Goal: Information Seeking & Learning: Learn about a topic

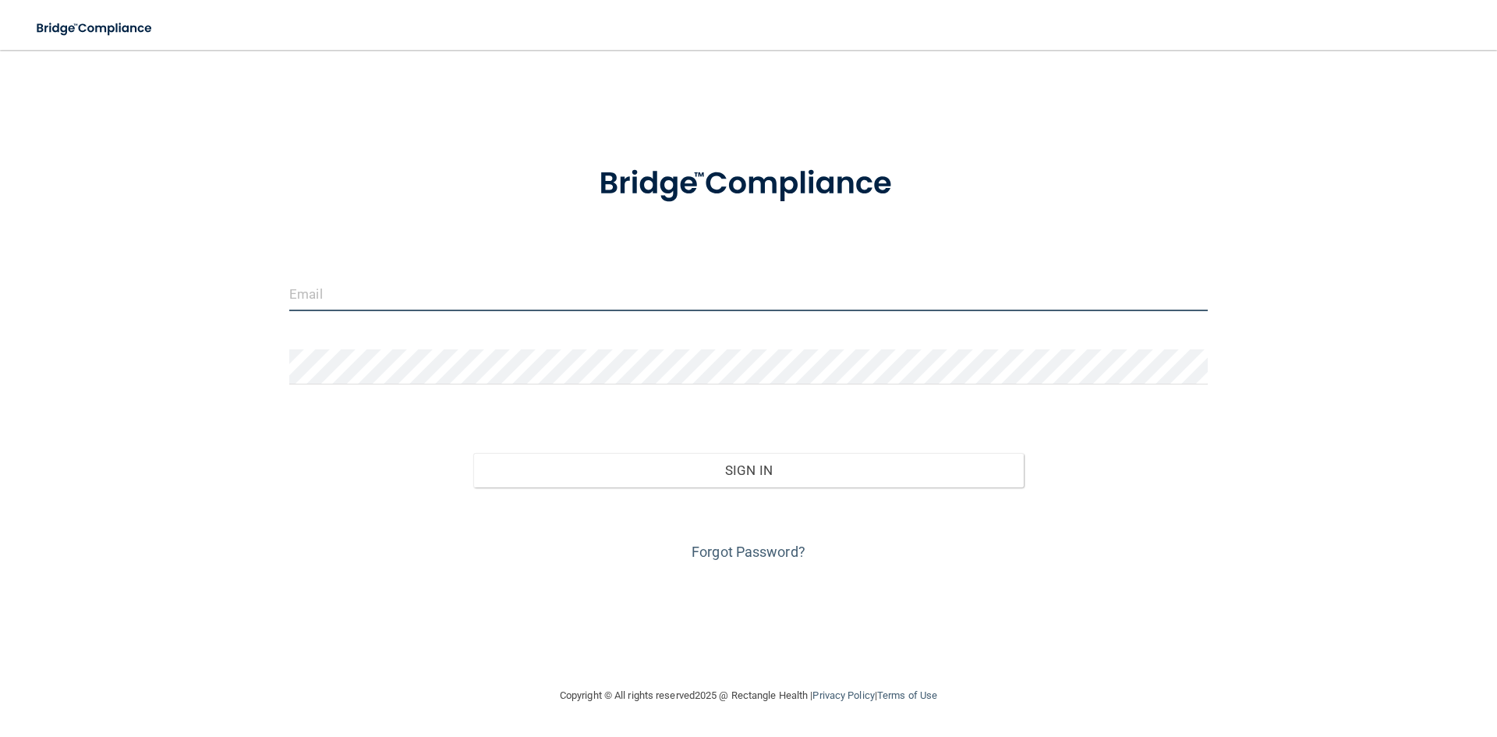
click at [387, 291] on input "email" at bounding box center [748, 293] width 918 height 35
type input "[EMAIL_ADDRESS][DOMAIN_NAME]"
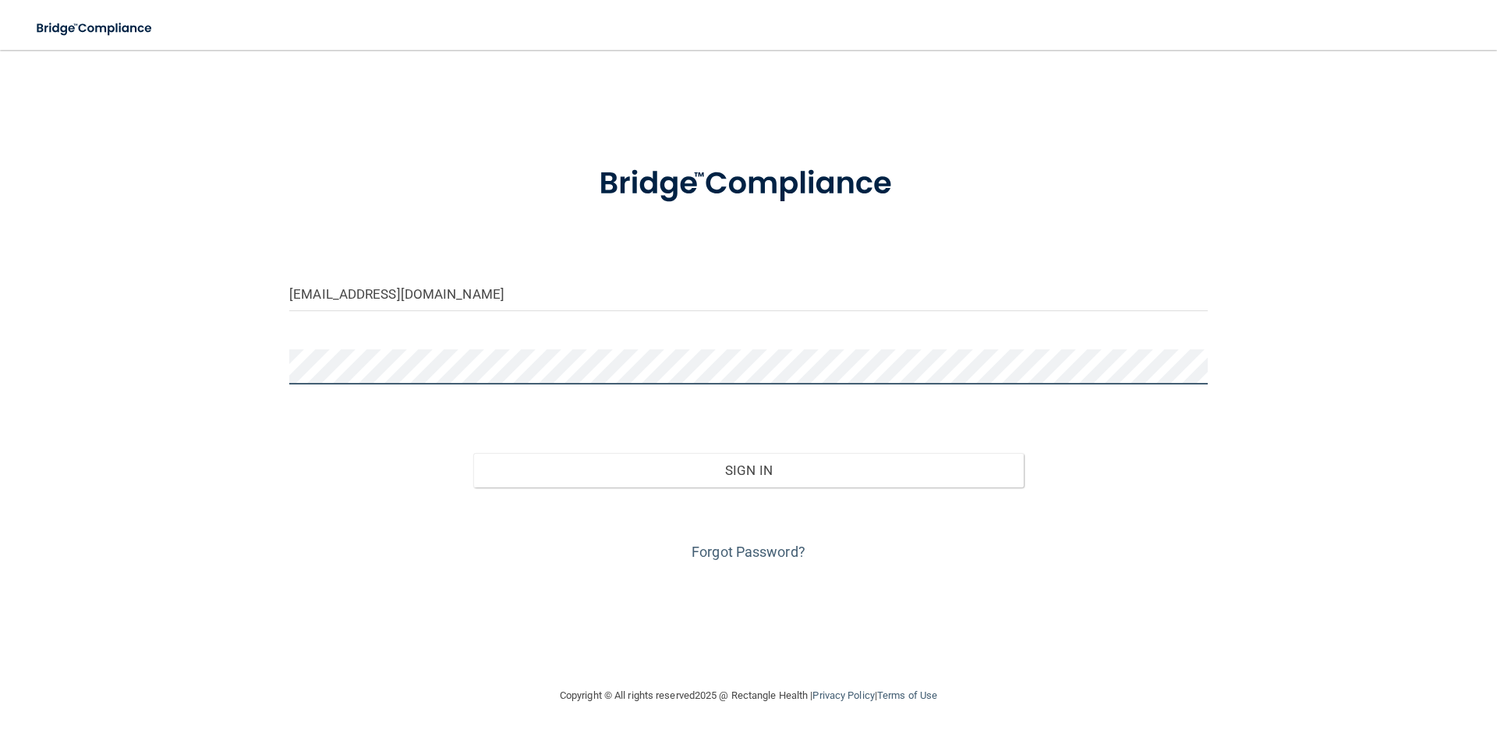
click at [473, 453] on button "Sign In" at bounding box center [748, 470] width 551 height 34
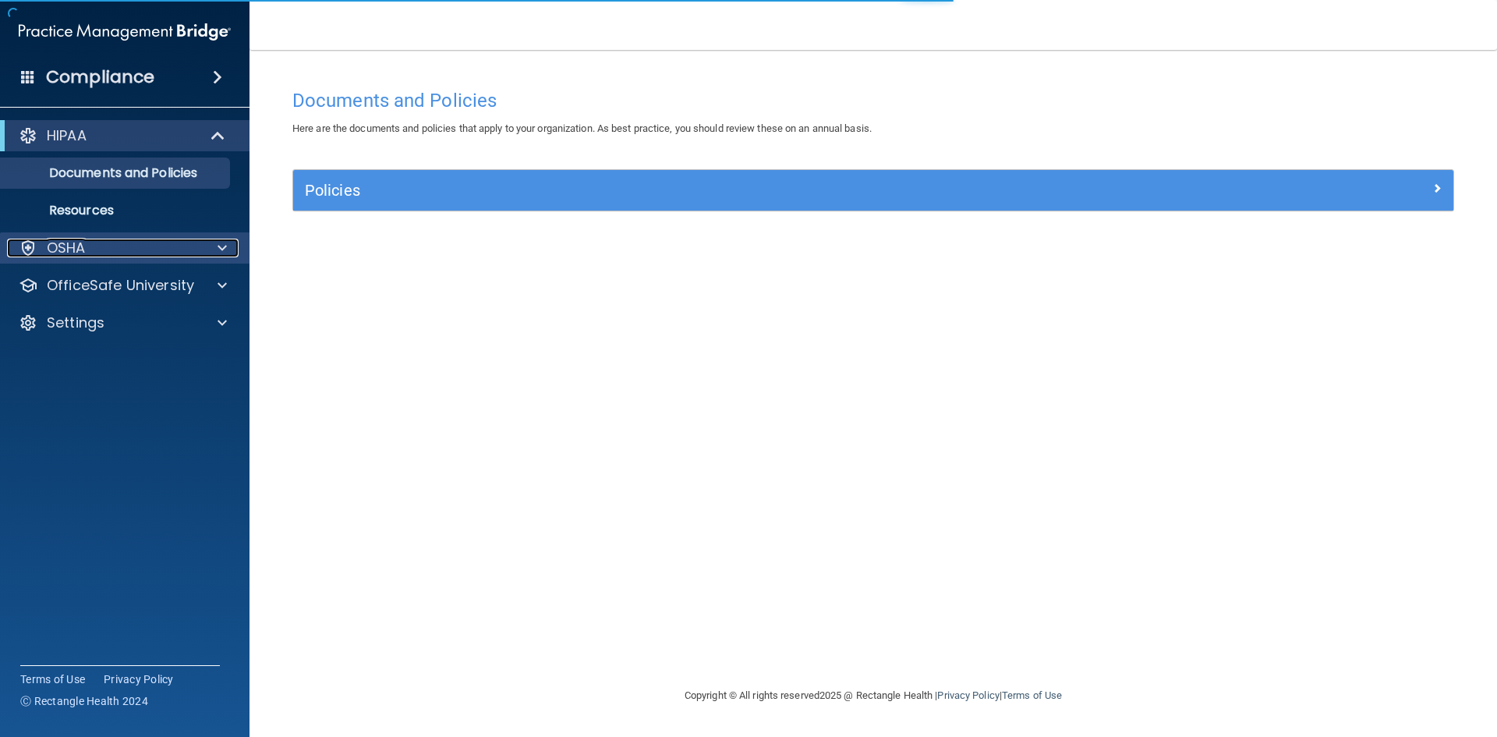
click at [78, 242] on p "OSHA" at bounding box center [66, 248] width 39 height 19
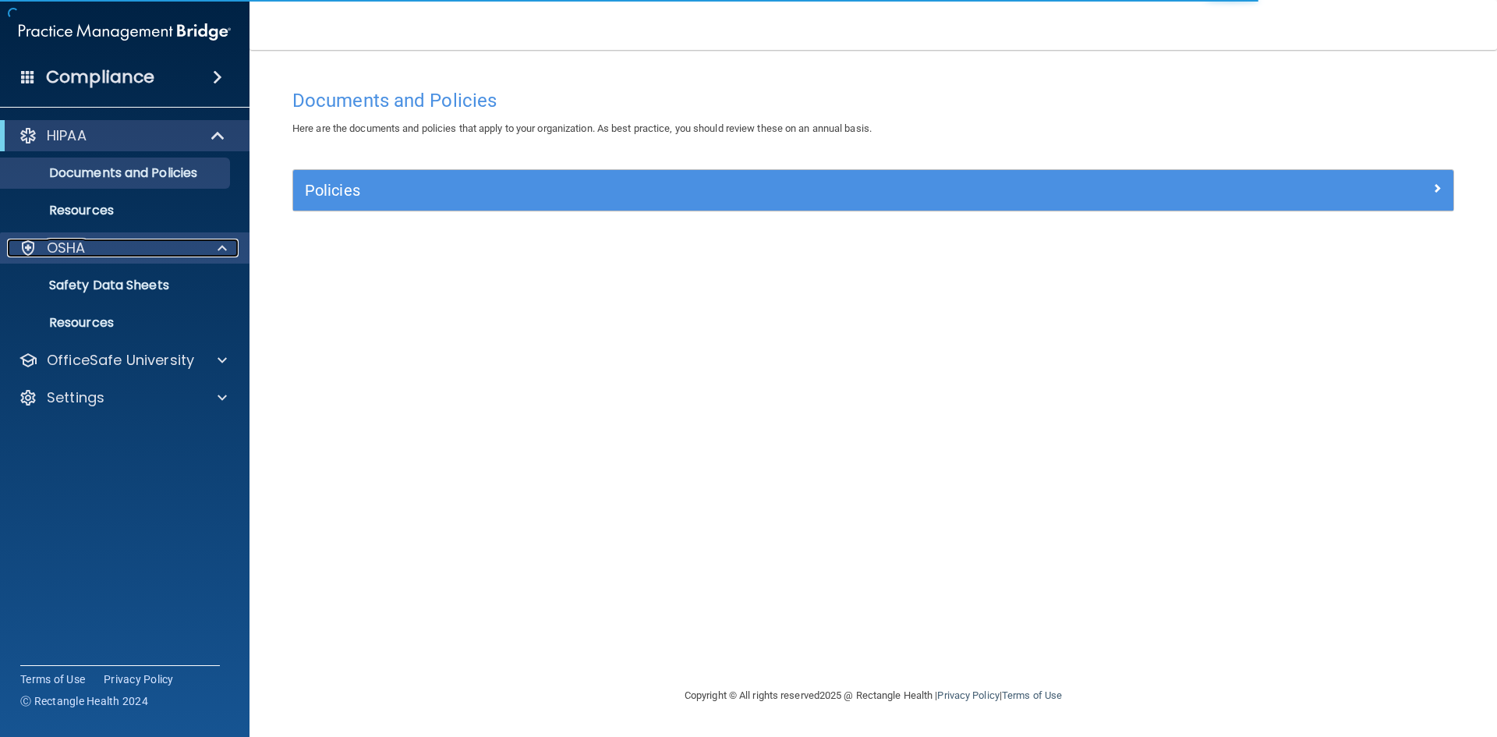
click at [111, 246] on div "OSHA" at bounding box center [103, 248] width 193 height 19
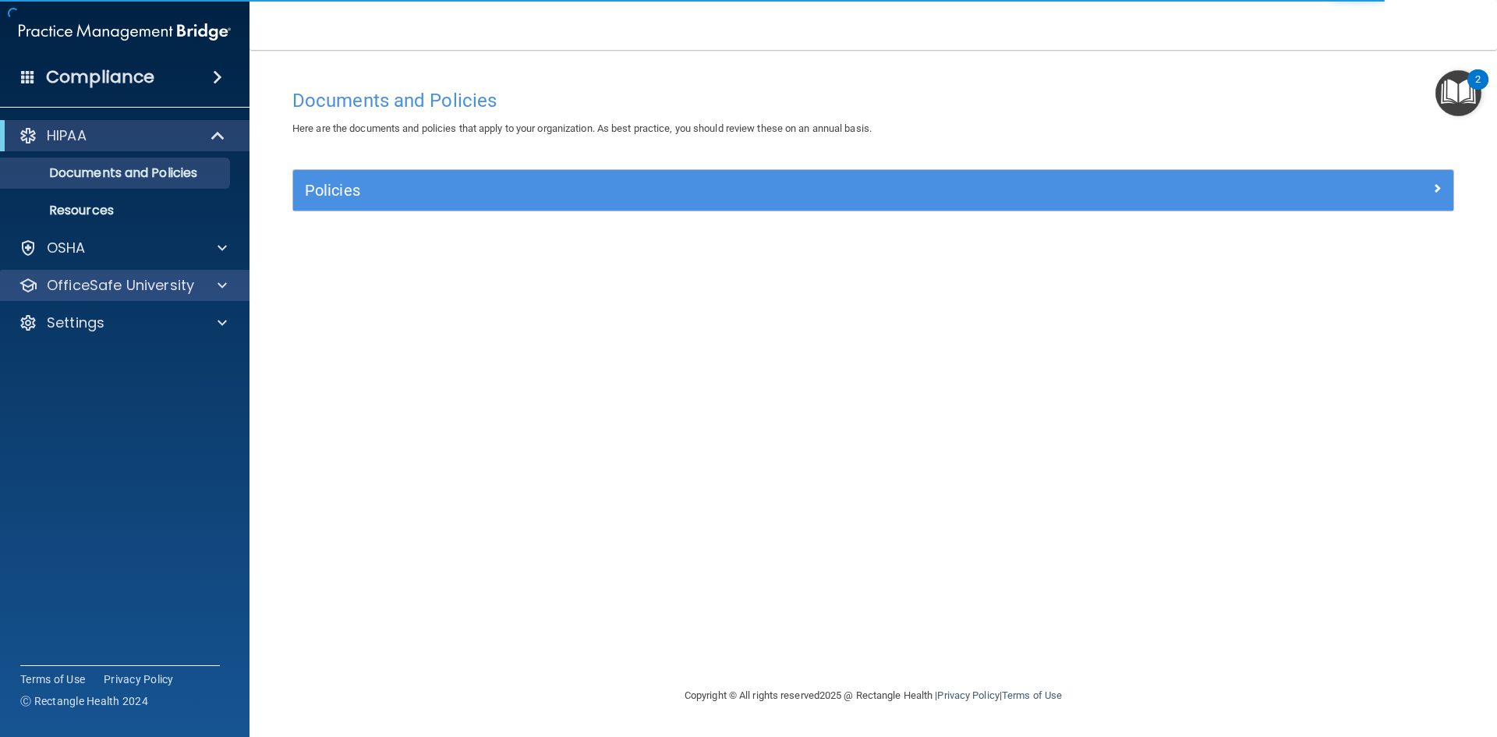
click at [114, 295] on div "OfficeSafe University" at bounding box center [125, 285] width 250 height 31
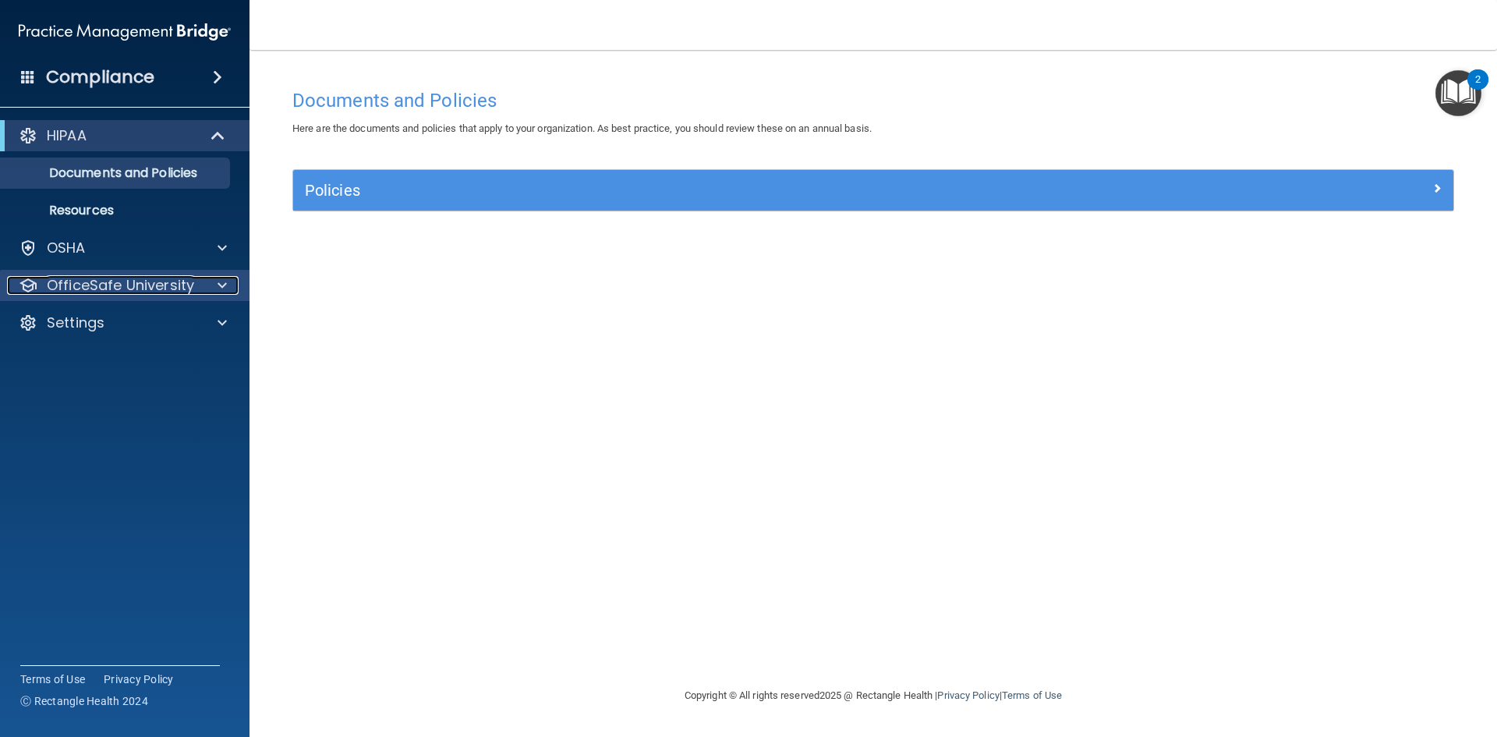
click at [194, 290] on div "OfficeSafe University" at bounding box center [103, 285] width 193 height 19
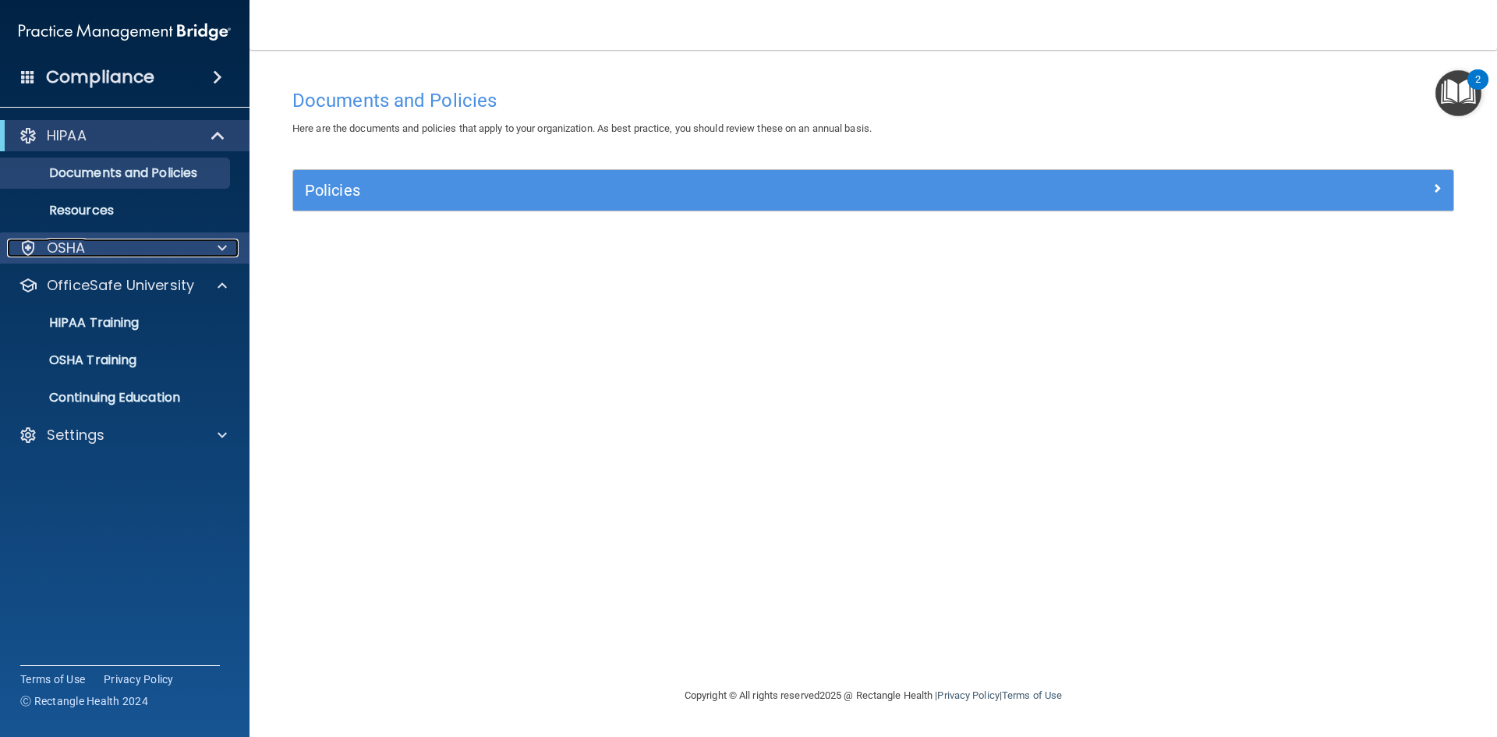
click at [111, 248] on div "OSHA" at bounding box center [103, 248] width 193 height 19
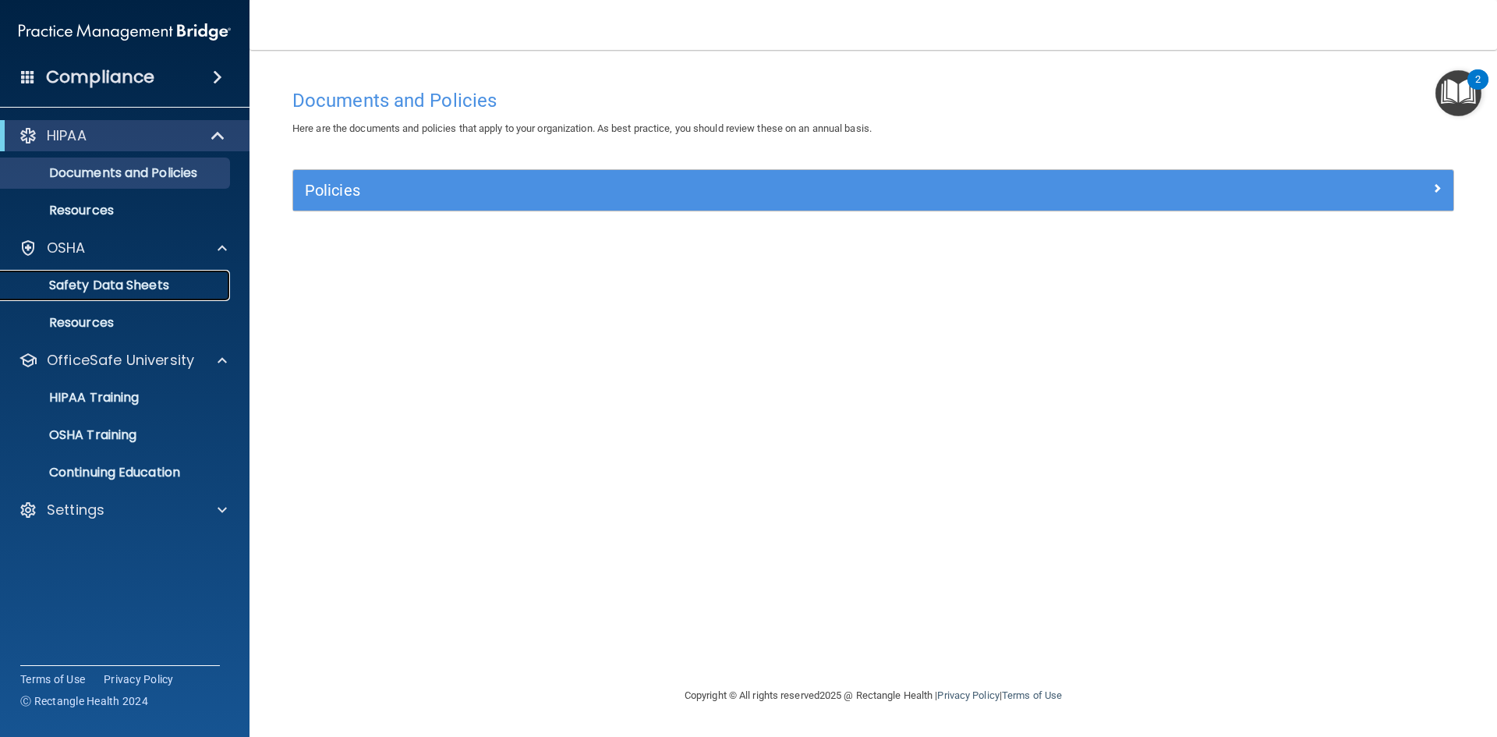
click at [95, 281] on p "Safety Data Sheets" at bounding box center [116, 286] width 213 height 16
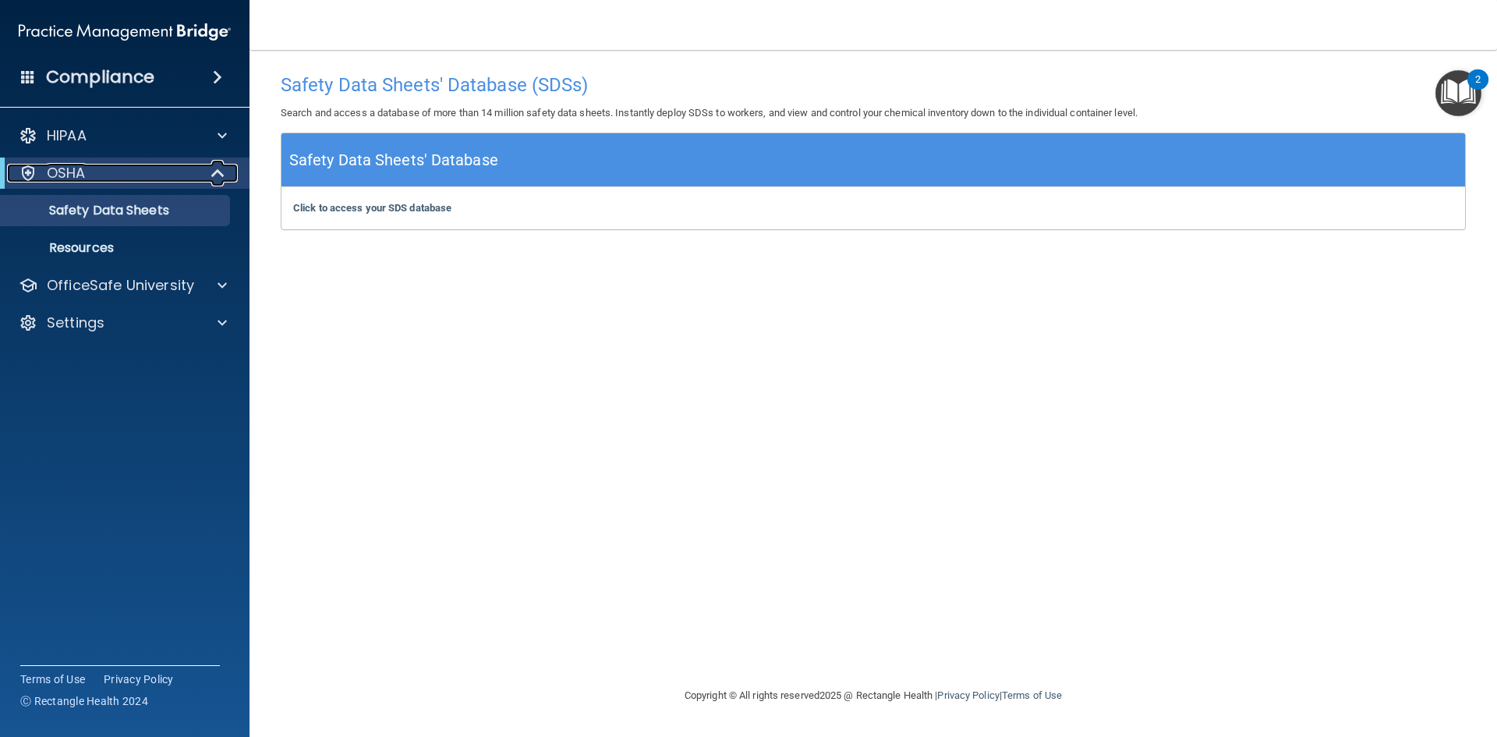
click at [104, 178] on div "OSHA" at bounding box center [103, 173] width 193 height 19
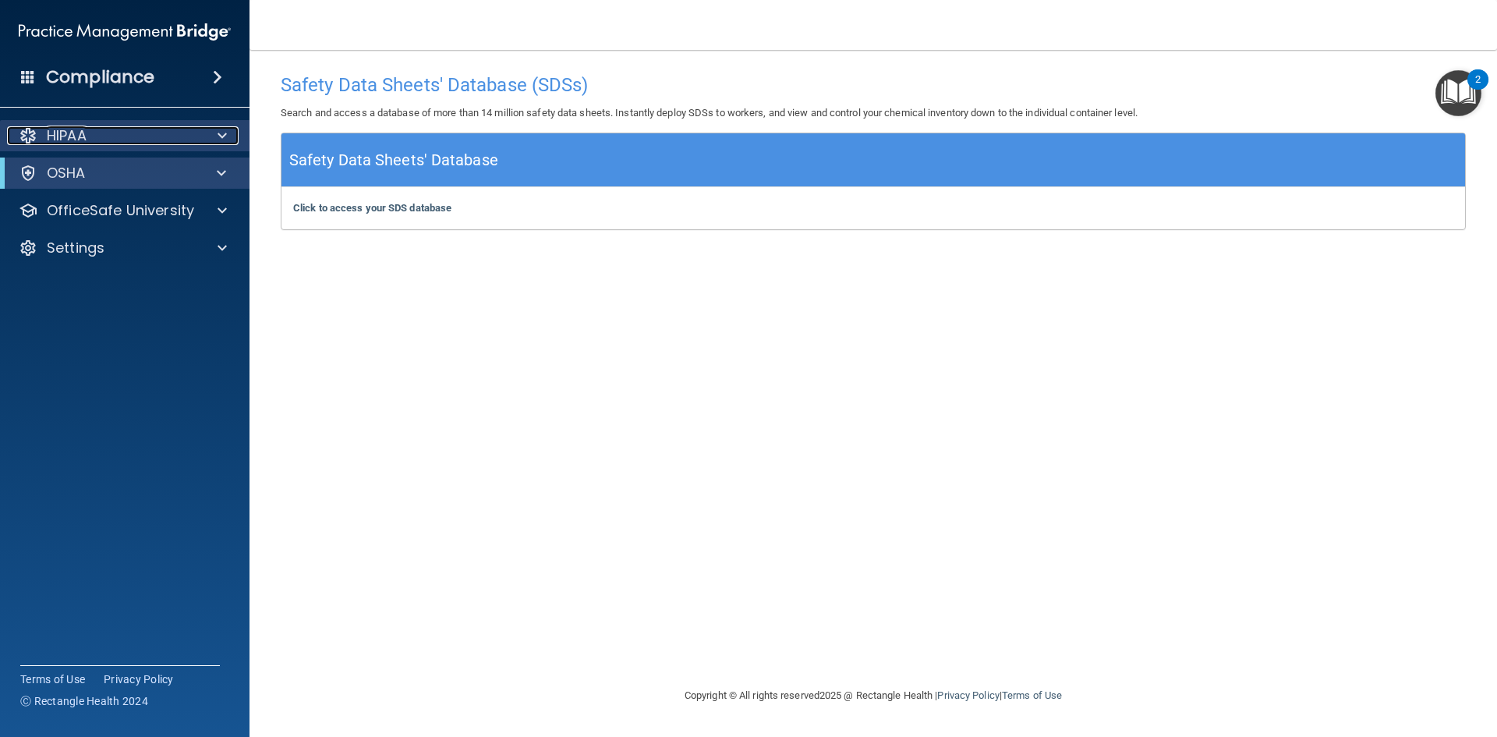
click at [97, 127] on div "HIPAA" at bounding box center [103, 135] width 193 height 19
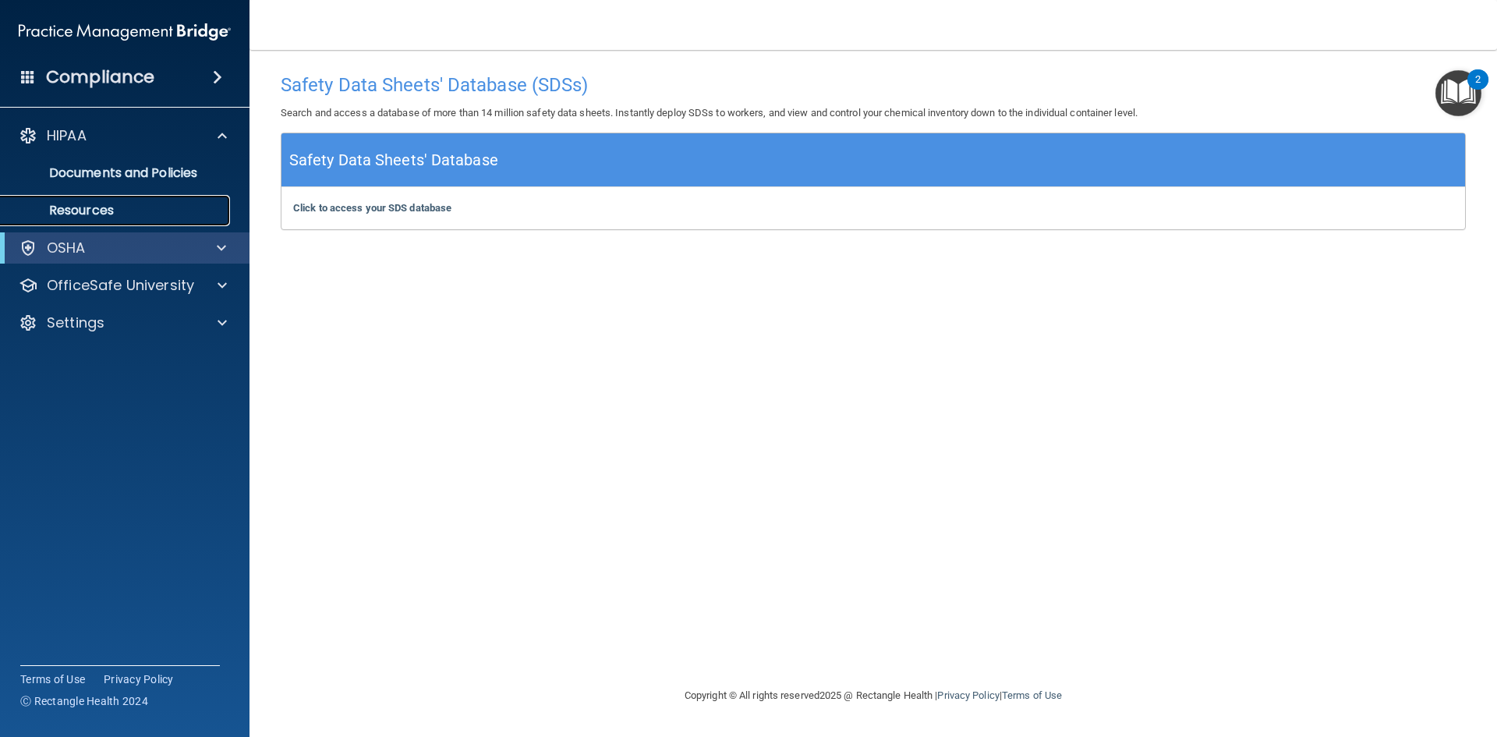
click at [87, 207] on p "Resources" at bounding box center [116, 211] width 213 height 16
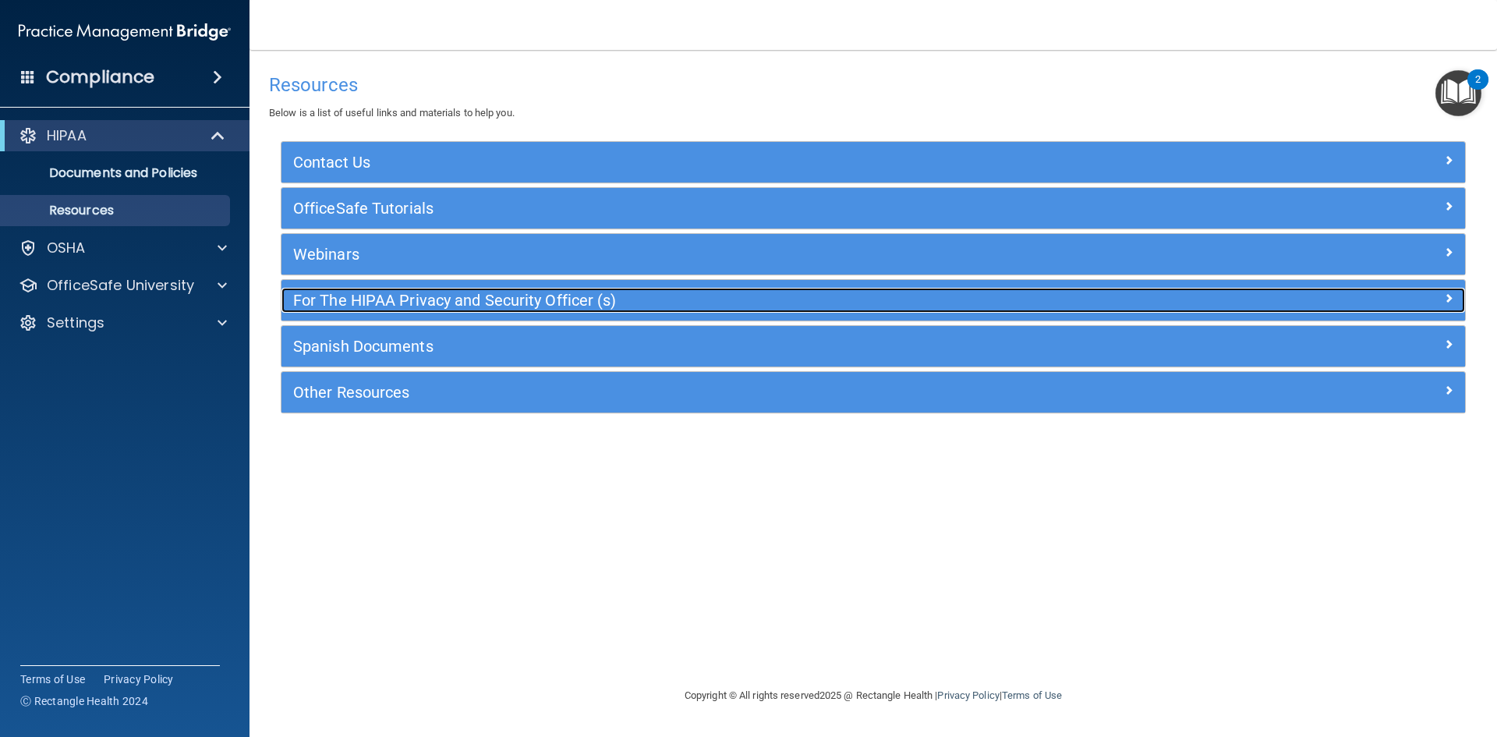
click at [346, 298] on h5 "For The HIPAA Privacy and Security Officer (s)" at bounding box center [725, 300] width 865 height 17
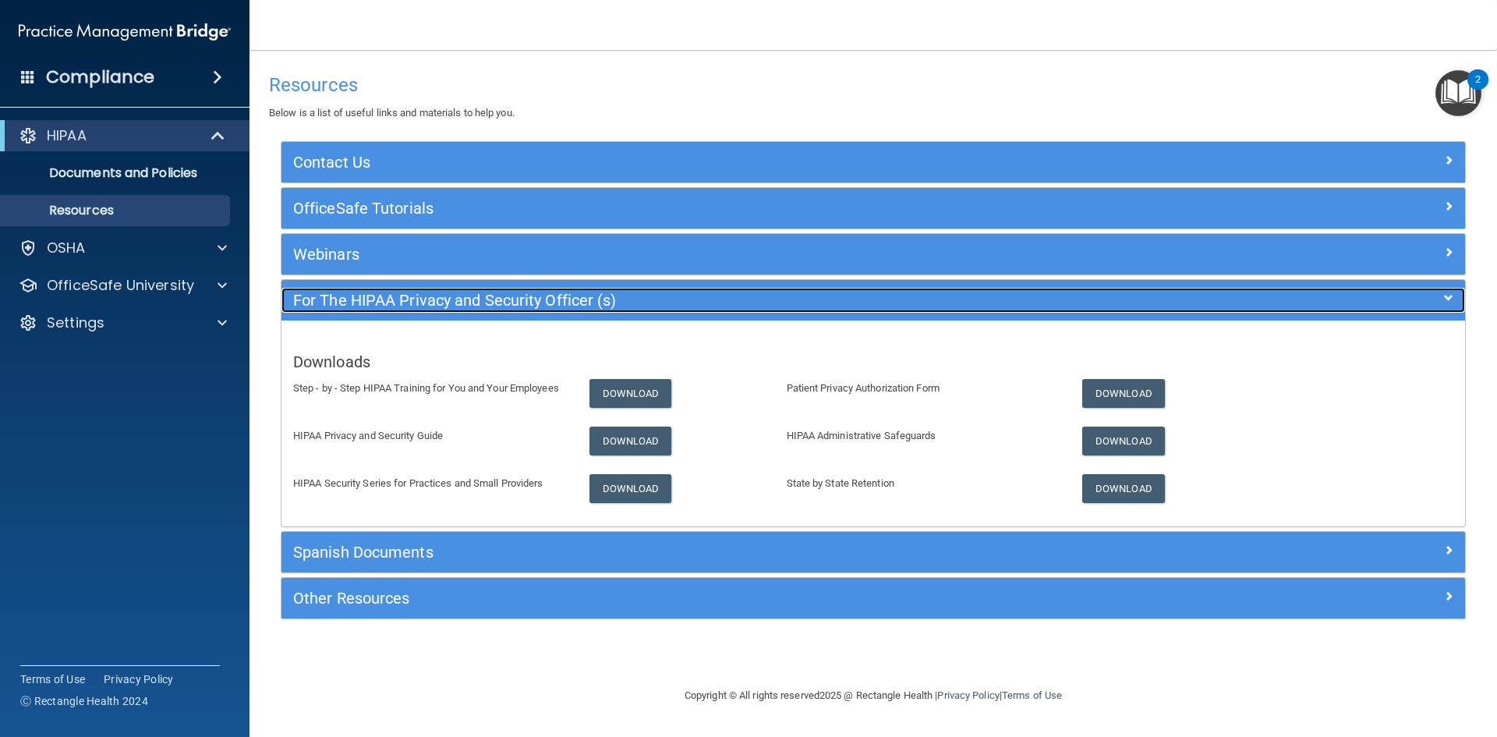
click at [346, 298] on h5 "For The HIPAA Privacy and Security Officer (s)" at bounding box center [725, 300] width 865 height 17
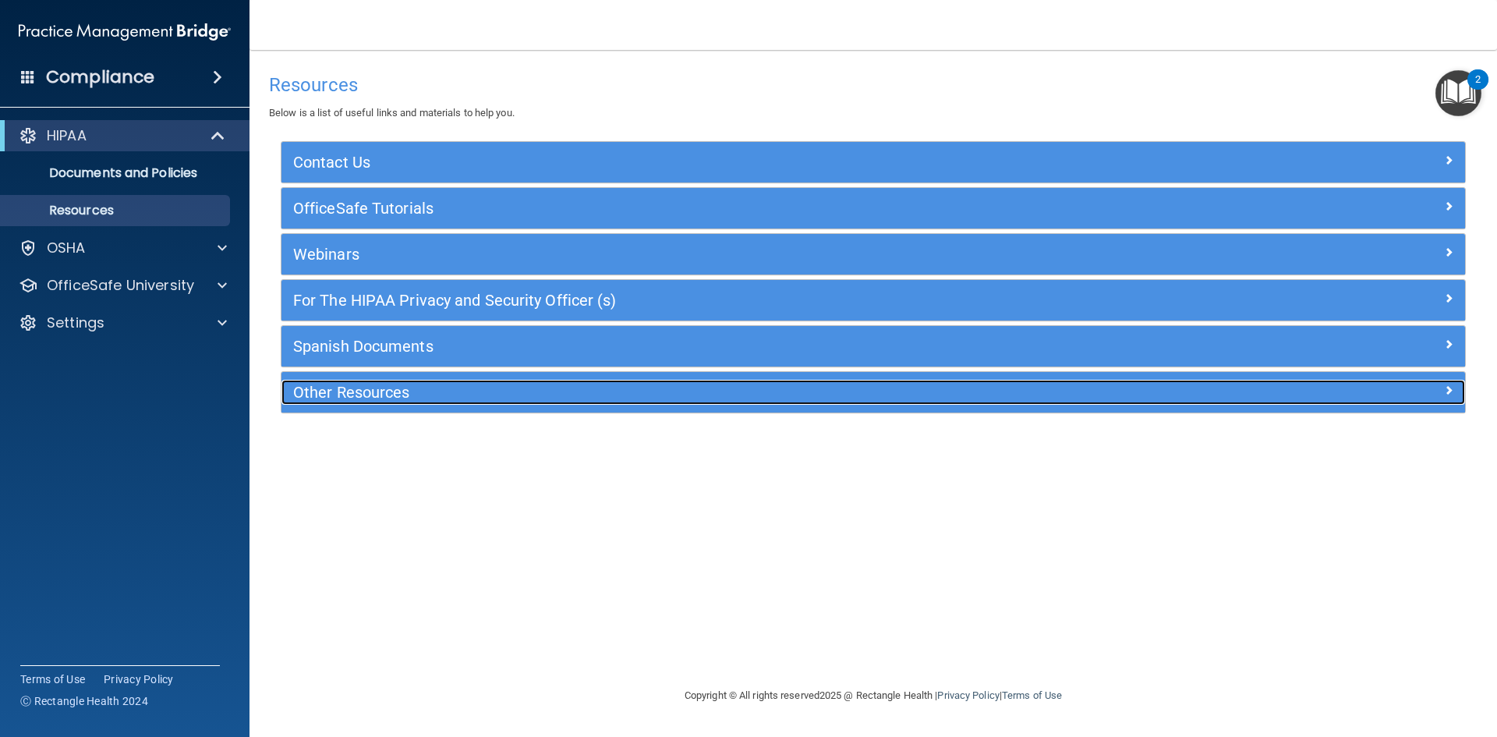
click at [348, 396] on h5 "Other Resources" at bounding box center [725, 392] width 865 height 17
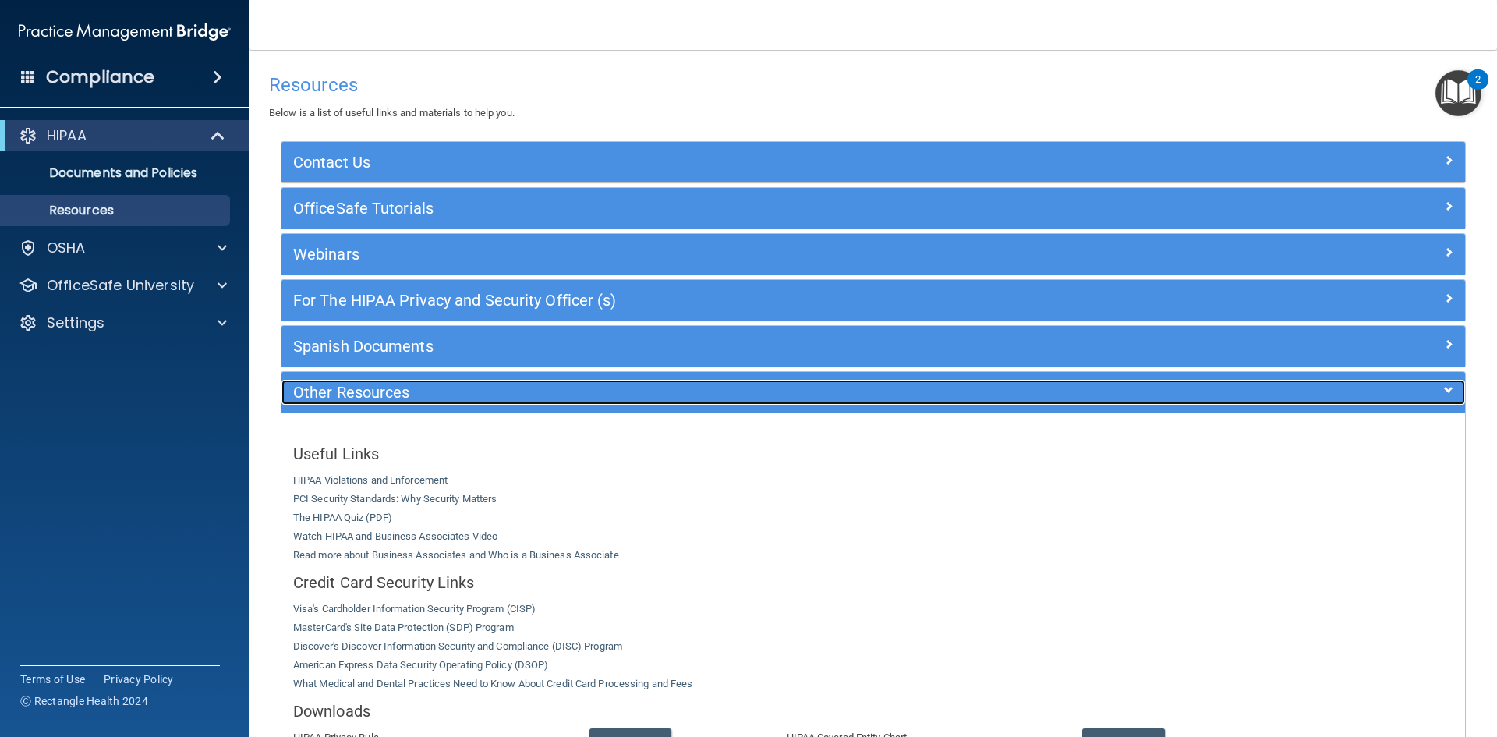
click at [348, 396] on h5 "Other Resources" at bounding box center [725, 392] width 865 height 17
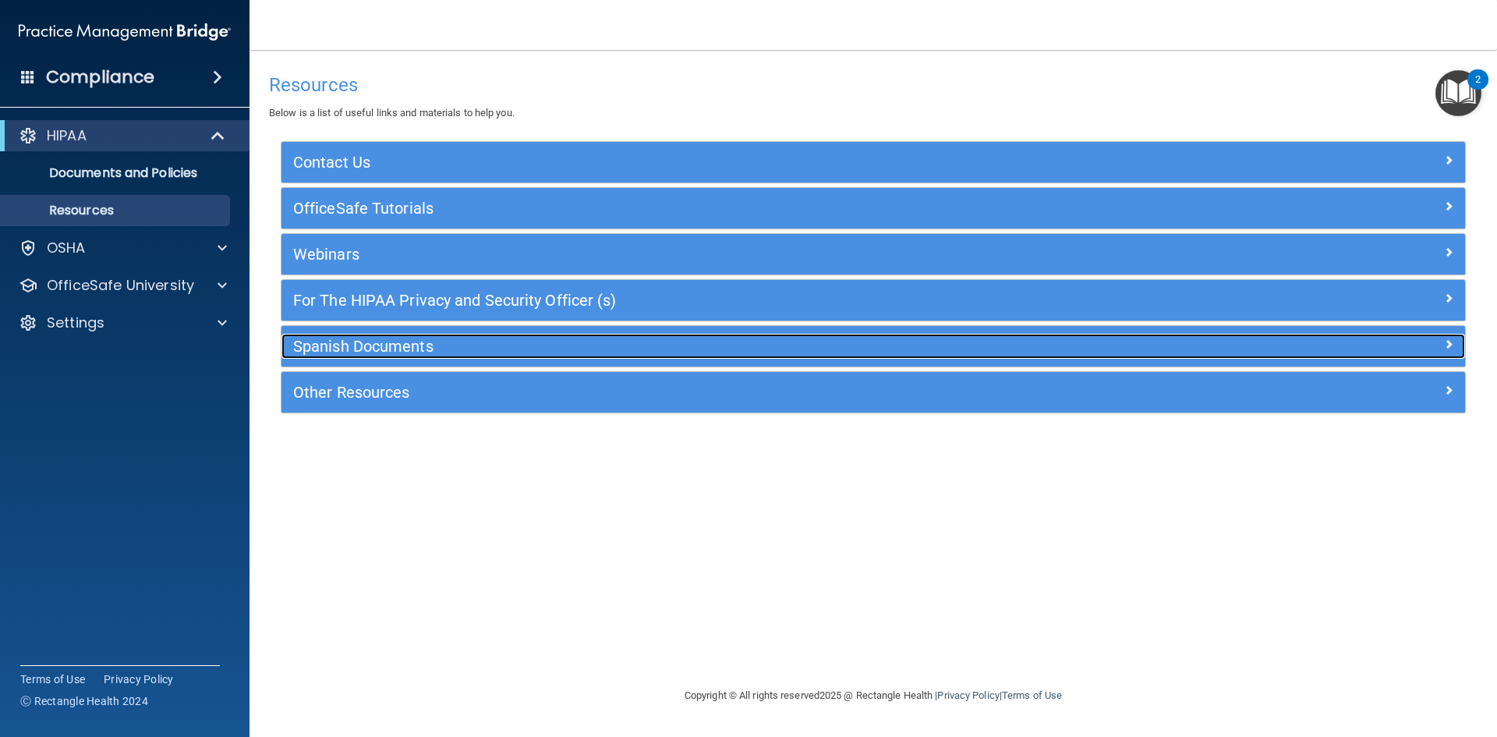
click at [365, 349] on h5 "Spanish Documents" at bounding box center [725, 346] width 865 height 17
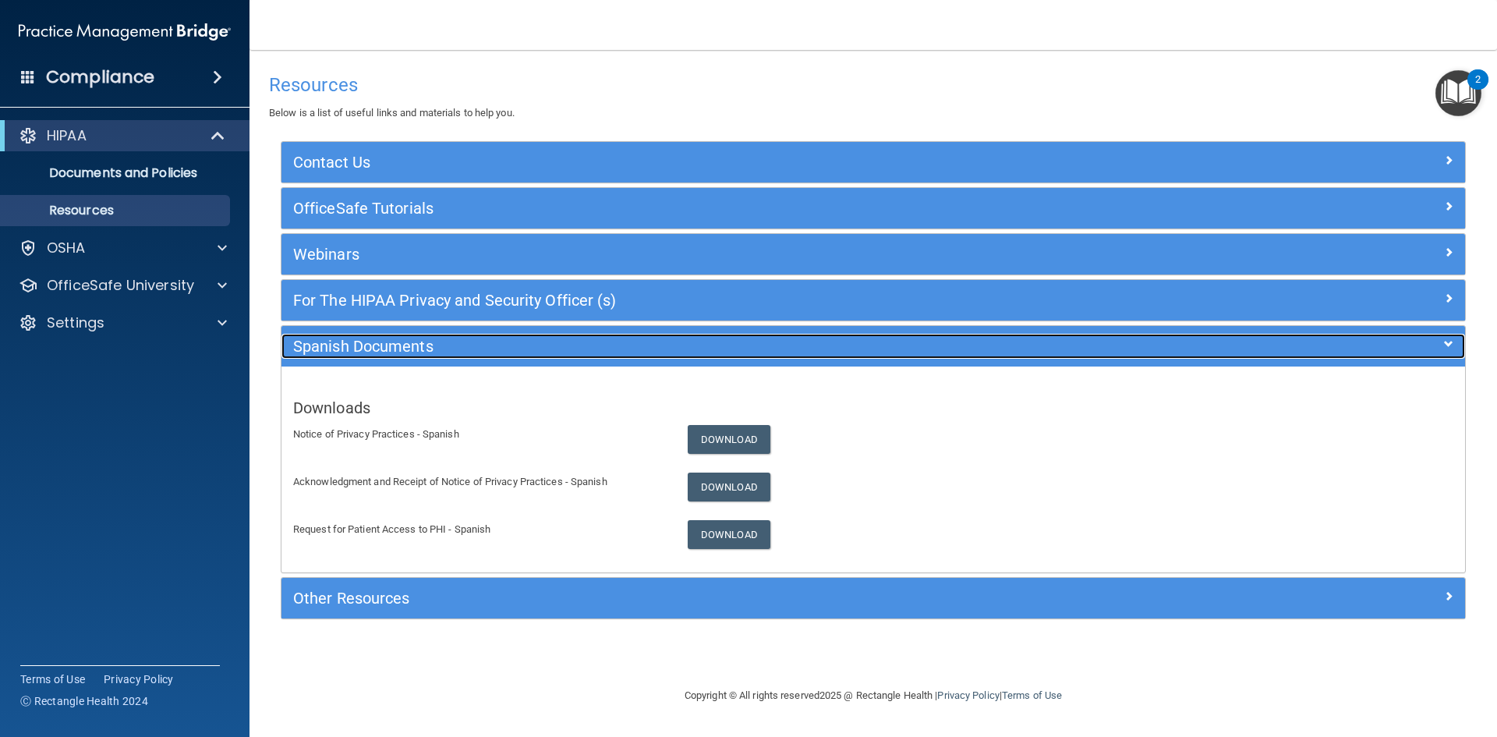
click at [365, 349] on h5 "Spanish Documents" at bounding box center [725, 346] width 865 height 17
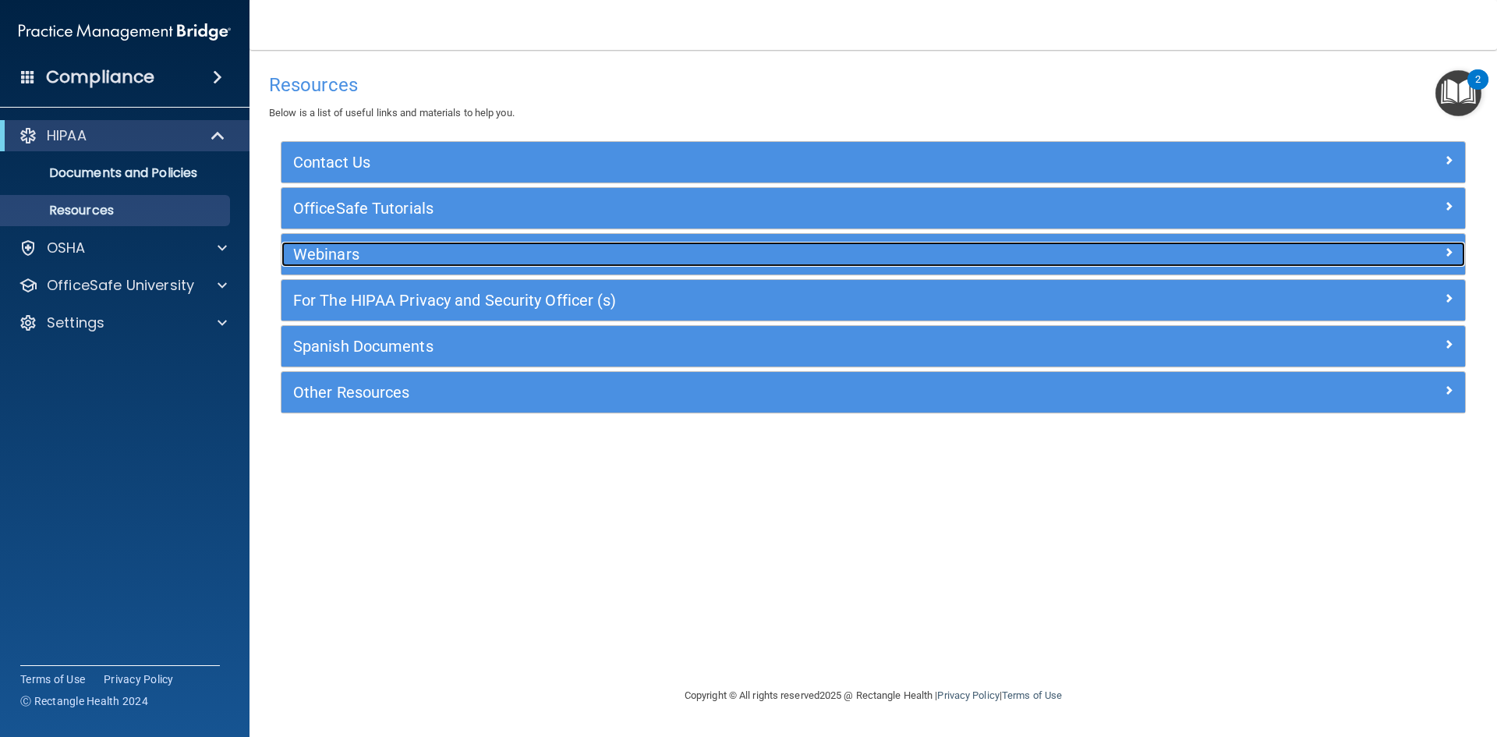
click at [364, 259] on h5 "Webinars" at bounding box center [725, 254] width 865 height 17
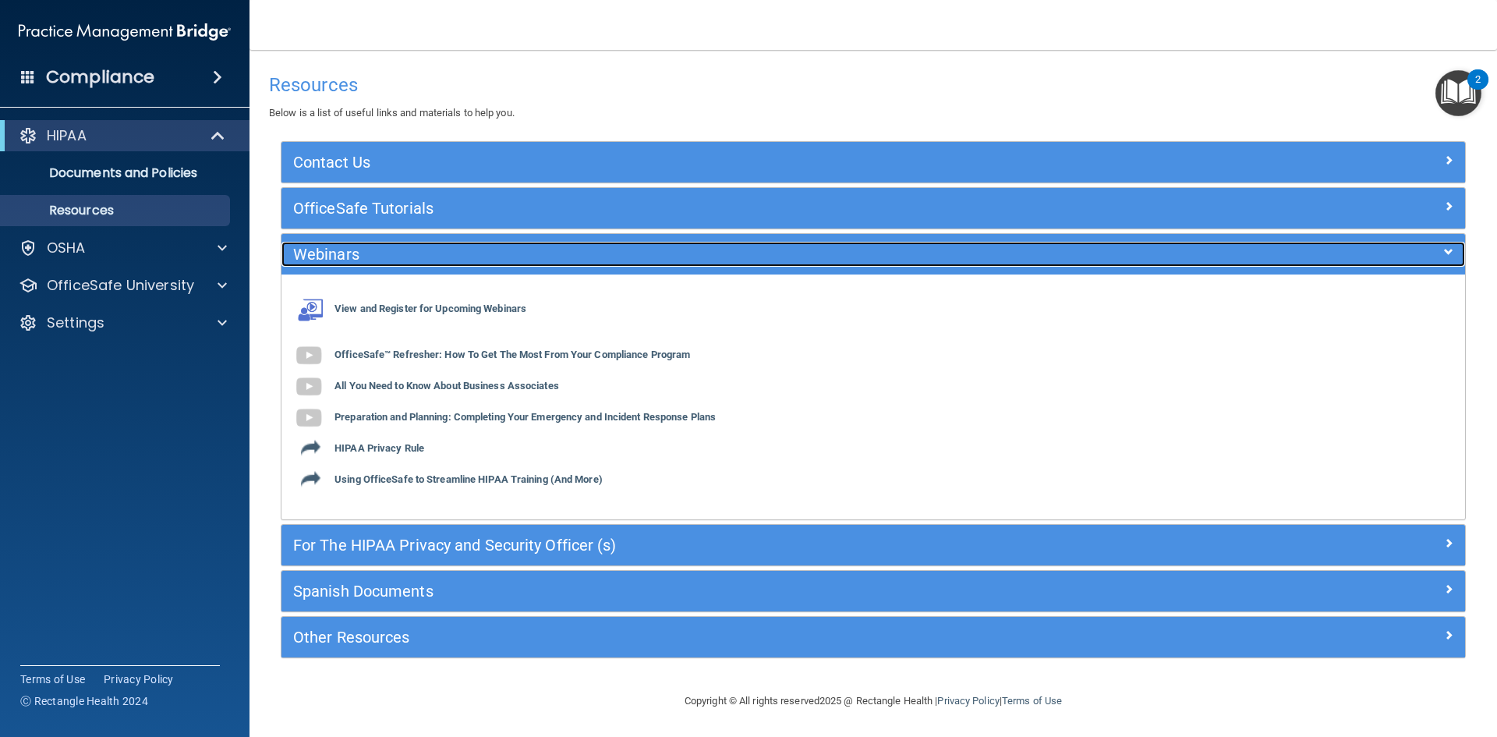
click at [364, 259] on h5 "Webinars" at bounding box center [725, 254] width 865 height 17
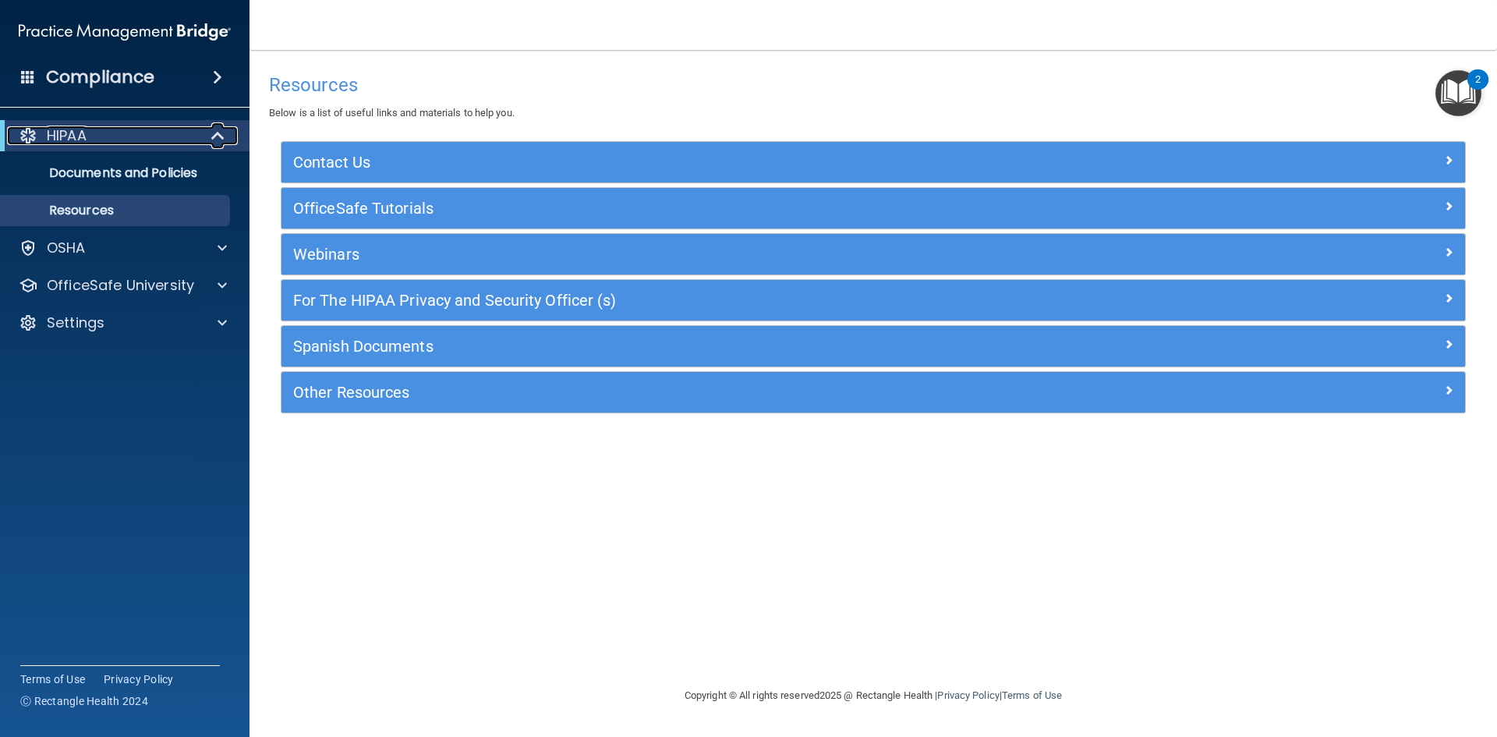
click at [142, 138] on div "HIPAA" at bounding box center [103, 135] width 193 height 19
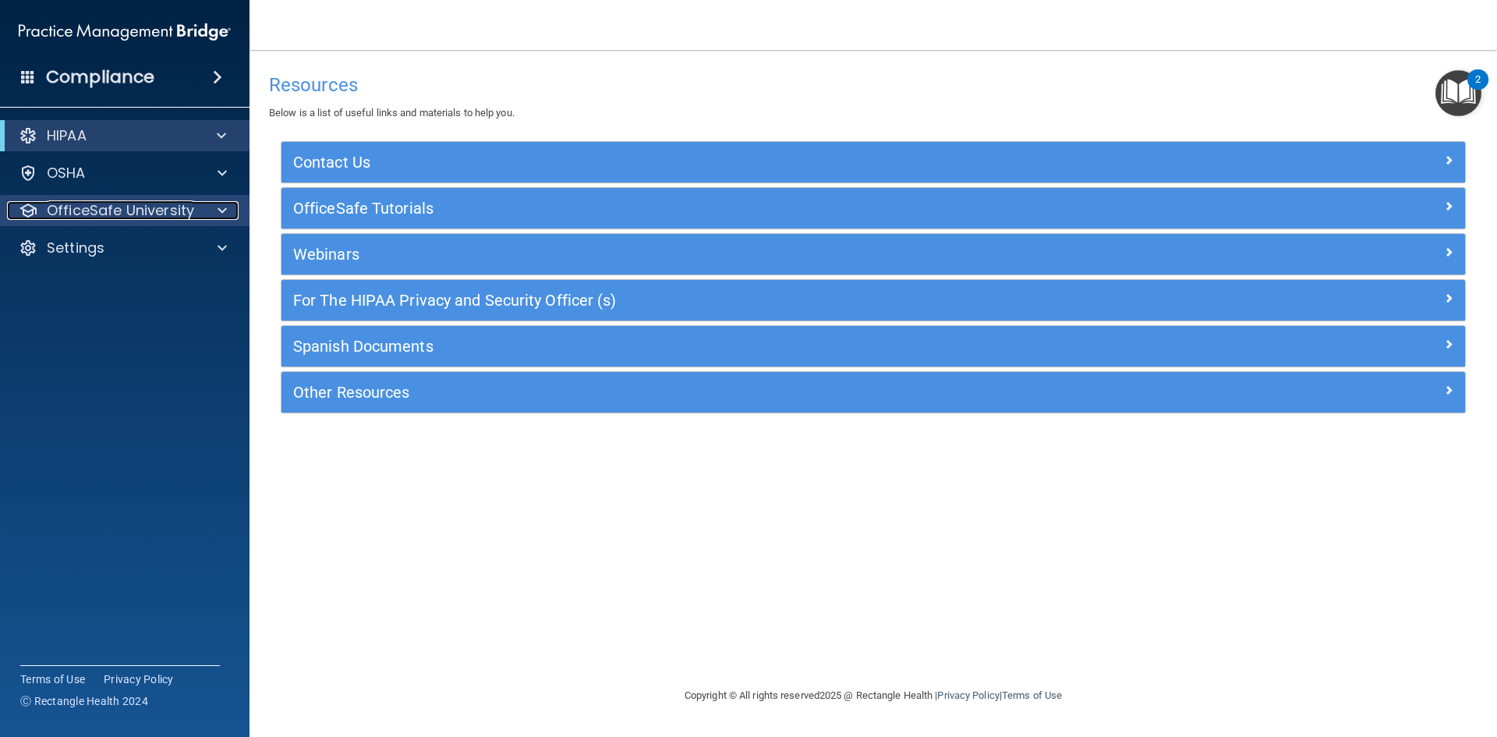
click at [108, 216] on p "OfficeSafe University" at bounding box center [120, 210] width 147 height 19
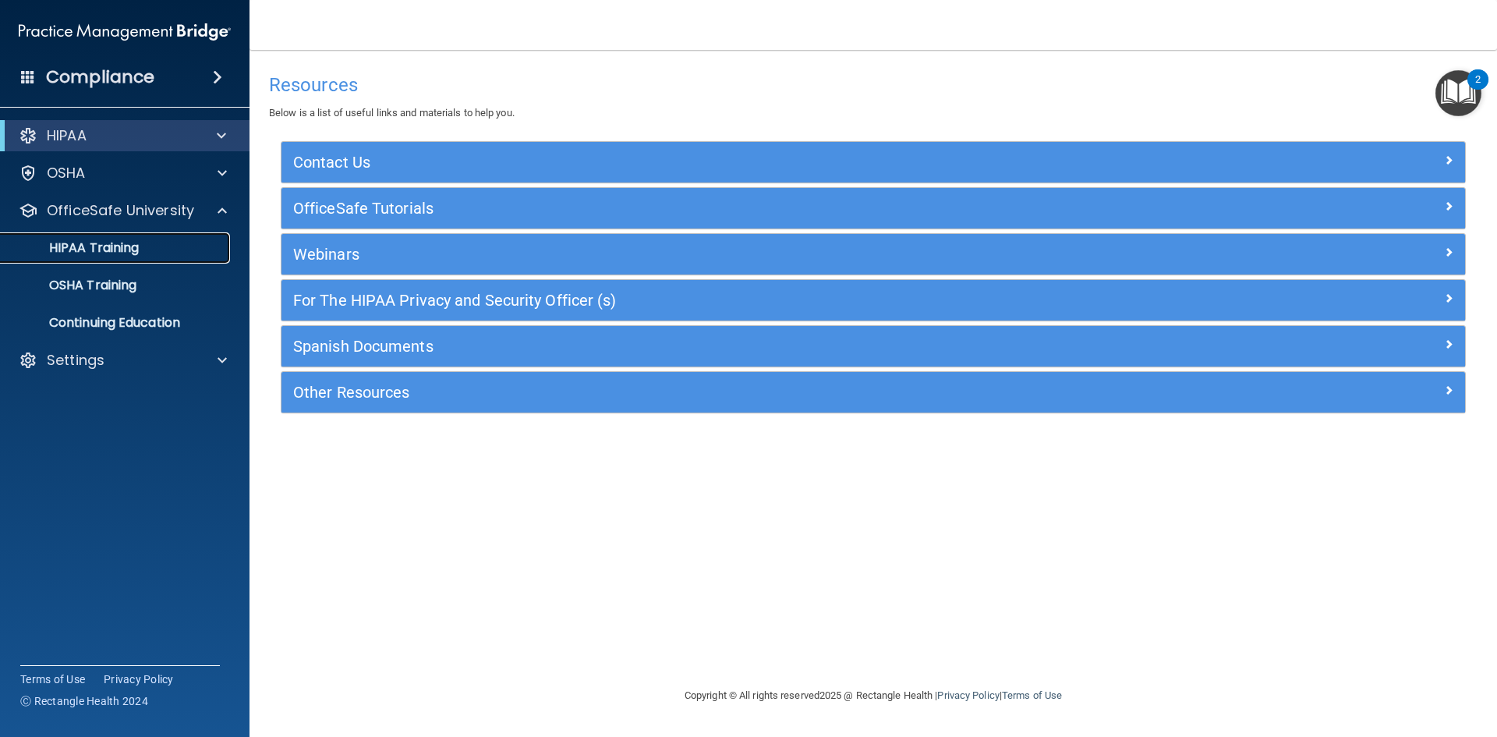
click at [122, 253] on p "HIPAA Training" at bounding box center [74, 248] width 129 height 16
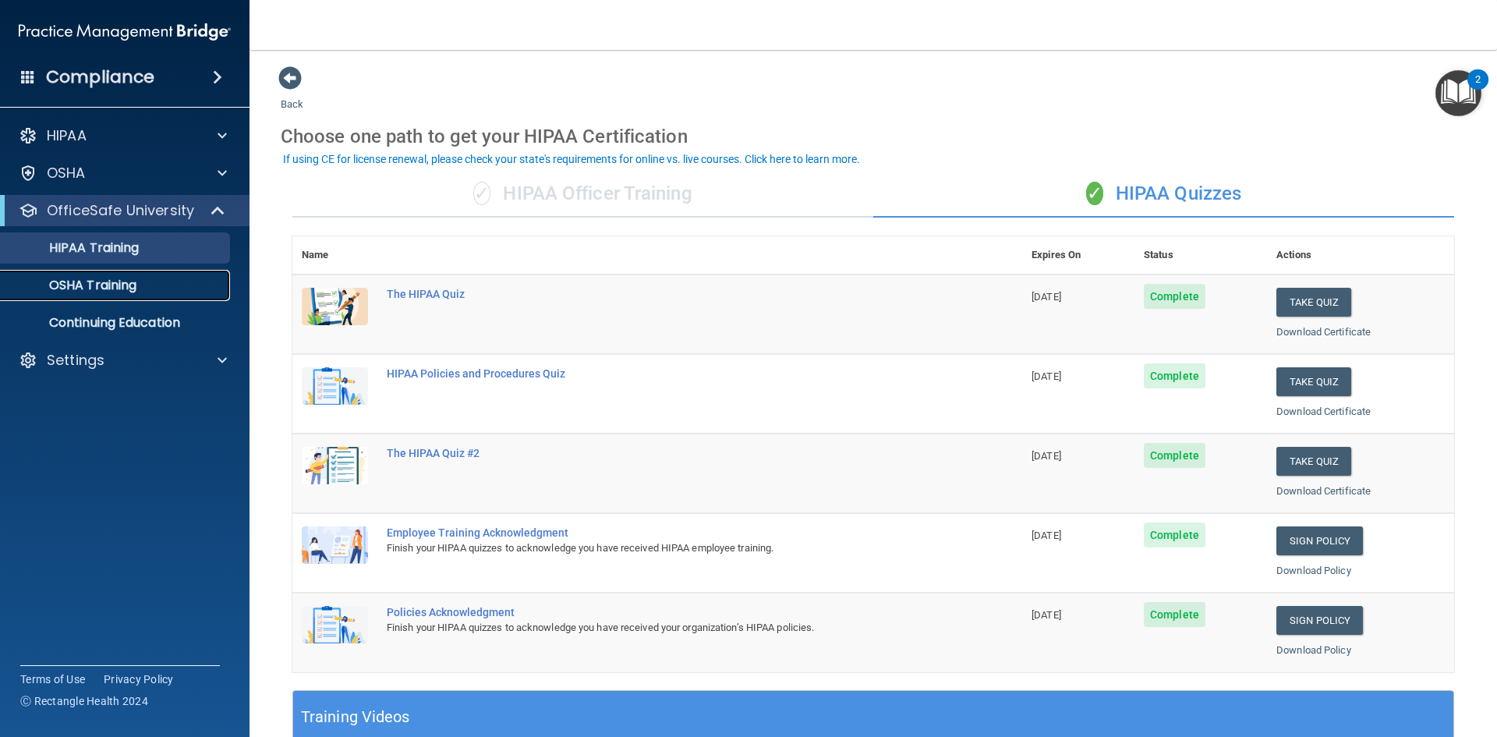
click at [115, 290] on p "OSHA Training" at bounding box center [73, 286] width 126 height 16
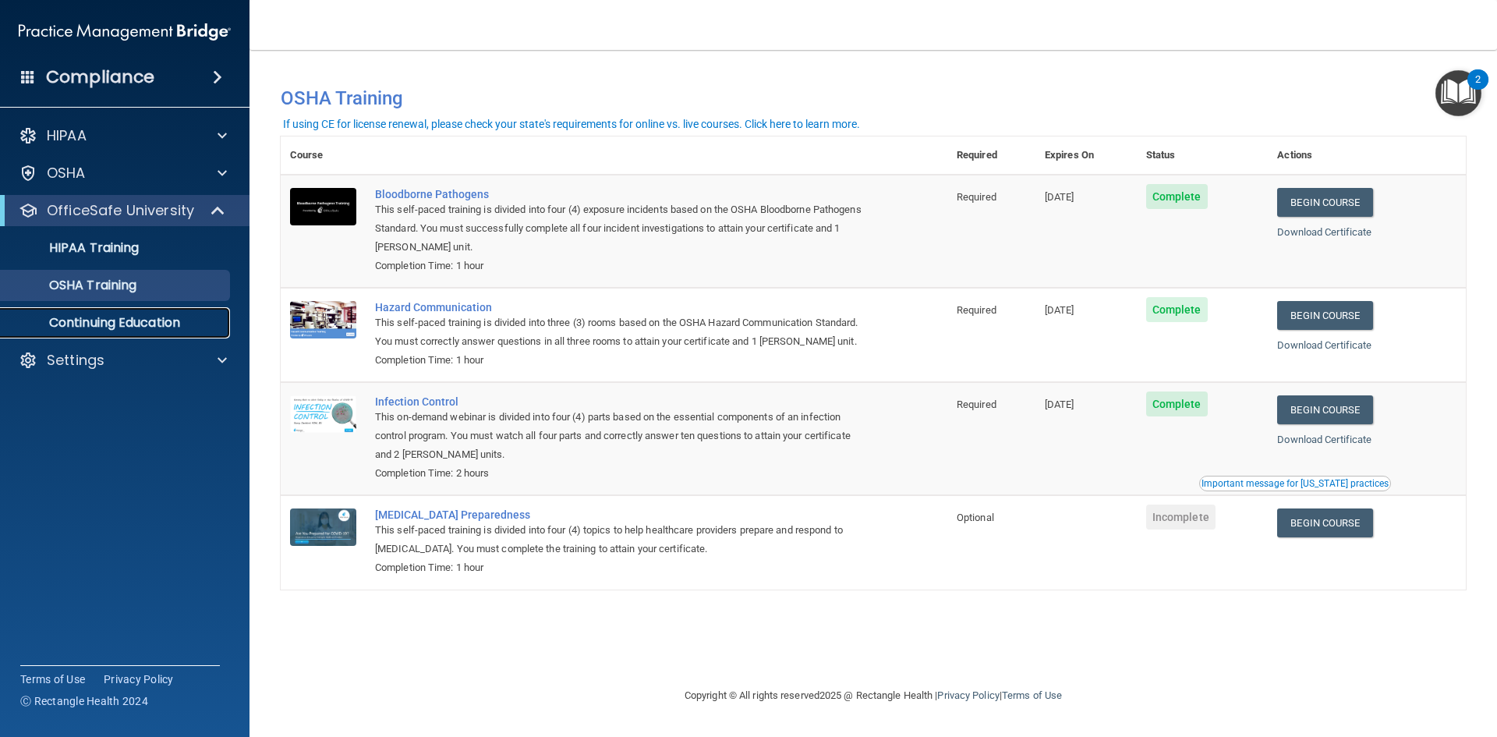
click at [106, 334] on link "Continuing Education" at bounding box center [107, 322] width 246 height 31
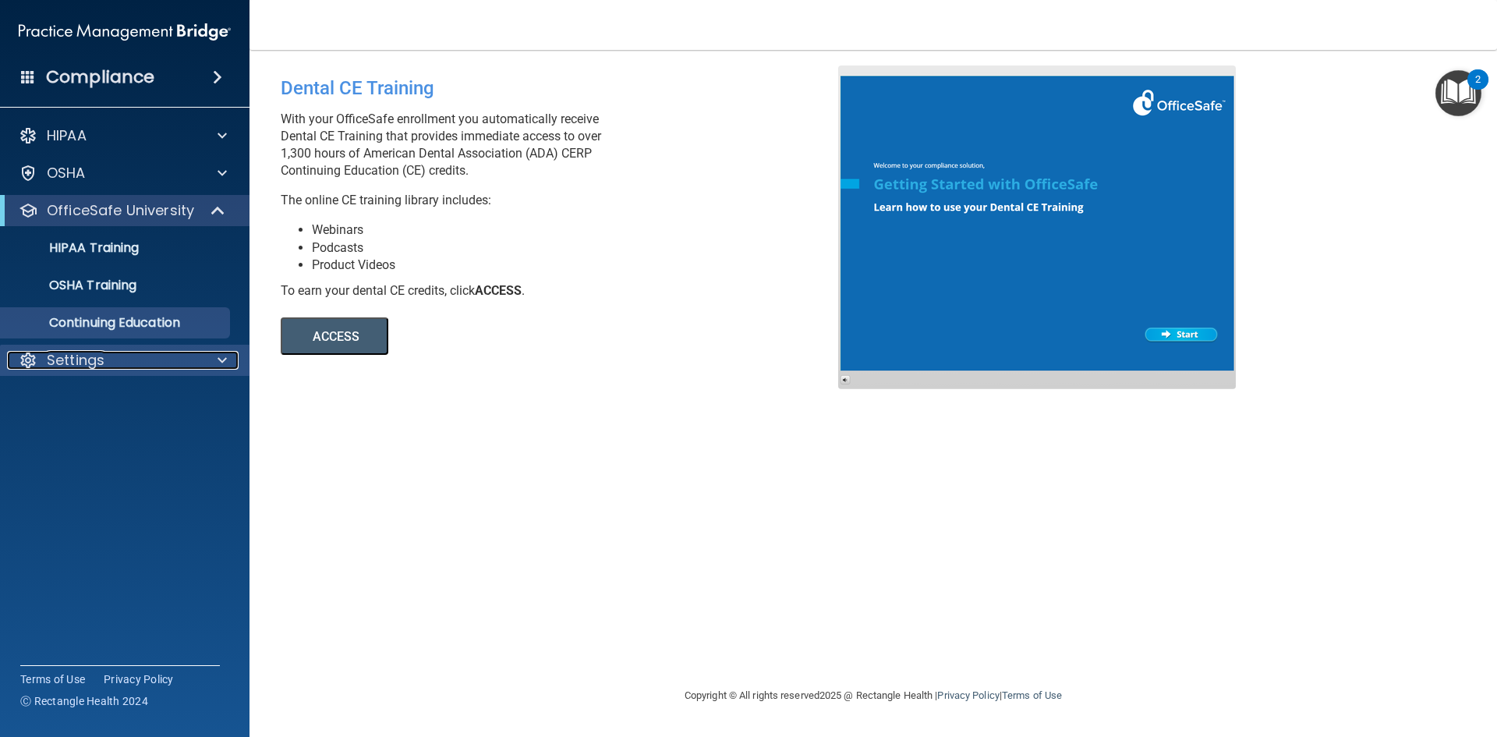
click at [106, 353] on div "Settings" at bounding box center [103, 360] width 193 height 19
click at [107, 238] on link "HIPAA Training" at bounding box center [107, 247] width 246 height 31
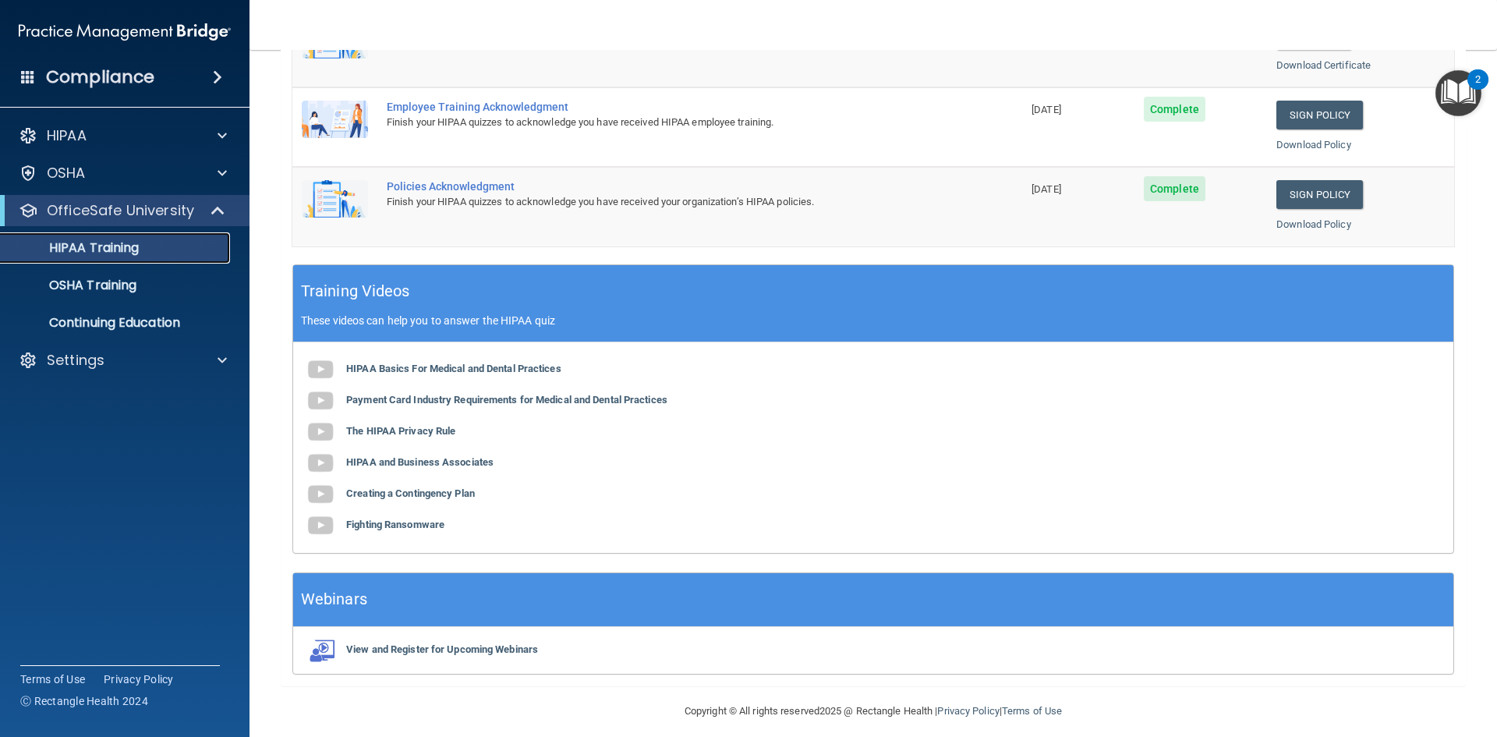
scroll to position [437, 0]
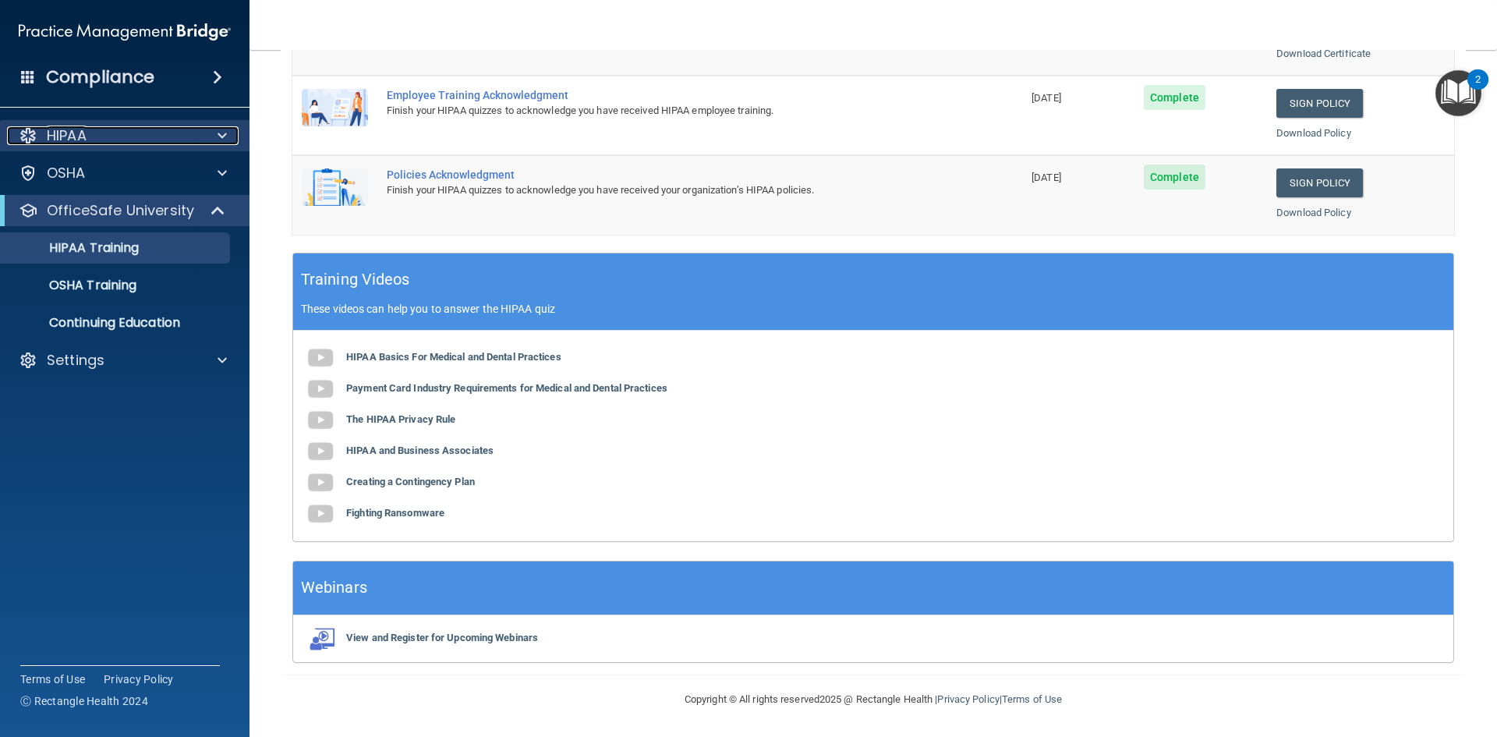
click at [89, 133] on div "HIPAA" at bounding box center [103, 135] width 193 height 19
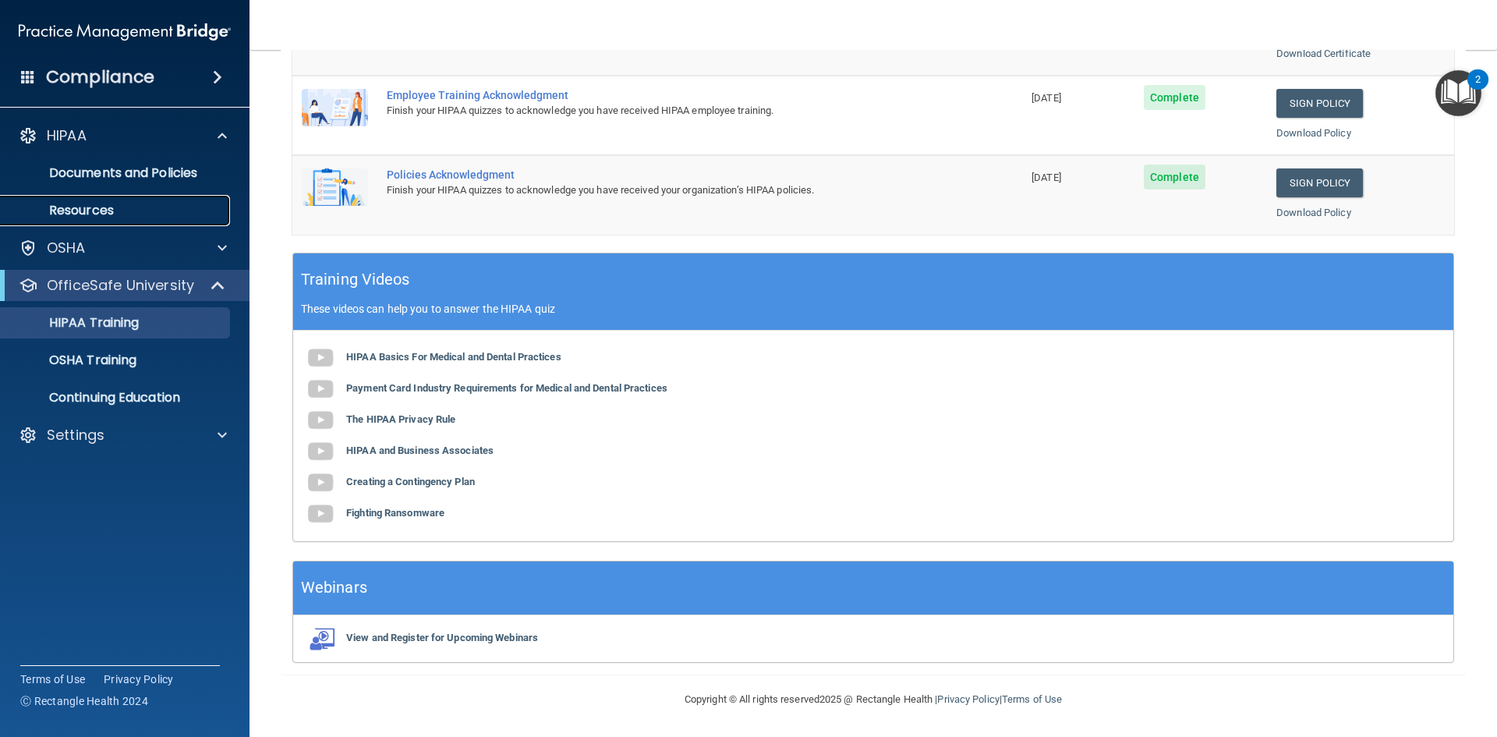
click at [90, 214] on p "Resources" at bounding box center [116, 211] width 213 height 16
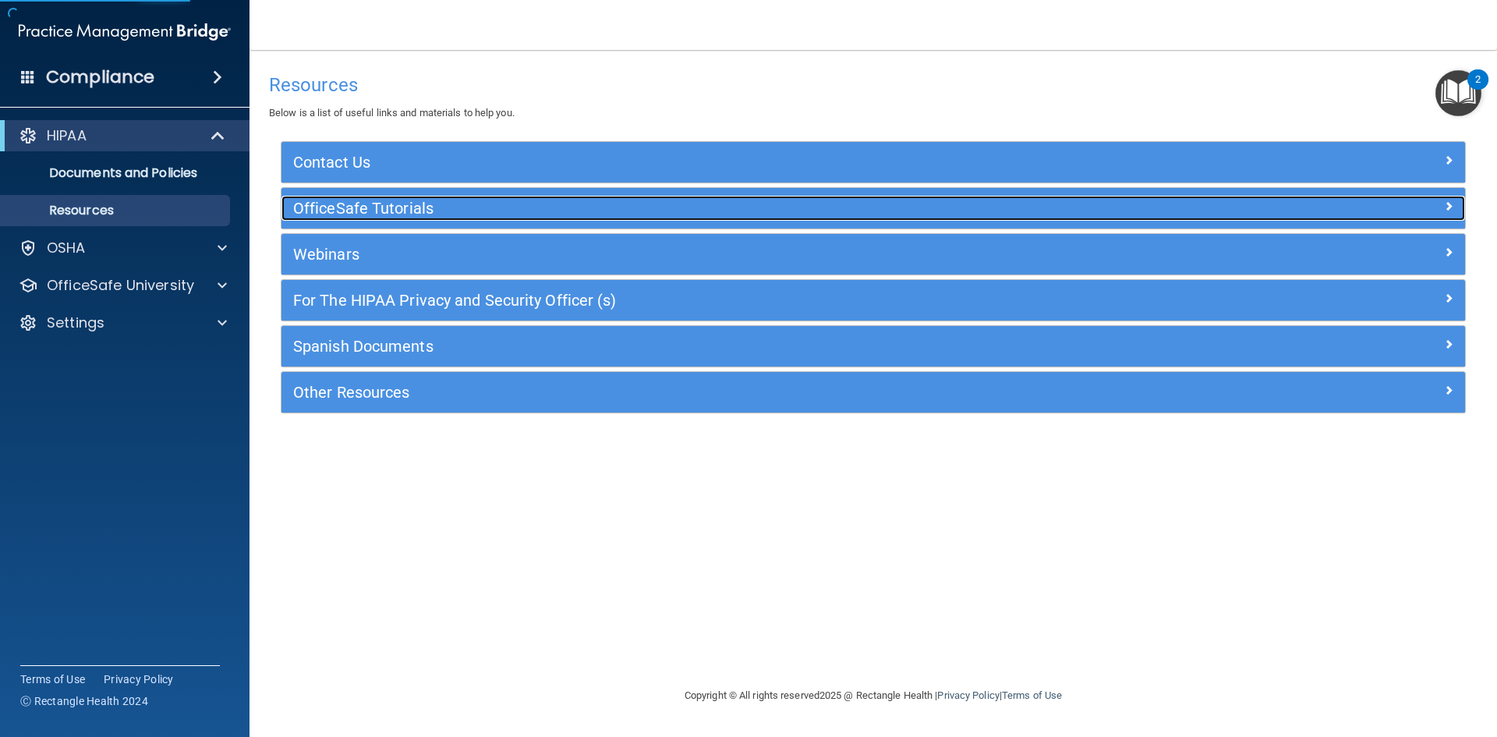
click at [395, 208] on h5 "OfficeSafe Tutorials" at bounding box center [725, 208] width 865 height 17
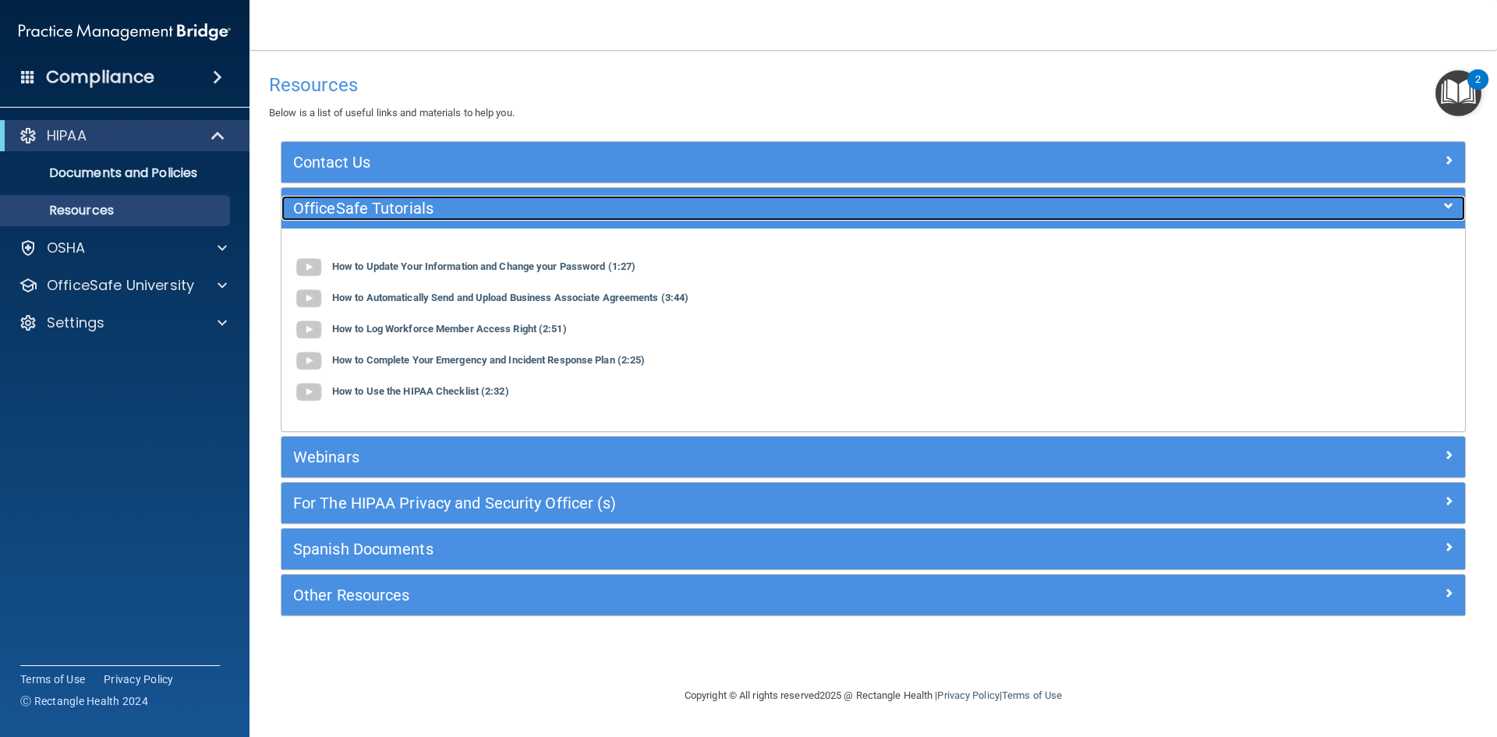
click at [395, 208] on h5 "OfficeSafe Tutorials" at bounding box center [725, 208] width 865 height 17
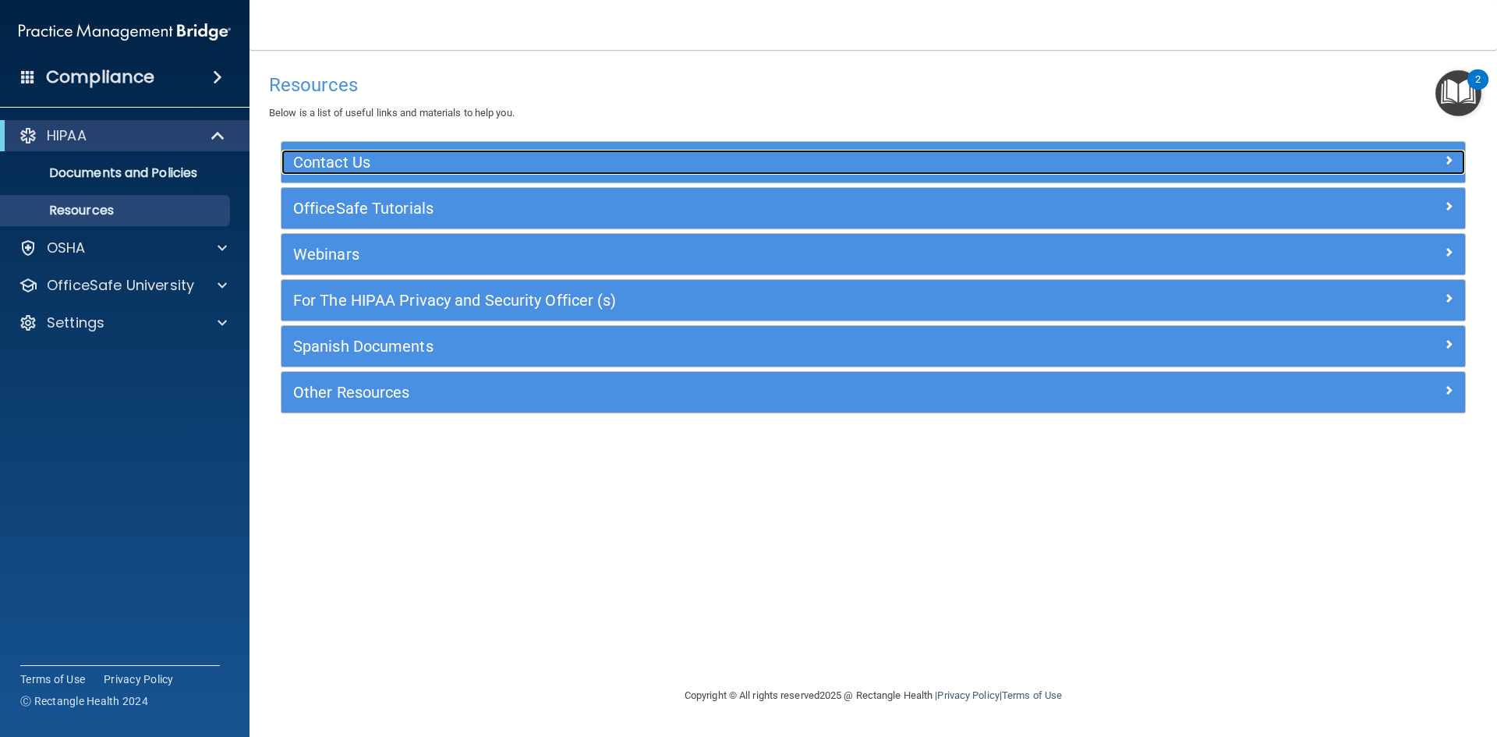
click at [365, 166] on h5 "Contact Us" at bounding box center [725, 162] width 865 height 17
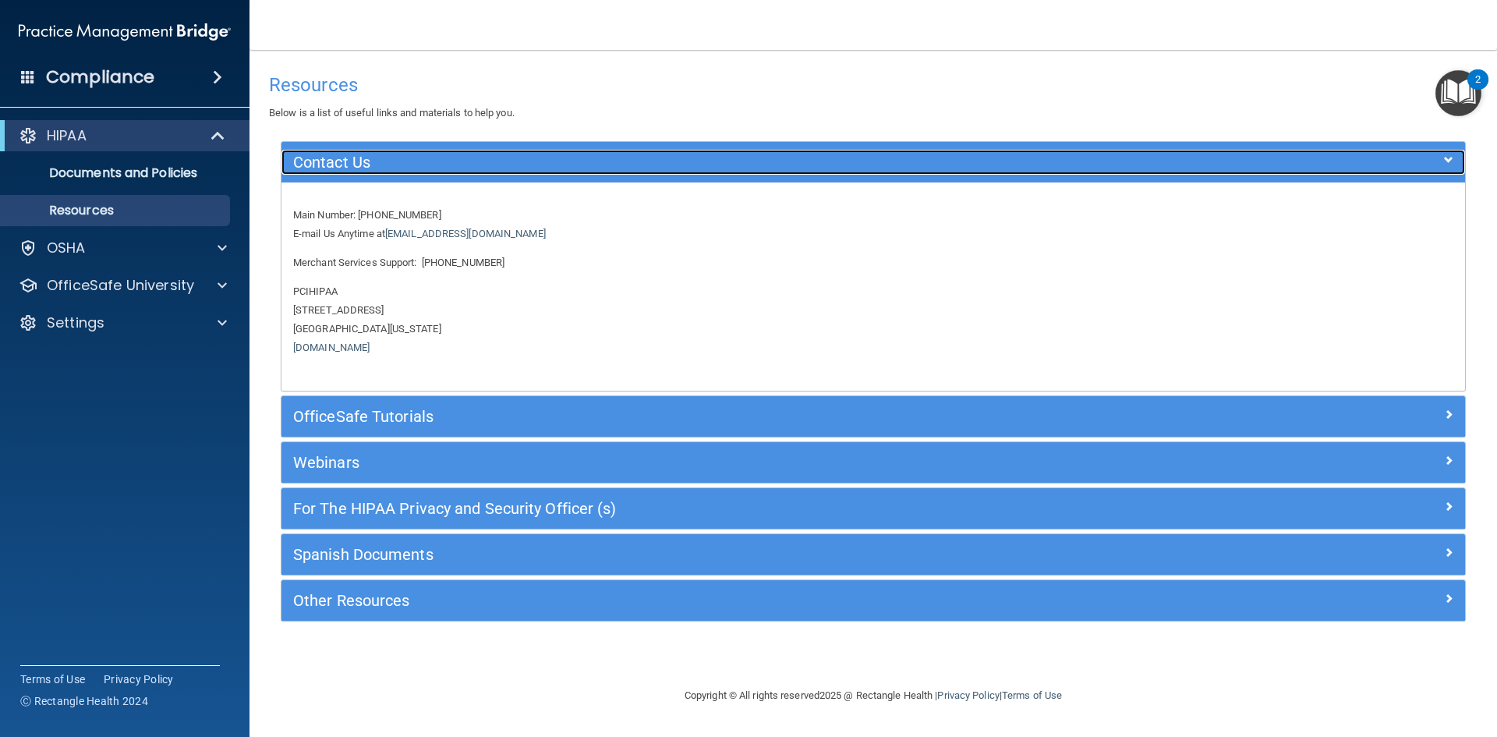
click at [365, 166] on h5 "Contact Us" at bounding box center [725, 162] width 865 height 17
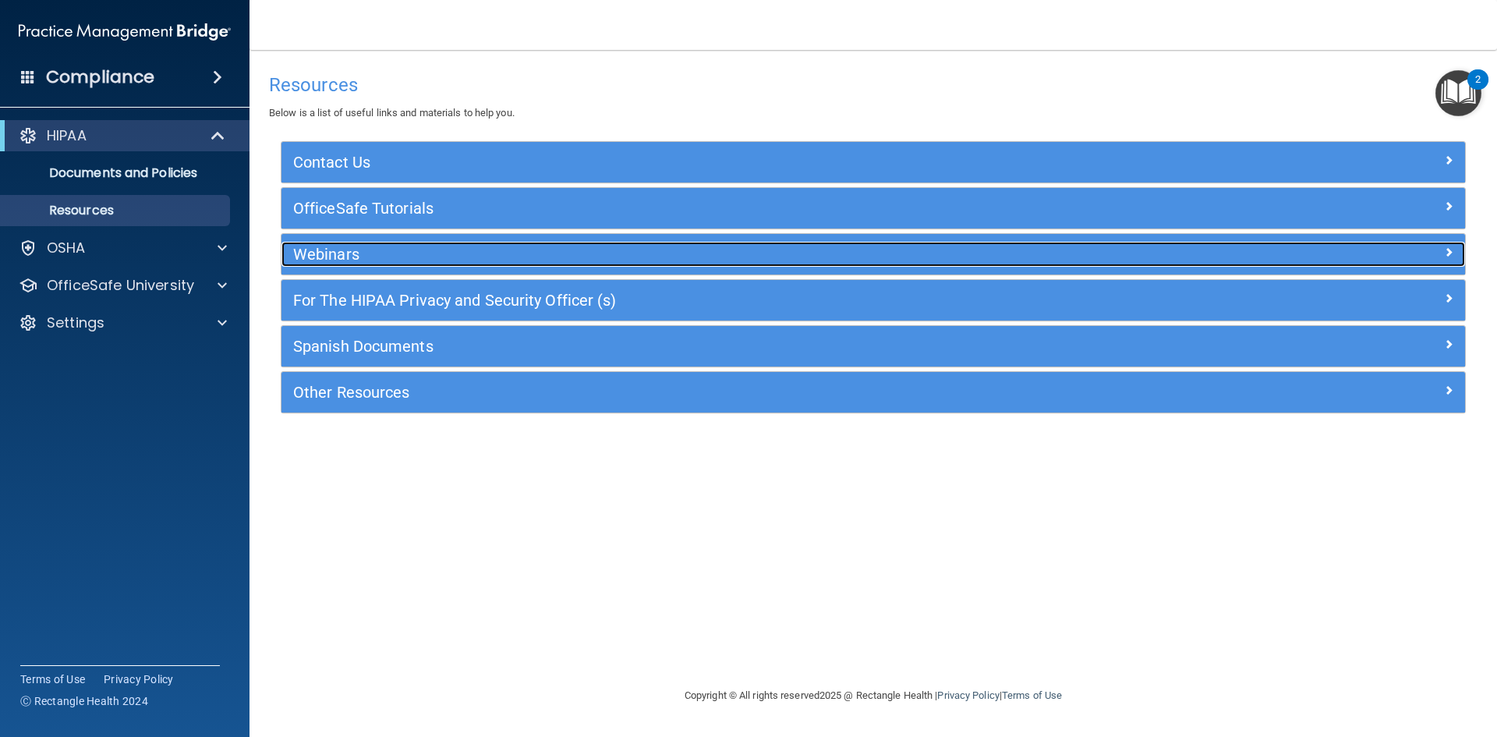
click at [355, 248] on h5 "Webinars" at bounding box center [725, 254] width 865 height 17
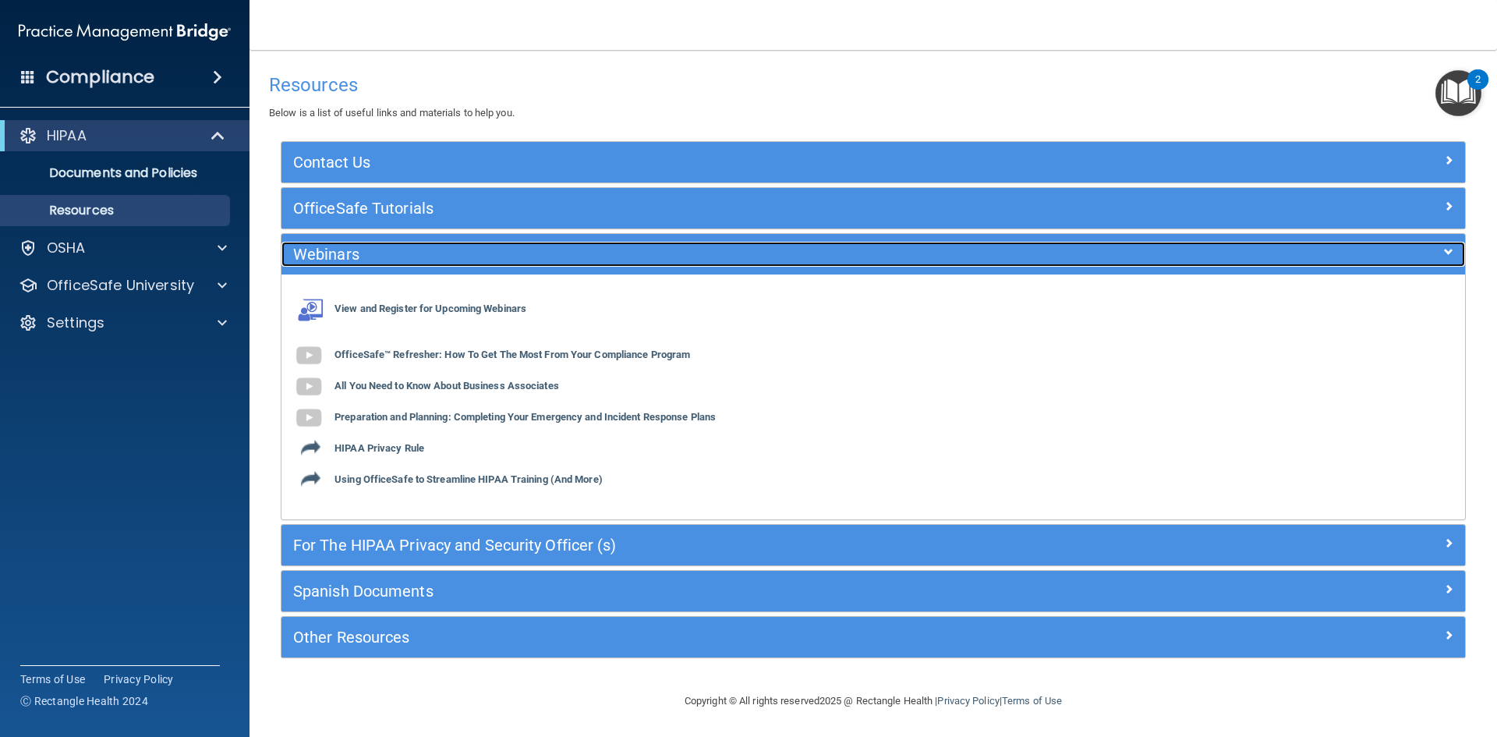
click at [337, 252] on h5 "Webinars" at bounding box center [725, 254] width 865 height 17
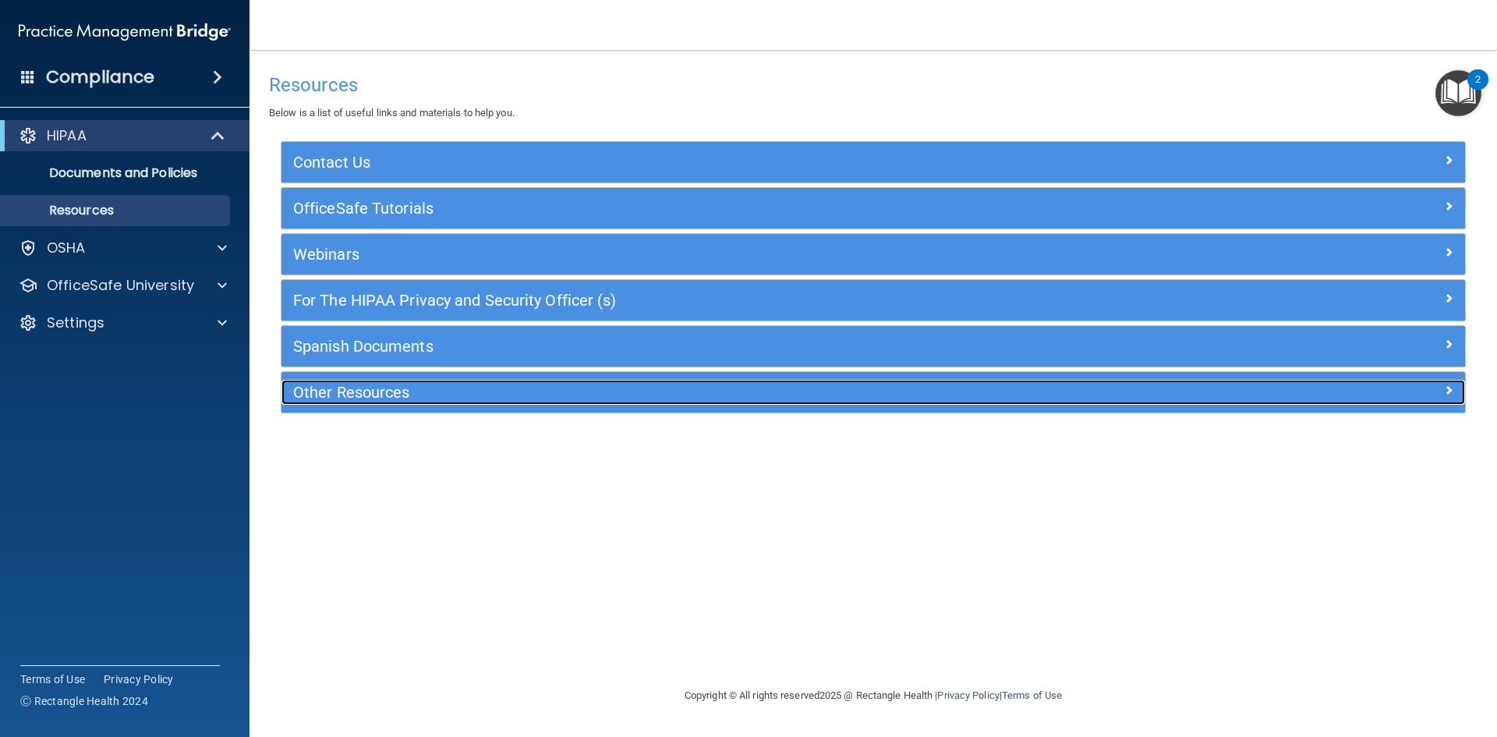
click at [329, 393] on h5 "Other Resources" at bounding box center [725, 392] width 865 height 17
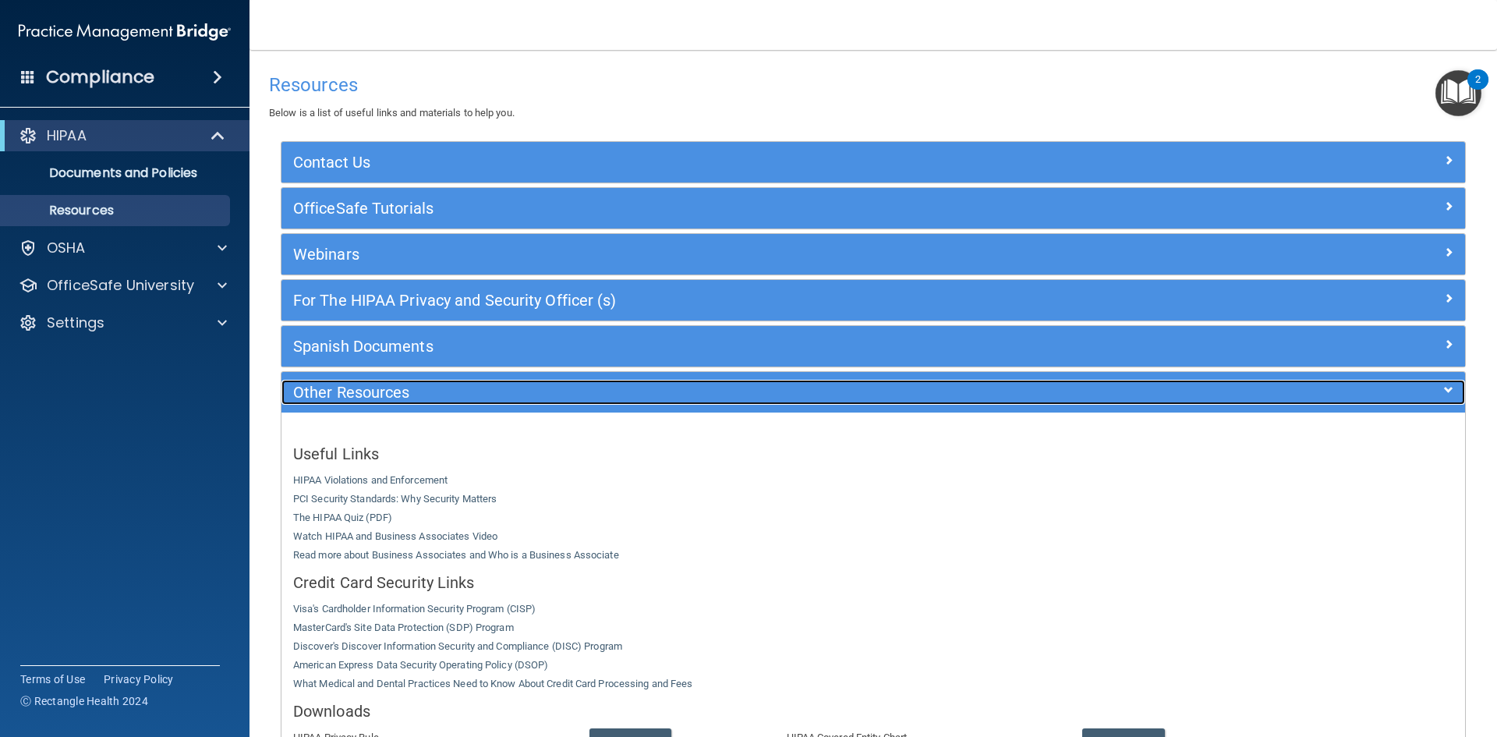
click at [329, 393] on h5 "Other Resources" at bounding box center [725, 392] width 865 height 17
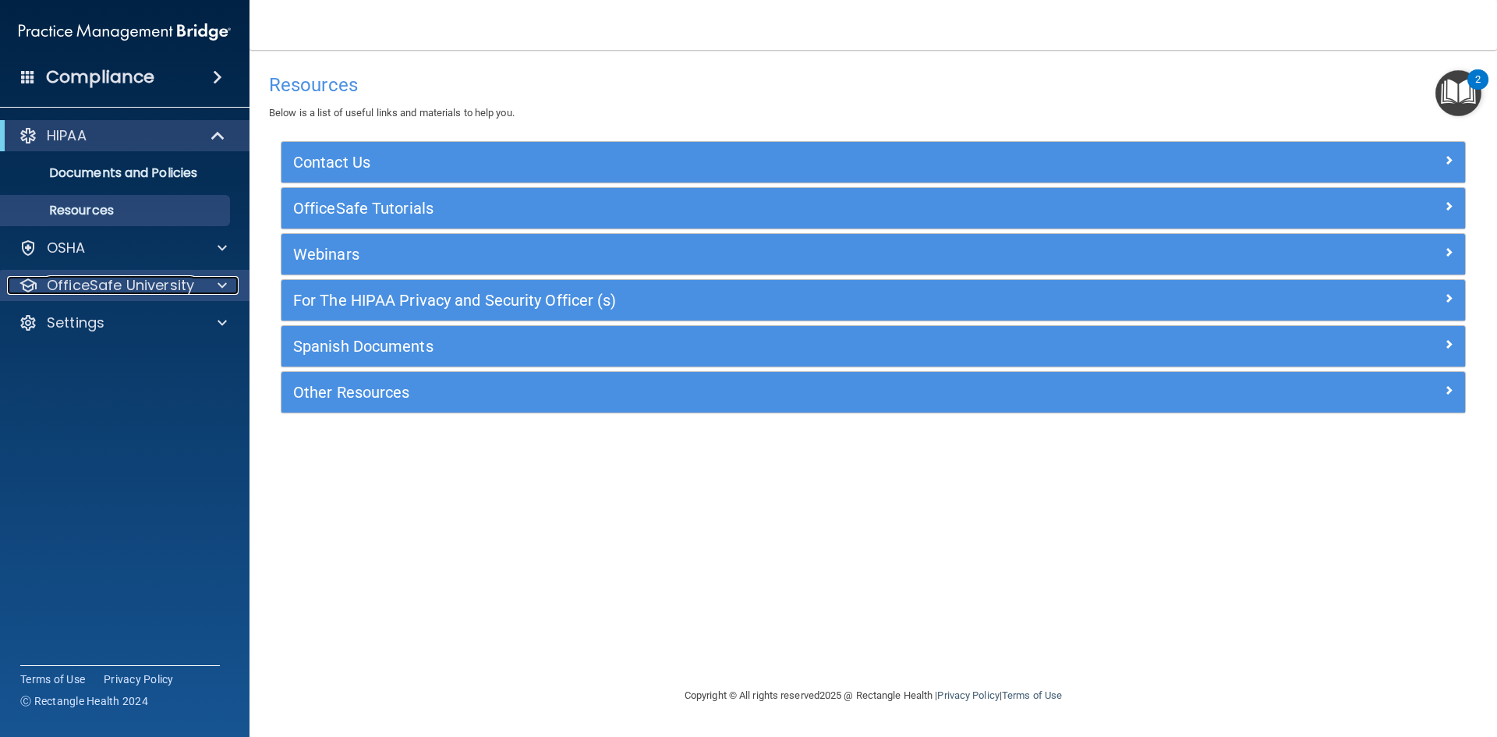
click at [169, 290] on p "OfficeSafe University" at bounding box center [120, 285] width 147 height 19
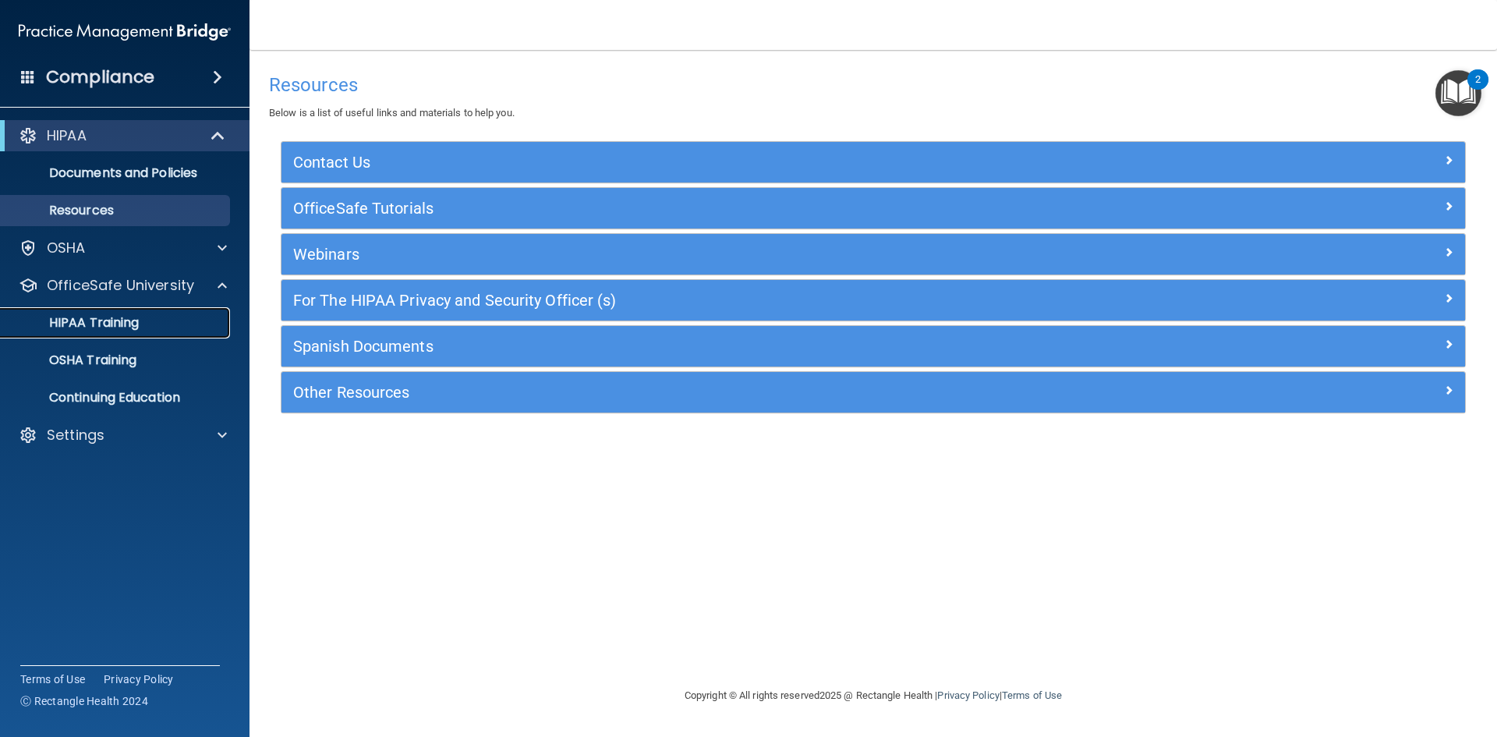
click at [103, 319] on p "HIPAA Training" at bounding box center [74, 323] width 129 height 16
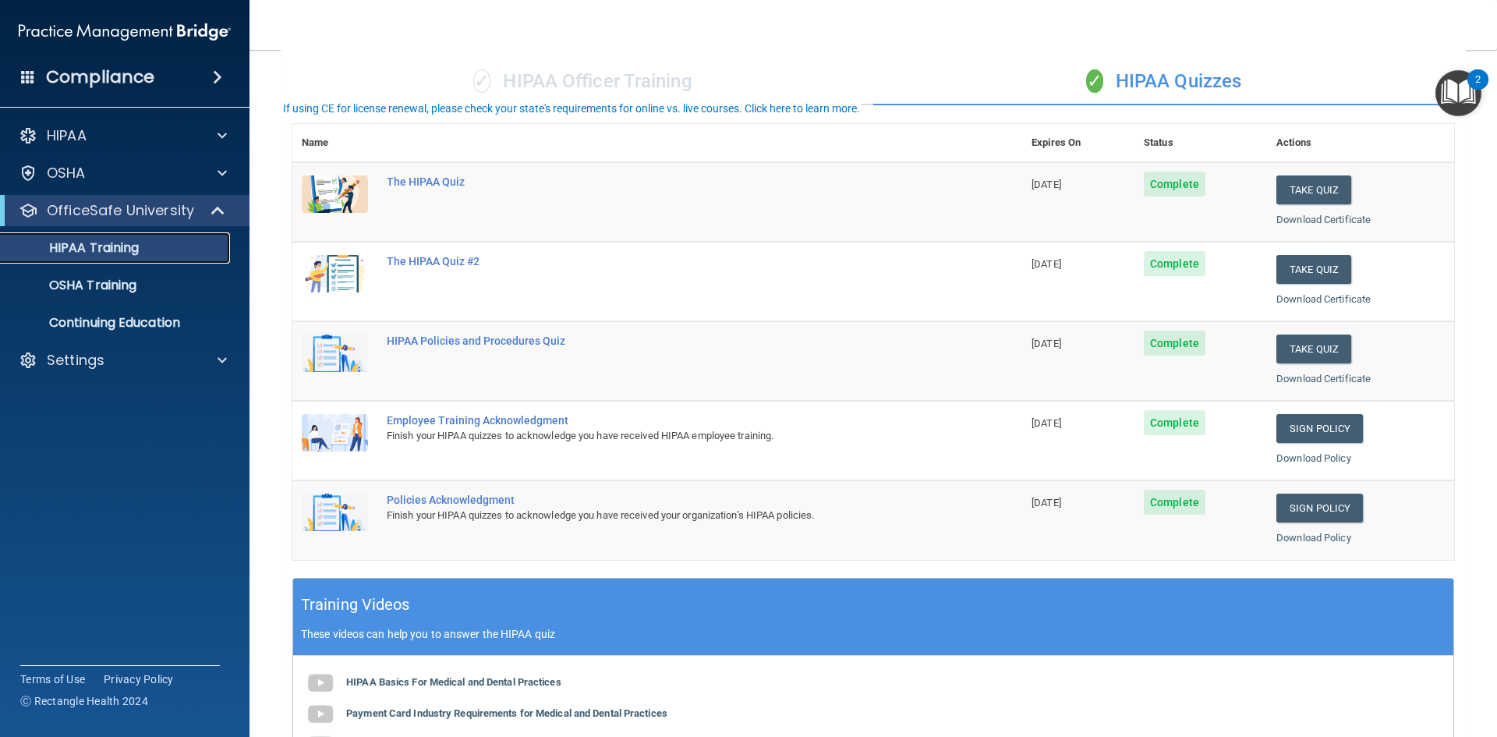
scroll to position [48, 0]
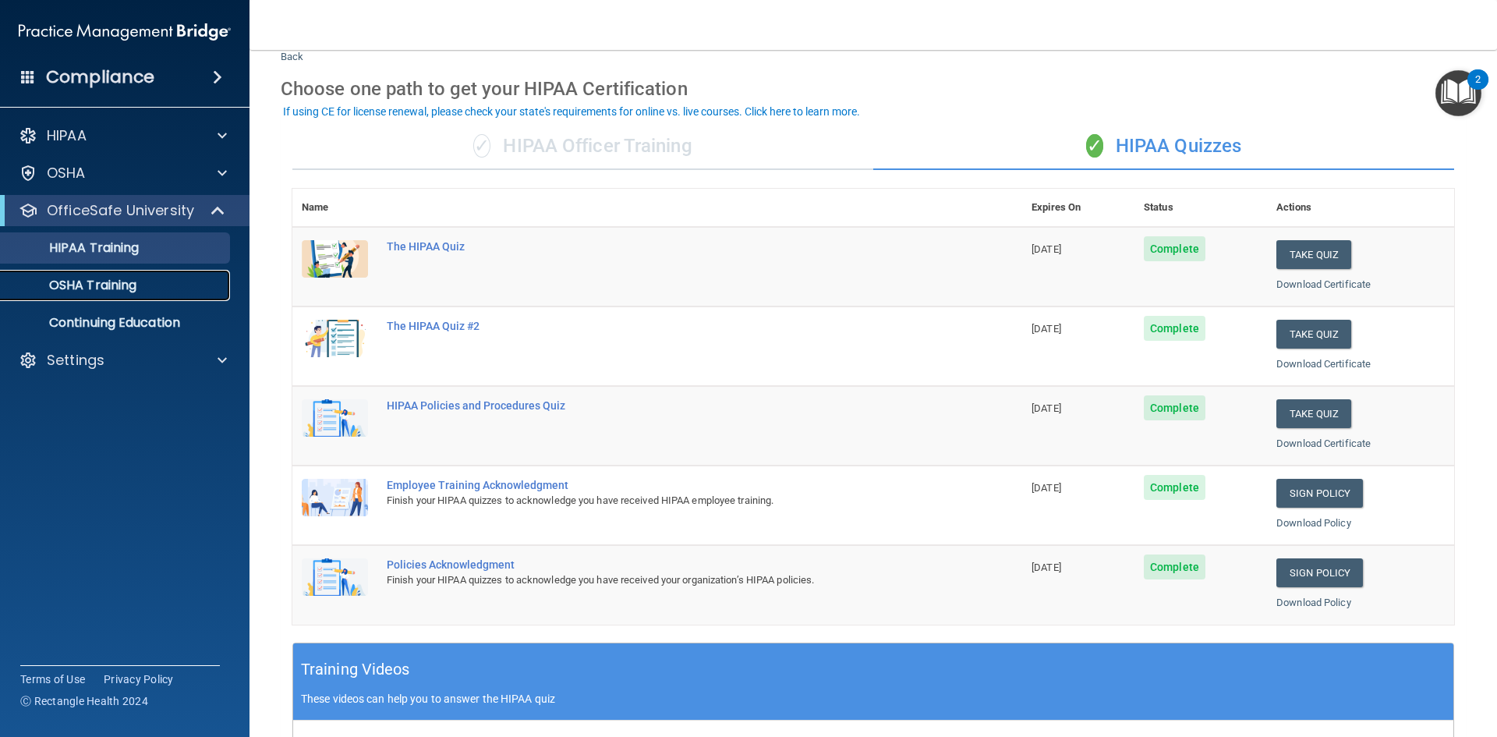
click at [138, 296] on link "OSHA Training" at bounding box center [107, 285] width 246 height 31
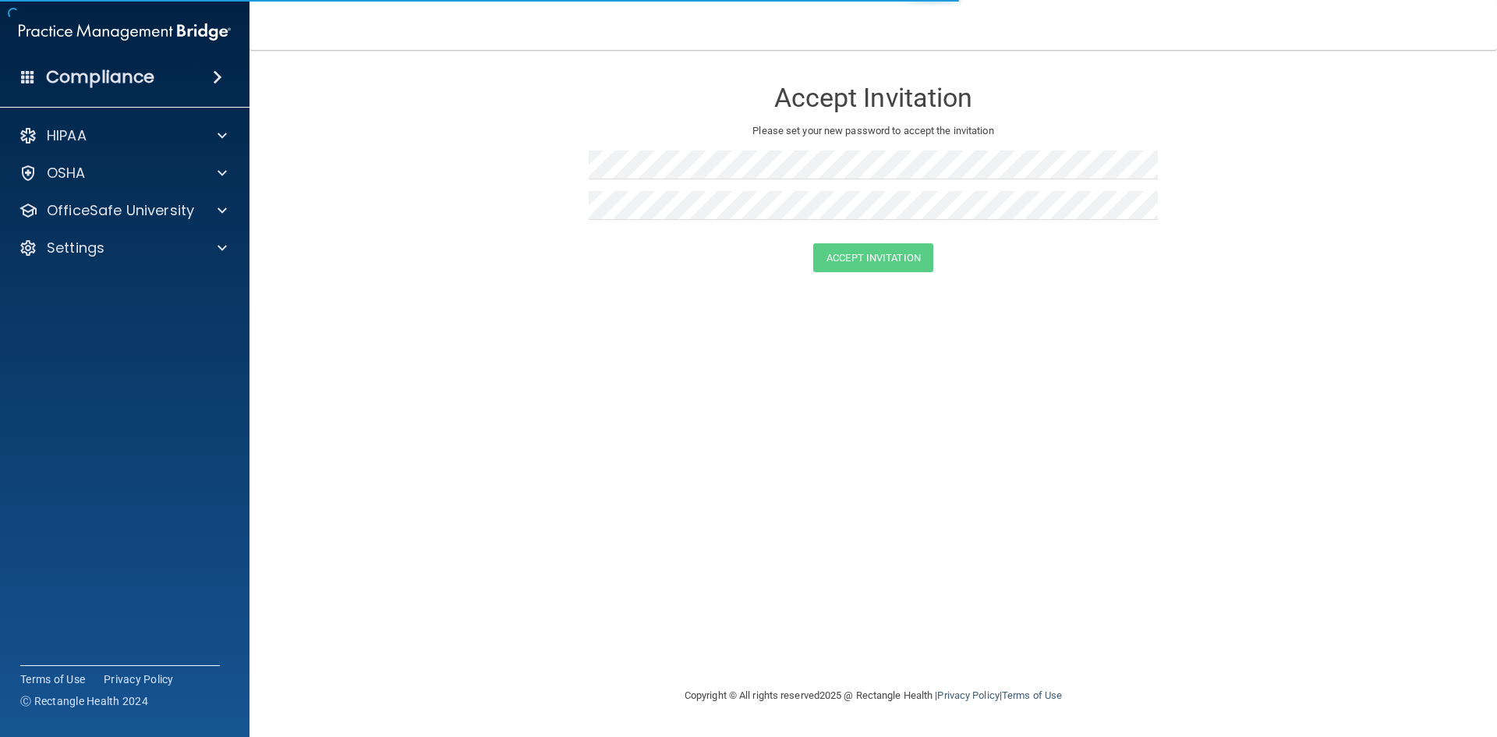
click at [119, 70] on h4 "Compliance" at bounding box center [100, 77] width 108 height 22
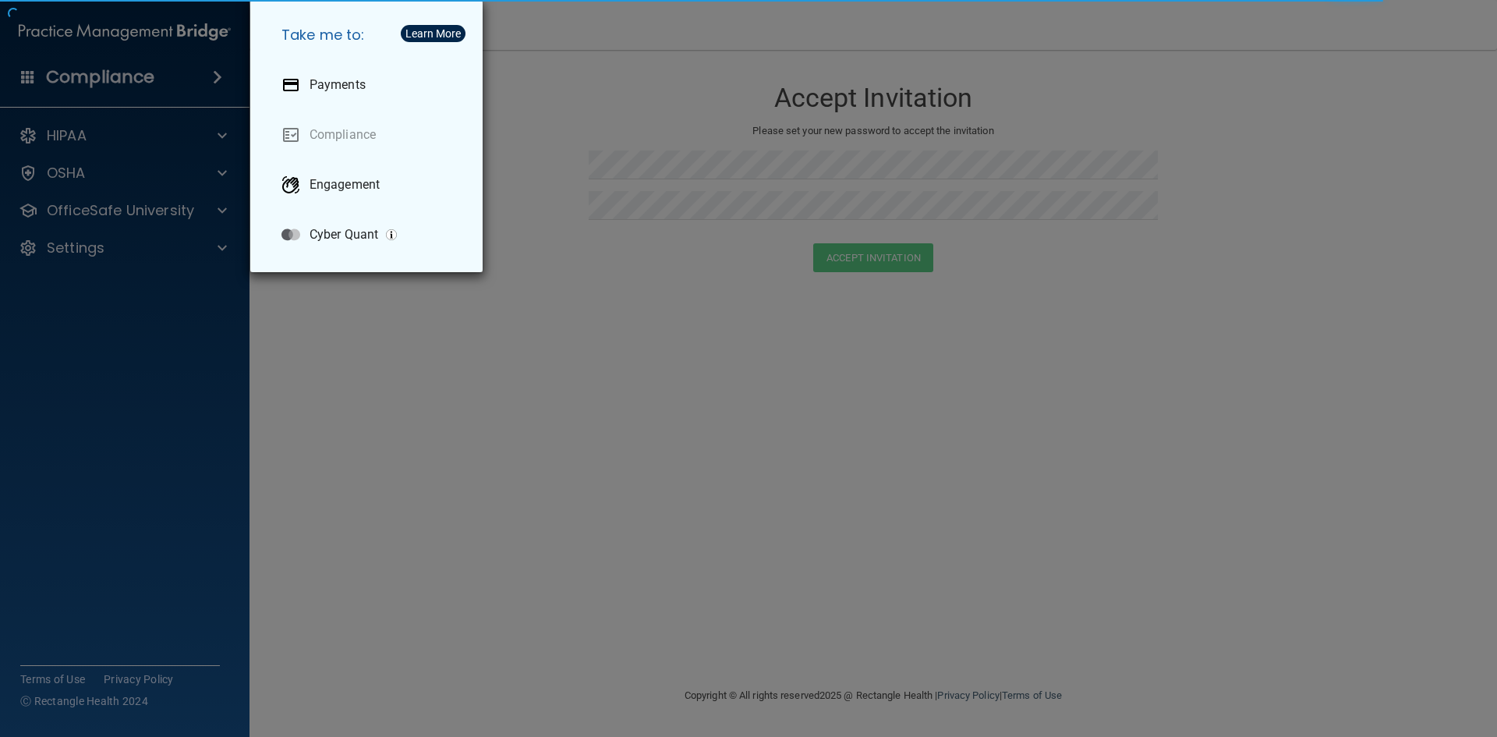
click at [621, 124] on div "Take me to: Payments Compliance Engagement Cyber Quant" at bounding box center [748, 368] width 1497 height 737
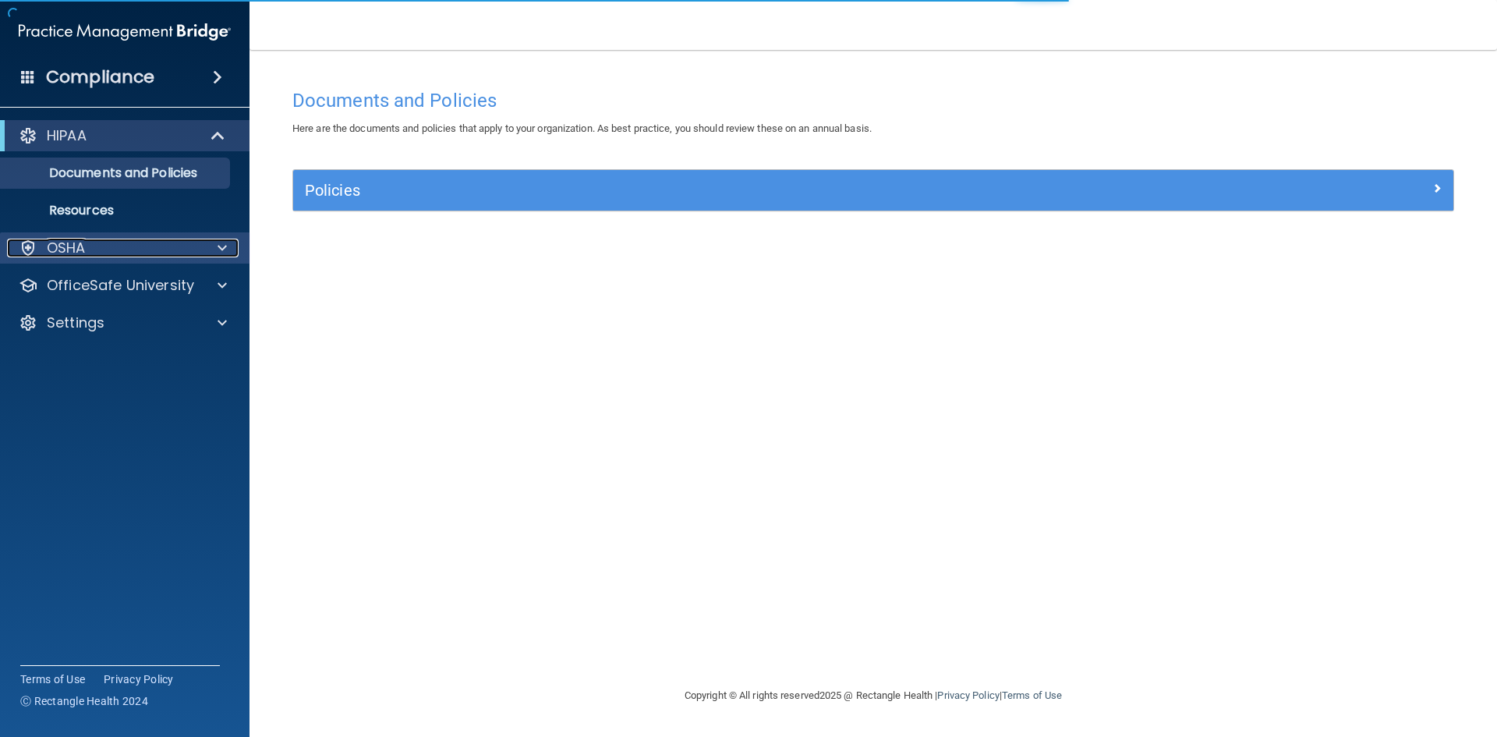
click at [111, 245] on div "OSHA" at bounding box center [103, 248] width 193 height 19
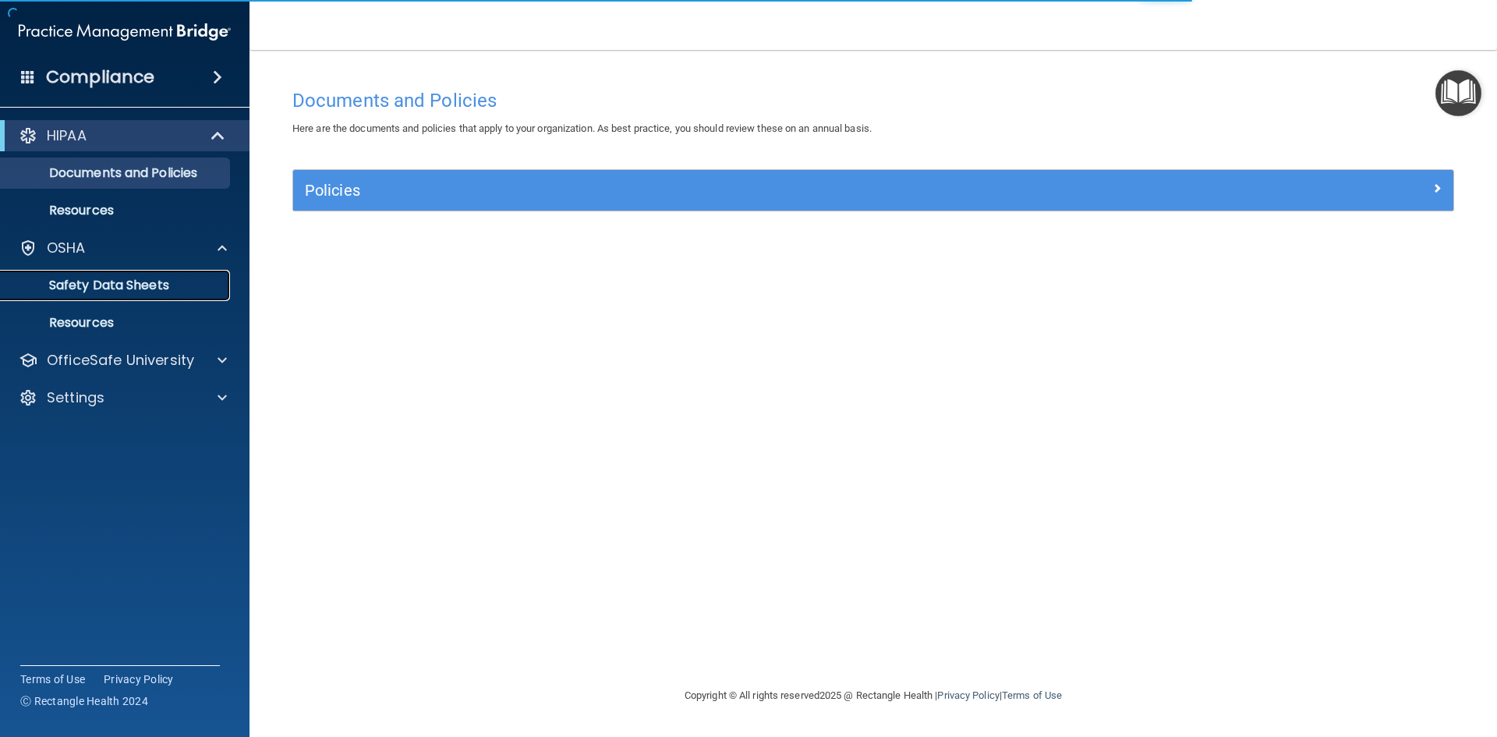
click at [105, 292] on p "Safety Data Sheets" at bounding box center [116, 286] width 213 height 16
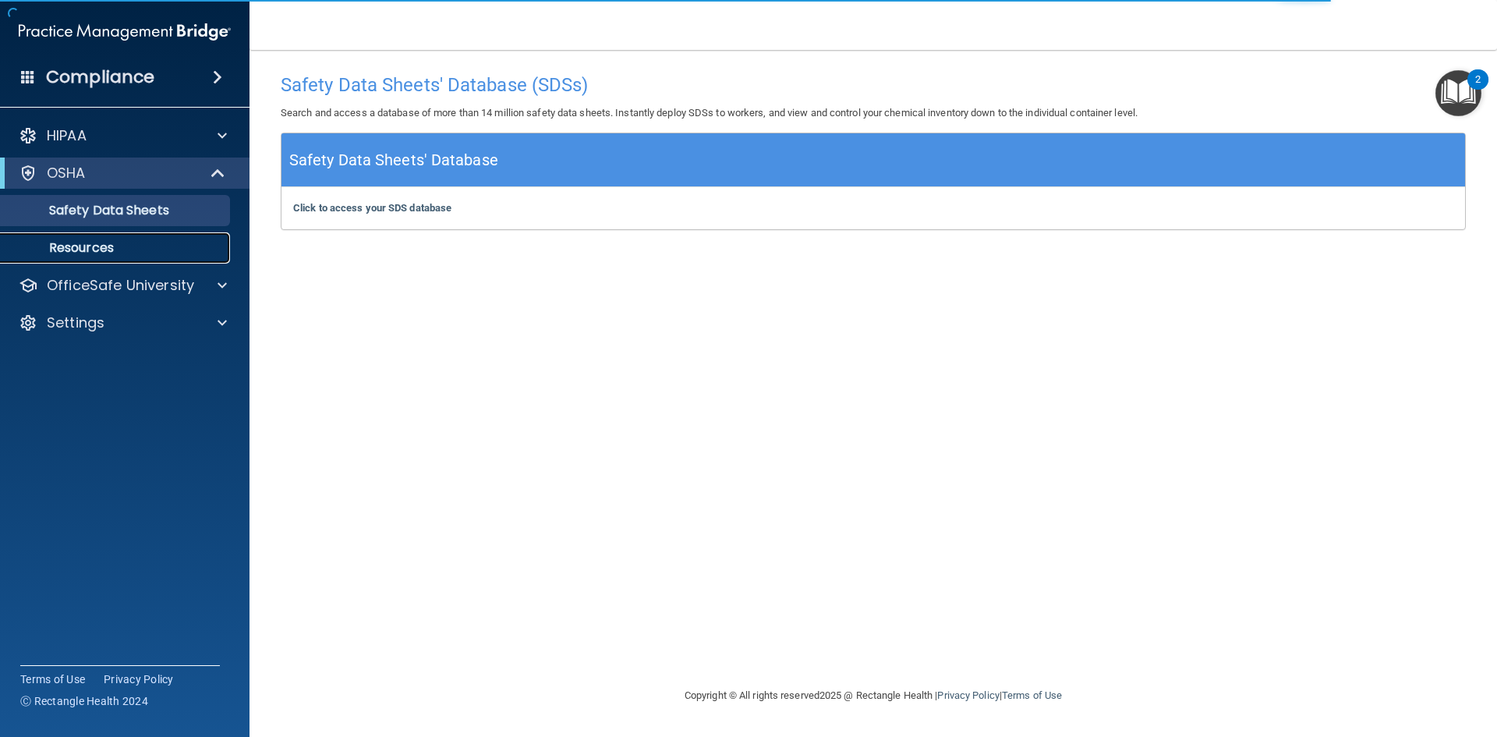
click at [102, 253] on p "Resources" at bounding box center [116, 248] width 213 height 16
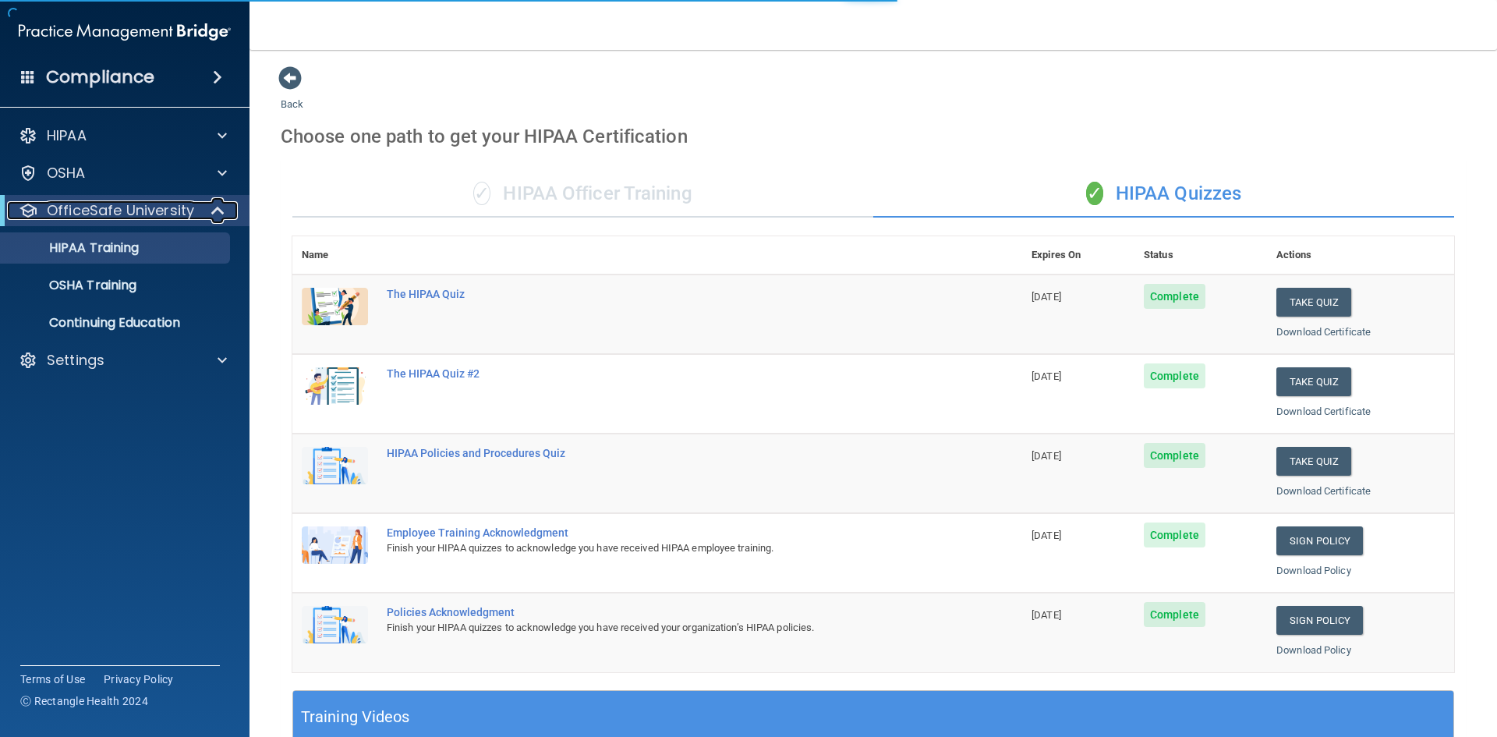
click at [216, 211] on span at bounding box center [219, 210] width 13 height 19
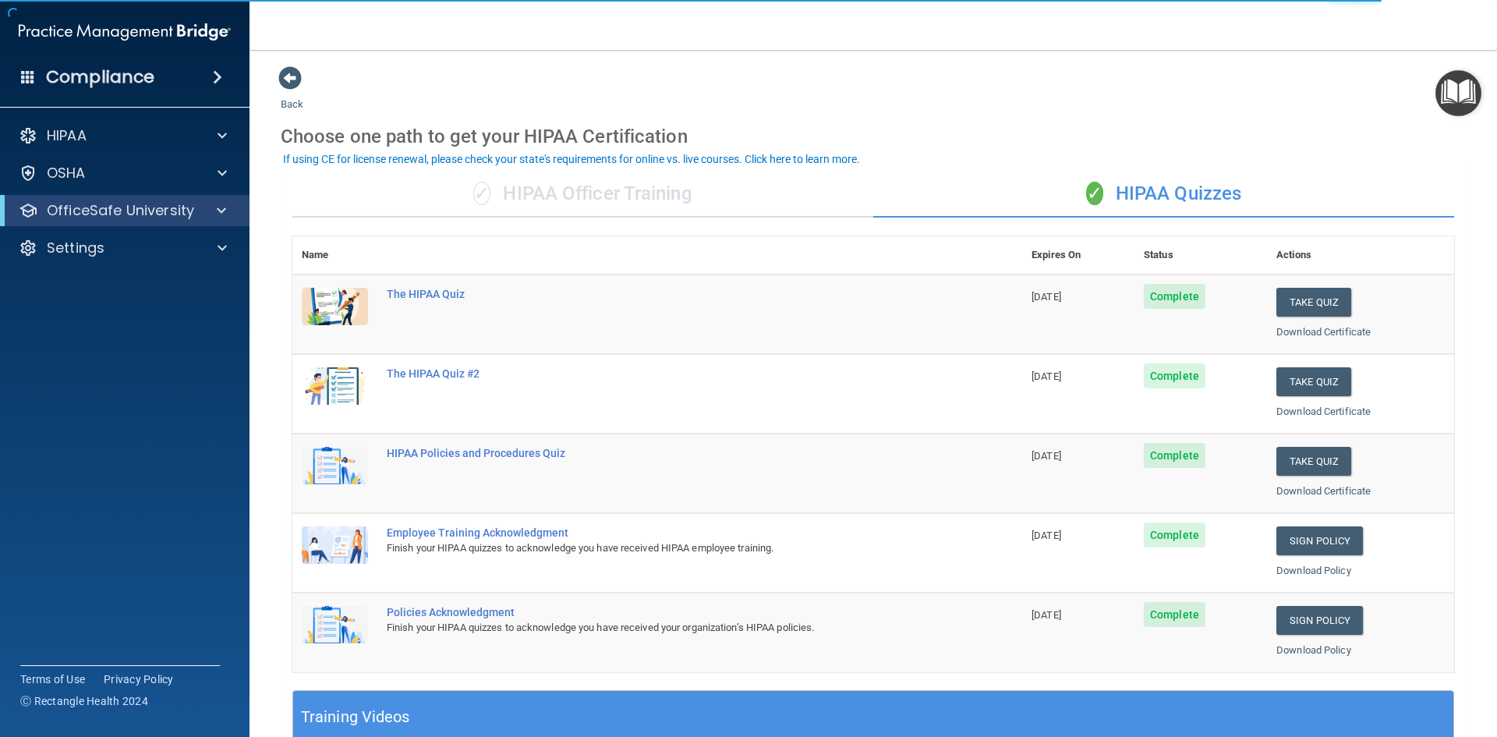
click at [214, 72] on span at bounding box center [217, 77] width 9 height 19
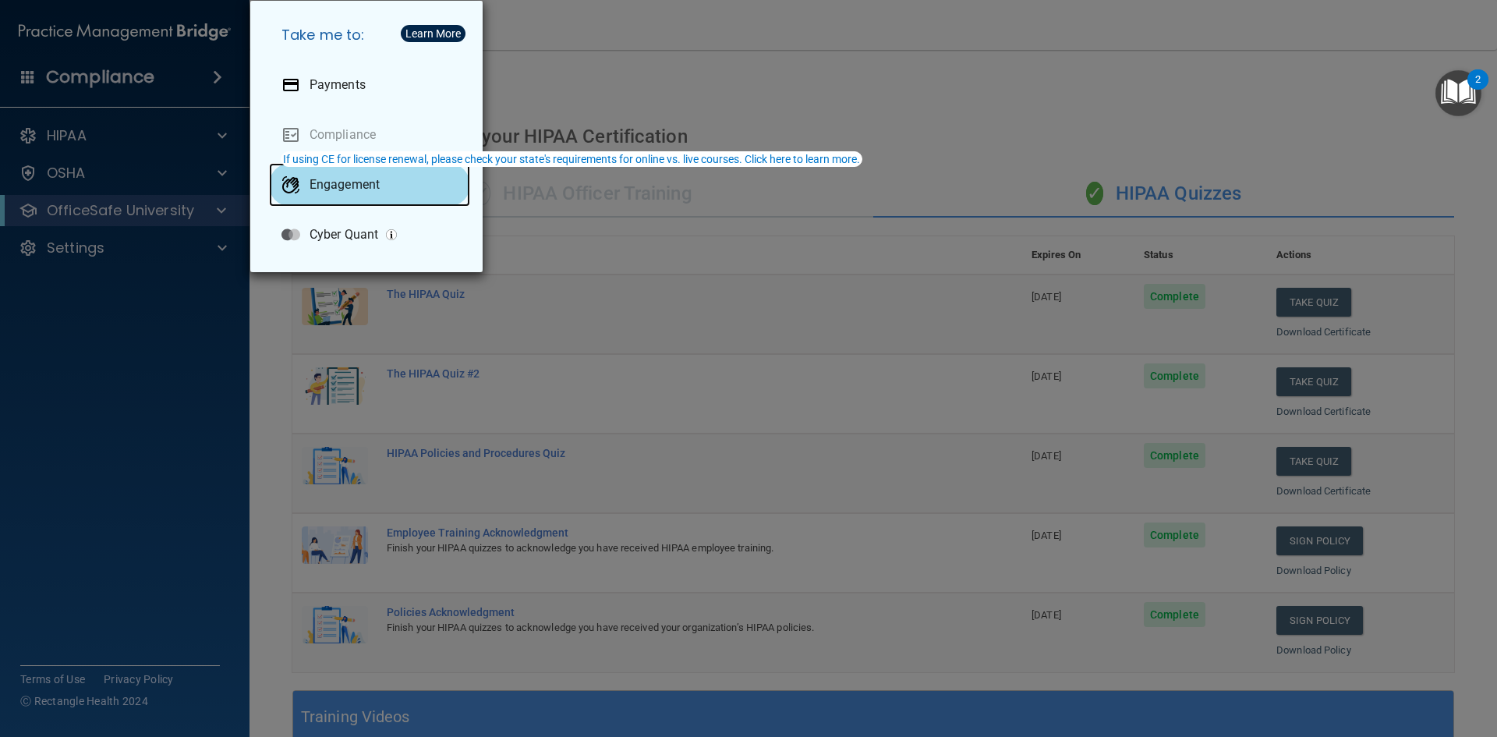
click at [352, 193] on div "Engagement" at bounding box center [369, 185] width 201 height 44
click at [685, 27] on div "Take me to: Payments Compliance Engagement Cyber Quant" at bounding box center [748, 368] width 1497 height 737
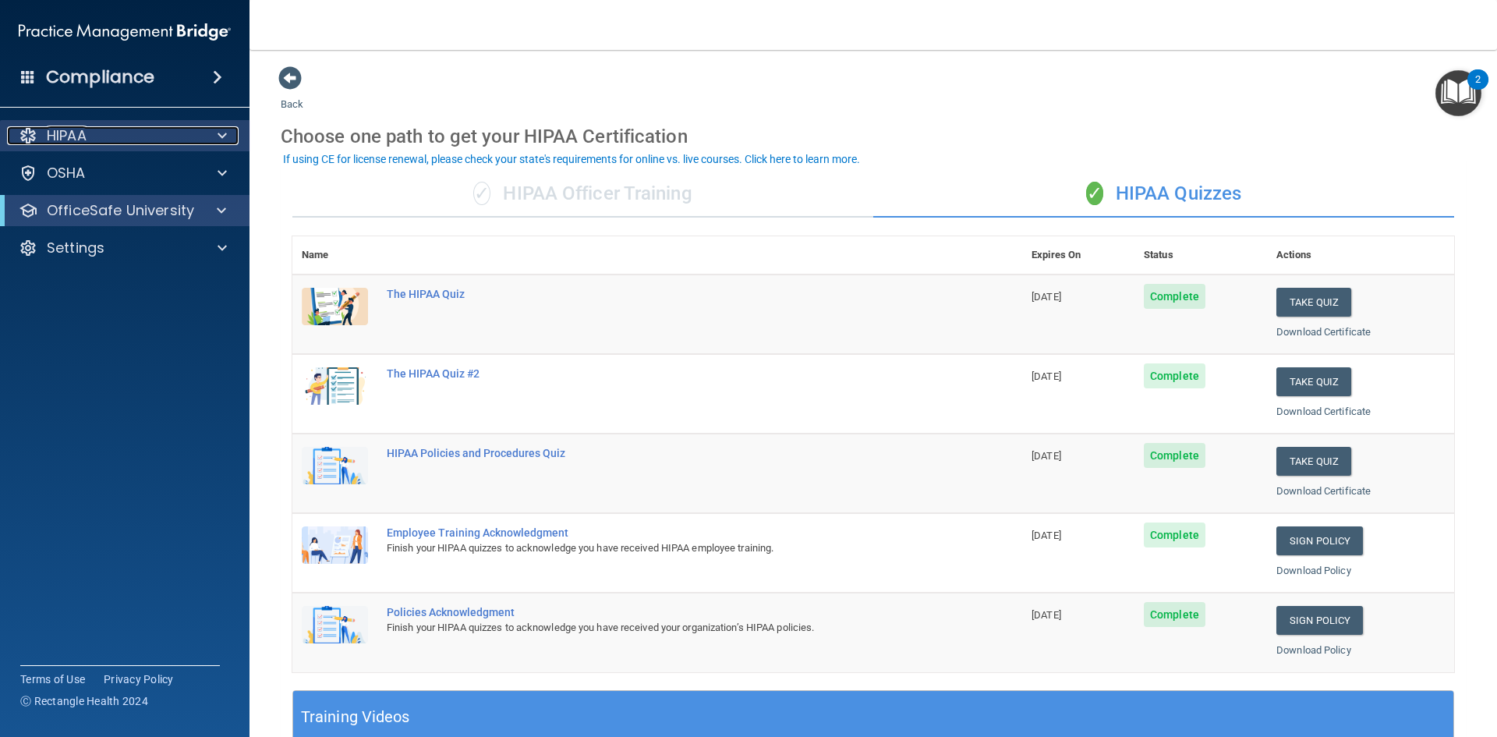
click at [172, 129] on div "HIPAA" at bounding box center [103, 135] width 193 height 19
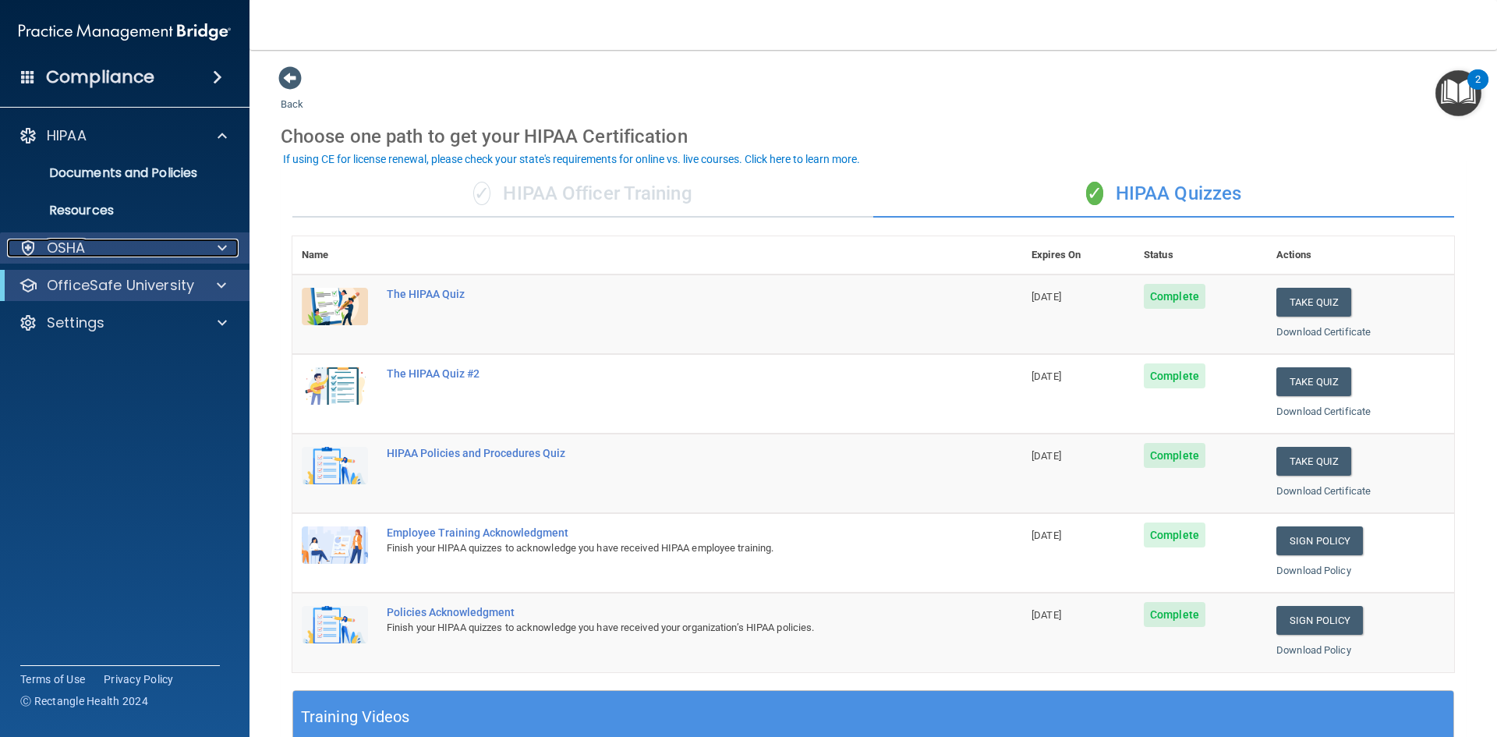
click at [110, 243] on div "OSHA" at bounding box center [103, 248] width 193 height 19
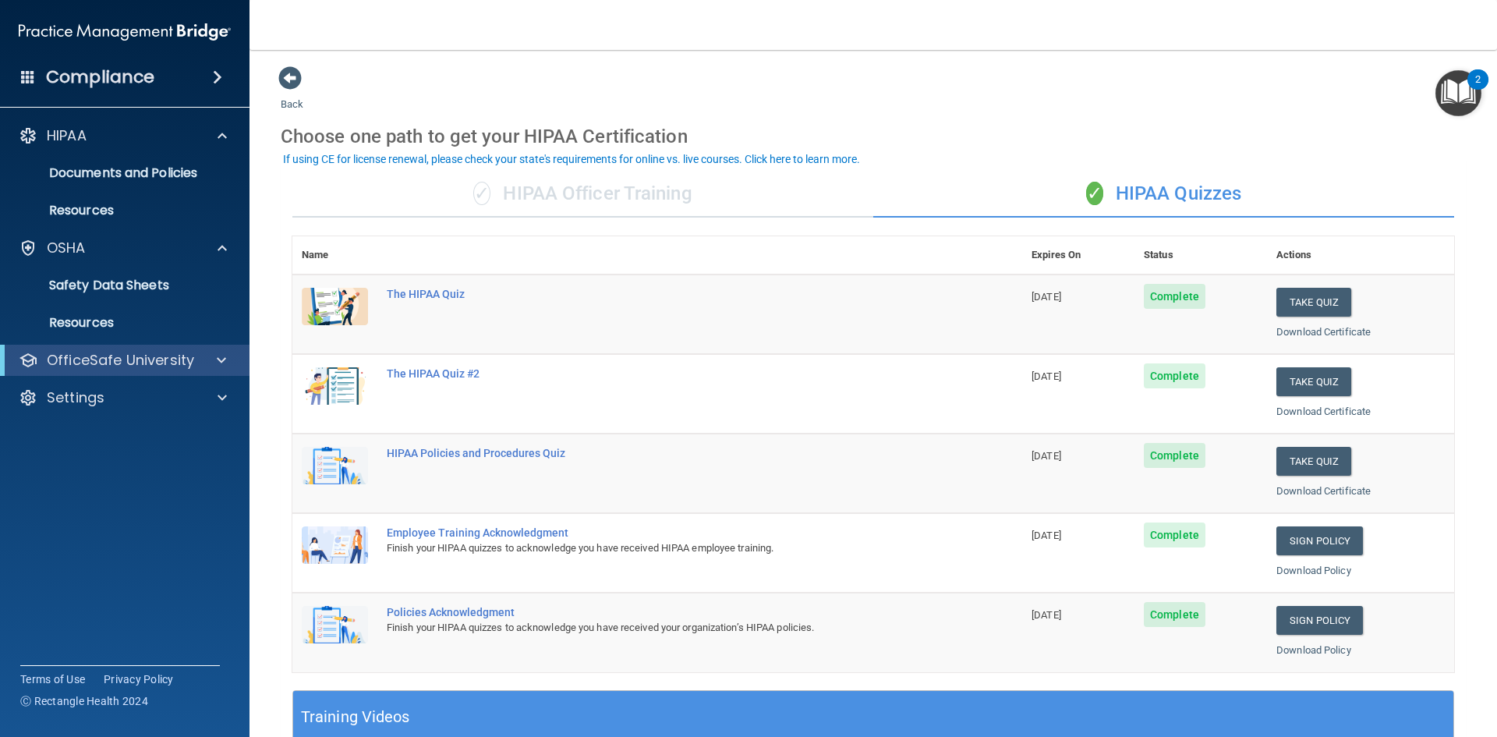
drag, startPoint x: 112, startPoint y: 347, endPoint x: 129, endPoint y: 369, distance: 27.8
click at [112, 348] on div "OfficeSafe University" at bounding box center [124, 360] width 249 height 31
click at [130, 362] on p "OfficeSafe University" at bounding box center [120, 360] width 147 height 19
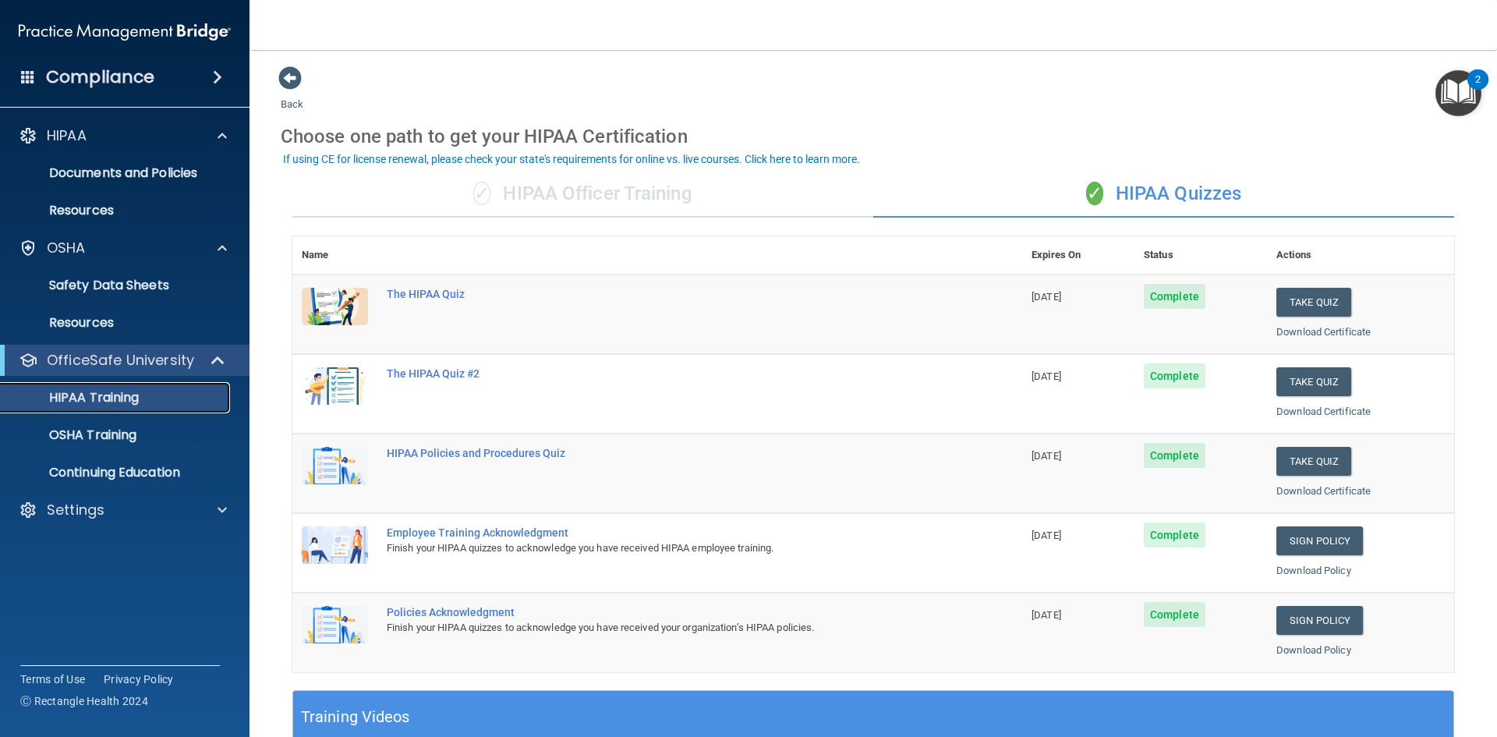
click at [118, 398] on p "HIPAA Training" at bounding box center [74, 398] width 129 height 16
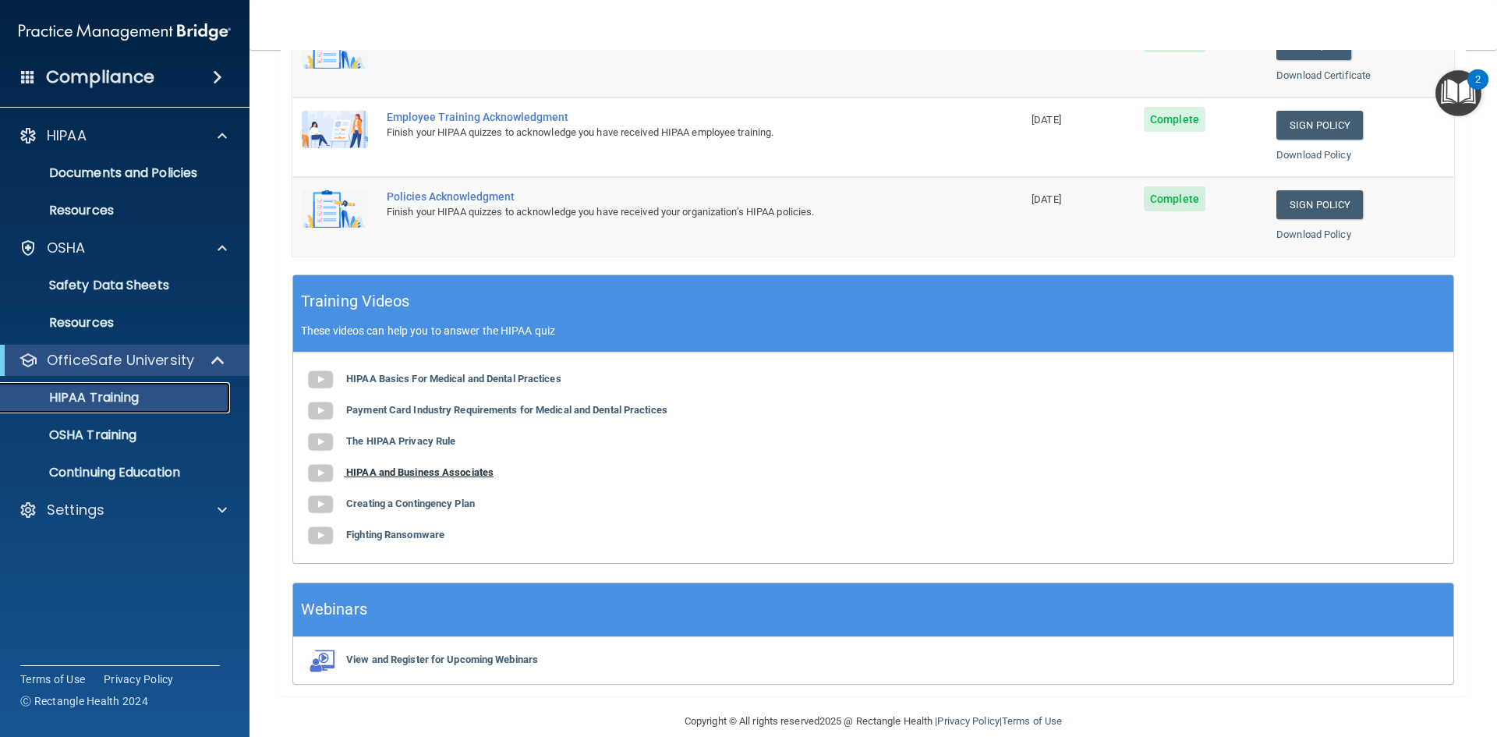
scroll to position [437, 0]
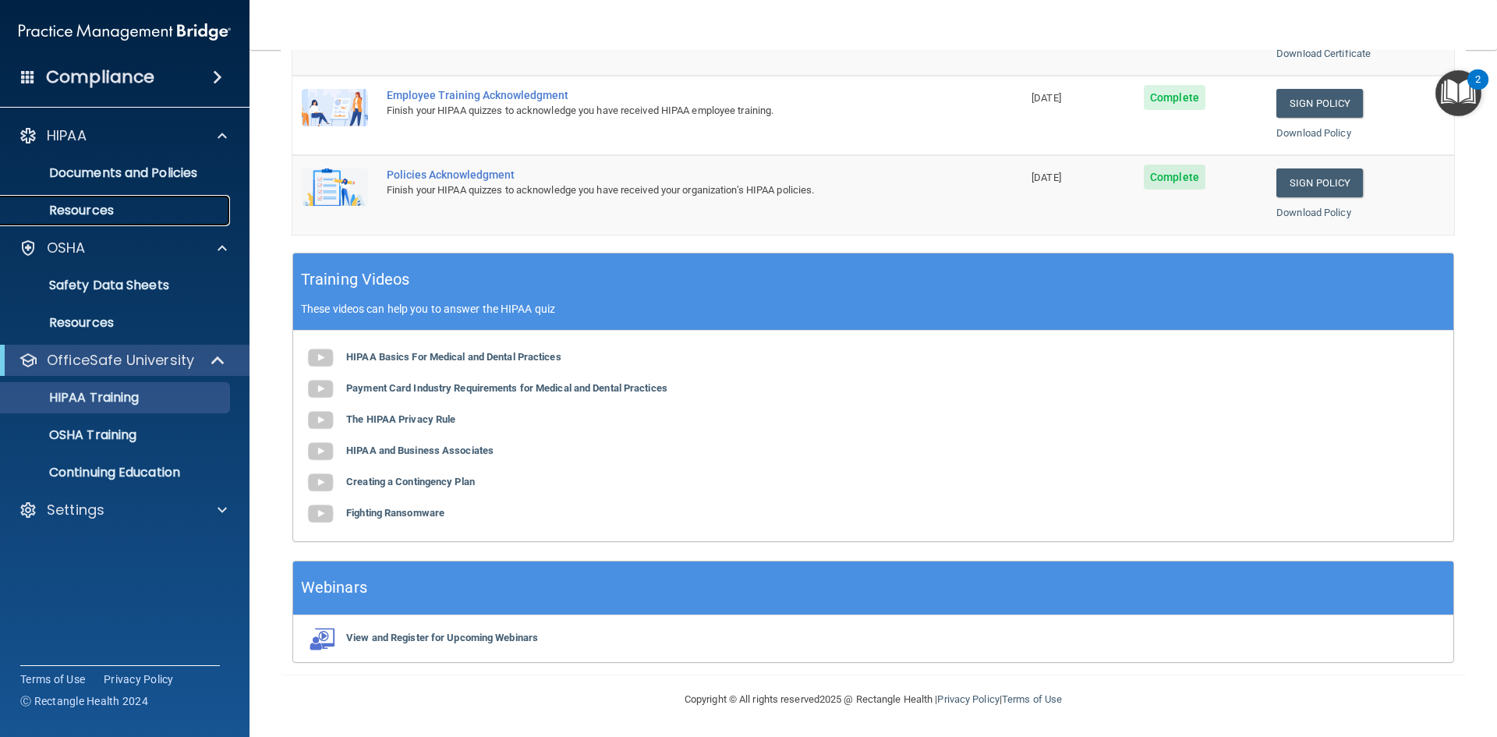
click at [115, 212] on p "Resources" at bounding box center [116, 211] width 213 height 16
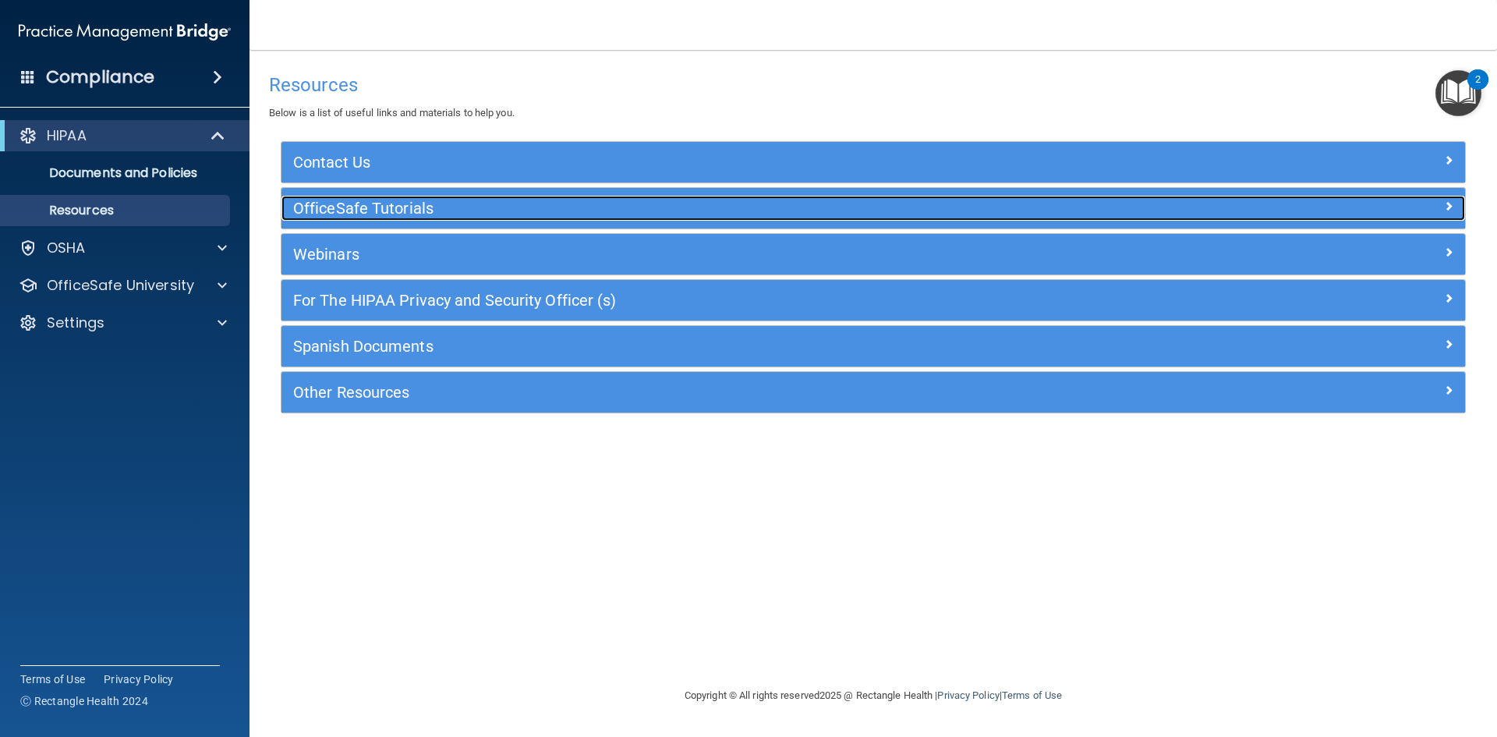
click at [342, 214] on h5 "OfficeSafe Tutorials" at bounding box center [725, 208] width 865 height 17
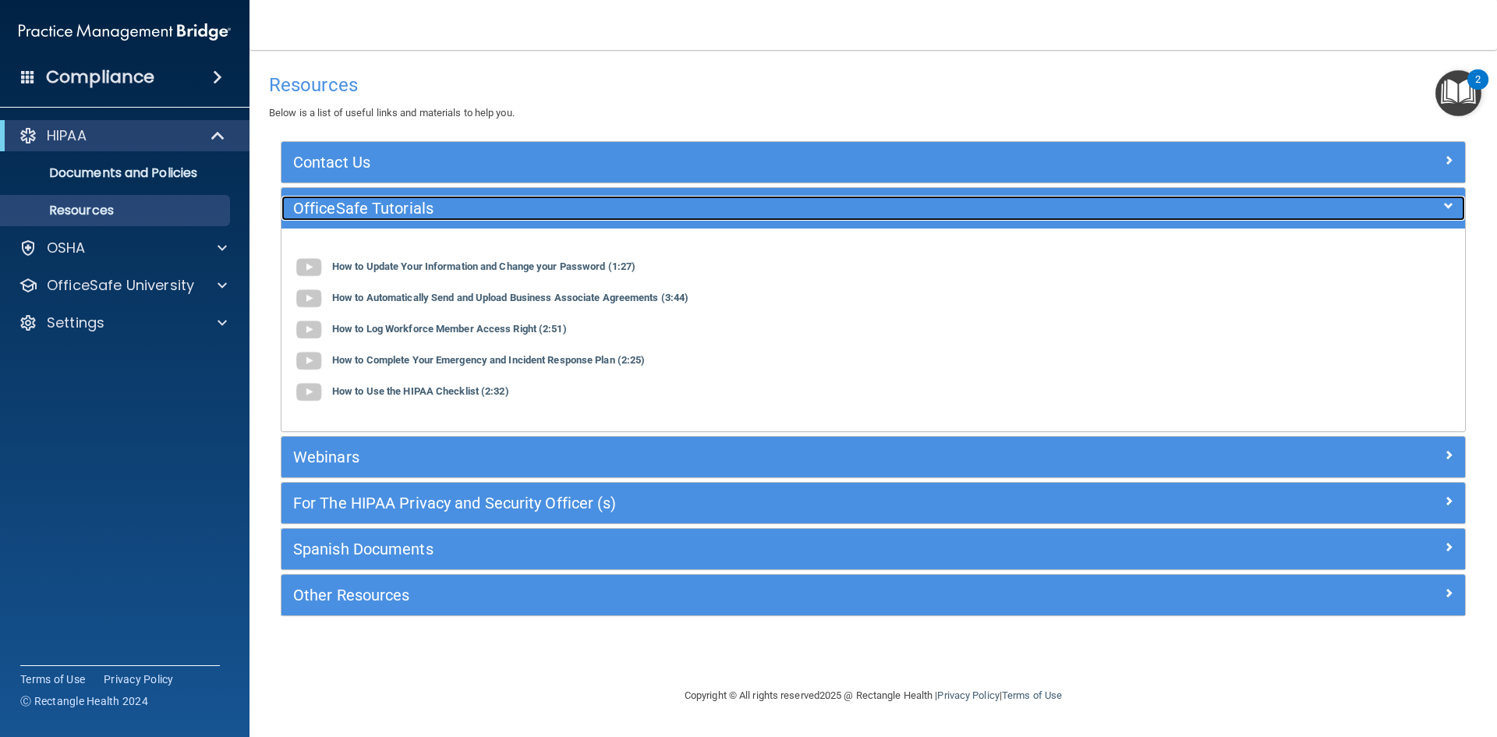
click at [342, 214] on h5 "OfficeSafe Tutorials" at bounding box center [725, 208] width 865 height 17
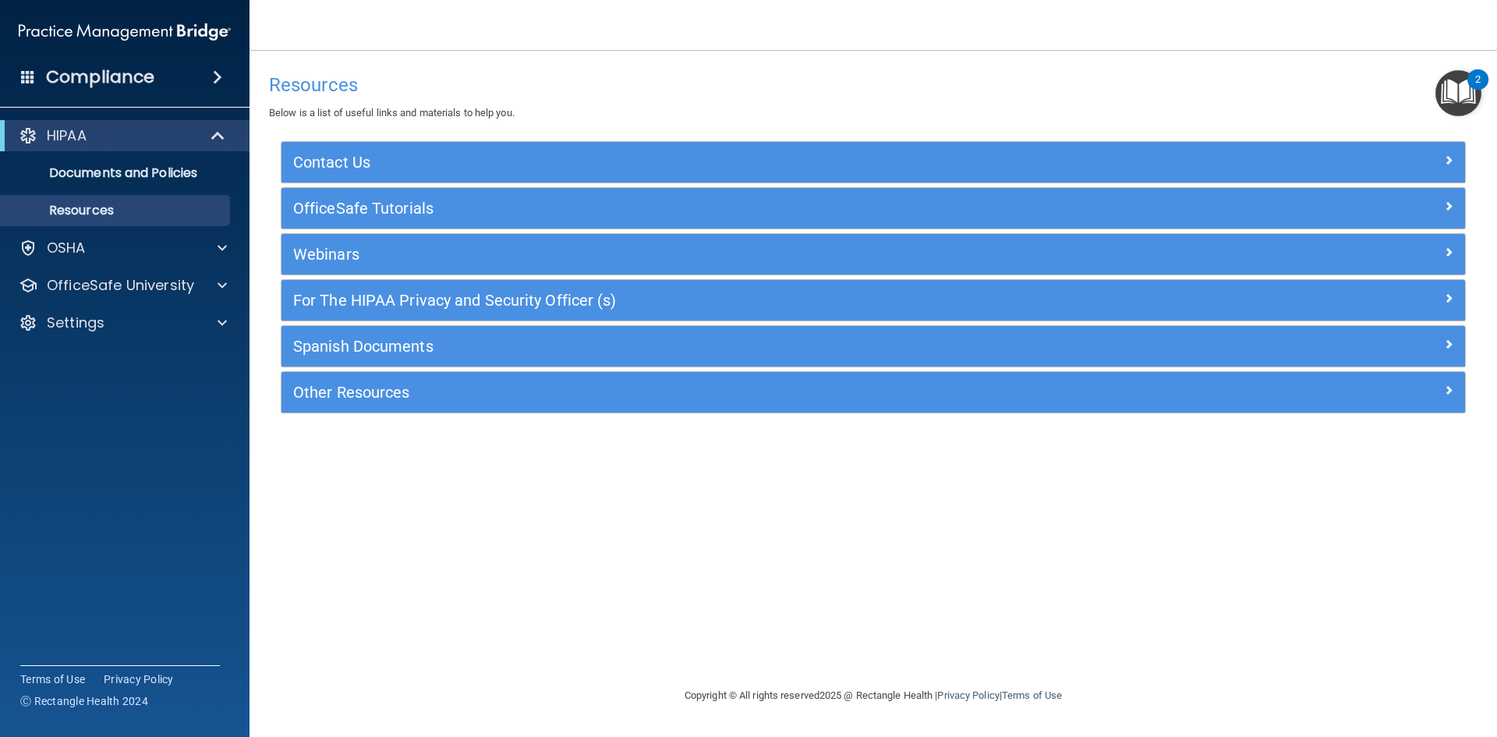
click at [347, 267] on div "Webinars" at bounding box center [872, 254] width 1183 height 41
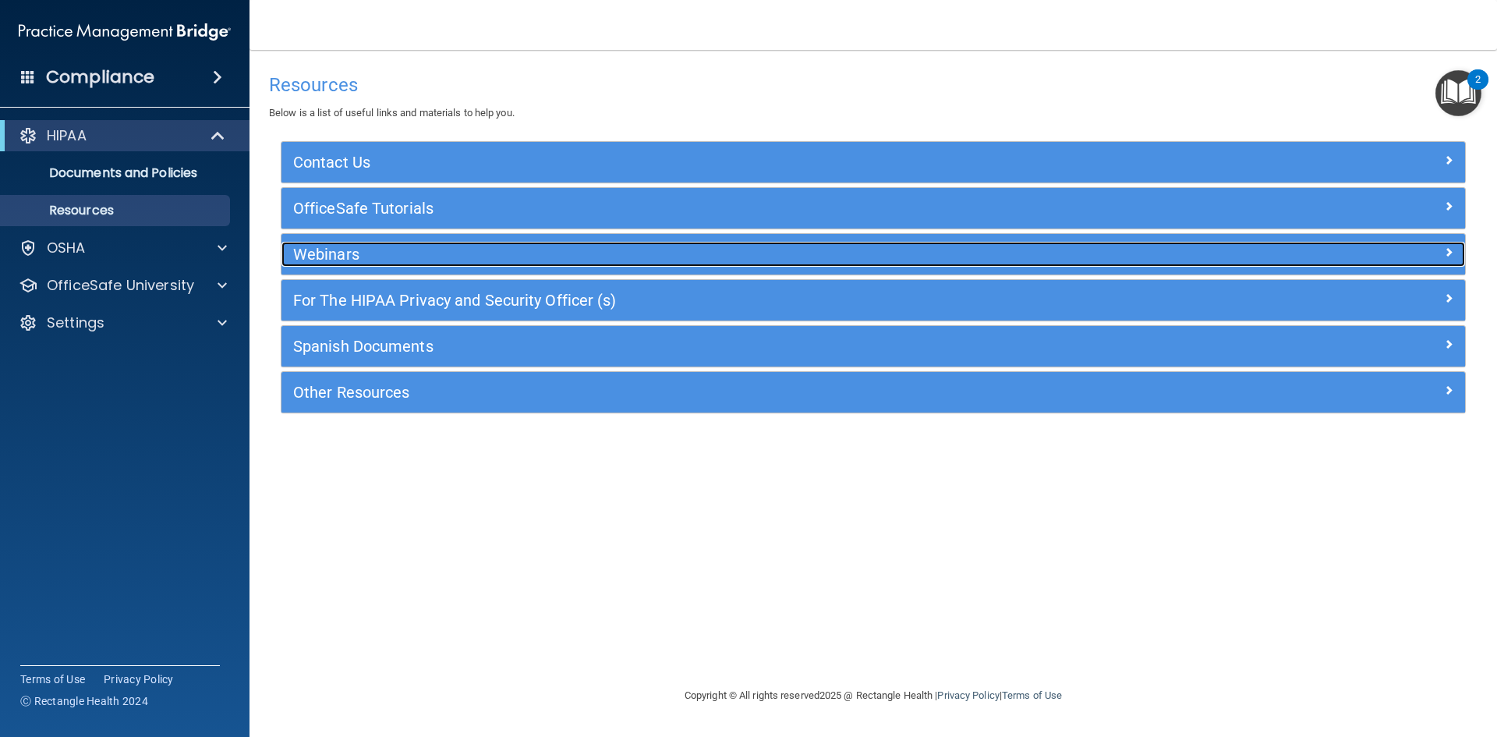
click at [347, 258] on h5 "Webinars" at bounding box center [725, 254] width 865 height 17
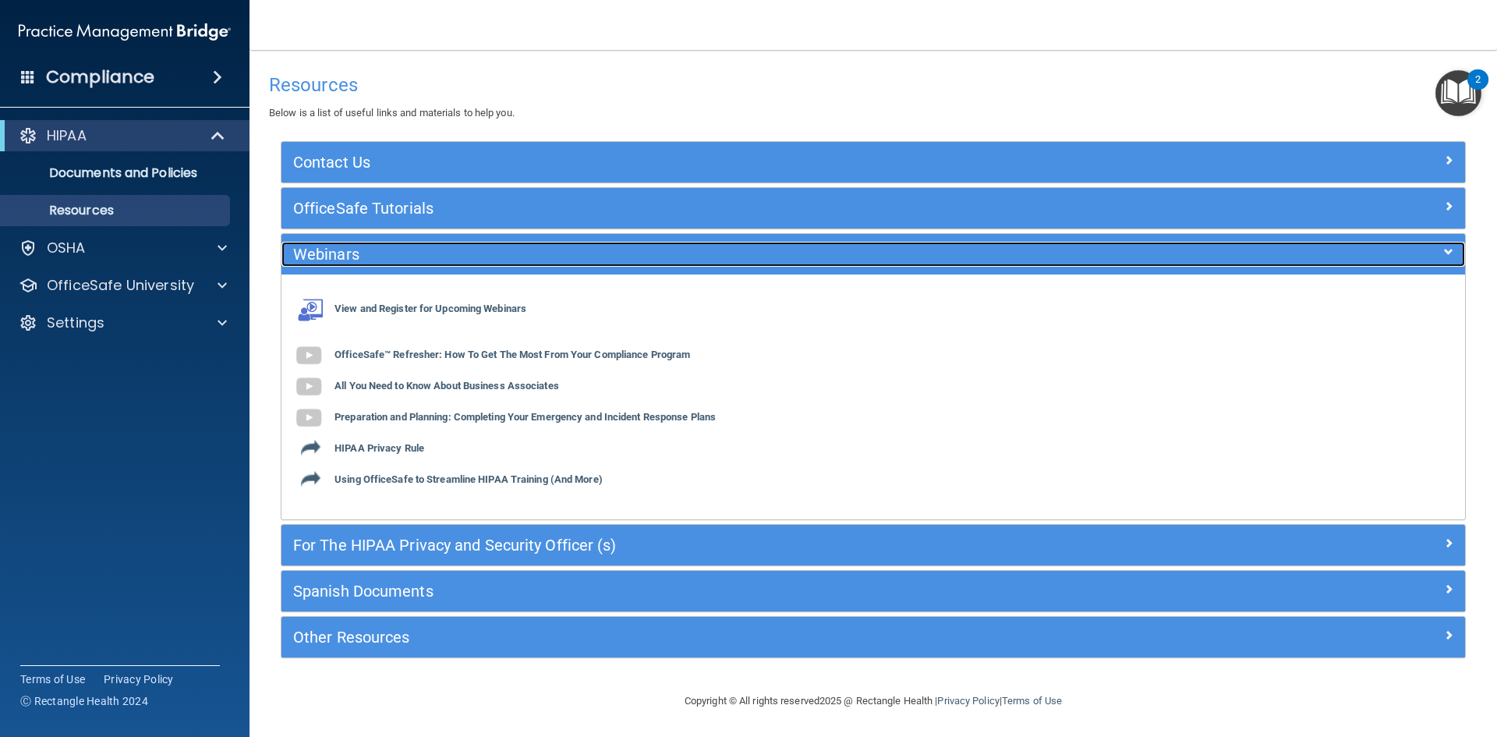
click at [347, 258] on h5 "Webinars" at bounding box center [725, 254] width 865 height 17
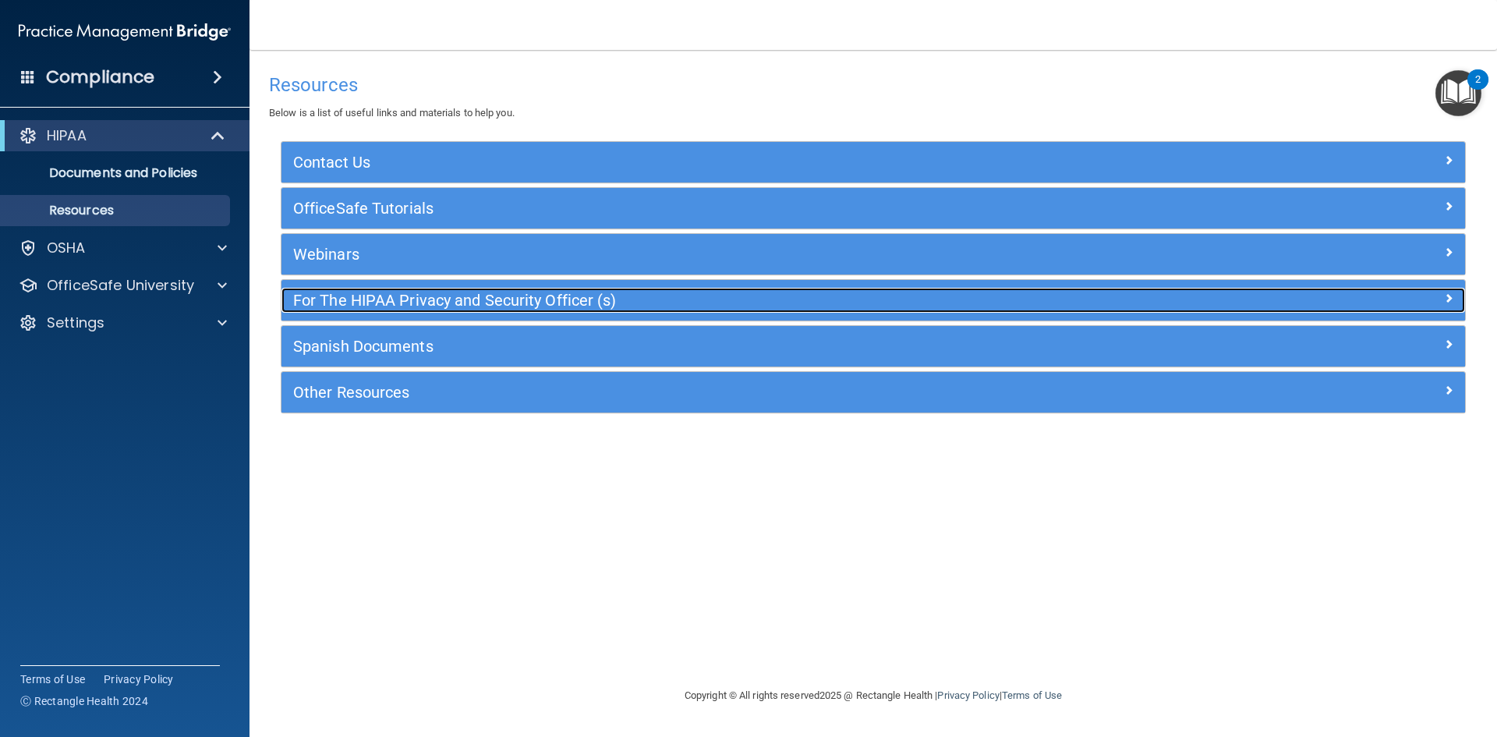
click at [355, 296] on h5 "For The HIPAA Privacy and Security Officer (s)" at bounding box center [725, 300] width 865 height 17
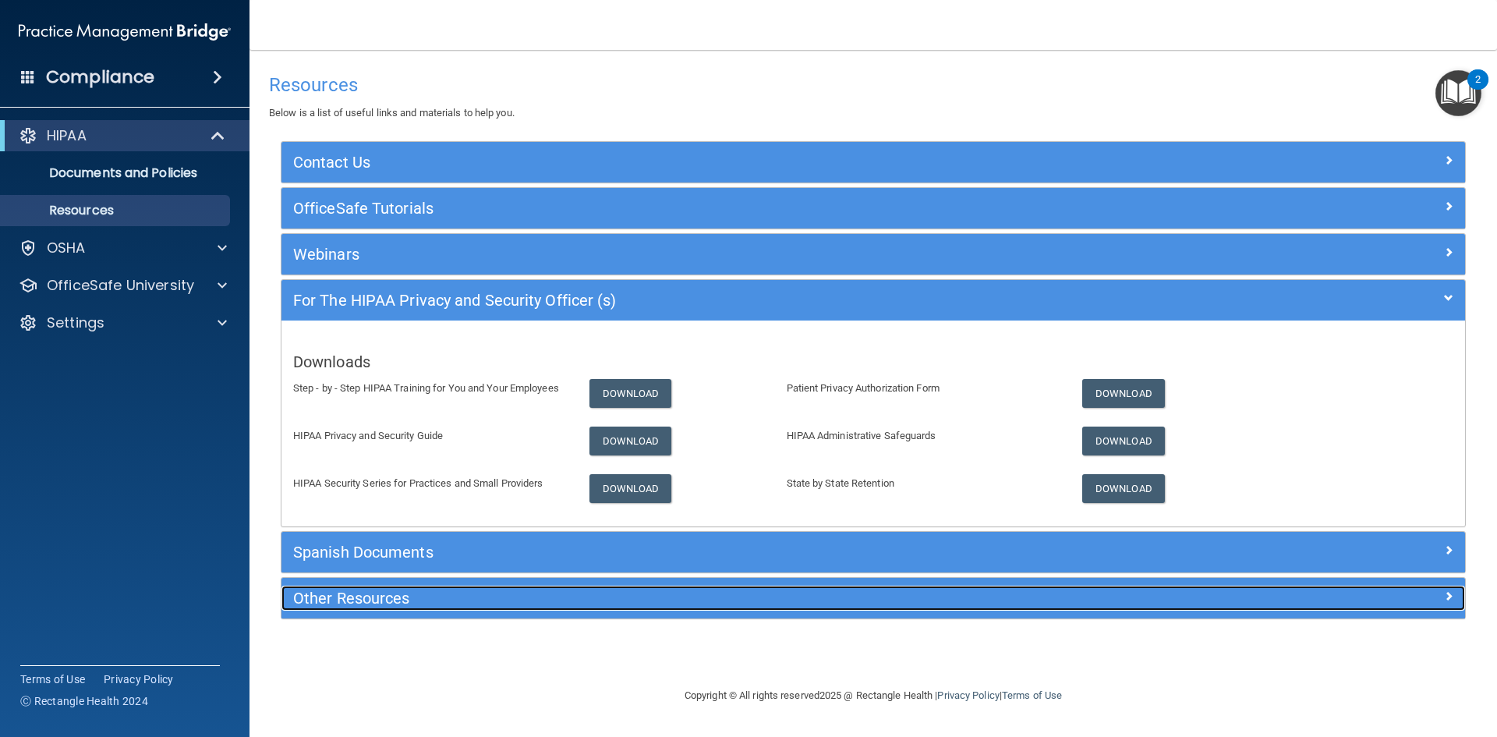
click at [317, 598] on h5 "Other Resources" at bounding box center [725, 597] width 865 height 17
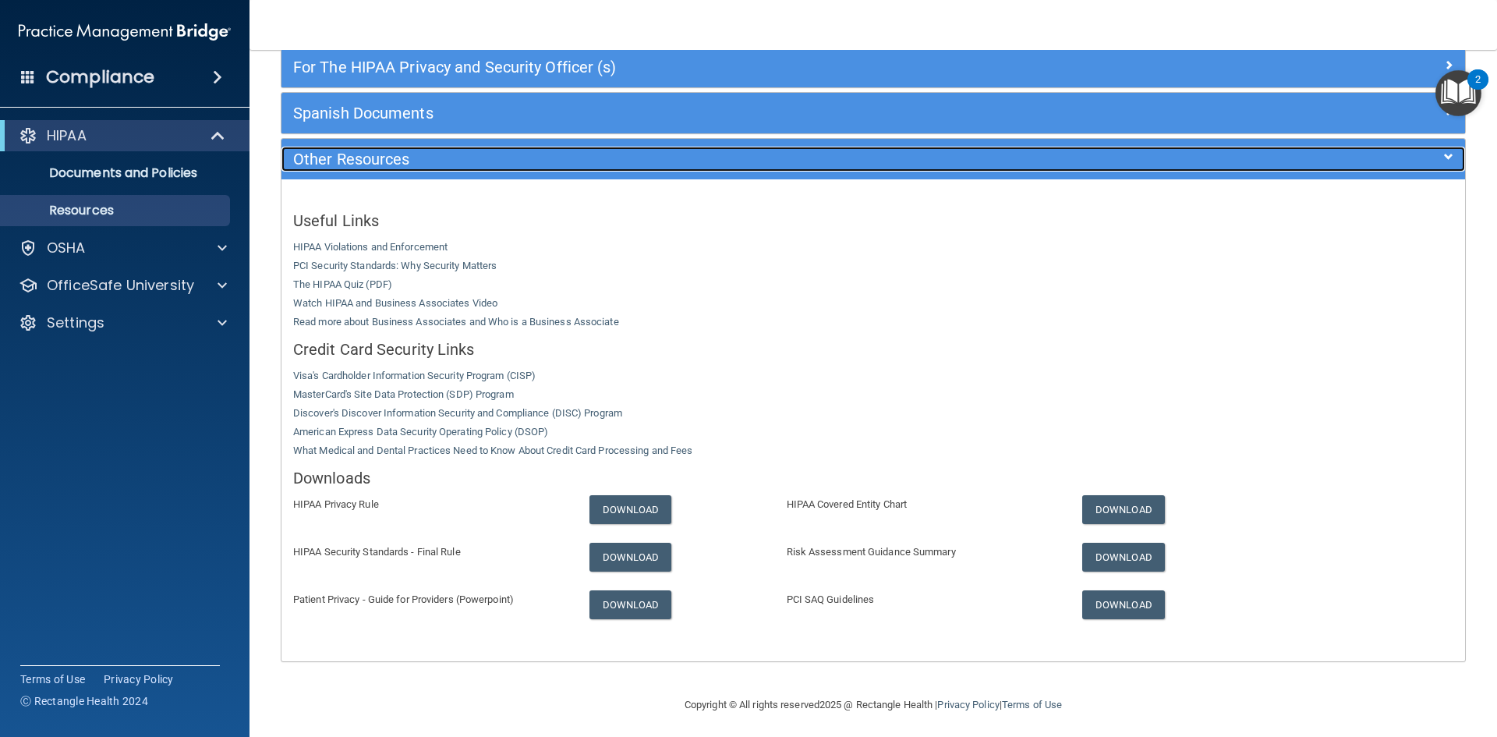
scroll to position [234, 0]
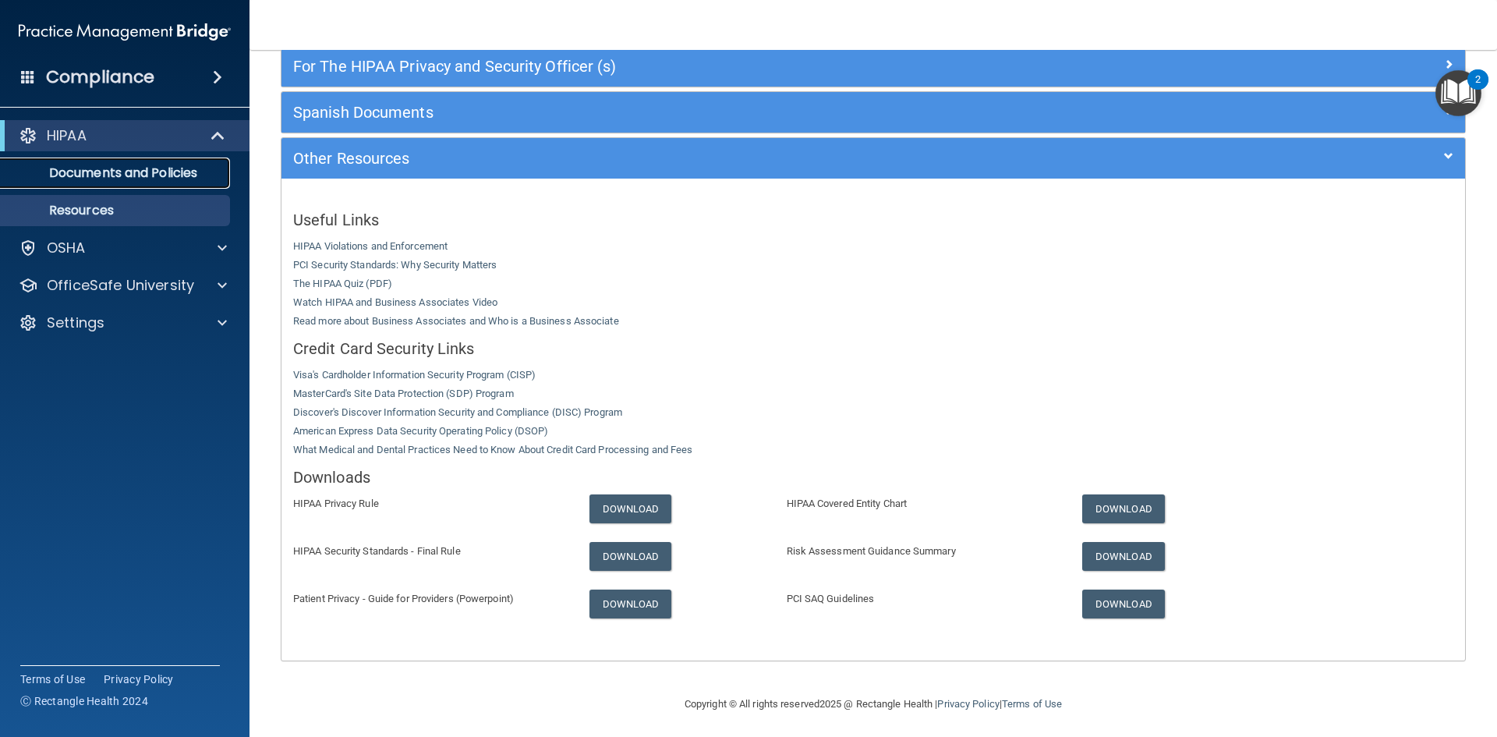
click at [138, 165] on p "Documents and Policies" at bounding box center [116, 173] width 213 height 16
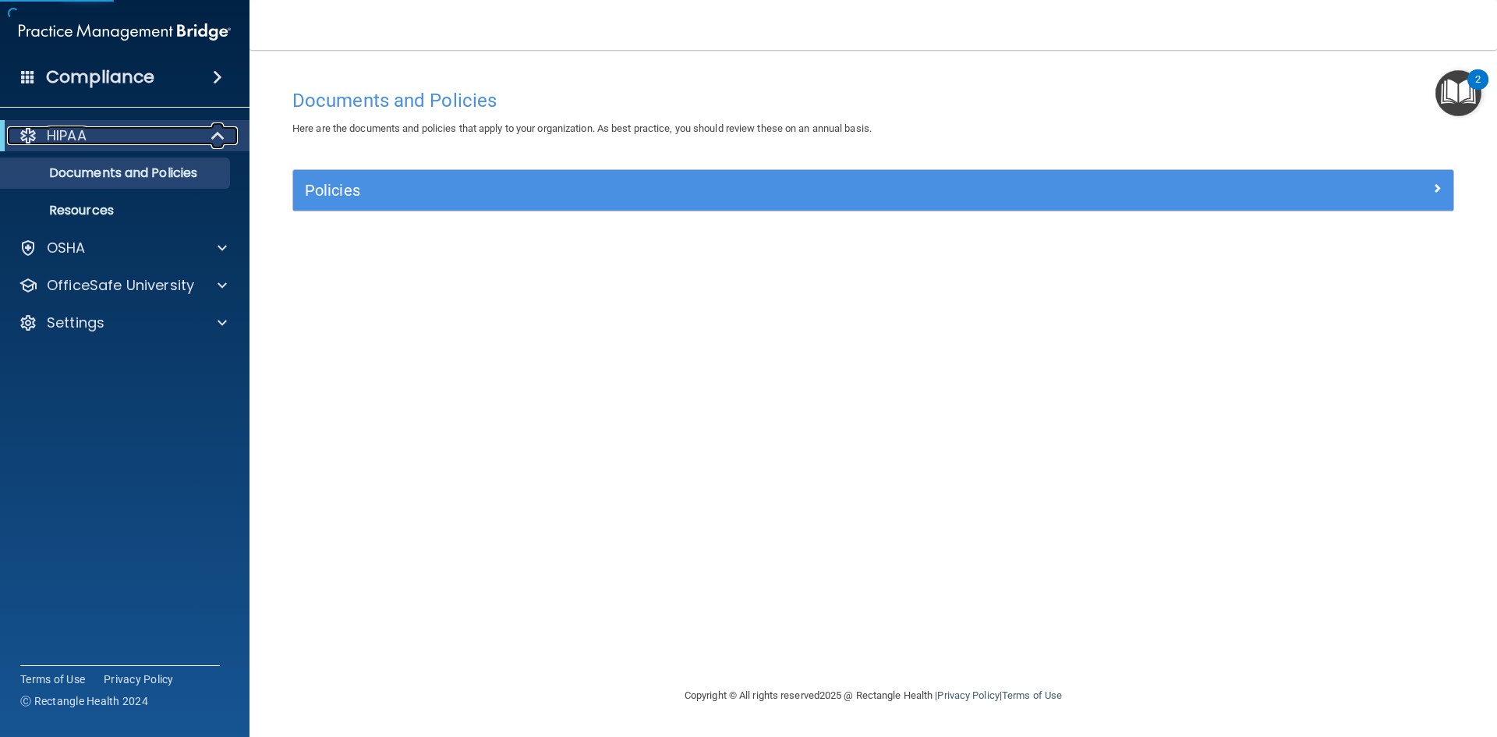
click at [129, 140] on div "HIPAA" at bounding box center [103, 135] width 193 height 19
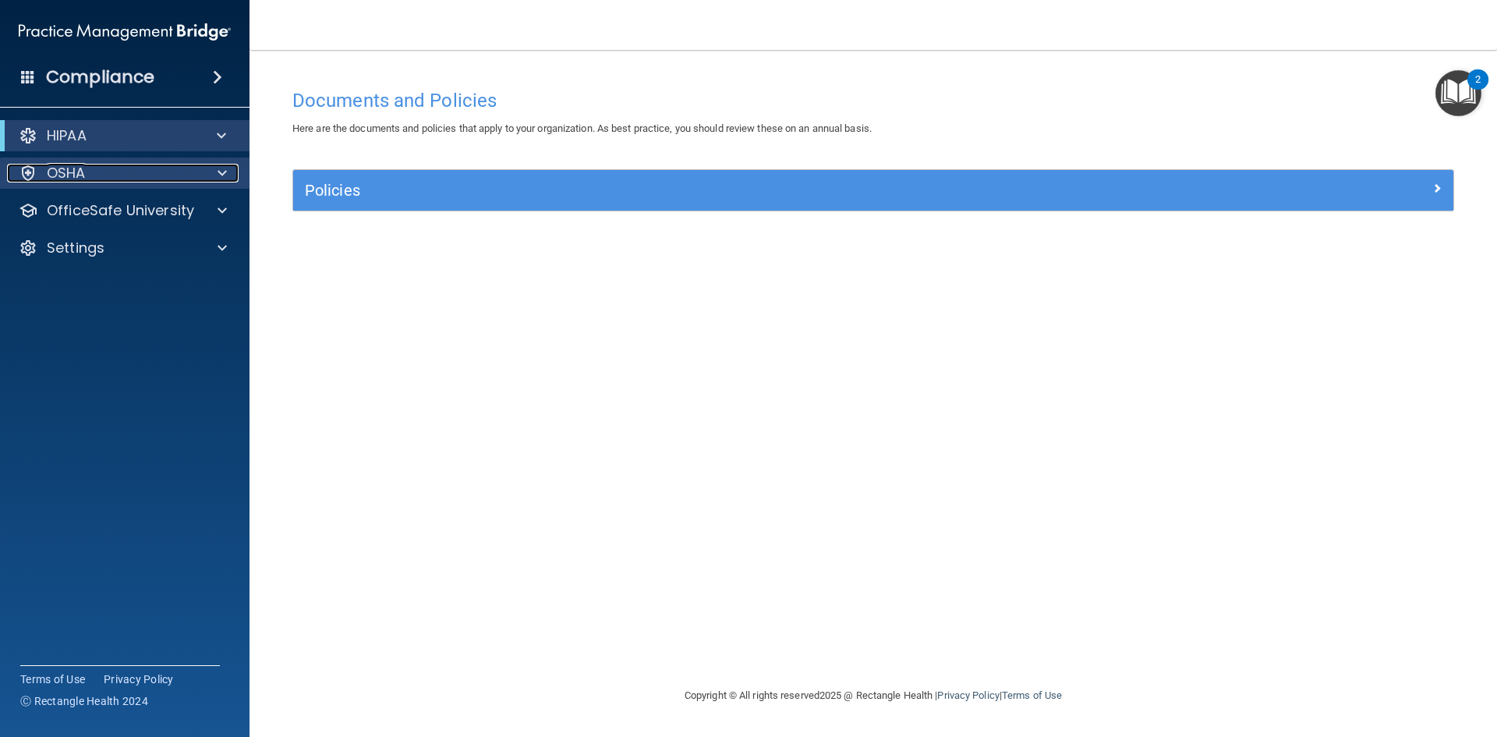
click at [115, 182] on div "OSHA" at bounding box center [103, 173] width 193 height 19
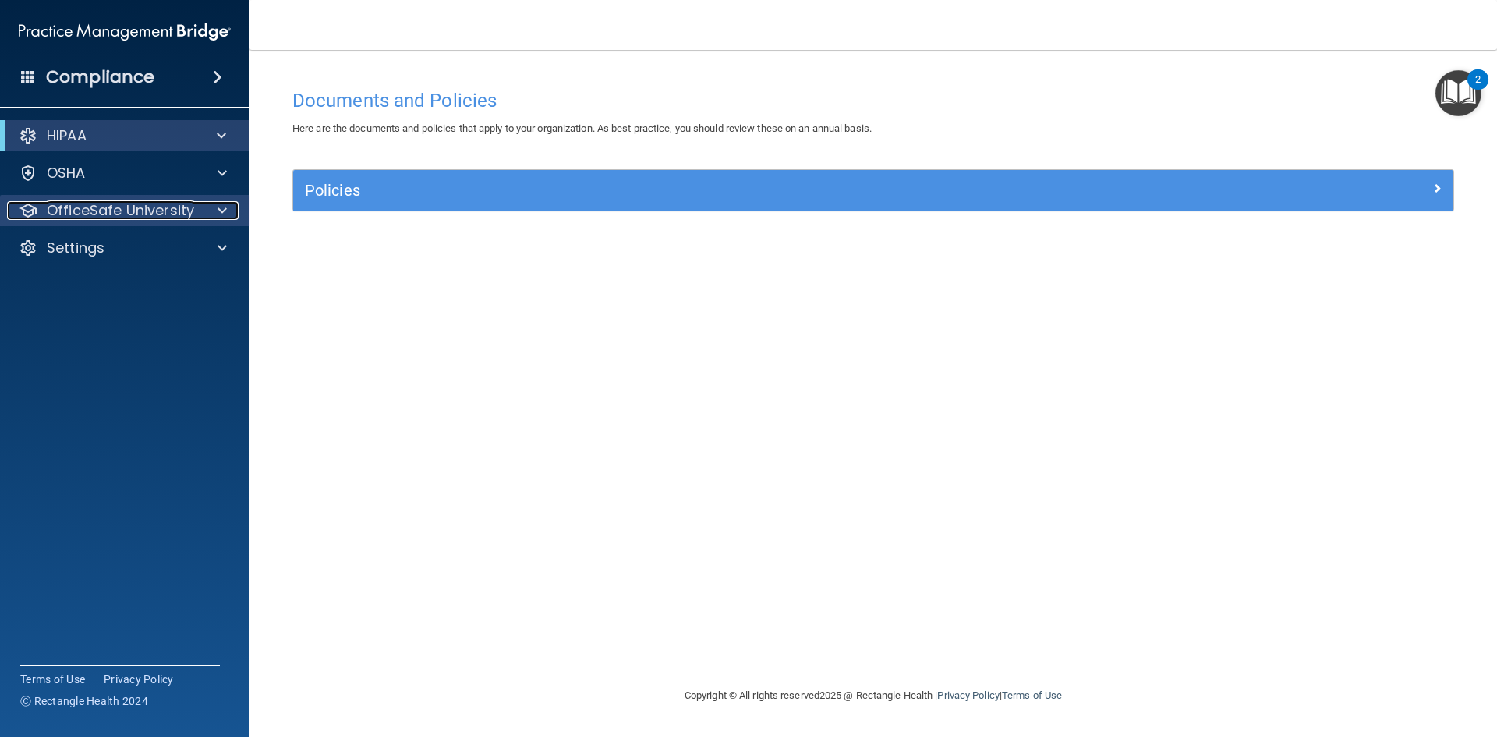
click at [115, 213] on p "OfficeSafe University" at bounding box center [120, 210] width 147 height 19
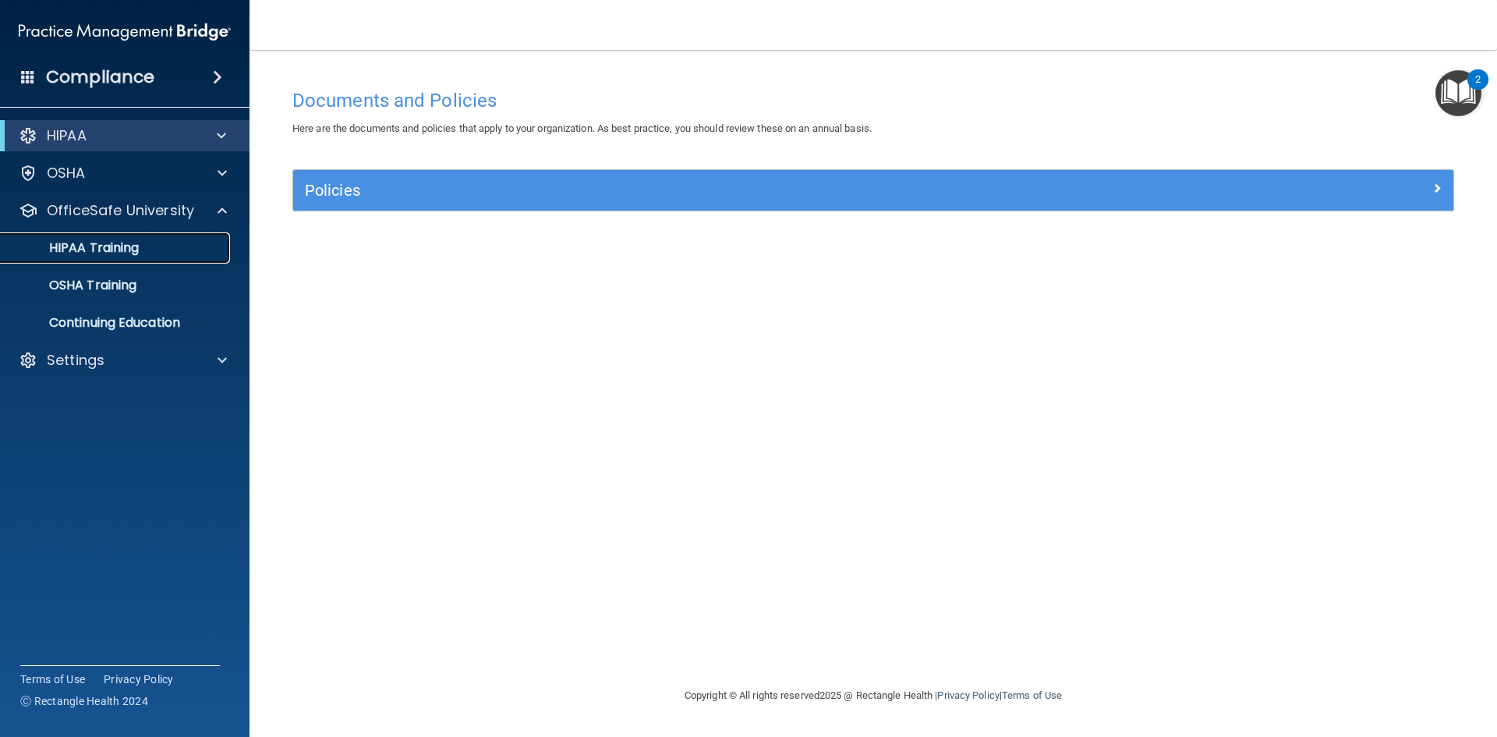
click at [108, 248] on p "HIPAA Training" at bounding box center [74, 248] width 129 height 16
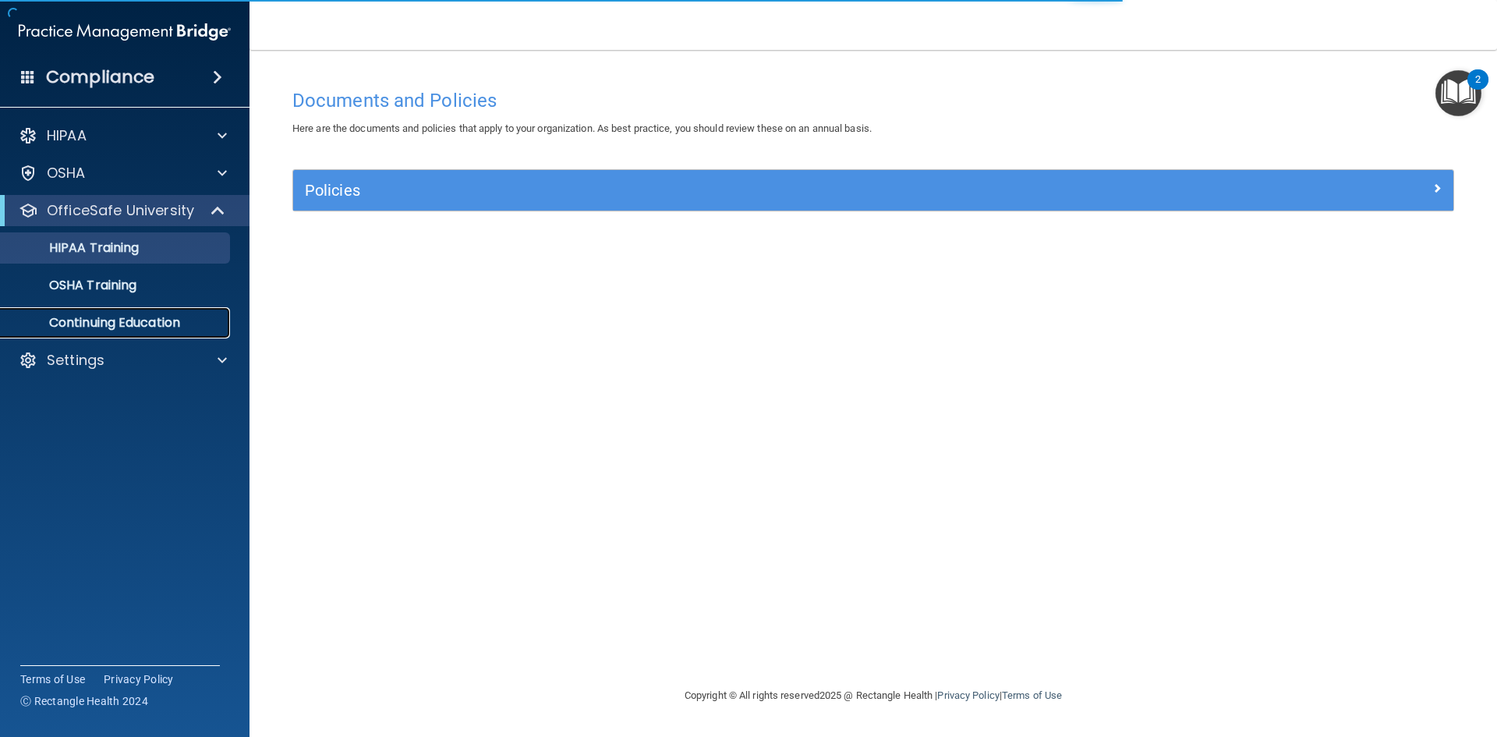
click at [131, 319] on p "Continuing Education" at bounding box center [116, 323] width 213 height 16
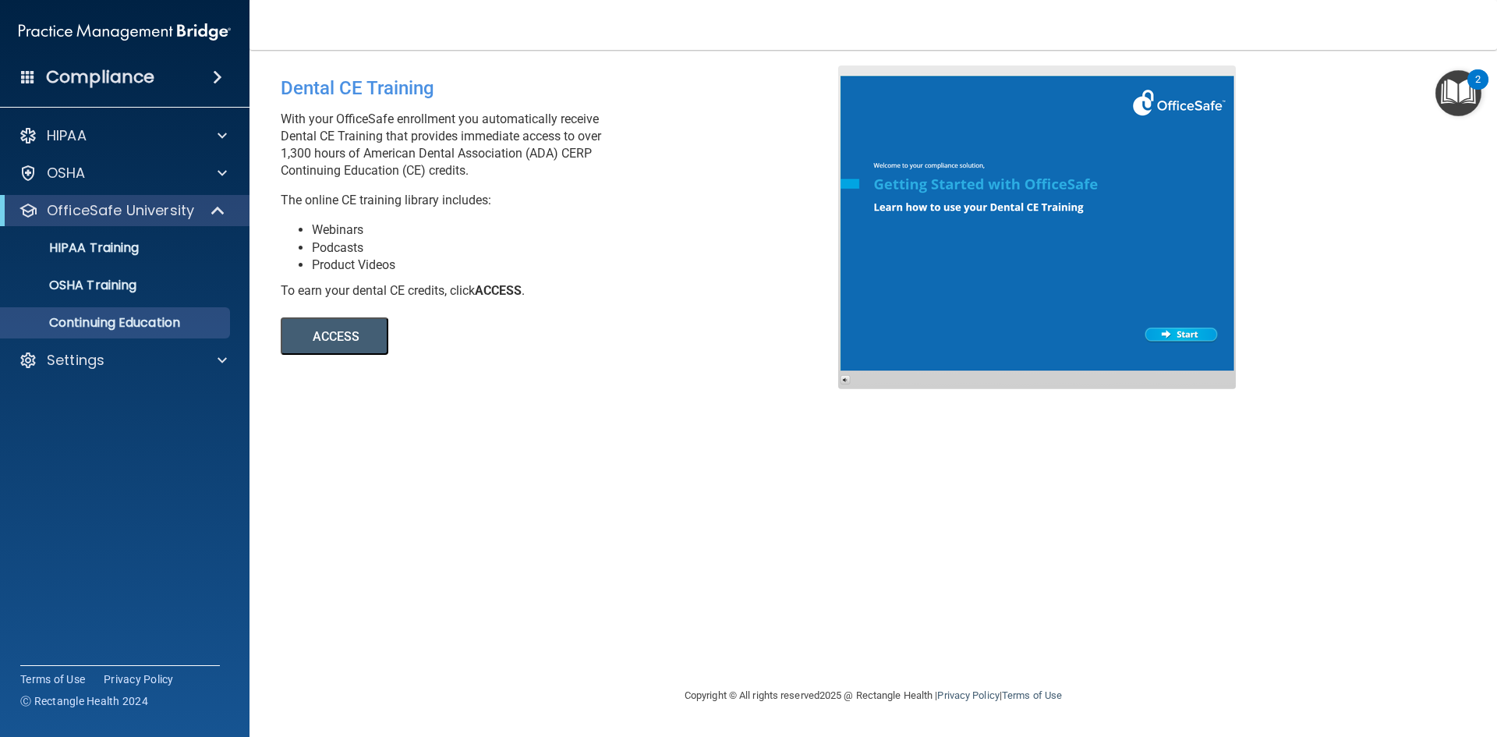
click at [352, 329] on button "ACCESS" at bounding box center [335, 335] width 108 height 37
click at [121, 255] on p "HIPAA Training" at bounding box center [74, 248] width 129 height 16
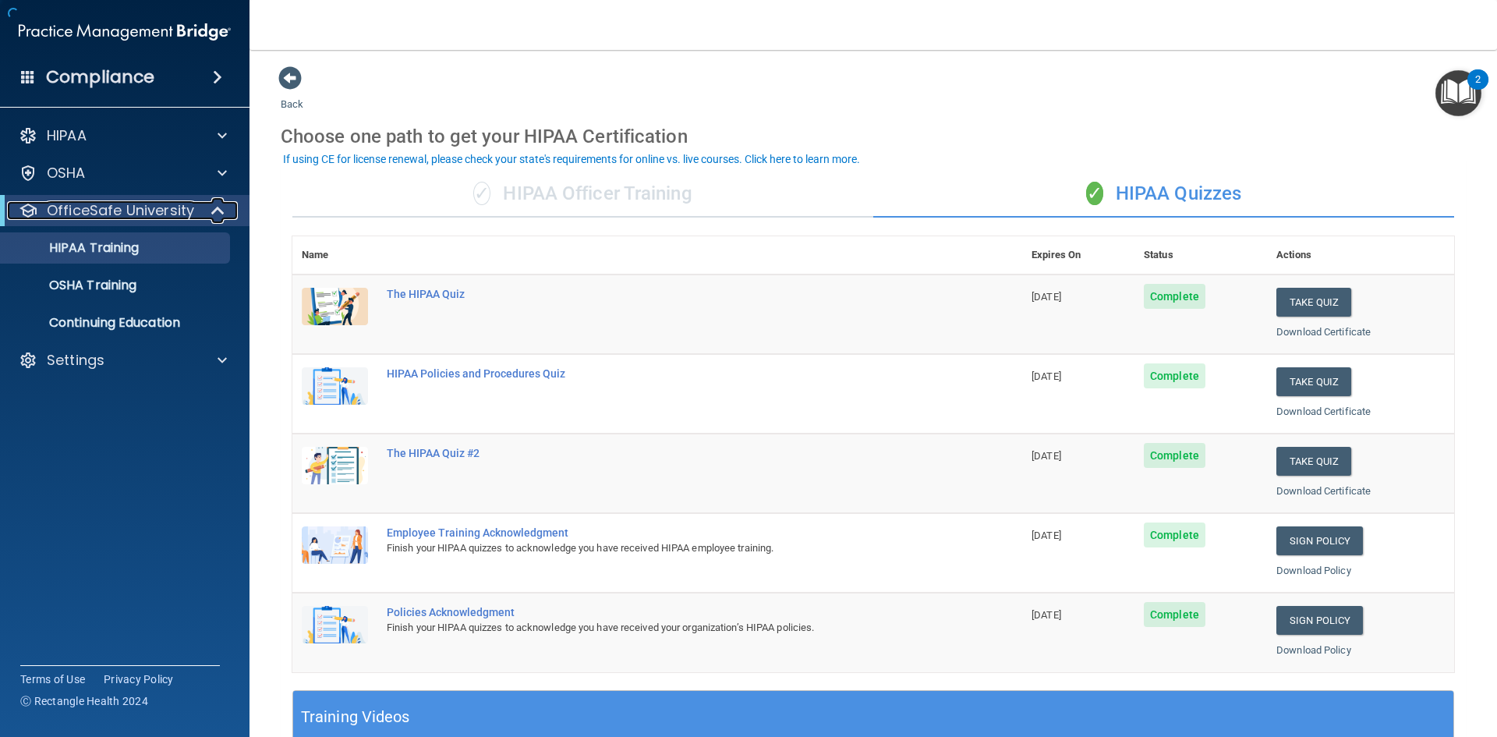
click at [115, 206] on p "OfficeSafe University" at bounding box center [120, 210] width 147 height 19
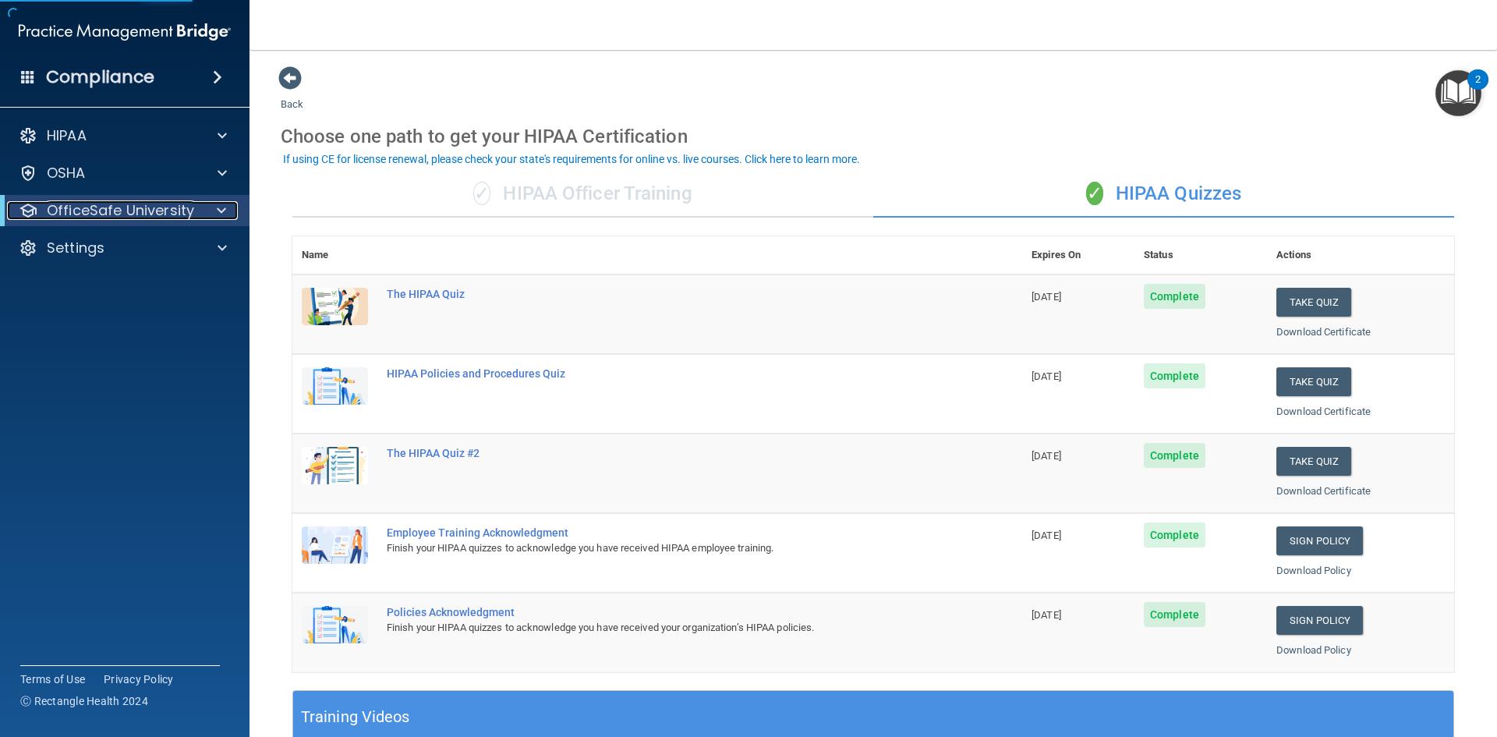
click at [115, 206] on p "OfficeSafe University" at bounding box center [120, 210] width 147 height 19
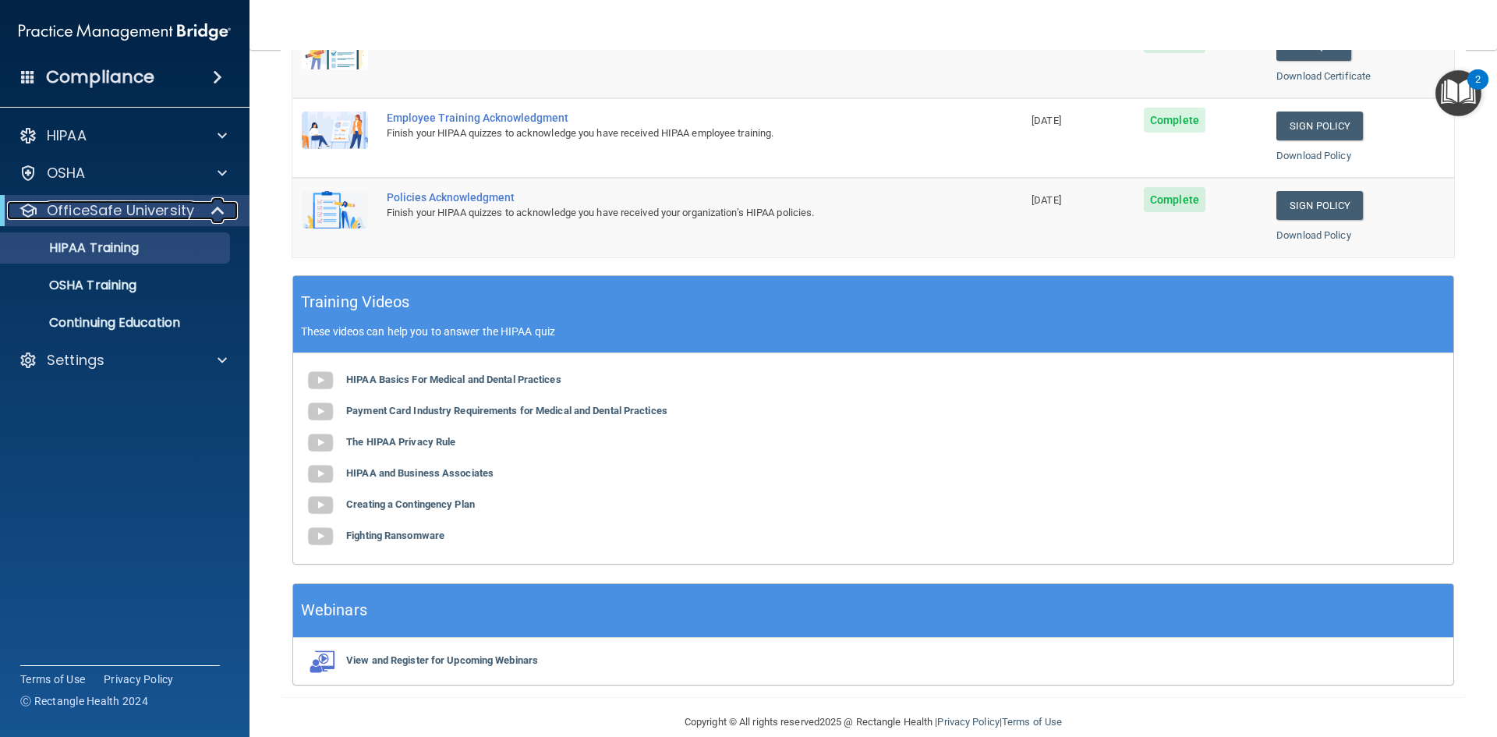
scroll to position [437, 0]
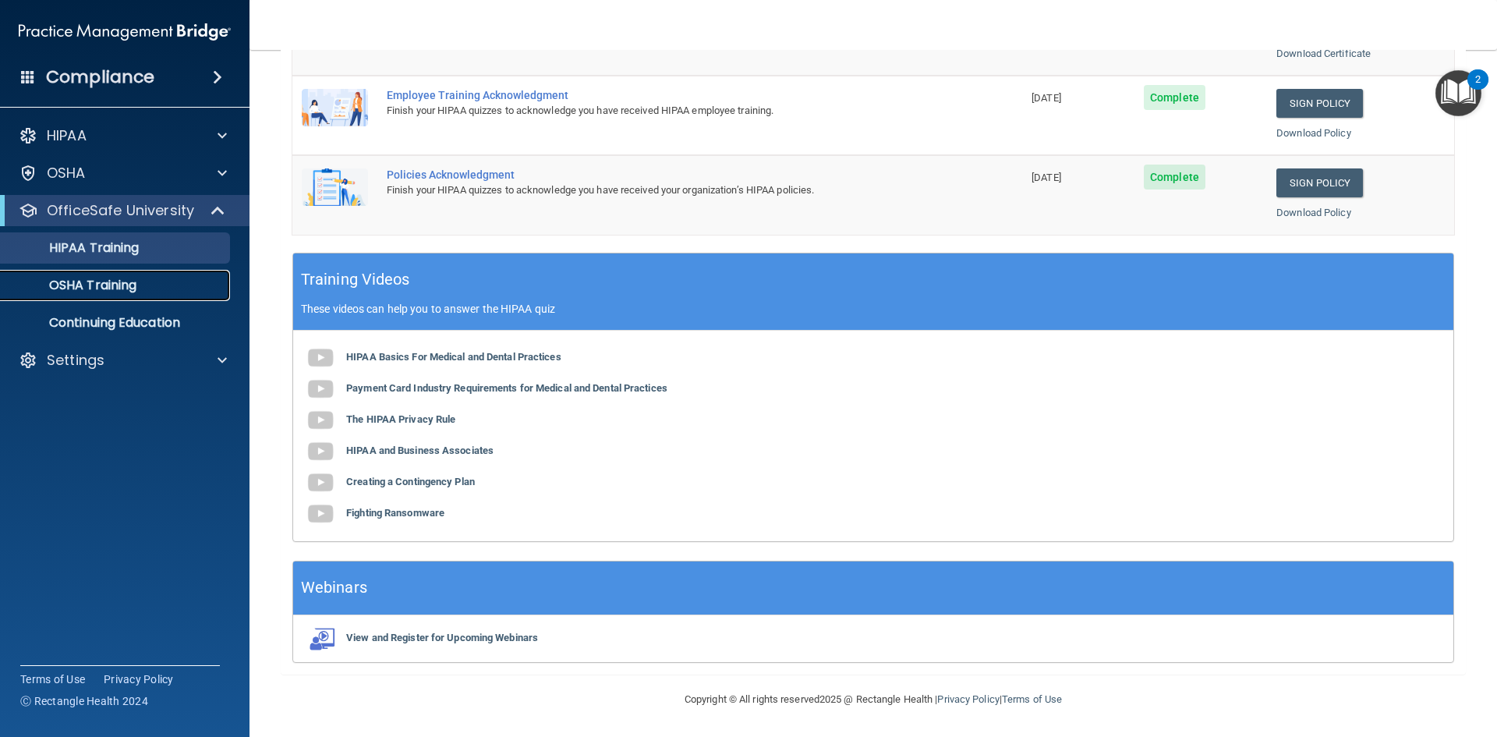
click at [96, 291] on p "OSHA Training" at bounding box center [73, 286] width 126 height 16
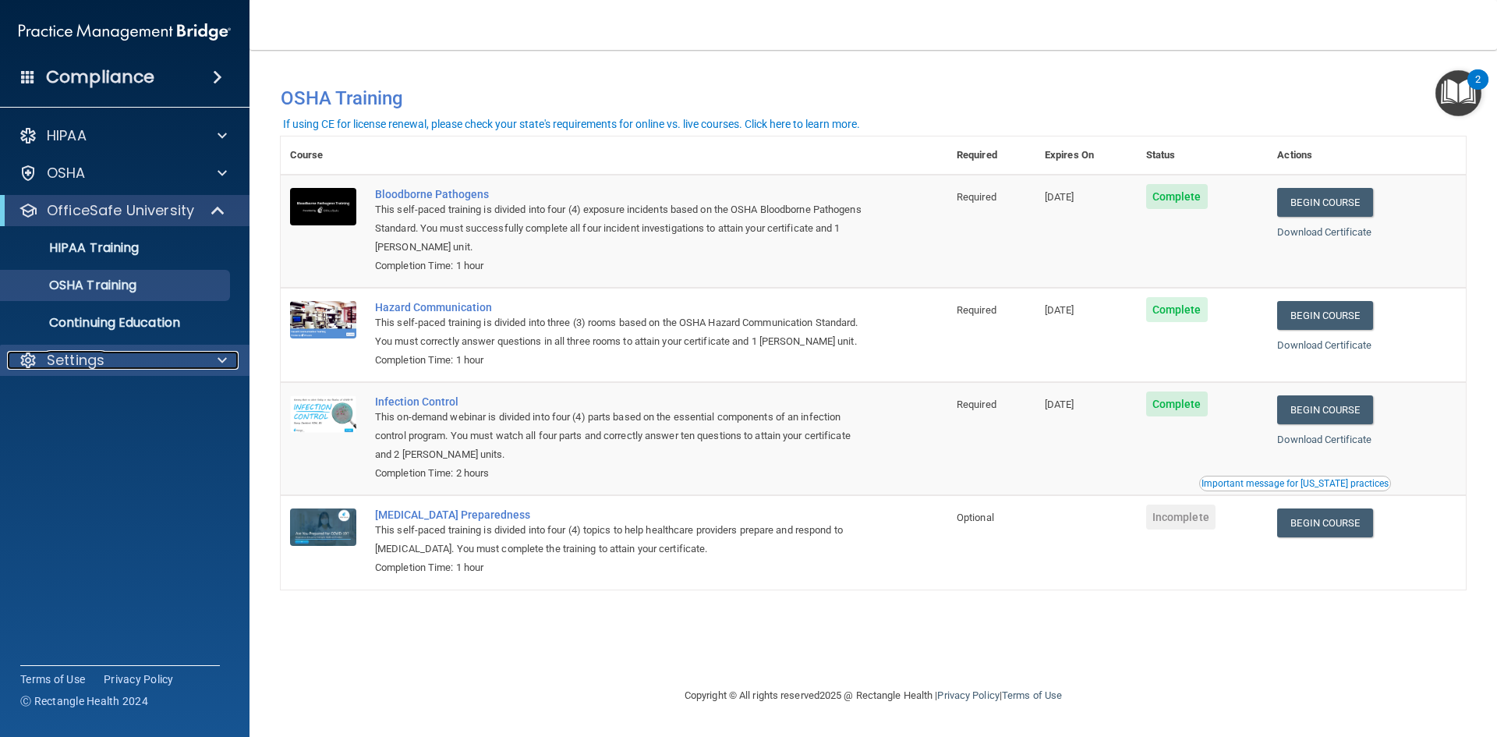
click at [90, 369] on p "Settings" at bounding box center [76, 360] width 58 height 19
click at [86, 361] on p "Settings" at bounding box center [76, 360] width 58 height 19
click at [106, 327] on p "Continuing Education" at bounding box center [116, 323] width 213 height 16
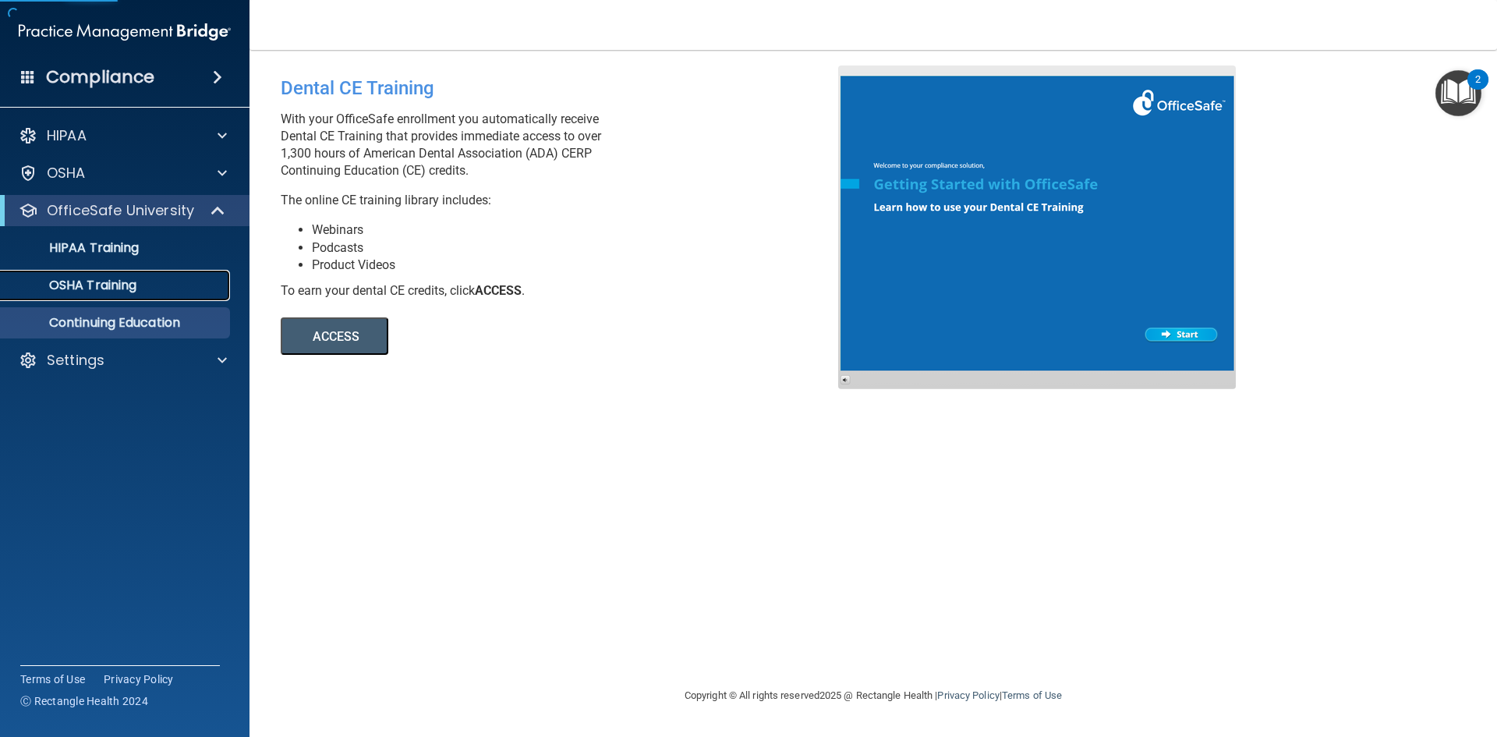
click at [102, 285] on p "OSHA Training" at bounding box center [73, 286] width 126 height 16
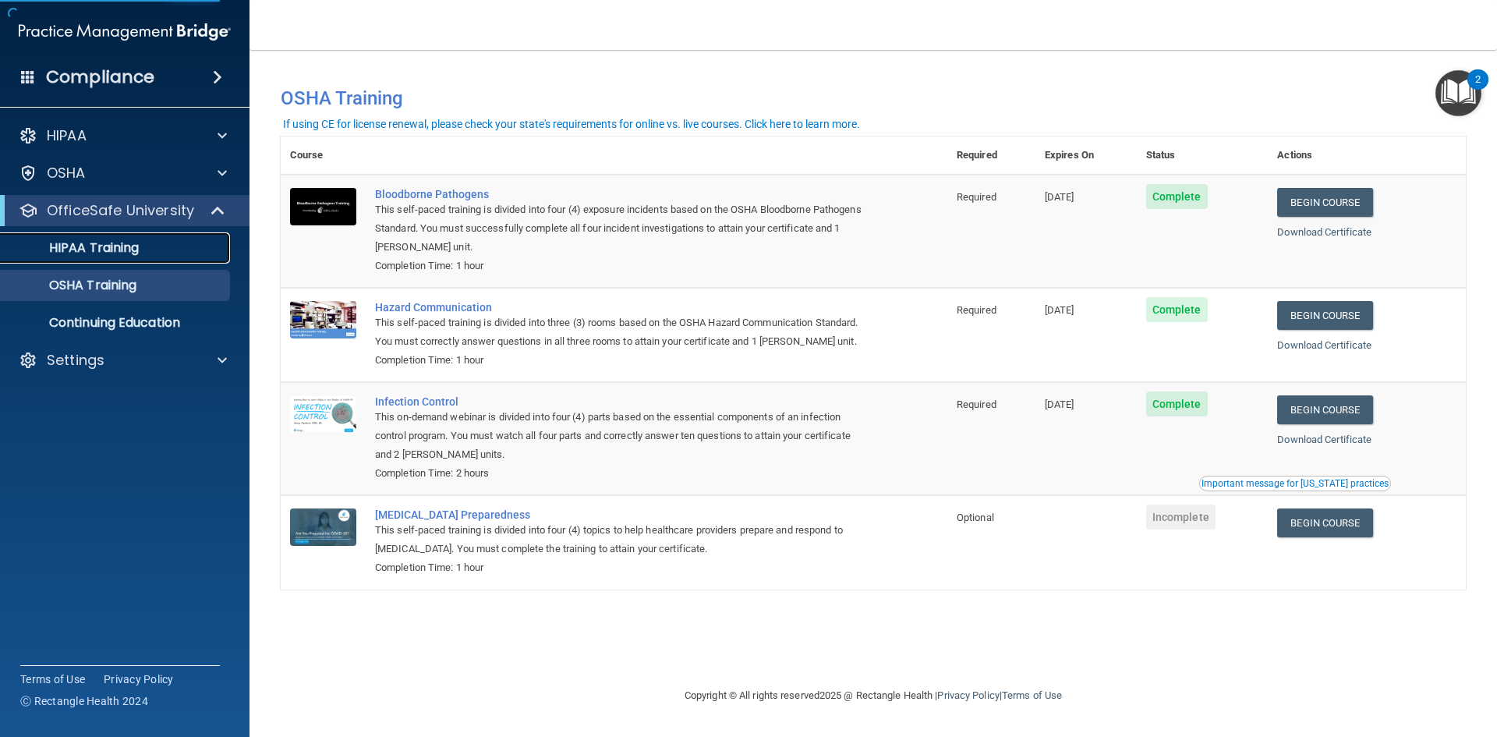
click at [104, 252] on p "HIPAA Training" at bounding box center [74, 248] width 129 height 16
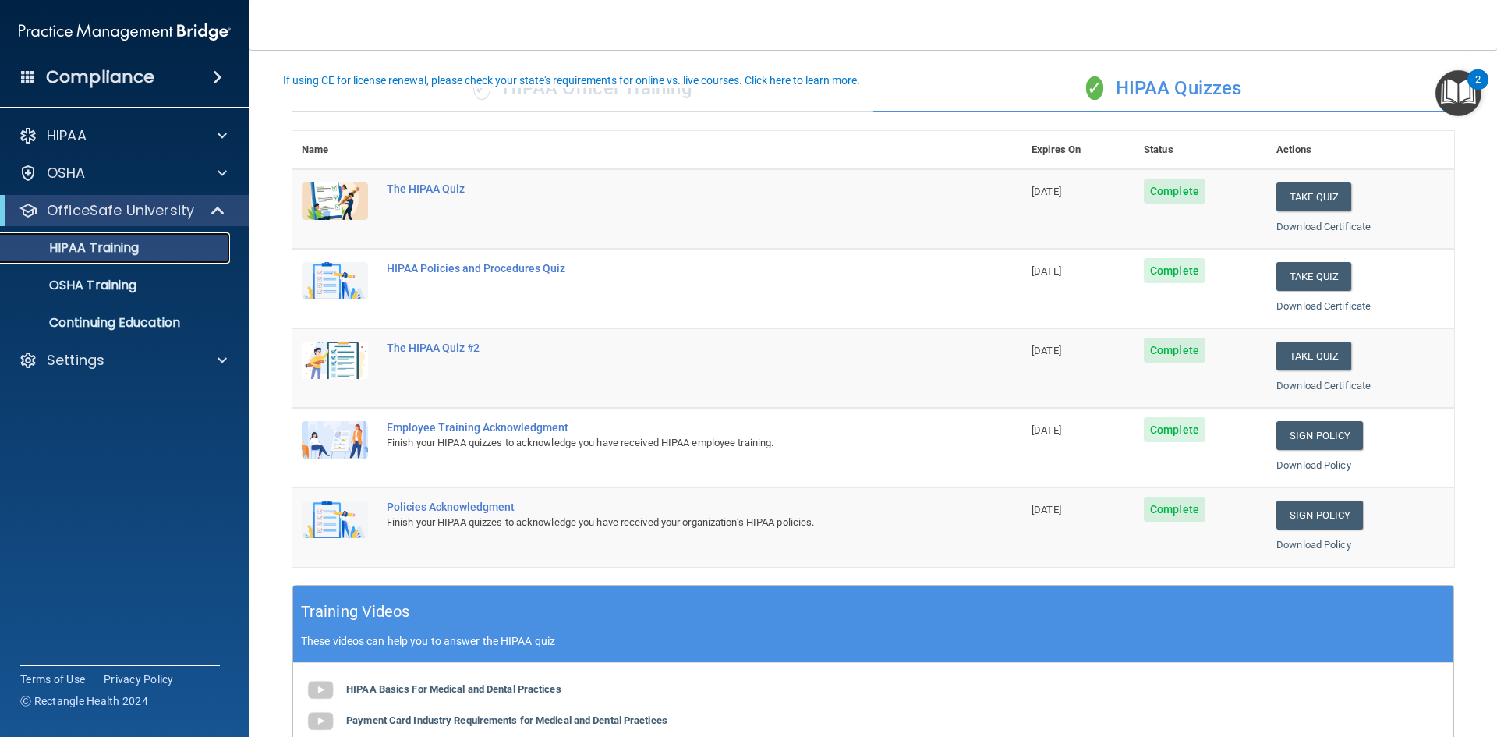
scroll to position [78, 0]
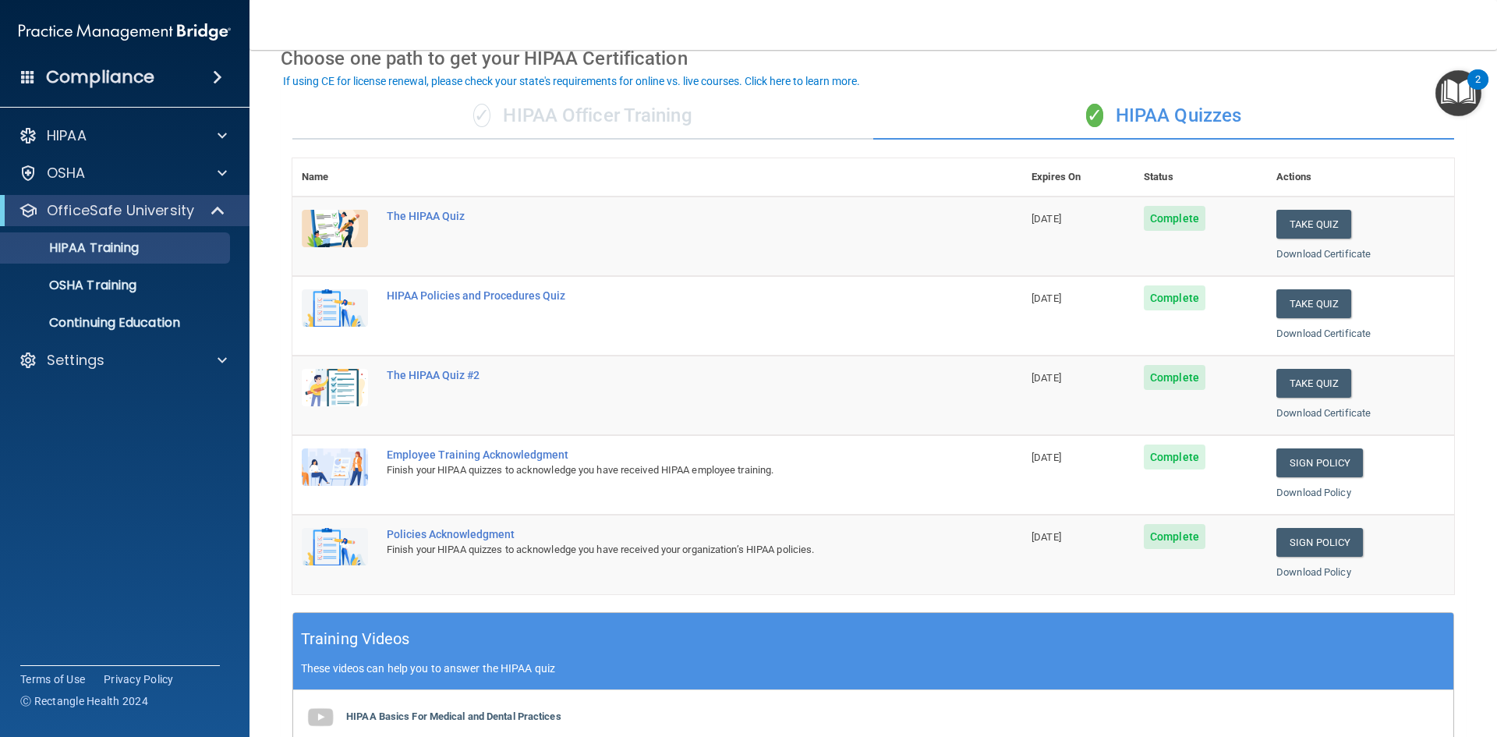
click at [331, 218] on img at bounding box center [335, 228] width 66 height 37
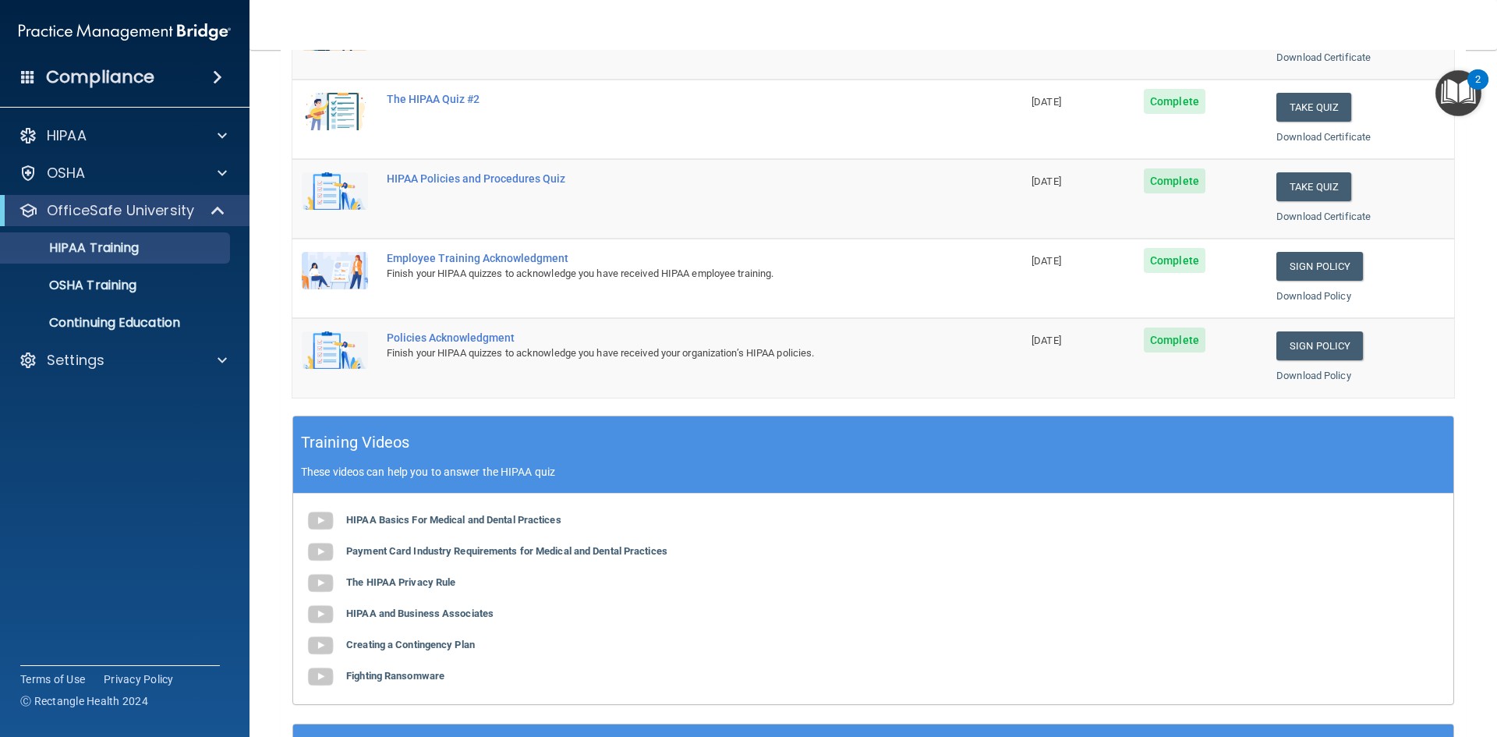
scroll to position [312, 0]
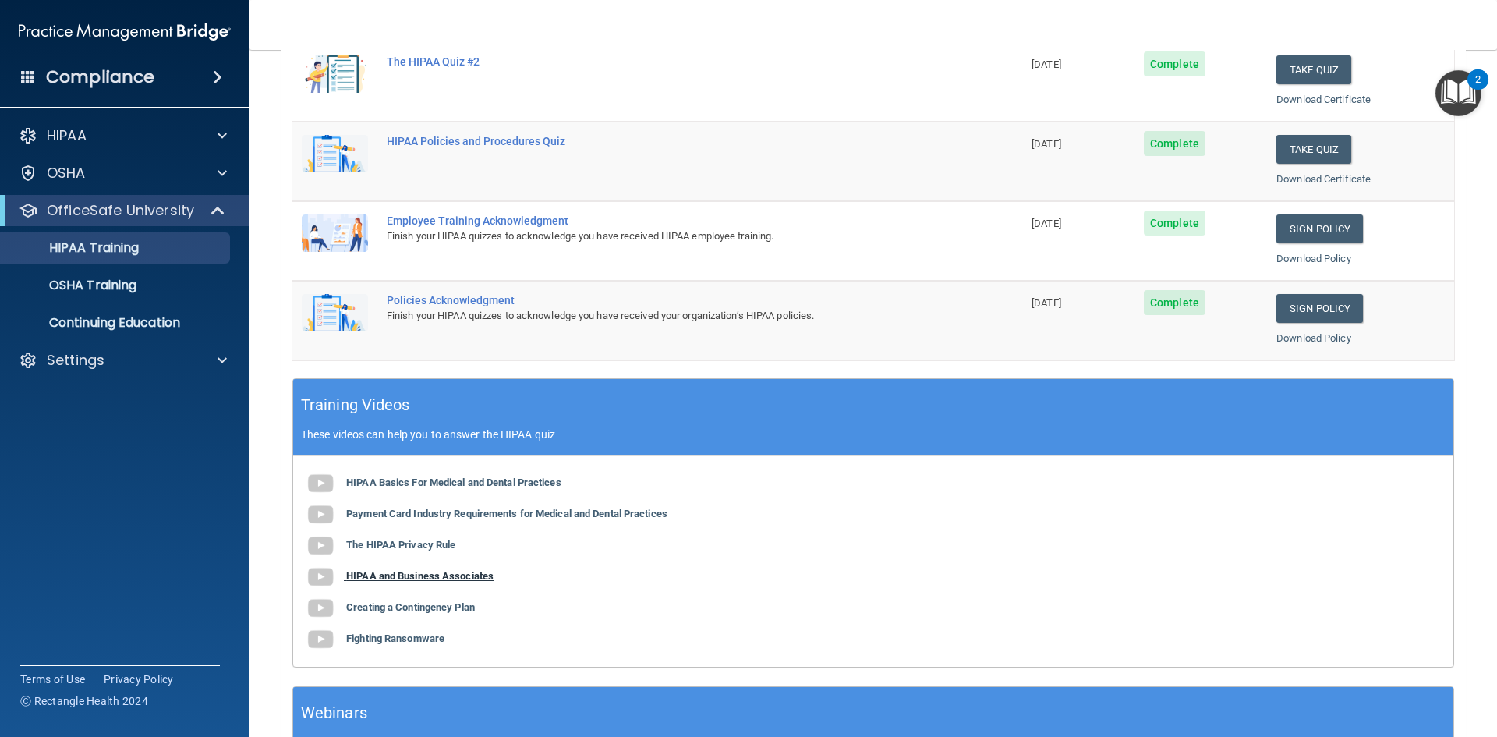
click at [441, 579] on b "HIPAA and Business Associates" at bounding box center [419, 576] width 147 height 12
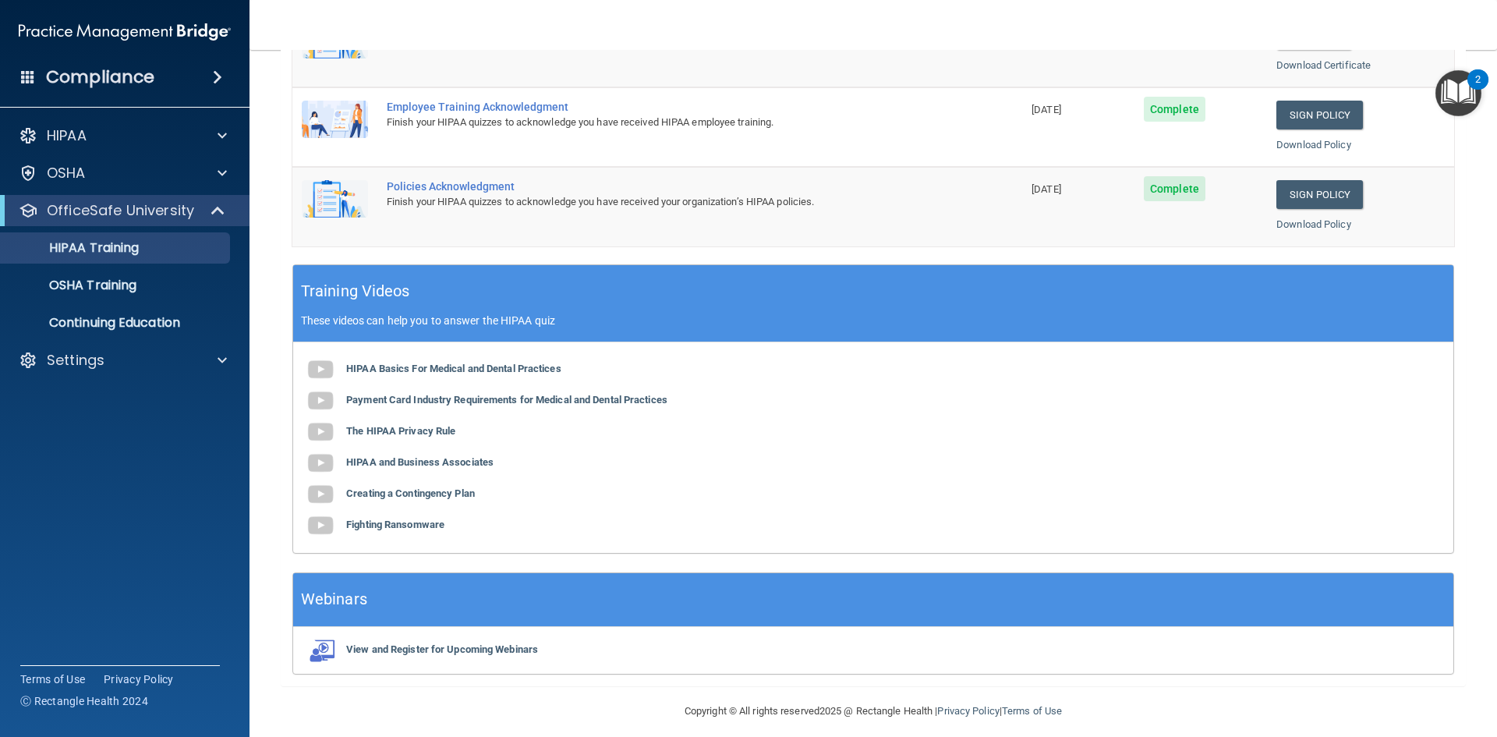
scroll to position [437, 0]
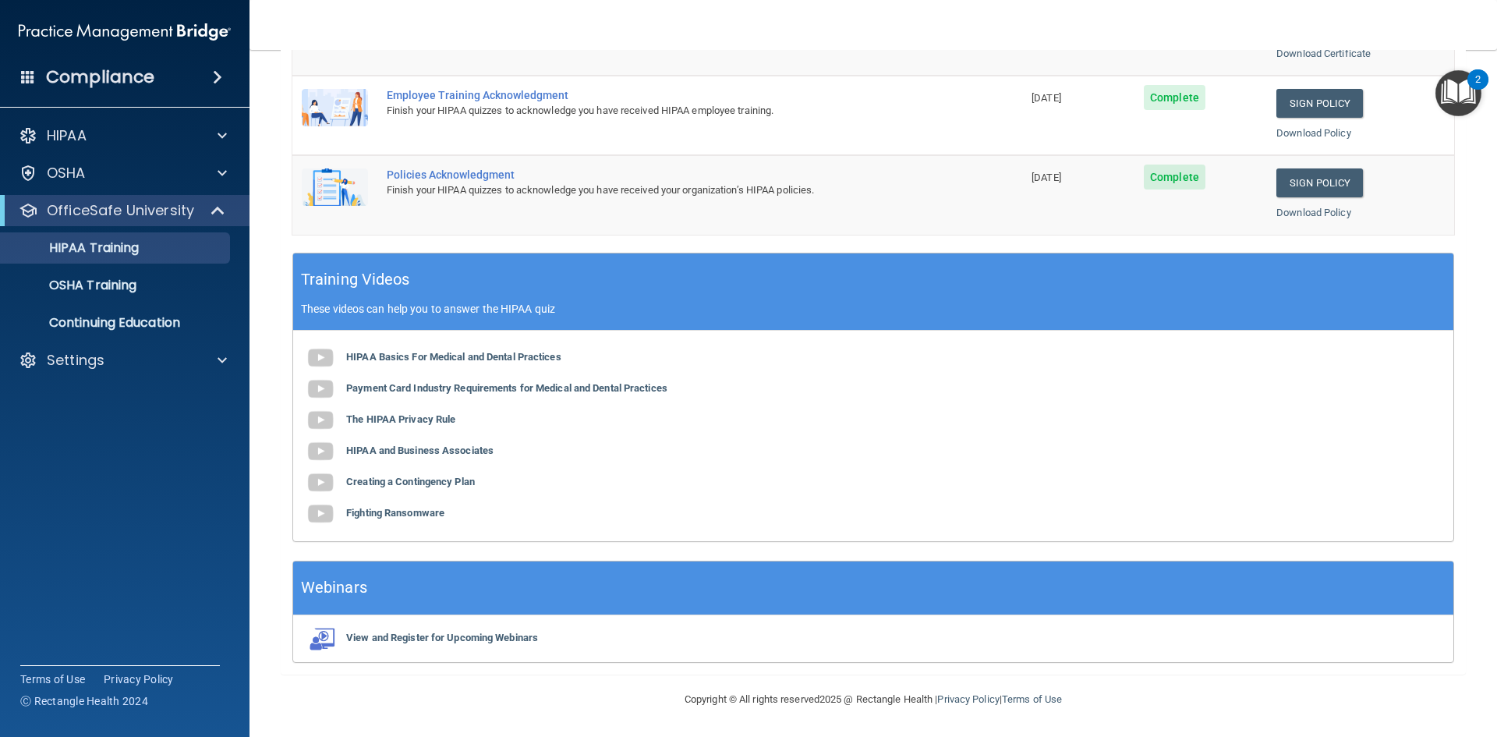
click at [402, 467] on div "HIPAA Basics For Medical and Dental Practices Payment Card Industry Requirement…" at bounding box center [873, 436] width 1160 height 211
click at [405, 476] on b "Creating a Contingency Plan" at bounding box center [410, 482] width 129 height 12
click at [427, 514] on b "Fighting Ransomware" at bounding box center [395, 513] width 98 height 12
click at [118, 369] on div "Settings" at bounding box center [103, 360] width 193 height 19
click at [217, 81] on span at bounding box center [217, 77] width 9 height 19
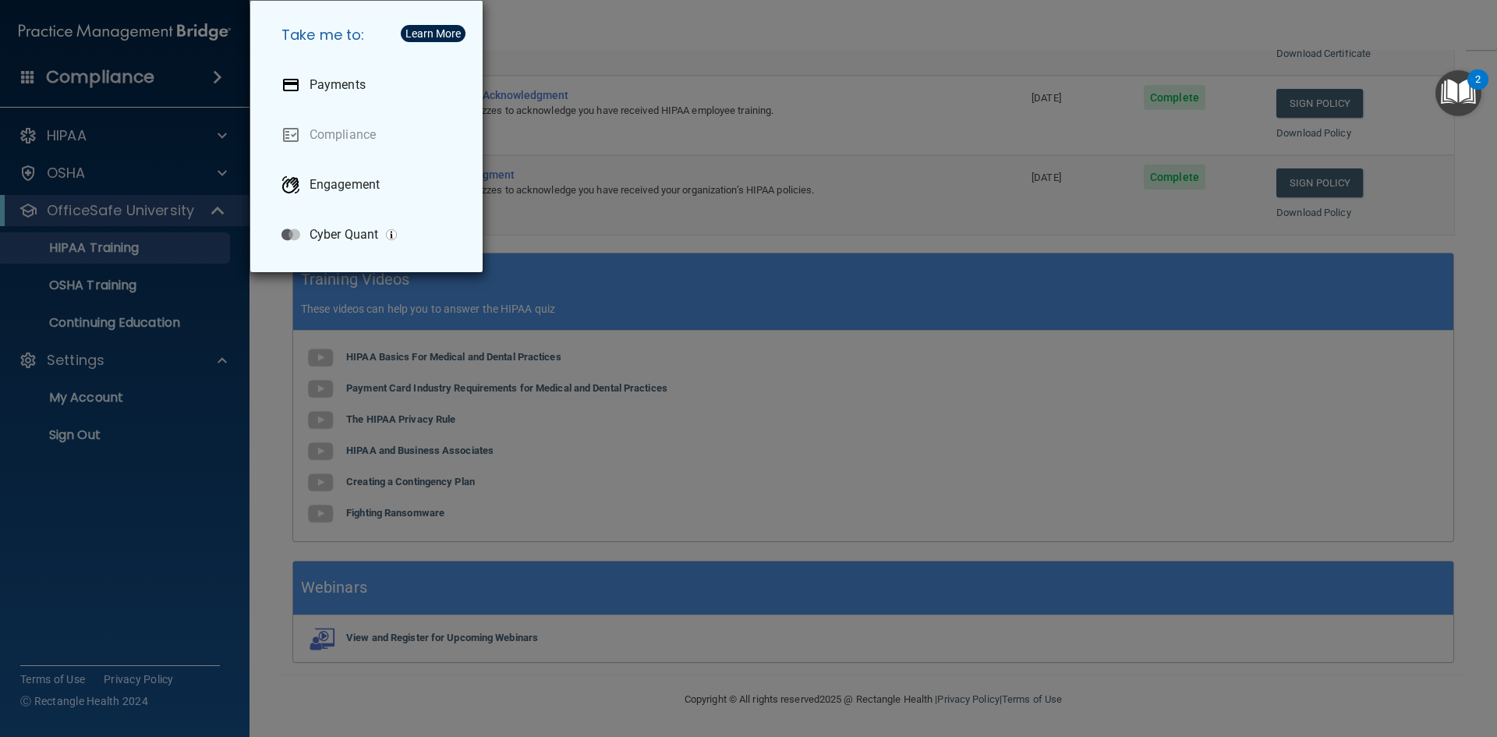
click at [110, 171] on div "Take me to: Payments Compliance Engagement Cyber Quant" at bounding box center [748, 368] width 1497 height 737
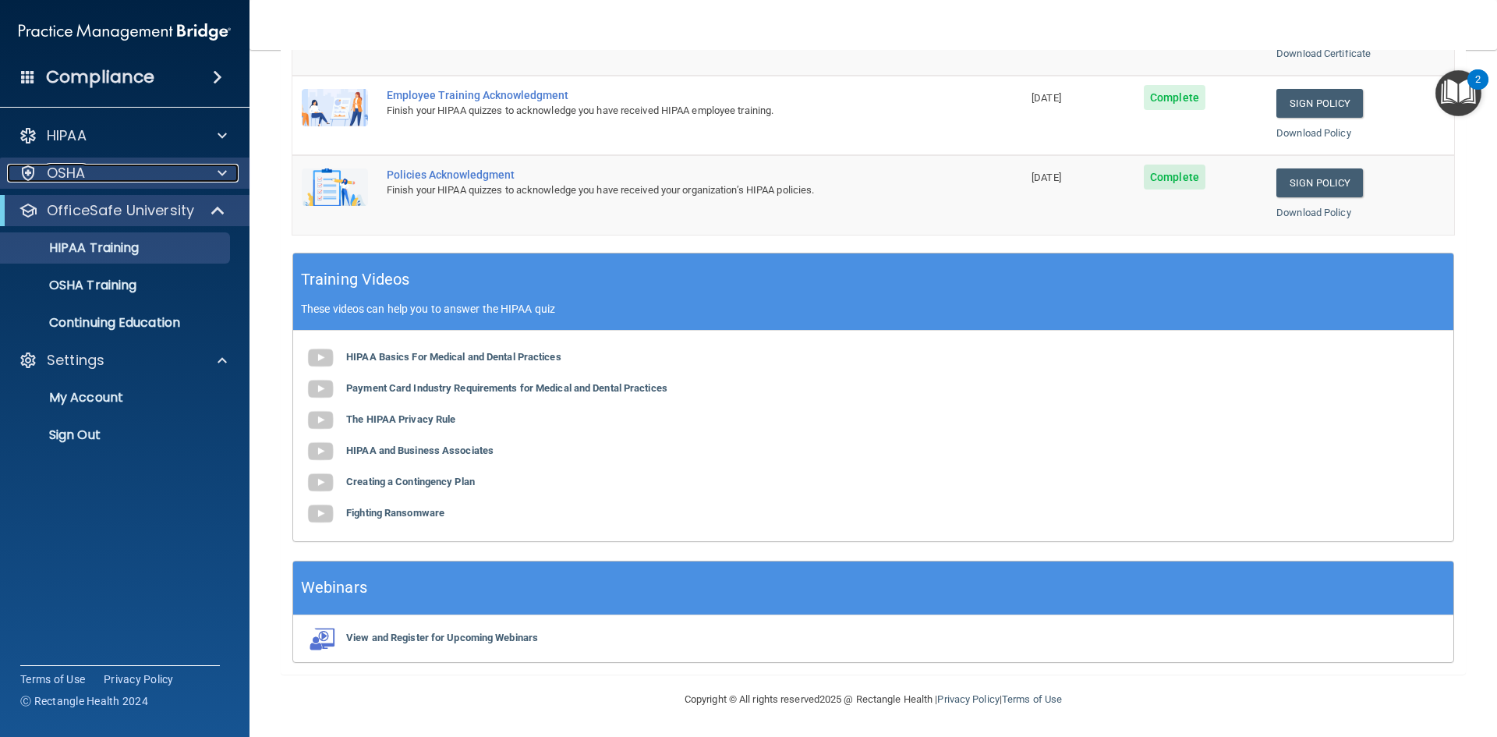
click at [122, 172] on div "OSHA" at bounding box center [103, 173] width 193 height 19
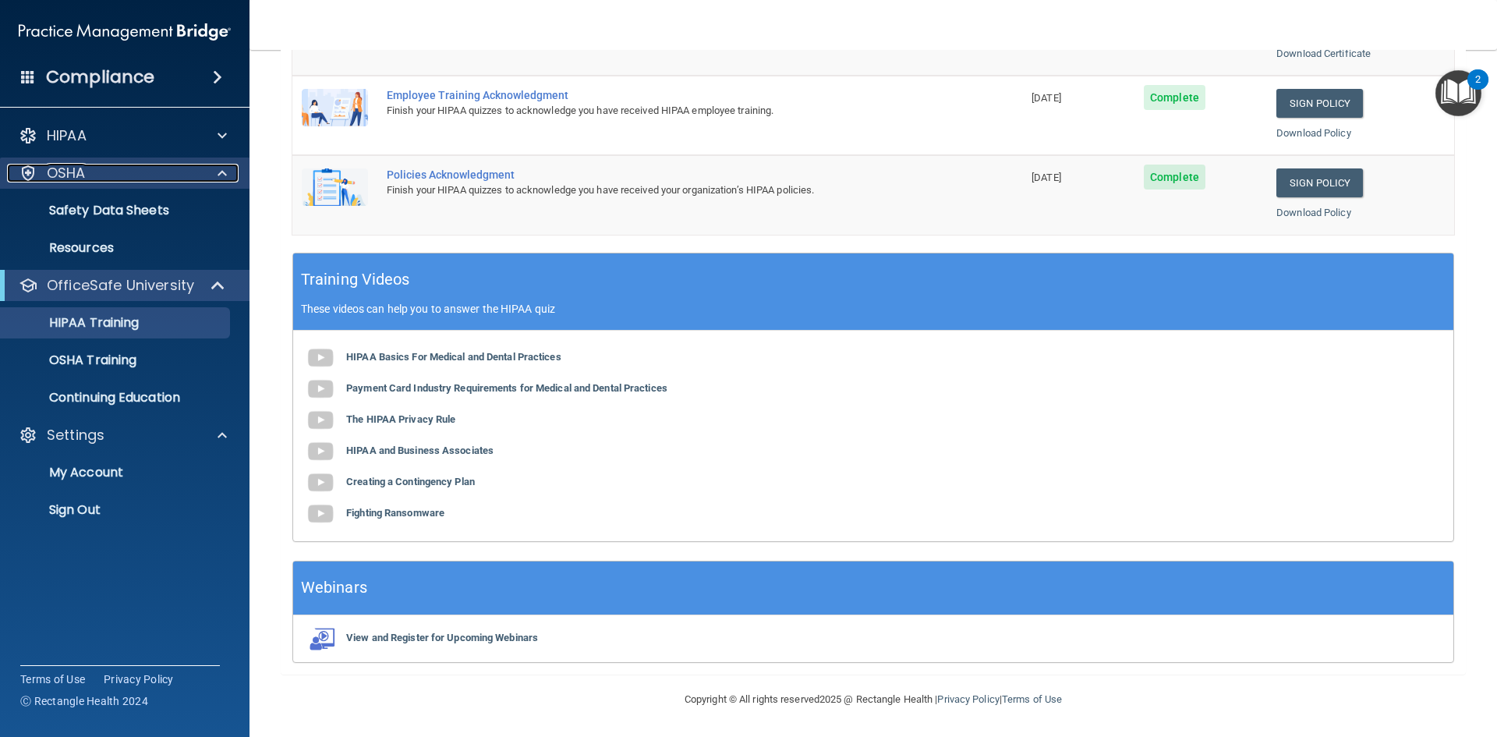
click at [122, 172] on div "OSHA" at bounding box center [103, 173] width 193 height 19
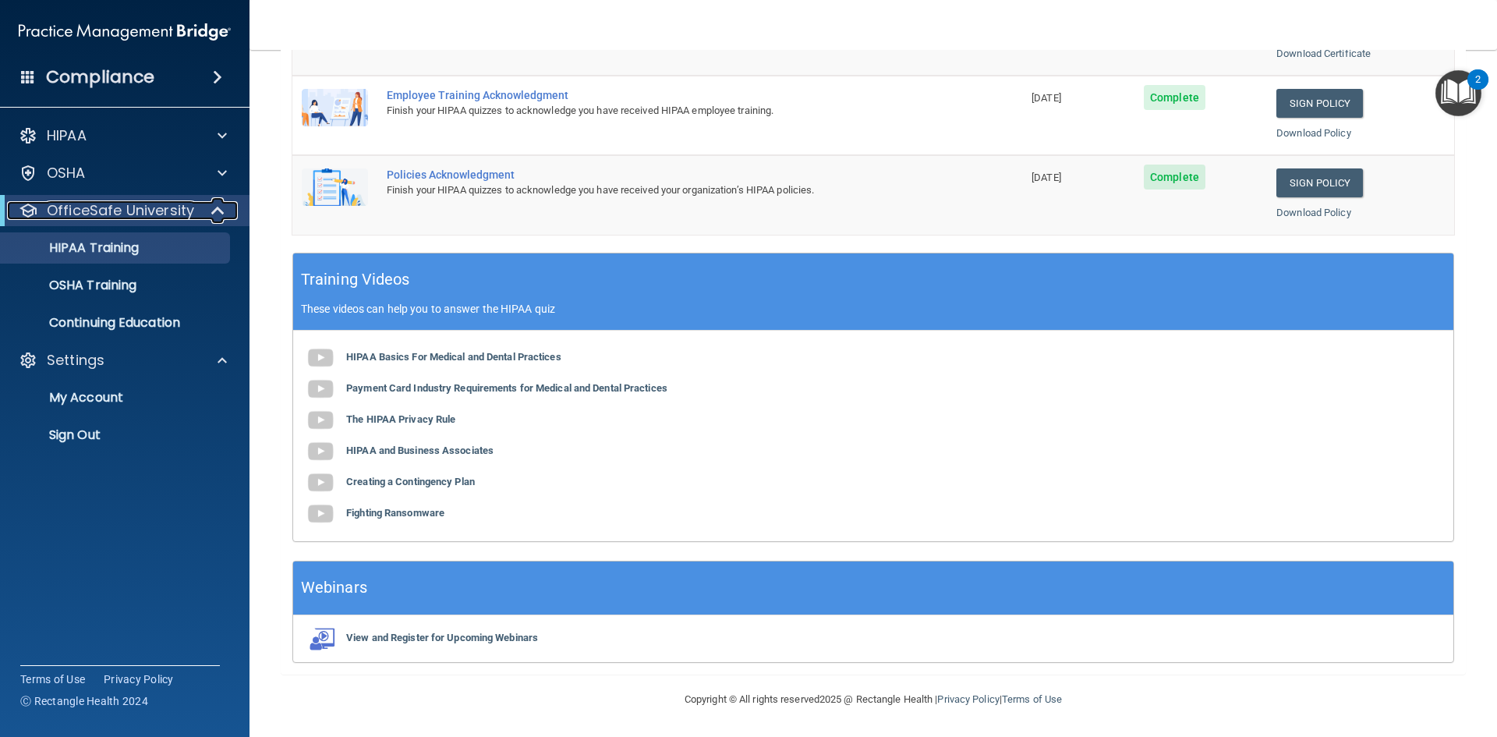
click at [136, 219] on p "OfficeSafe University" at bounding box center [120, 210] width 147 height 19
click at [136, 218] on p "OfficeSafe University" at bounding box center [120, 210] width 147 height 19
click at [103, 244] on p "HIPAA Training" at bounding box center [74, 248] width 129 height 16
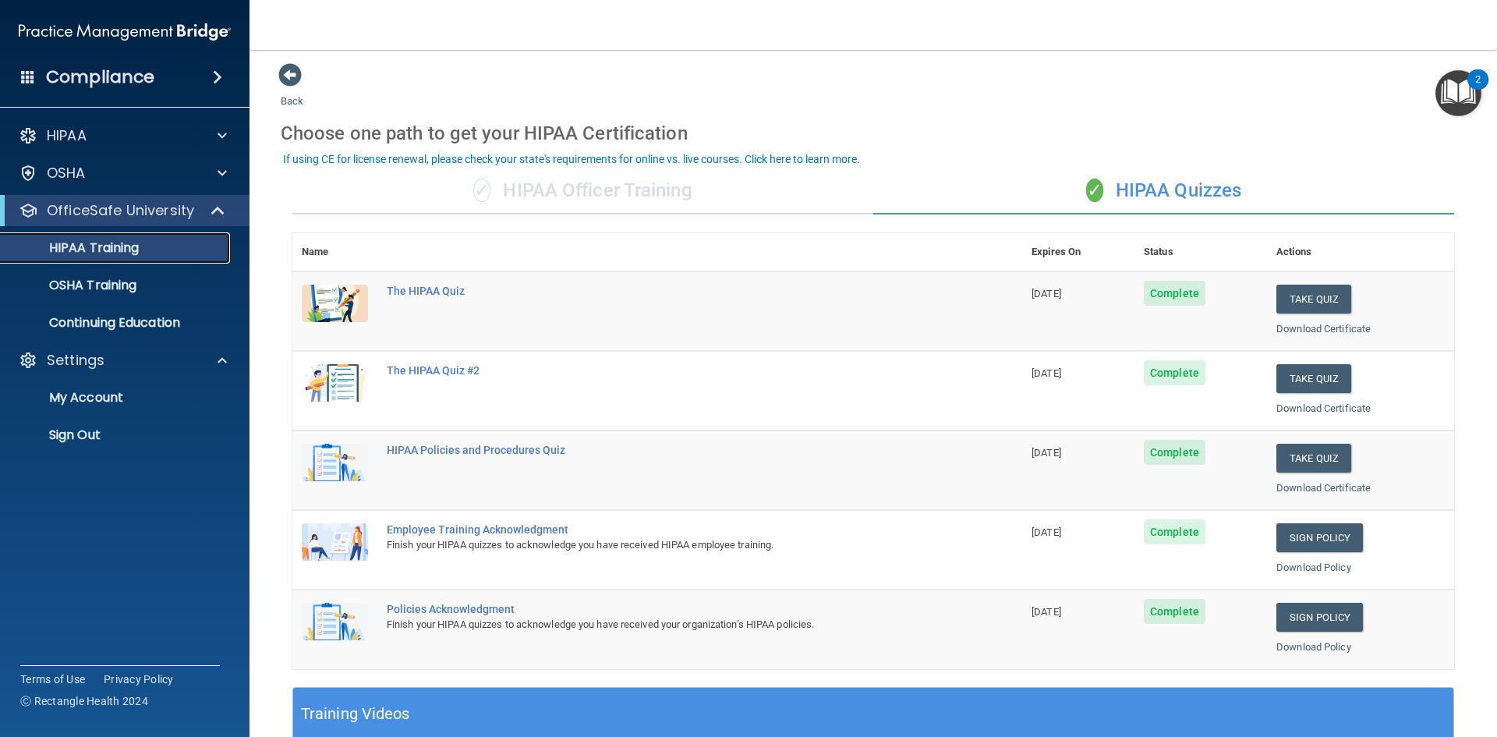
scroll to position [0, 0]
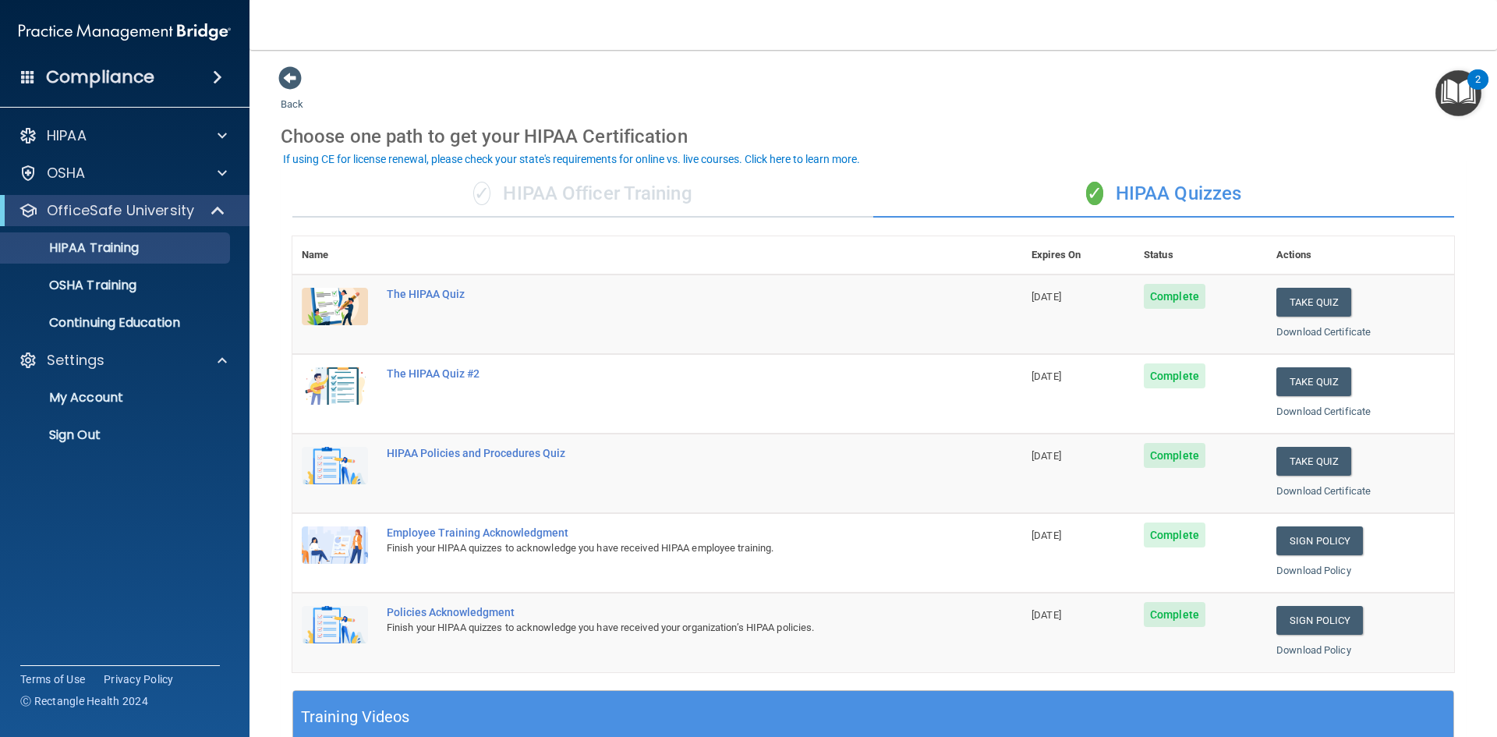
click at [1459, 97] on img "Open Resource Center, 2 new notifications" at bounding box center [1458, 93] width 46 height 46
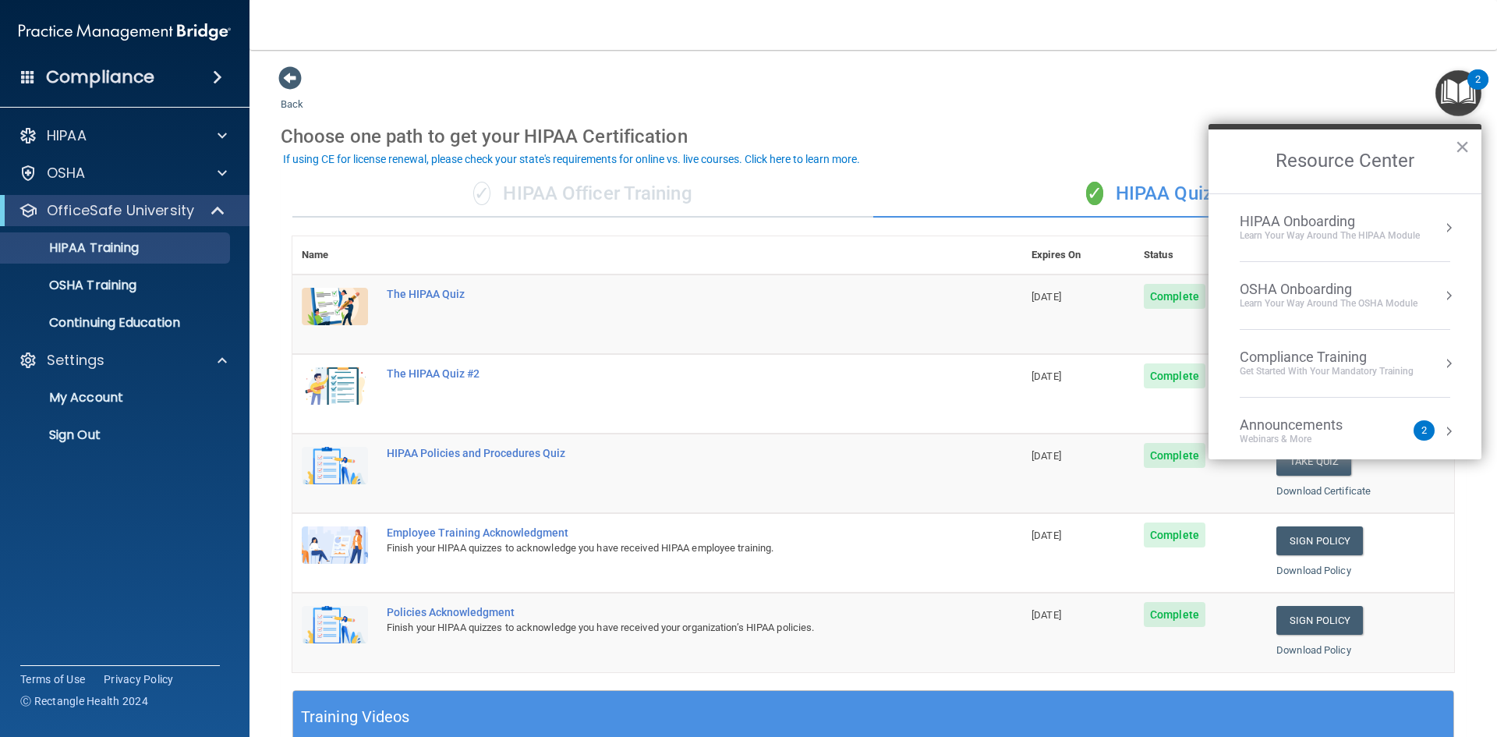
click at [1406, 228] on div "HIPAA Onboarding" at bounding box center [1330, 221] width 180 height 17
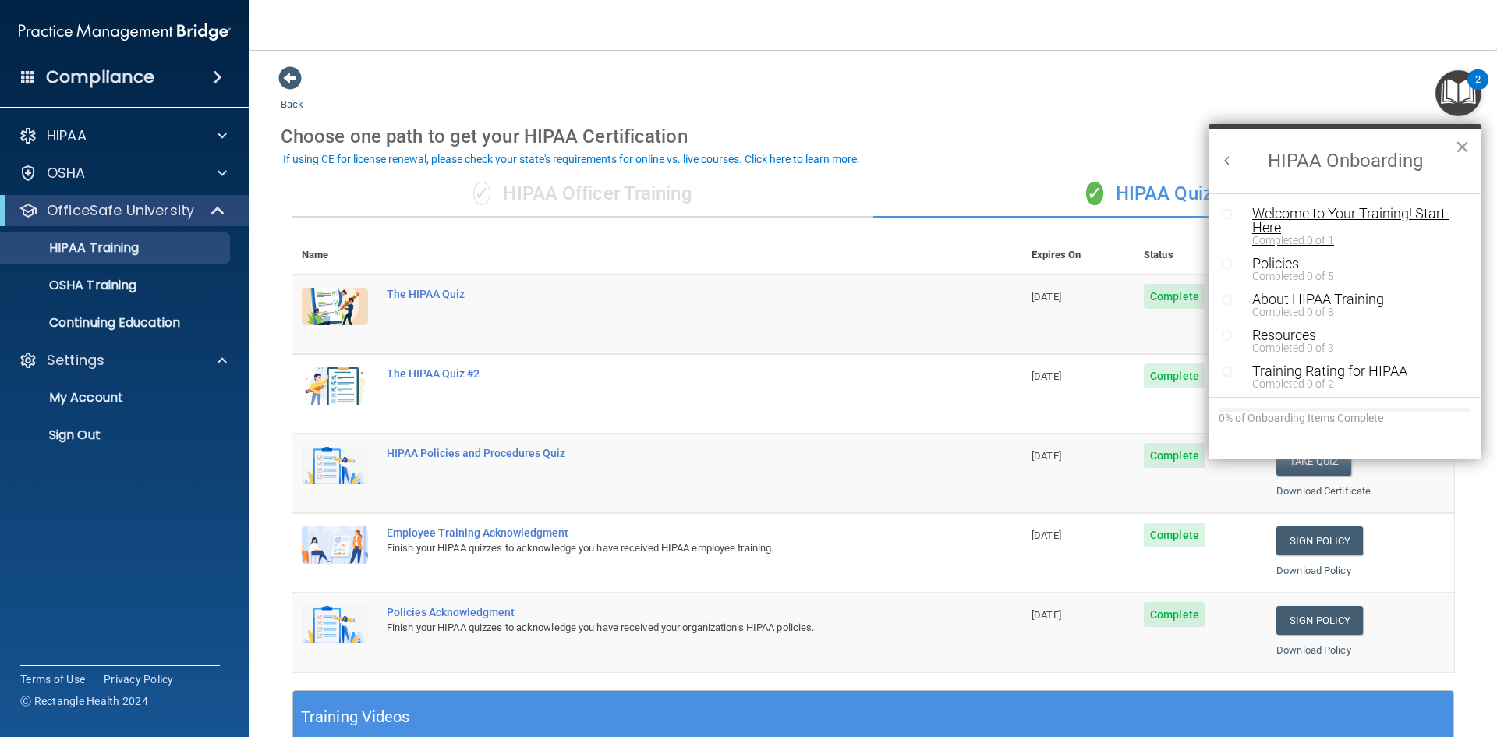
drag, startPoint x: 1309, startPoint y: 228, endPoint x: 1318, endPoint y: 217, distance: 14.4
click at [1318, 217] on div "Welcome to Your Training! Start Here" at bounding box center [1350, 221] width 197 height 28
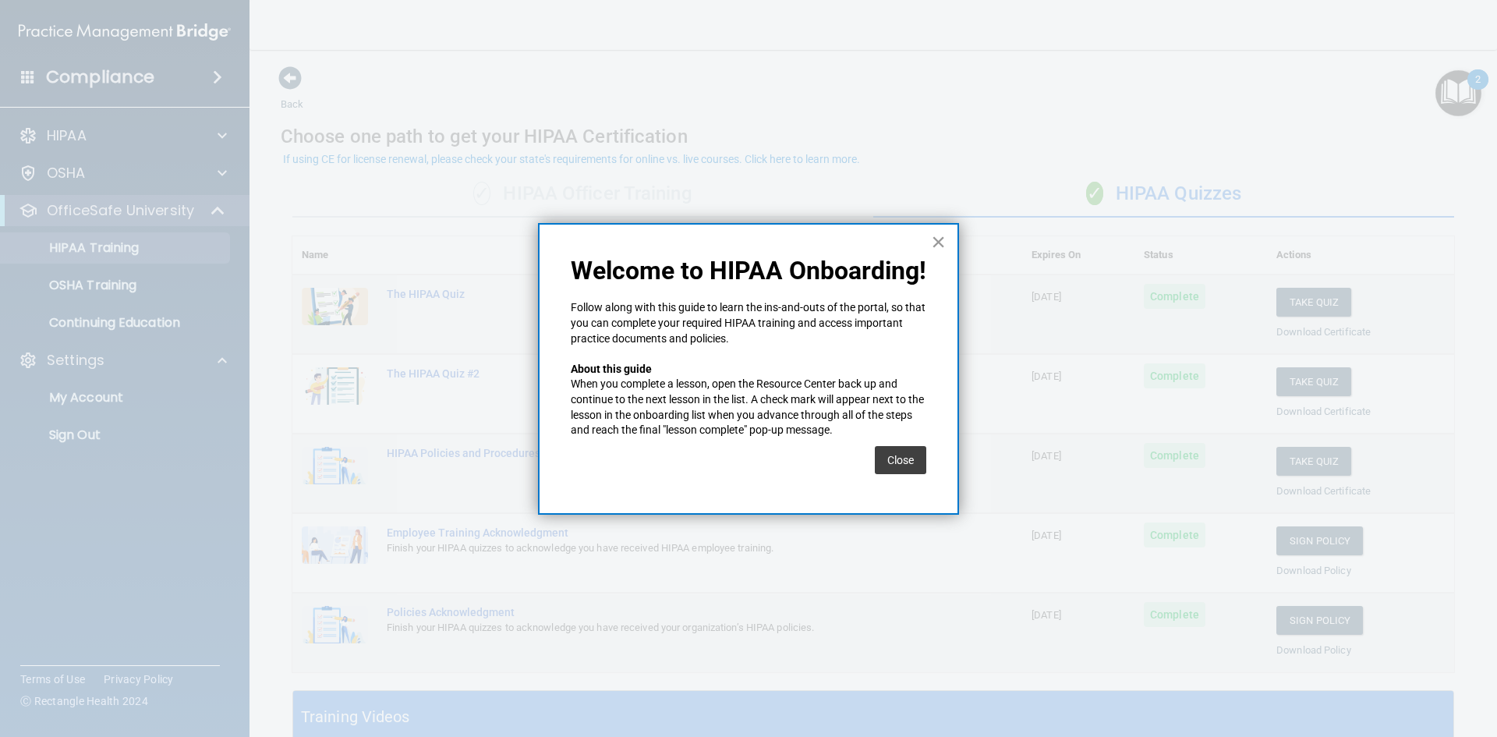
click at [939, 236] on button "×" at bounding box center [938, 241] width 15 height 25
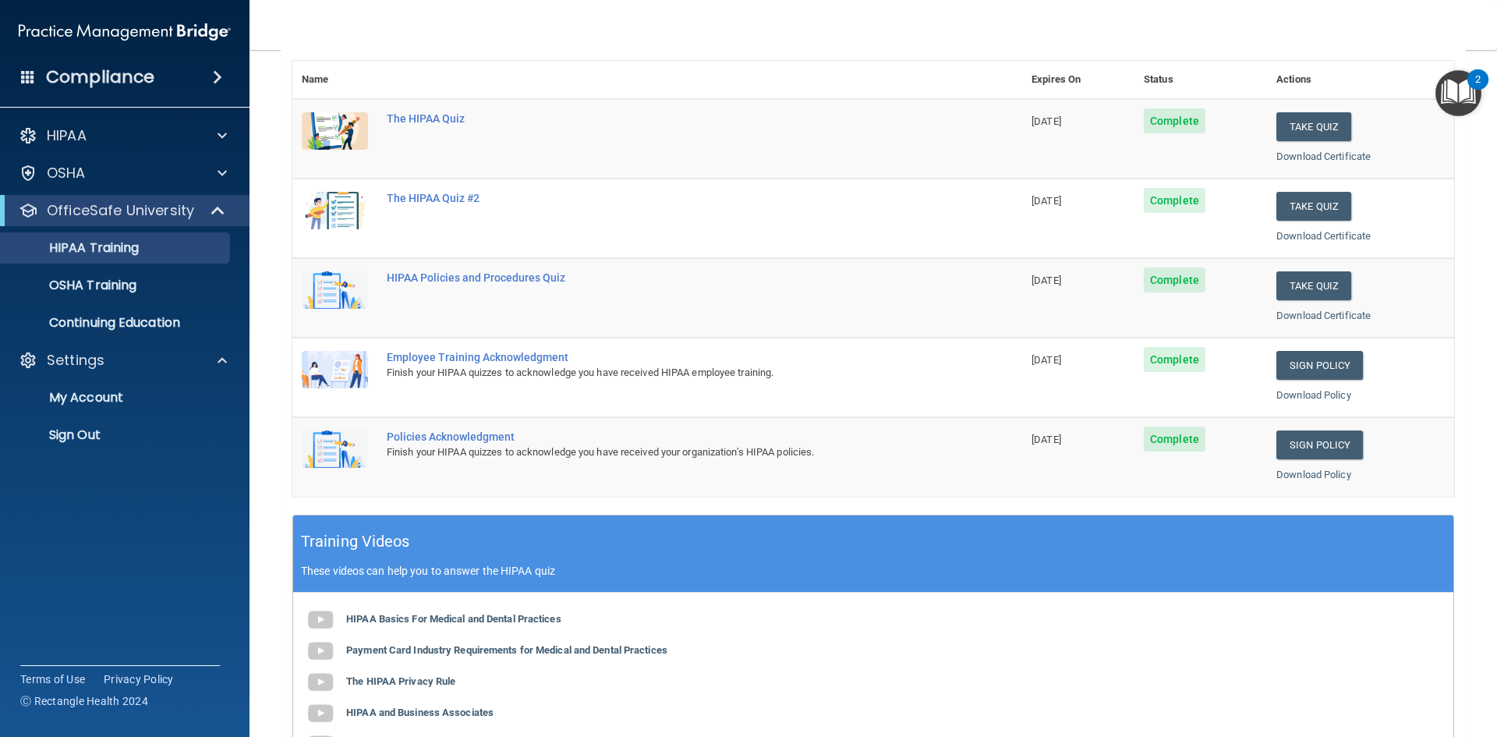
scroll to position [390, 0]
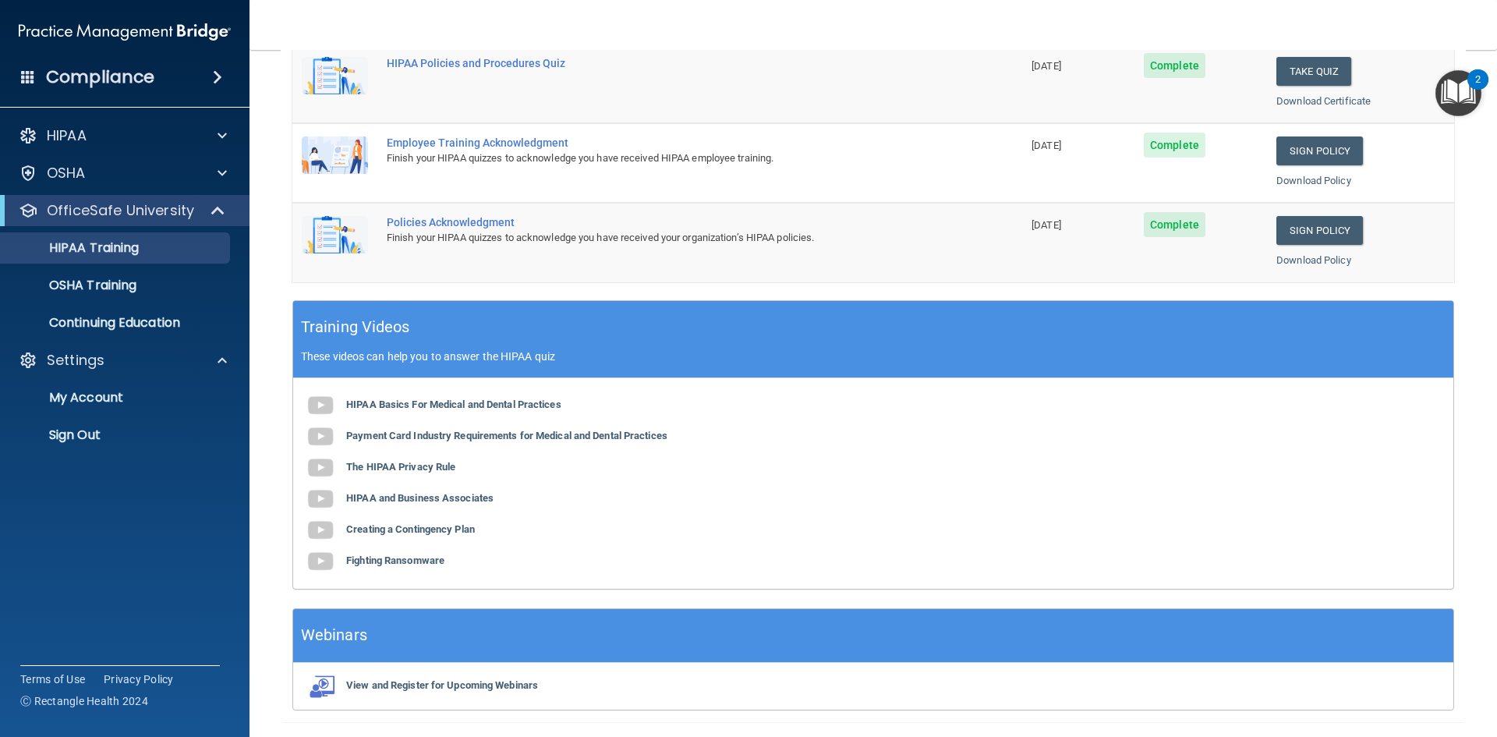
click at [1466, 84] on img "Open Resource Center, 2 new notifications" at bounding box center [1458, 93] width 46 height 46
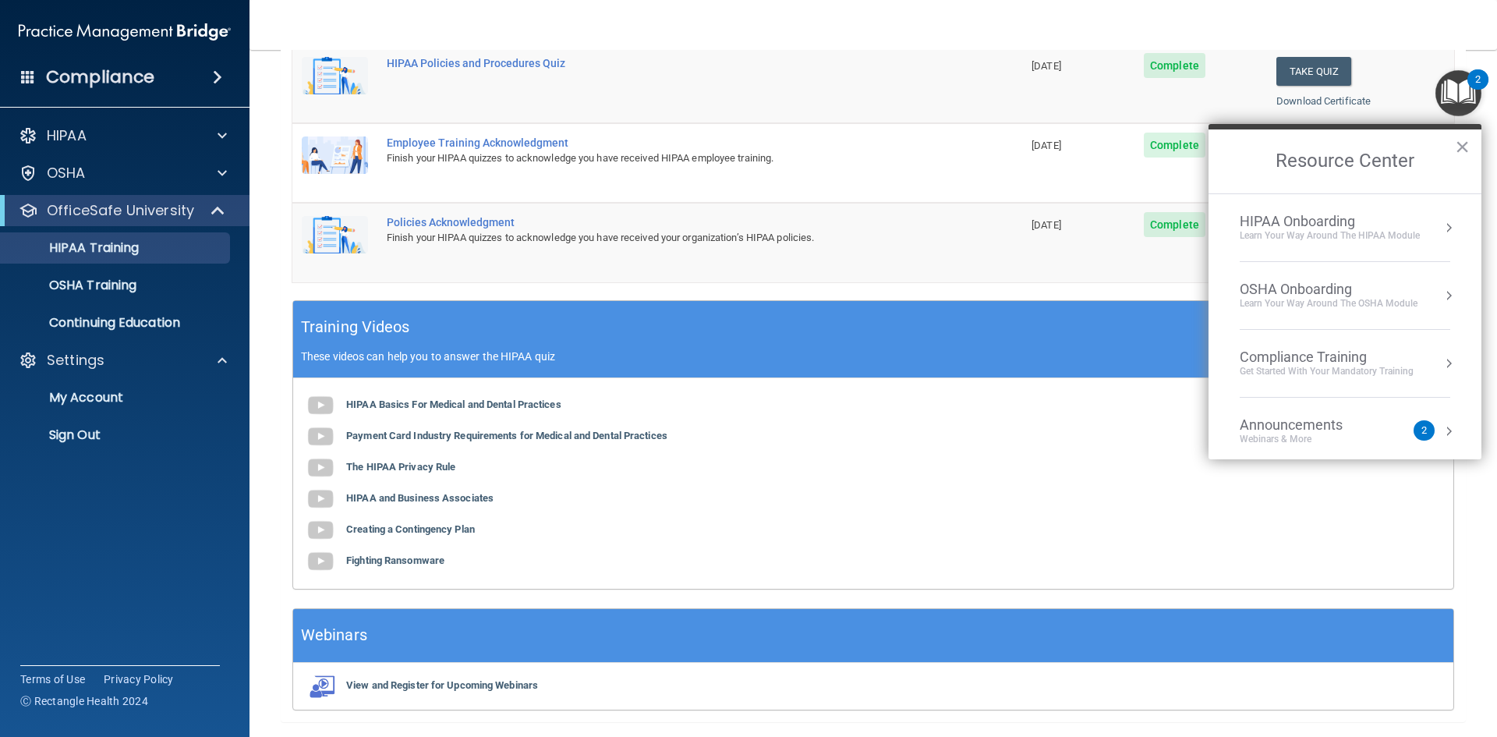
click at [1459, 94] on img "Open Resource Center, 2 new notifications" at bounding box center [1458, 93] width 46 height 46
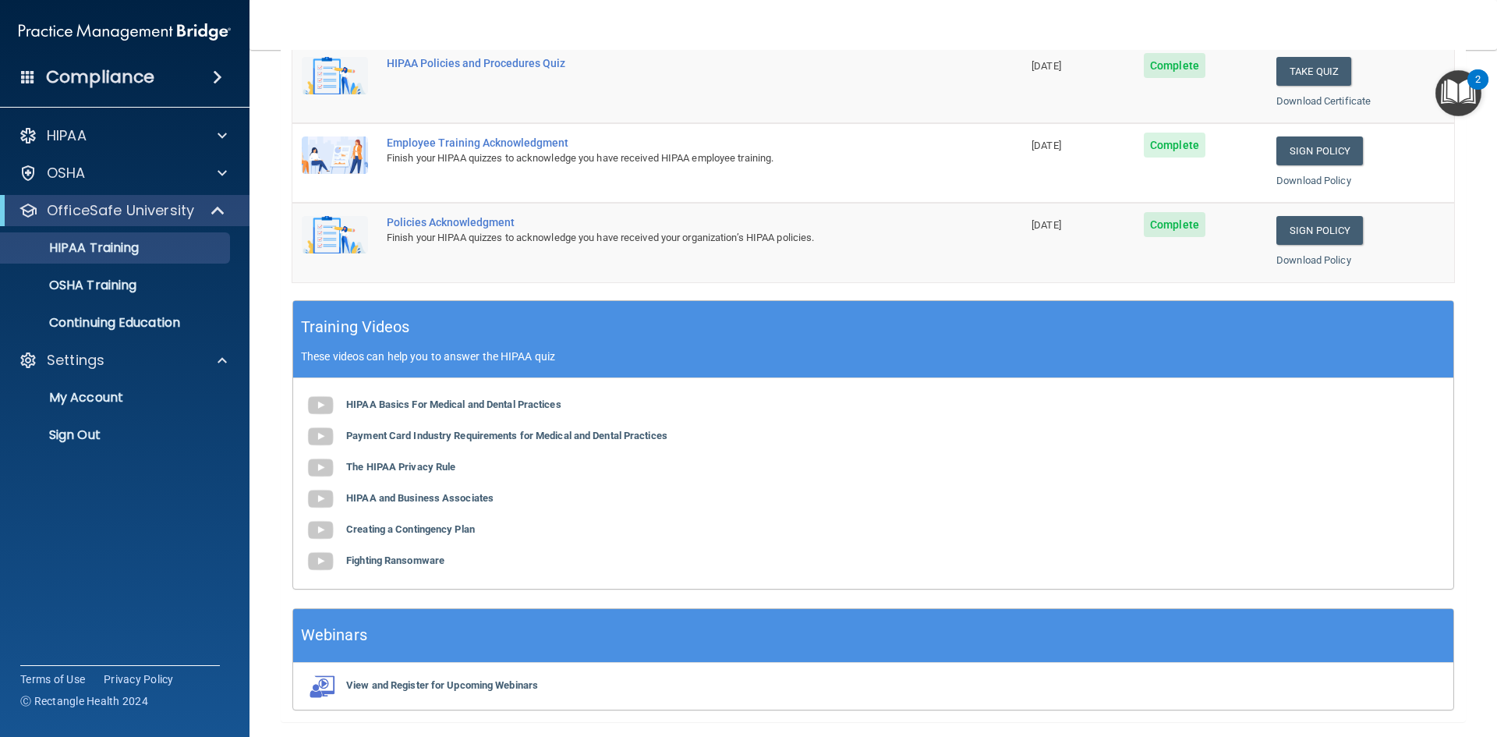
click at [1466, 87] on img "Open Resource Center, 2 new notifications" at bounding box center [1458, 93] width 46 height 46
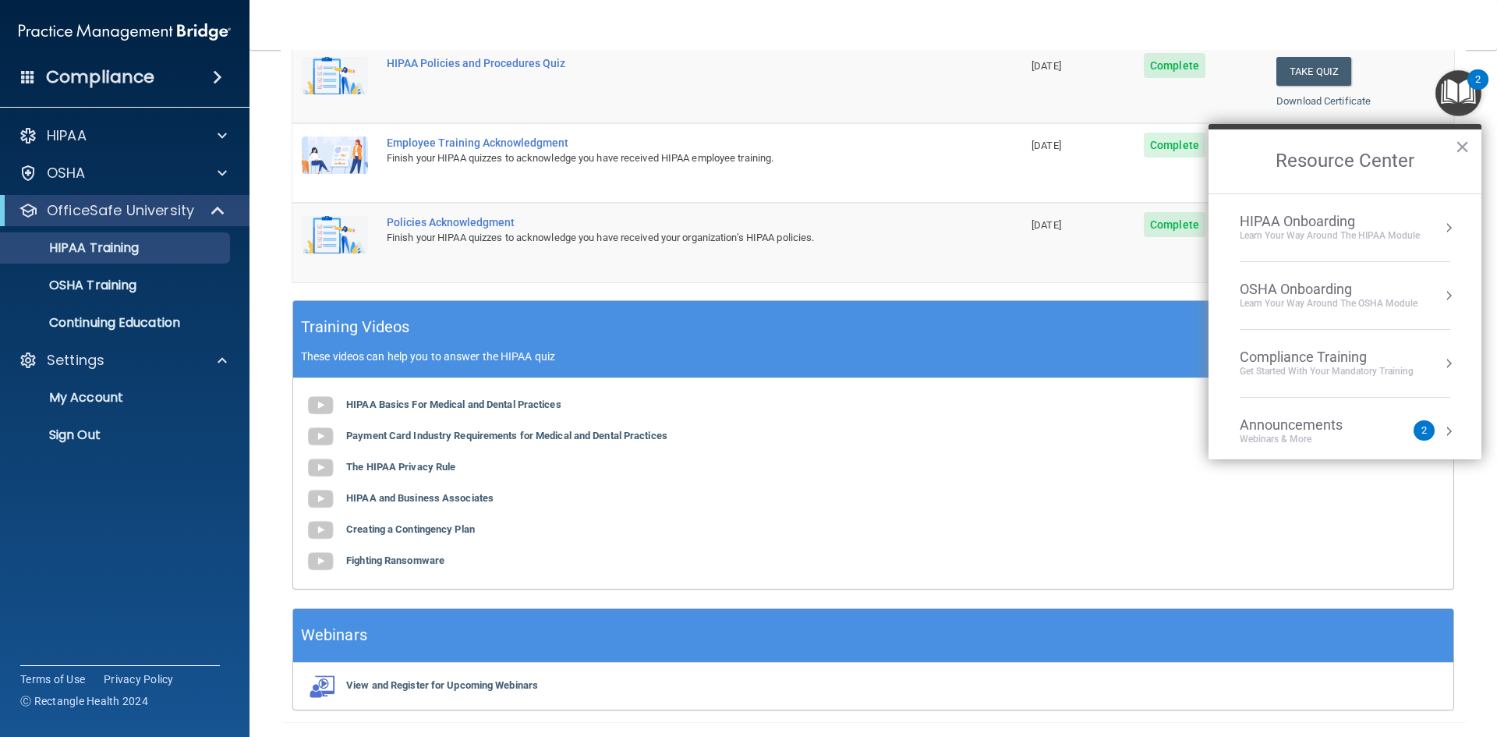
click at [1288, 430] on div "Announcements" at bounding box center [1307, 424] width 134 height 17
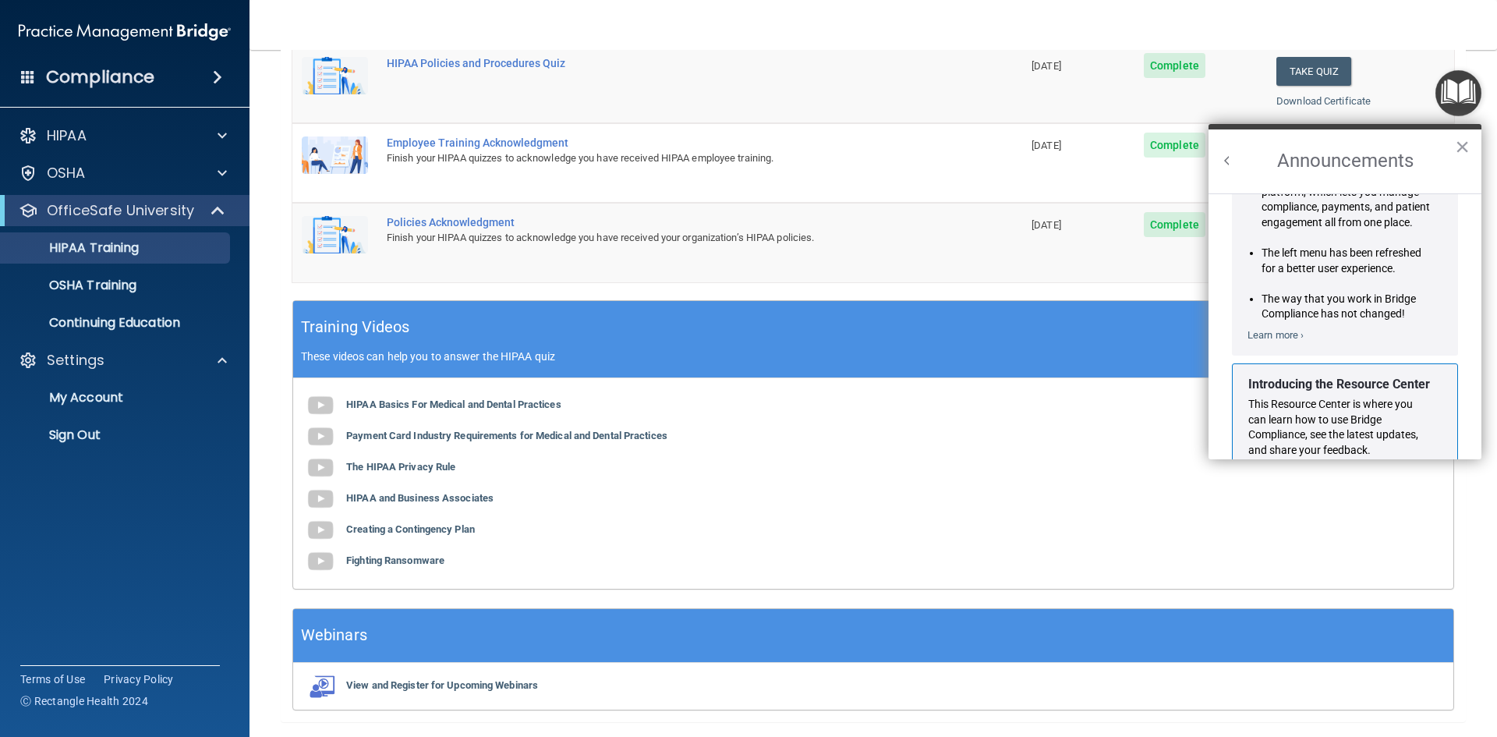
scroll to position [0, 0]
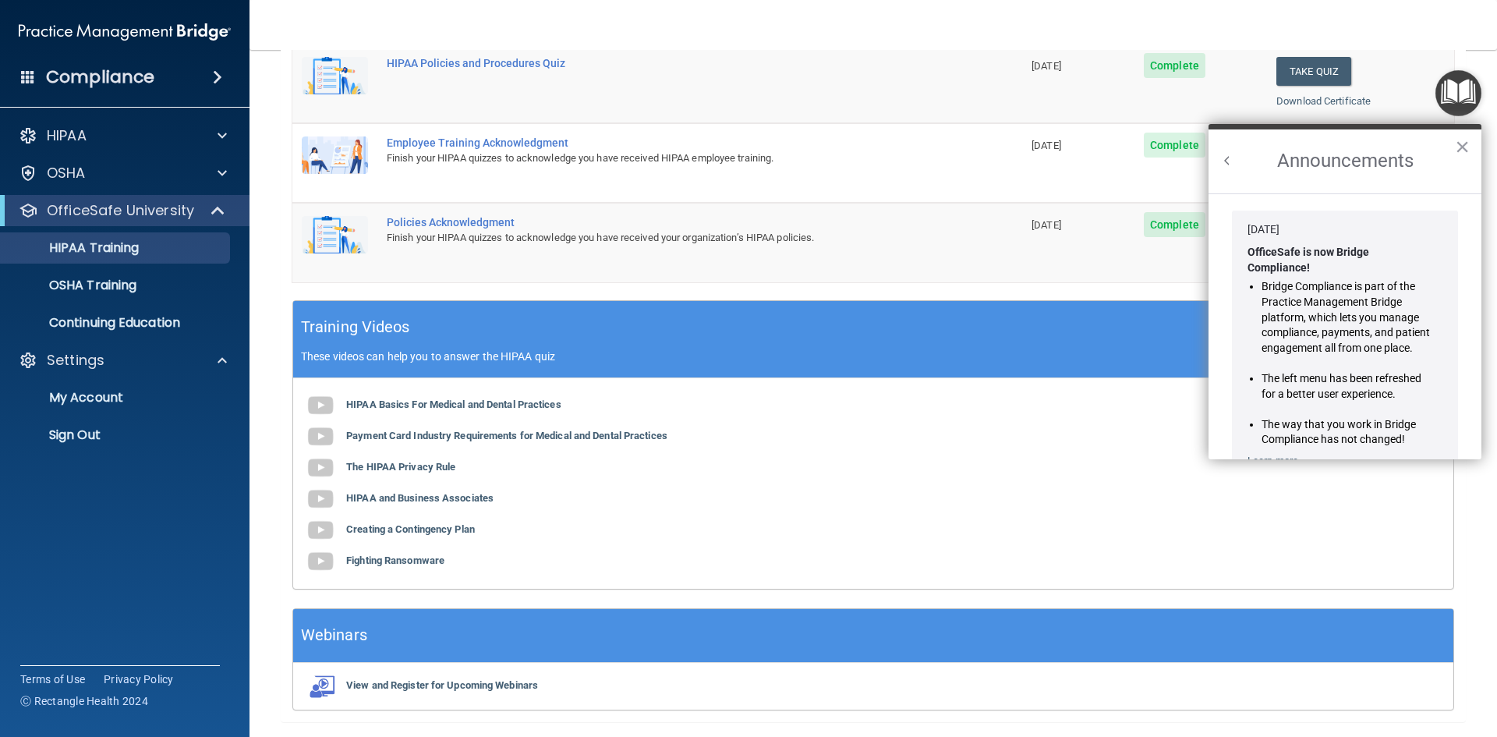
click at [1221, 158] on button "Back to Resource Center Home" at bounding box center [1227, 161] width 16 height 16
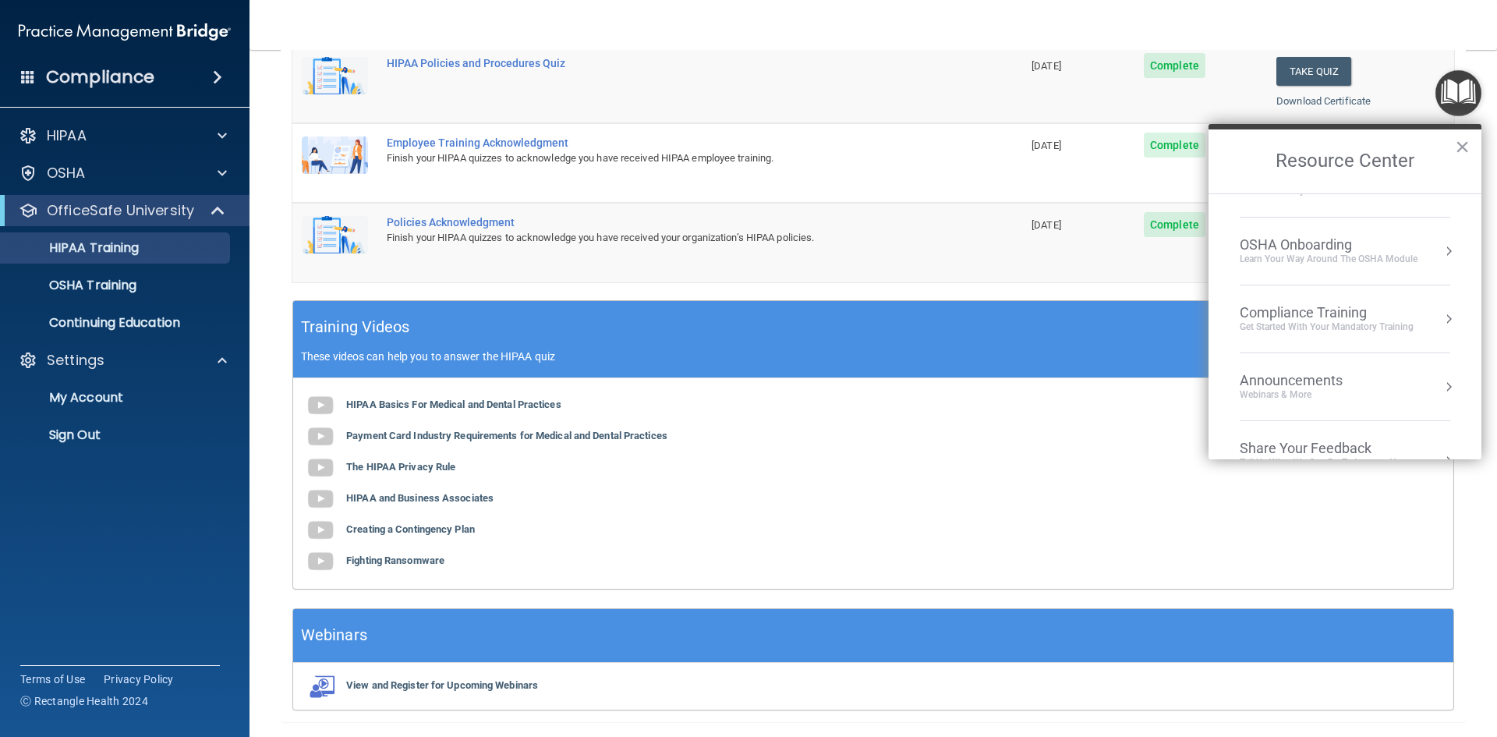
scroll to position [87, 0]
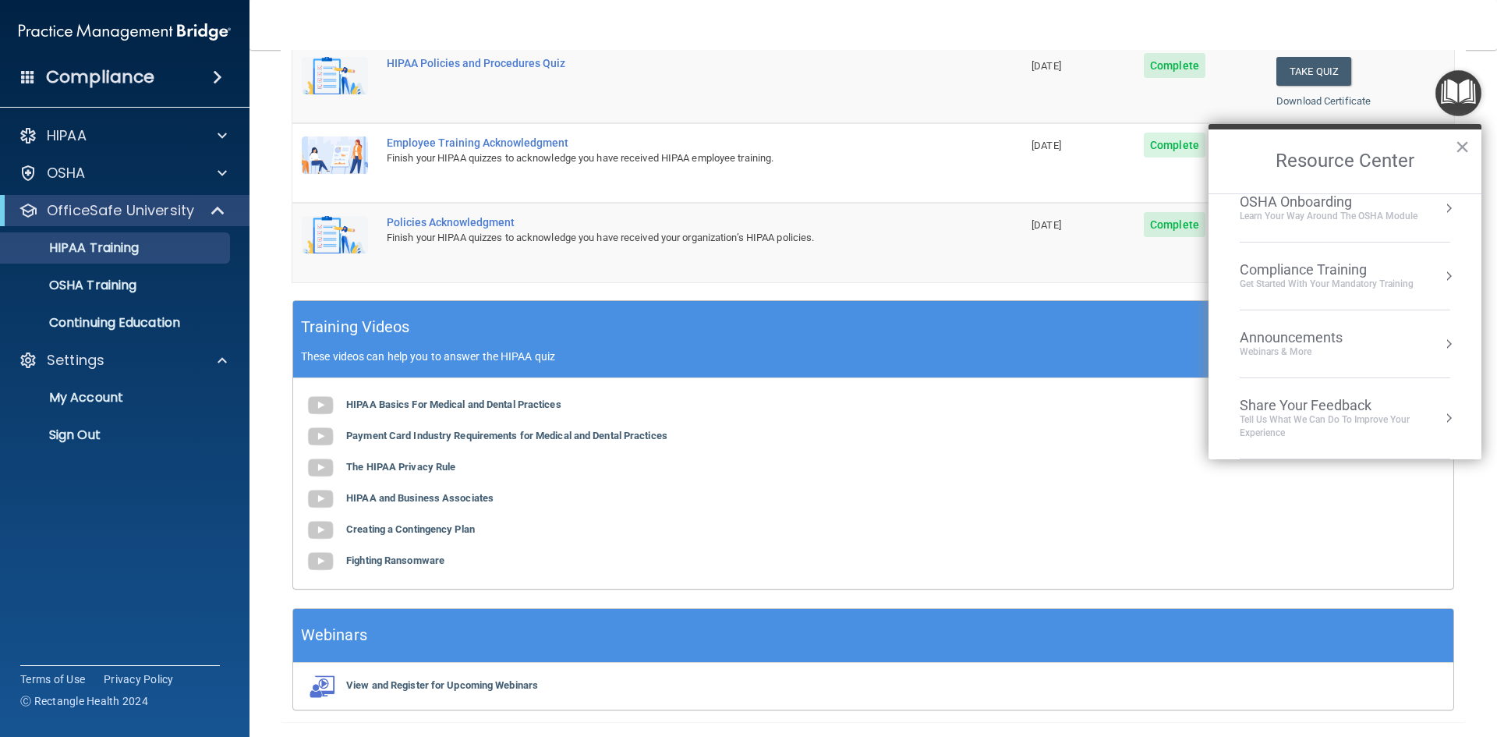
click at [1441, 277] on button "Resource Center" at bounding box center [1449, 276] width 16 height 16
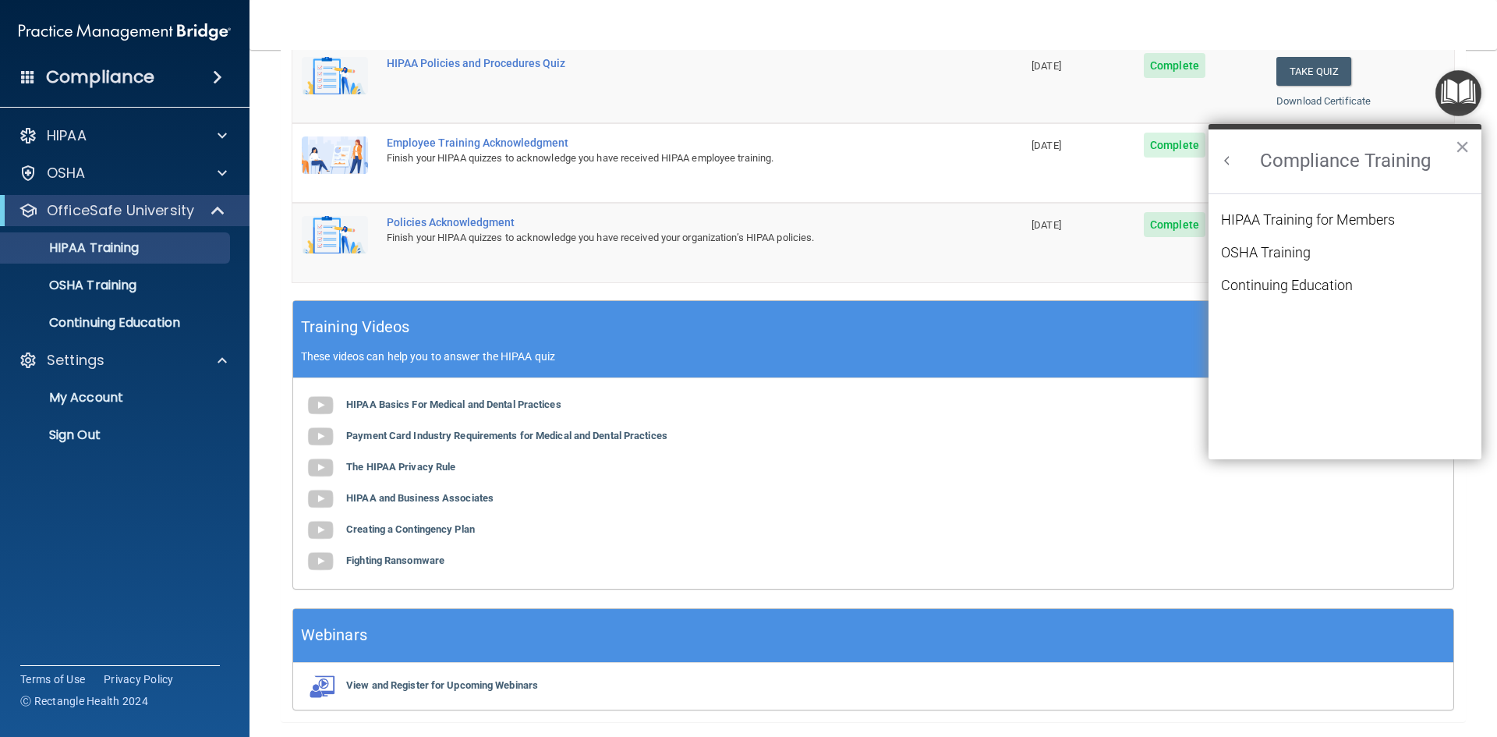
scroll to position [68, 0]
click at [1224, 156] on button "Back to Resource Center Home" at bounding box center [1227, 161] width 16 height 16
click at [1441, 228] on button "Resource Center" at bounding box center [1449, 228] width 16 height 16
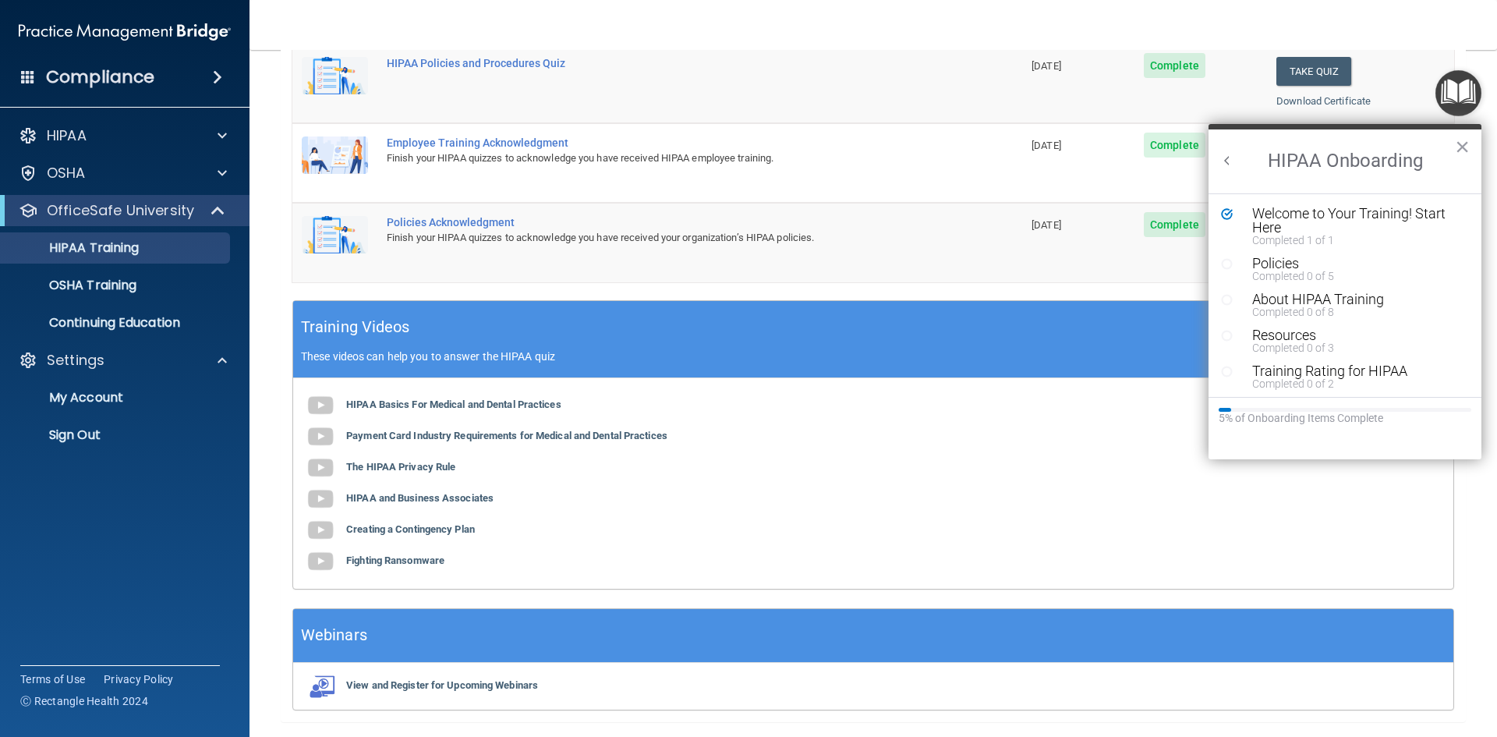
scroll to position [0, 0]
click at [1297, 268] on div "Policies" at bounding box center [1350, 263] width 197 height 14
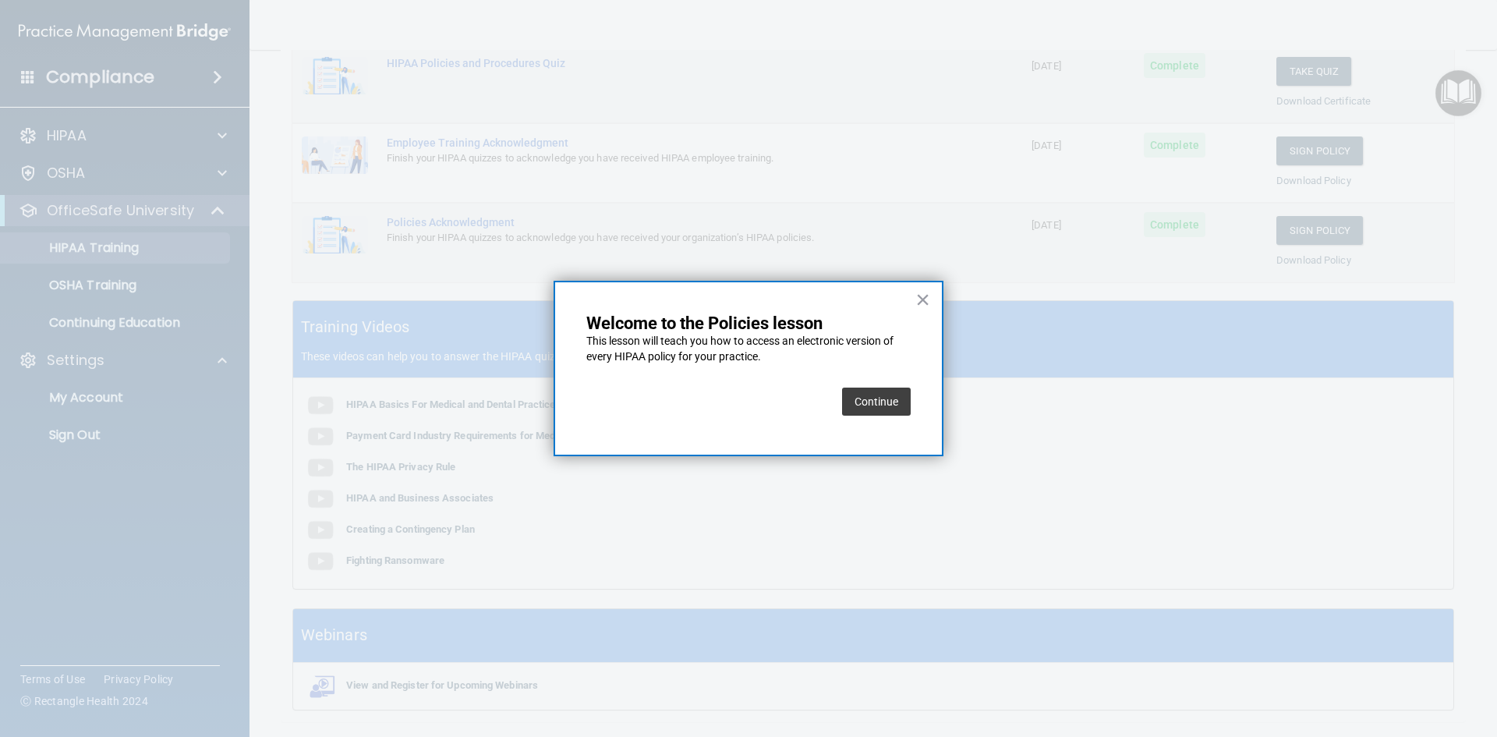
click at [903, 398] on button "Continue" at bounding box center [876, 401] width 69 height 28
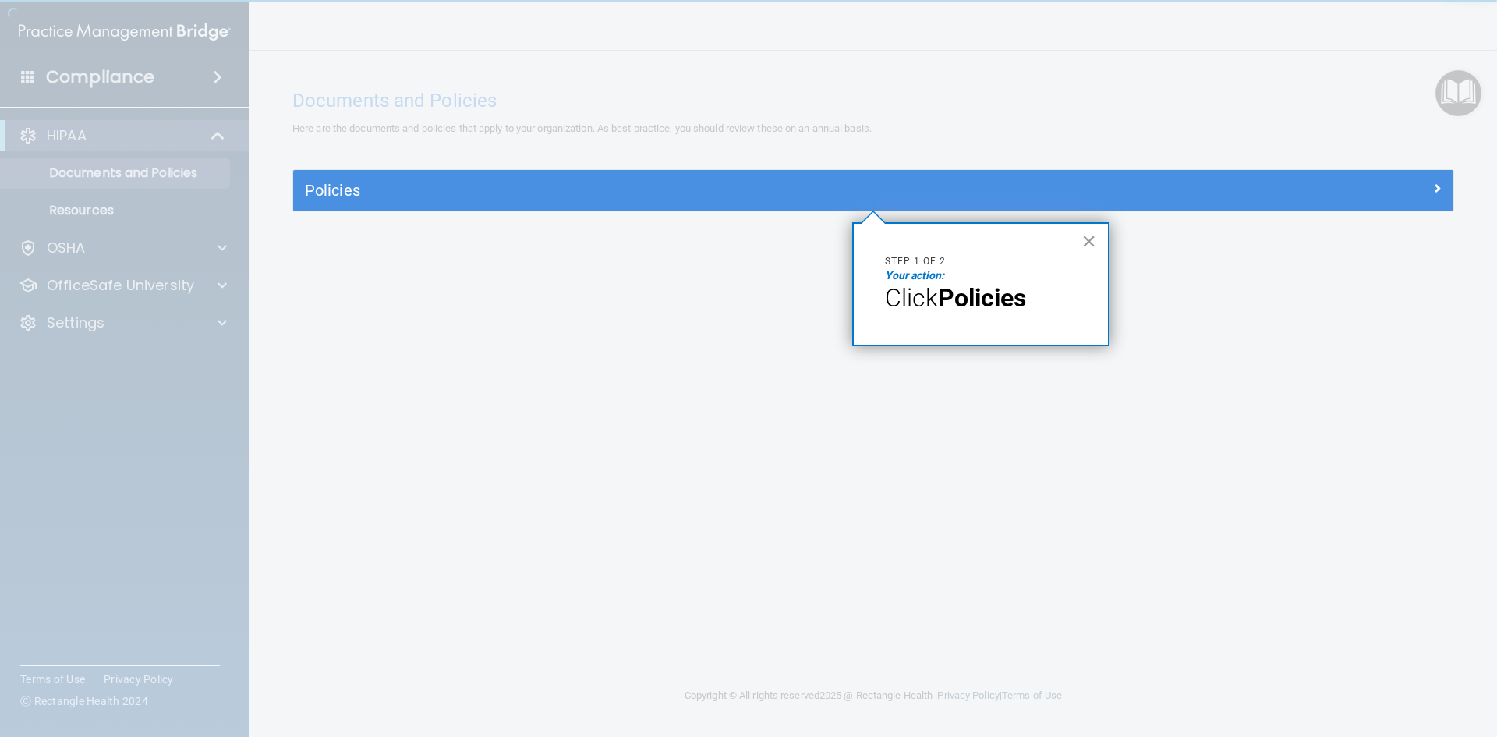
click at [1089, 239] on button "×" at bounding box center [1088, 240] width 15 height 25
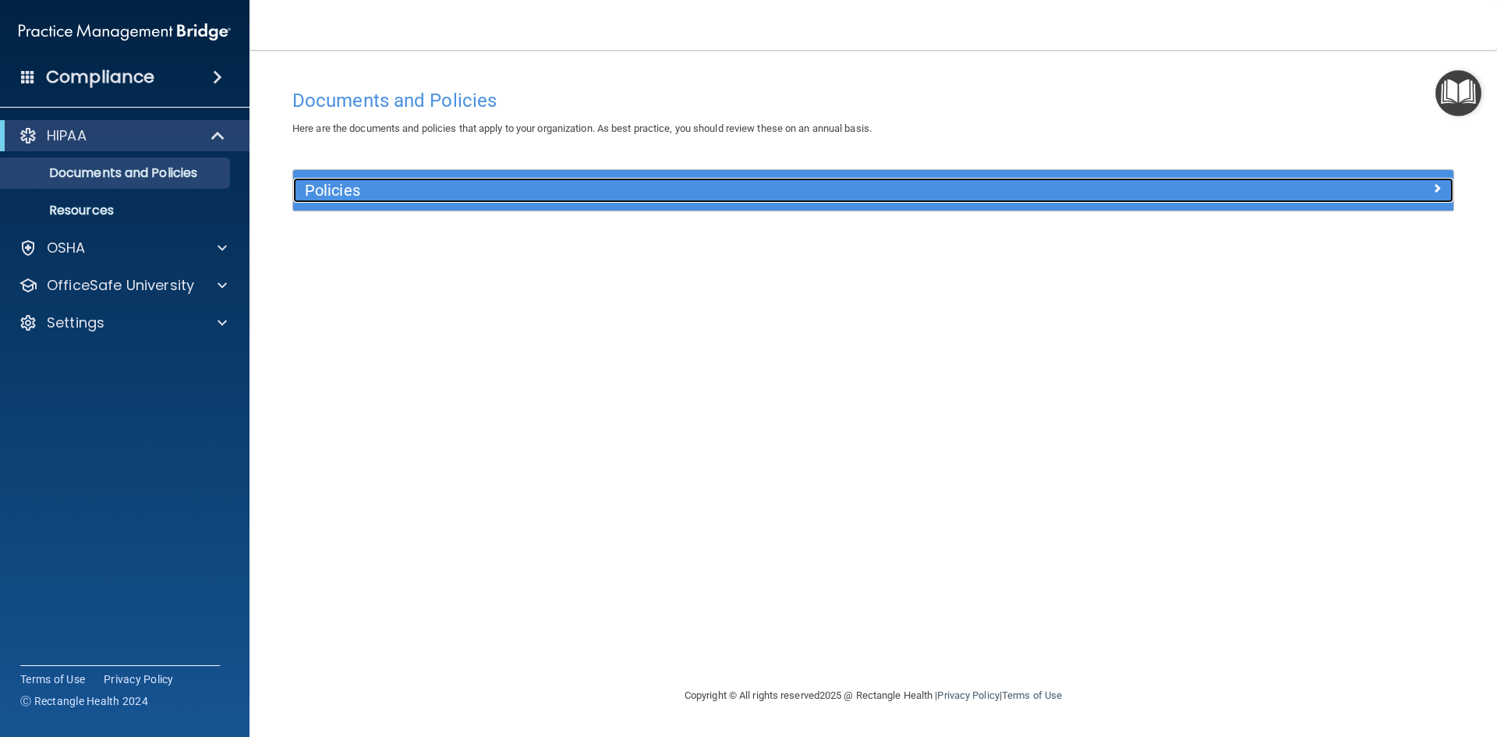
click at [346, 196] on h5 "Policies" at bounding box center [728, 190] width 847 height 17
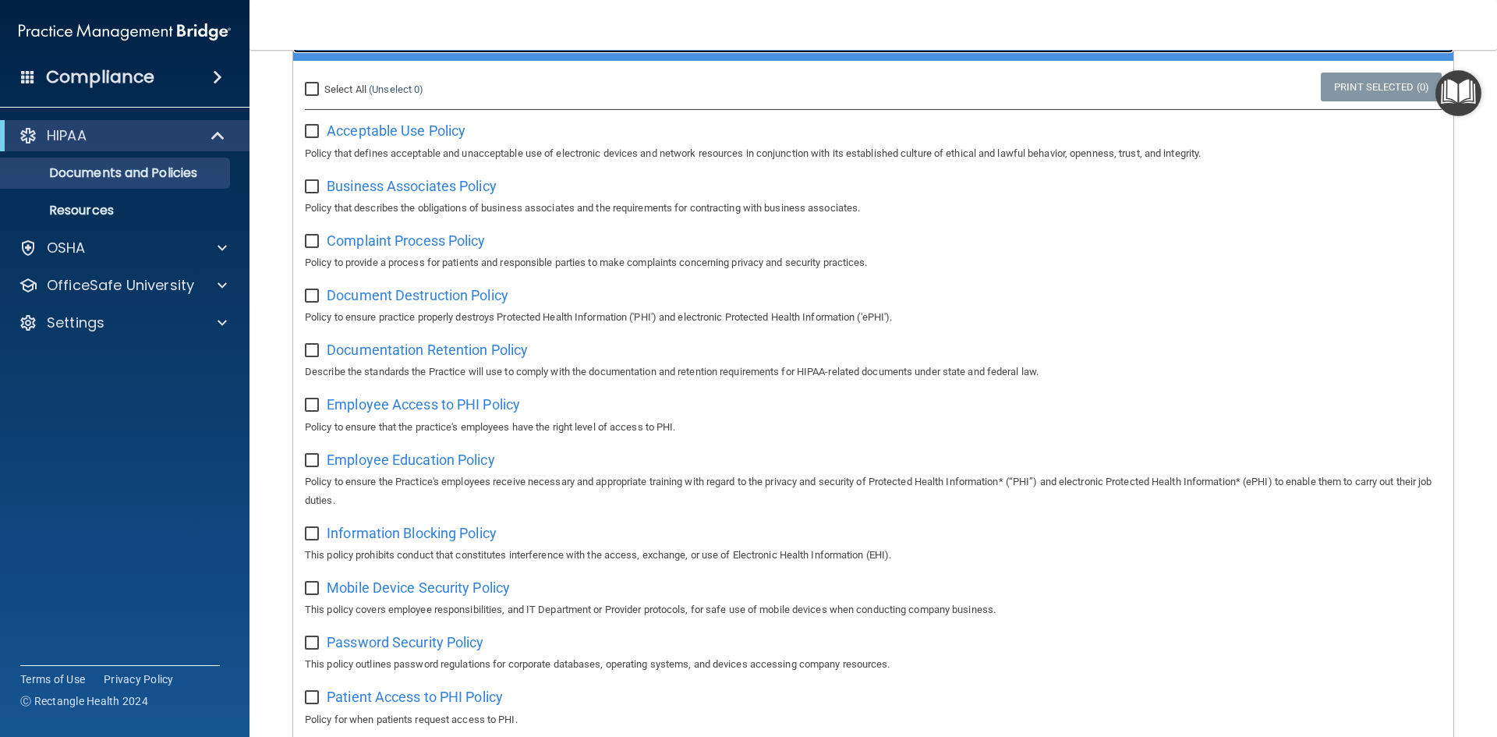
scroll to position [156, 0]
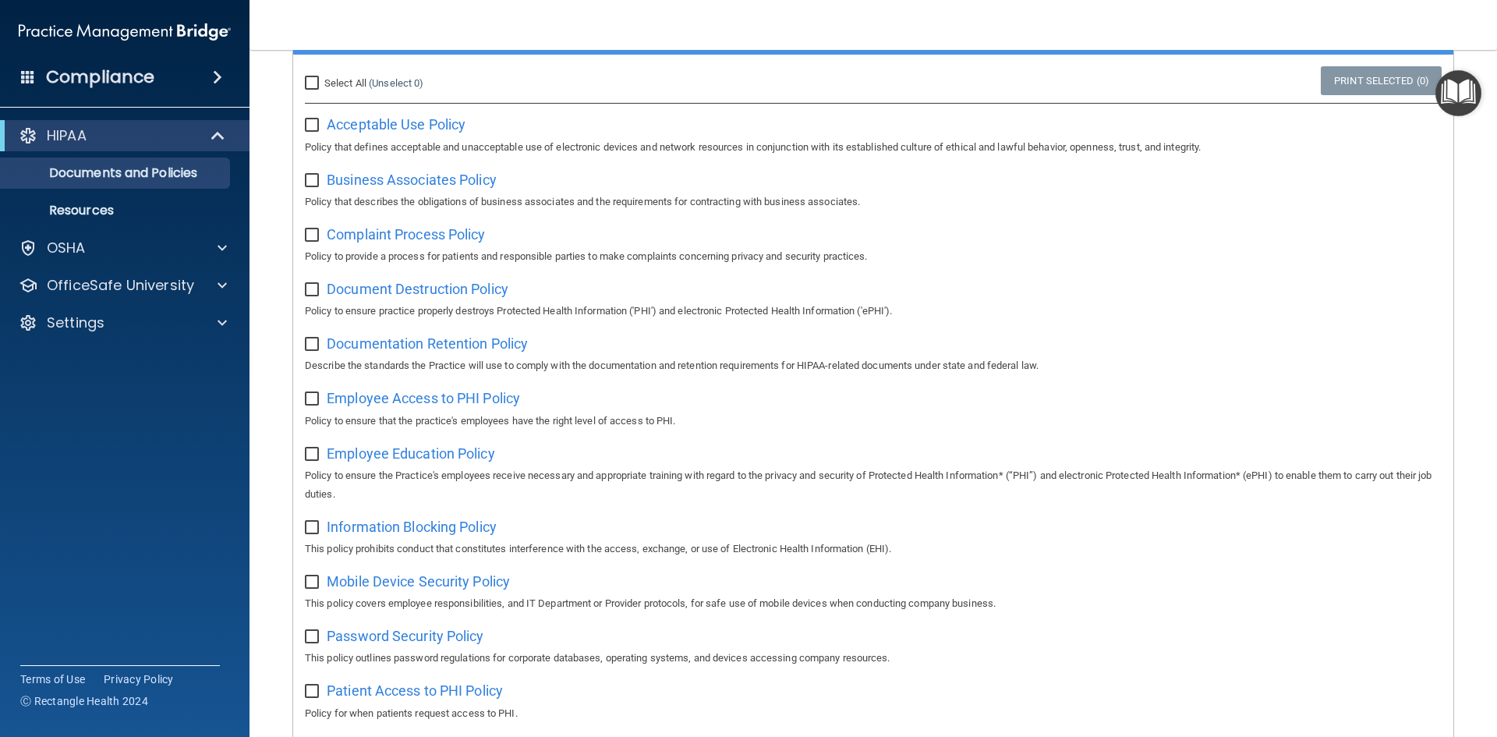
click at [308, 133] on div "Acceptable Use Policy Policy that defines acceptable and unacceptable use of el…" at bounding box center [873, 133] width 1137 height 44
click at [303, 172] on div "Select All (Unselect 0) Unselect All Print Selected (0) Acceptable Use Policy P…" at bounding box center [873, 682] width 1160 height 1255
click at [309, 133] on div "Acceptable Use Policy Policy that defines acceptable and unacceptable use of el…" at bounding box center [873, 133] width 1137 height 44
click at [311, 127] on input "checkbox" at bounding box center [314, 125] width 18 height 12
checkbox input "true"
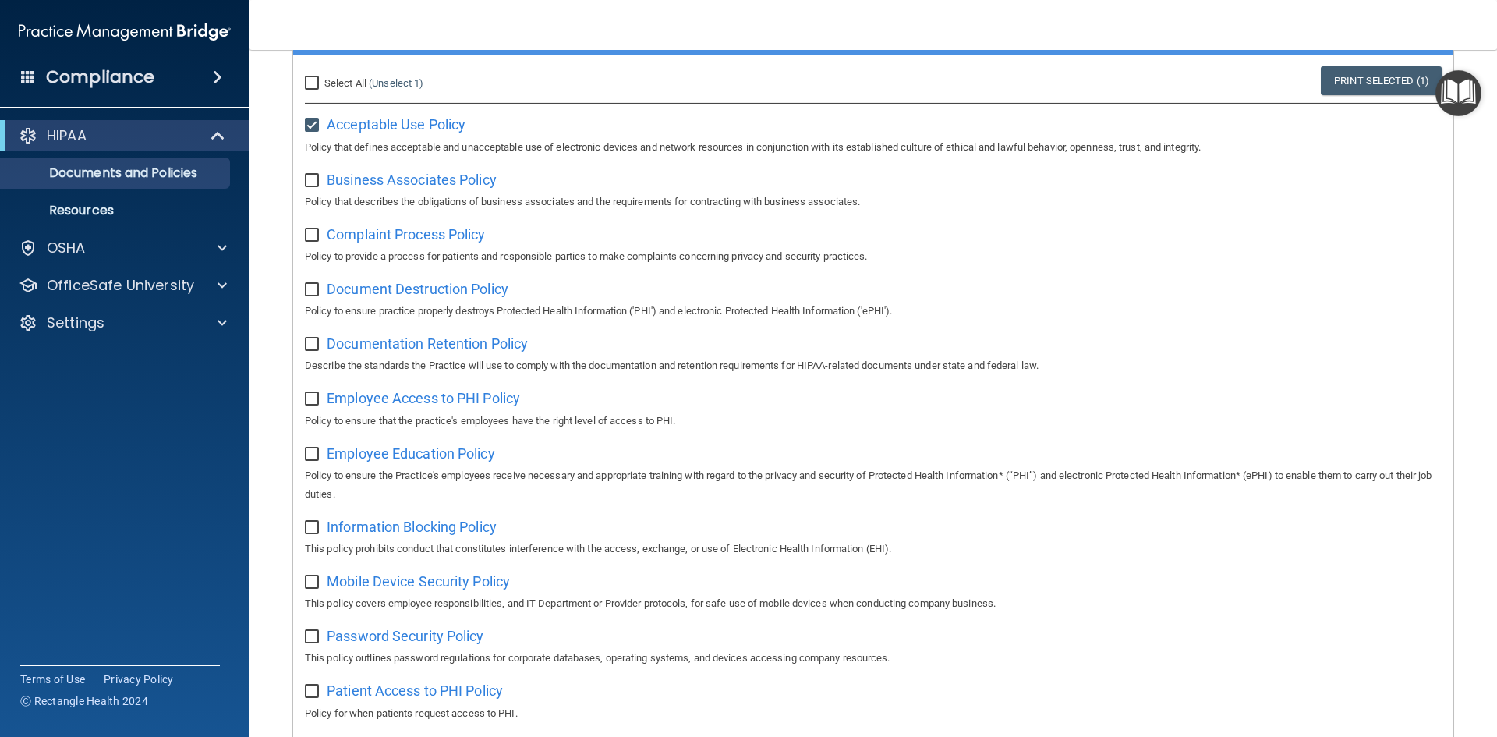
click at [313, 165] on div "Select All (Unselect 1) Unselect All Print Selected (1) Acceptable Use Policy P…" at bounding box center [873, 682] width 1160 height 1255
click at [310, 178] on input "checkbox" at bounding box center [314, 181] width 18 height 12
checkbox input "true"
click at [307, 233] on input "checkbox" at bounding box center [314, 235] width 18 height 12
checkbox input "true"
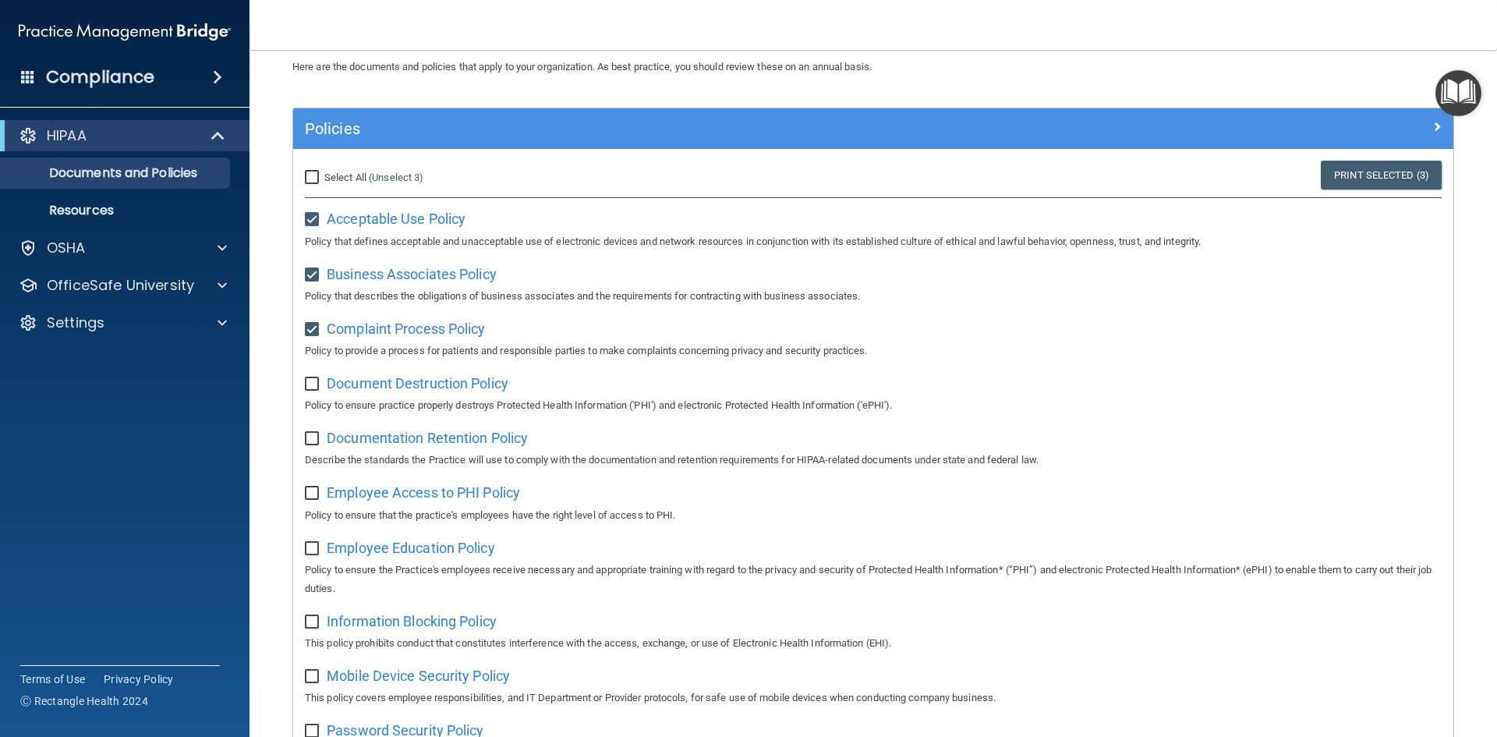
scroll to position [0, 0]
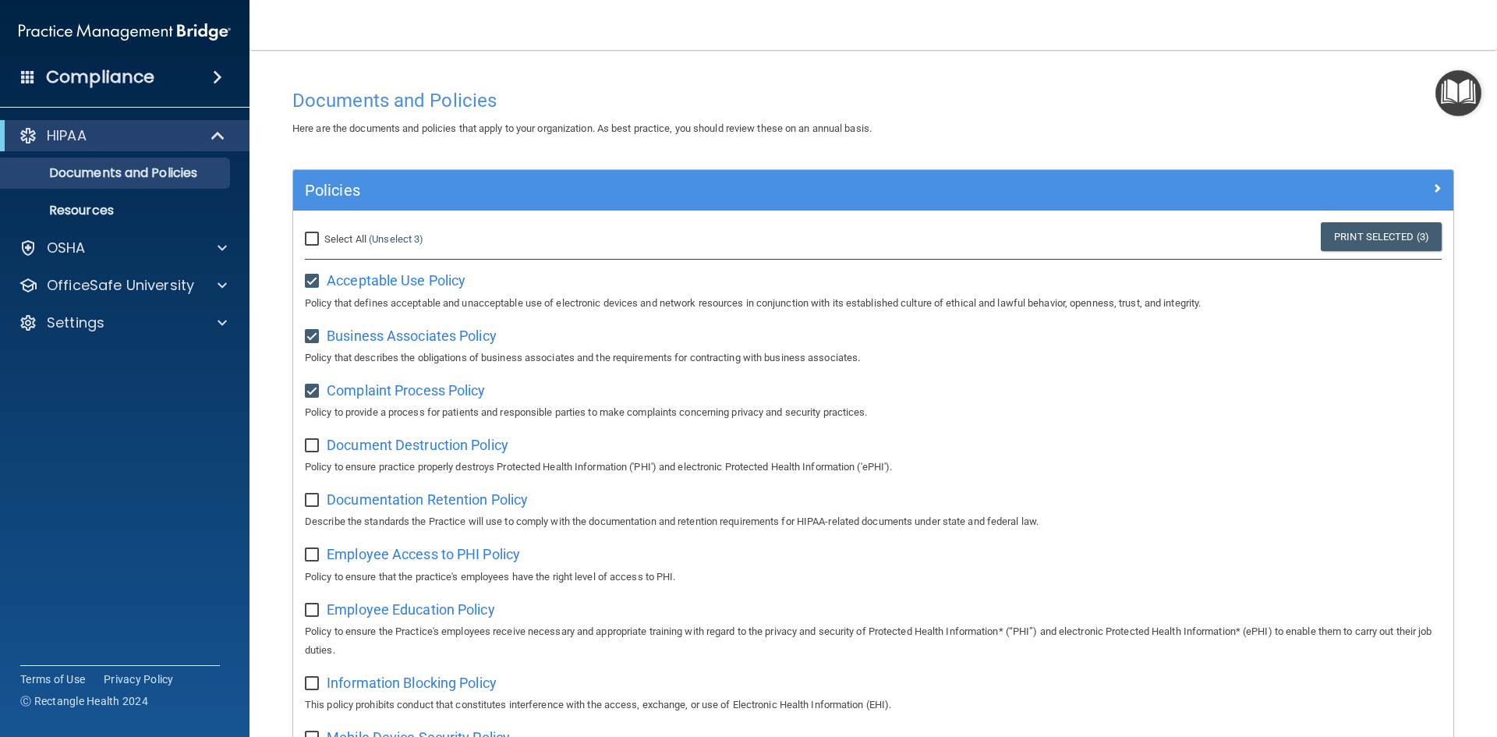
click at [313, 271] on label at bounding box center [314, 276] width 19 height 18
click at [313, 275] on input "checkbox" at bounding box center [314, 281] width 18 height 12
checkbox input "false"
click at [310, 331] on input "checkbox" at bounding box center [314, 337] width 18 height 12
checkbox input "false"
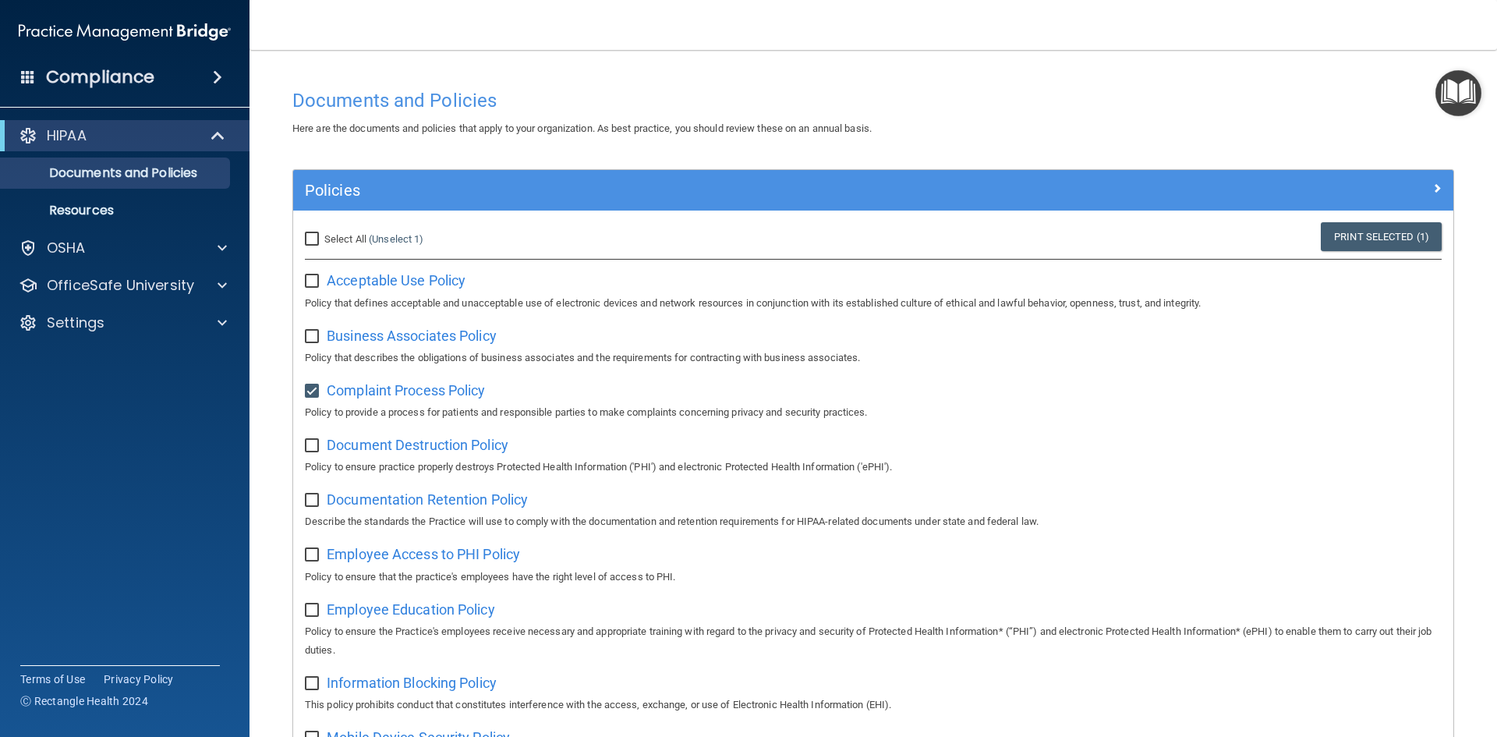
drag, startPoint x: 316, startPoint y: 373, endPoint x: 316, endPoint y: 385, distance: 11.7
click at [312, 391] on input "checkbox" at bounding box center [314, 391] width 18 height 12
checkbox input "false"
click at [1469, 118] on main "Documents and Policies Here are the documents and policies that apply to your o…" at bounding box center [872, 393] width 1247 height 687
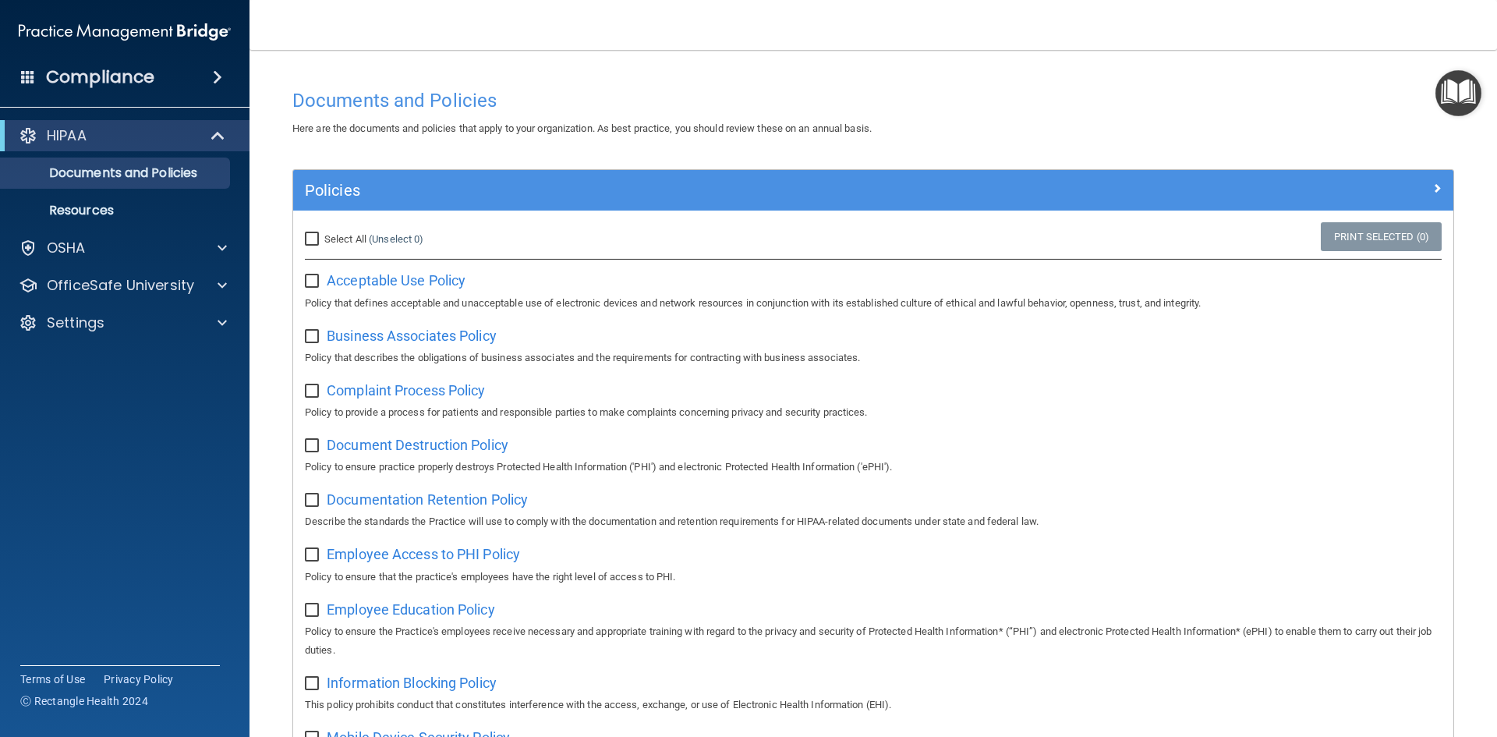
click at [1465, 108] on img "Open Resource Center" at bounding box center [1458, 93] width 46 height 46
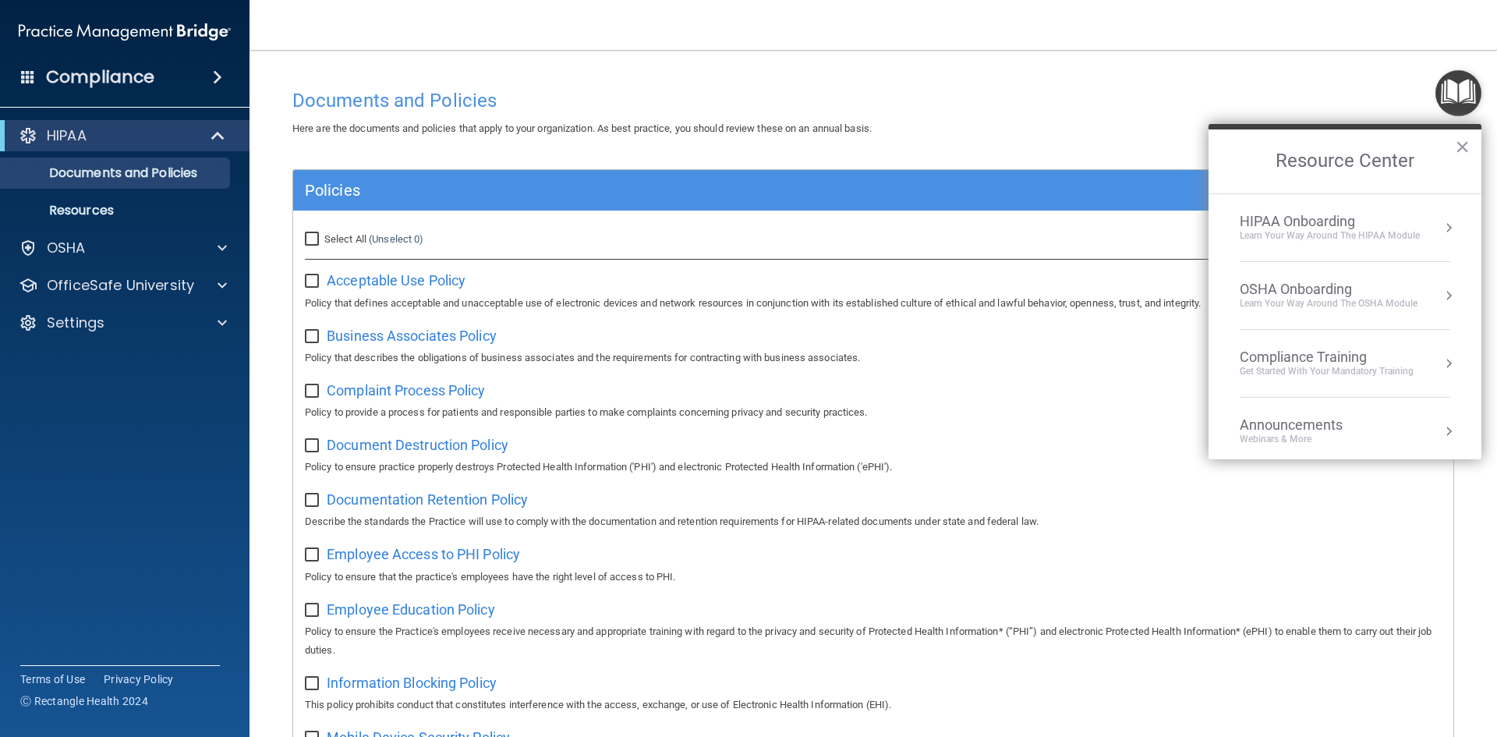
click at [1356, 240] on div "Learn Your Way around the HIPAA module" at bounding box center [1330, 235] width 180 height 13
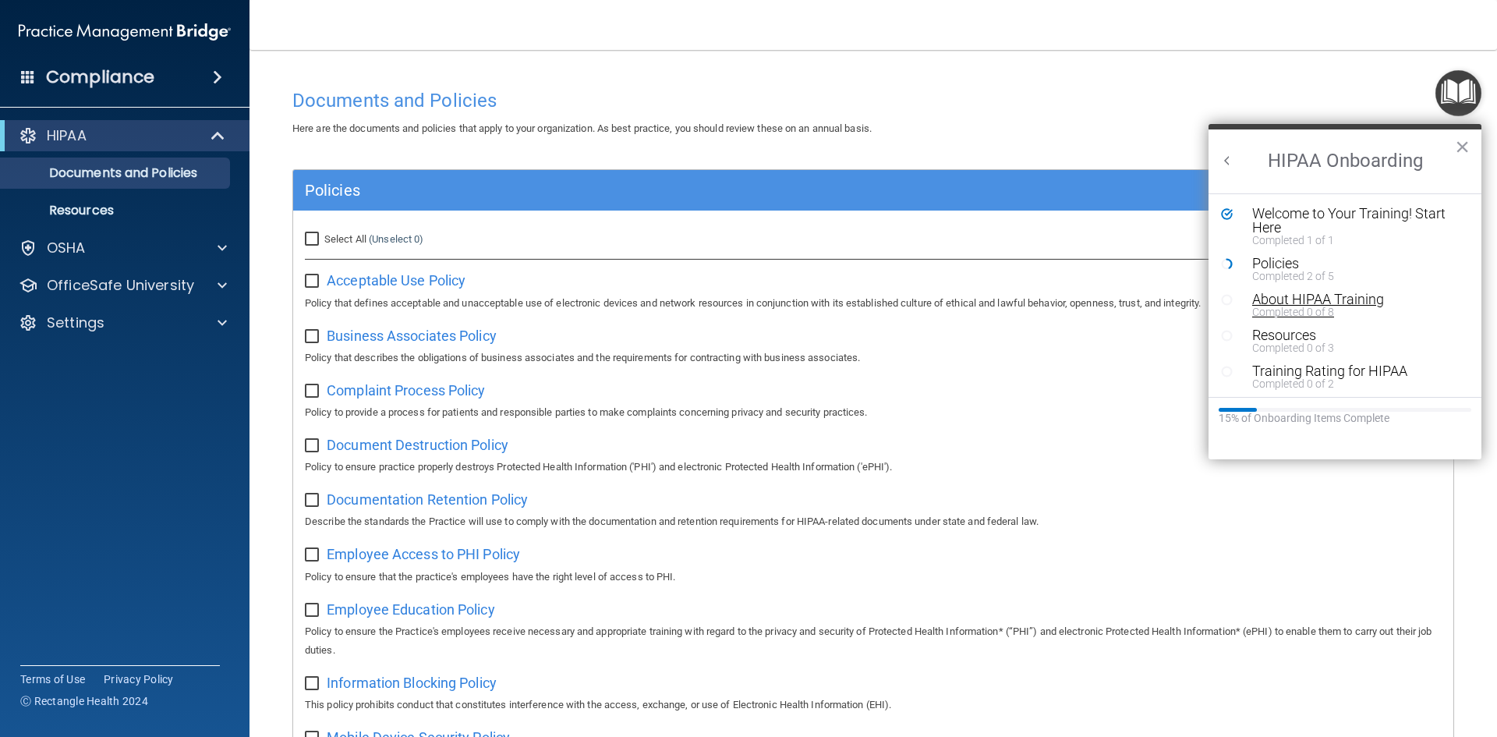
click at [1286, 302] on div "About HIPAA Training" at bounding box center [1350, 299] width 197 height 14
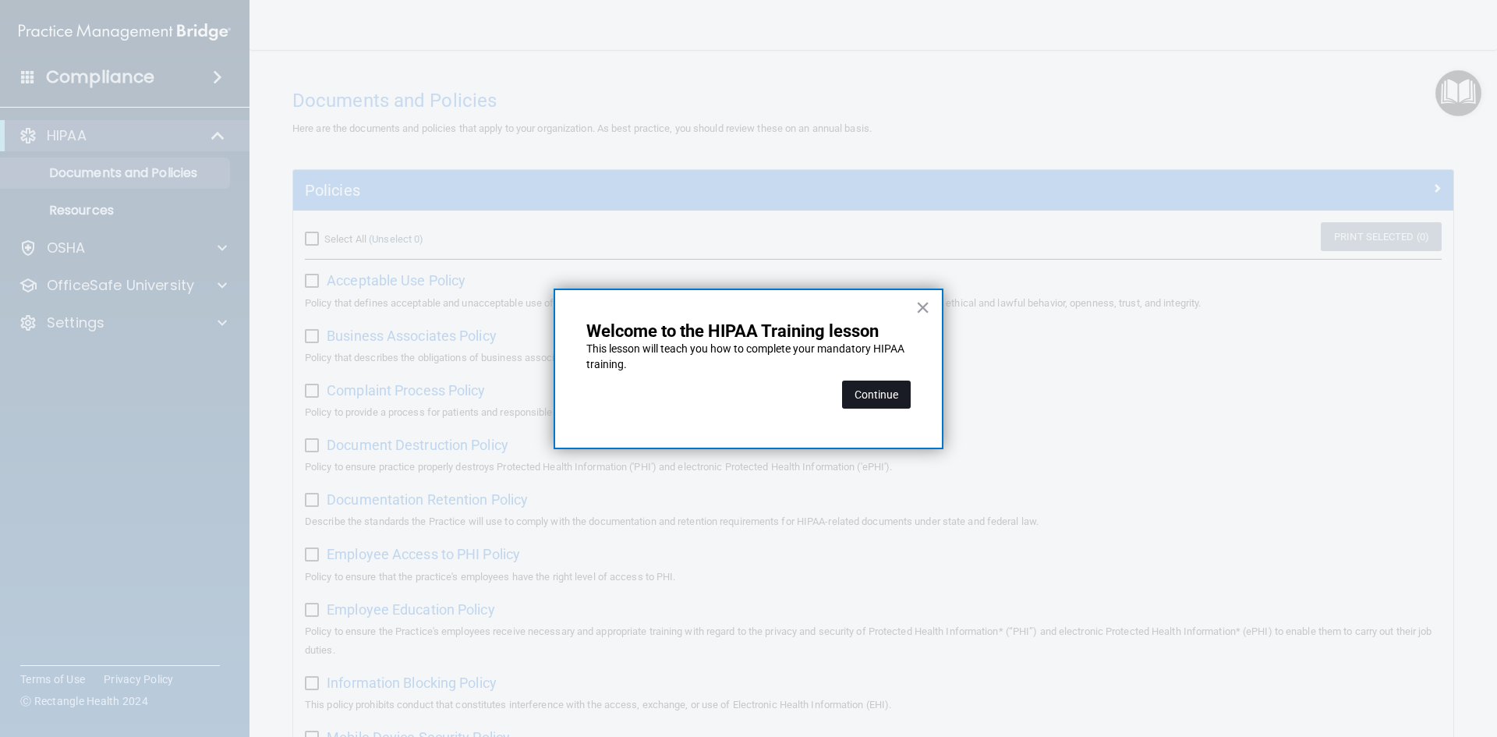
click at [905, 398] on button "Continue" at bounding box center [876, 394] width 69 height 28
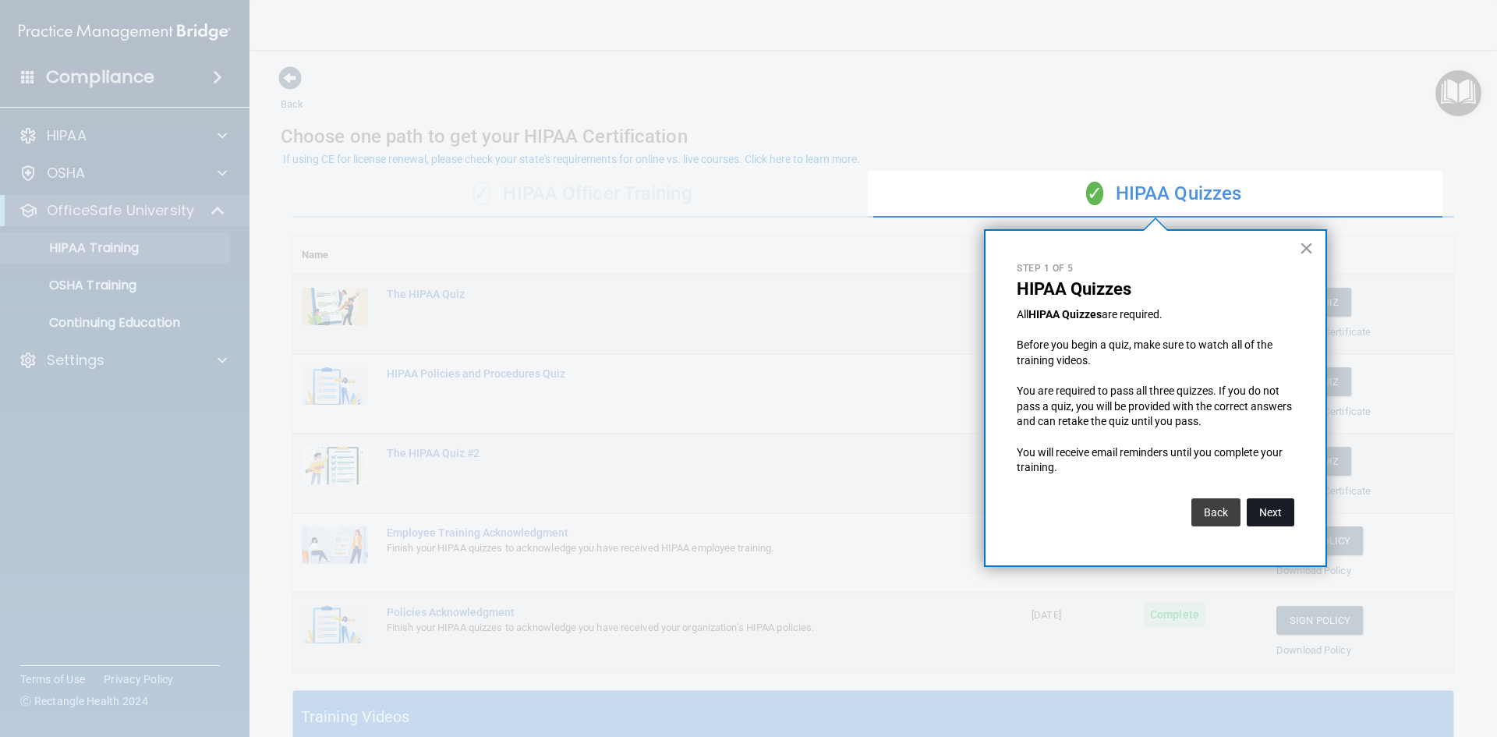
click at [1270, 508] on button "Next" at bounding box center [1271, 512] width 48 height 28
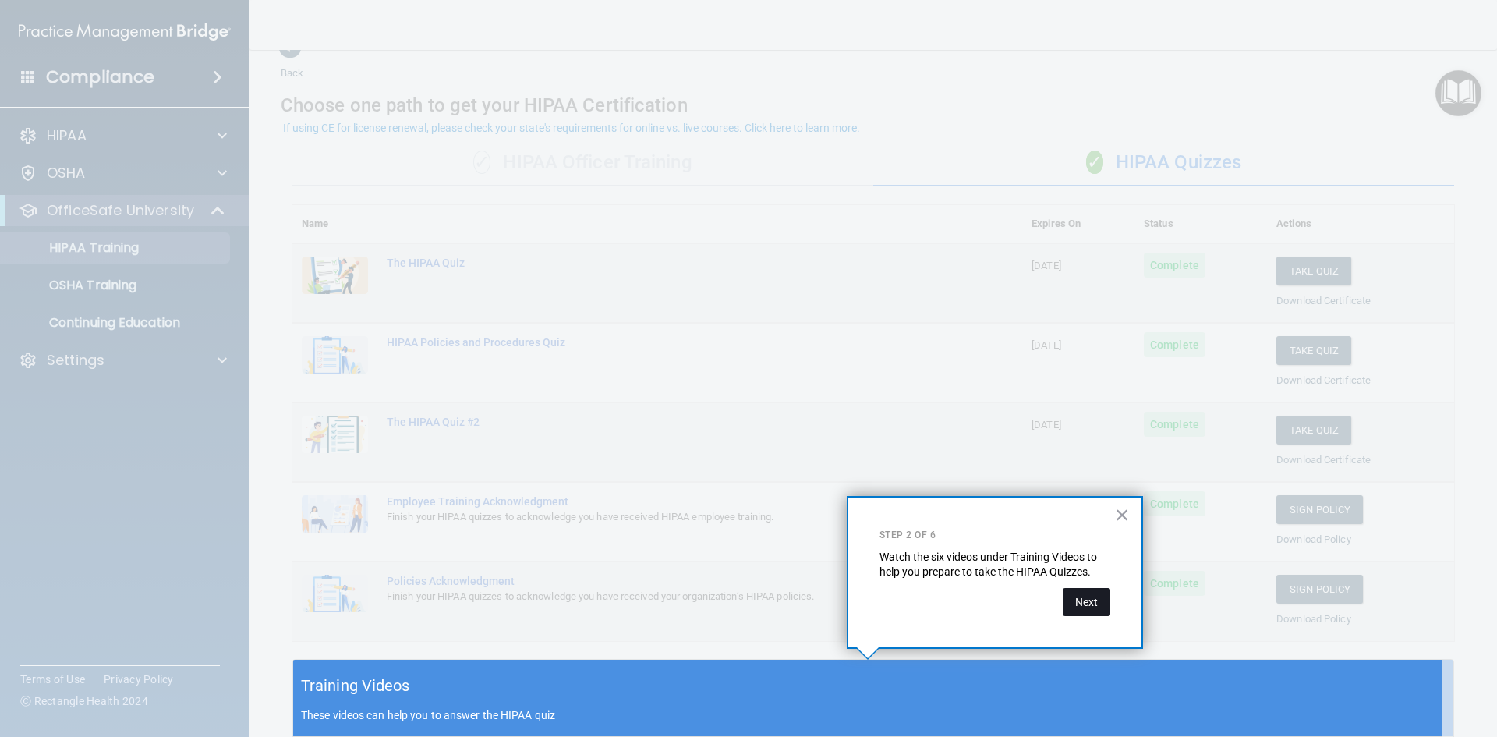
click at [1067, 600] on button "Next" at bounding box center [1087, 602] width 48 height 28
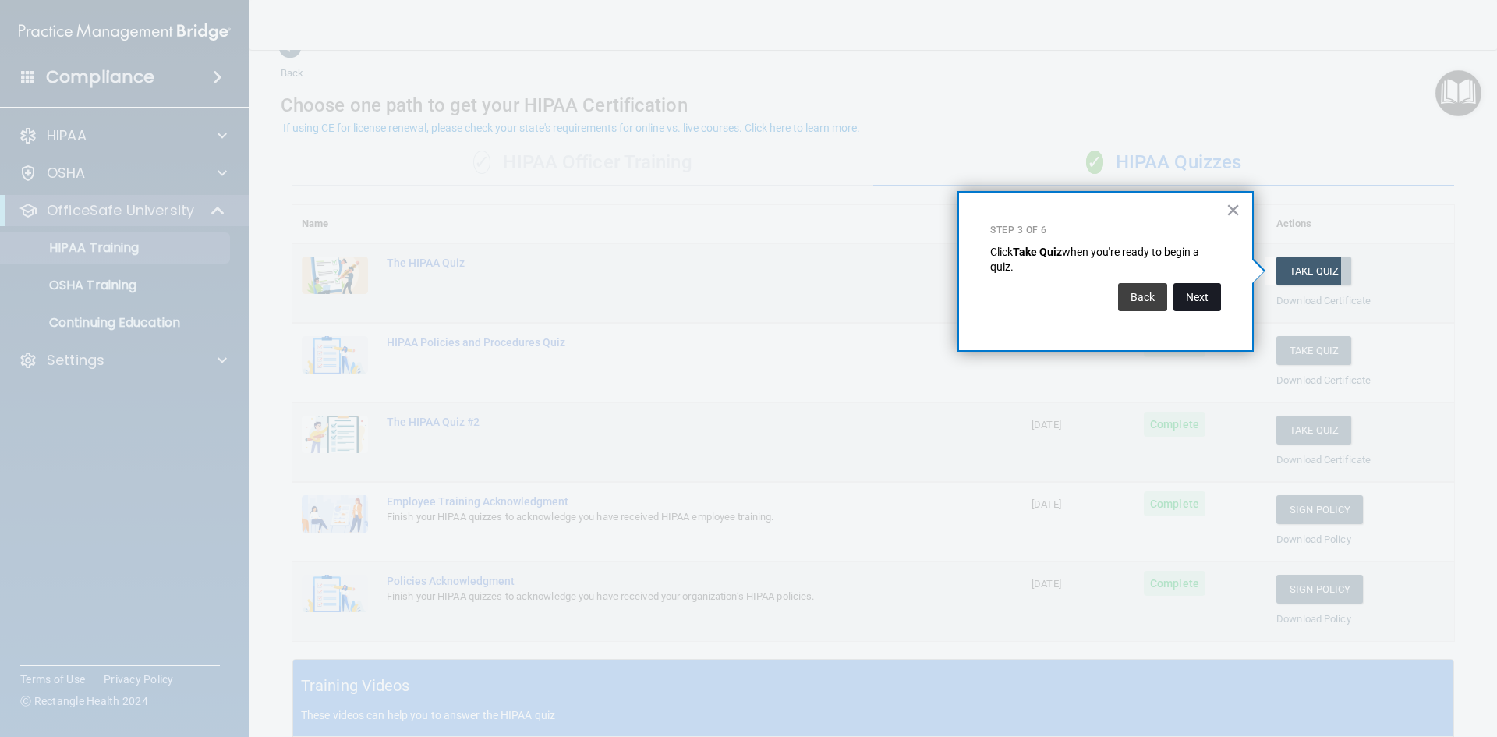
click at [1184, 306] on button "Next" at bounding box center [1197, 297] width 48 height 28
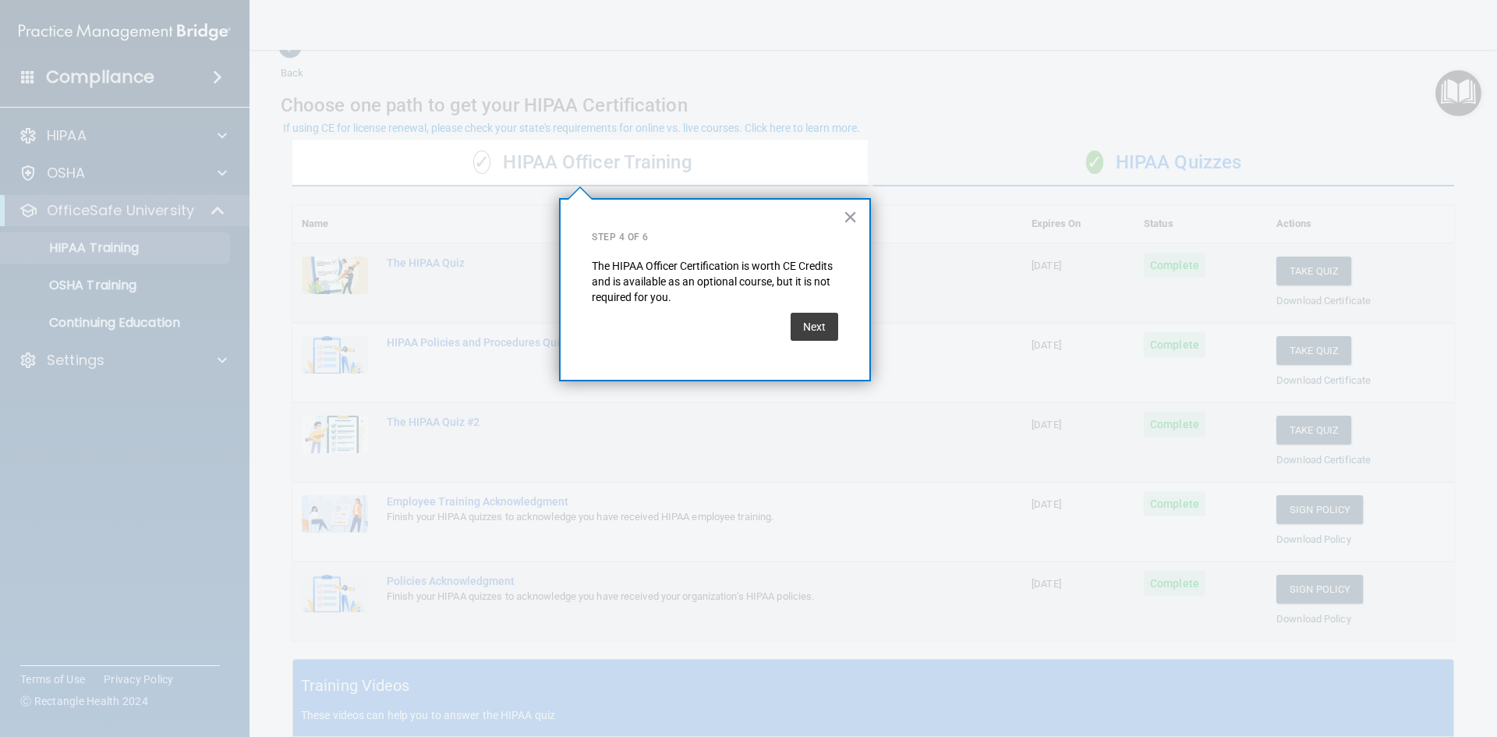
click at [798, 344] on div "Next" at bounding box center [815, 327] width 48 height 44
click at [806, 338] on button "Next" at bounding box center [815, 327] width 48 height 28
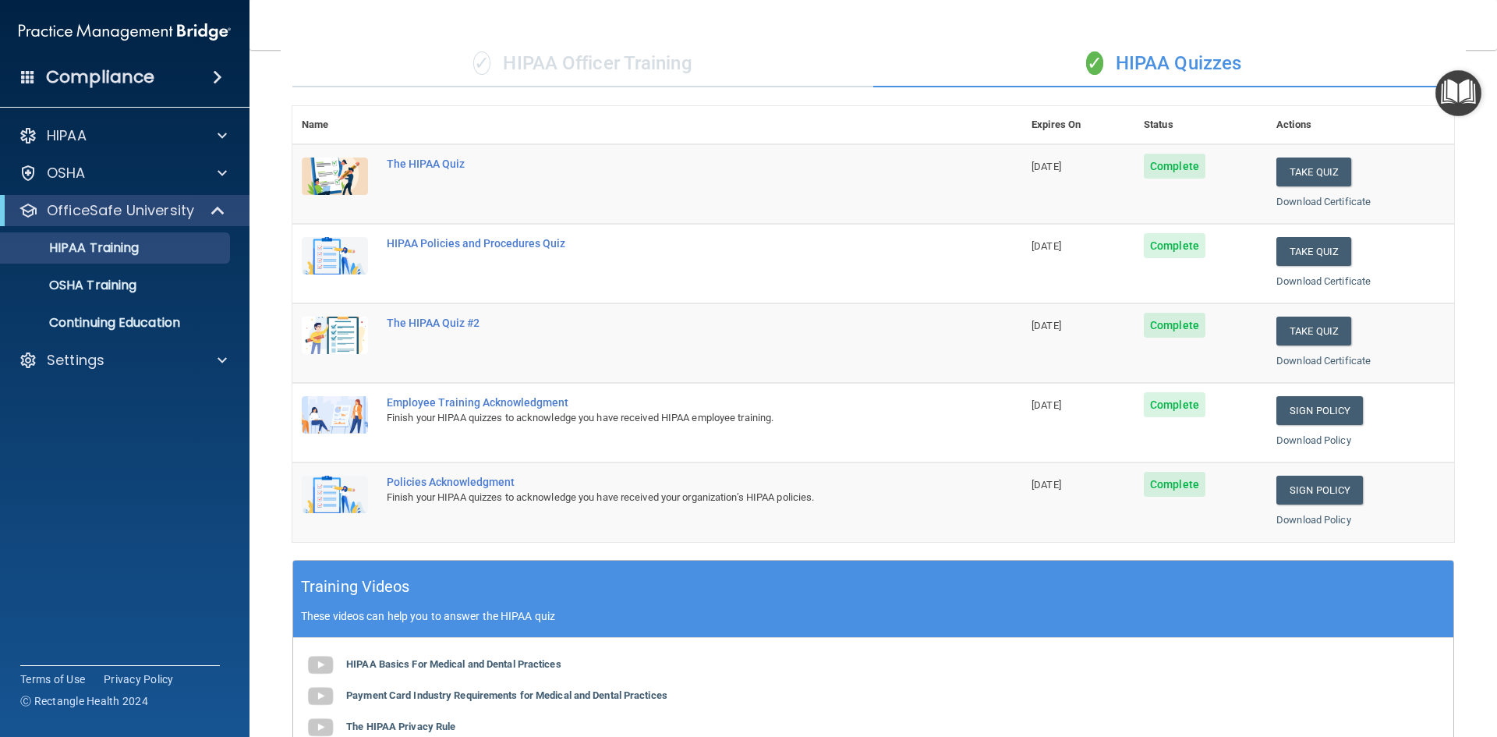
scroll to position [0, 0]
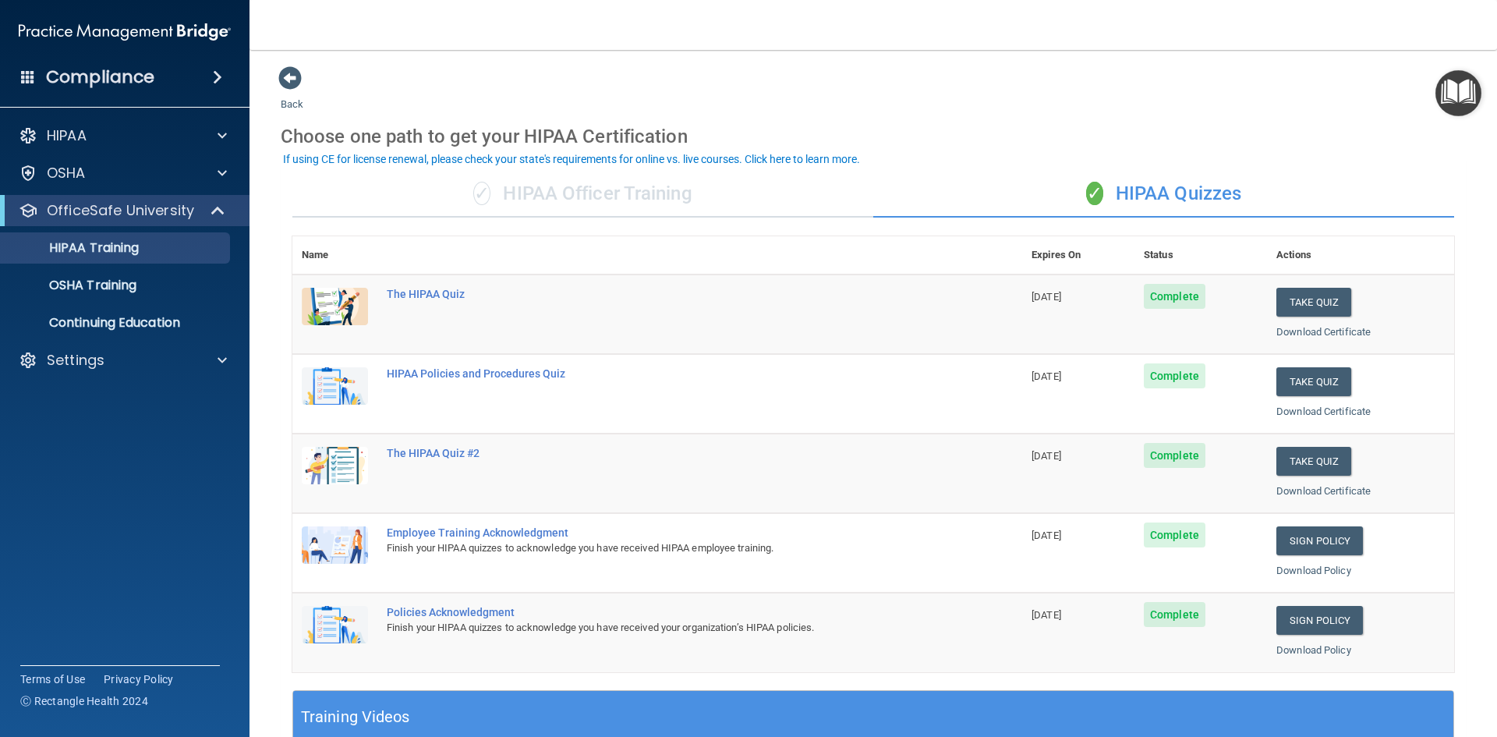
click at [1459, 83] on img "Open Resource Center" at bounding box center [1458, 93] width 46 height 46
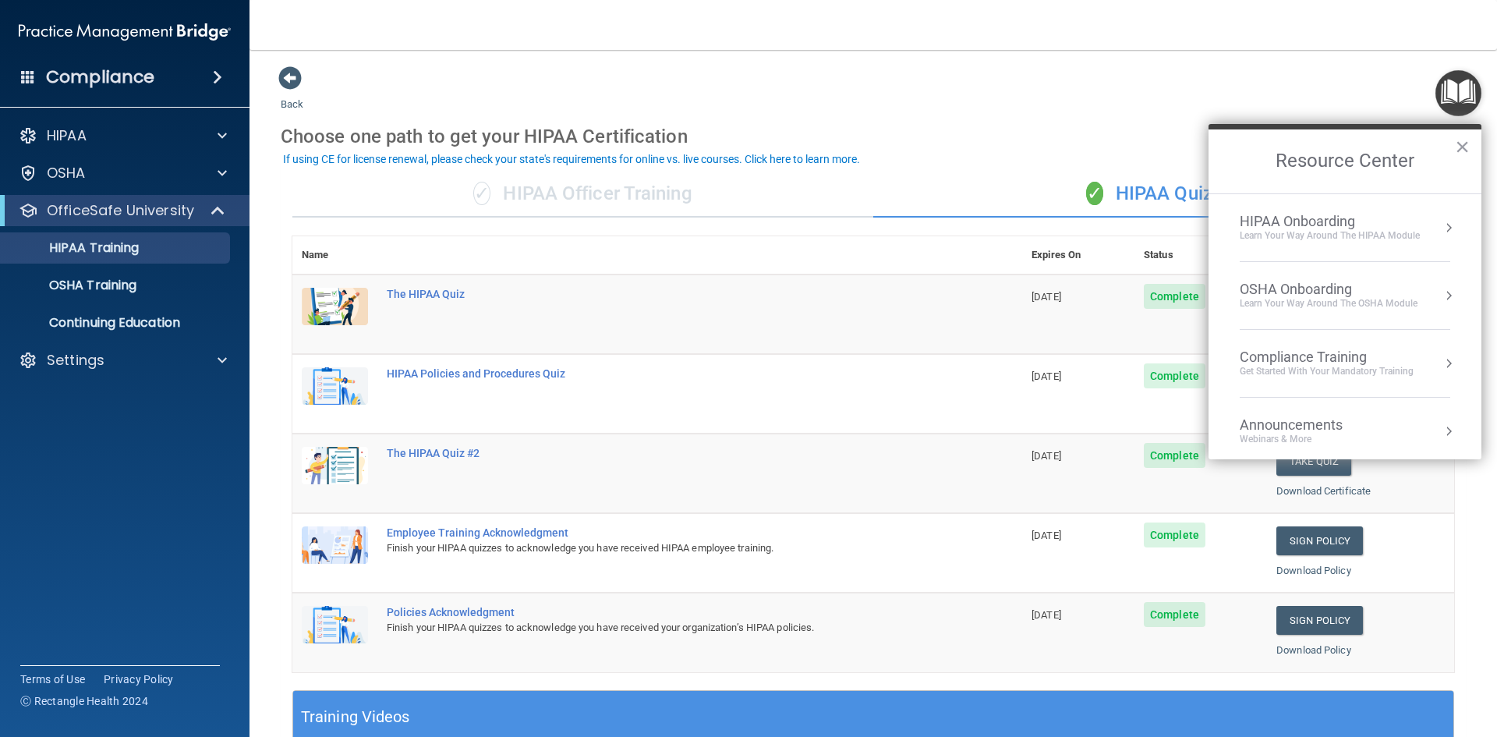
click at [1399, 228] on div "HIPAA Onboarding" at bounding box center [1330, 221] width 180 height 17
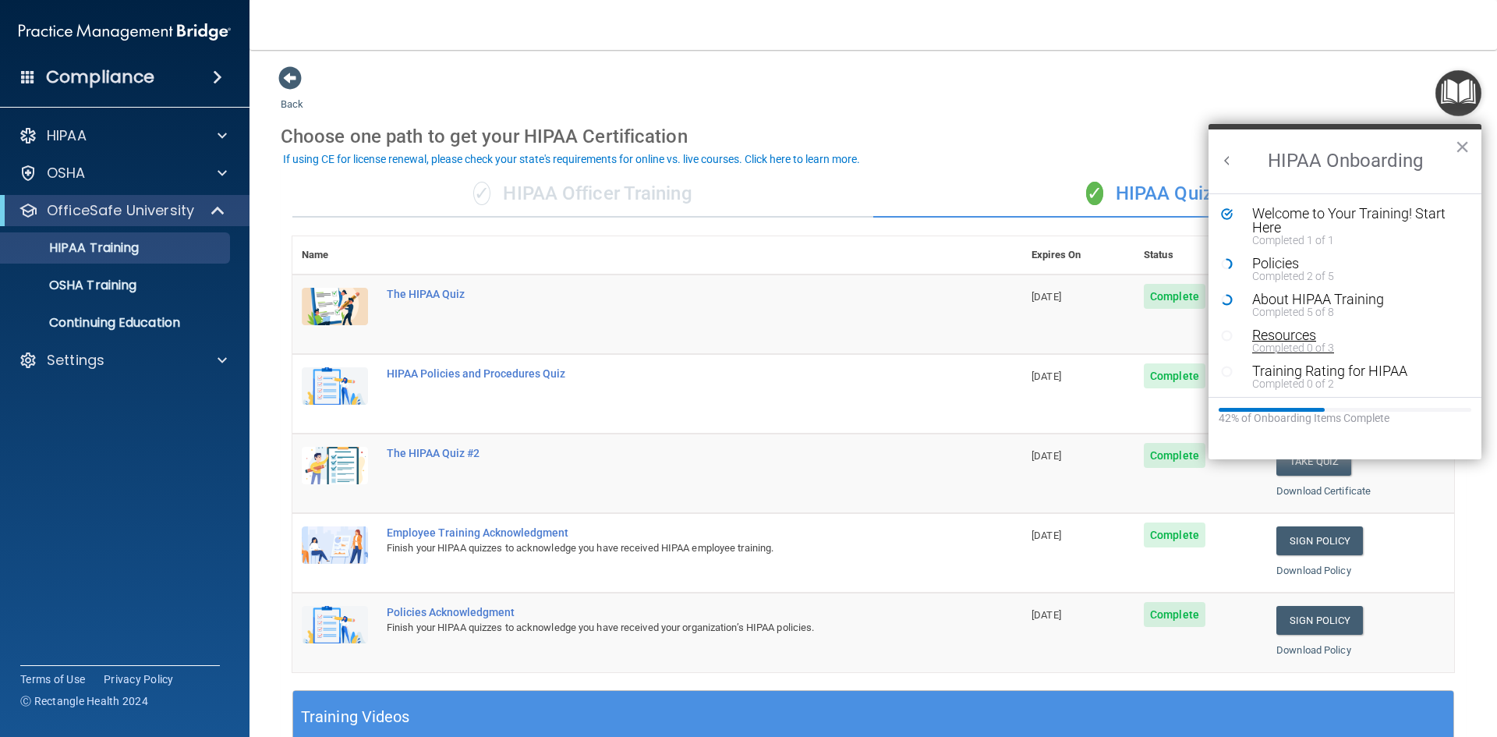
click at [1297, 339] on div "Resources" at bounding box center [1350, 335] width 197 height 14
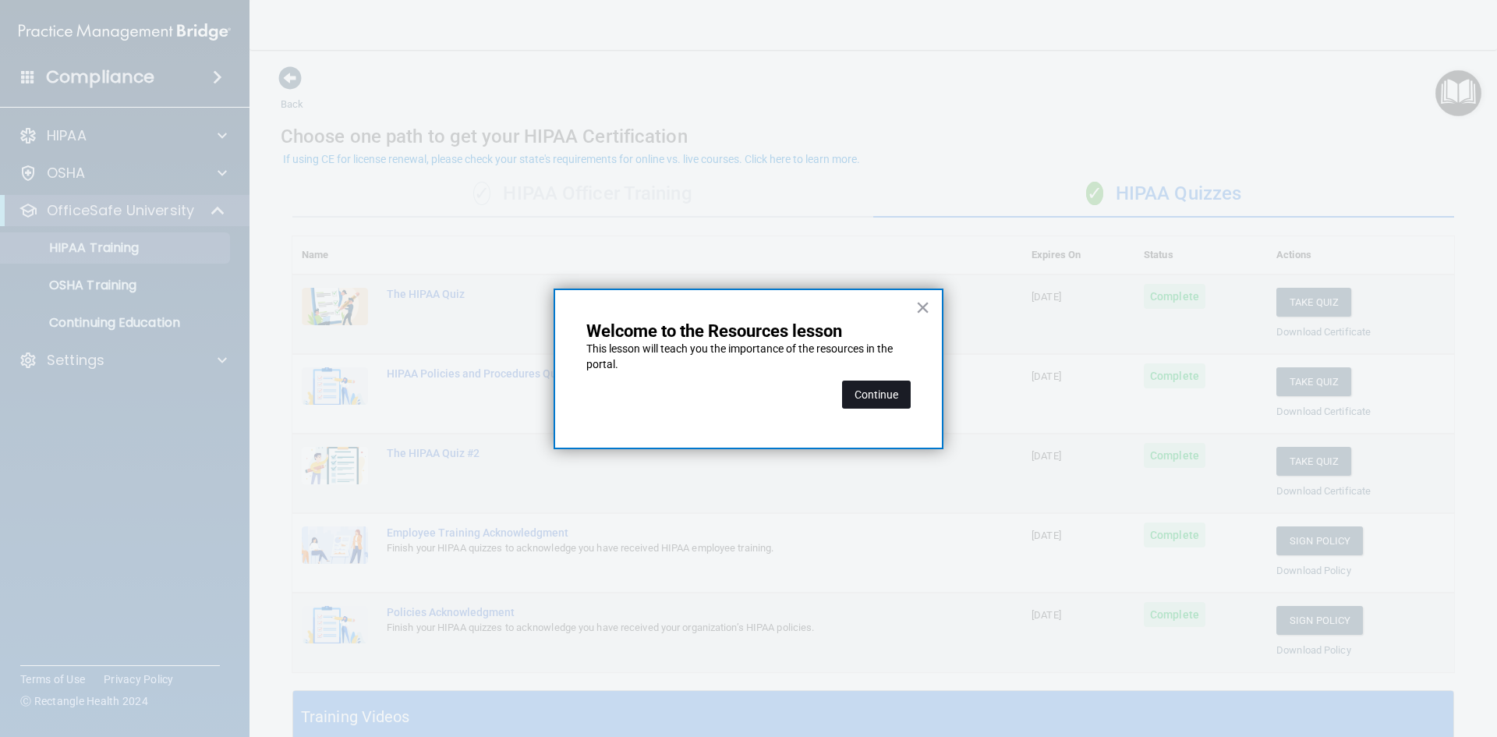
click at [893, 387] on button "Continue" at bounding box center [876, 394] width 69 height 28
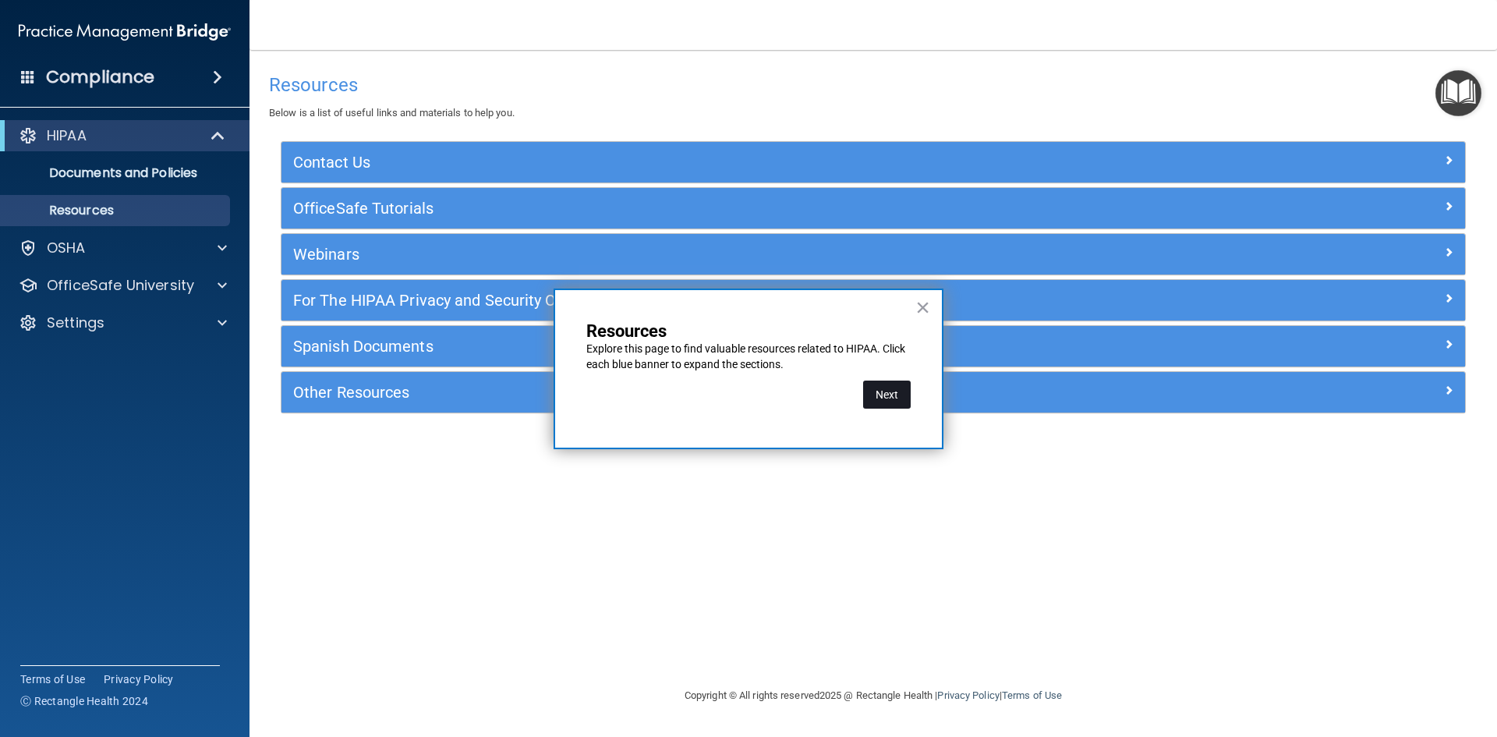
click at [886, 400] on button "Next" at bounding box center [887, 394] width 48 height 28
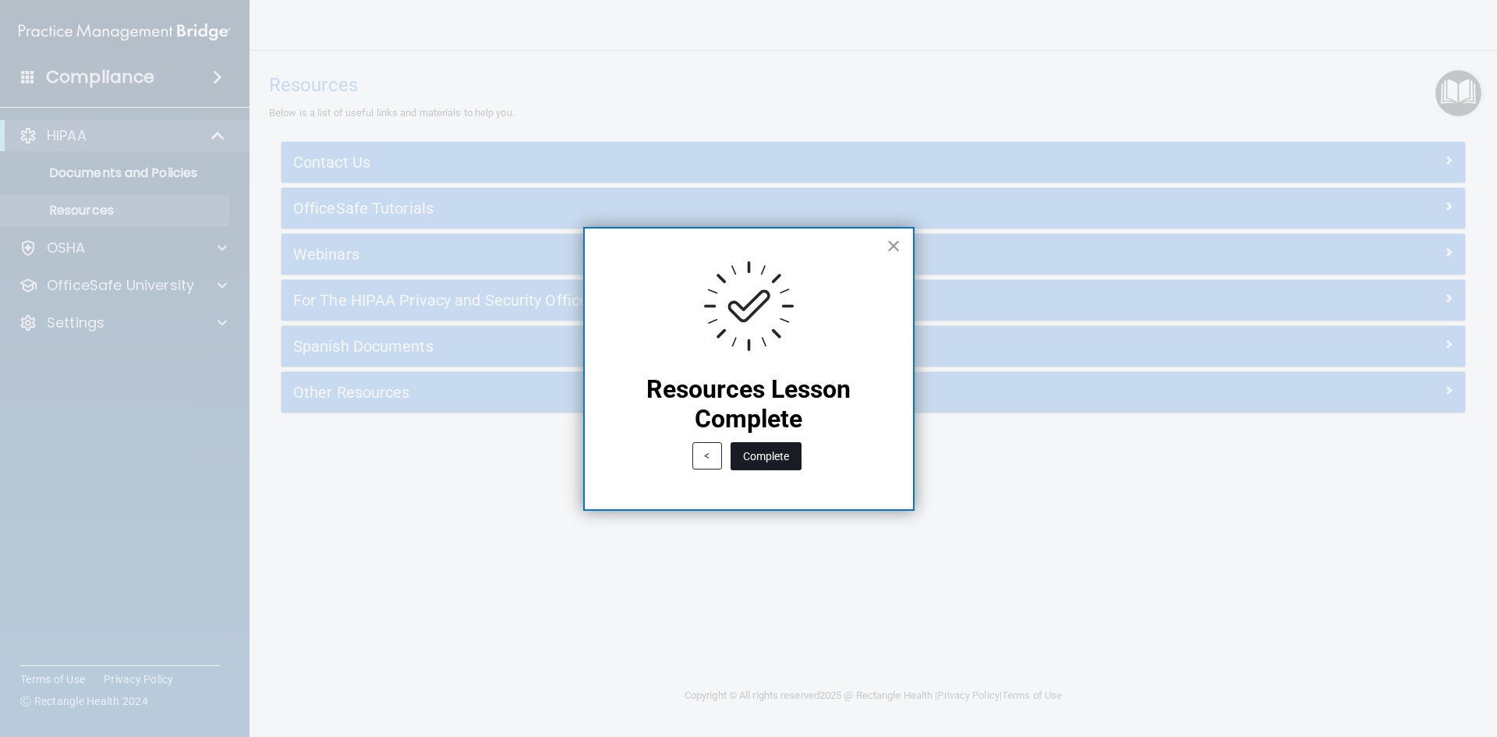
click at [756, 456] on button "Complete" at bounding box center [766, 456] width 71 height 28
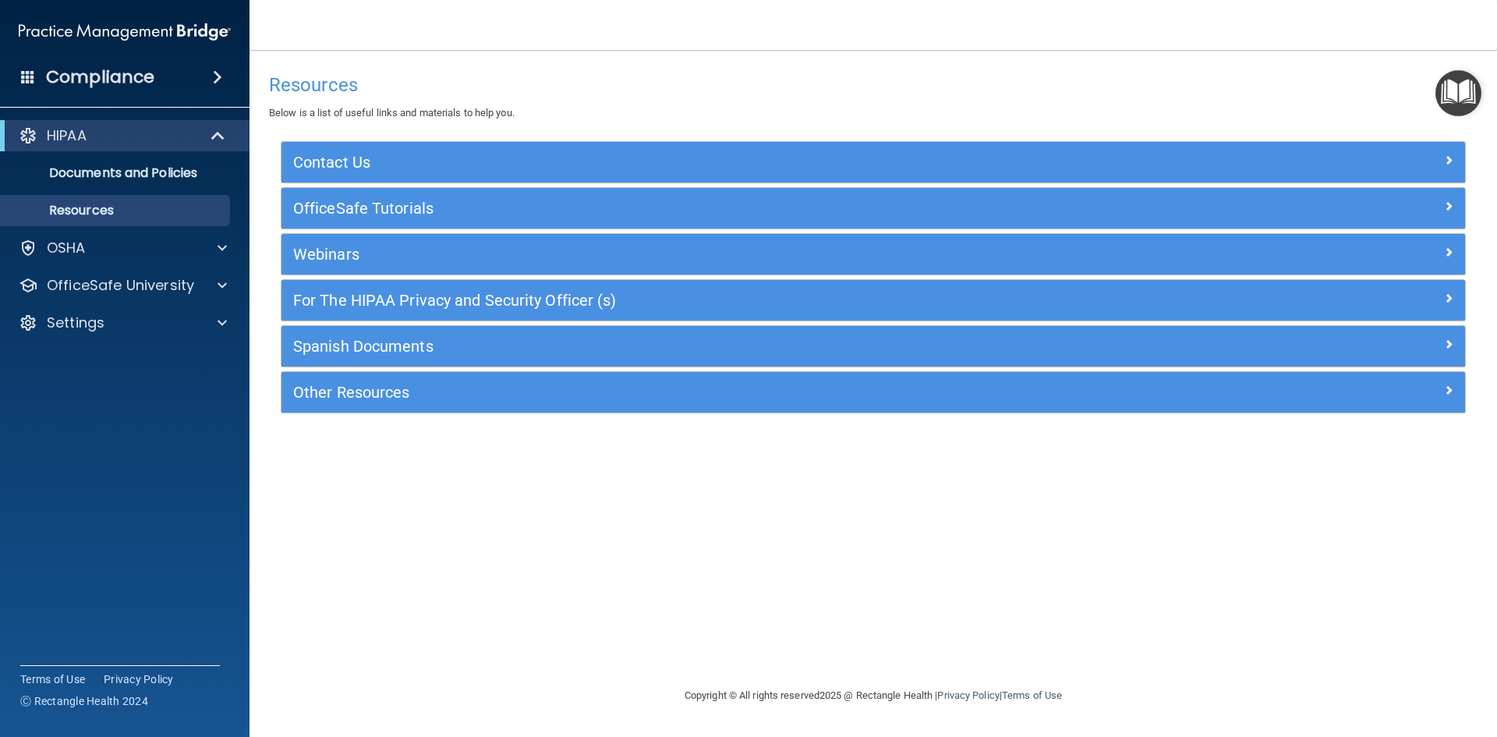
click at [1451, 90] on img "Open Resource Center" at bounding box center [1458, 93] width 46 height 46
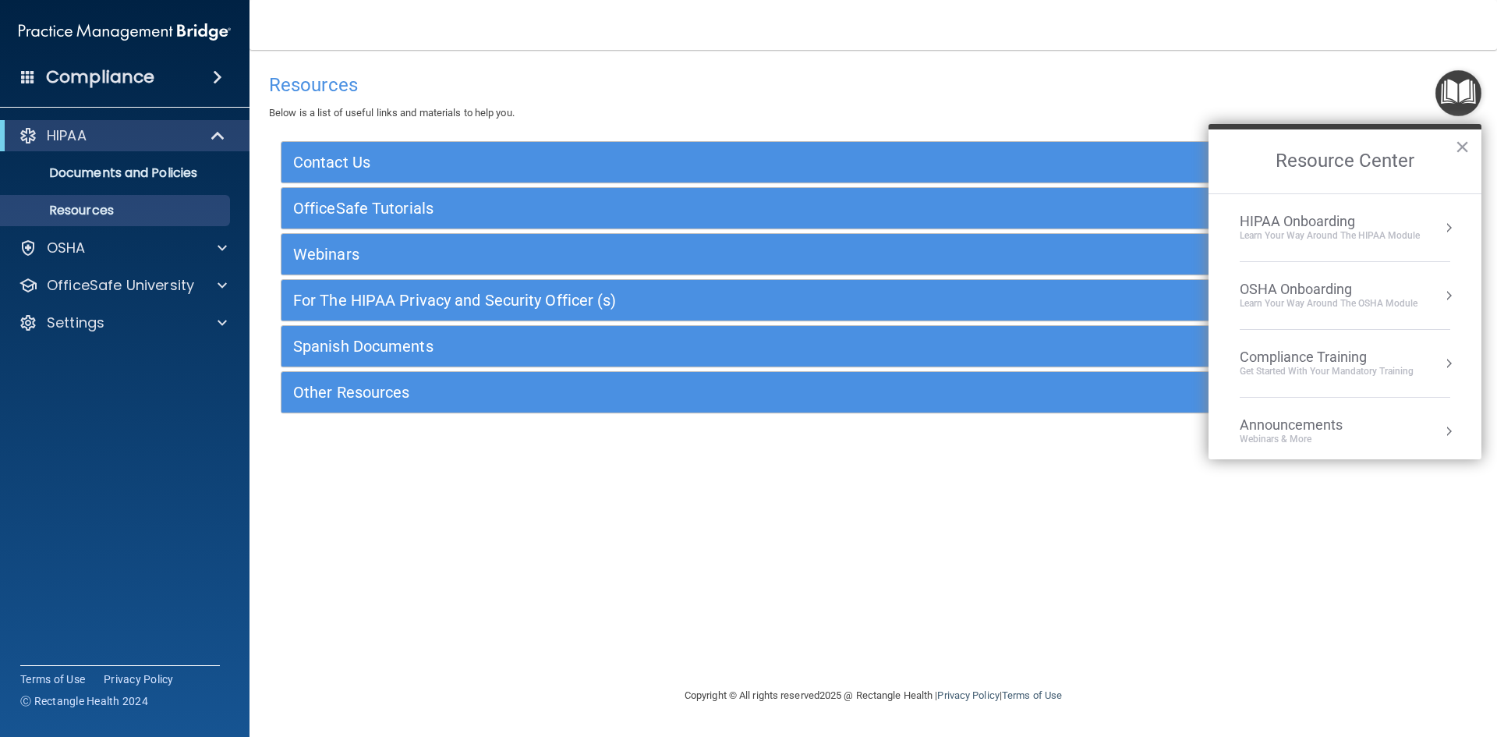
click at [1357, 231] on div "Learn Your Way around the HIPAA module" at bounding box center [1330, 235] width 180 height 13
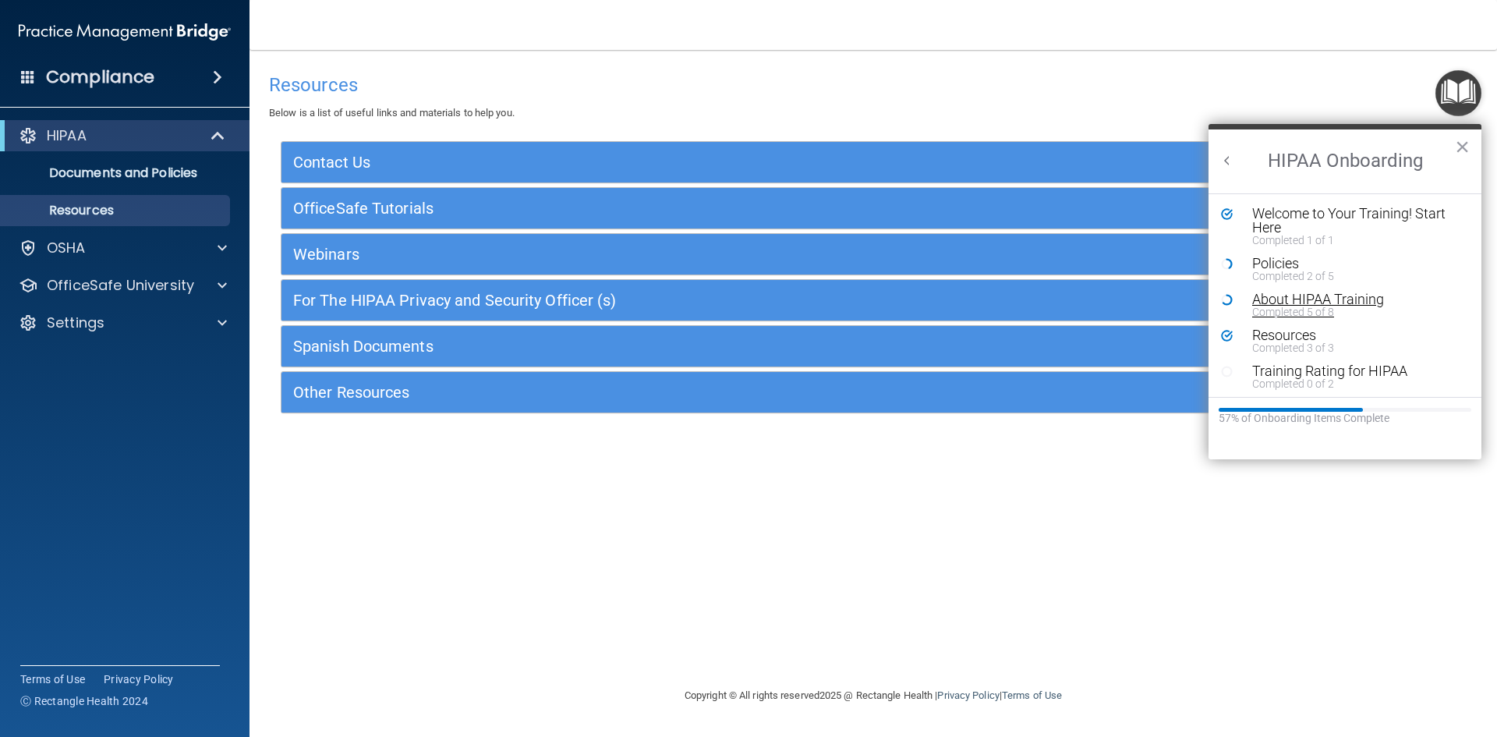
click at [1268, 299] on div "About HIPAA Training" at bounding box center [1350, 299] width 197 height 14
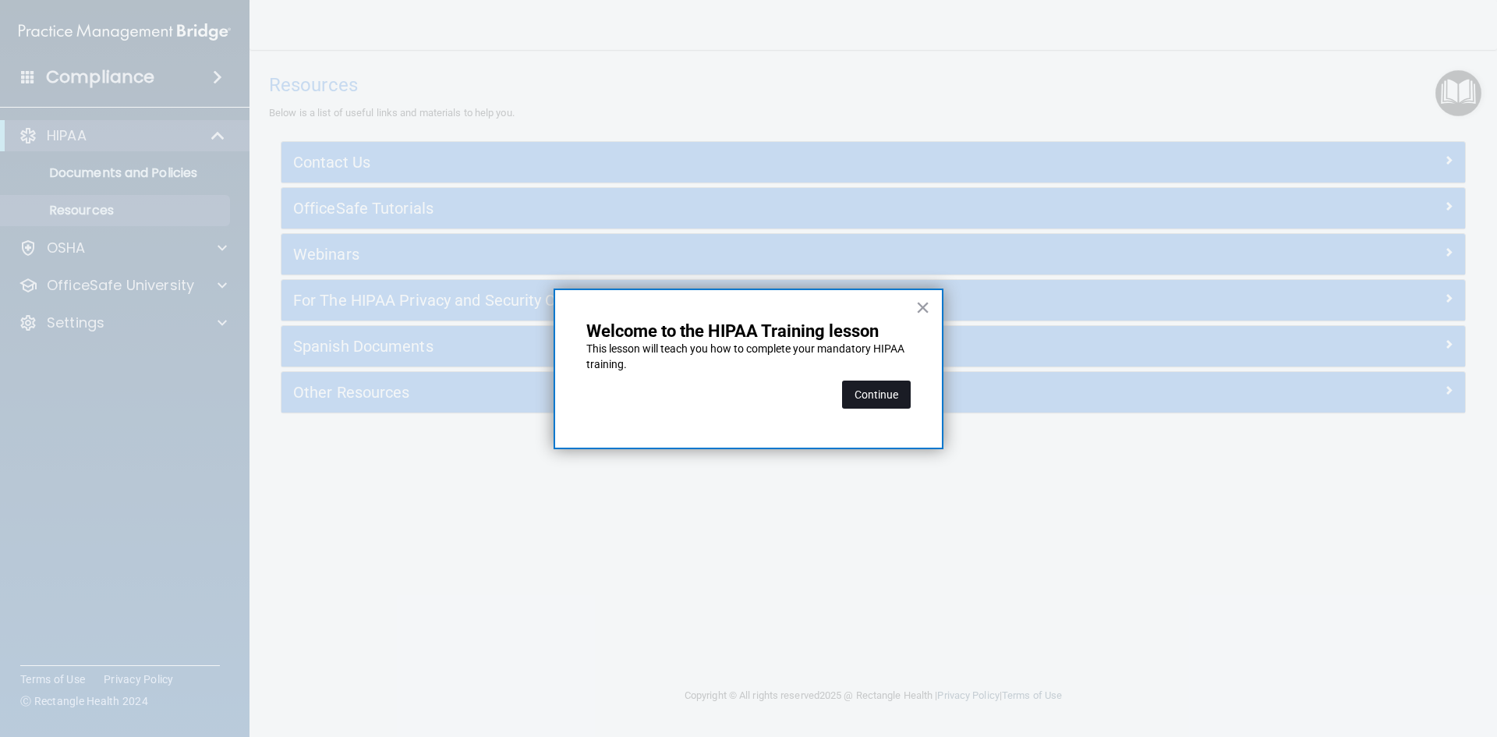
click at [876, 397] on button "Continue" at bounding box center [876, 394] width 69 height 28
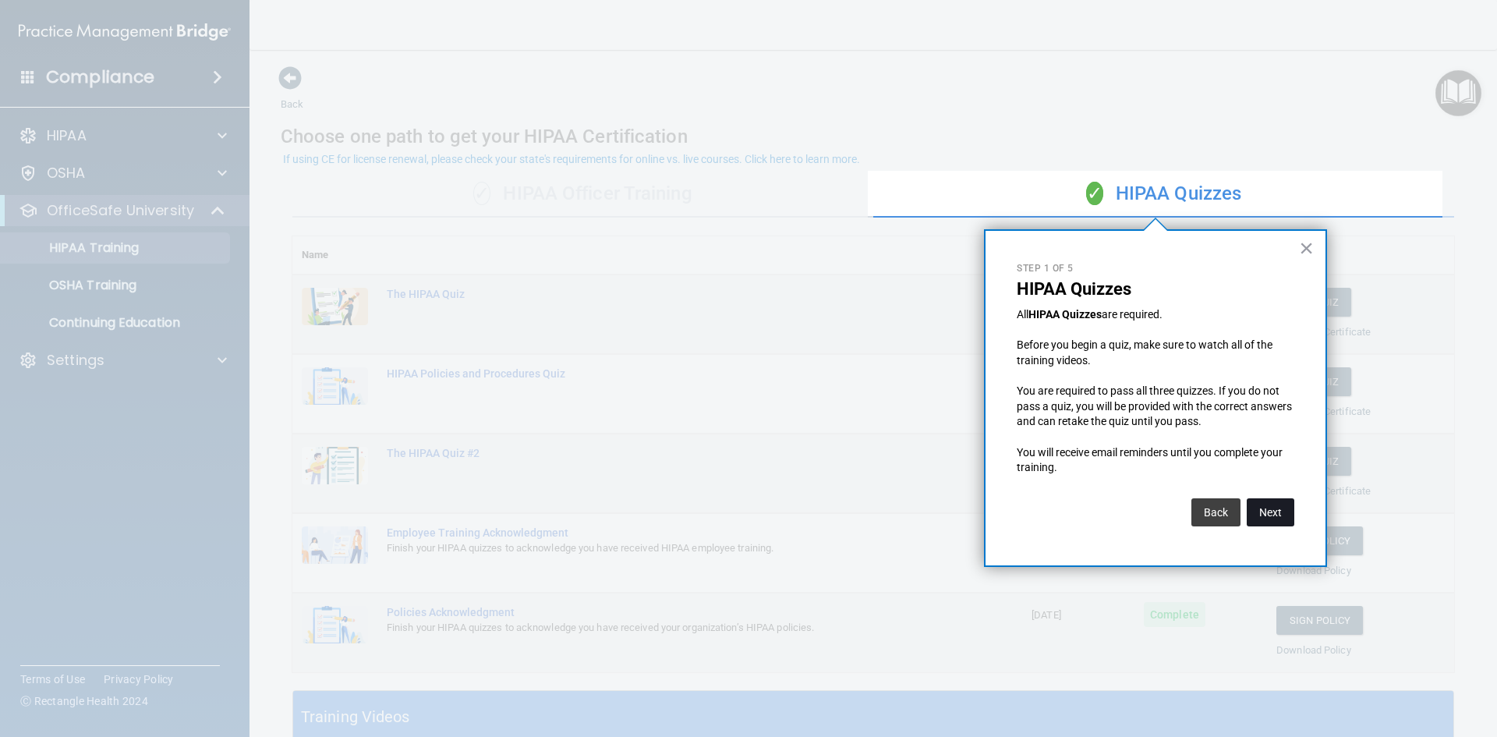
click at [1260, 512] on button "Next" at bounding box center [1271, 512] width 48 height 28
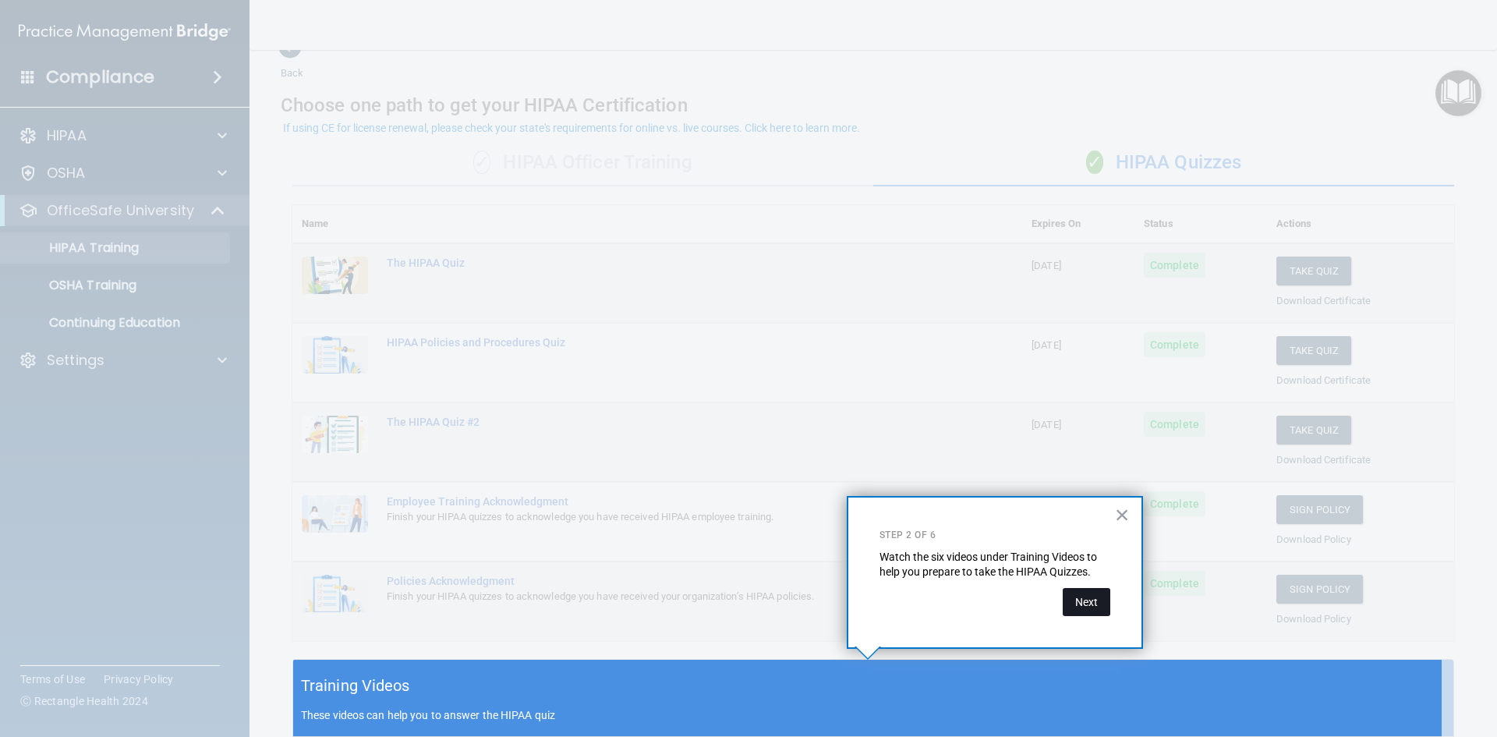
click at [1080, 599] on button "Next" at bounding box center [1087, 602] width 48 height 28
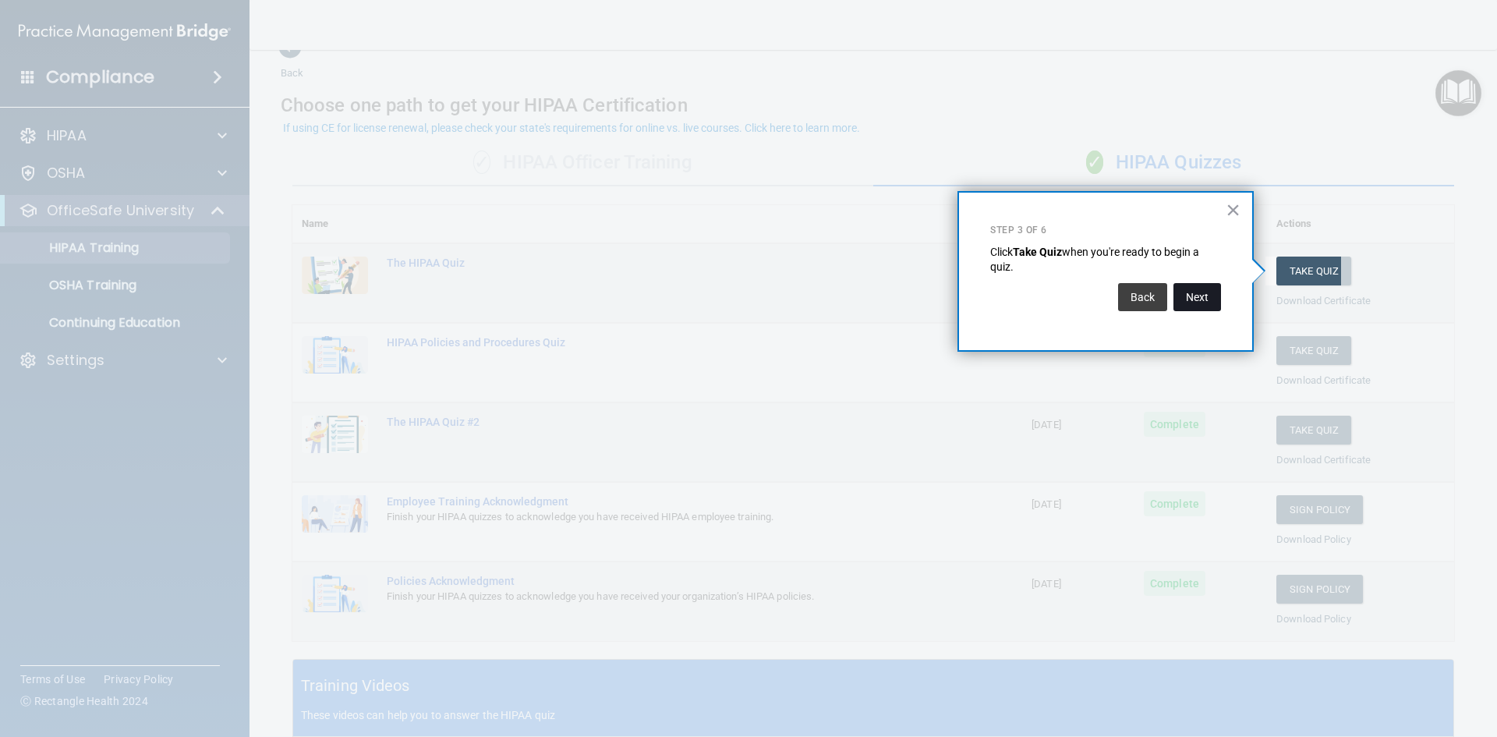
click at [1215, 299] on button "Next" at bounding box center [1197, 297] width 48 height 28
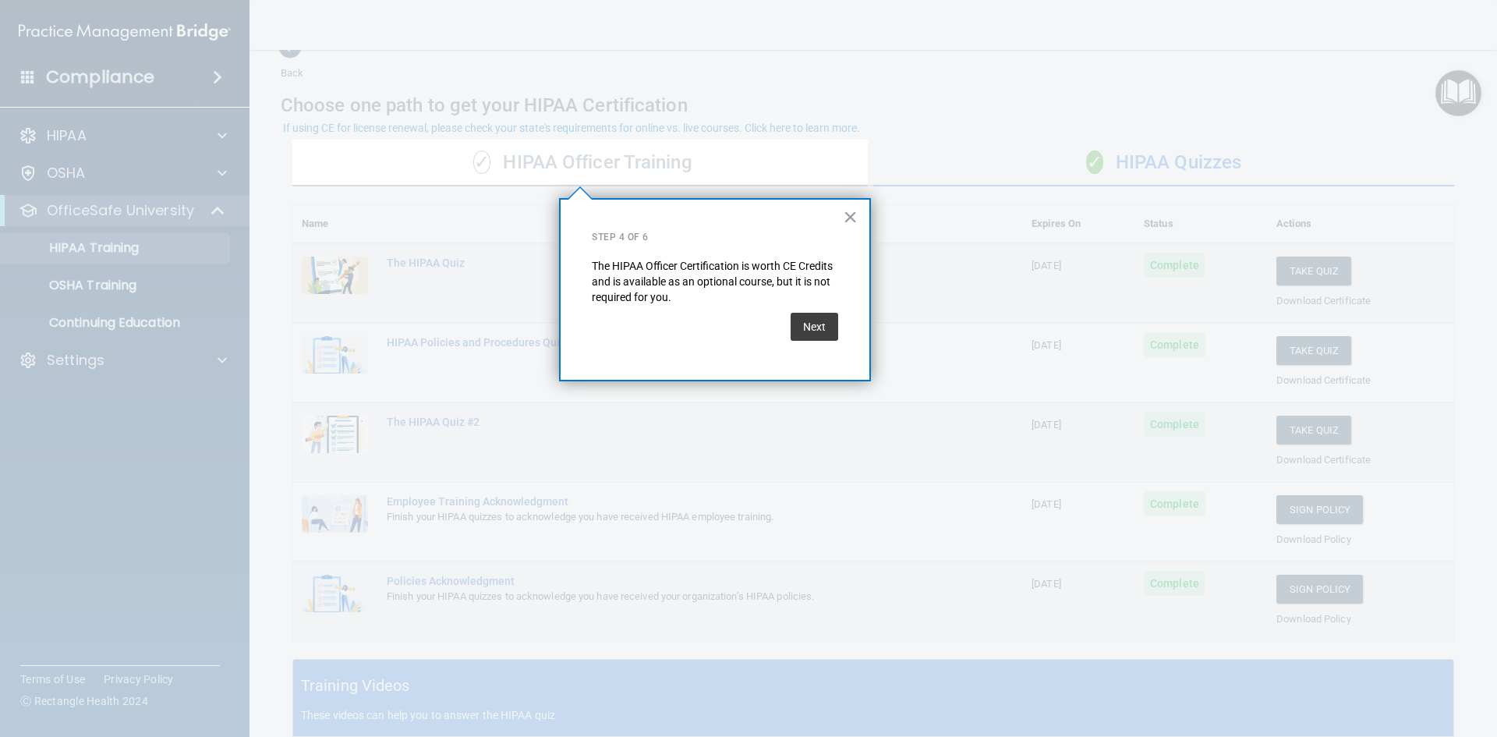
click at [778, 333] on div "Next" at bounding box center [715, 327] width 246 height 44
click at [808, 331] on button "Next" at bounding box center [815, 327] width 48 height 28
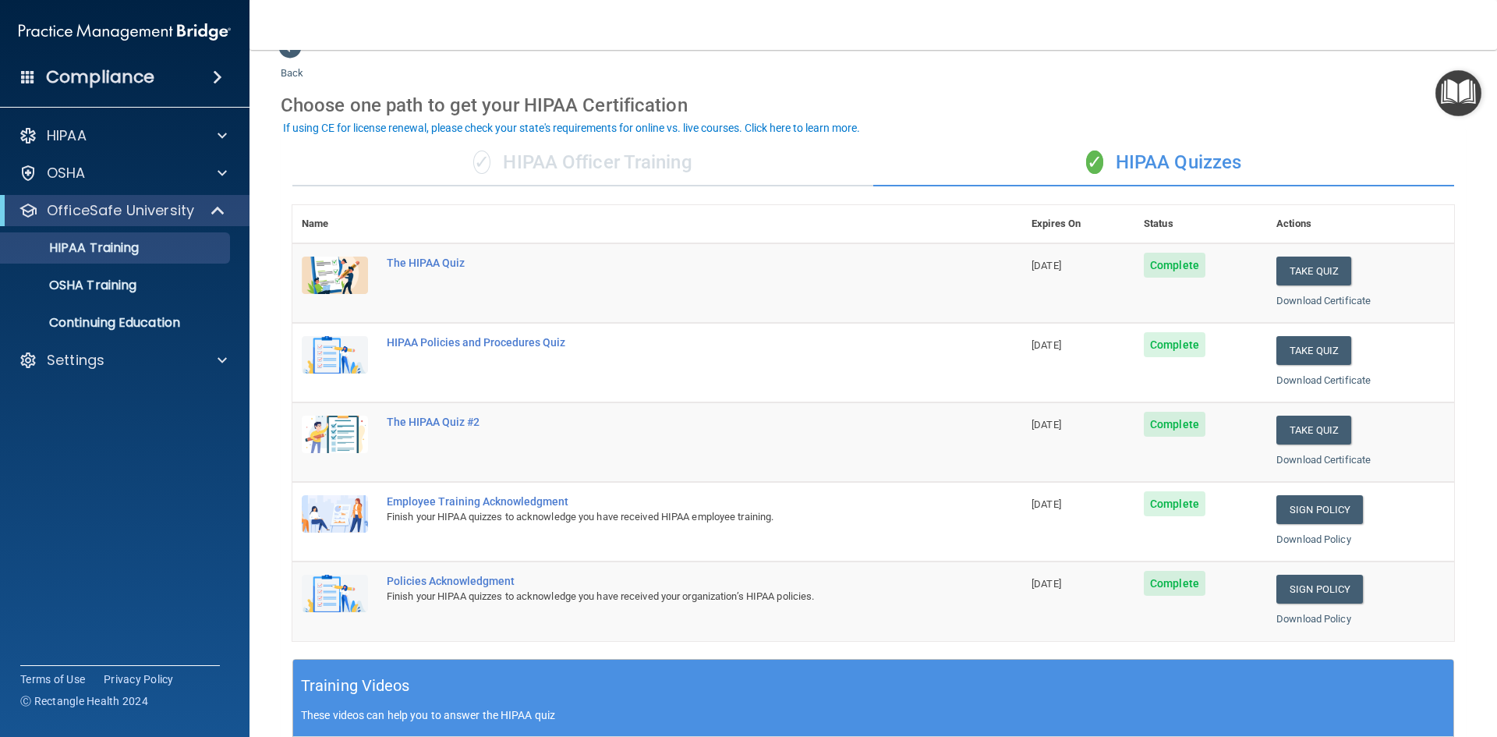
click at [1445, 74] on img "Open Resource Center" at bounding box center [1458, 93] width 46 height 46
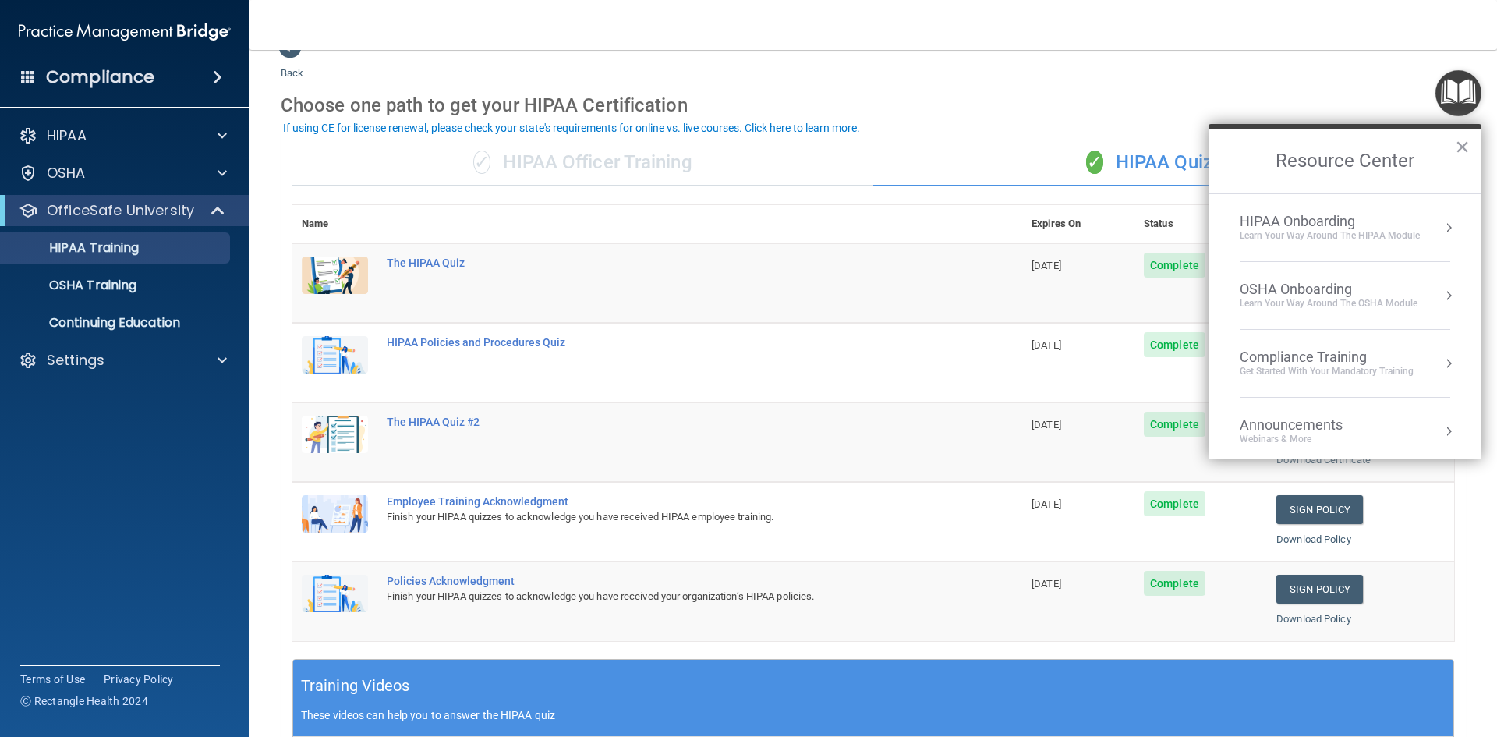
click at [1434, 242] on li "HIPAA Onboarding Learn Your Way around the HIPAA module" at bounding box center [1345, 228] width 211 height 68
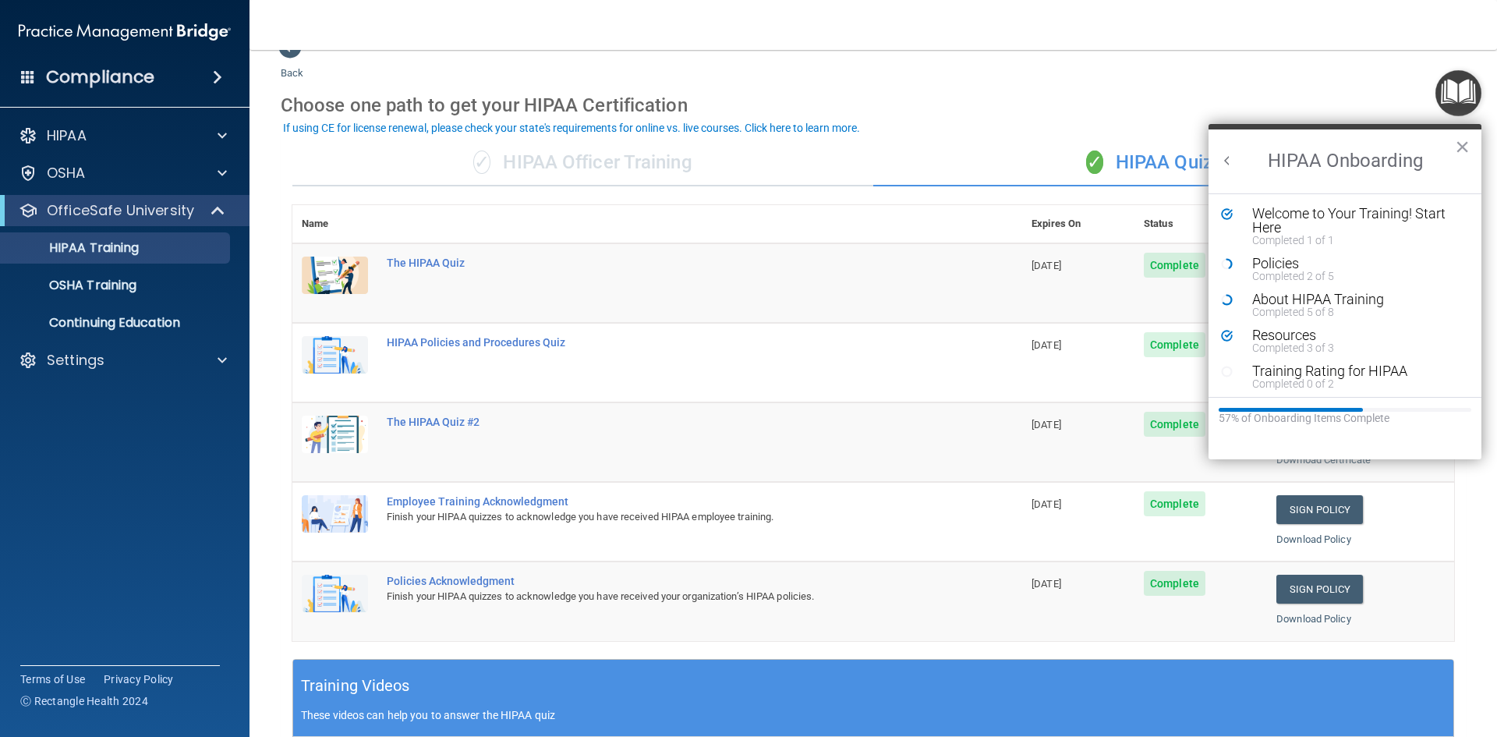
scroll to position [0, 0]
click at [1293, 284] on li "Policies Completed 2 of 5" at bounding box center [1345, 274] width 248 height 36
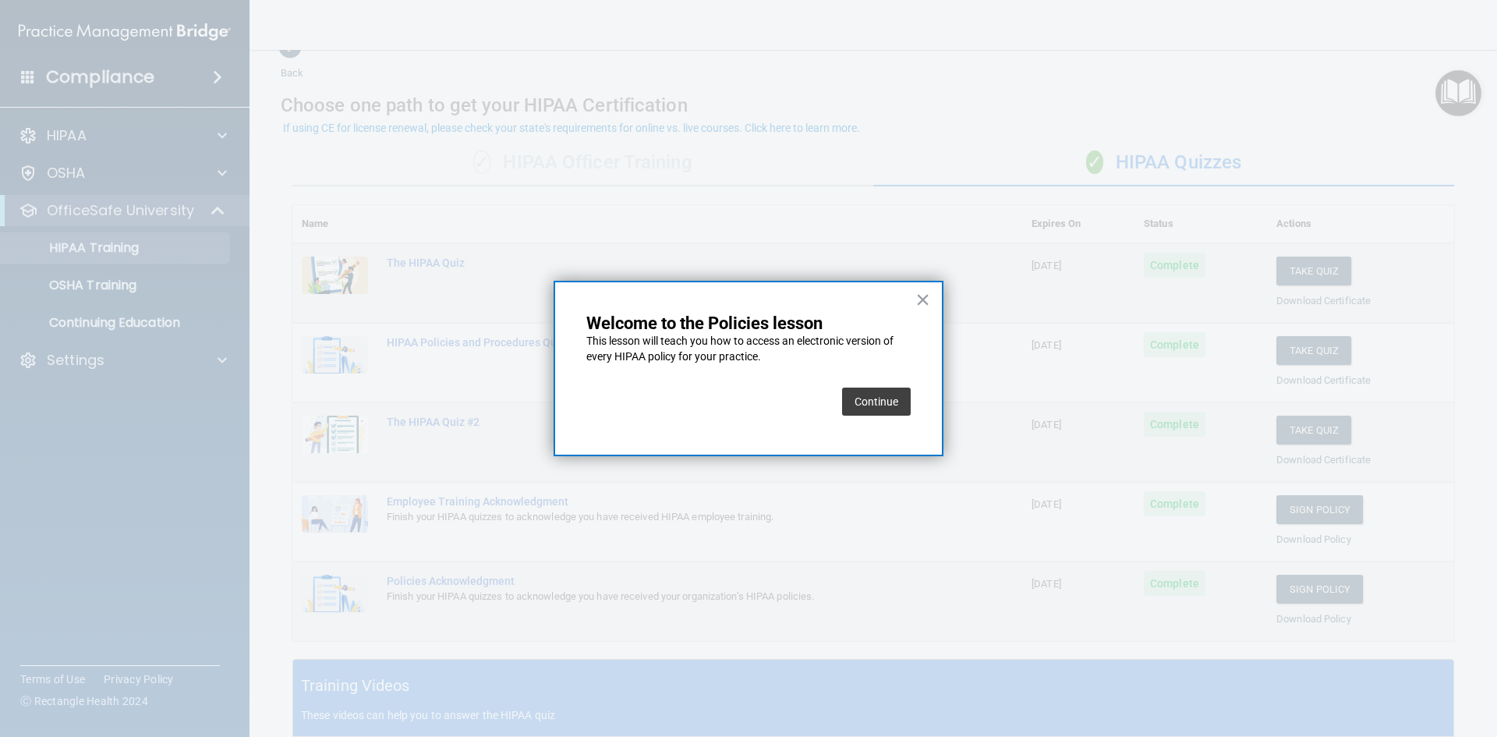
click at [1292, 271] on div at bounding box center [748, 368] width 1497 height 737
click at [867, 407] on button "Continue" at bounding box center [876, 401] width 69 height 28
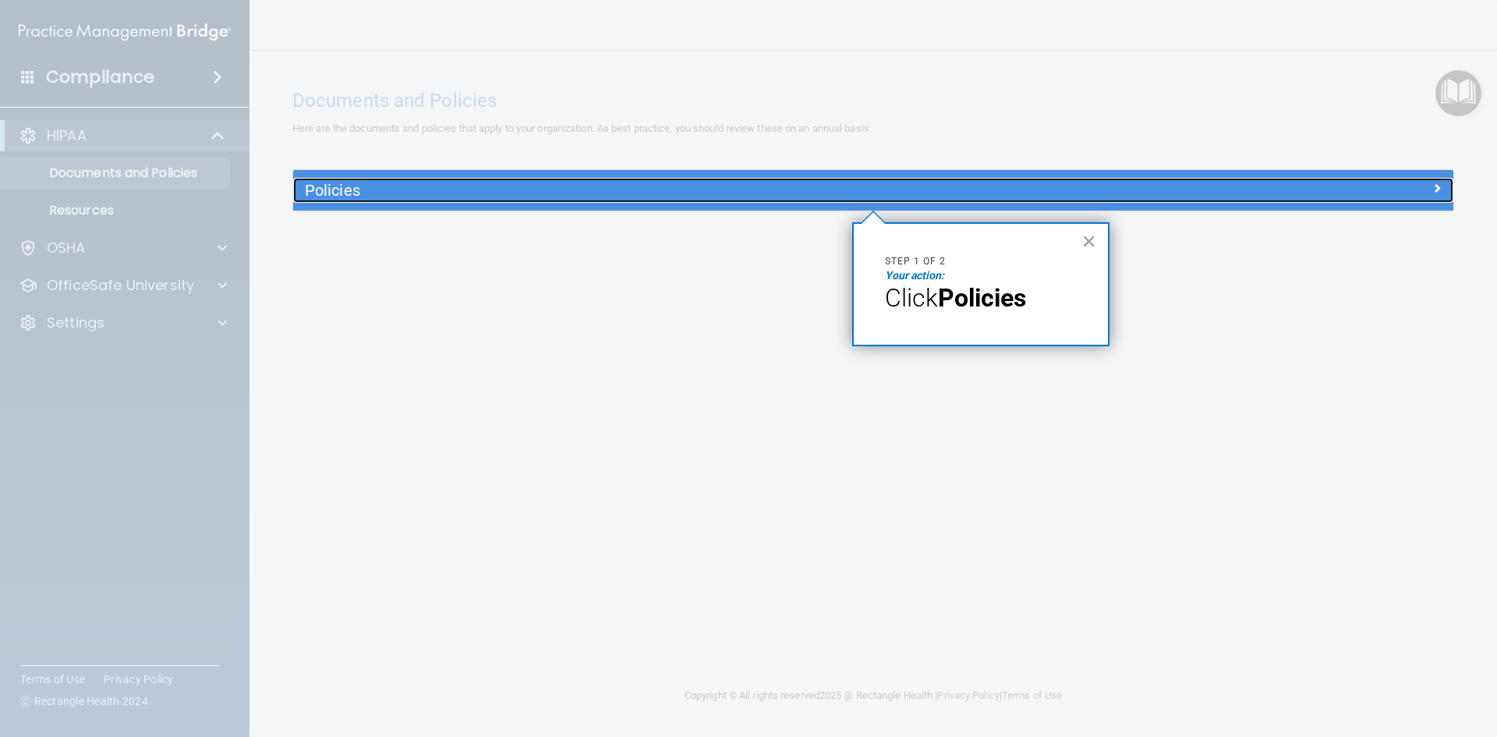
click at [466, 201] on div "Policies" at bounding box center [728, 190] width 870 height 25
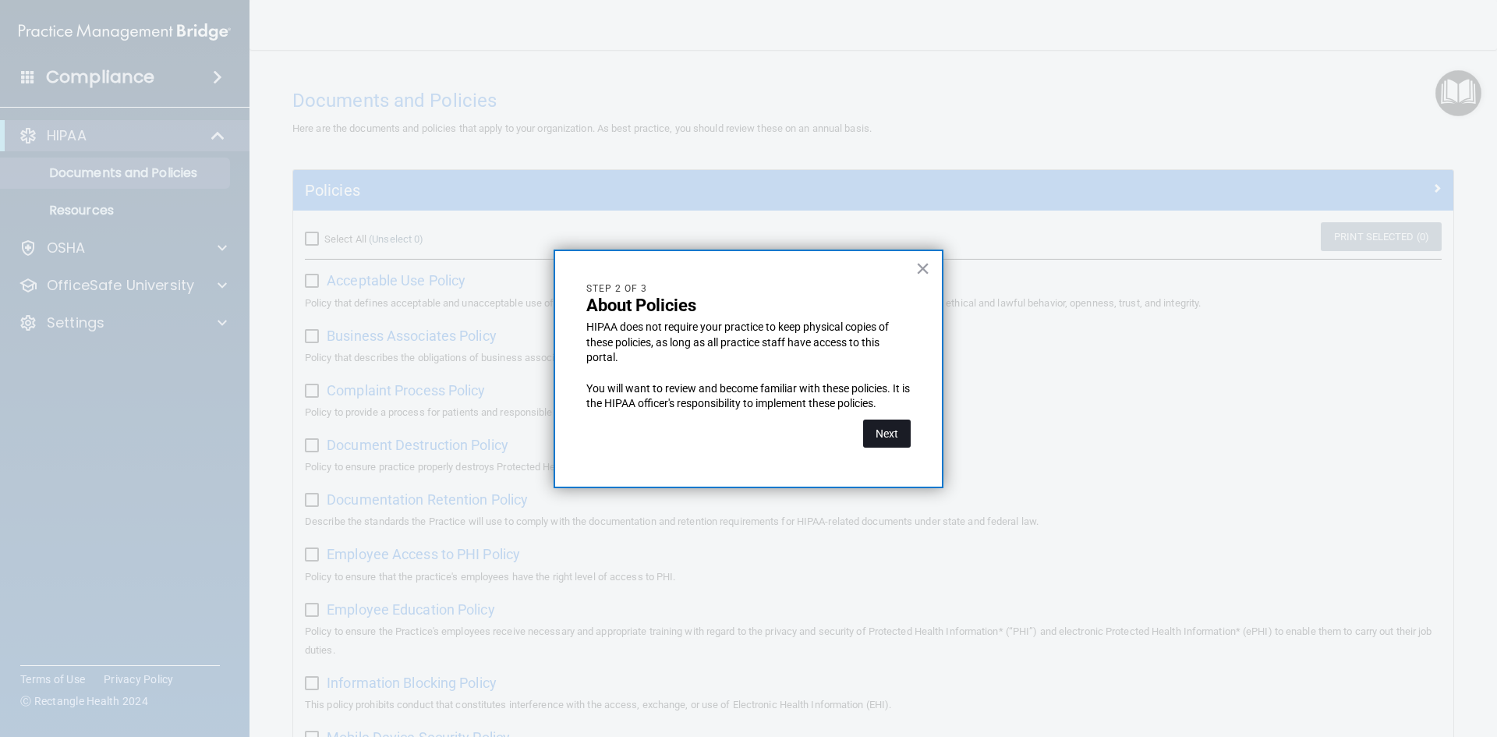
click at [876, 431] on button "Next" at bounding box center [887, 433] width 48 height 28
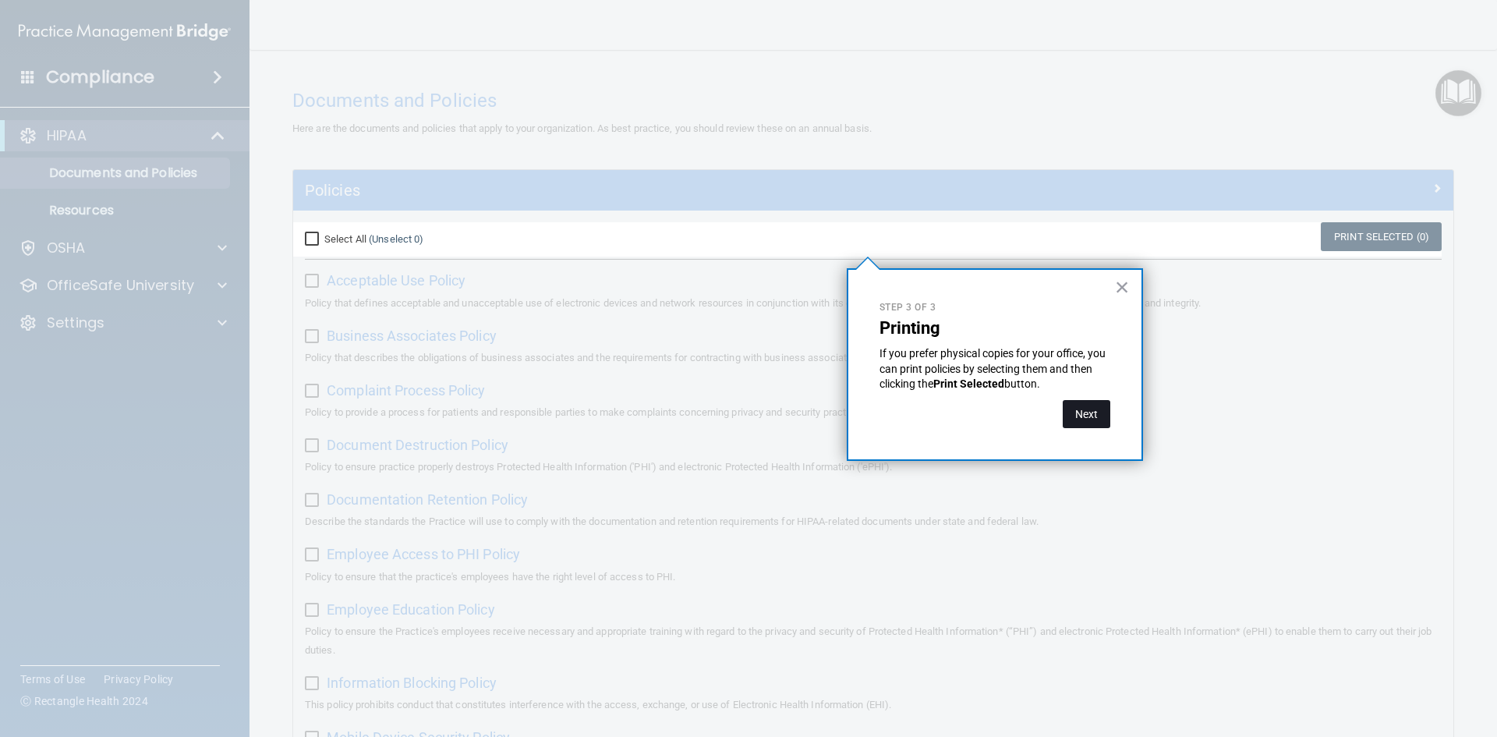
click at [1084, 408] on button "Next" at bounding box center [1087, 414] width 48 height 28
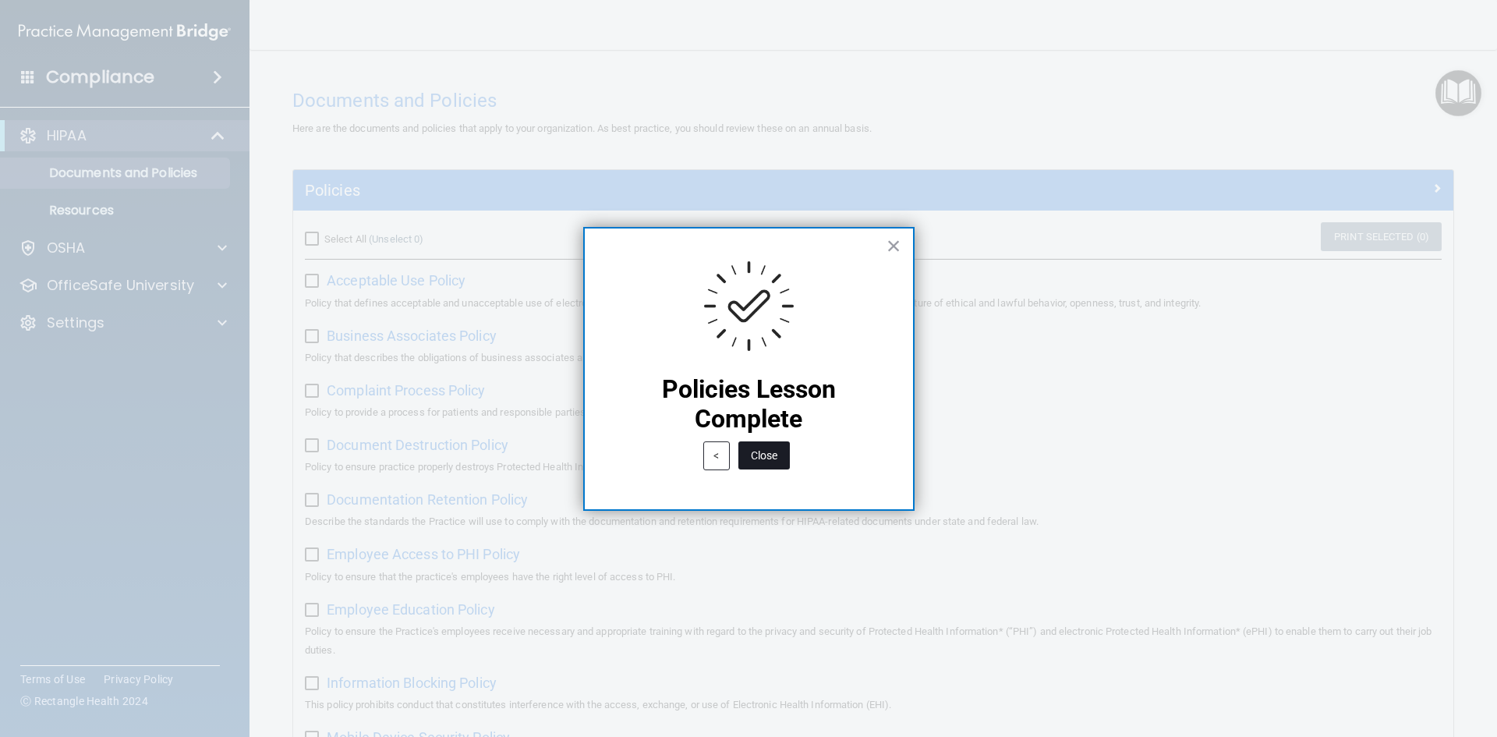
click at [762, 457] on button "Close" at bounding box center [763, 455] width 51 height 28
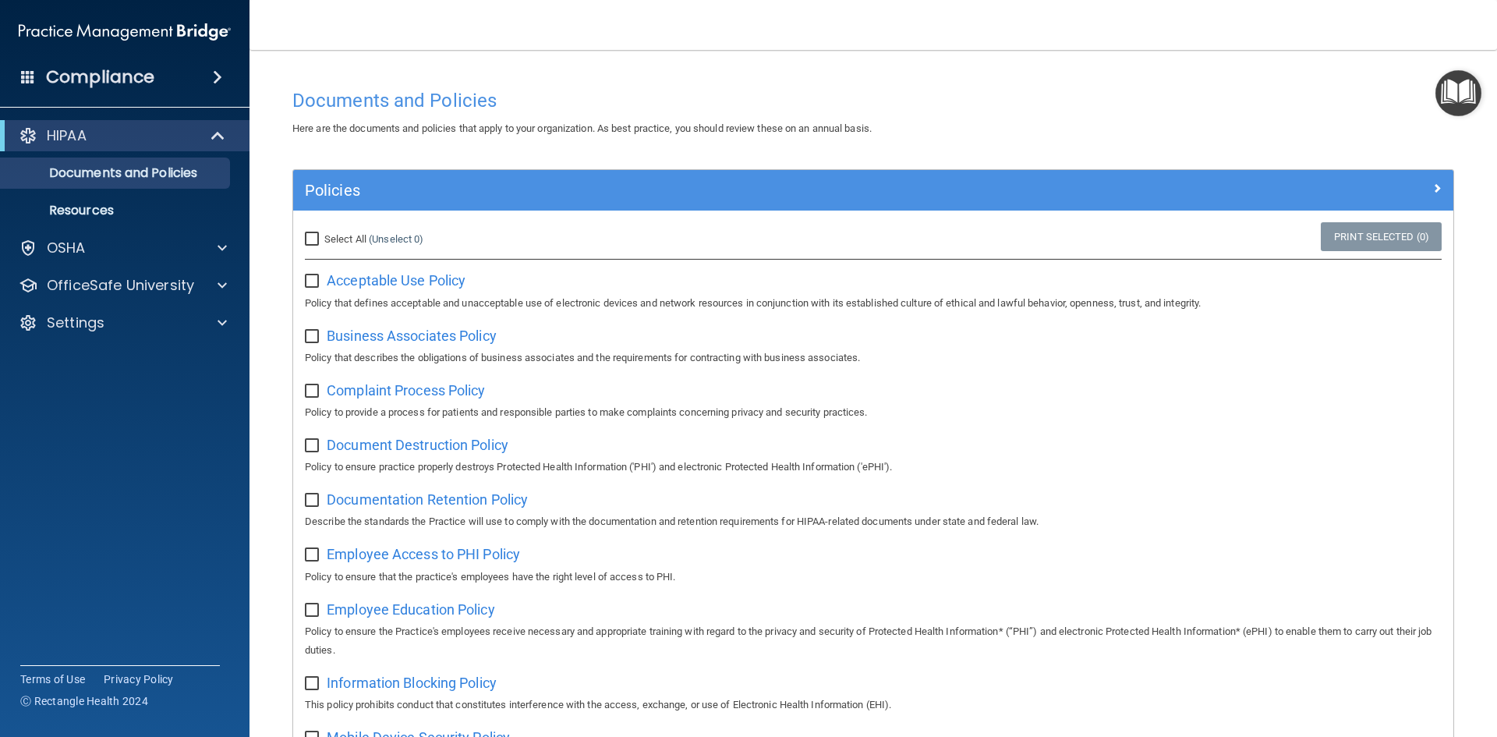
click at [1463, 89] on img "Open Resource Center" at bounding box center [1458, 93] width 46 height 46
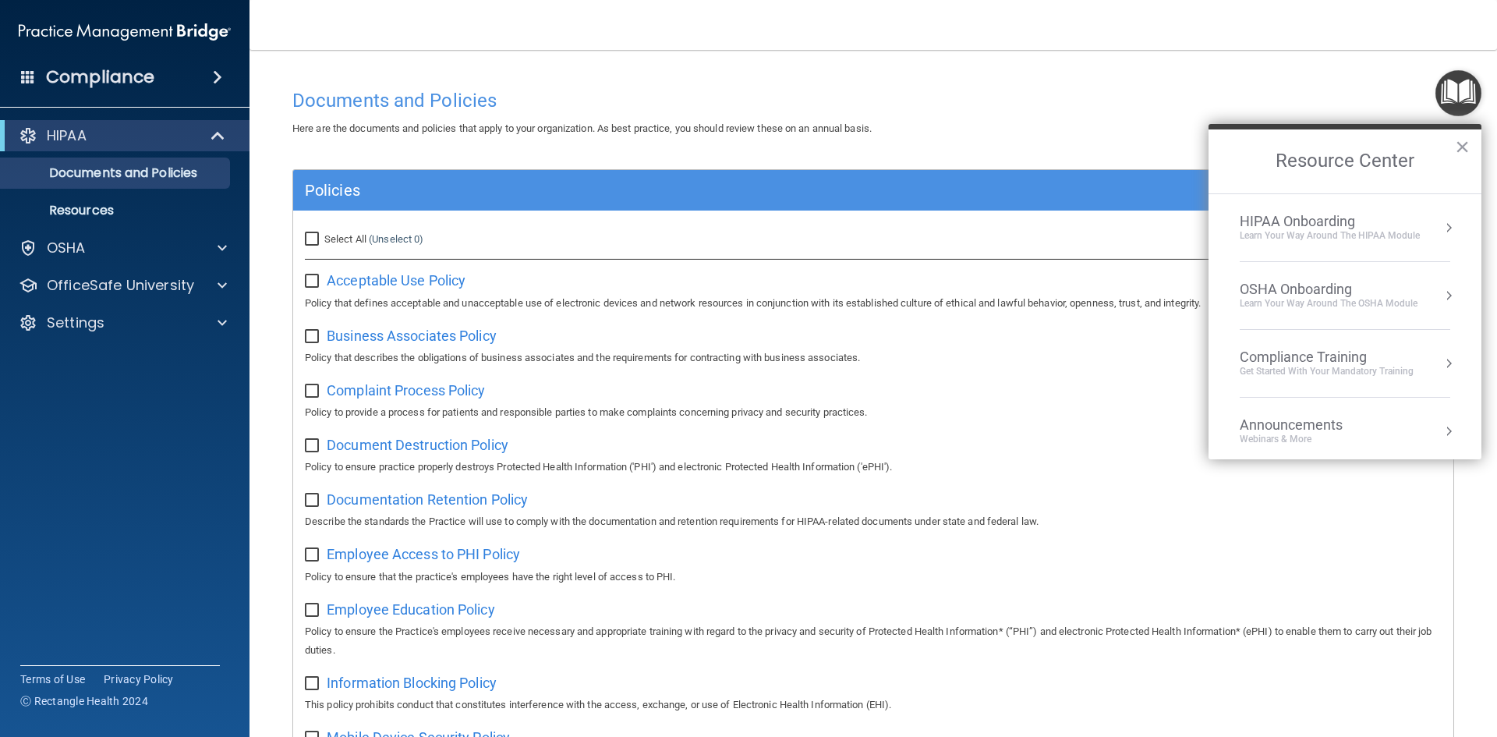
click at [1441, 226] on button "Resource Center" at bounding box center [1449, 228] width 16 height 16
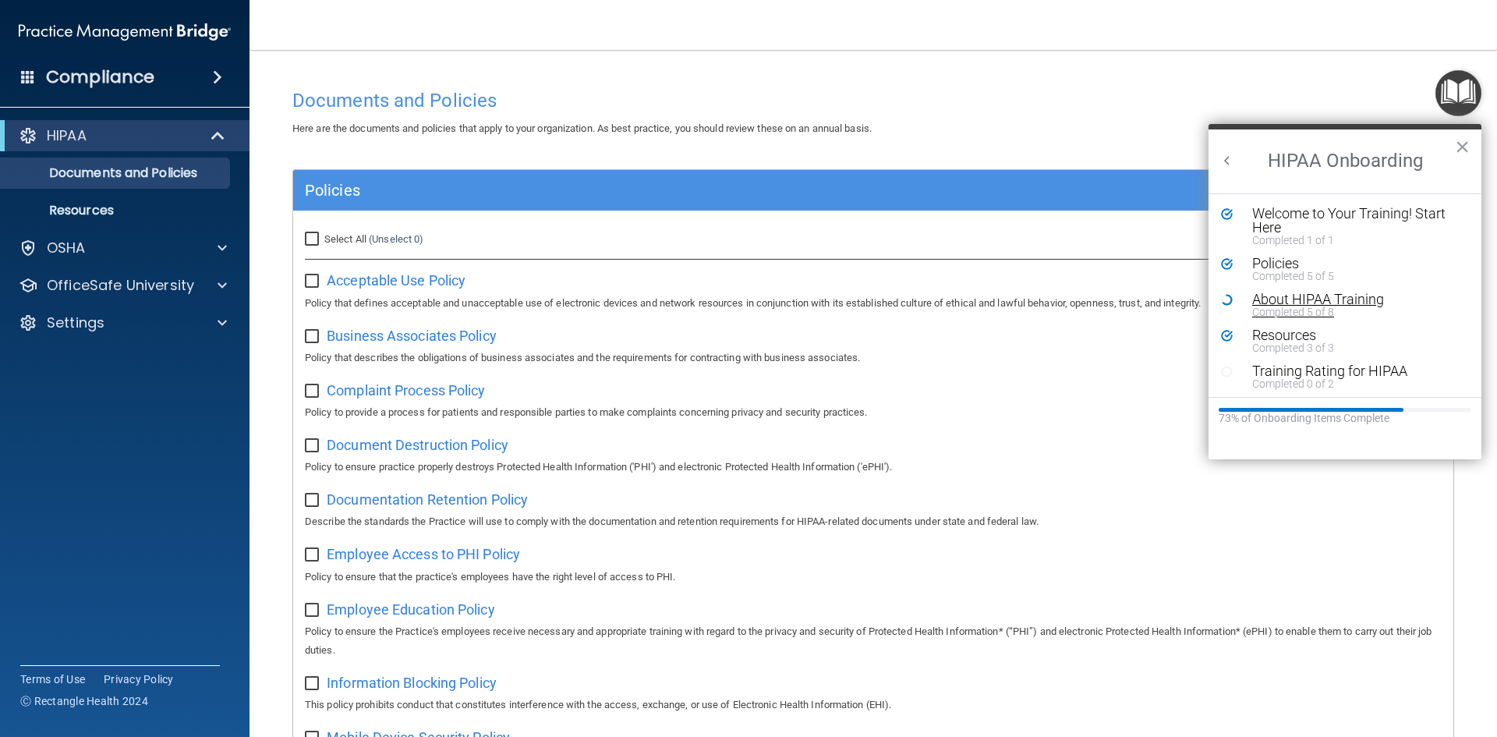
click at [1287, 296] on div "About HIPAA Training" at bounding box center [1350, 299] width 197 height 14
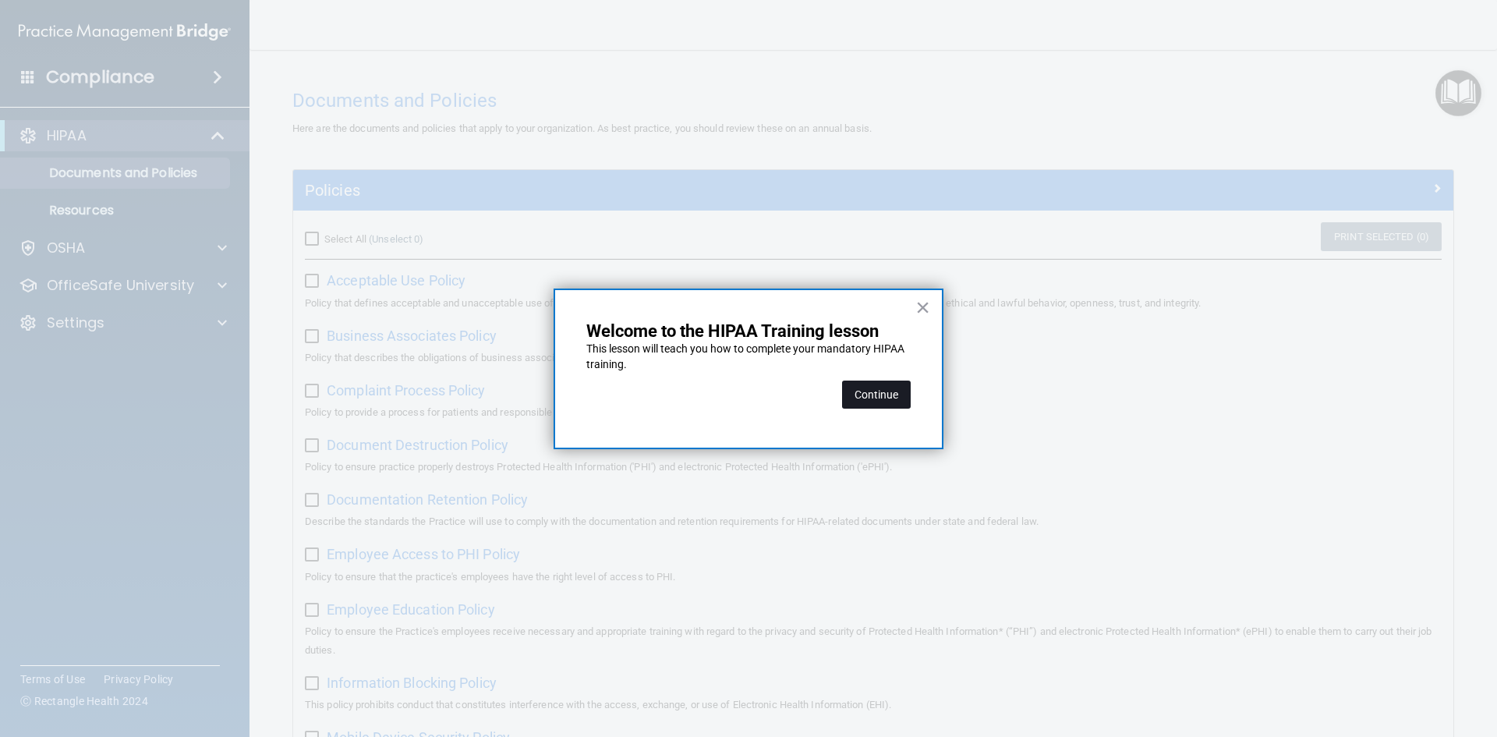
click at [867, 382] on button "Continue" at bounding box center [876, 394] width 69 height 28
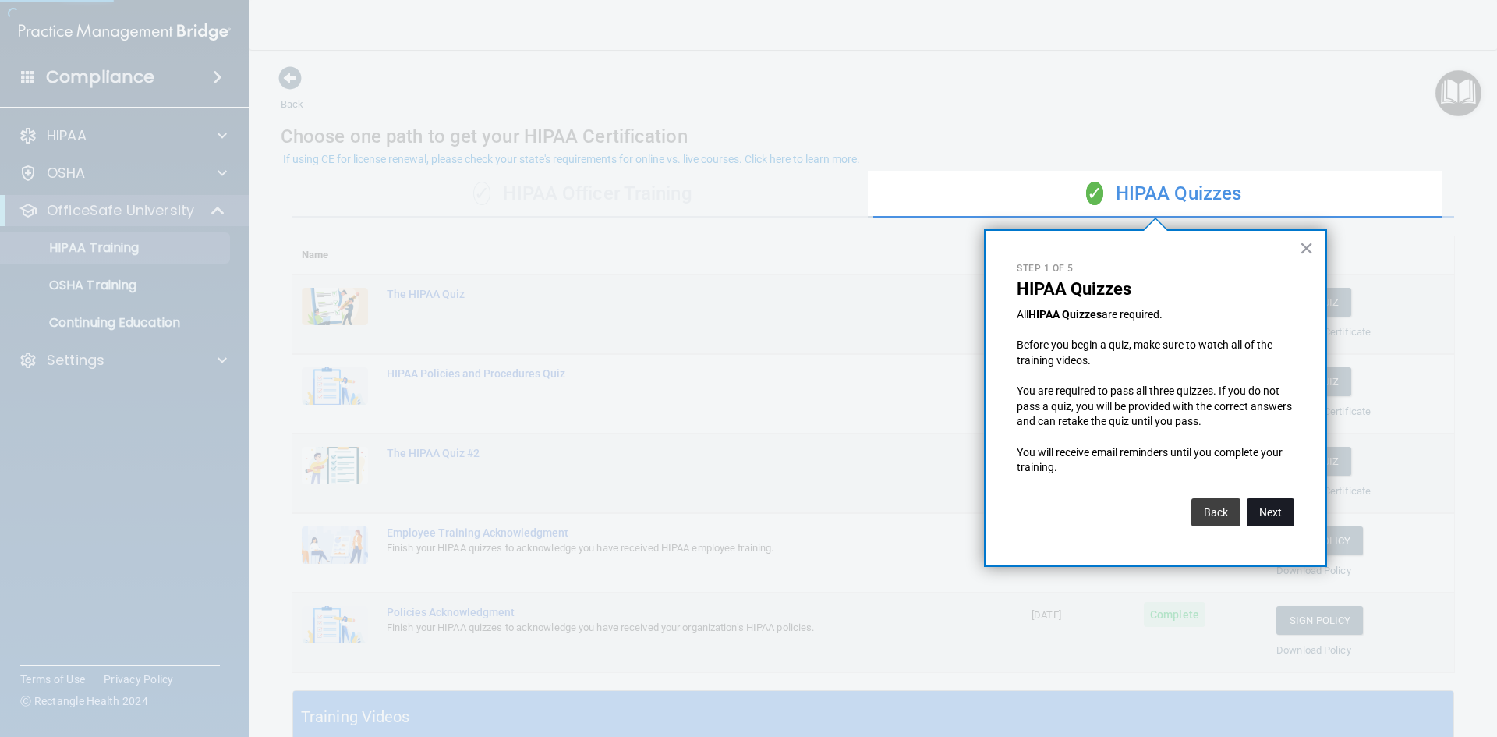
click at [1276, 519] on button "Next" at bounding box center [1271, 512] width 48 height 28
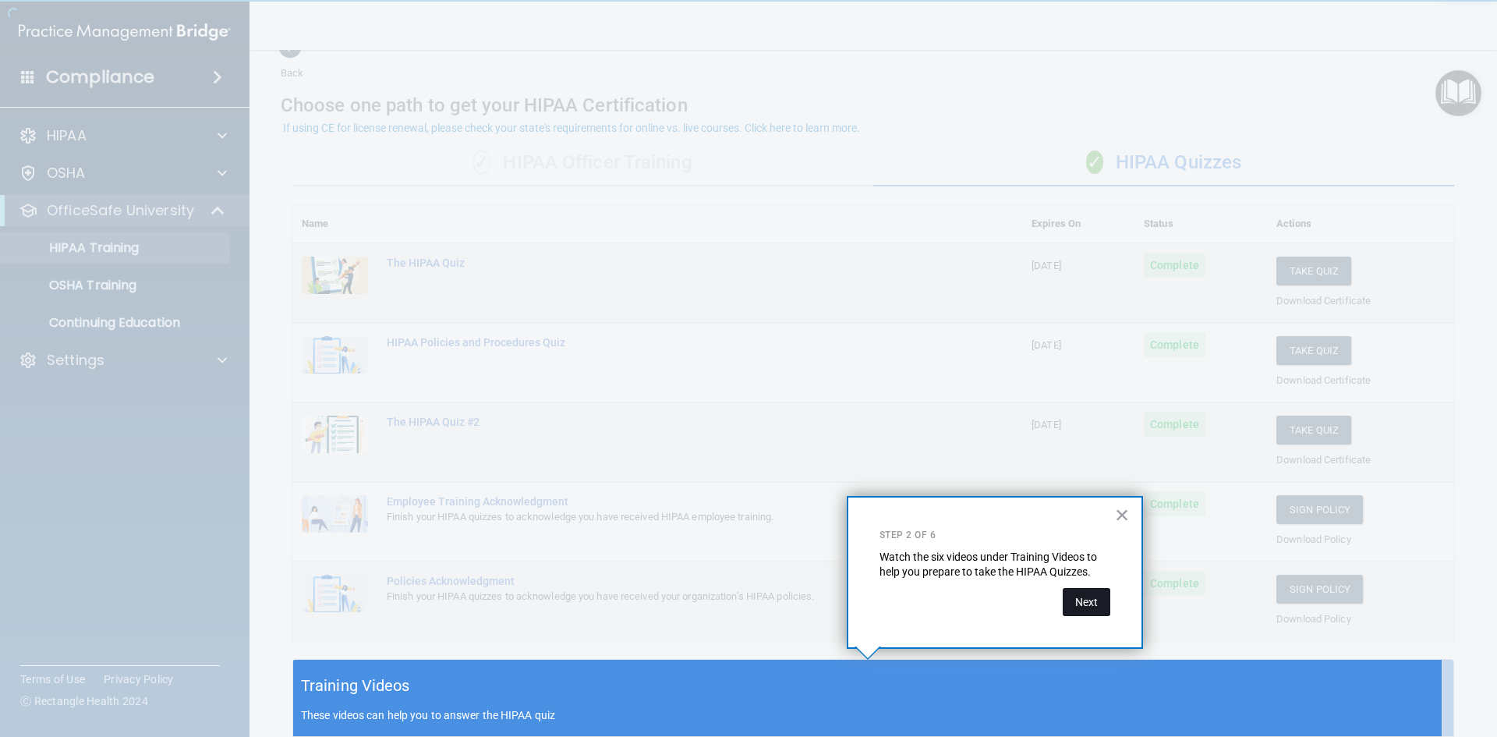
click at [1082, 599] on button "Next" at bounding box center [1087, 602] width 48 height 28
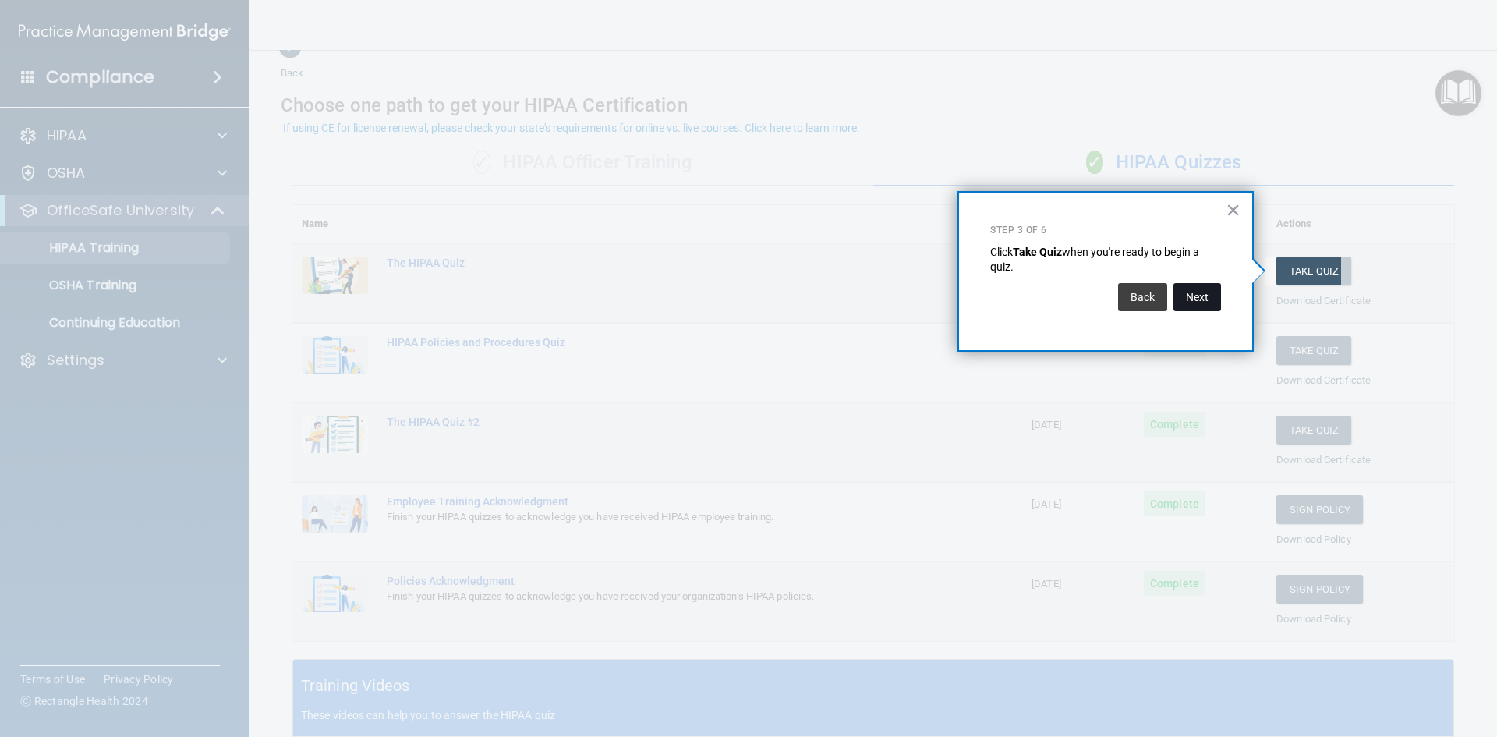
click at [1206, 289] on button "Next" at bounding box center [1197, 297] width 48 height 28
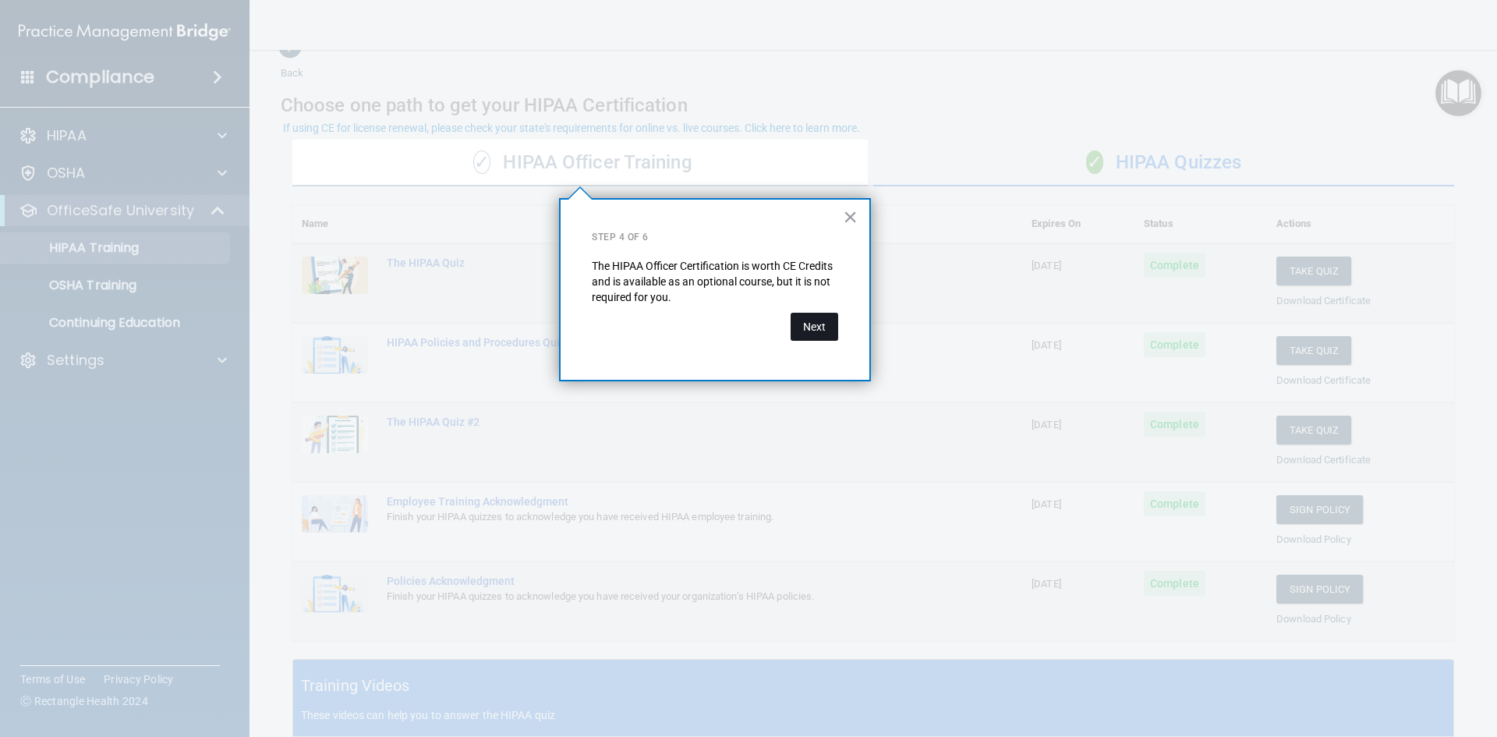
click at [816, 335] on button "Next" at bounding box center [815, 327] width 48 height 28
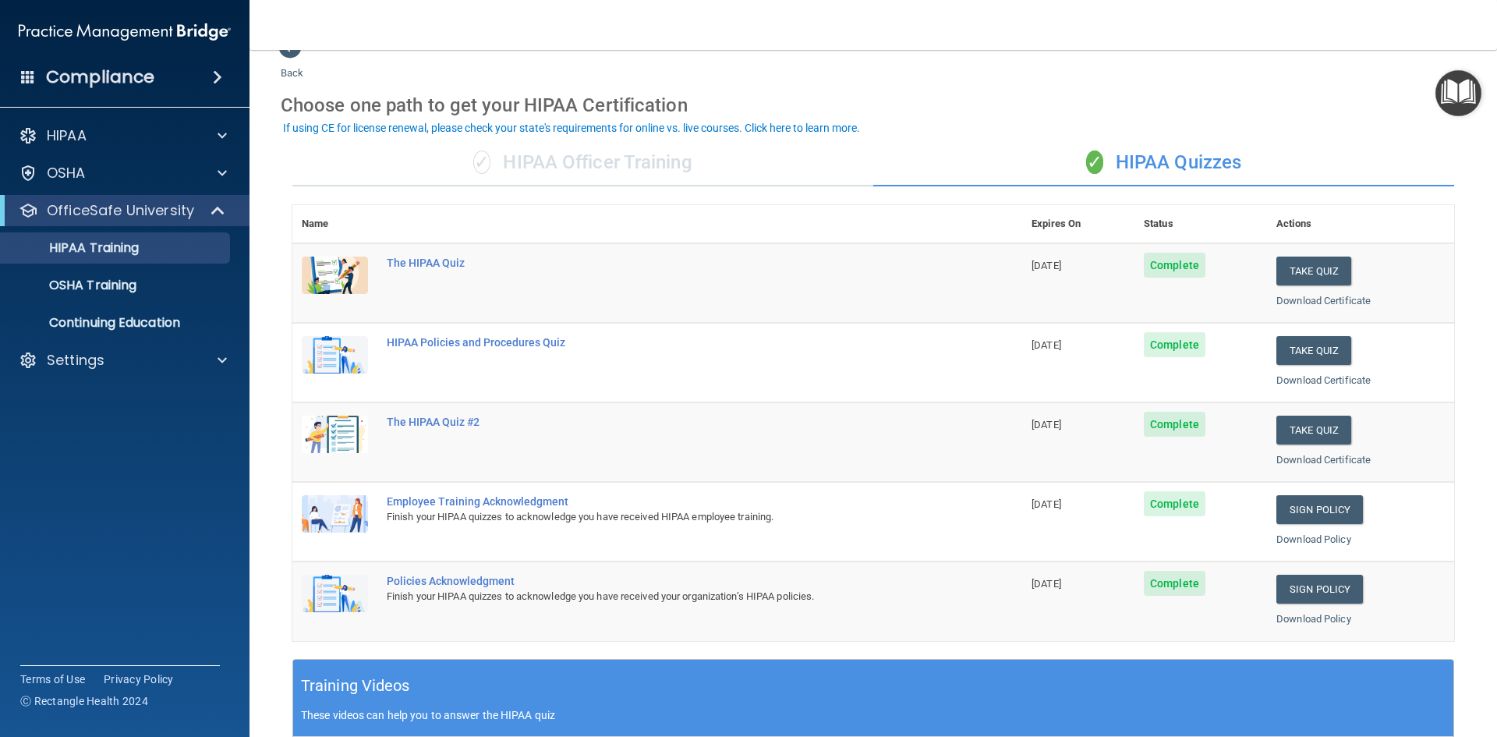
click at [1468, 98] on img "Open Resource Center" at bounding box center [1458, 93] width 46 height 46
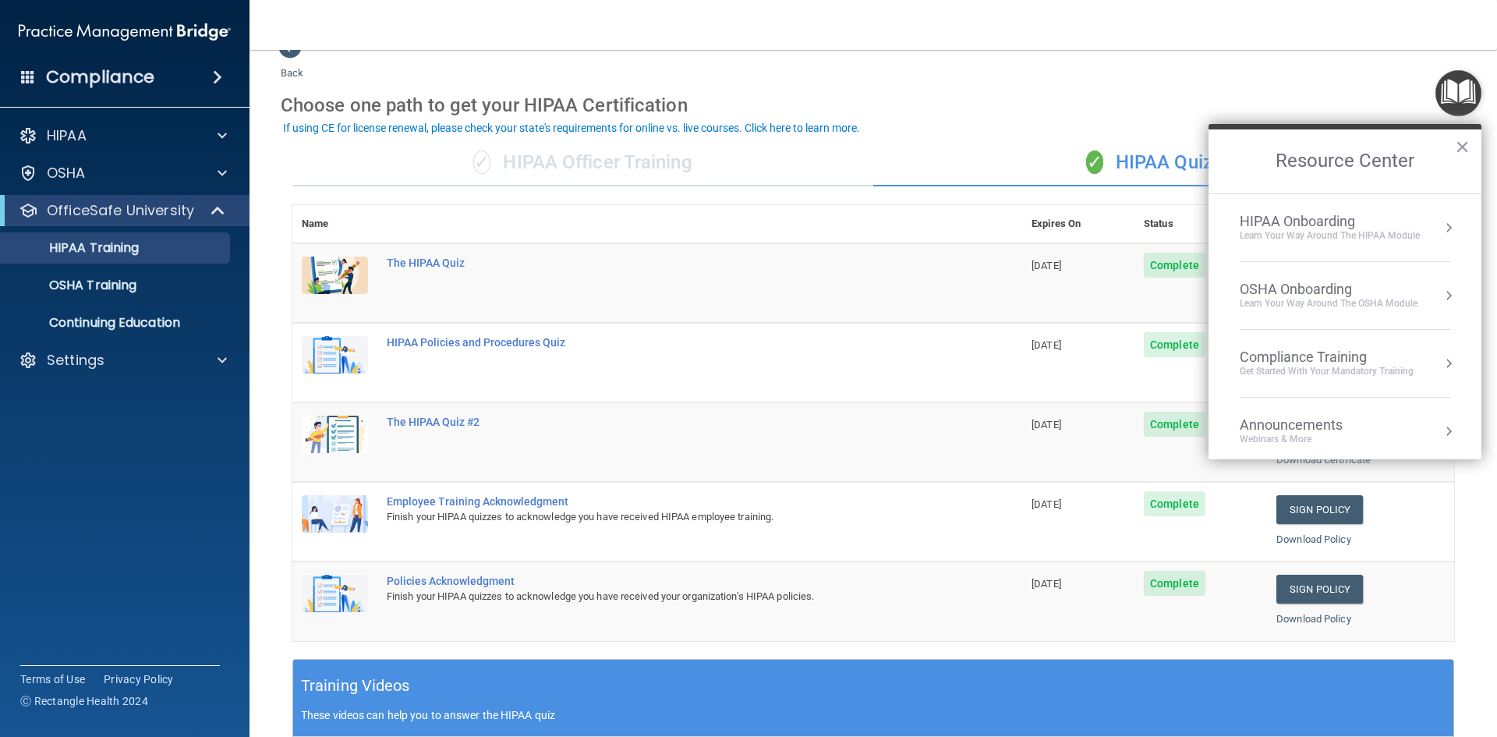
click at [1345, 228] on div "HIPAA Onboarding" at bounding box center [1330, 221] width 180 height 17
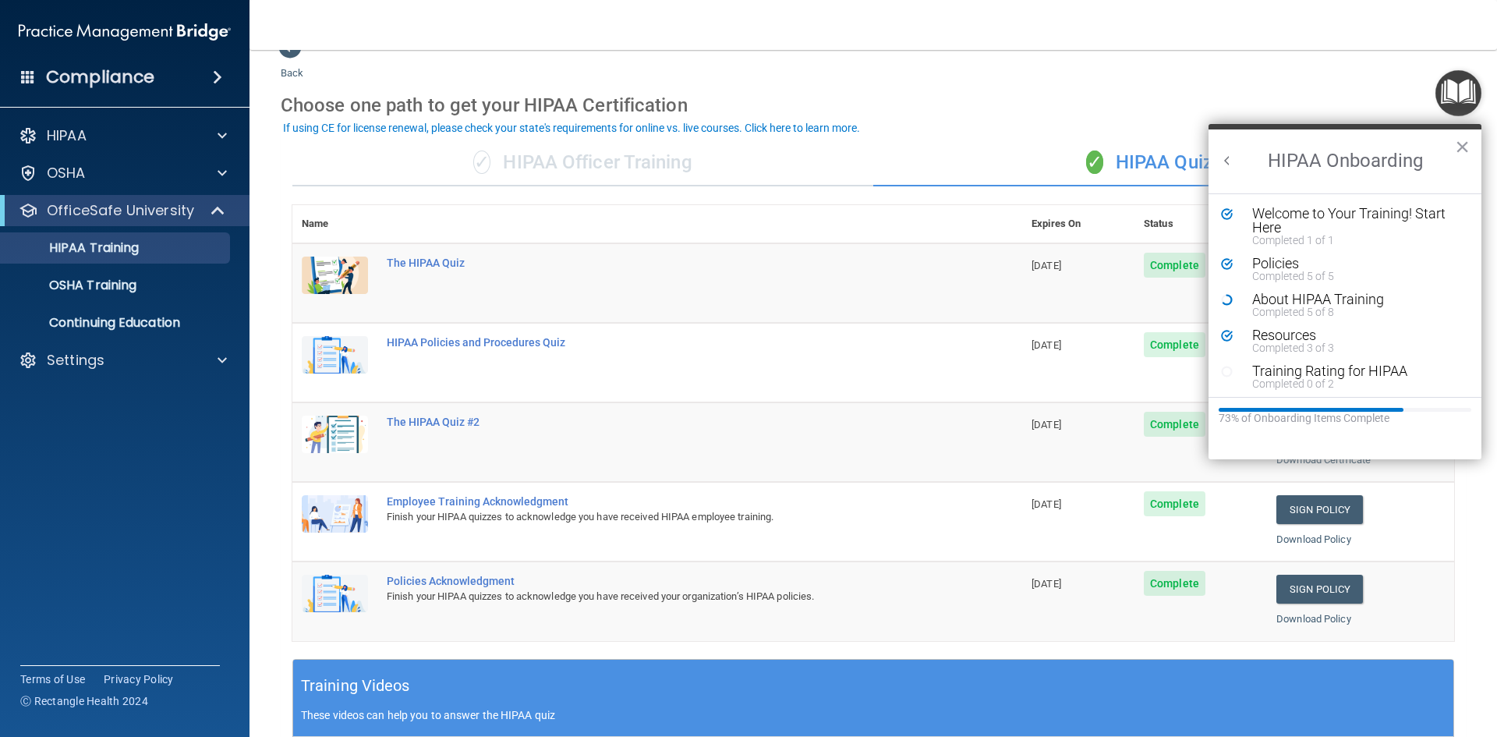
scroll to position [0, 0]
click at [1300, 381] on div "Completed 0 of 2" at bounding box center [1350, 383] width 197 height 11
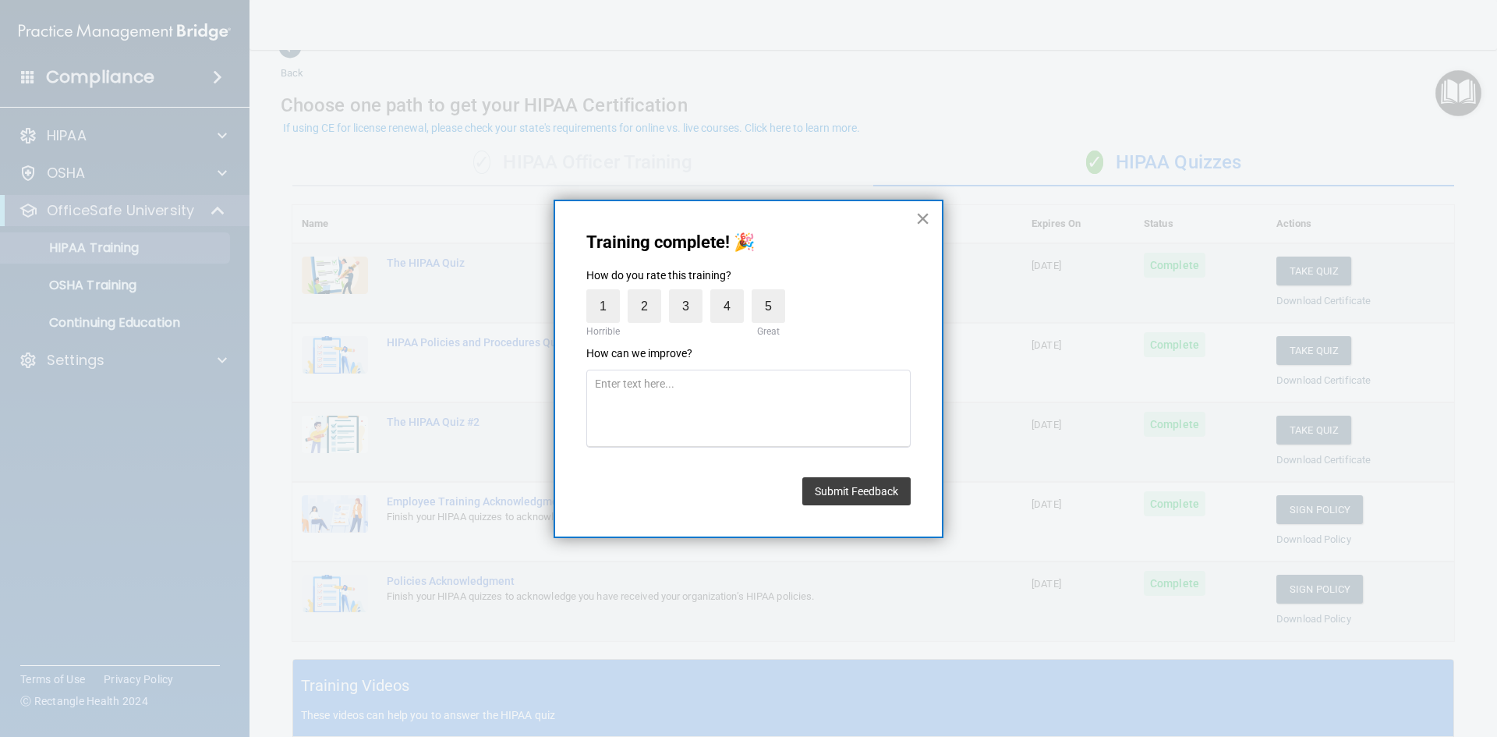
click at [925, 218] on button "×" at bounding box center [922, 218] width 15 height 25
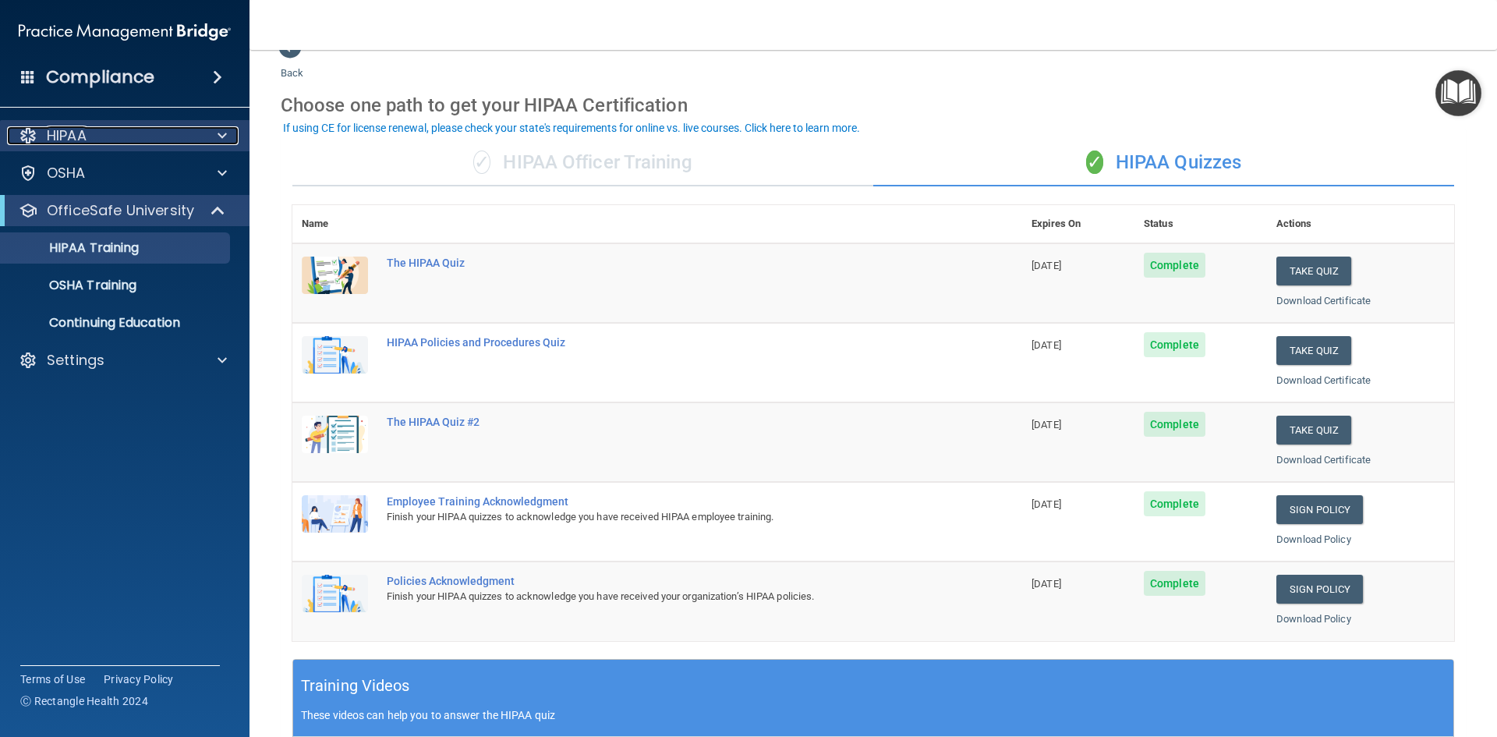
click at [98, 135] on div "HIPAA" at bounding box center [103, 135] width 193 height 19
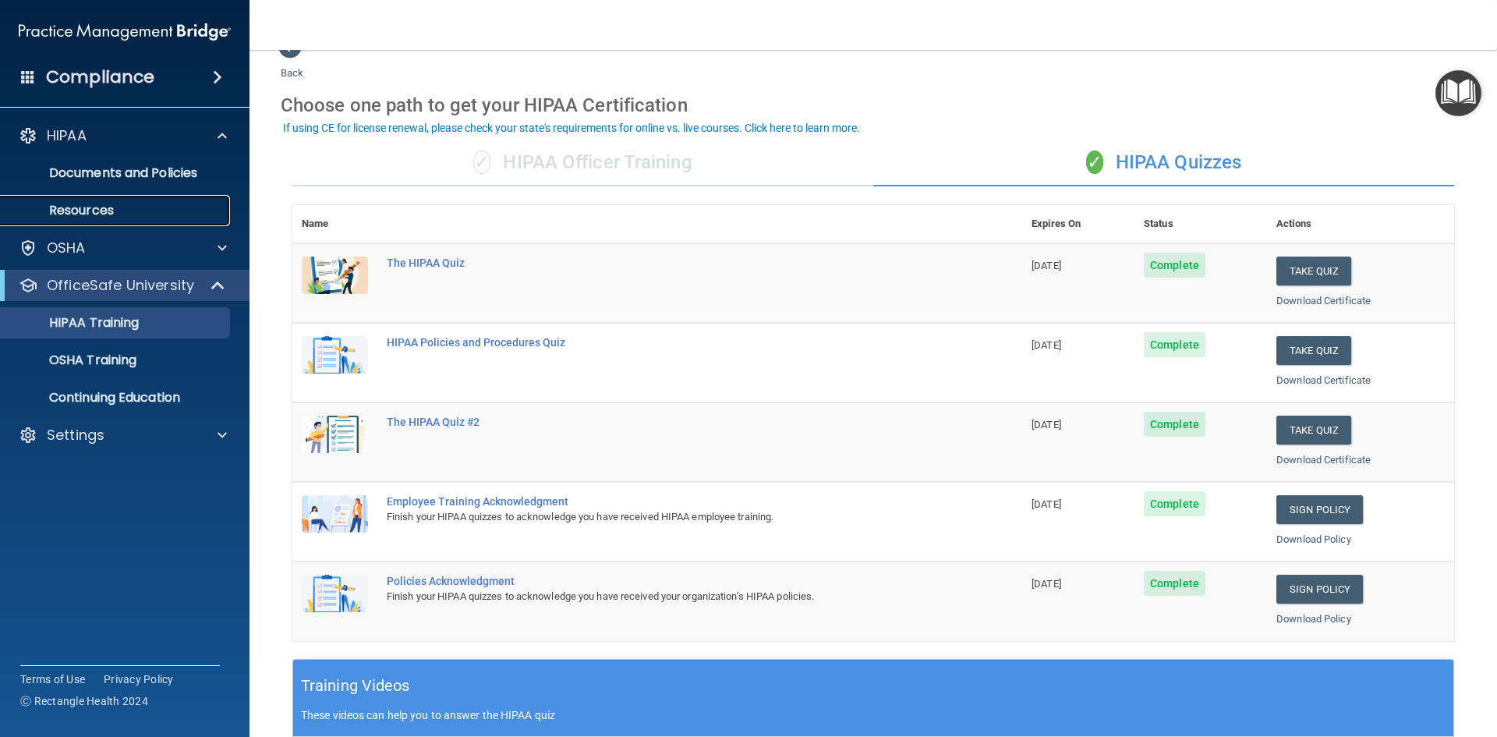
click at [81, 212] on p "Resources" at bounding box center [116, 211] width 213 height 16
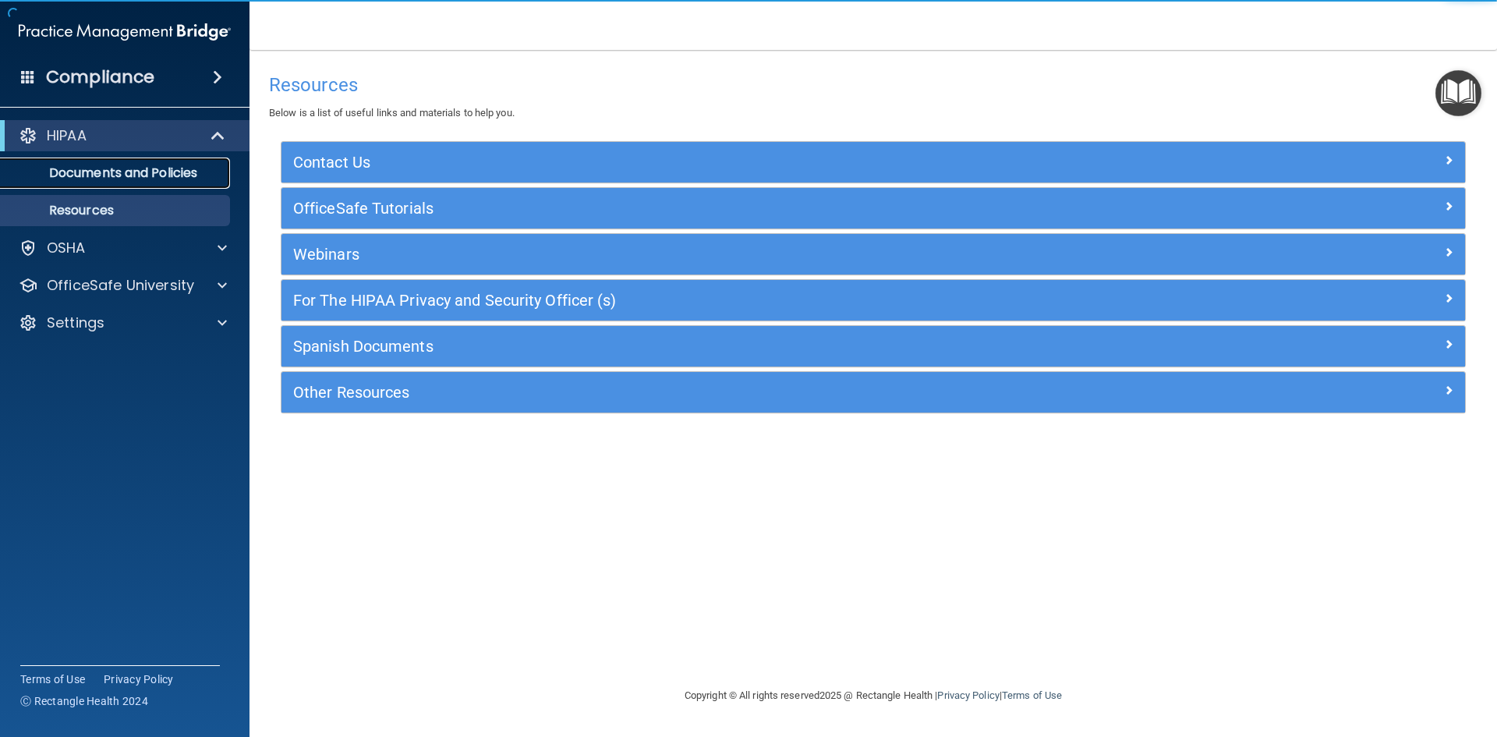
click at [86, 168] on p "Documents and Policies" at bounding box center [116, 173] width 213 height 16
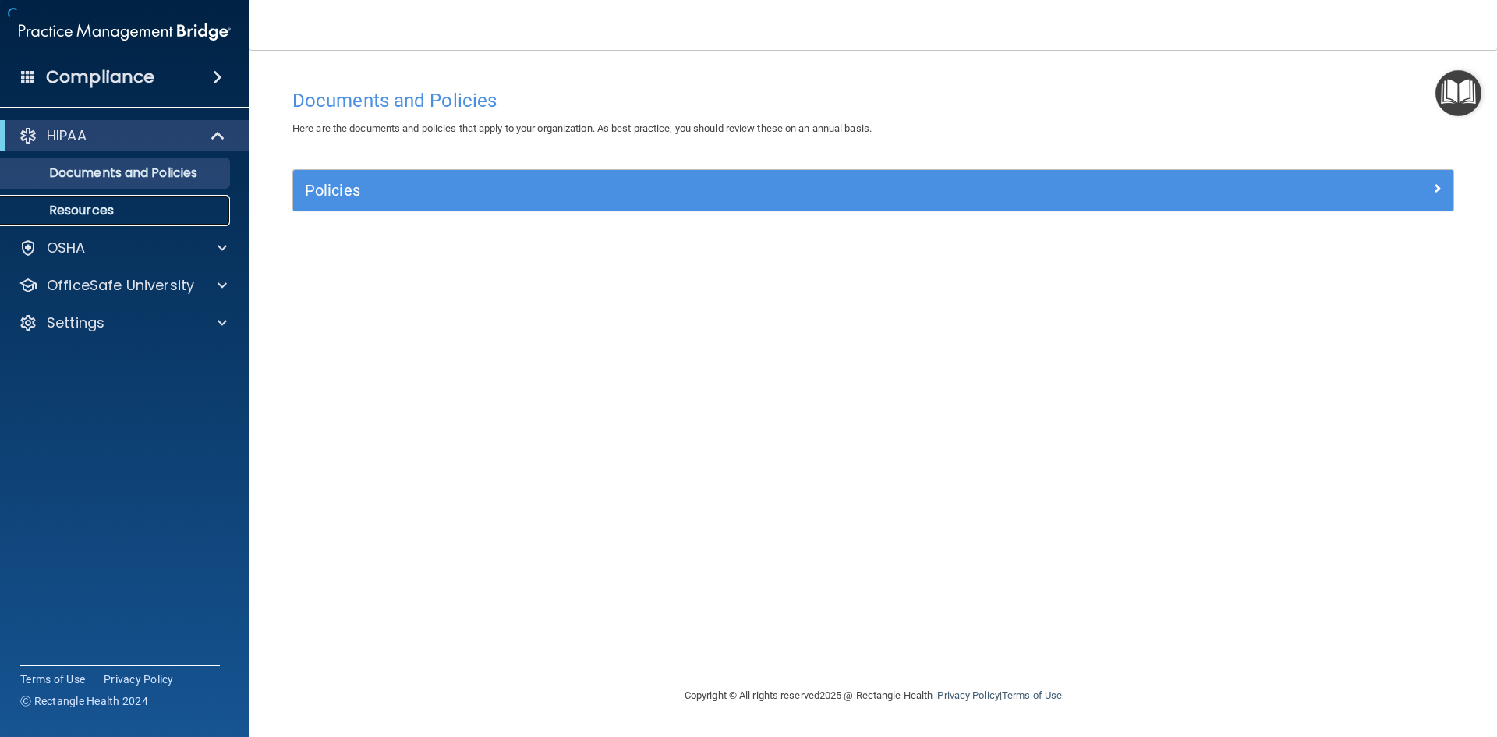
click at [92, 203] on p "Resources" at bounding box center [116, 211] width 213 height 16
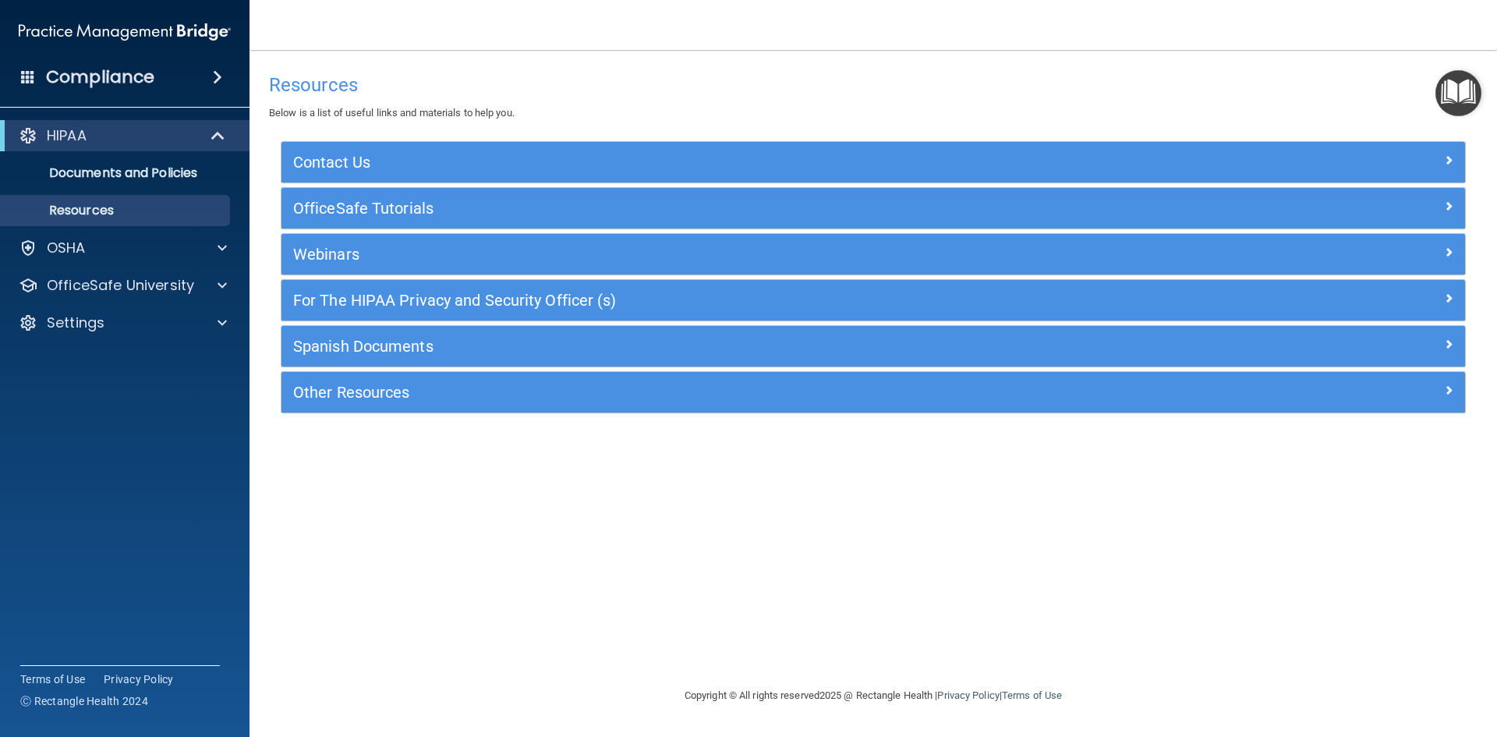
click at [1450, 99] on img "Open Resource Center" at bounding box center [1458, 93] width 46 height 46
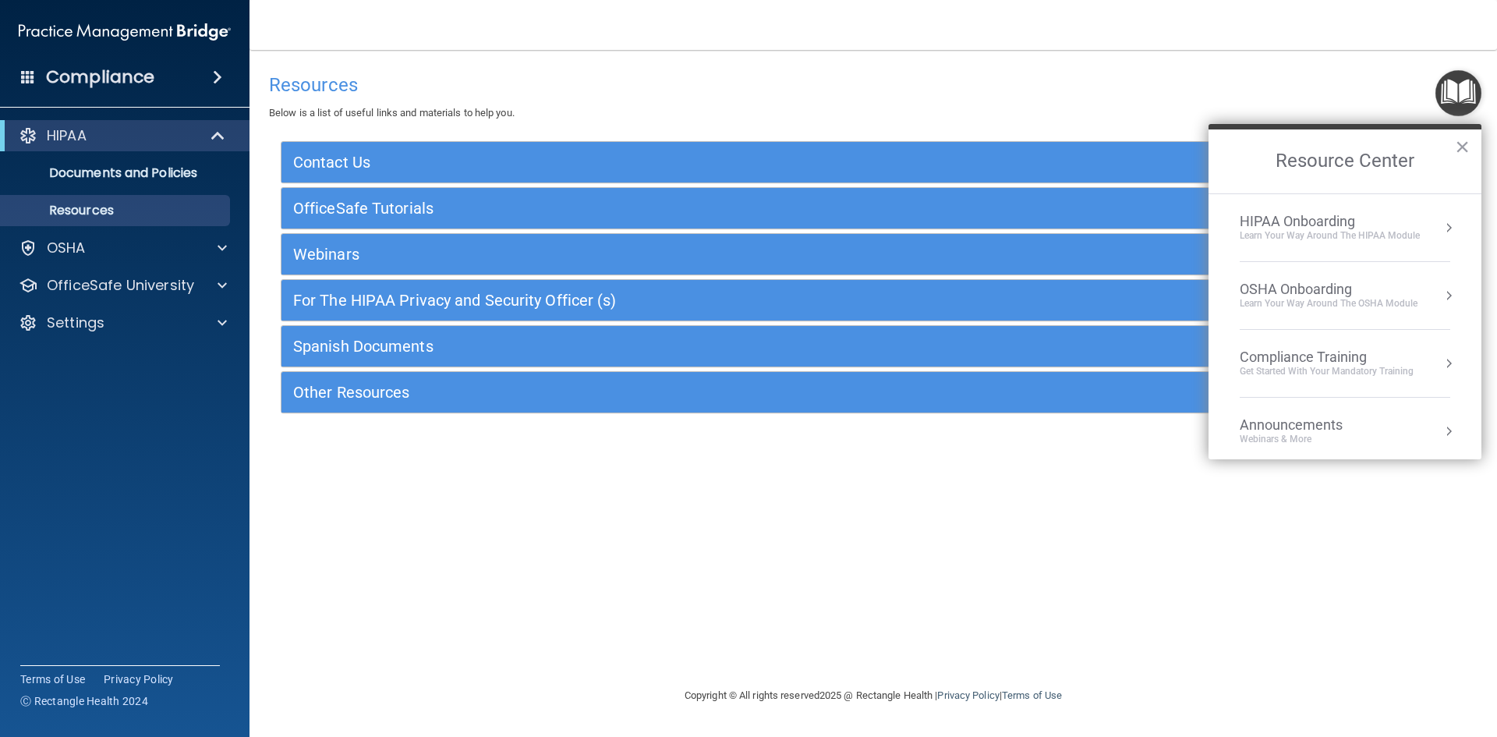
click at [1441, 228] on button "Resource Center" at bounding box center [1449, 228] width 16 height 16
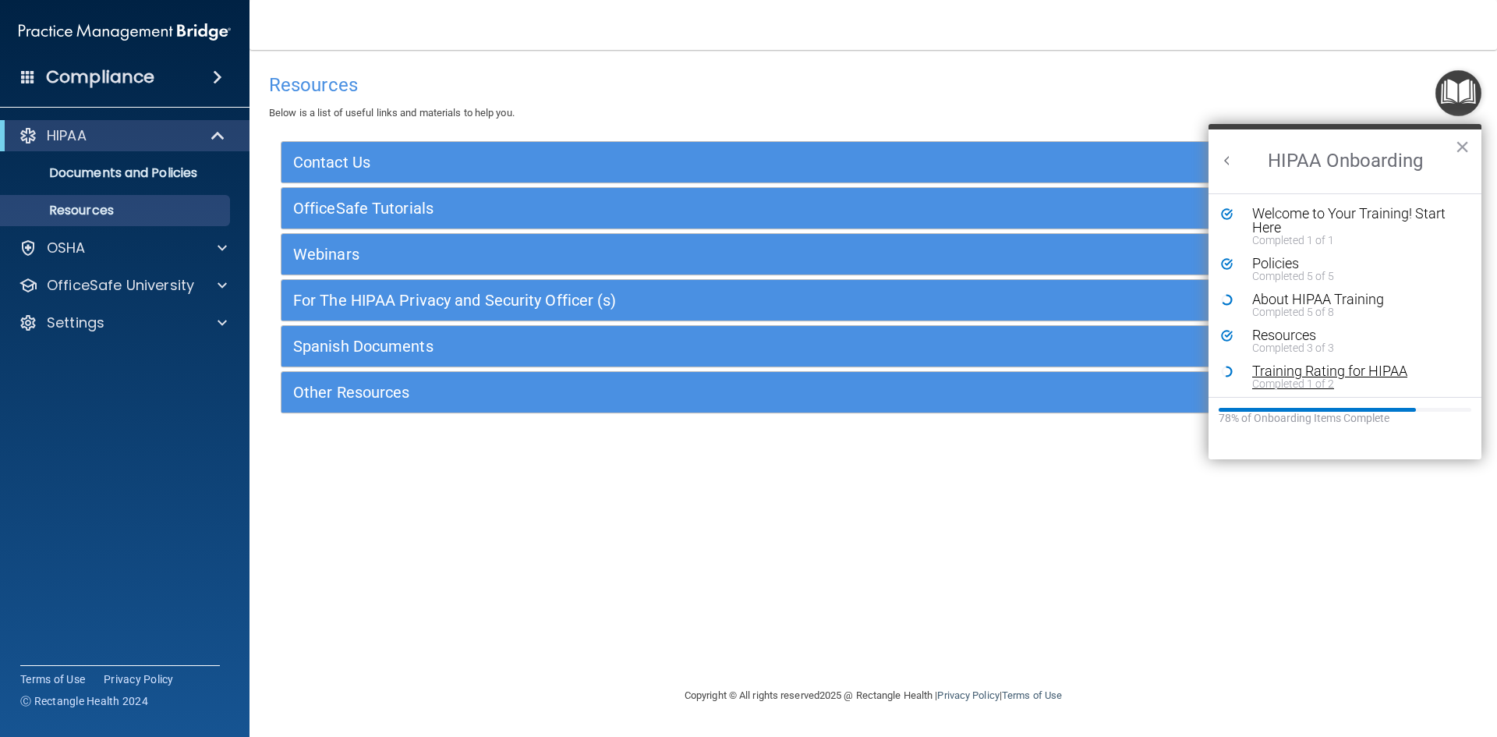
drag, startPoint x: 1267, startPoint y: 306, endPoint x: 1274, endPoint y: 383, distance: 77.5
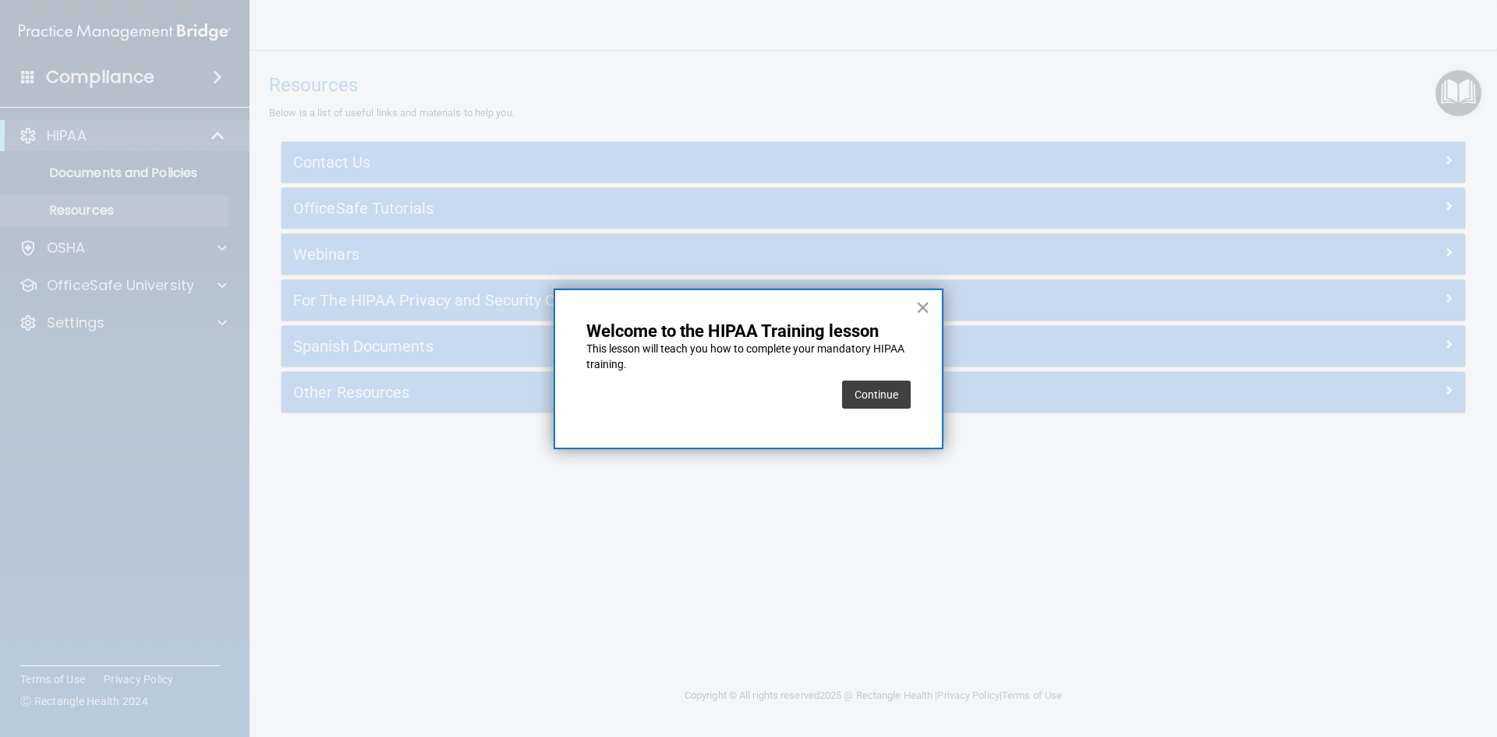
click at [944, 304] on div at bounding box center [748, 368] width 1497 height 737
click at [890, 403] on button "Continue" at bounding box center [876, 394] width 69 height 28
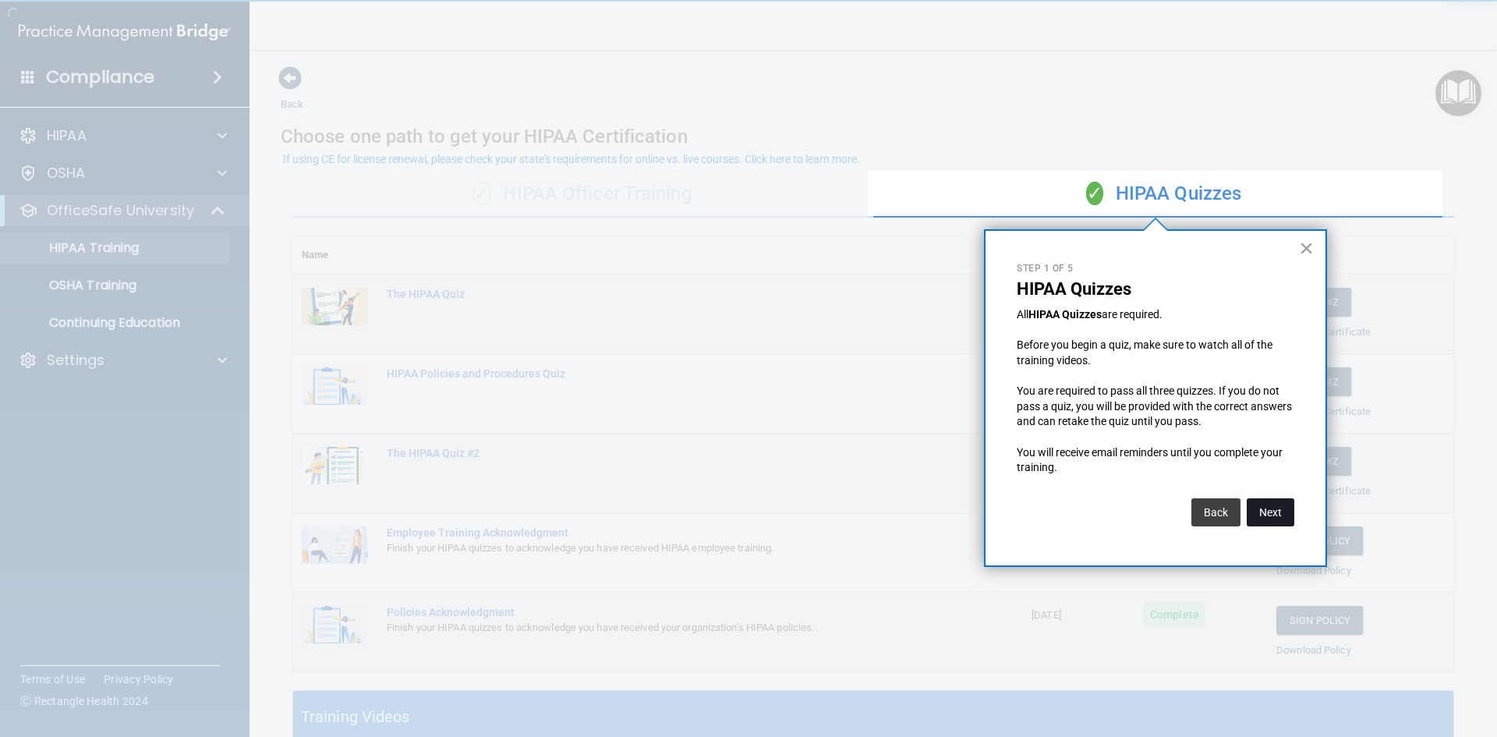
click at [1258, 509] on button "Next" at bounding box center [1271, 512] width 48 height 28
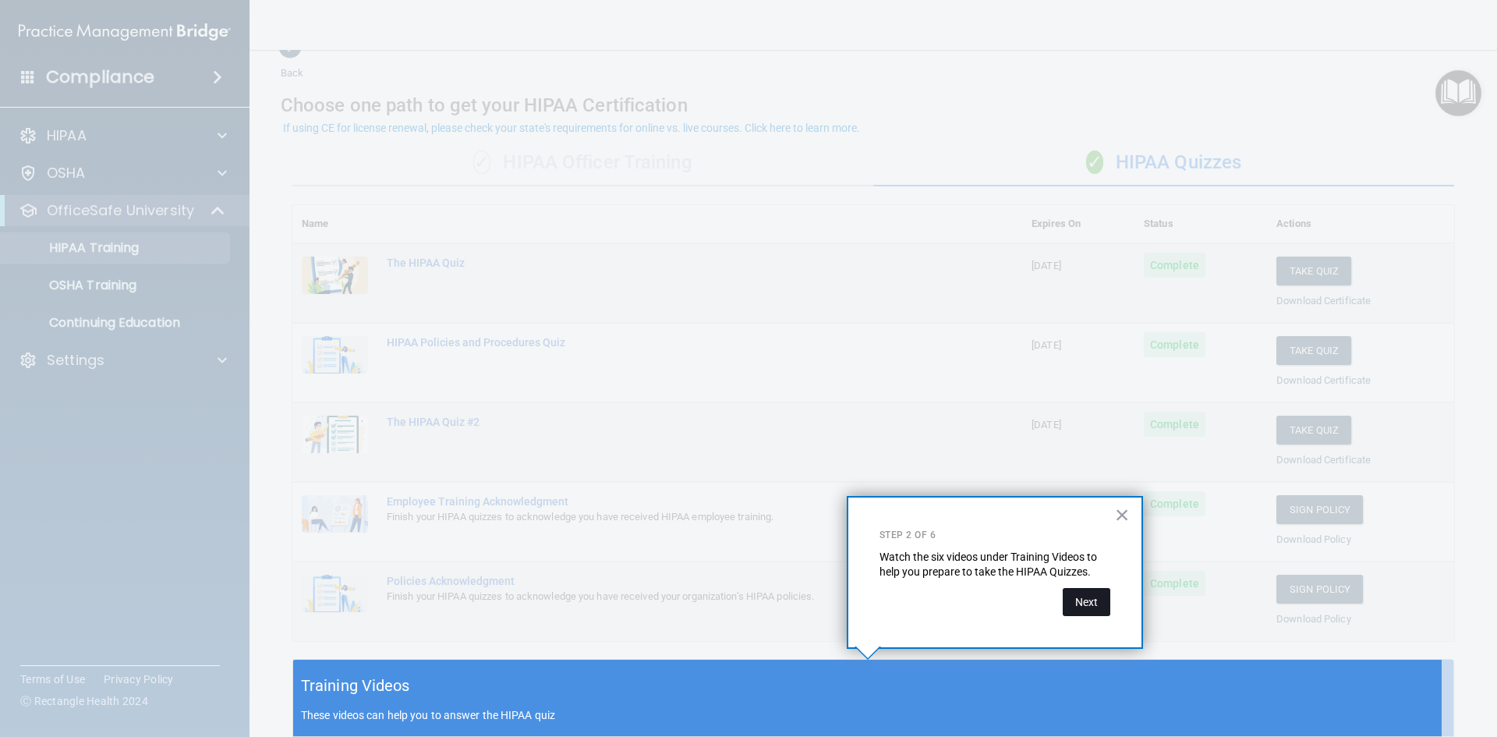
drag, startPoint x: 1116, startPoint y: 592, endPoint x: 1091, endPoint y: 601, distance: 27.4
click at [1099, 599] on div "× Step 2 of 6 Watch the six videos under Training Videos to help you prepare to…" at bounding box center [995, 572] width 296 height 153
click at [1091, 601] on button "Next" at bounding box center [1087, 602] width 48 height 28
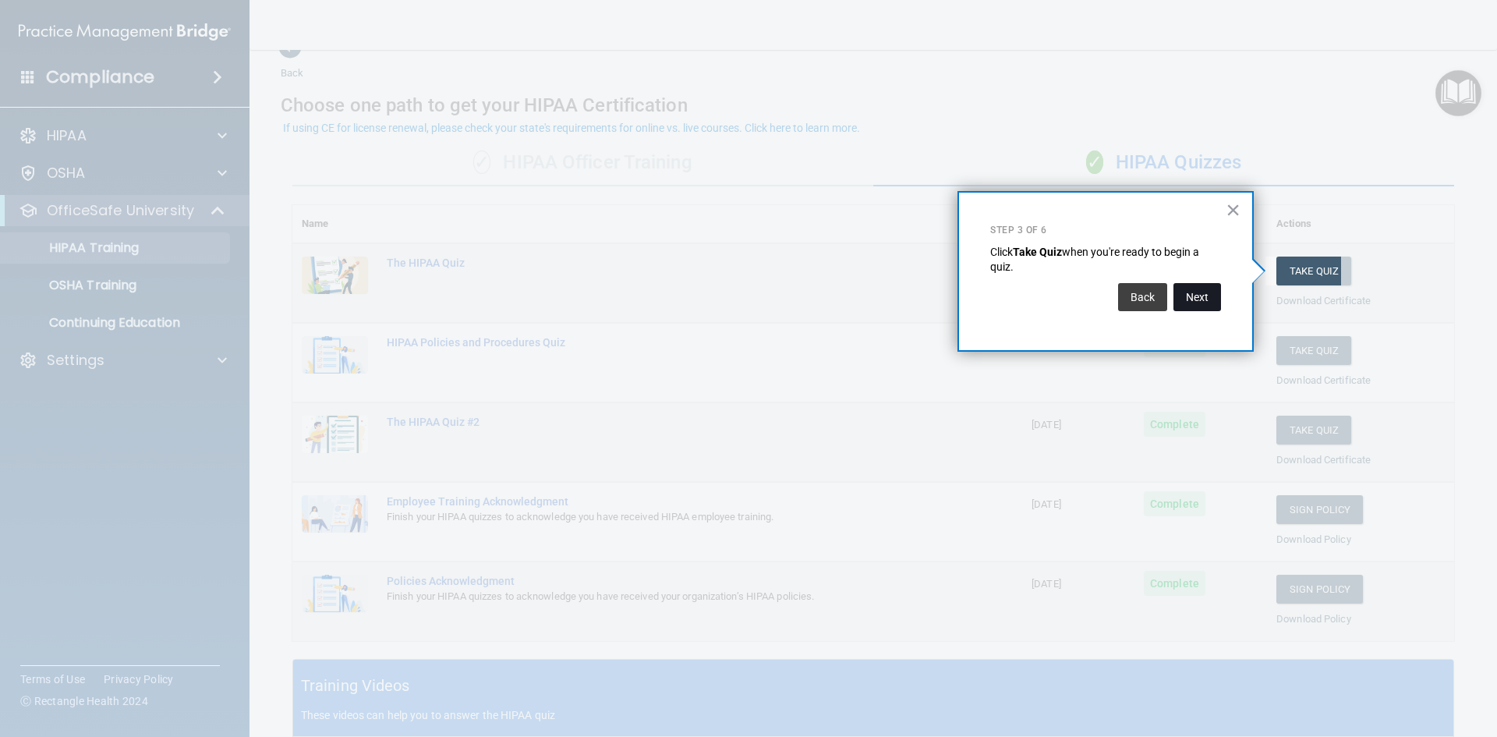
click at [1197, 297] on button "Next" at bounding box center [1197, 297] width 48 height 28
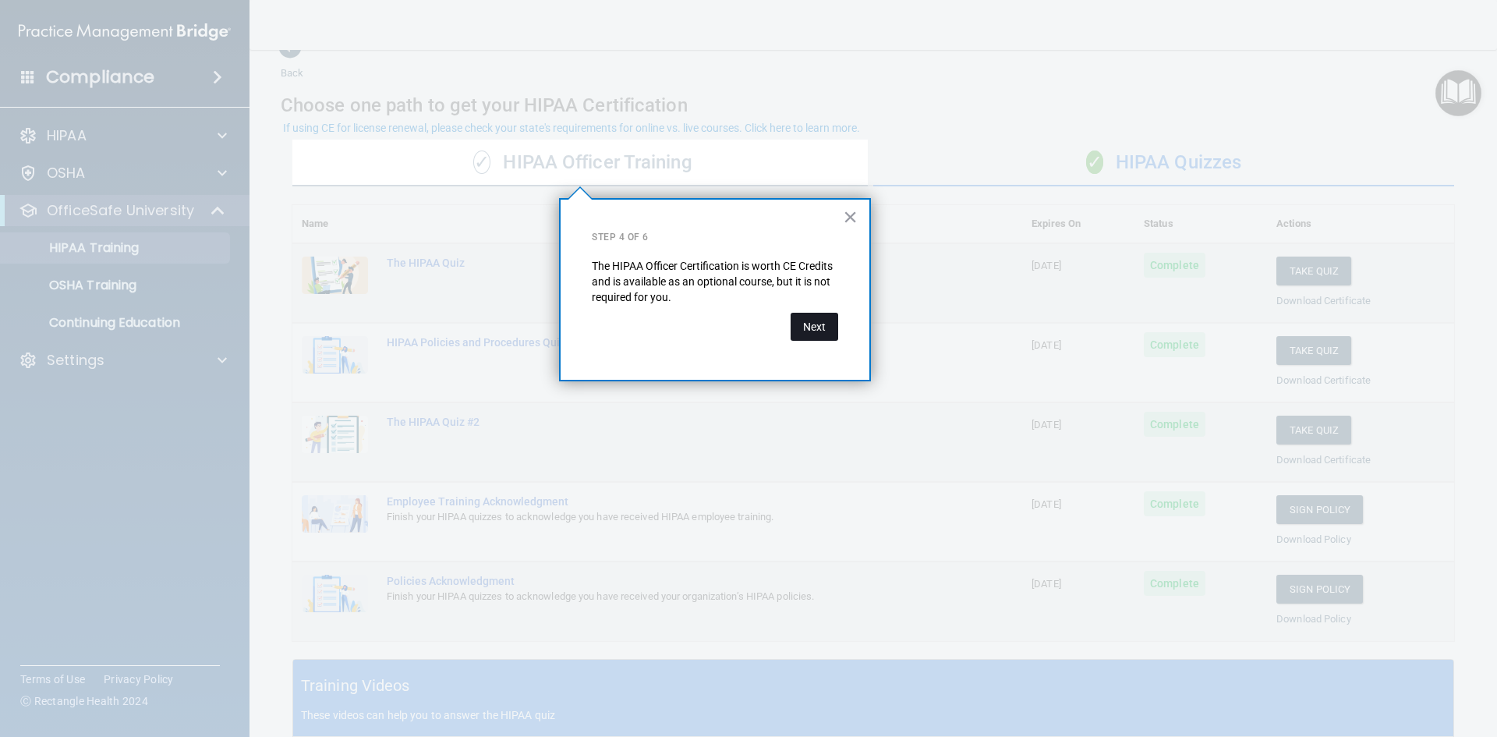
click at [795, 327] on button "Next" at bounding box center [815, 327] width 48 height 28
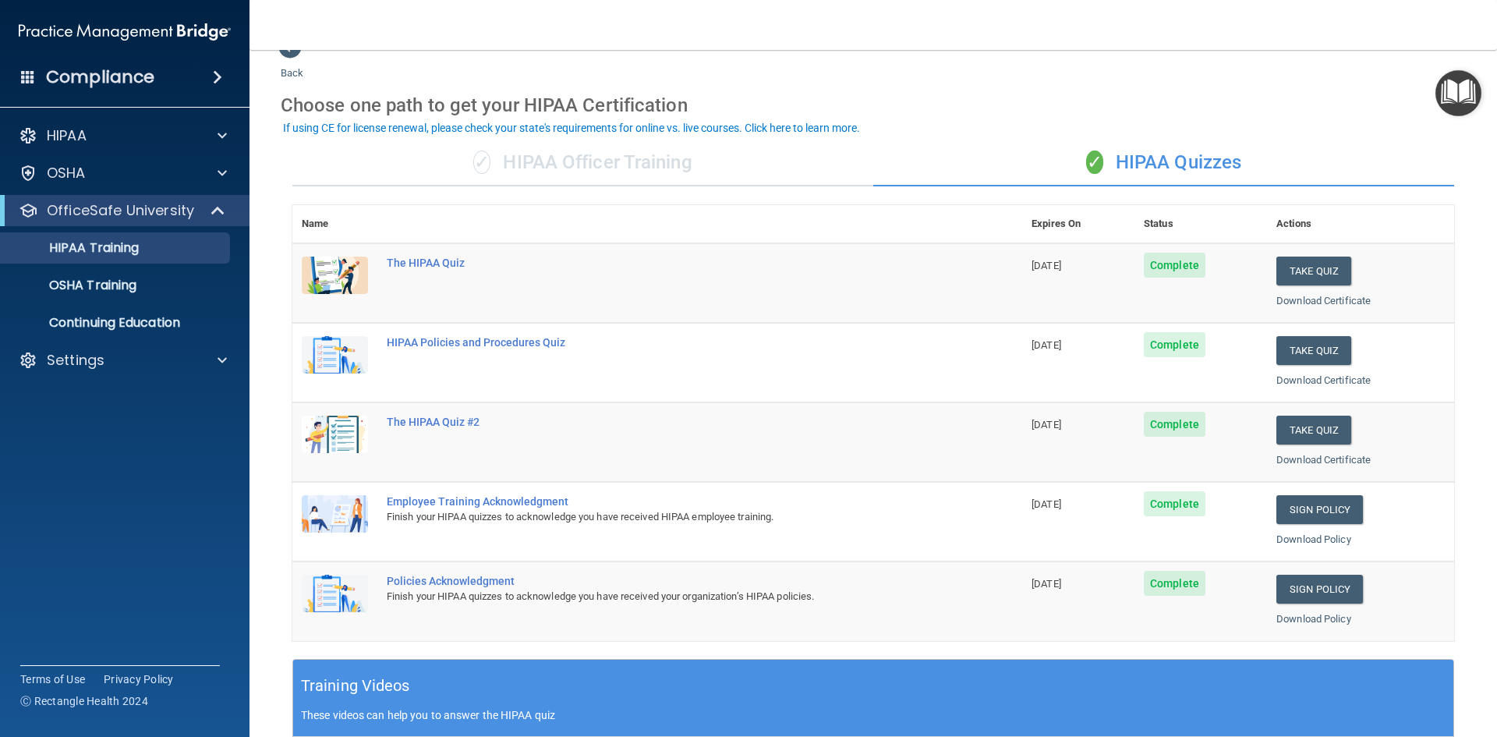
click at [1455, 94] on img "Open Resource Center" at bounding box center [1458, 93] width 46 height 46
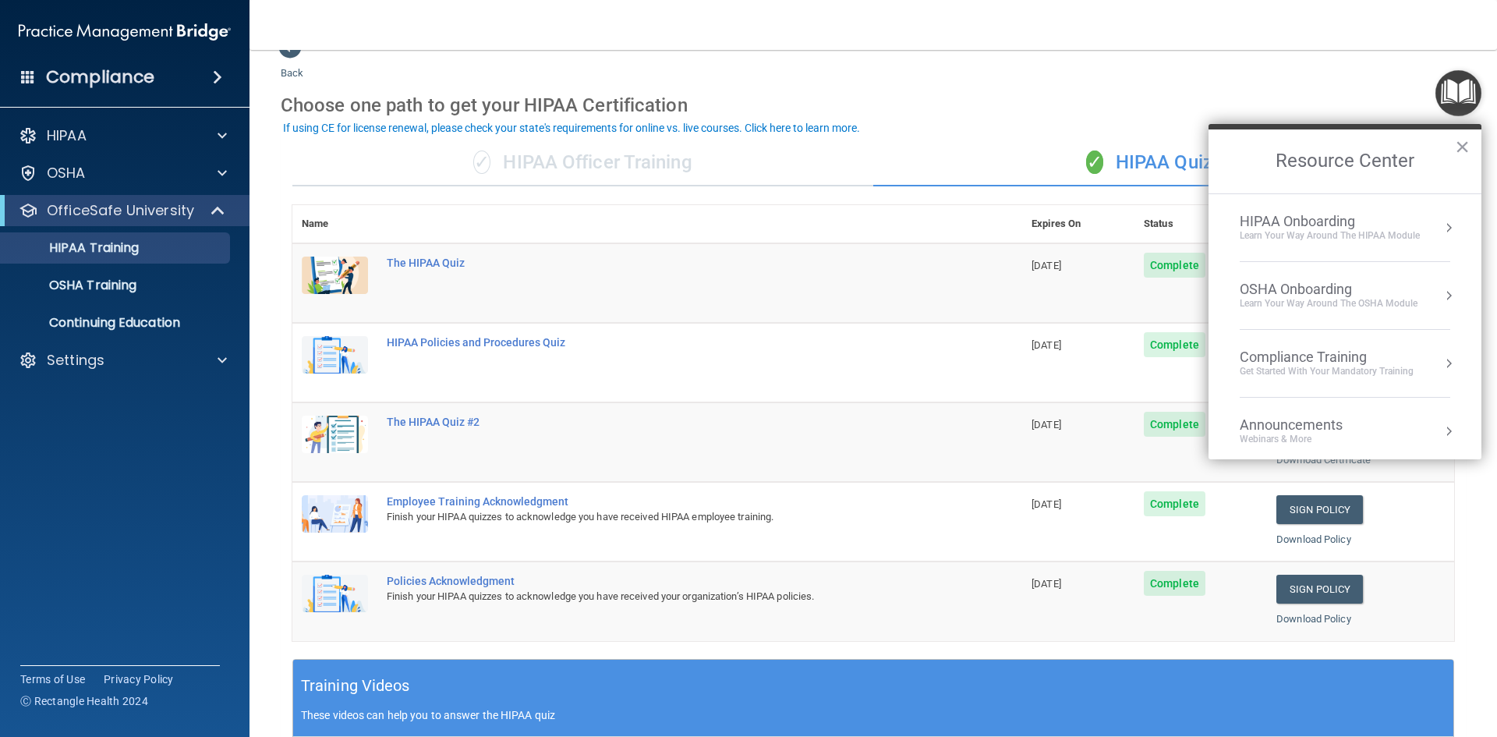
click at [1364, 223] on div "HIPAA Onboarding" at bounding box center [1330, 221] width 180 height 17
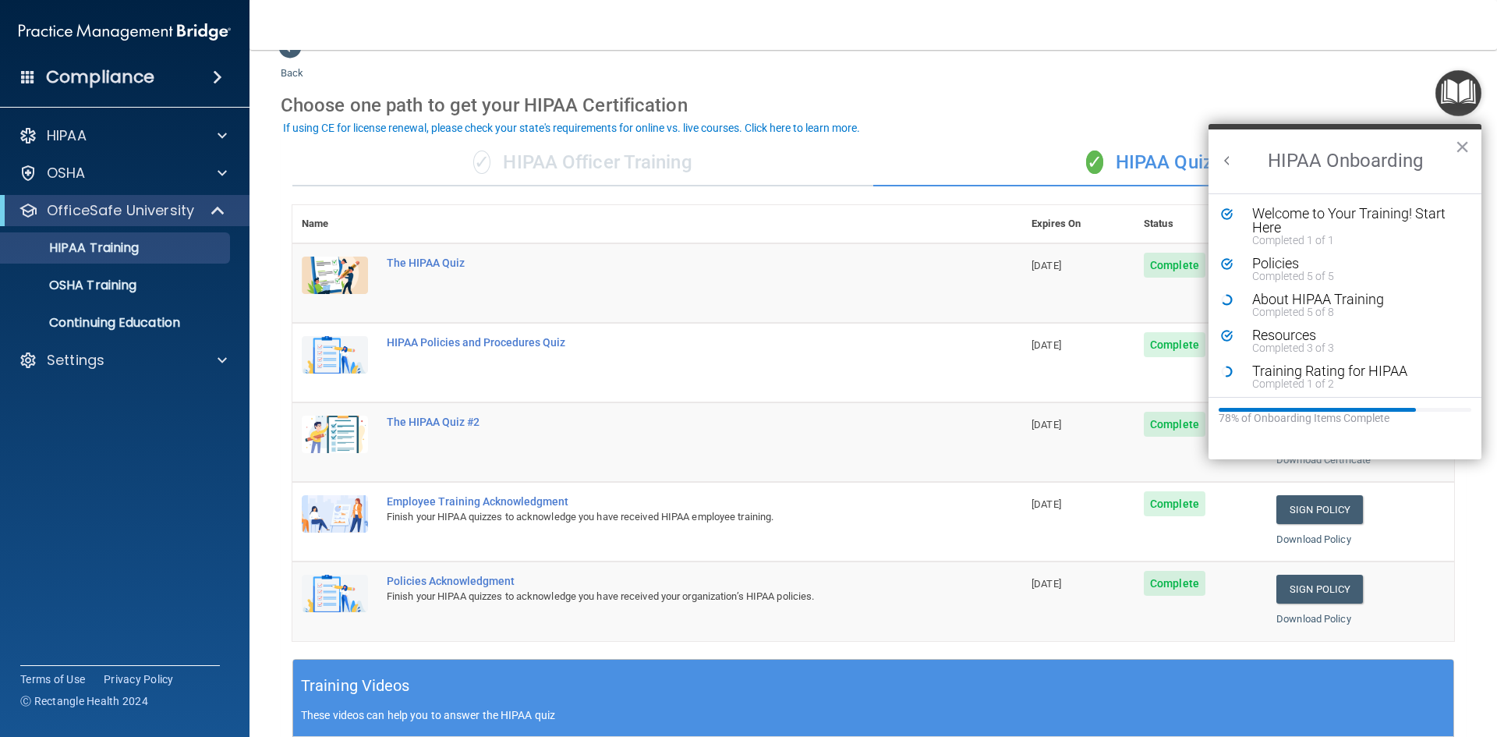
scroll to position [0, 0]
click at [1266, 378] on div "Completed 1 of 2" at bounding box center [1350, 383] width 197 height 11
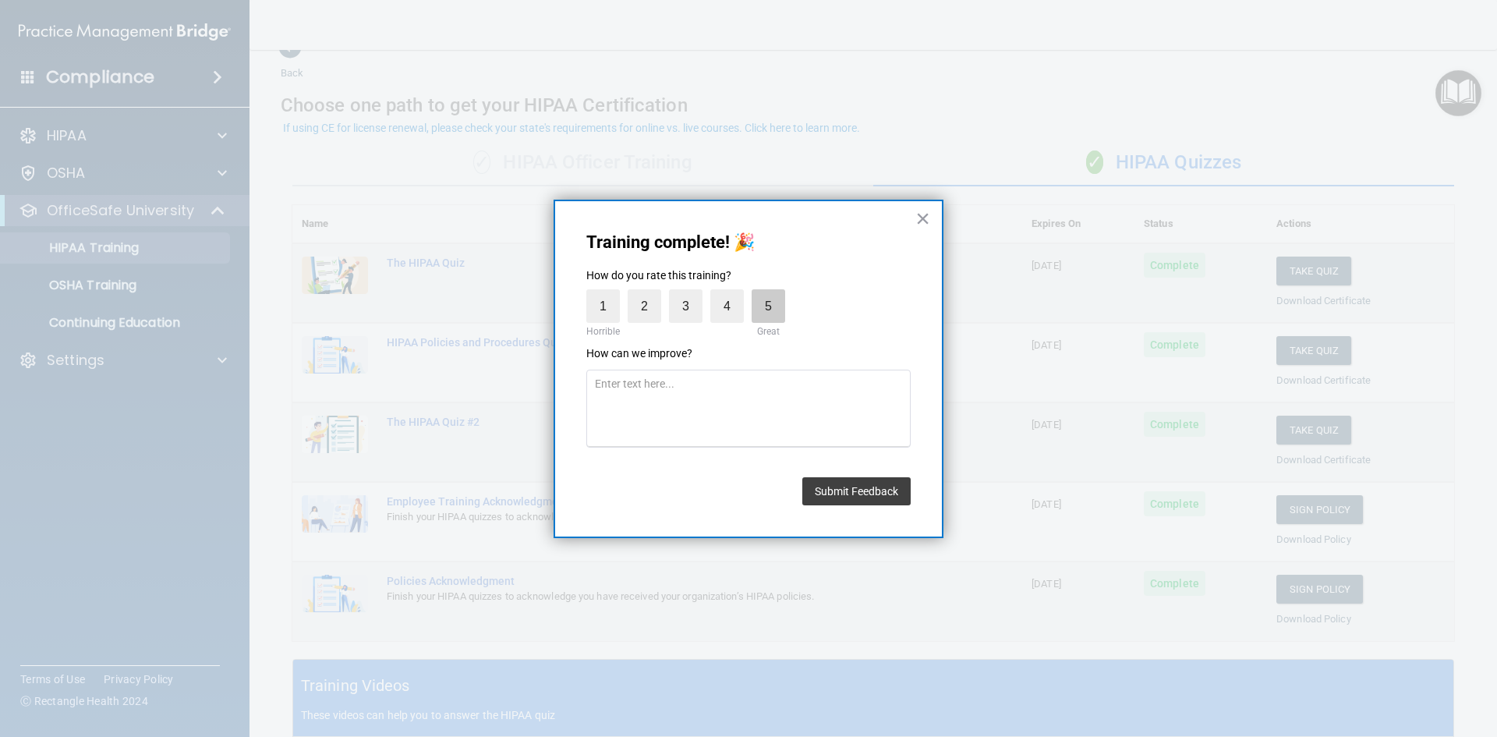
click at [769, 304] on label "5" at bounding box center [769, 306] width 34 height 34
click at [732, 293] on input "5" at bounding box center [732, 293] width 0 height 0
click at [846, 497] on button "Submit Feedback" at bounding box center [856, 491] width 108 height 28
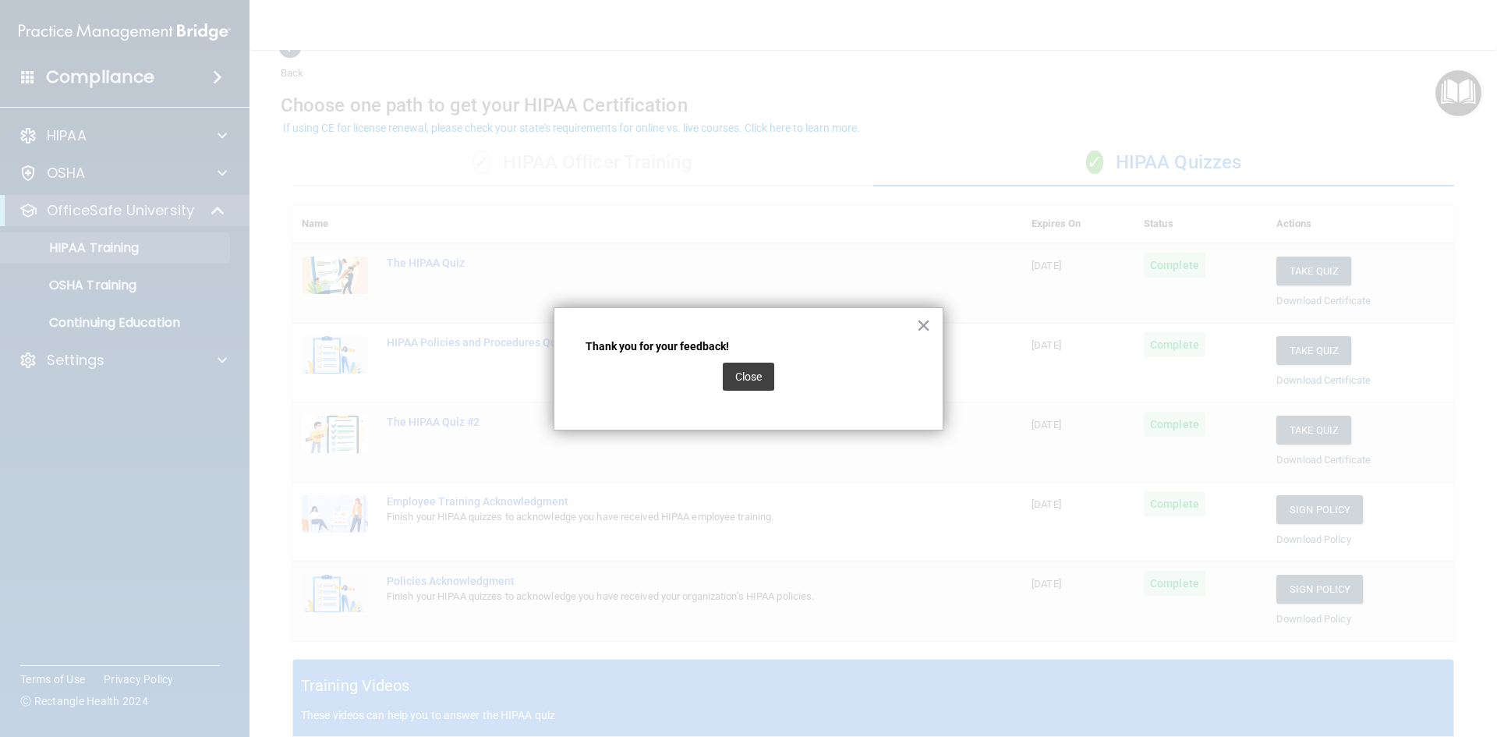
click at [760, 395] on div "Close" at bounding box center [748, 377] width 51 height 44
click at [752, 380] on button "Close" at bounding box center [748, 377] width 51 height 28
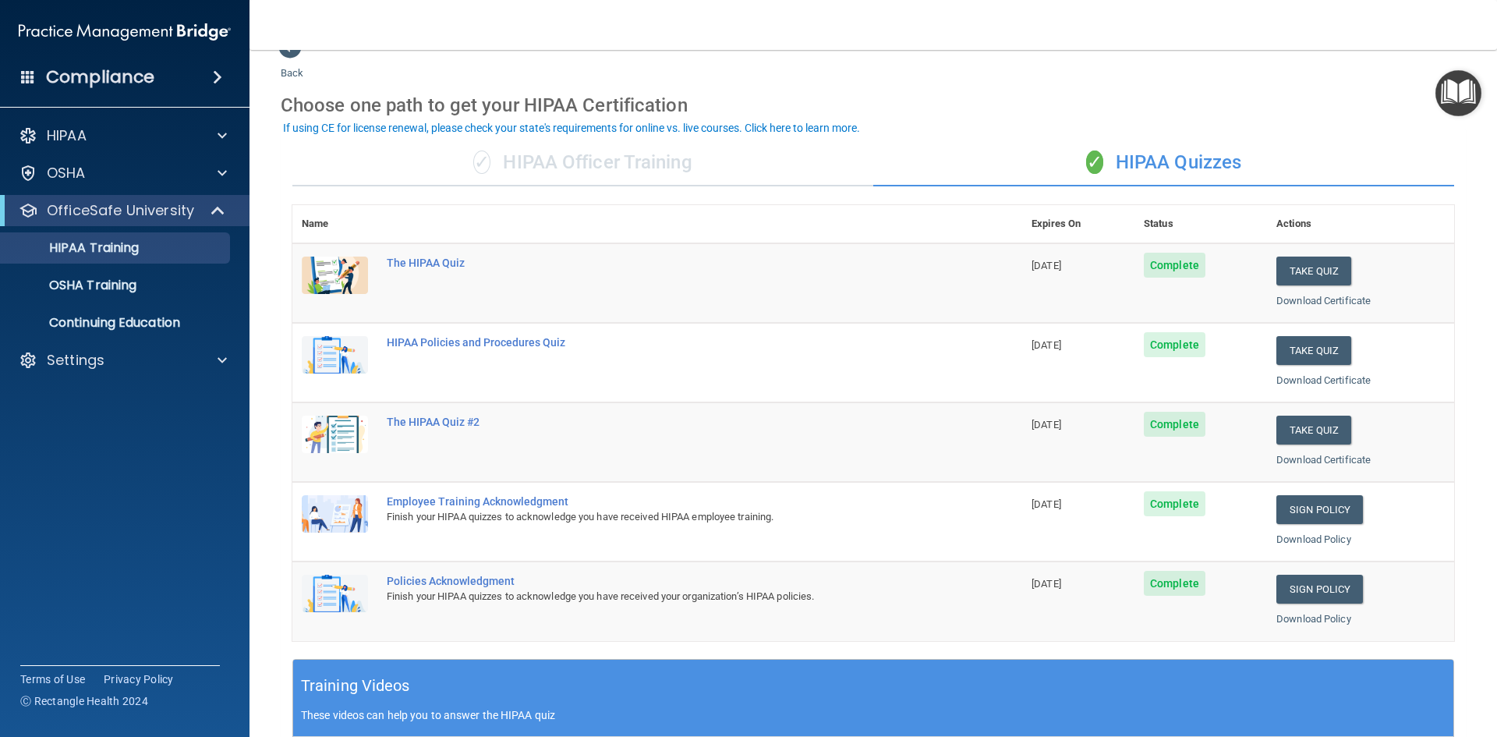
click at [1430, 117] on div "Choose one path to get your HIPAA Certification" at bounding box center [873, 105] width 1185 height 45
click at [1452, 103] on img "Open Resource Center" at bounding box center [1458, 93] width 46 height 46
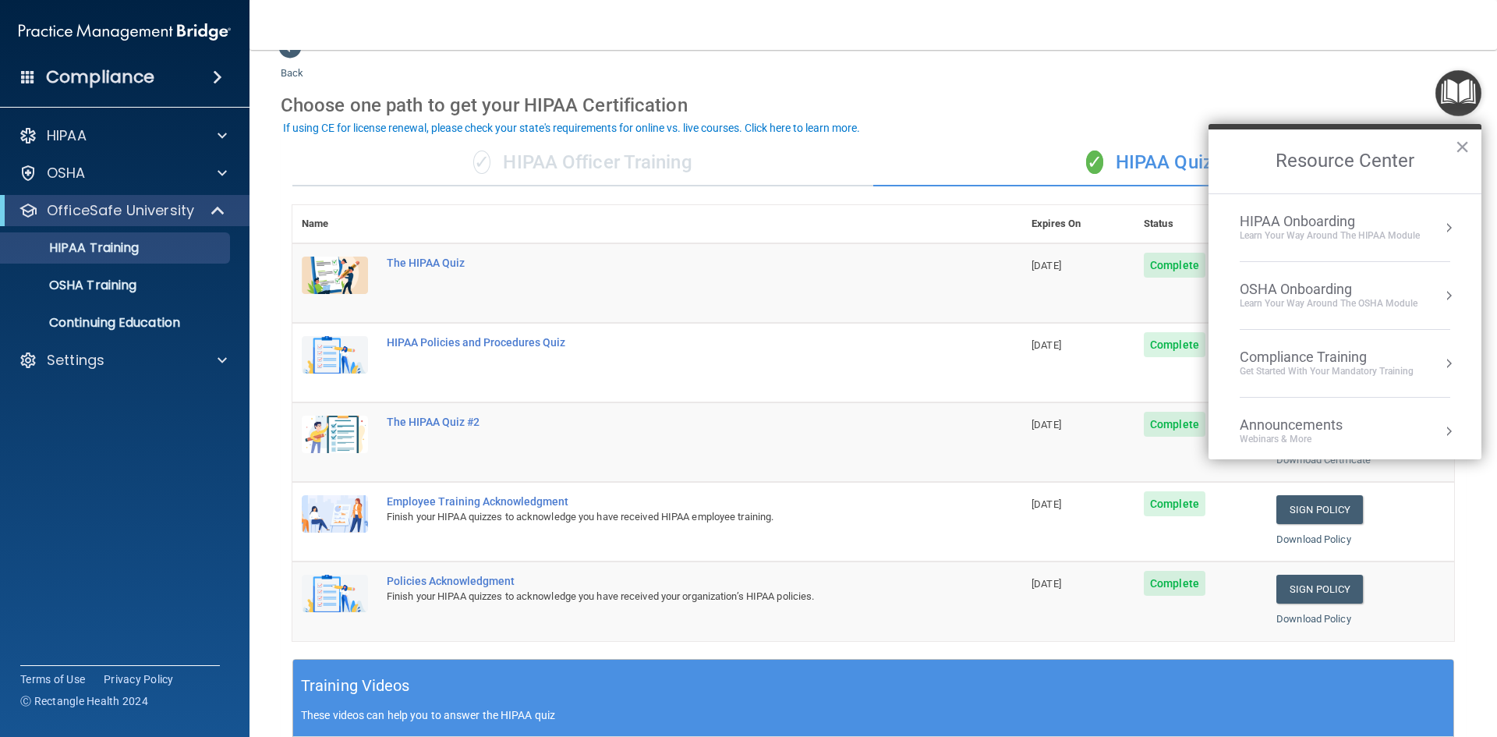
click at [1428, 238] on div "HIPAA Onboarding Learn Your Way around the HIPAA module" at bounding box center [1345, 228] width 211 height 30
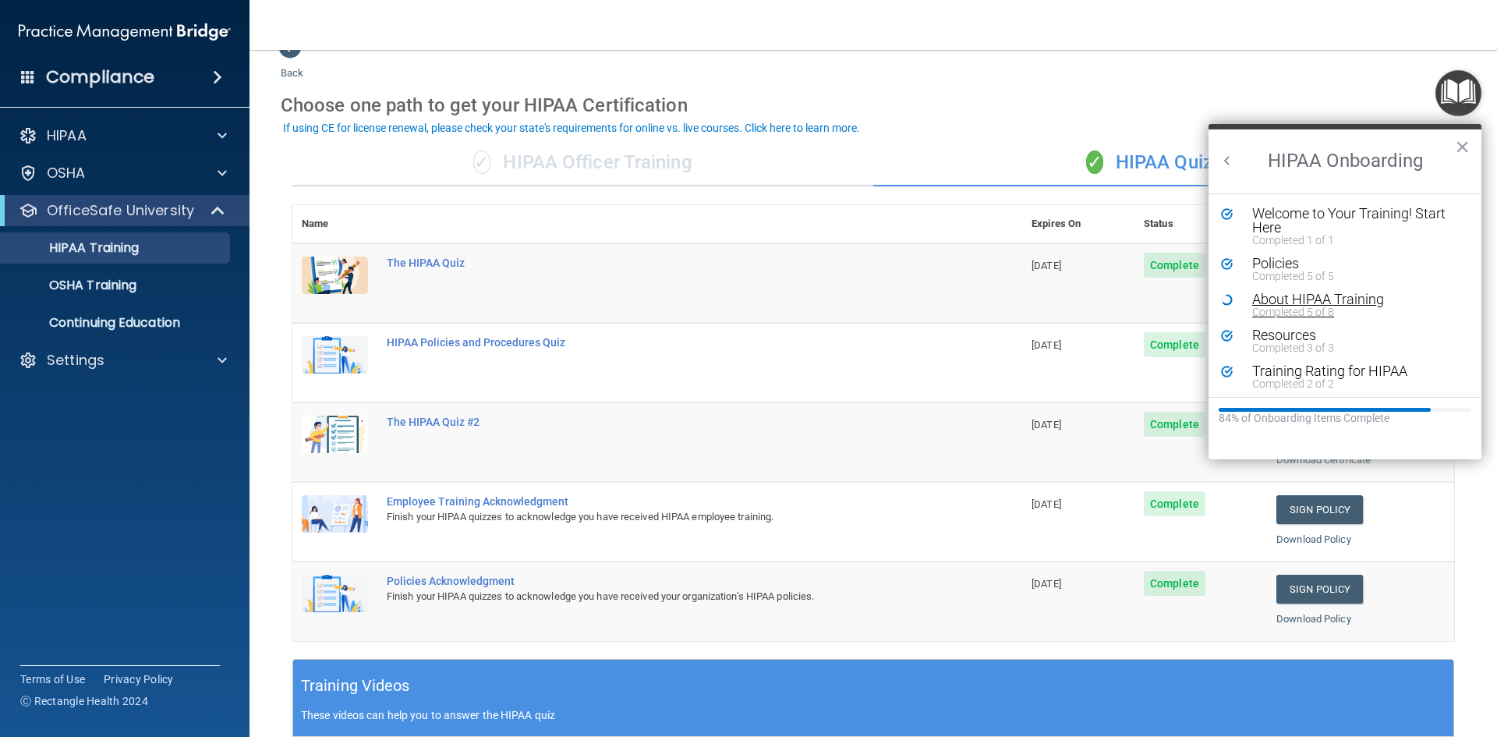
click at [1285, 297] on div "About HIPAA Training" at bounding box center [1350, 299] width 197 height 14
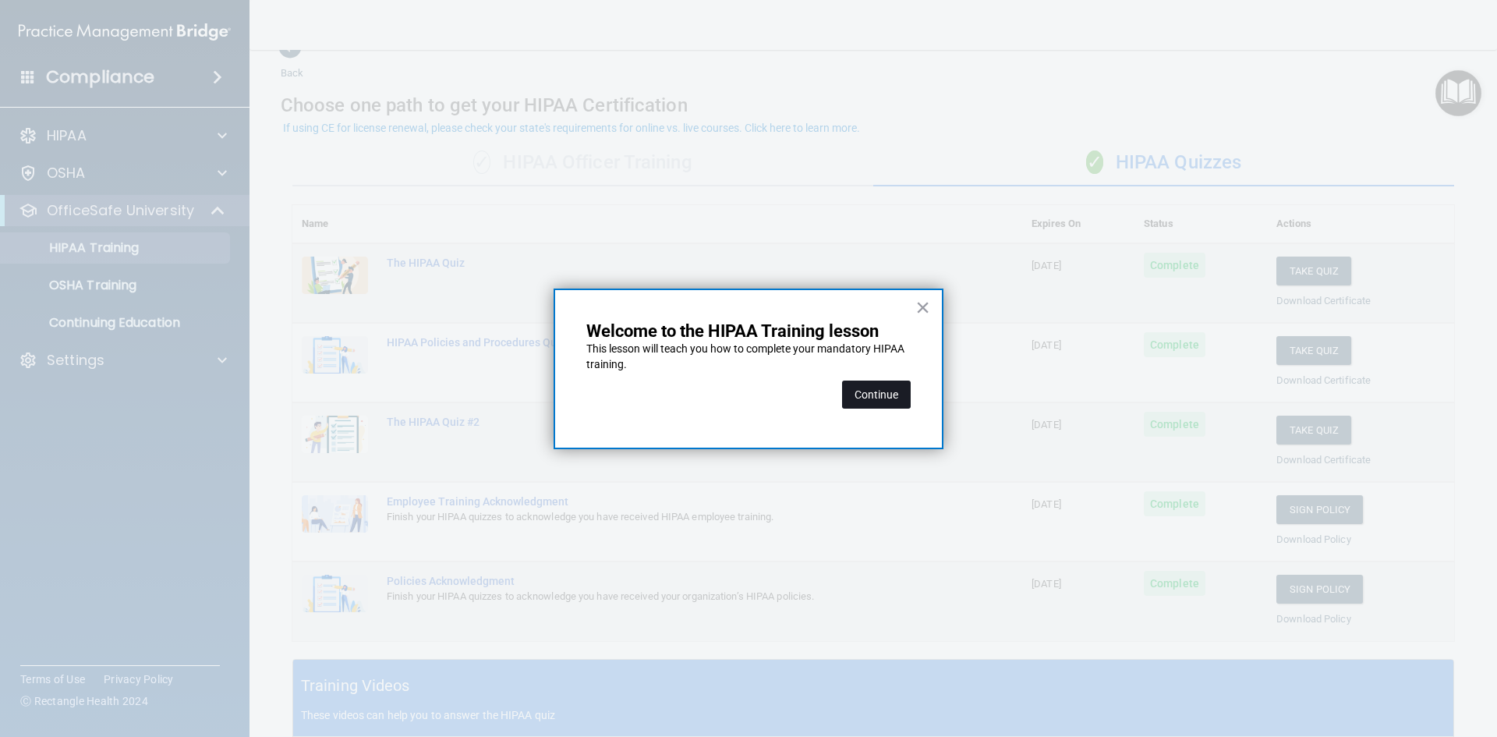
click at [850, 385] on button "Continue" at bounding box center [876, 394] width 69 height 28
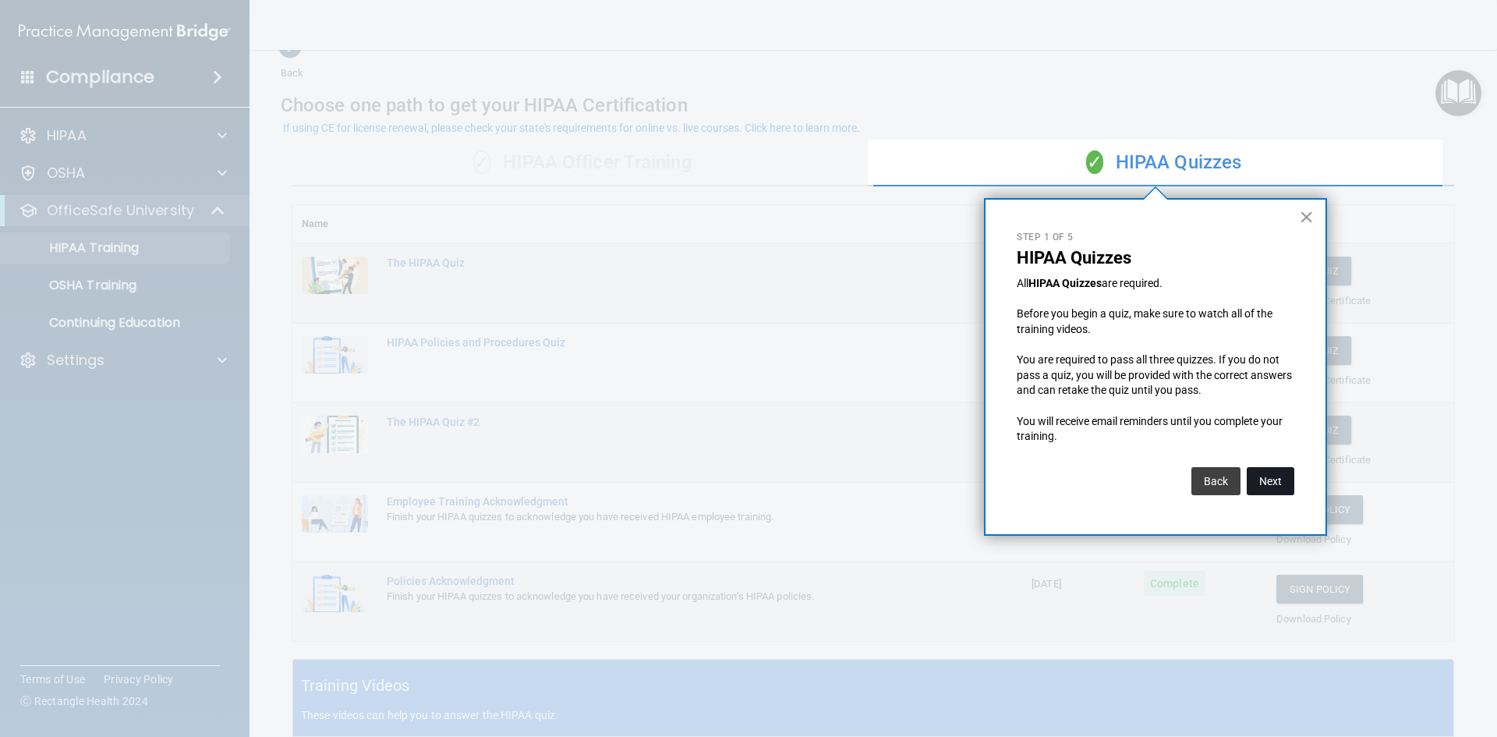
click at [1275, 482] on button "Next" at bounding box center [1271, 481] width 48 height 28
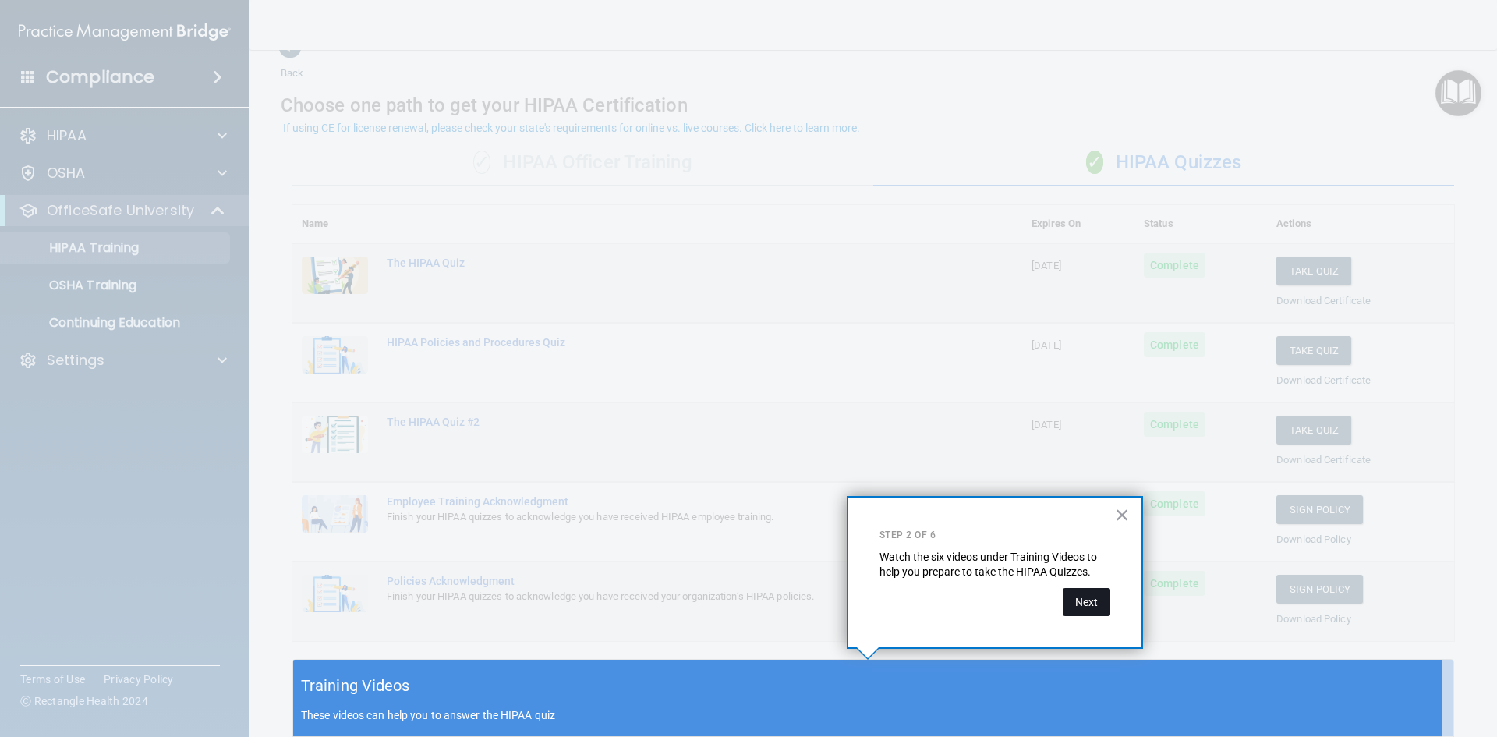
click at [1064, 615] on button "Next" at bounding box center [1087, 602] width 48 height 28
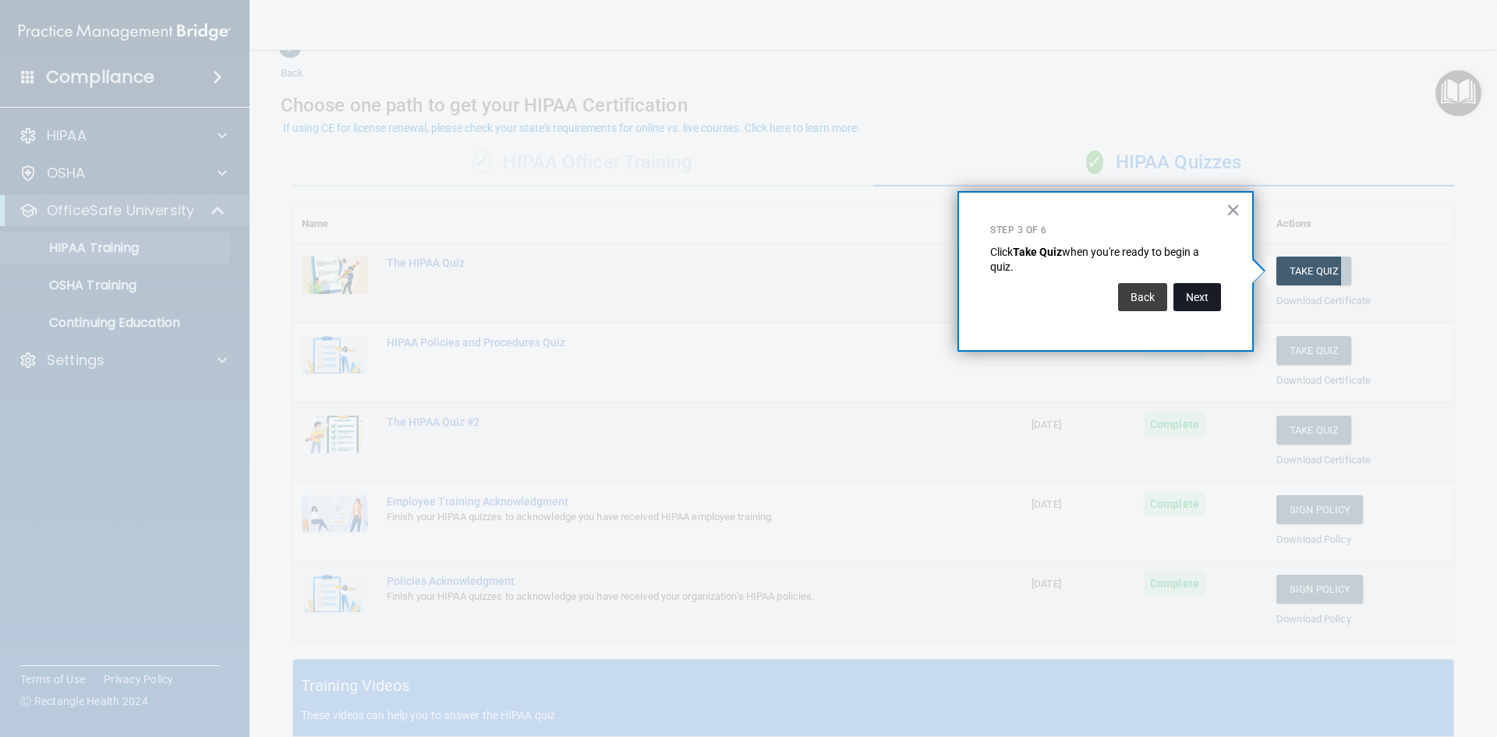
click at [1193, 293] on button "Next" at bounding box center [1197, 297] width 48 height 28
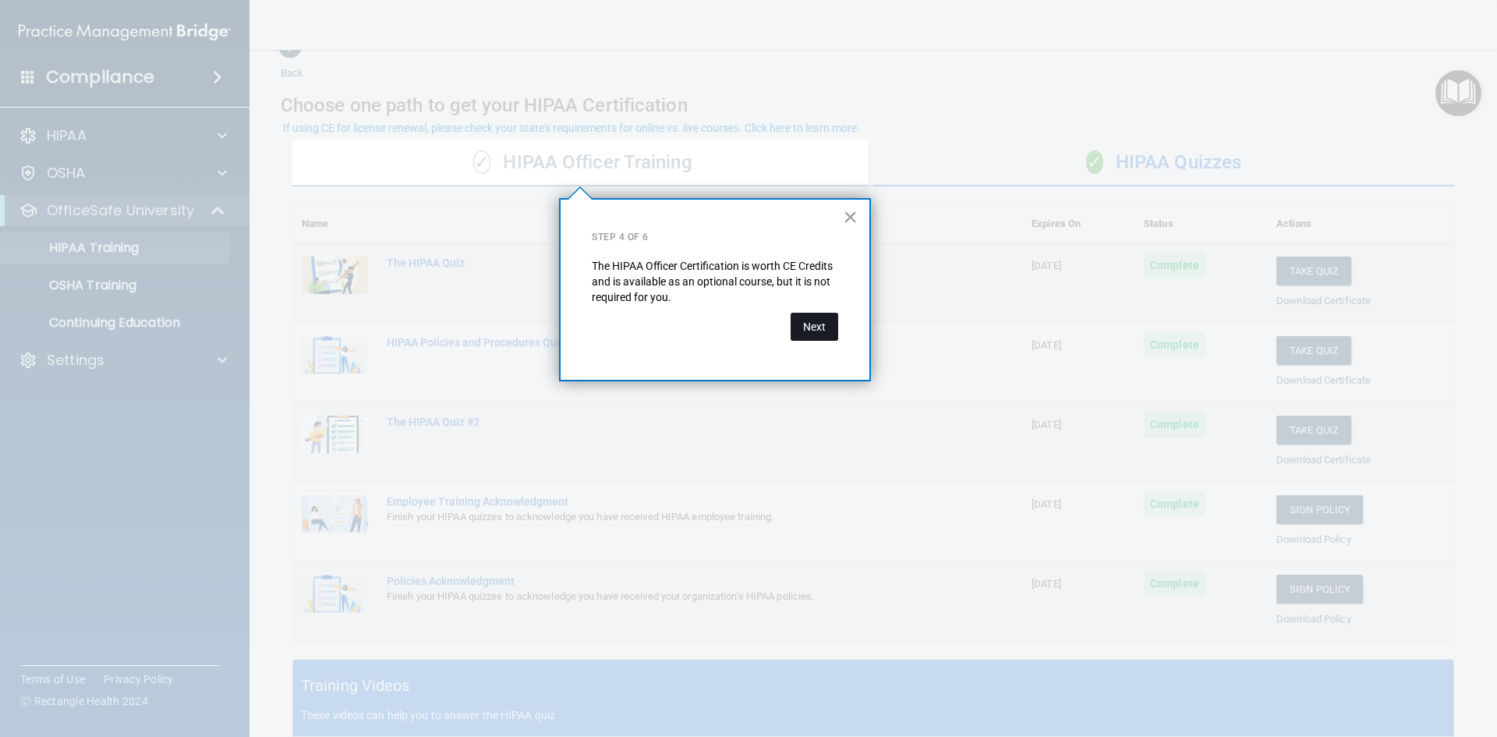
click at [807, 328] on button "Next" at bounding box center [815, 327] width 48 height 28
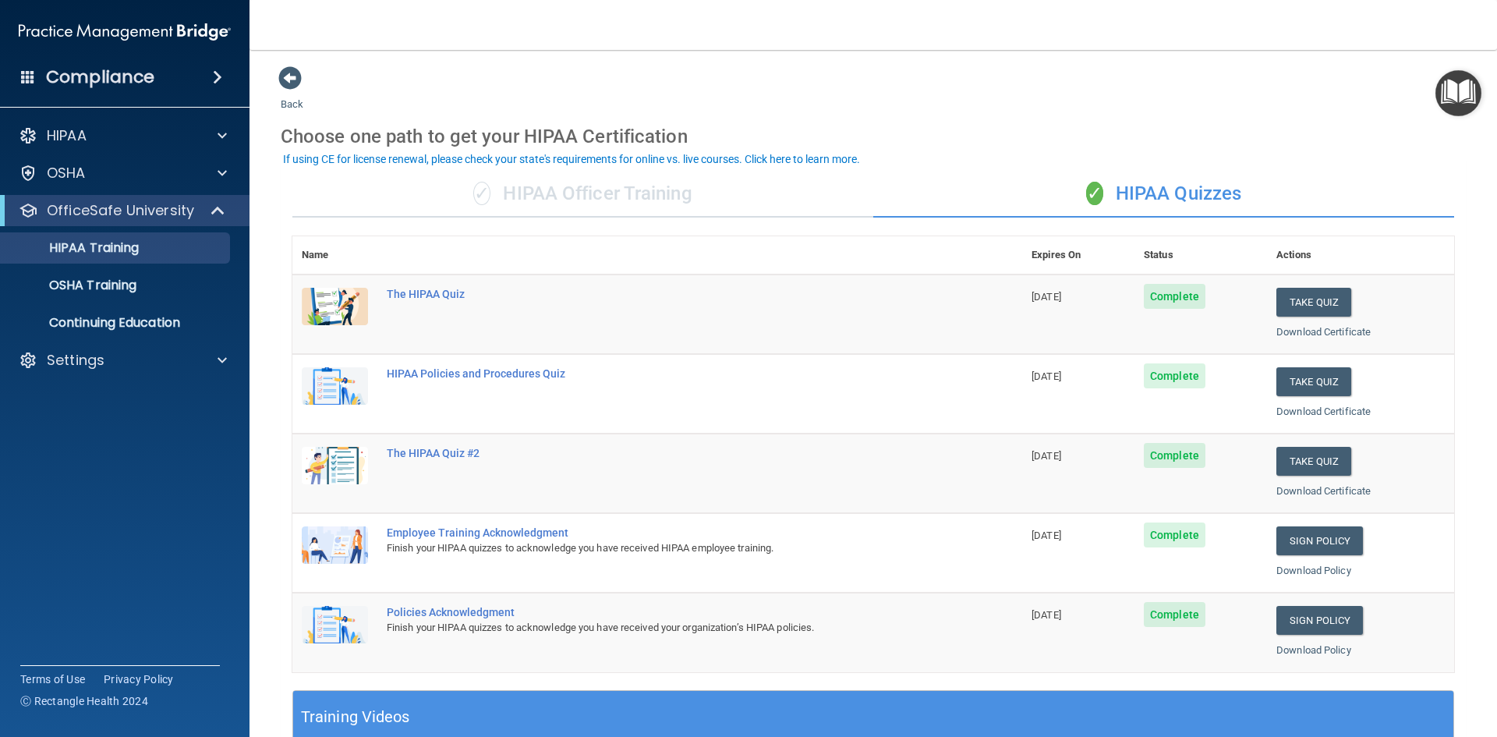
click at [1469, 94] on img "Open Resource Center" at bounding box center [1458, 93] width 46 height 46
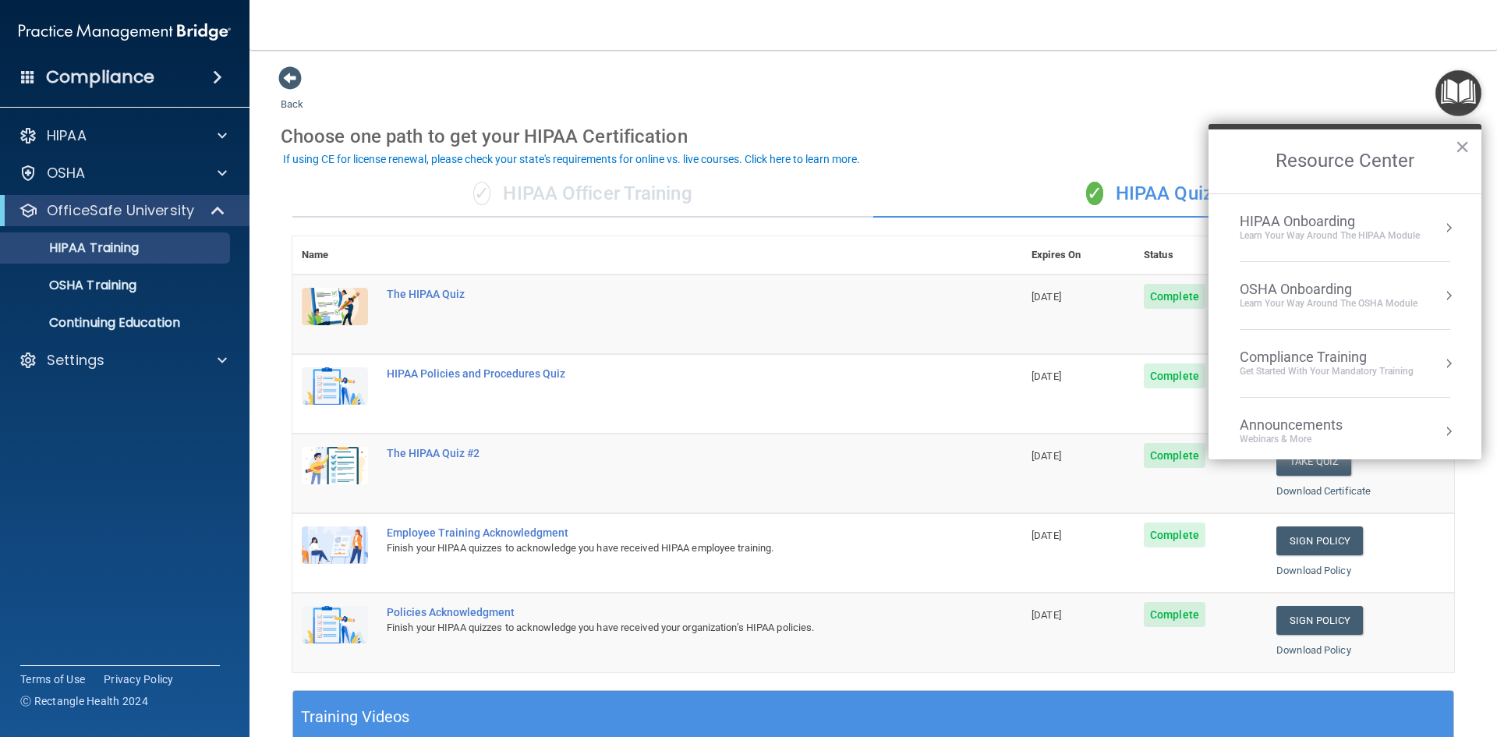
click at [1357, 210] on li "HIPAA Onboarding Learn Your Way around the HIPAA module" at bounding box center [1345, 228] width 211 height 68
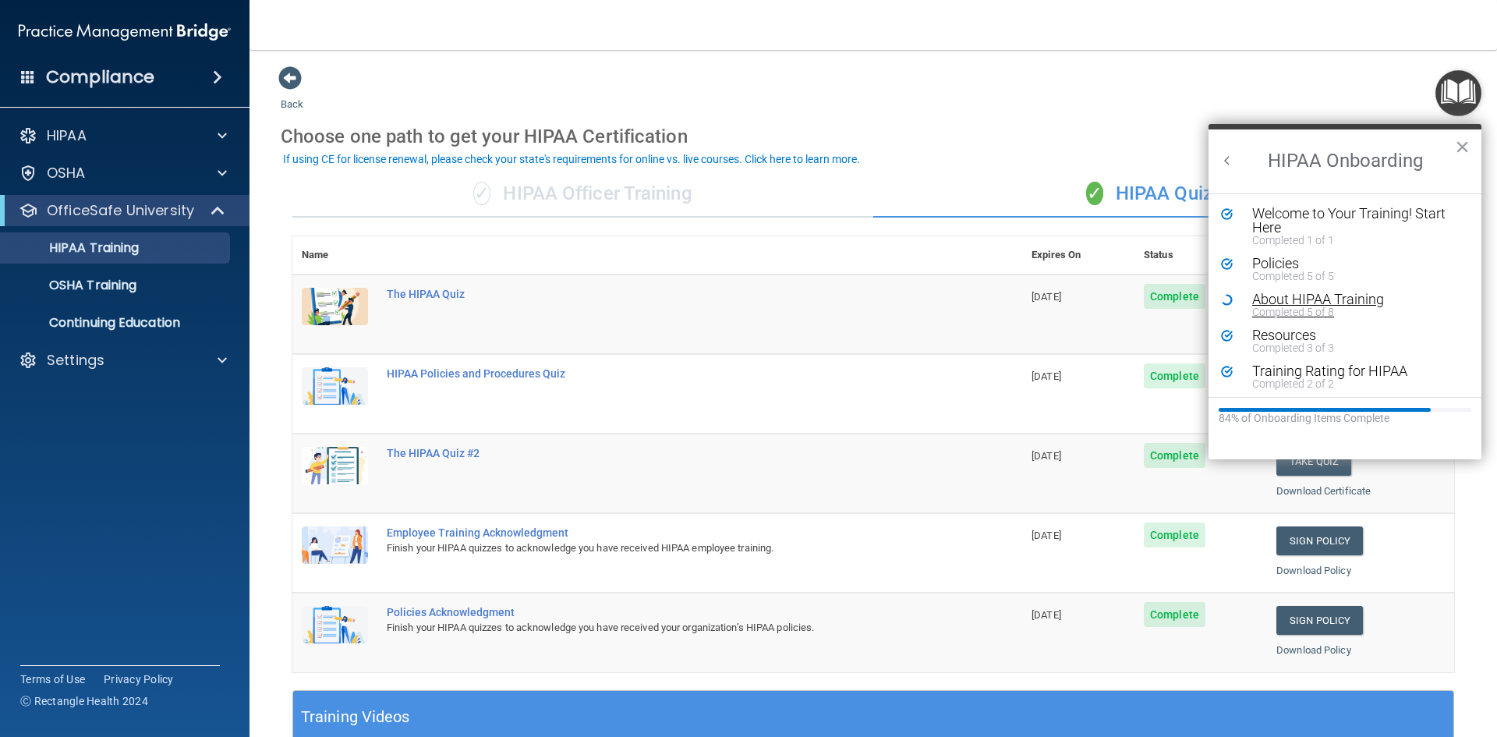
click at [1276, 299] on div "About HIPAA Training" at bounding box center [1350, 299] width 197 height 14
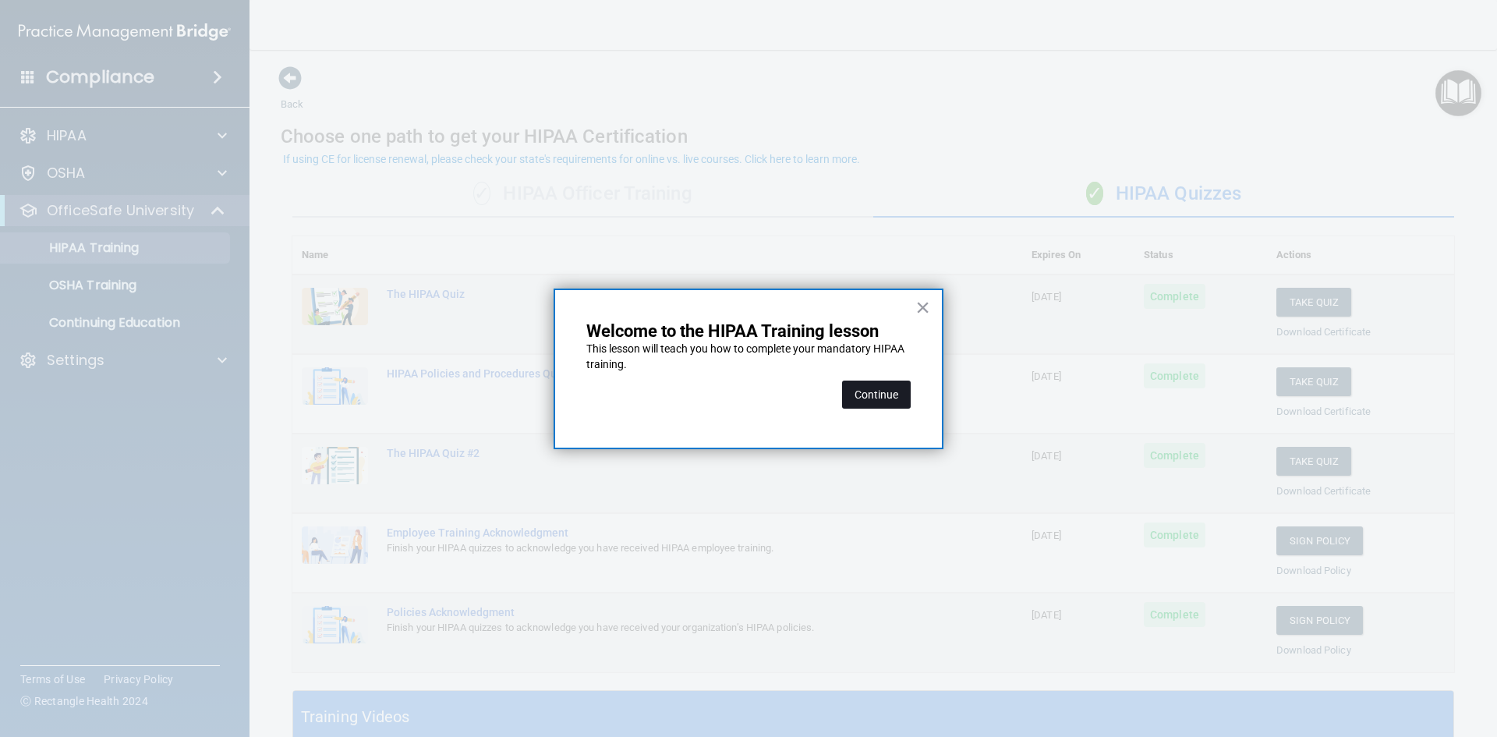
click at [862, 393] on button "Continue" at bounding box center [876, 394] width 69 height 28
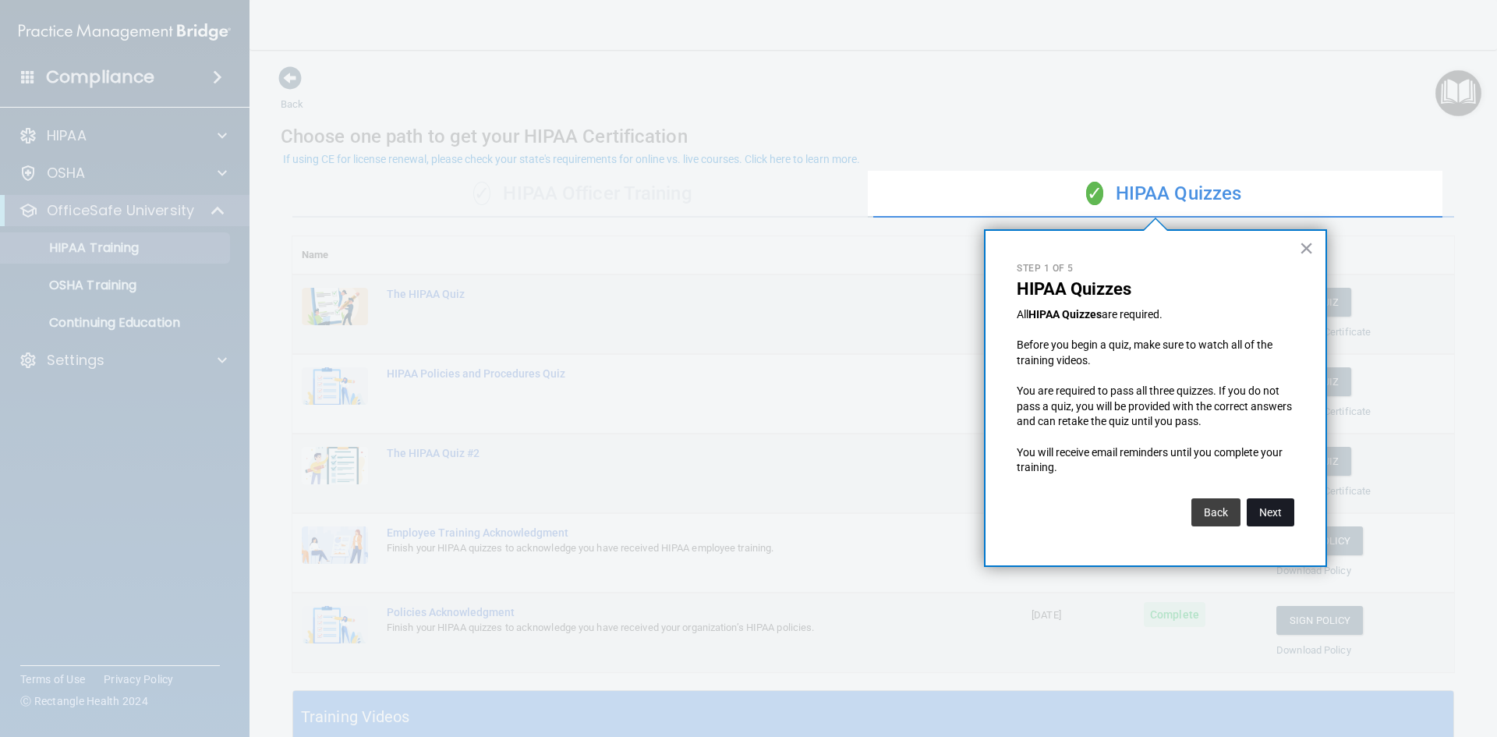
click at [1263, 512] on button "Next" at bounding box center [1271, 512] width 48 height 28
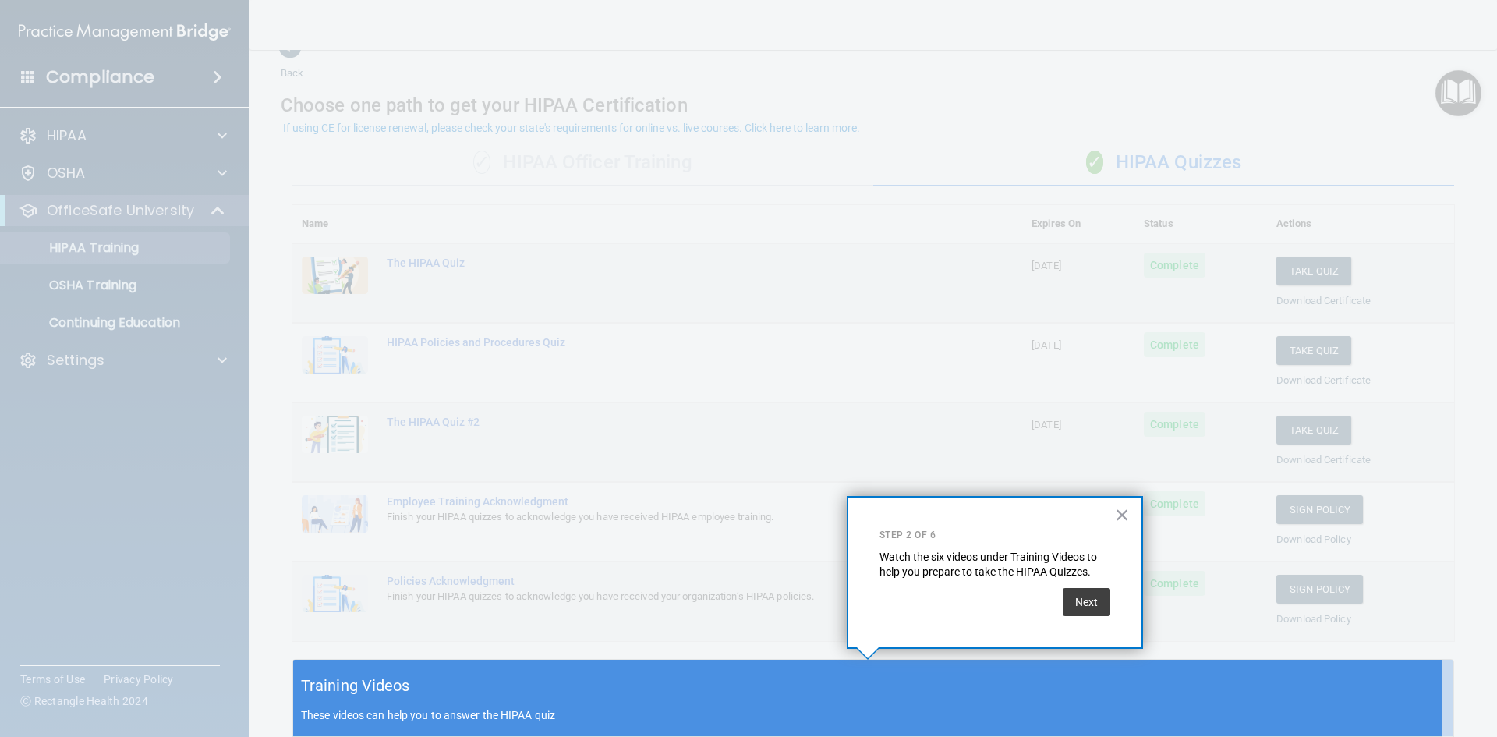
click at [446, 692] on div "Training Videos These videos can help you to answer the HIPAA quiz" at bounding box center [873, 698] width 1160 height 77
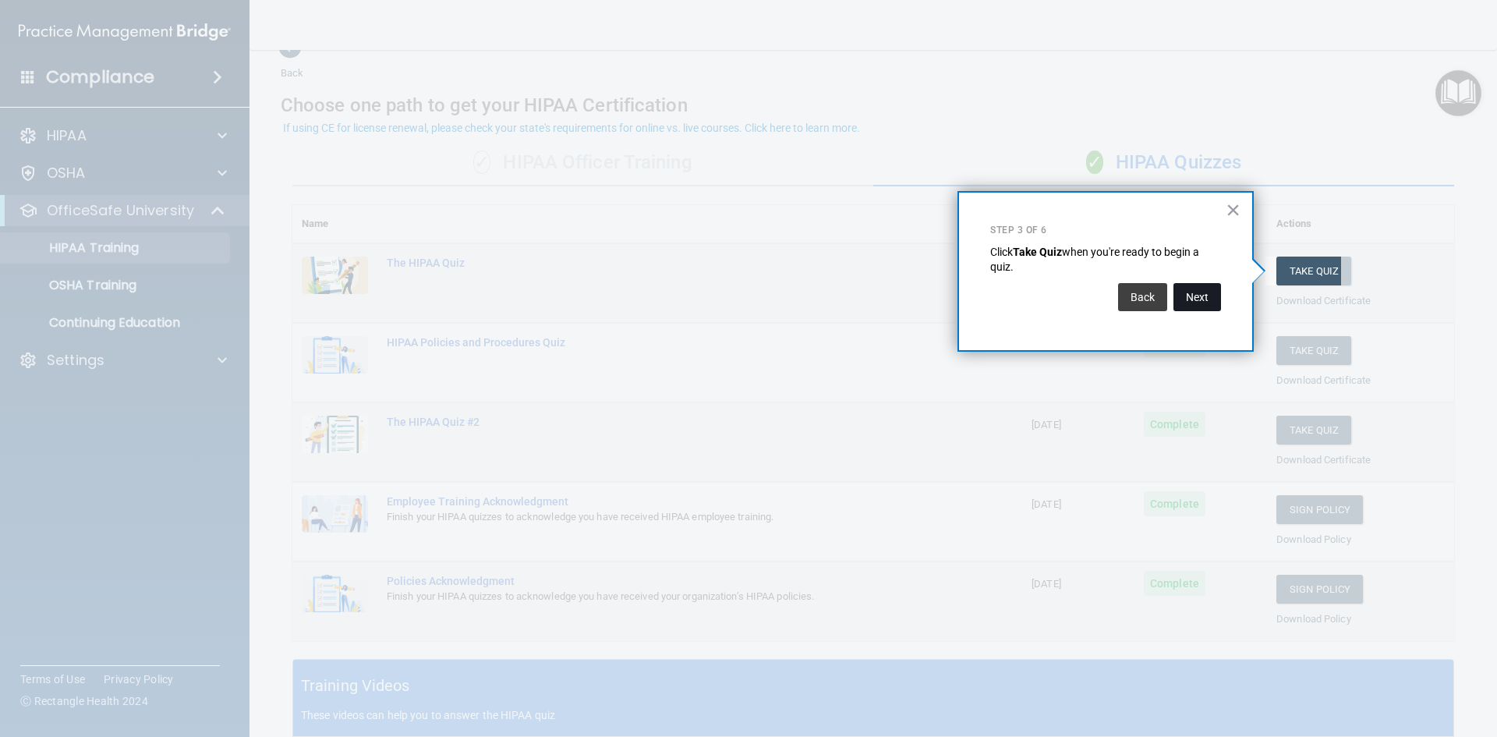
click at [1192, 304] on button "Next" at bounding box center [1197, 297] width 48 height 28
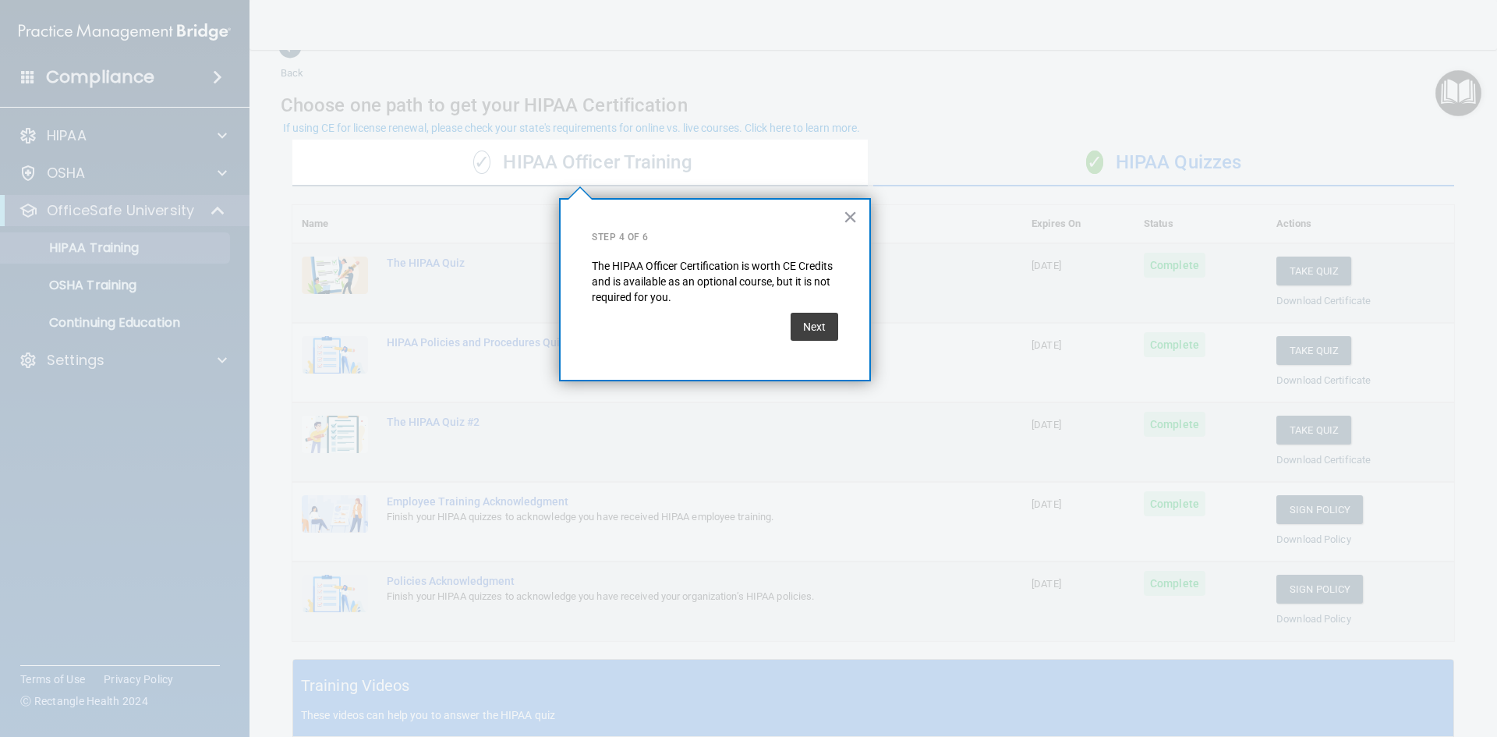
click at [747, 469] on div at bounding box center [579, 461] width 575 height 550
click at [748, 469] on div at bounding box center [579, 461] width 575 height 550
click at [812, 330] on button "Next" at bounding box center [815, 327] width 48 height 28
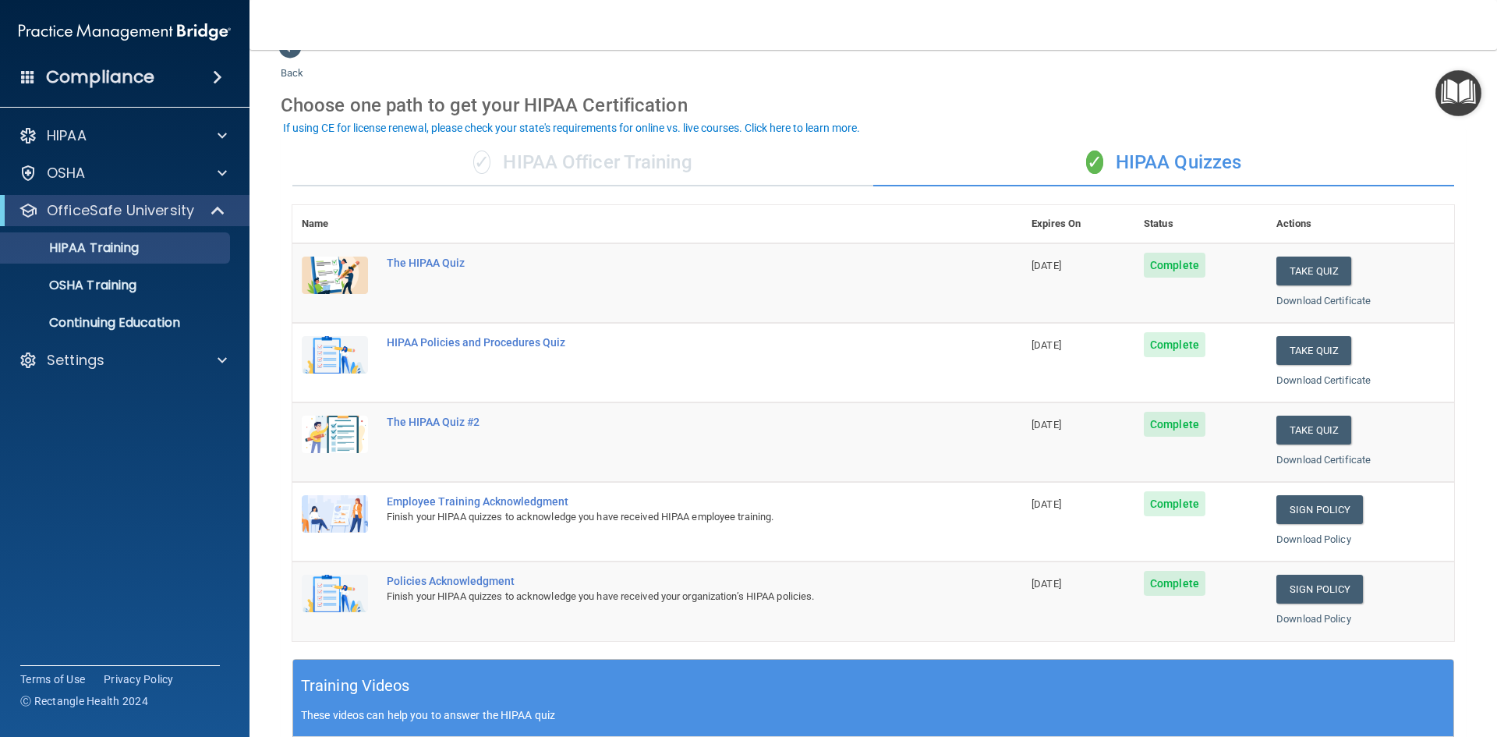
click at [1445, 94] on img "Open Resource Center" at bounding box center [1458, 93] width 46 height 46
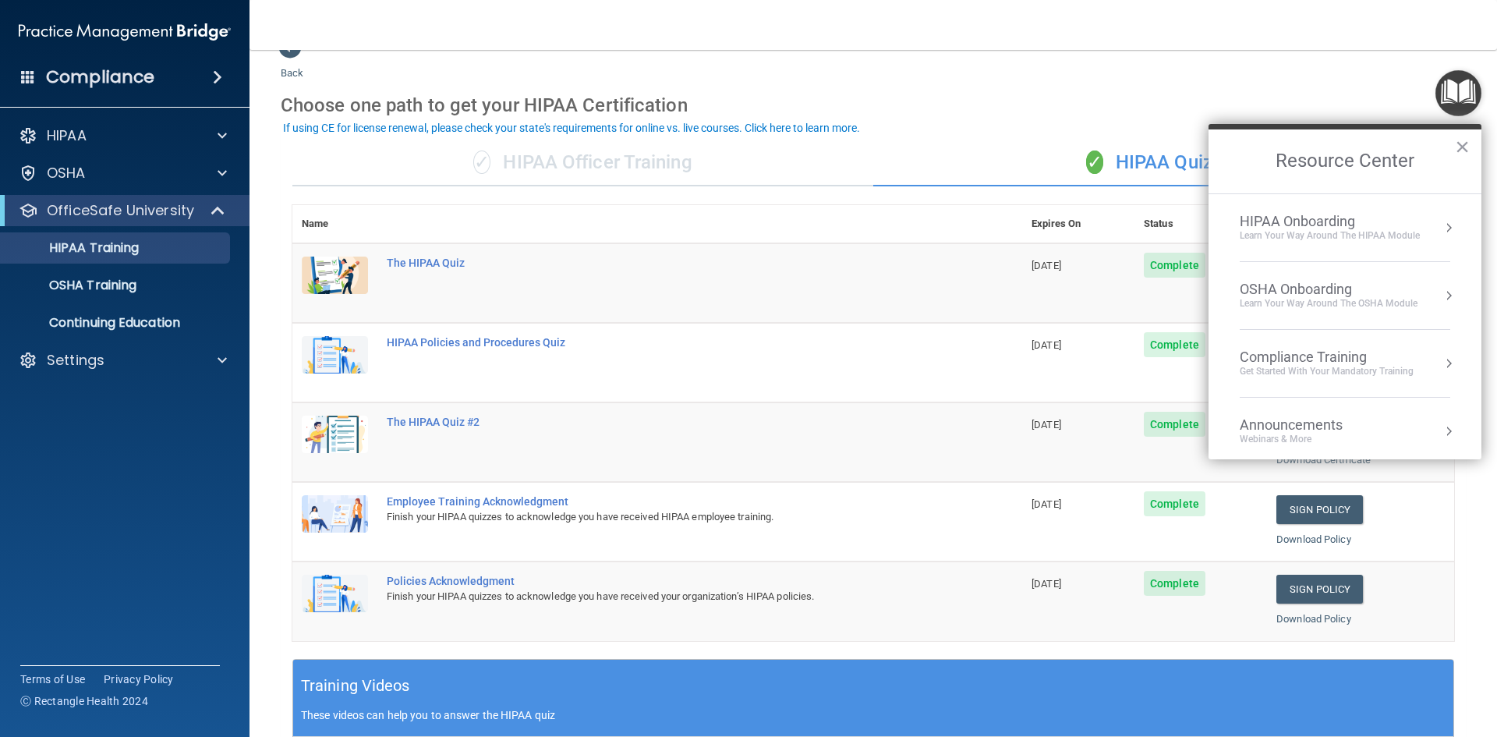
click at [1353, 213] on div "HIPAA Onboarding" at bounding box center [1330, 221] width 180 height 17
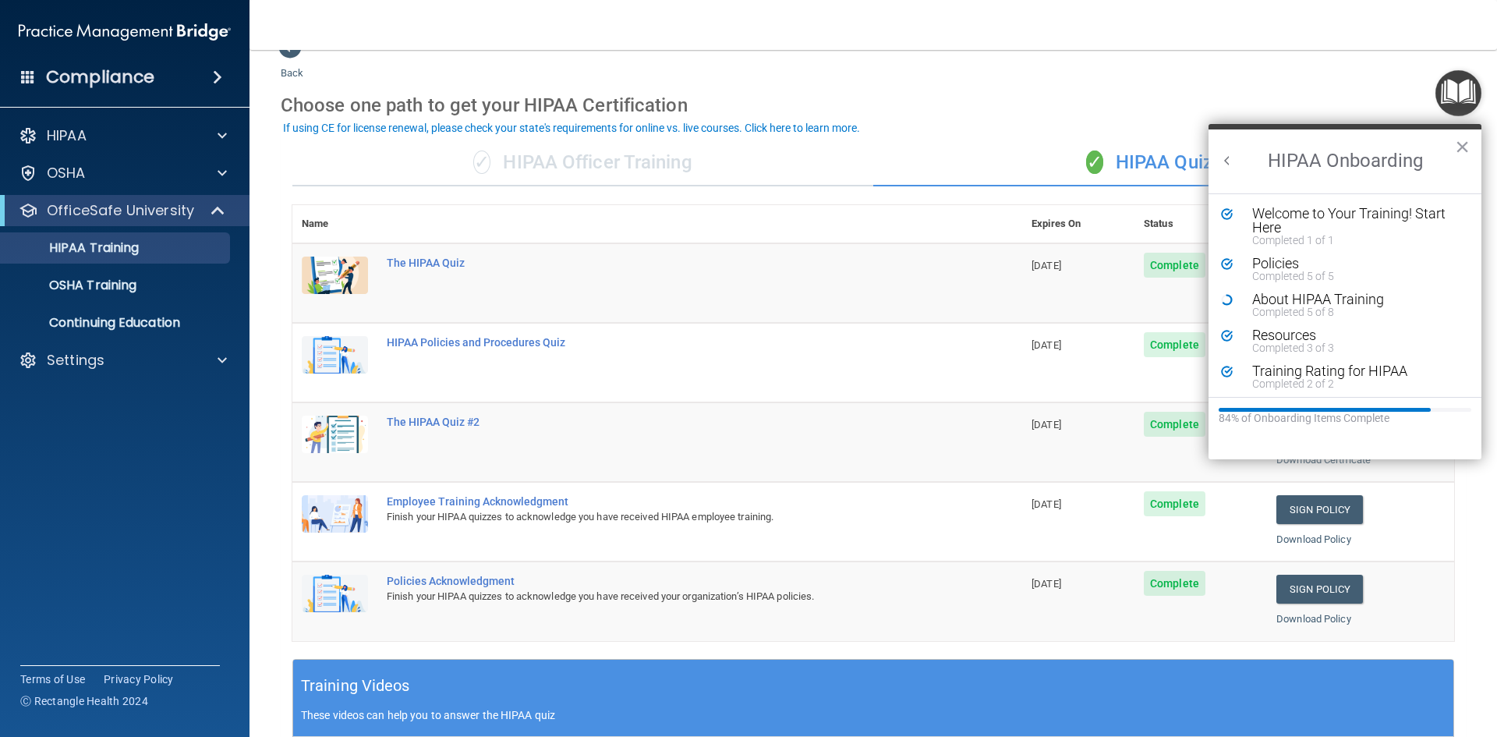
scroll to position [0, 0]
click at [1230, 161] on button "Back to Resource Center Home" at bounding box center [1227, 161] width 16 height 16
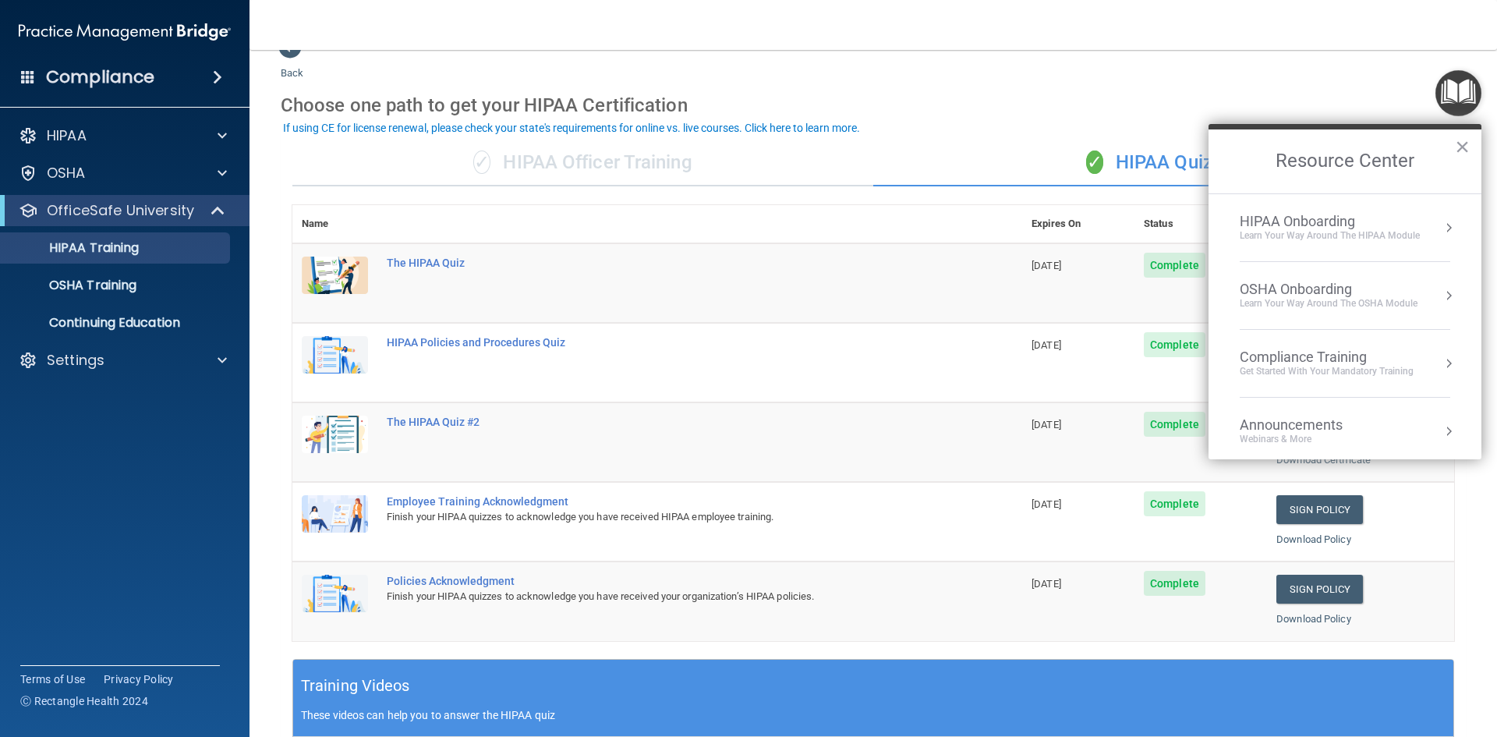
click at [1317, 359] on div "Compliance Training" at bounding box center [1327, 356] width 174 height 17
click at [1297, 216] on div "HIPAA Training for Members" at bounding box center [1308, 220] width 174 height 14
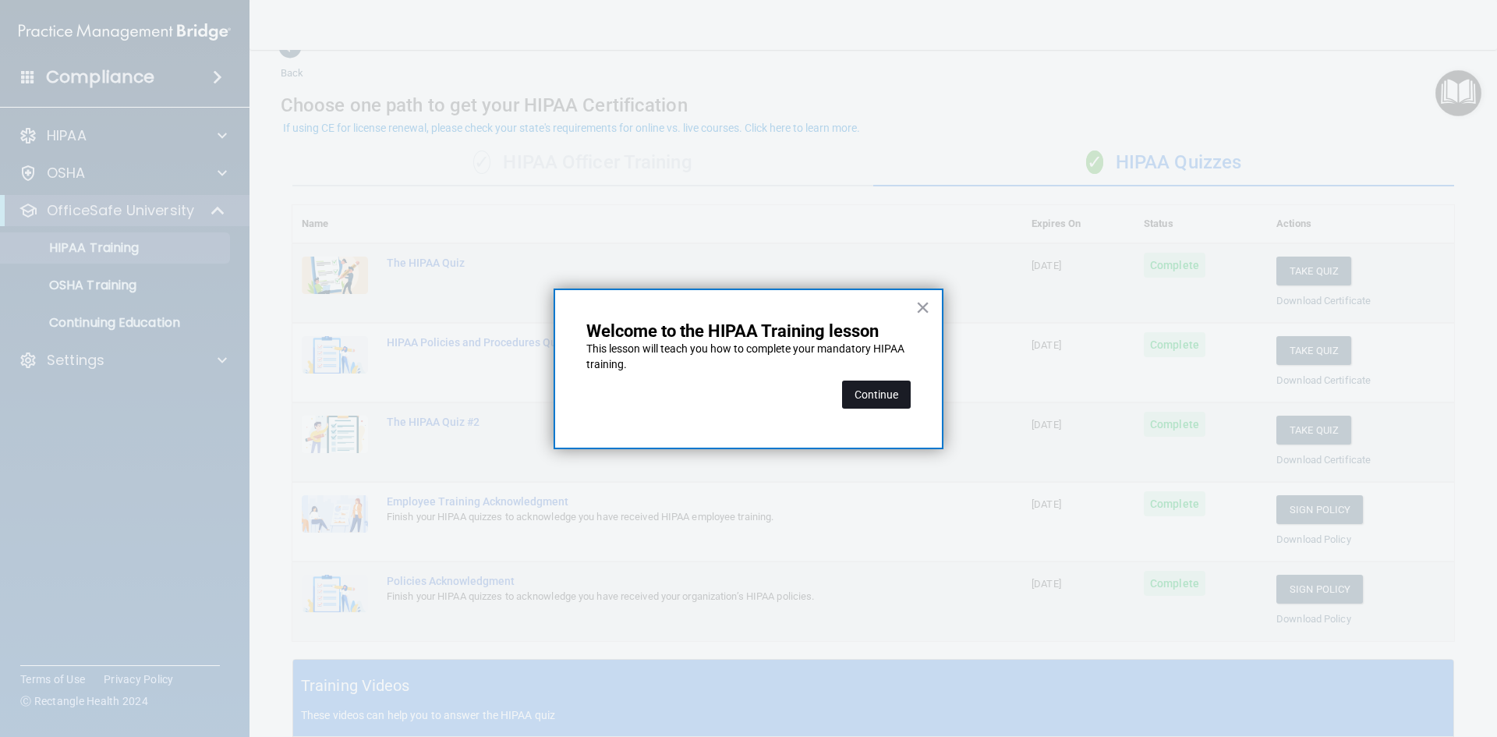
click at [885, 391] on button "Continue" at bounding box center [876, 394] width 69 height 28
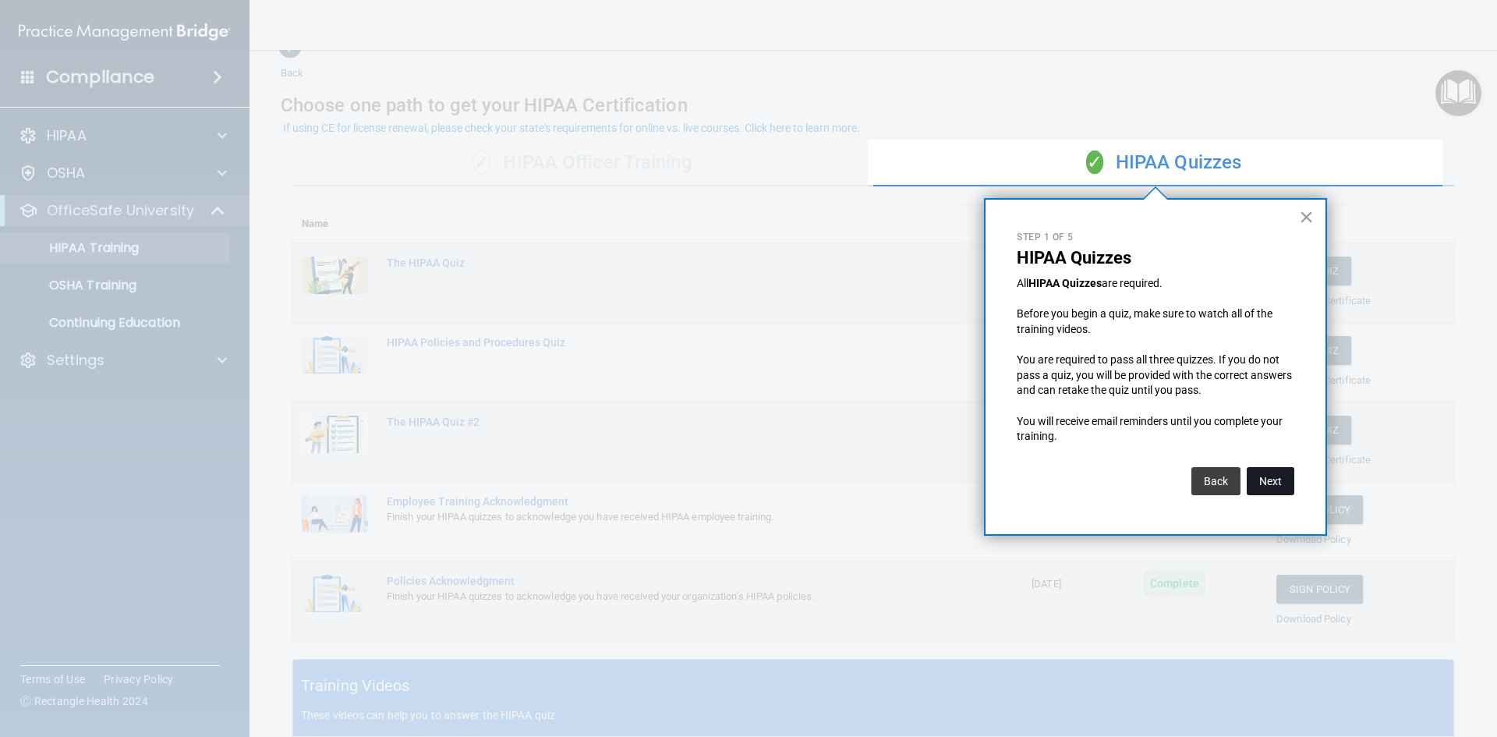
click at [1248, 492] on button "Next" at bounding box center [1271, 481] width 48 height 28
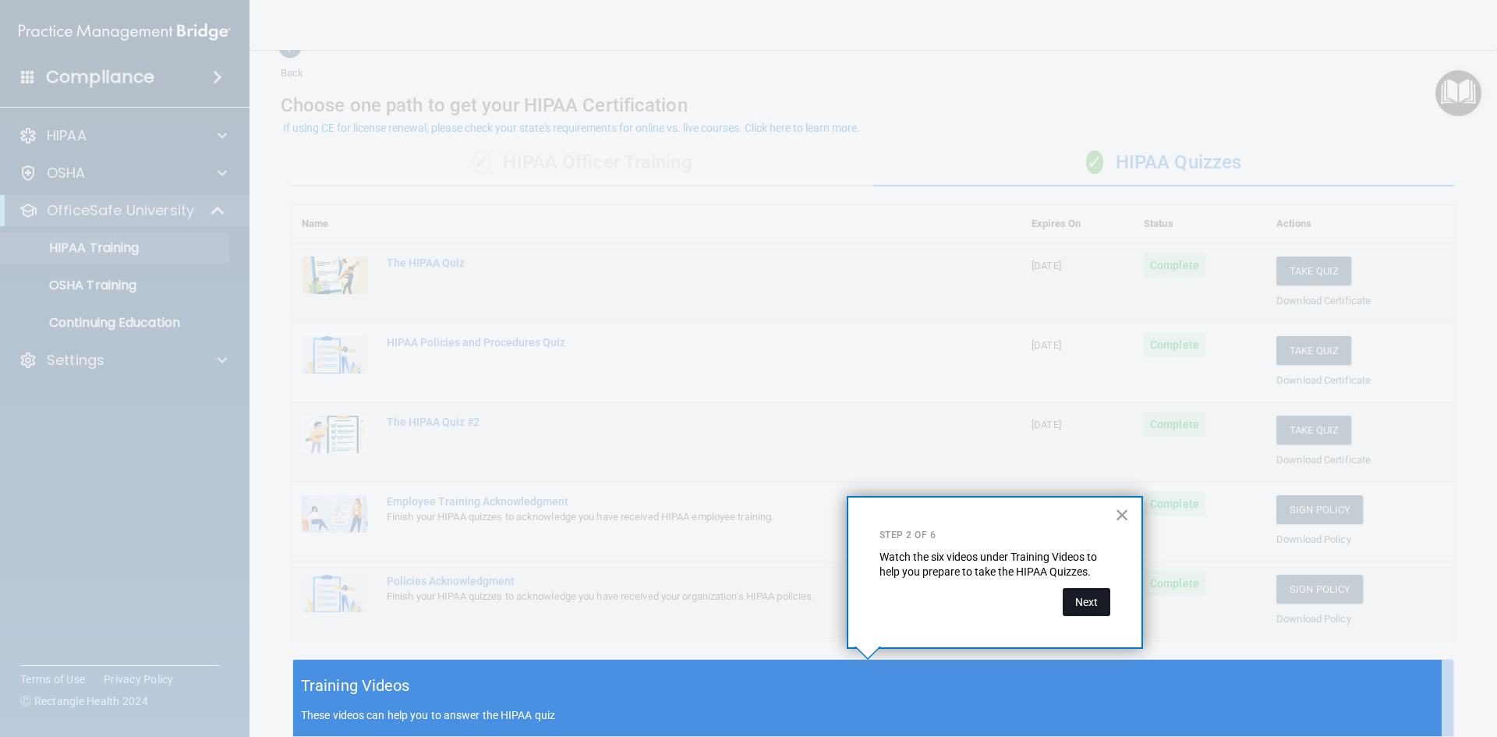
click at [1063, 613] on button "Next" at bounding box center [1087, 602] width 48 height 28
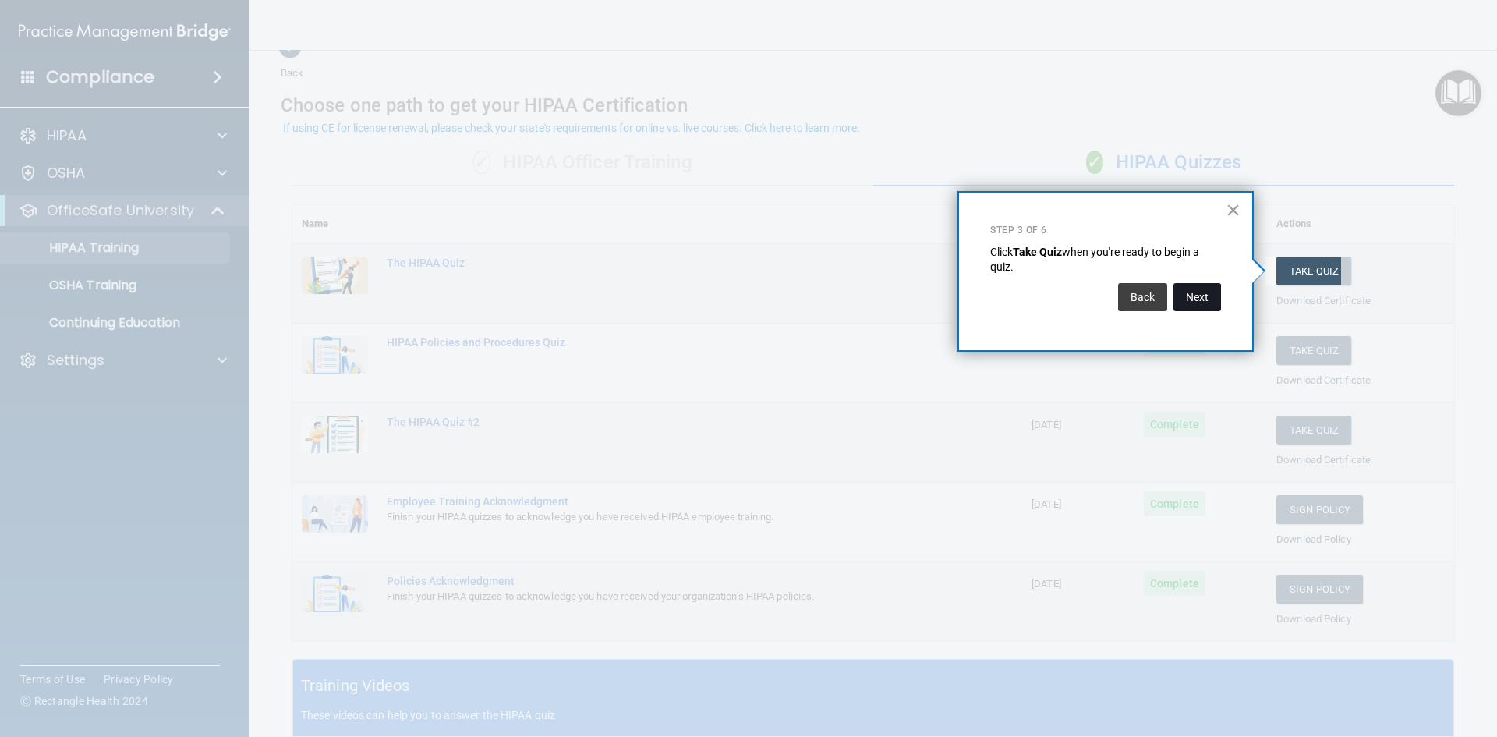
click at [1205, 289] on button "Next" at bounding box center [1197, 297] width 48 height 28
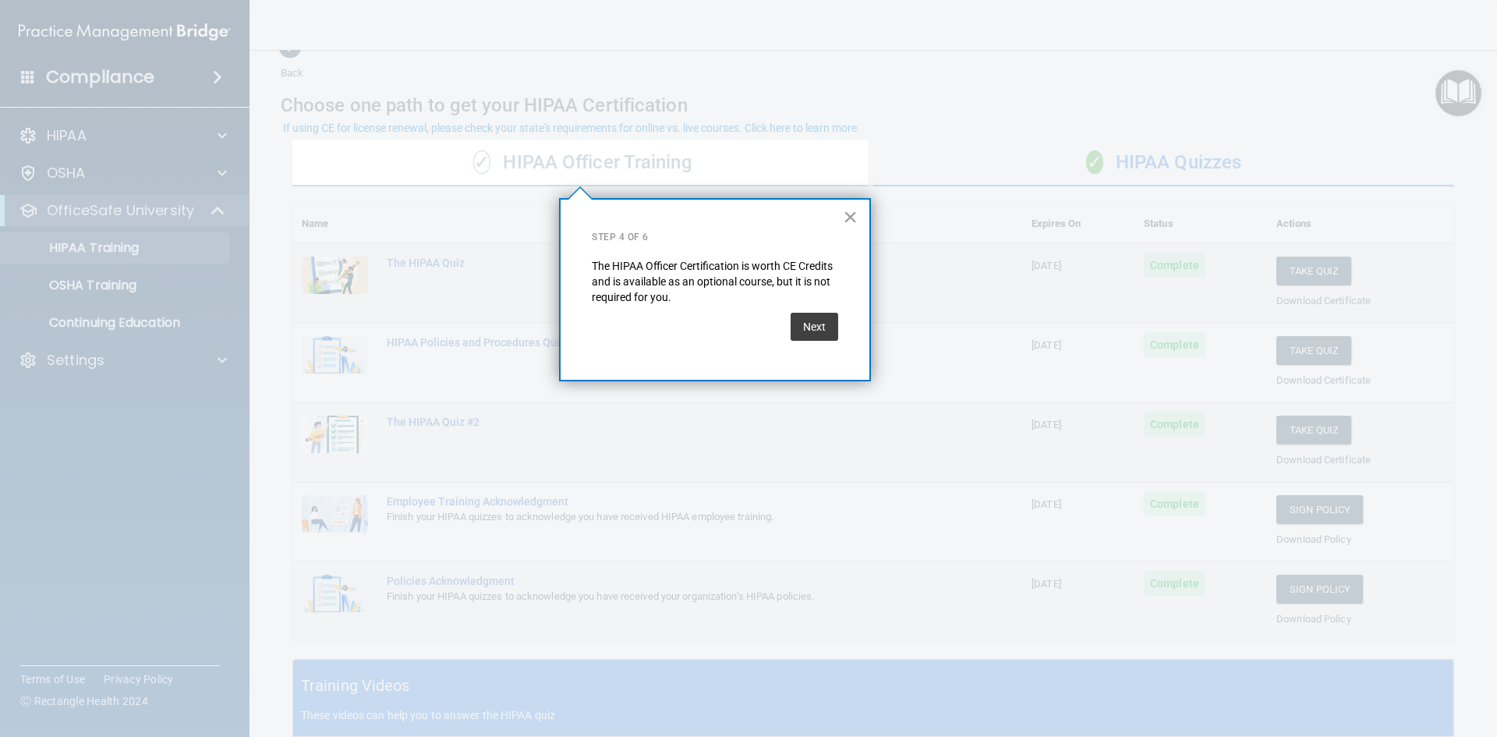
click at [780, 314] on div "Next" at bounding box center [715, 327] width 246 height 44
click at [813, 328] on button "Next" at bounding box center [815, 327] width 48 height 28
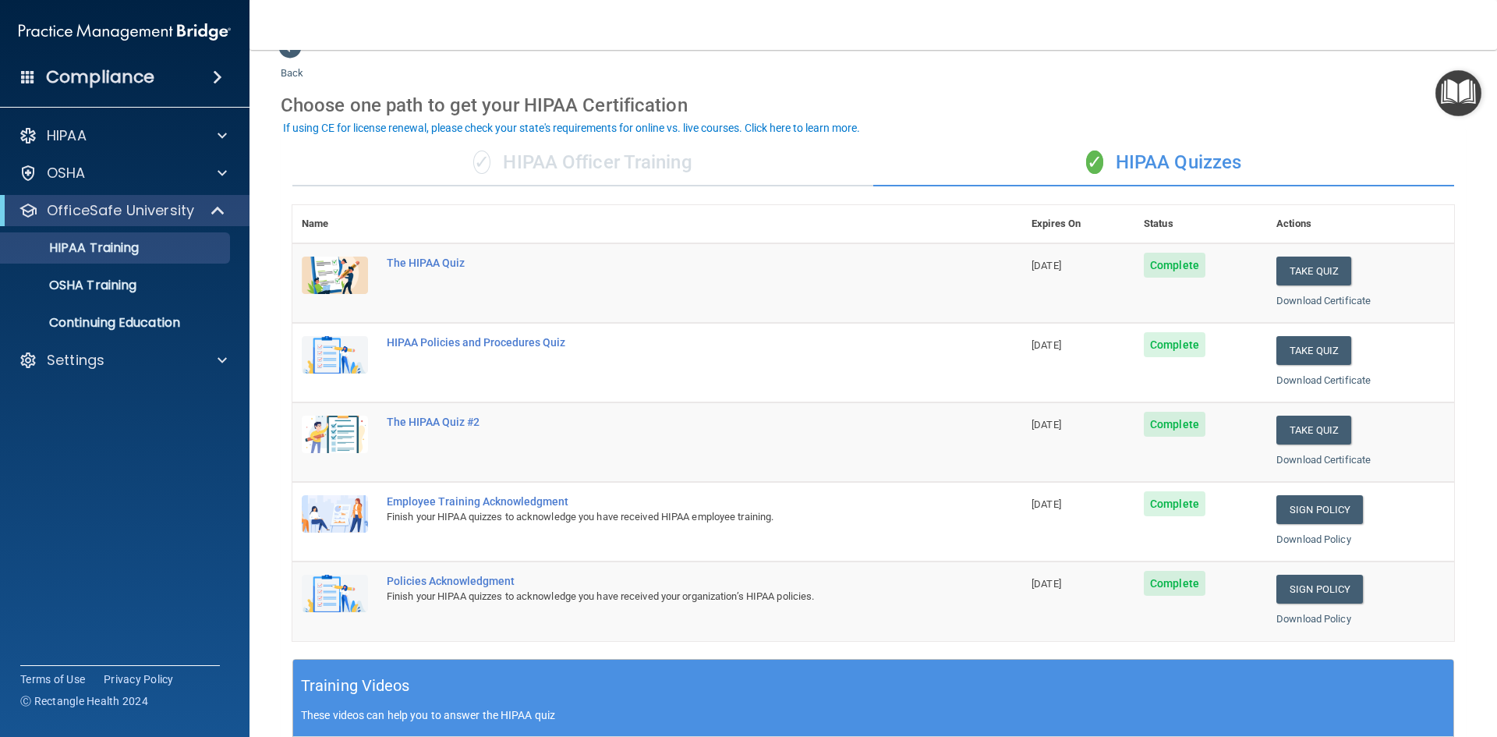
click at [1475, 64] on main "Back Choose one path to get your HIPAA Certification ✓ HIPAA Officer Training ✓…" at bounding box center [872, 393] width 1247 height 687
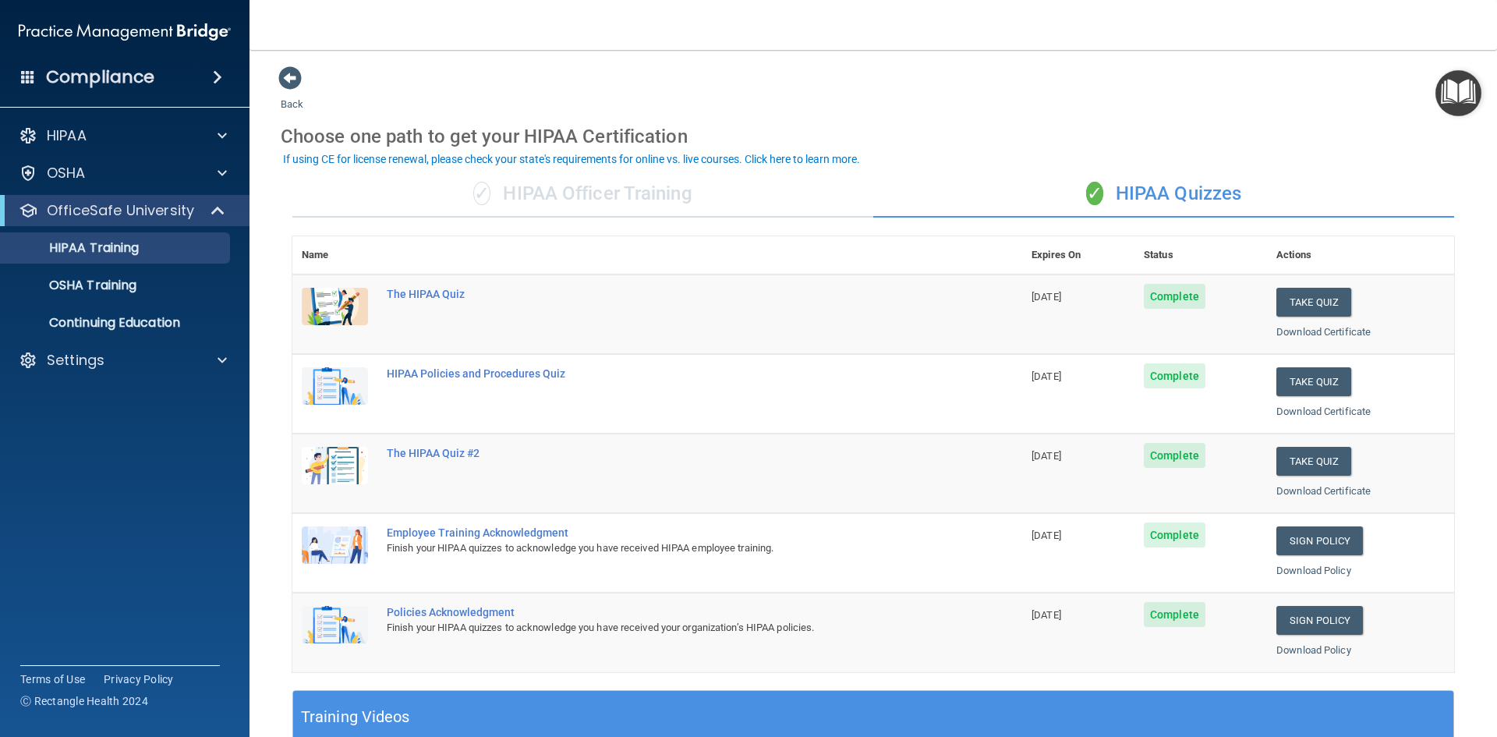
click at [1456, 83] on img "Open Resource Center" at bounding box center [1458, 93] width 46 height 46
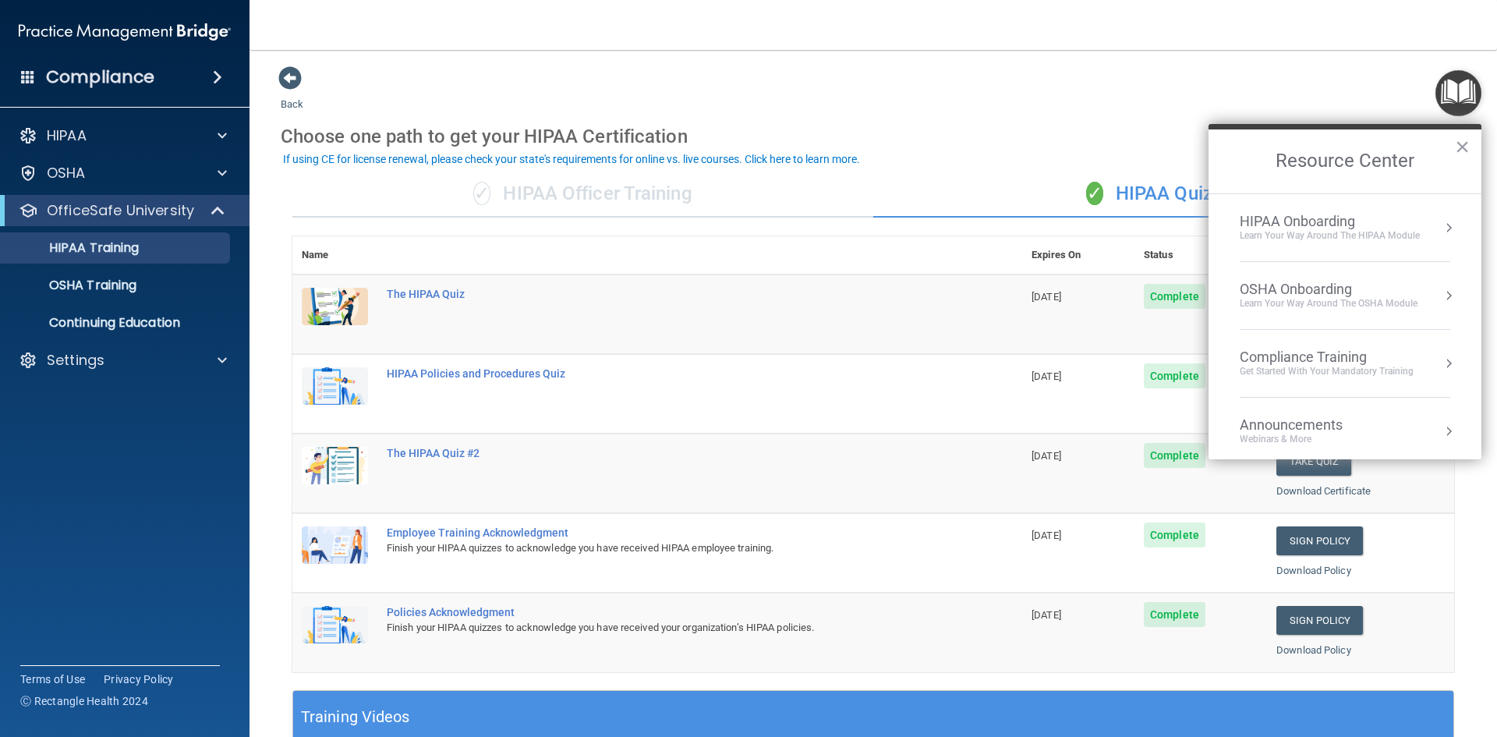
click at [1304, 345] on li "Compliance Training Get Started with your mandatory training" at bounding box center [1345, 364] width 211 height 68
click at [1254, 288] on div "Continuing Education" at bounding box center [1287, 285] width 132 height 14
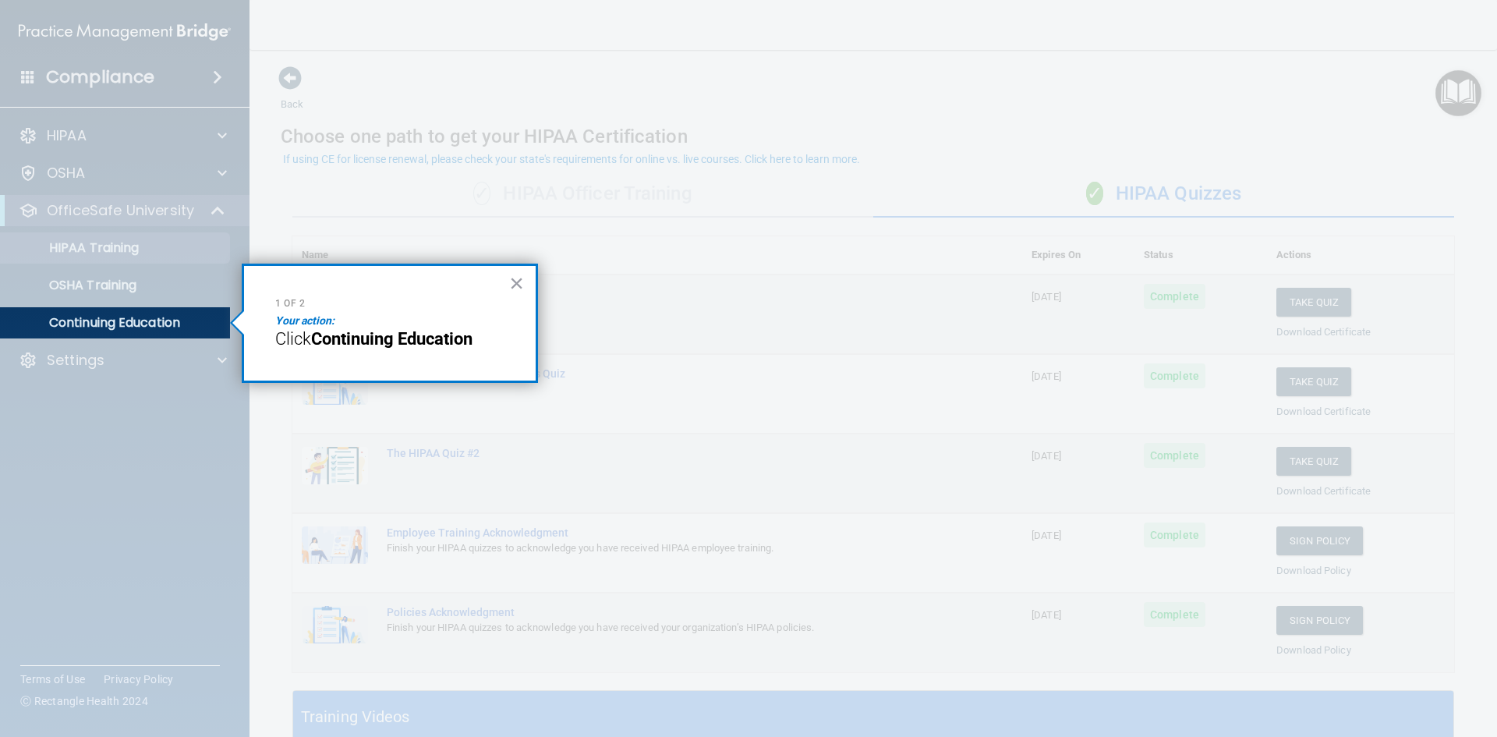
click at [421, 348] on strong "Continuing Education" at bounding box center [391, 338] width 161 height 19
click at [515, 281] on button "×" at bounding box center [516, 283] width 15 height 25
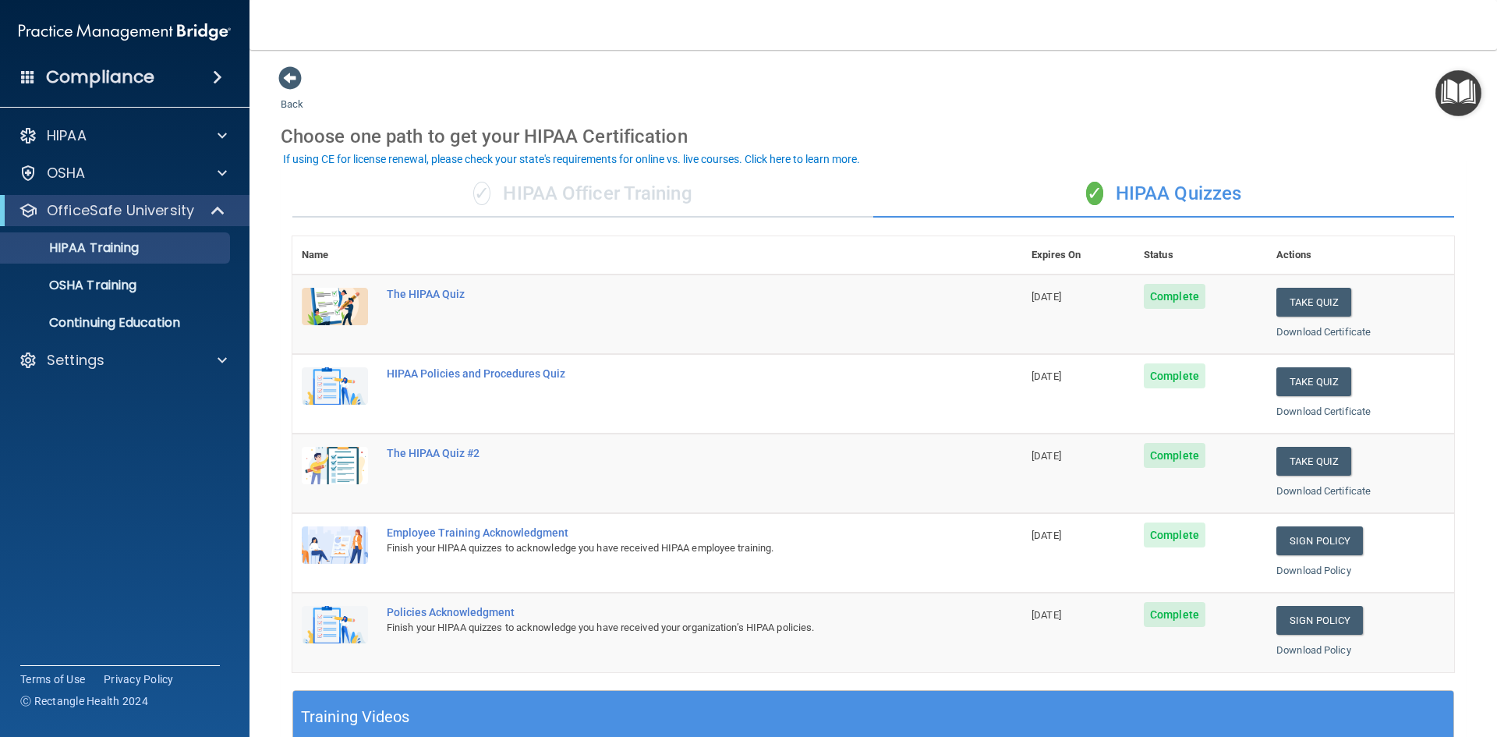
click at [1457, 99] on img "Open Resource Center" at bounding box center [1458, 93] width 46 height 46
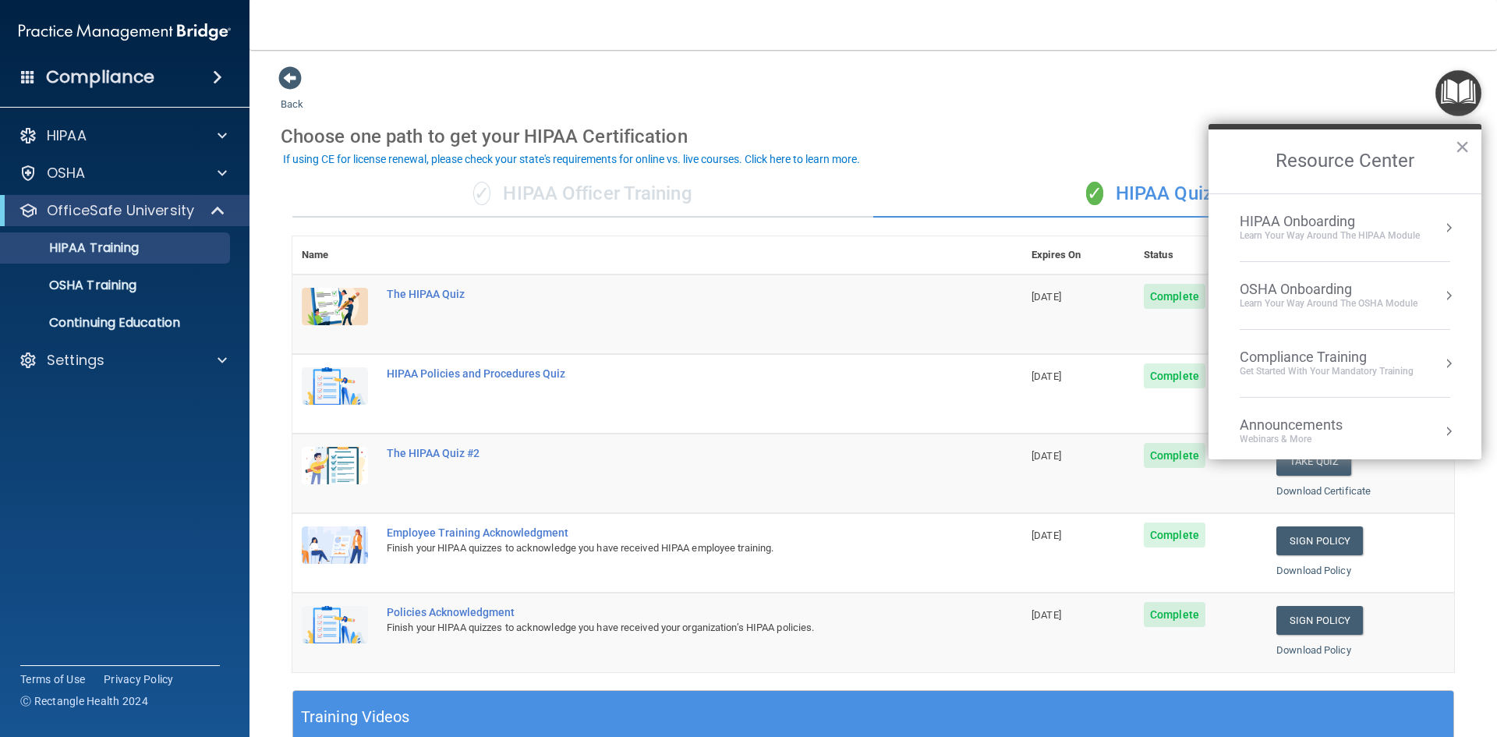
click at [1402, 222] on div "HIPAA Onboarding" at bounding box center [1330, 221] width 180 height 17
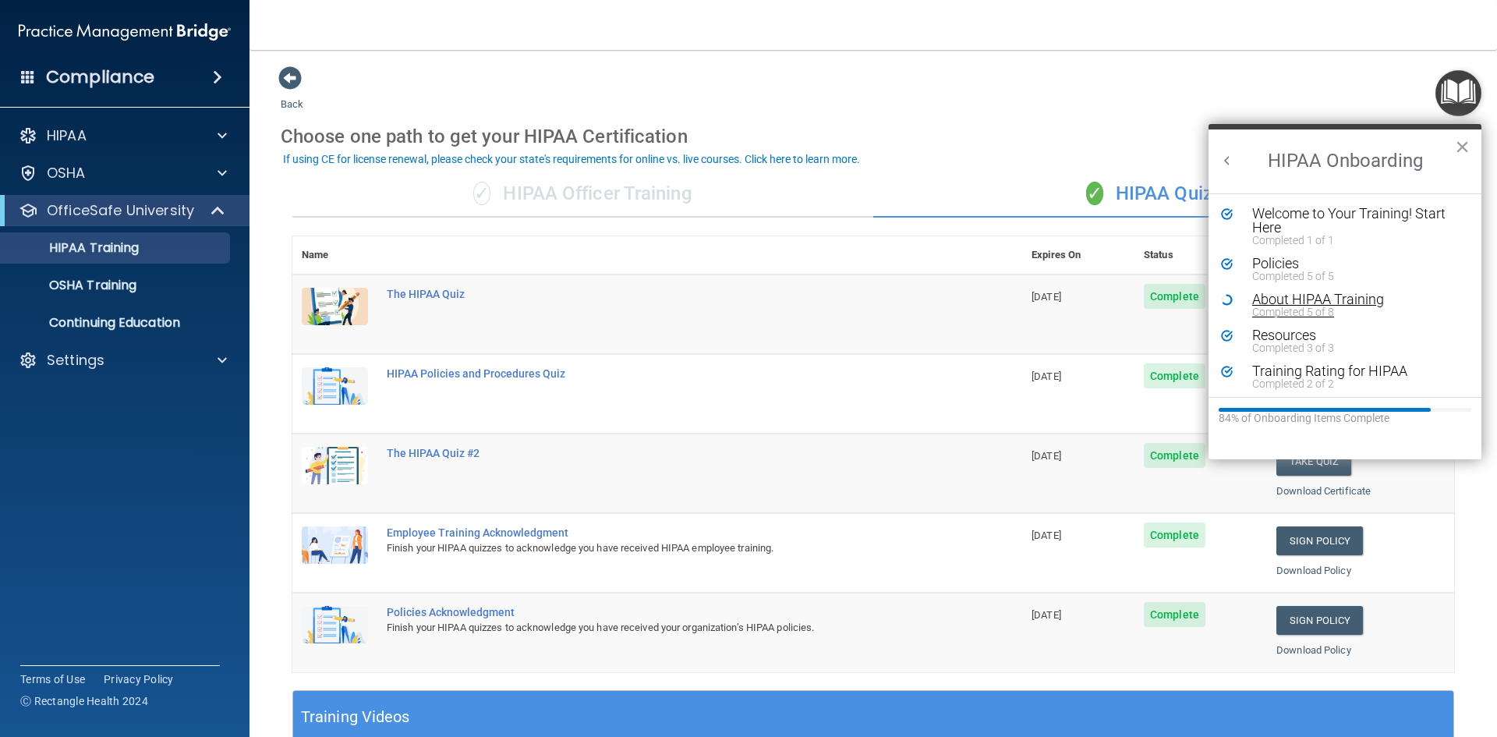
click at [1277, 295] on div "About HIPAA Training" at bounding box center [1350, 299] width 197 height 14
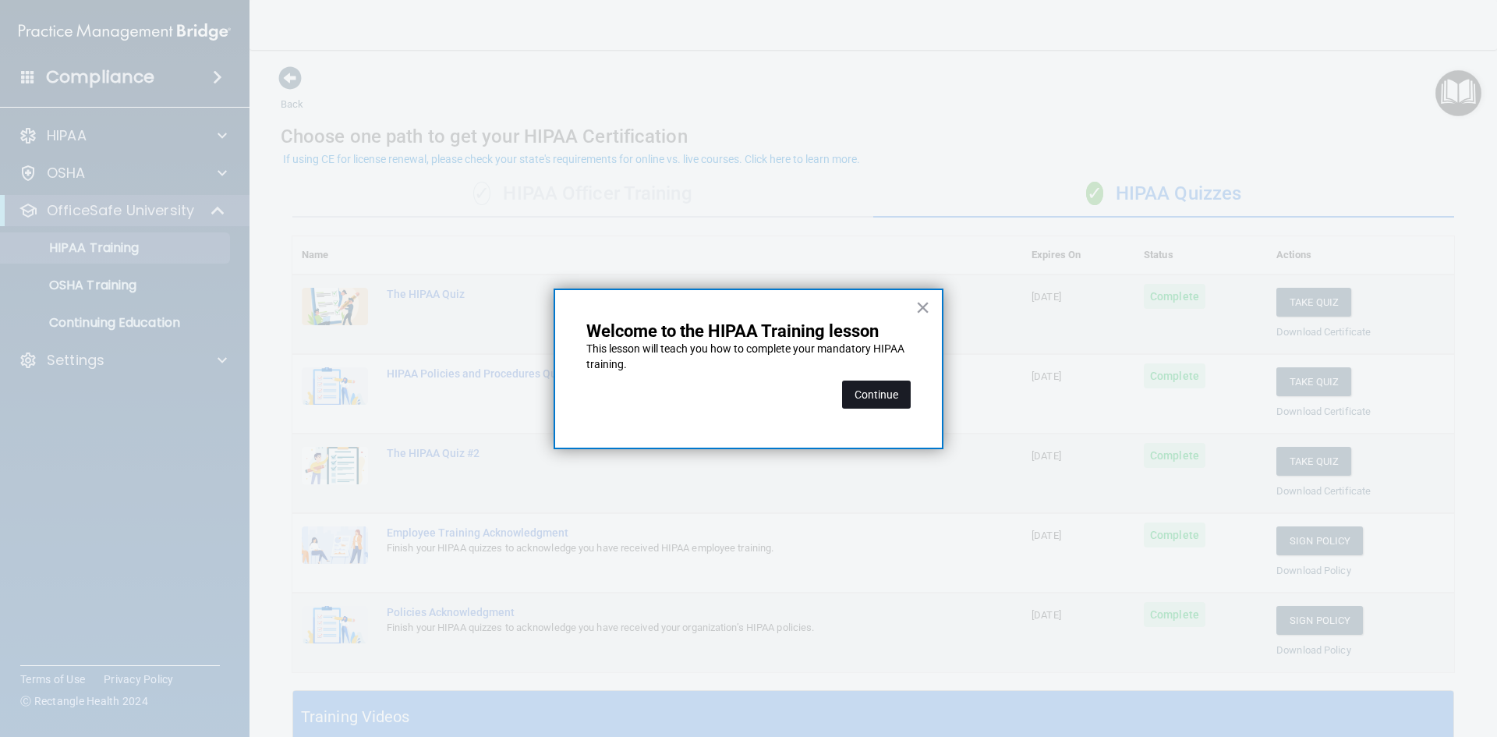
click at [865, 387] on button "Continue" at bounding box center [876, 394] width 69 height 28
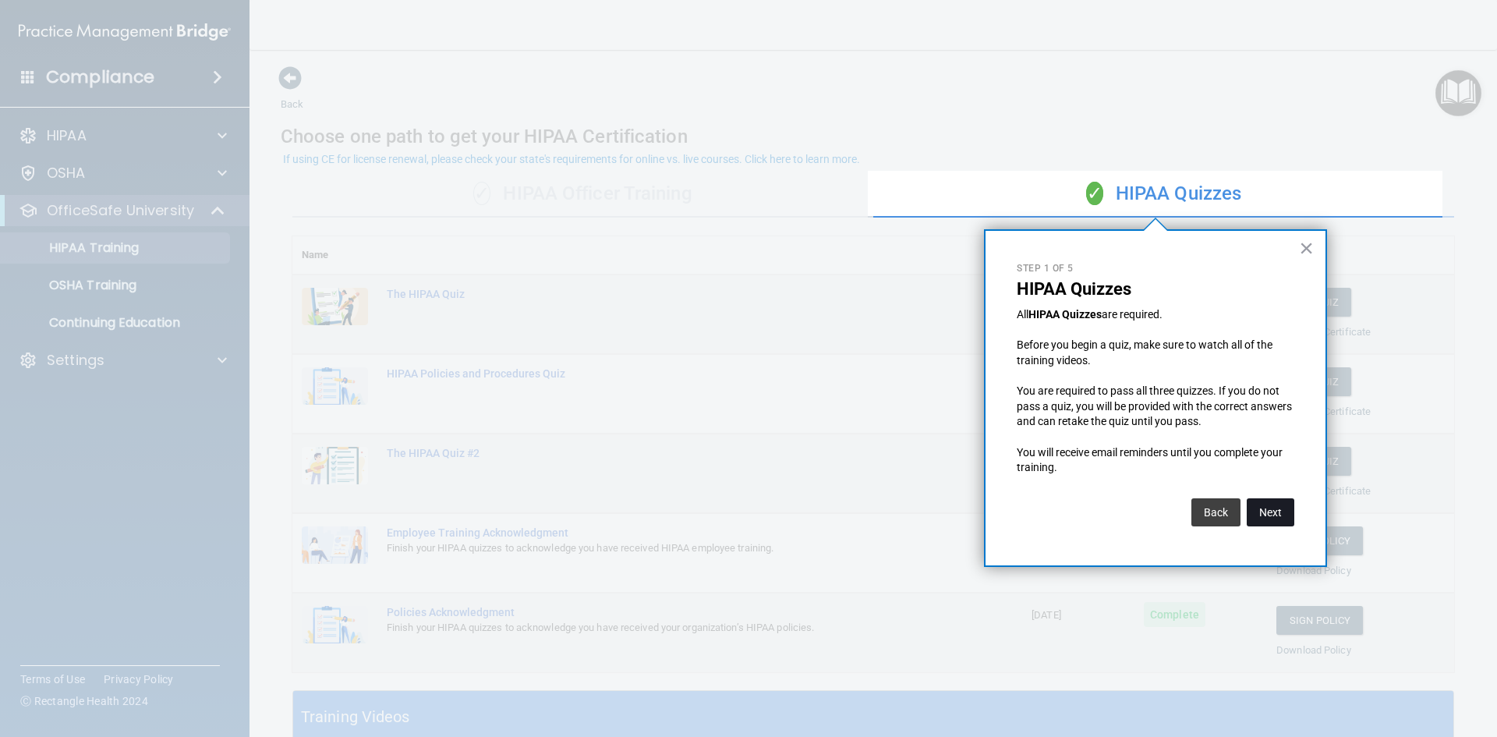
click at [1262, 506] on button "Next" at bounding box center [1271, 512] width 48 height 28
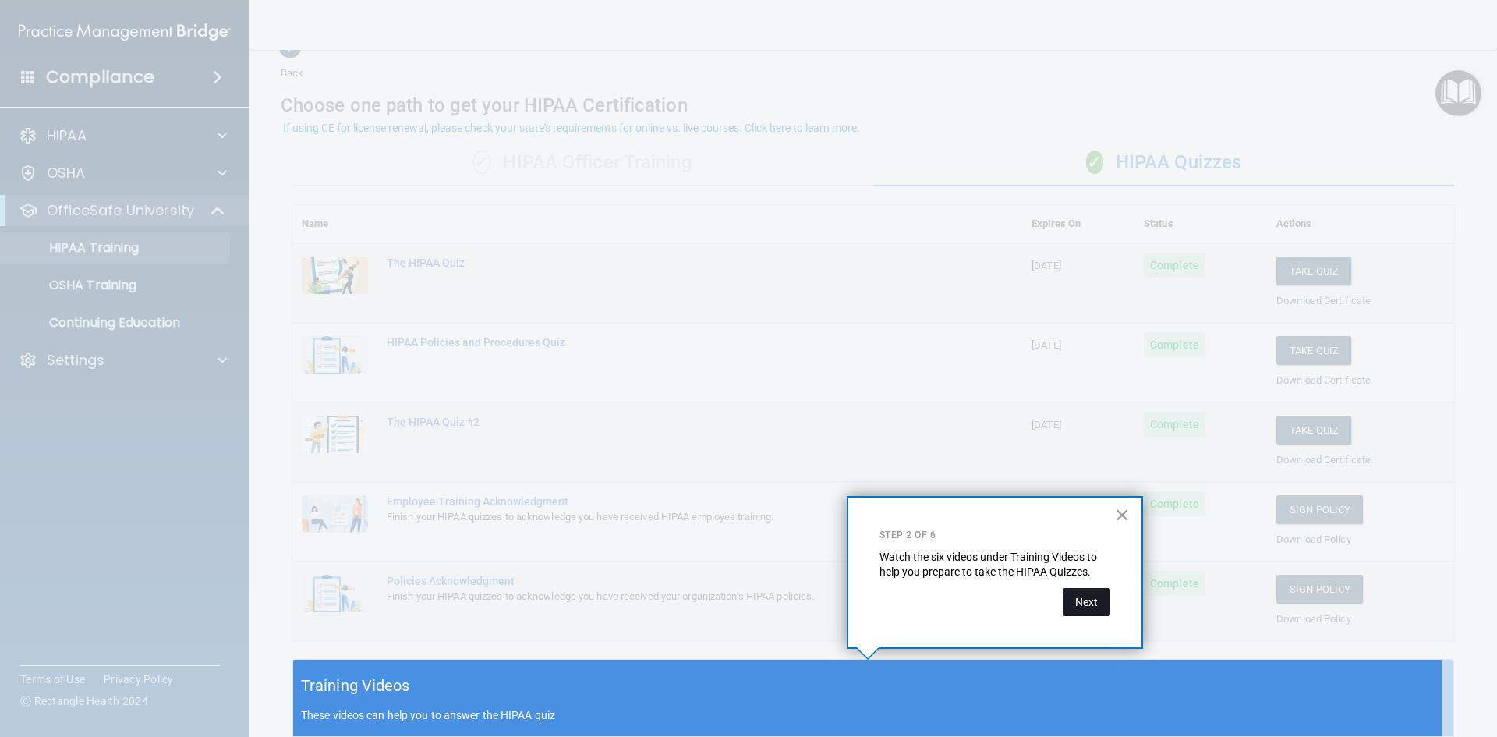
click at [1089, 610] on button "Next" at bounding box center [1087, 602] width 48 height 28
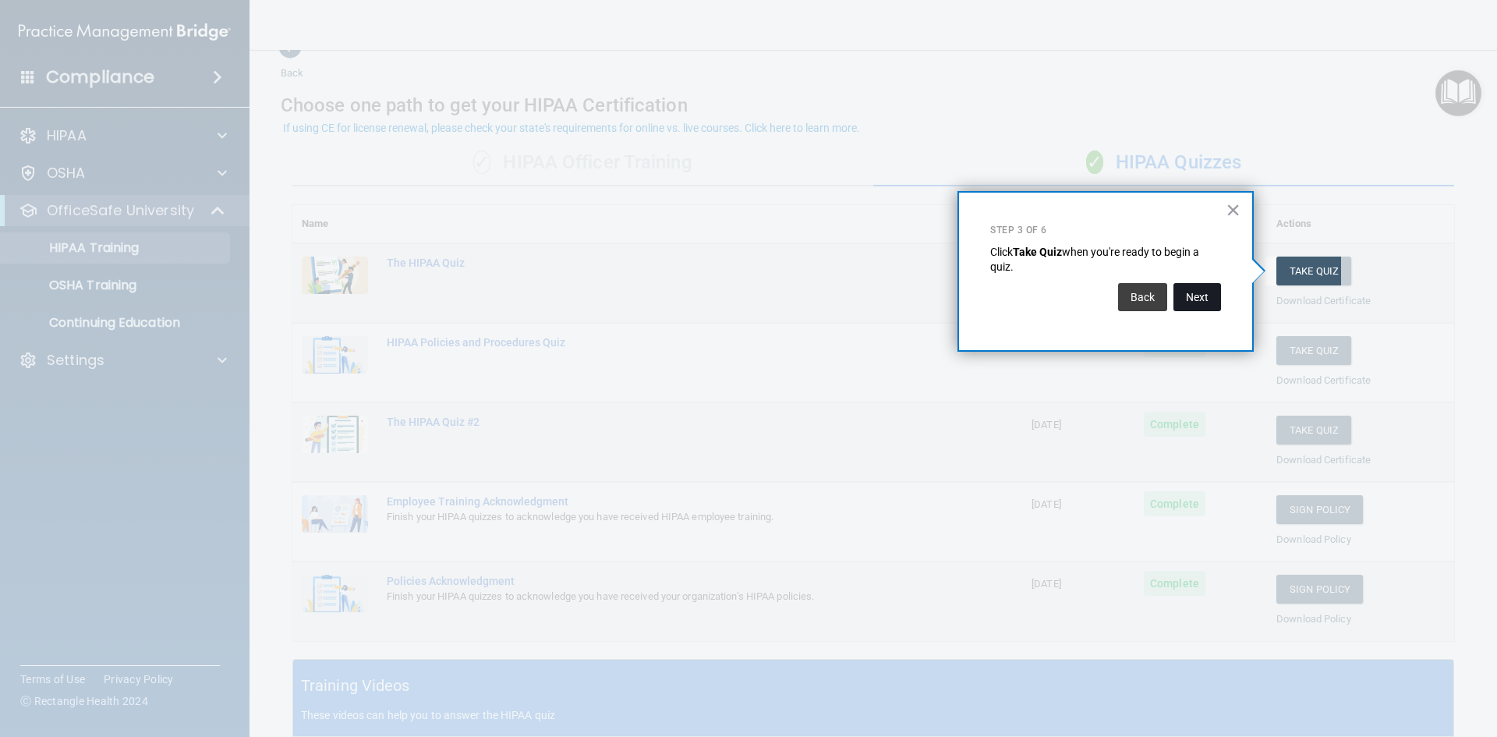
click at [1181, 288] on button "Next" at bounding box center [1197, 297] width 48 height 28
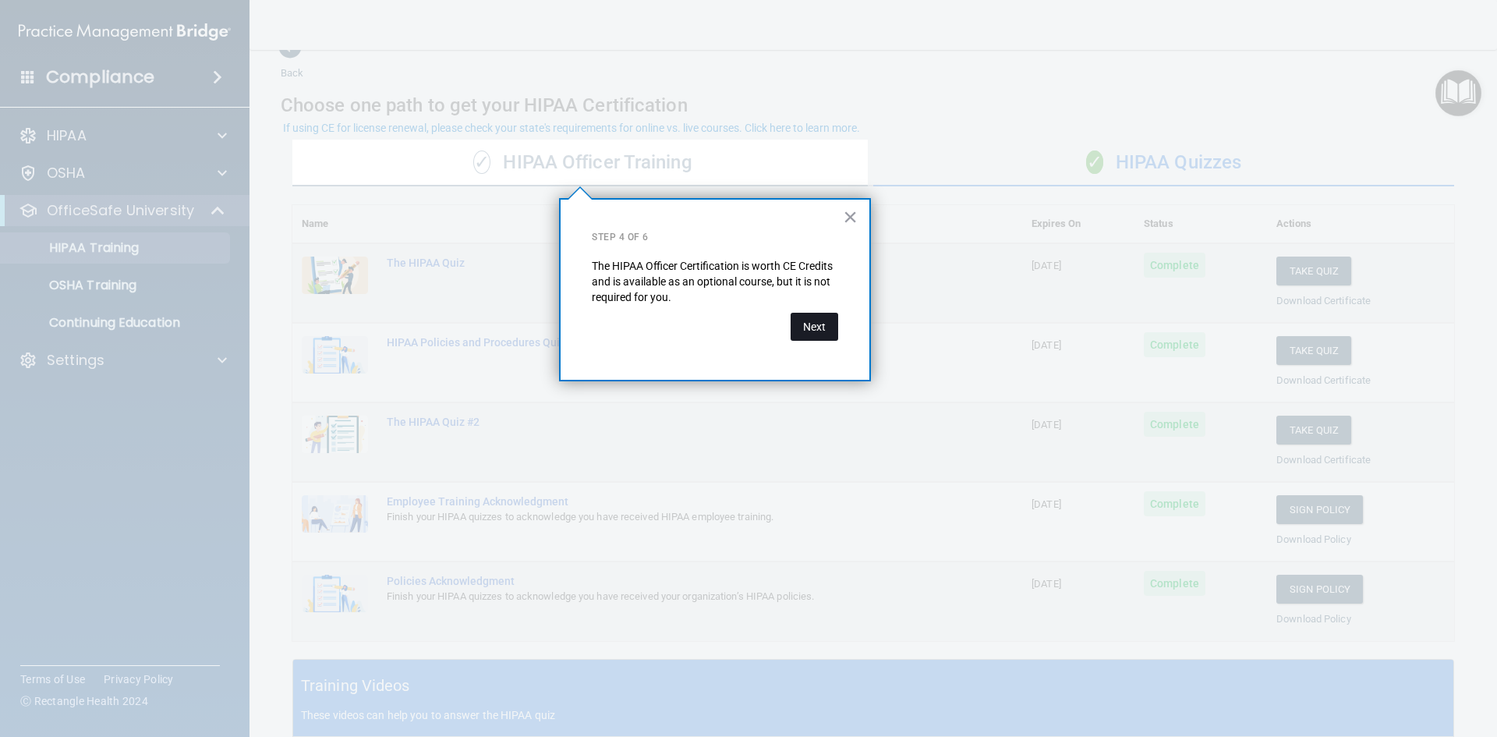
click at [819, 323] on button "Next" at bounding box center [815, 327] width 48 height 28
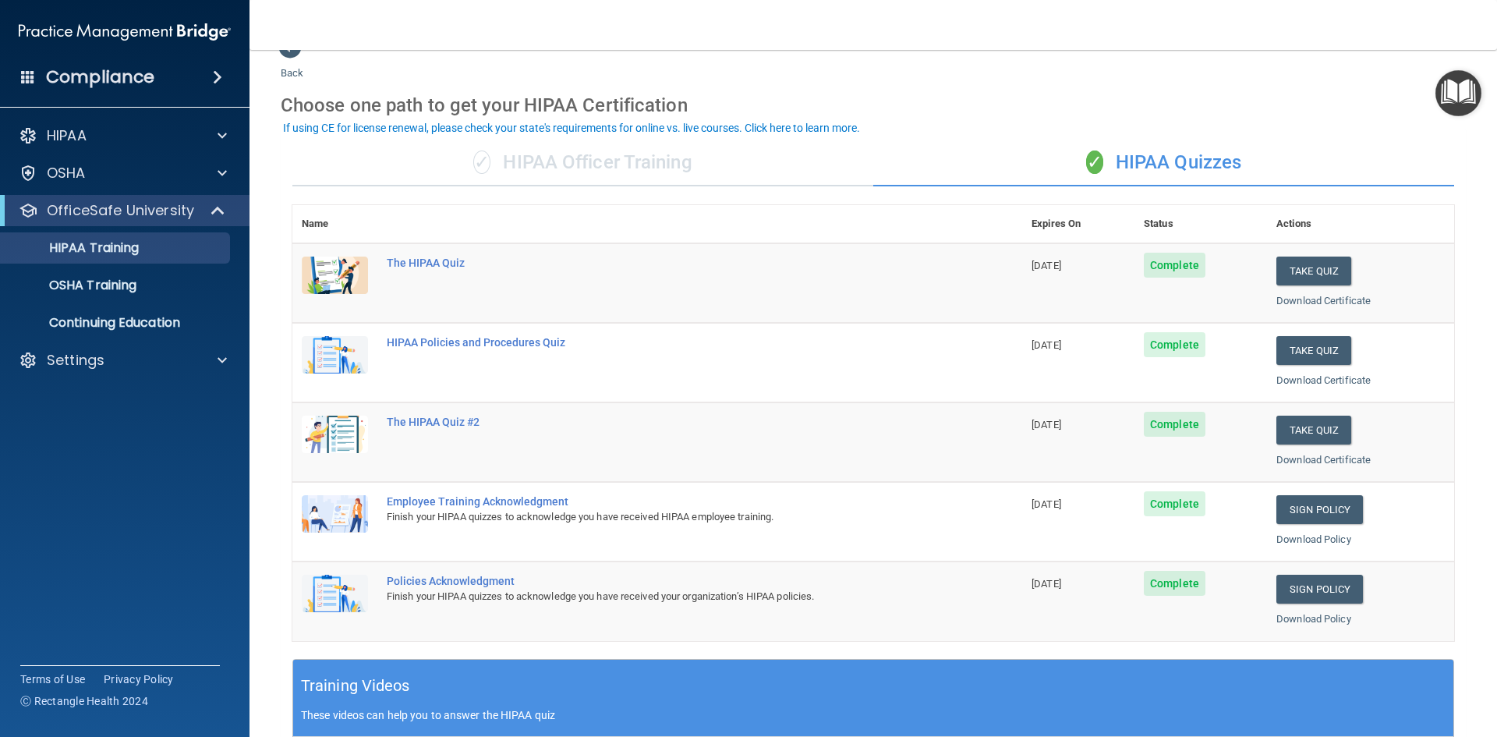
click at [1450, 107] on img "Open Resource Center" at bounding box center [1458, 93] width 46 height 46
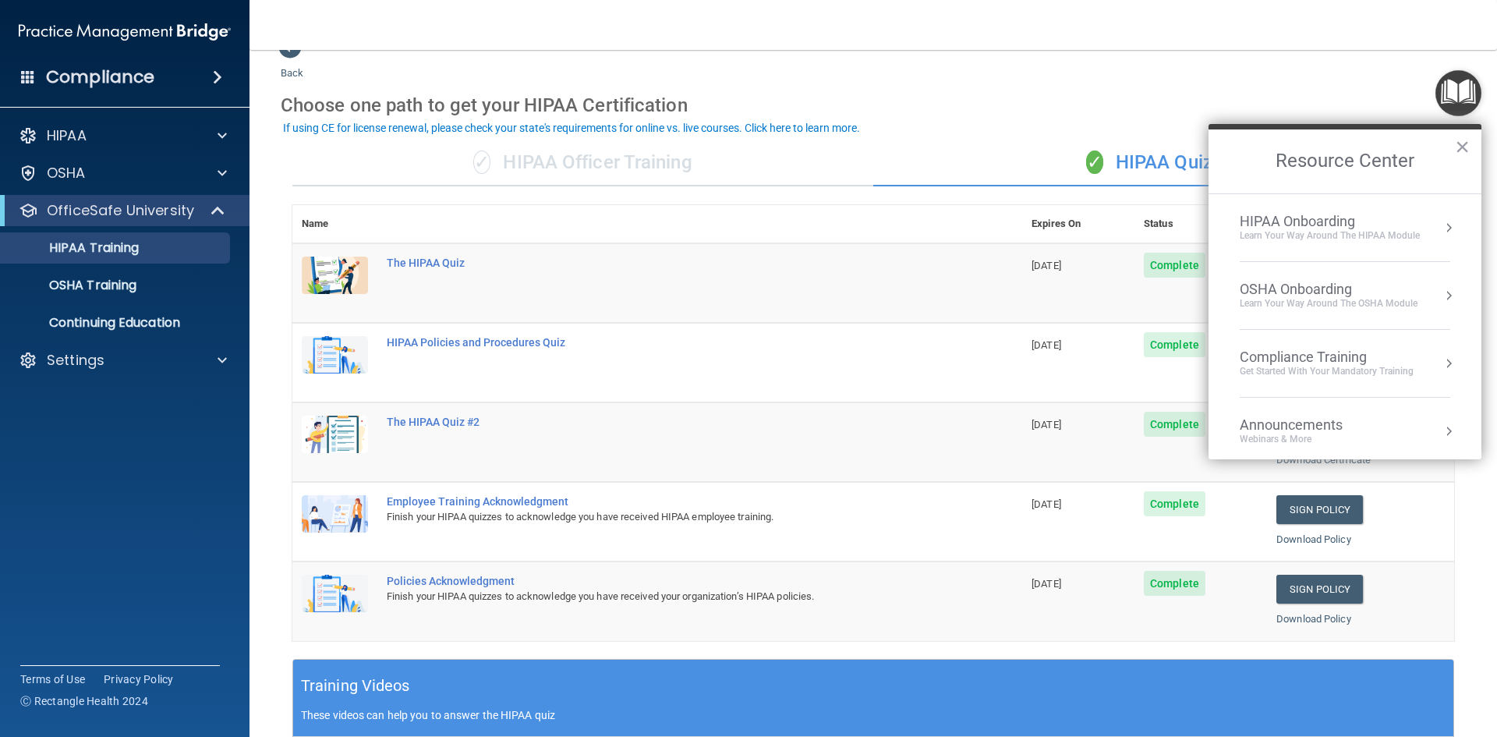
click at [1410, 234] on div "Learn Your Way around the HIPAA module" at bounding box center [1330, 235] width 180 height 13
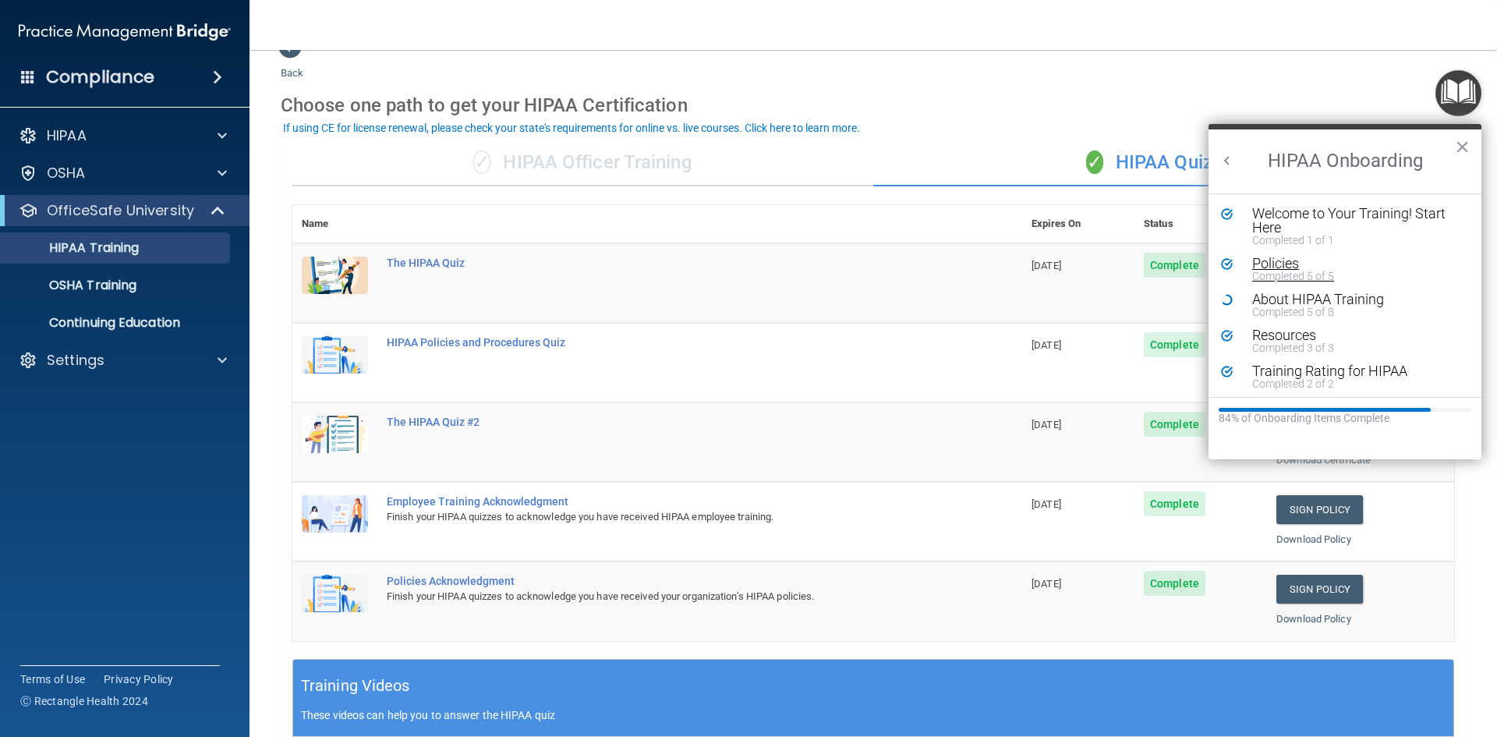
scroll to position [0, 0]
click at [1312, 292] on div "About HIPAA Training" at bounding box center [1350, 299] width 197 height 14
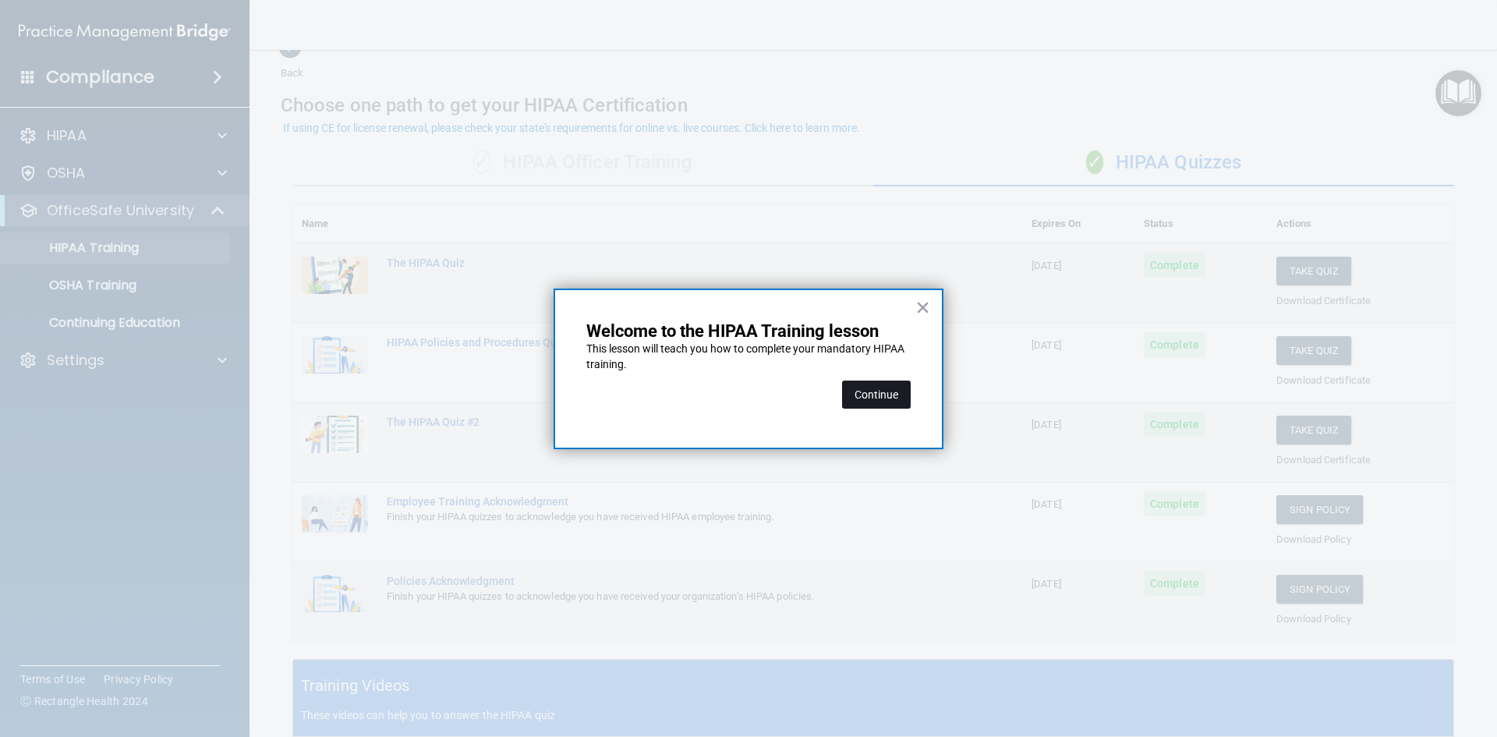
click at [873, 402] on button "Continue" at bounding box center [876, 394] width 69 height 28
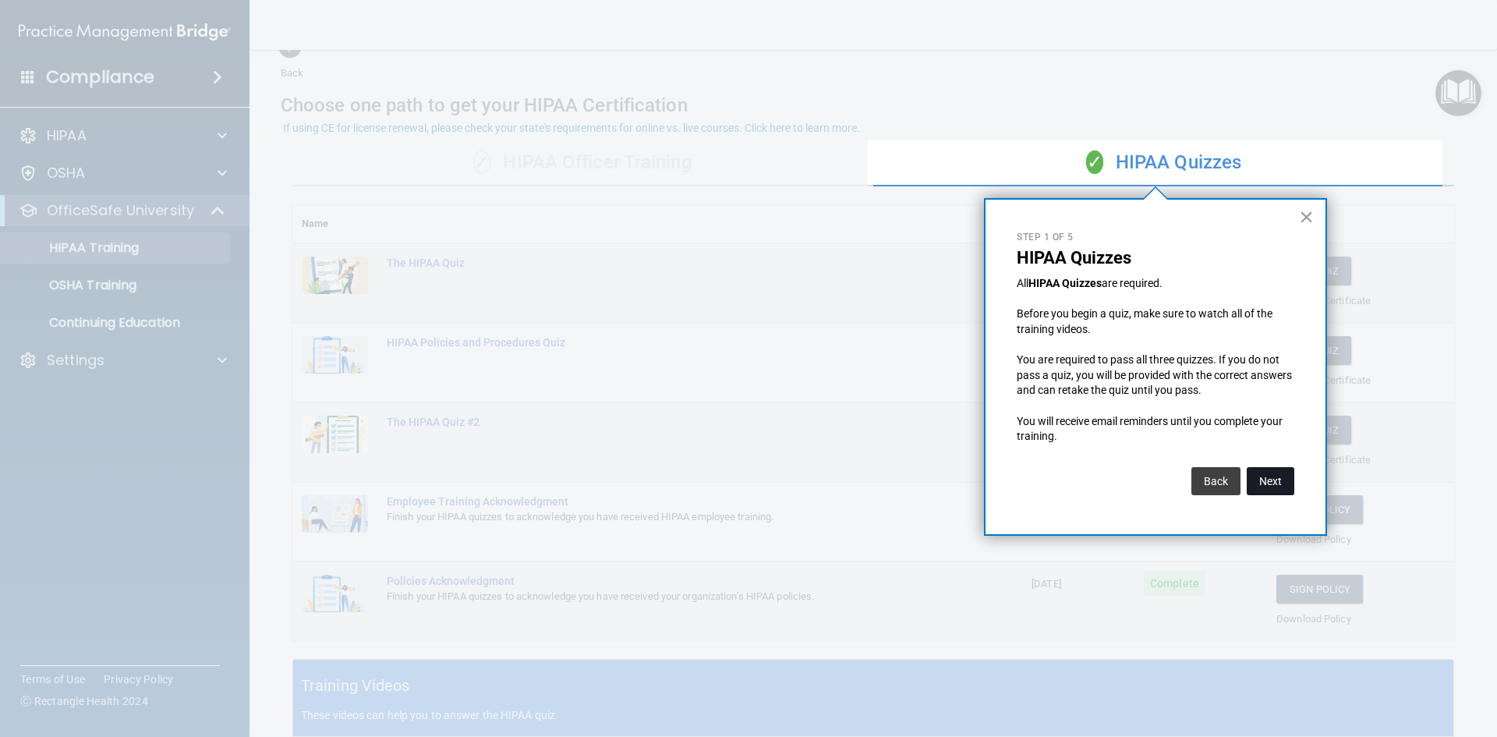
click at [1248, 471] on button "Next" at bounding box center [1271, 481] width 48 height 28
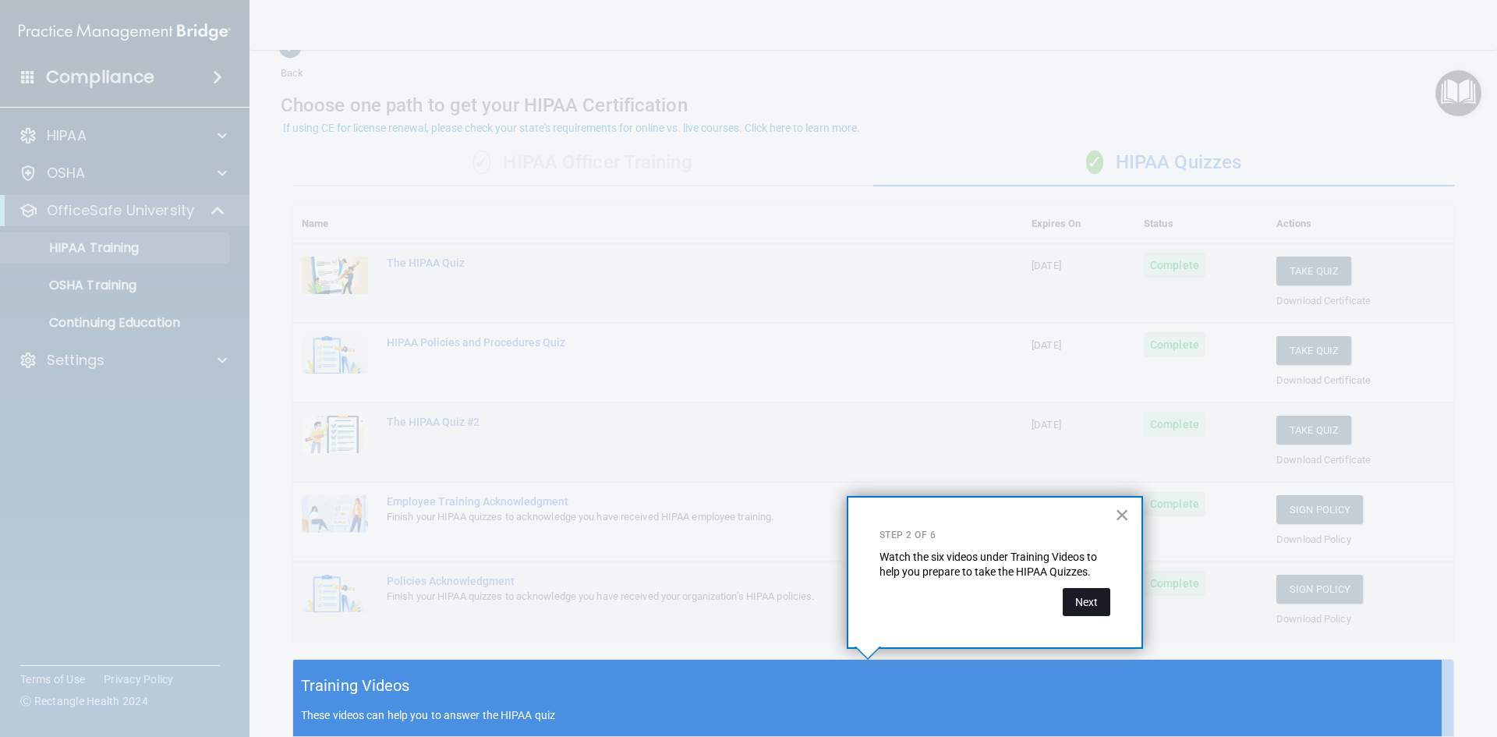
click at [1080, 602] on button "Next" at bounding box center [1087, 602] width 48 height 28
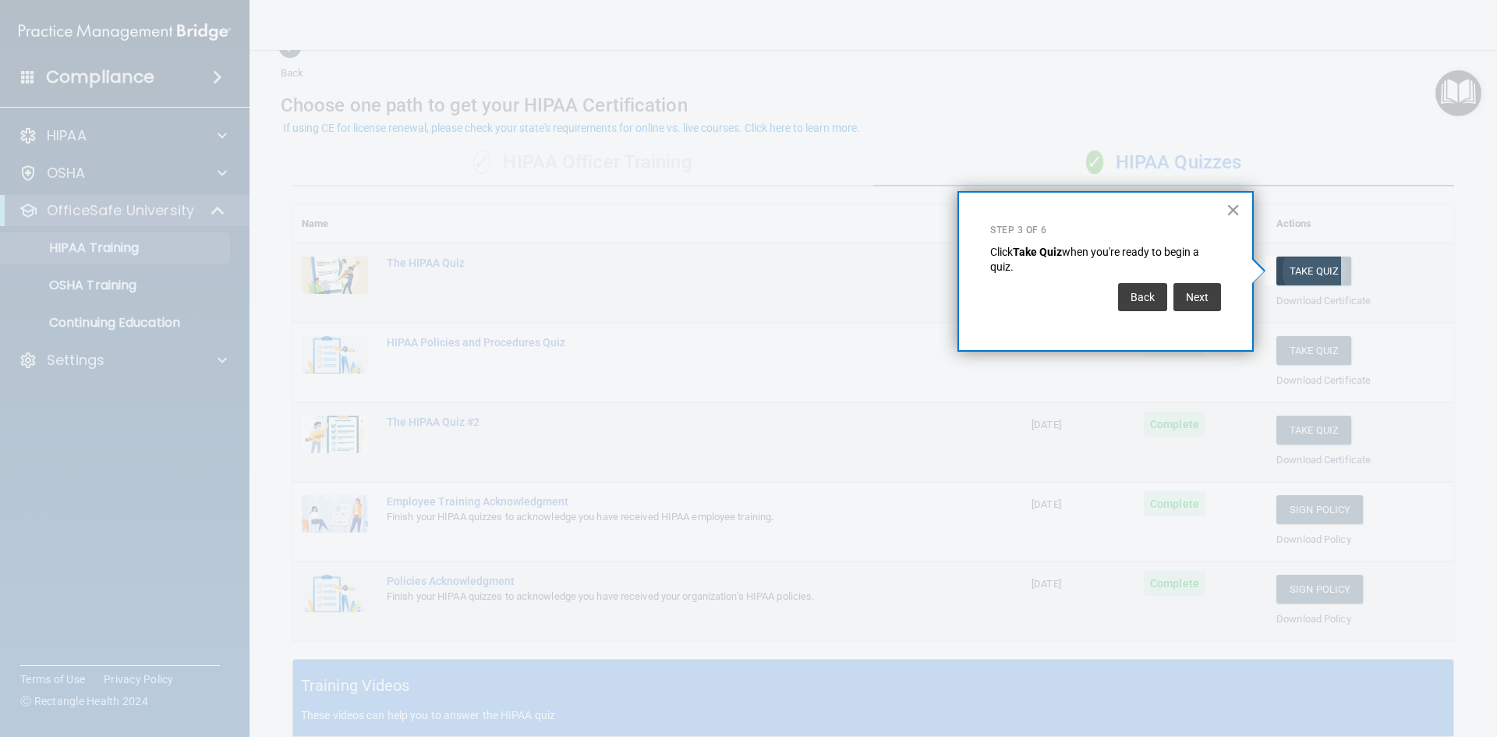
drag, startPoint x: 1332, startPoint y: 249, endPoint x: 1313, endPoint y: 276, distance: 32.4
click at [1331, 253] on div at bounding box center [1303, 128] width 76 height 256
click at [1313, 276] on button "Take Quiz" at bounding box center [1313, 270] width 75 height 29
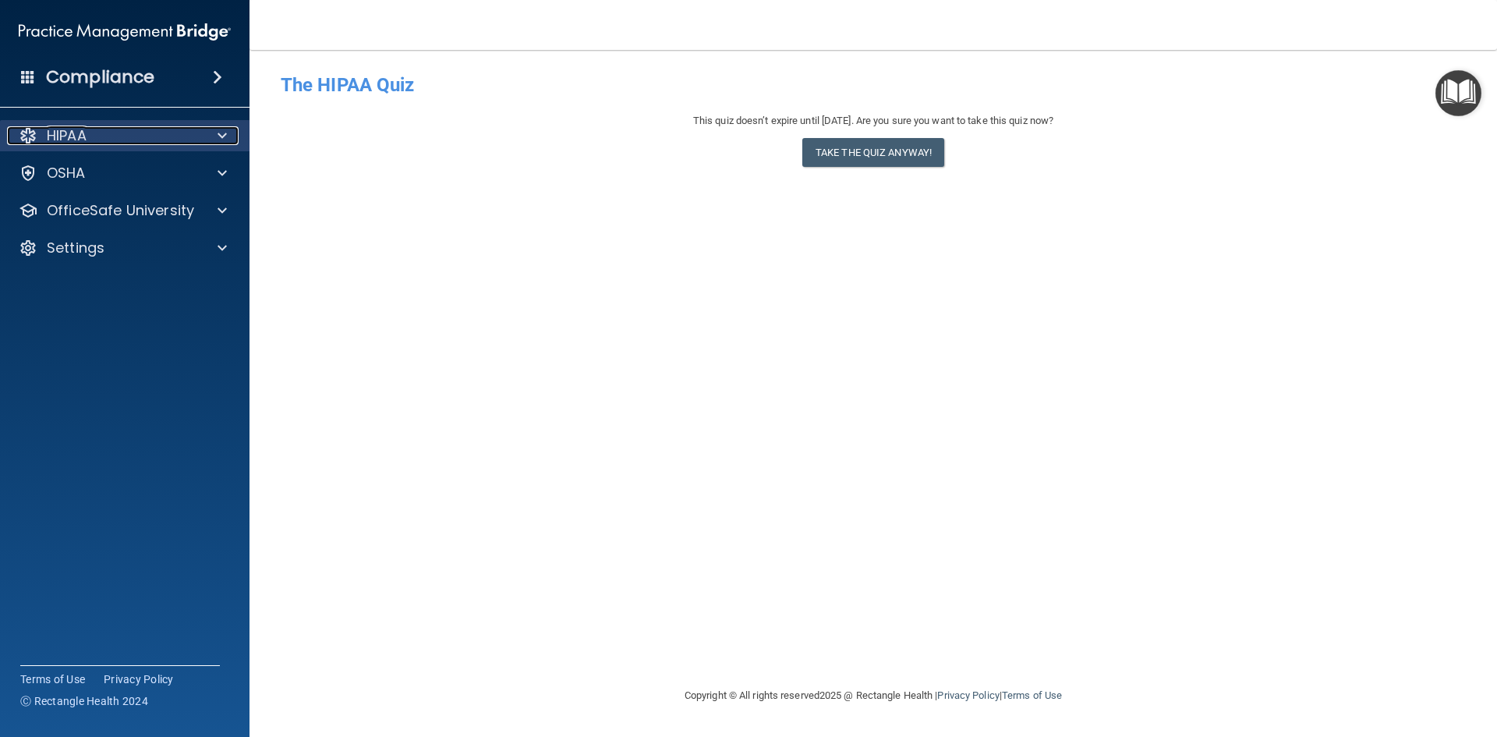
click at [67, 133] on p "HIPAA" at bounding box center [67, 135] width 40 height 19
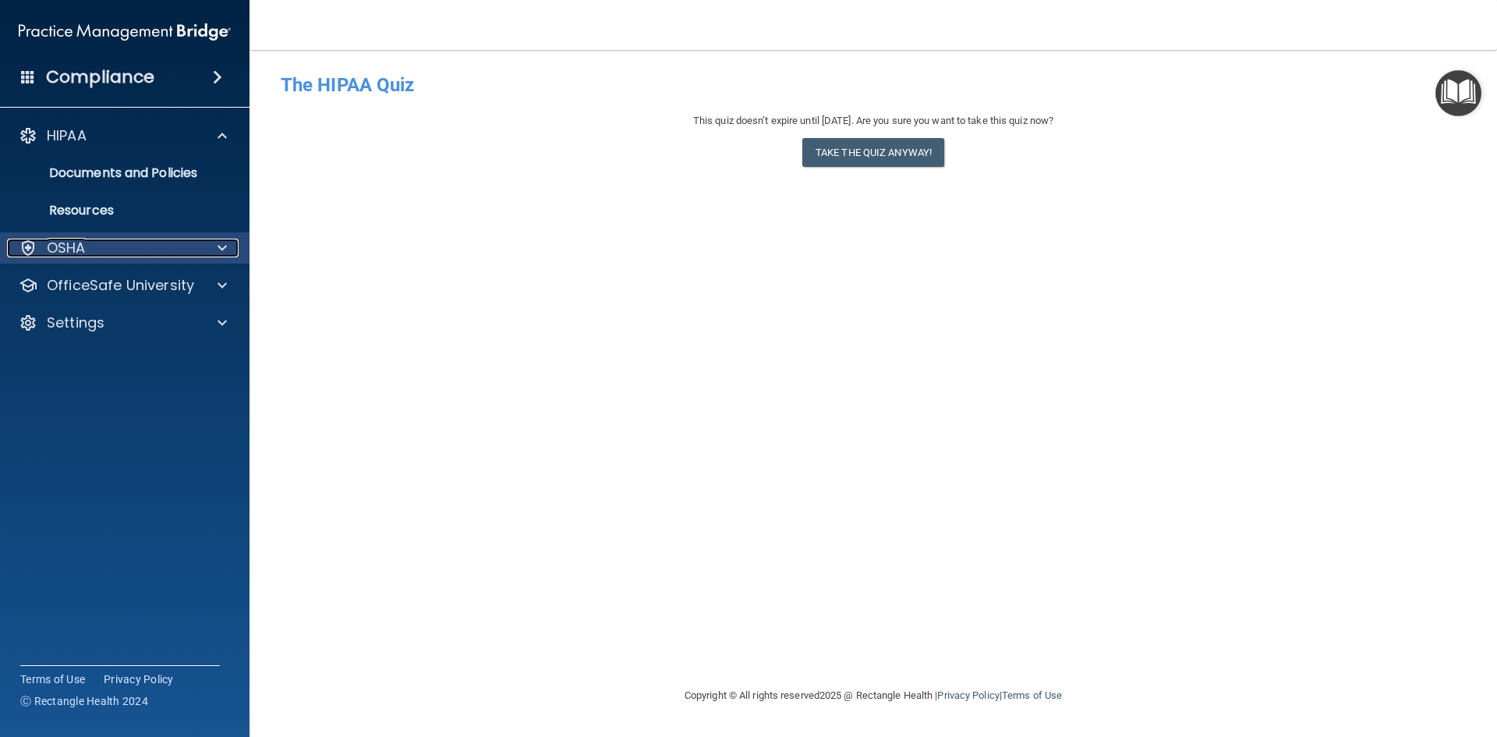
click at [70, 256] on p "OSHA" at bounding box center [66, 248] width 39 height 19
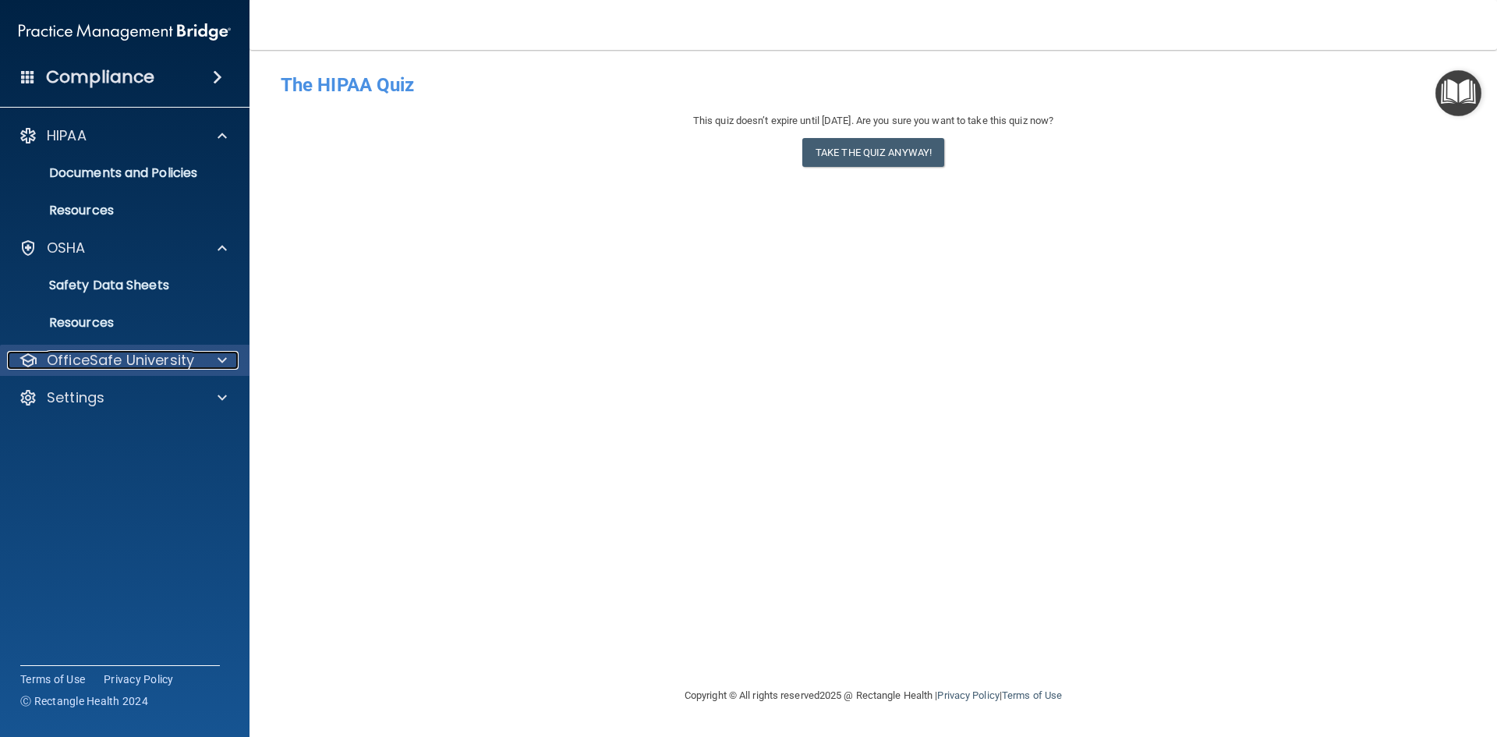
click at [75, 356] on p "OfficeSafe University" at bounding box center [120, 360] width 147 height 19
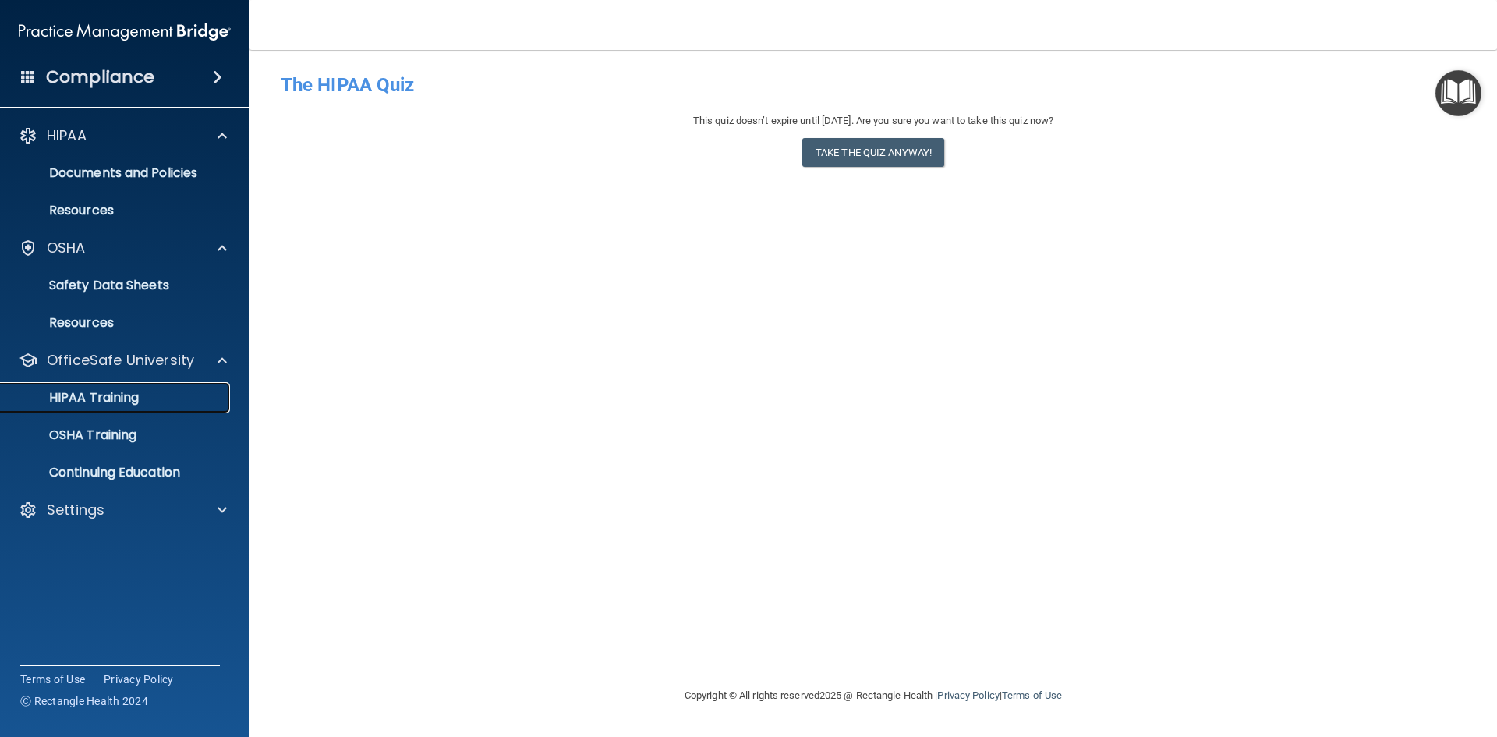
click at [97, 405] on p "HIPAA Training" at bounding box center [74, 398] width 129 height 16
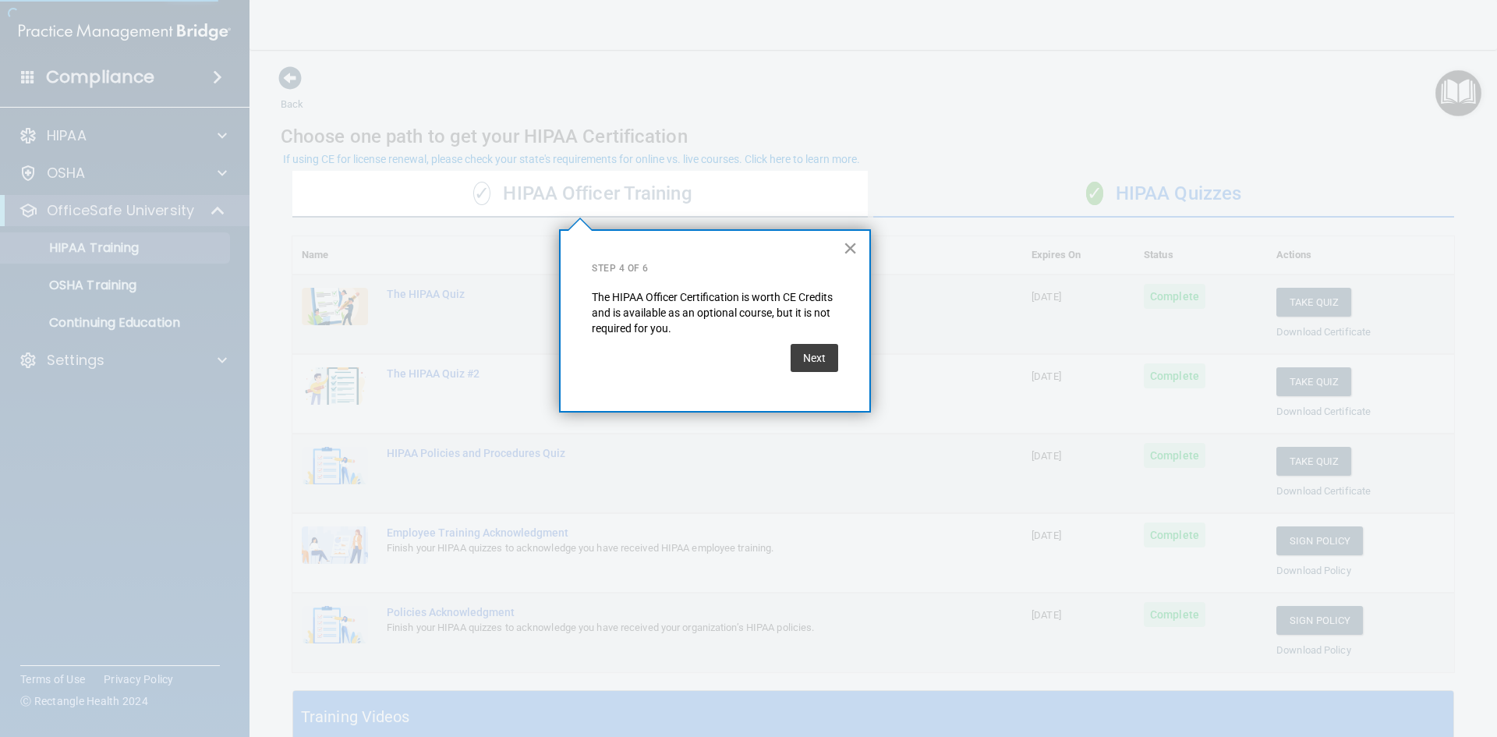
click at [847, 253] on button "×" at bounding box center [850, 247] width 15 height 25
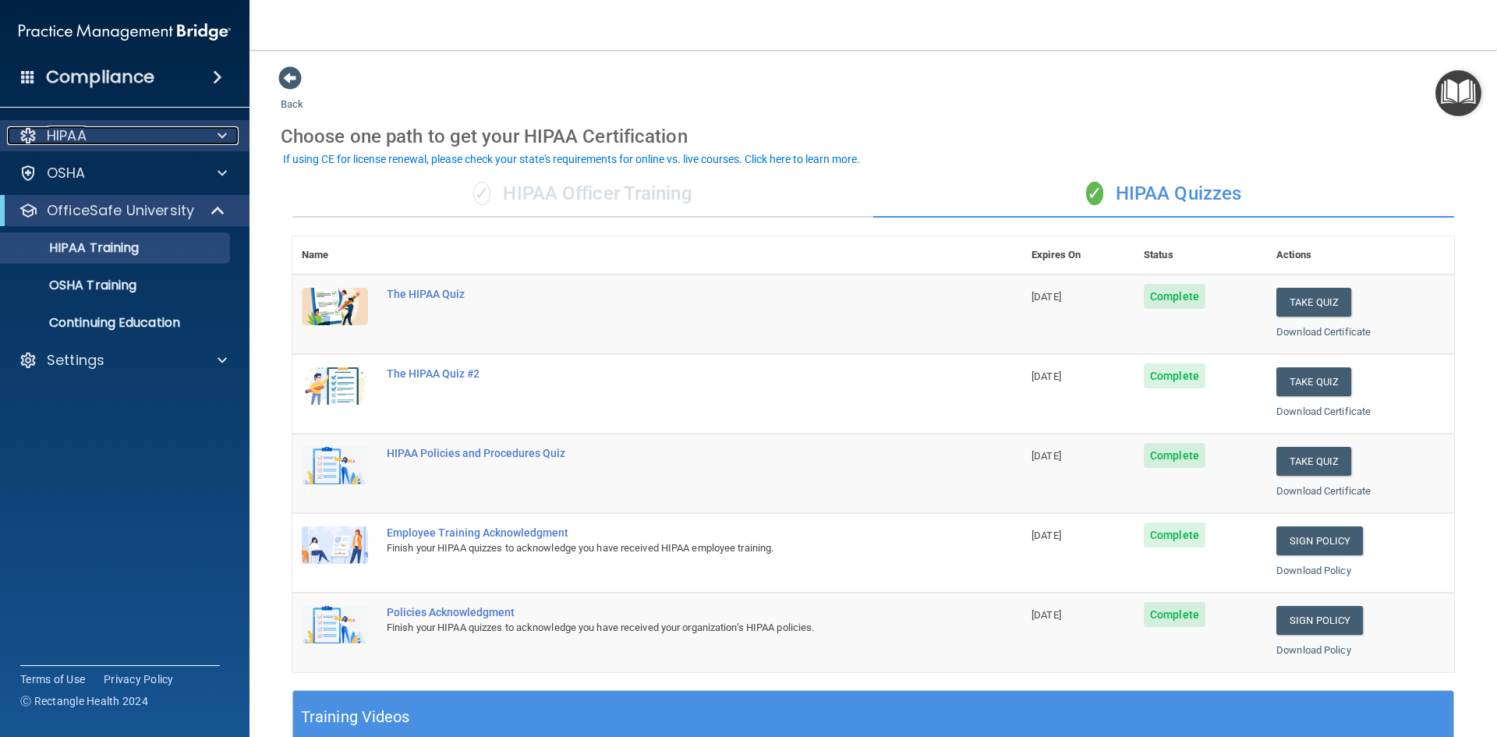
click at [101, 143] on div "HIPAA" at bounding box center [103, 135] width 193 height 19
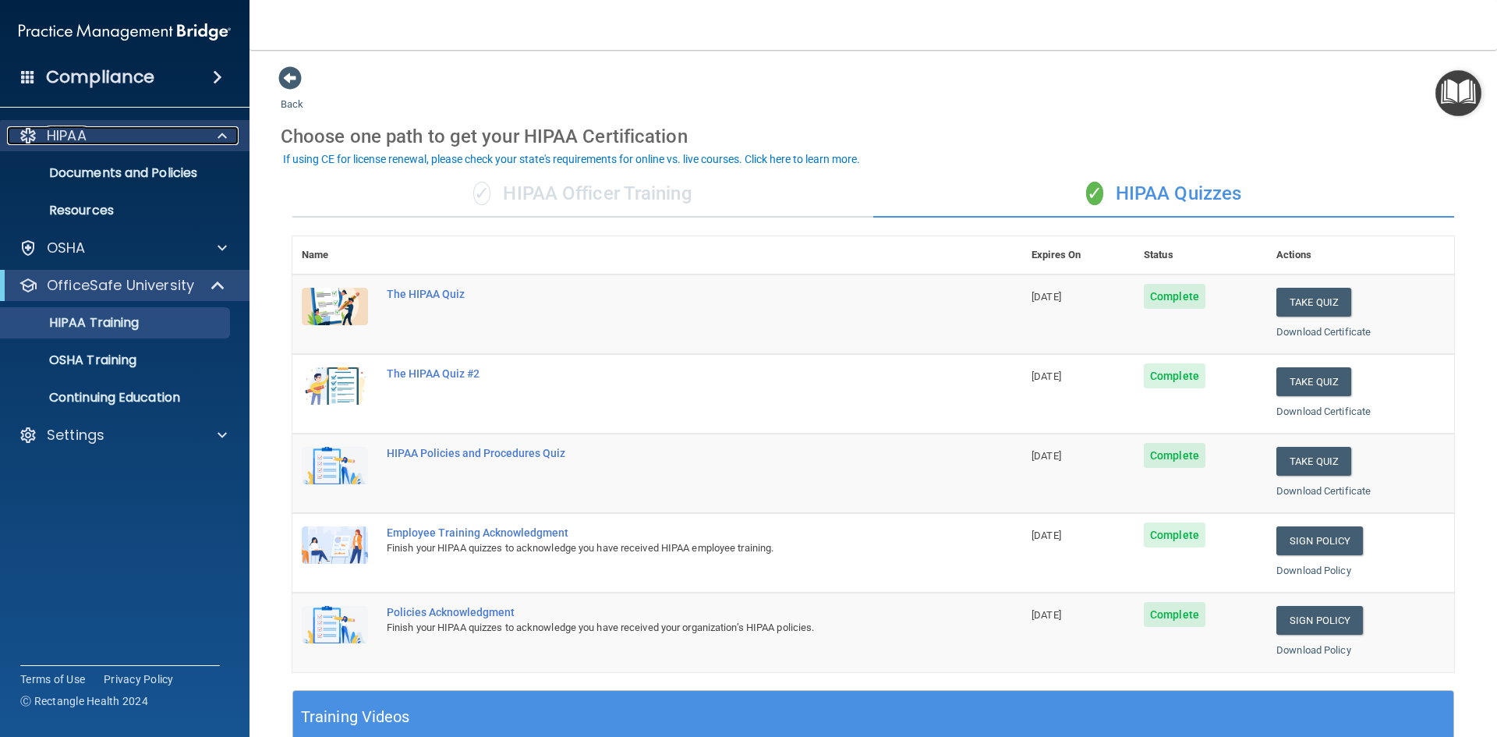
click at [101, 143] on div "HIPAA" at bounding box center [103, 135] width 193 height 19
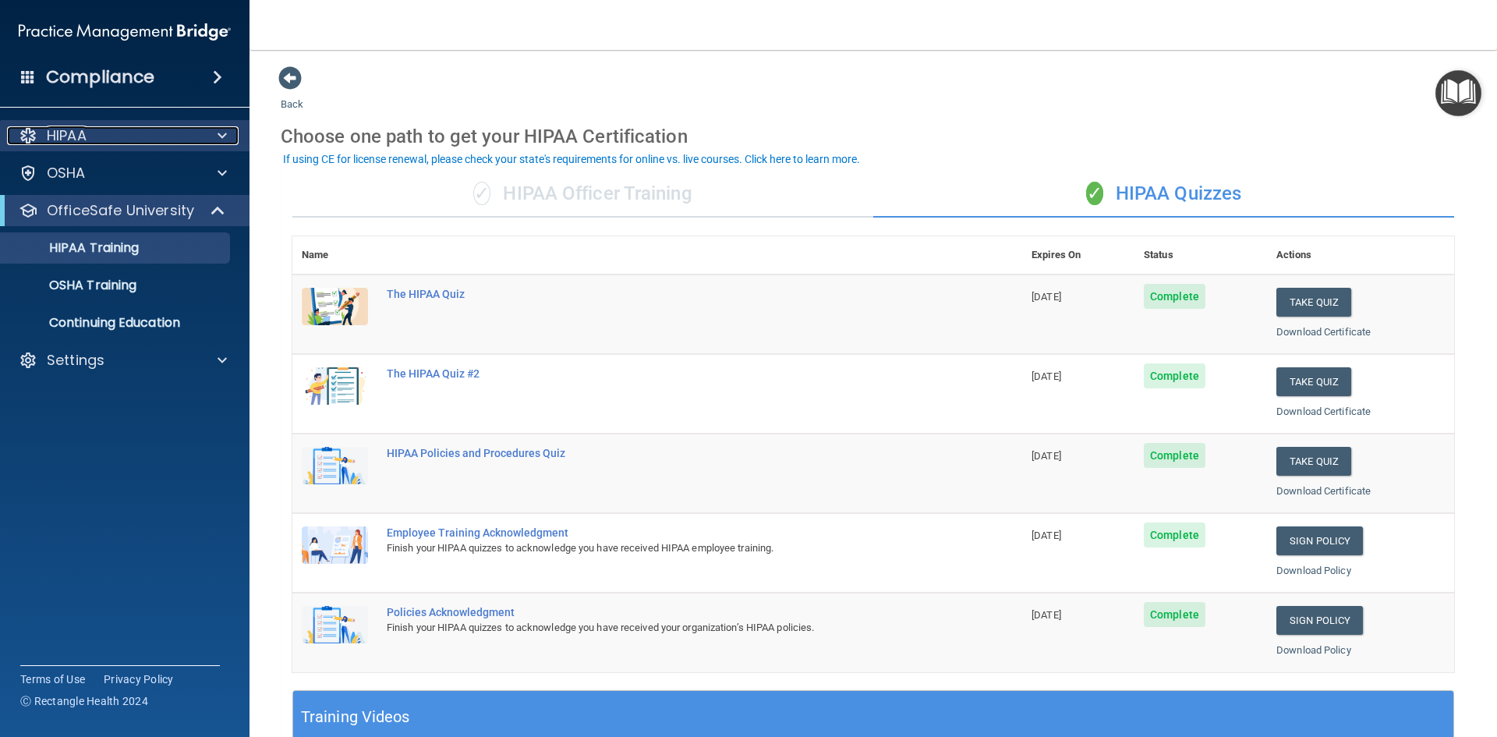
click at [101, 143] on div "HIPAA" at bounding box center [103, 135] width 193 height 19
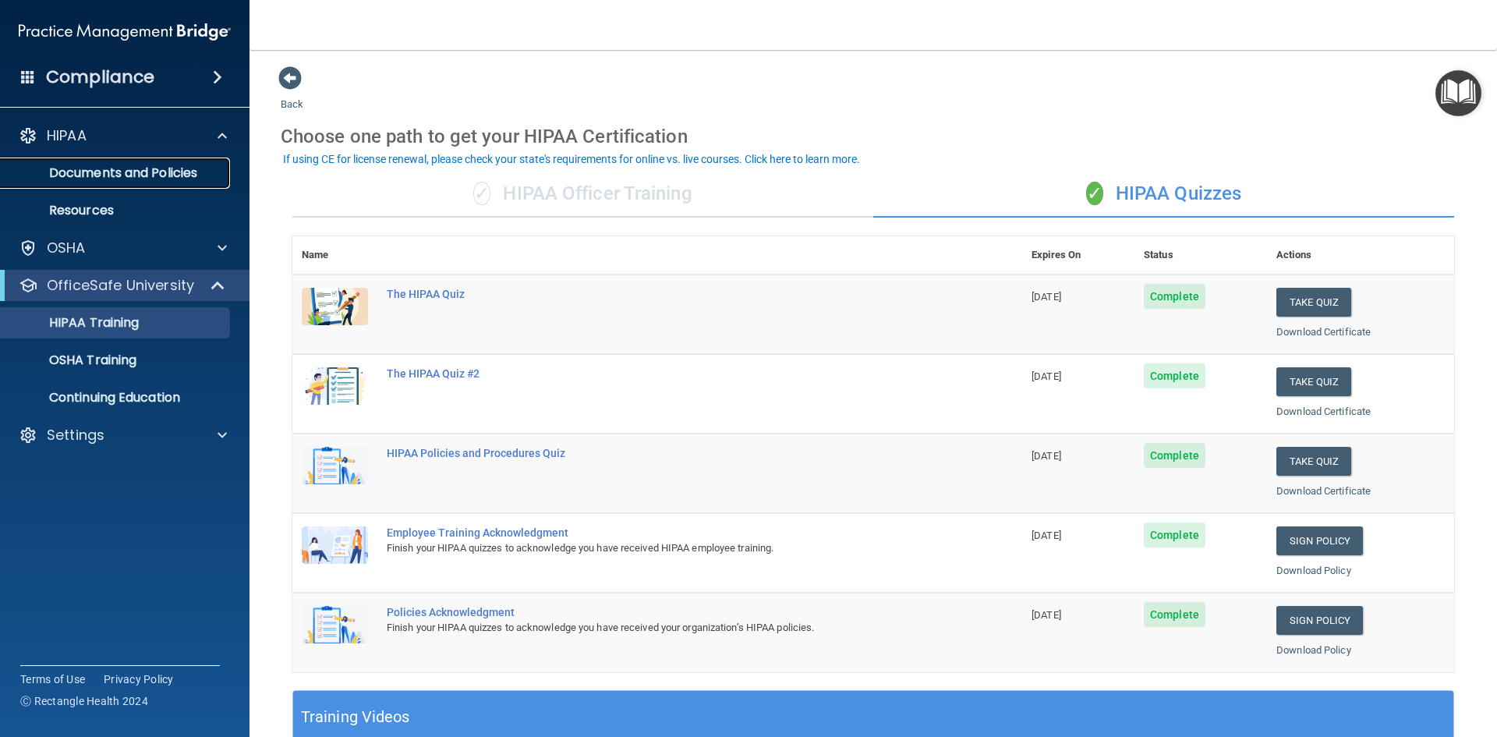
click at [64, 172] on p "Documents and Policies" at bounding box center [116, 173] width 213 height 16
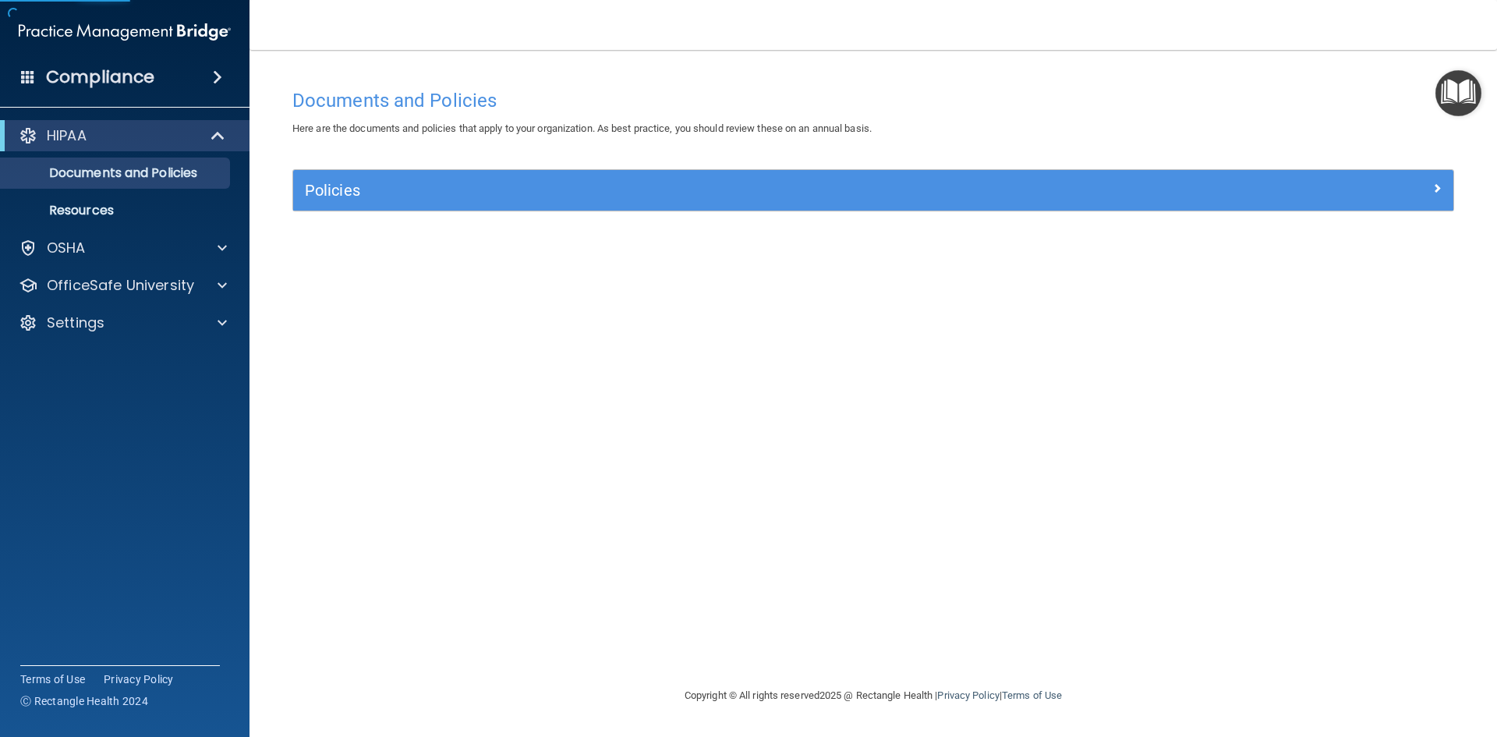
click at [1466, 99] on img "Open Resource Center" at bounding box center [1458, 93] width 46 height 46
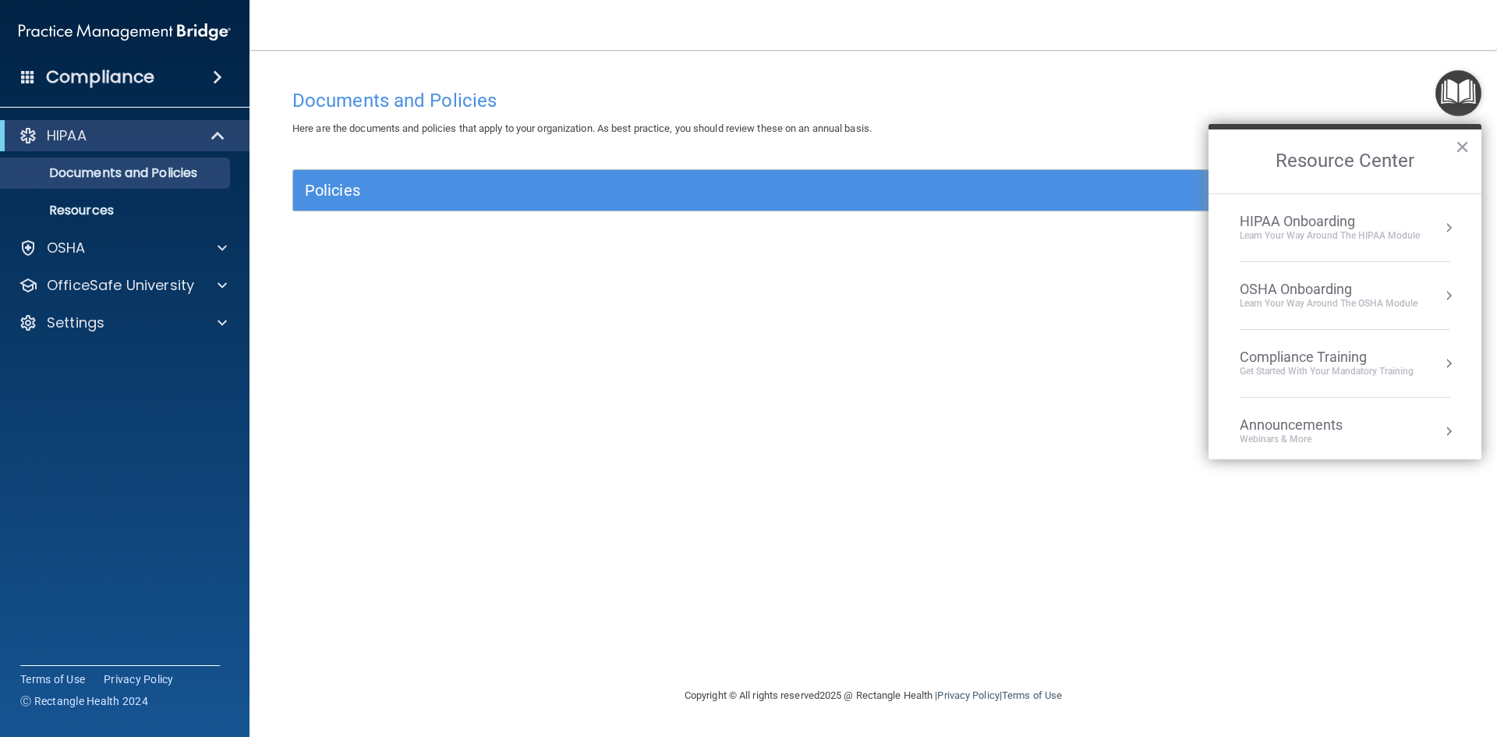
click at [1466, 99] on img "Open Resource Center" at bounding box center [1458, 93] width 46 height 46
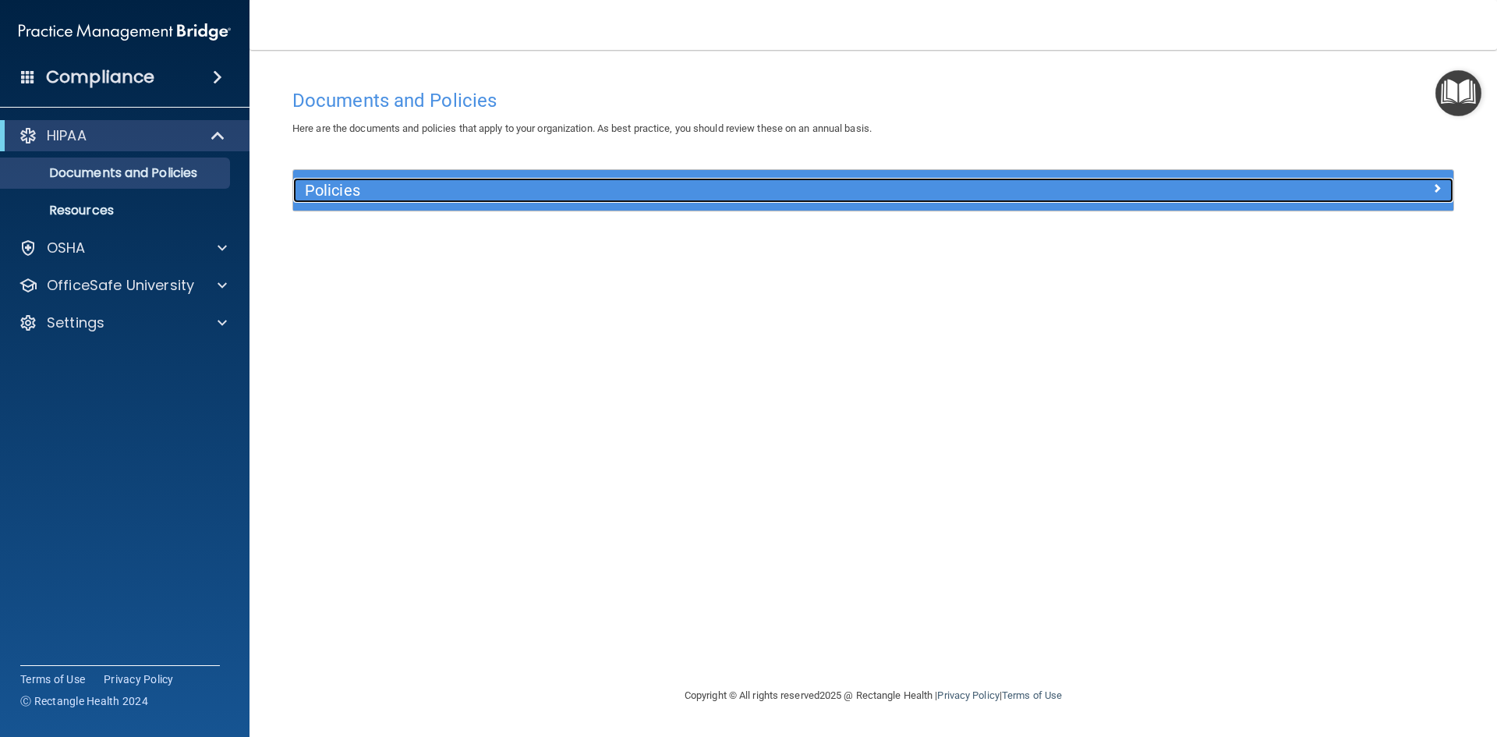
click at [1439, 188] on span at bounding box center [1436, 188] width 9 height 19
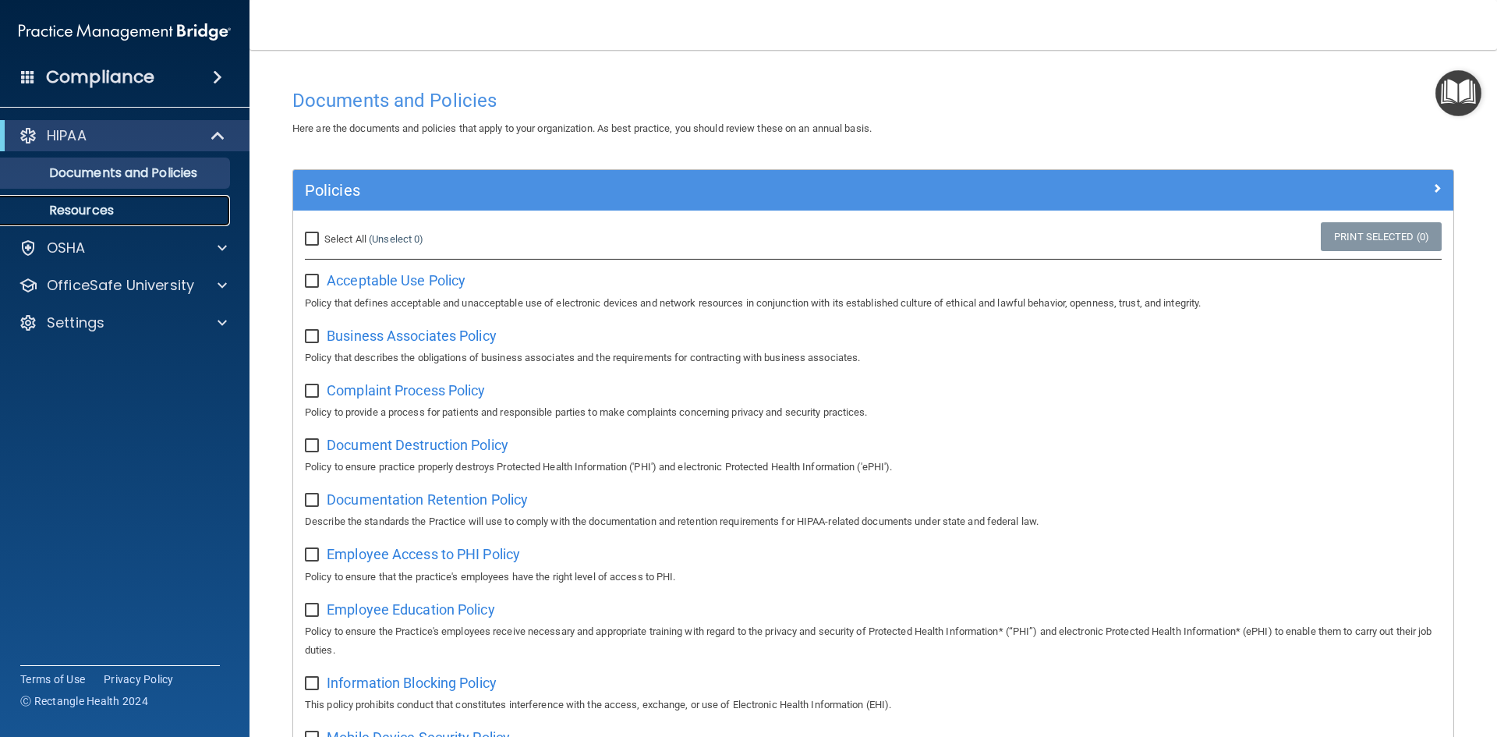
click at [100, 204] on p "Resources" at bounding box center [116, 211] width 213 height 16
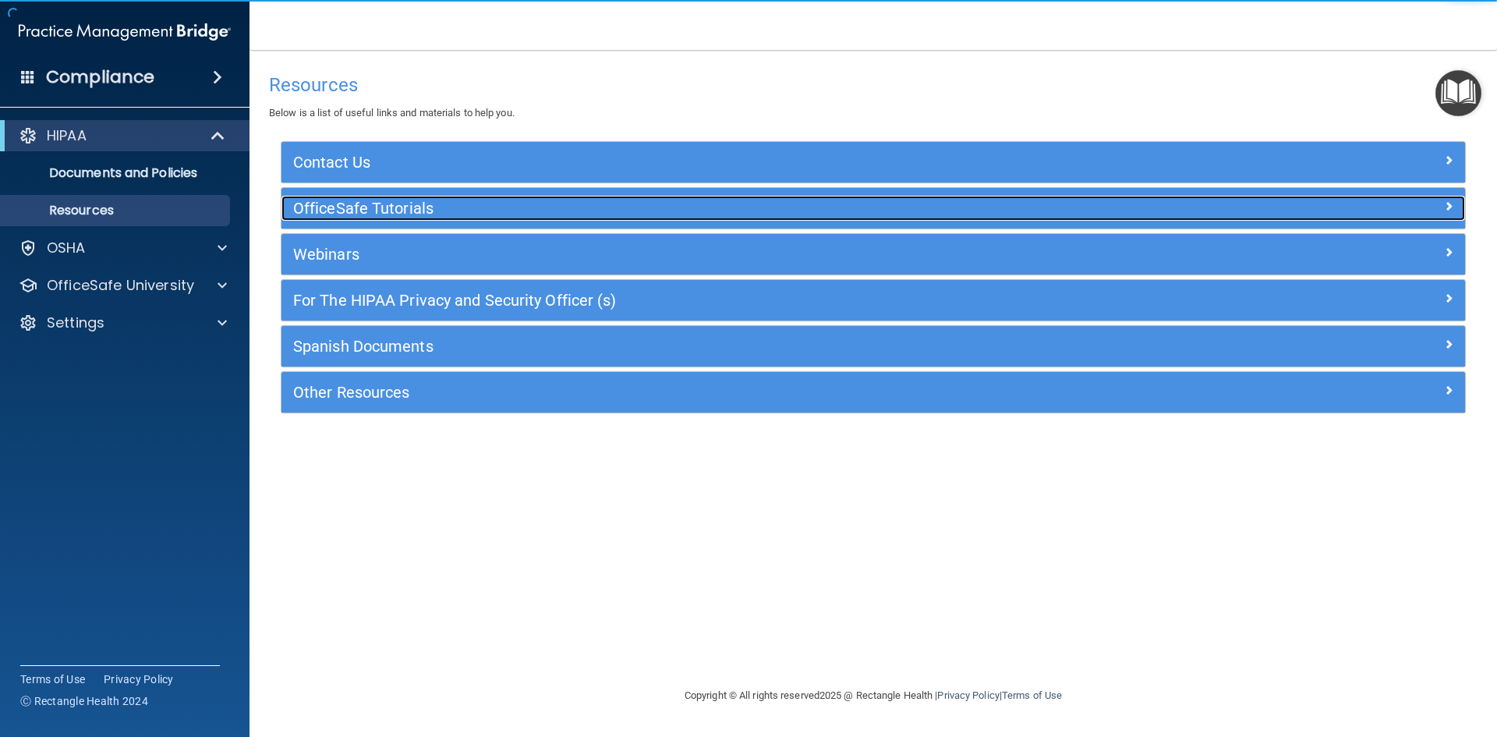
click at [398, 214] on h5 "OfficeSafe Tutorials" at bounding box center [725, 208] width 865 height 17
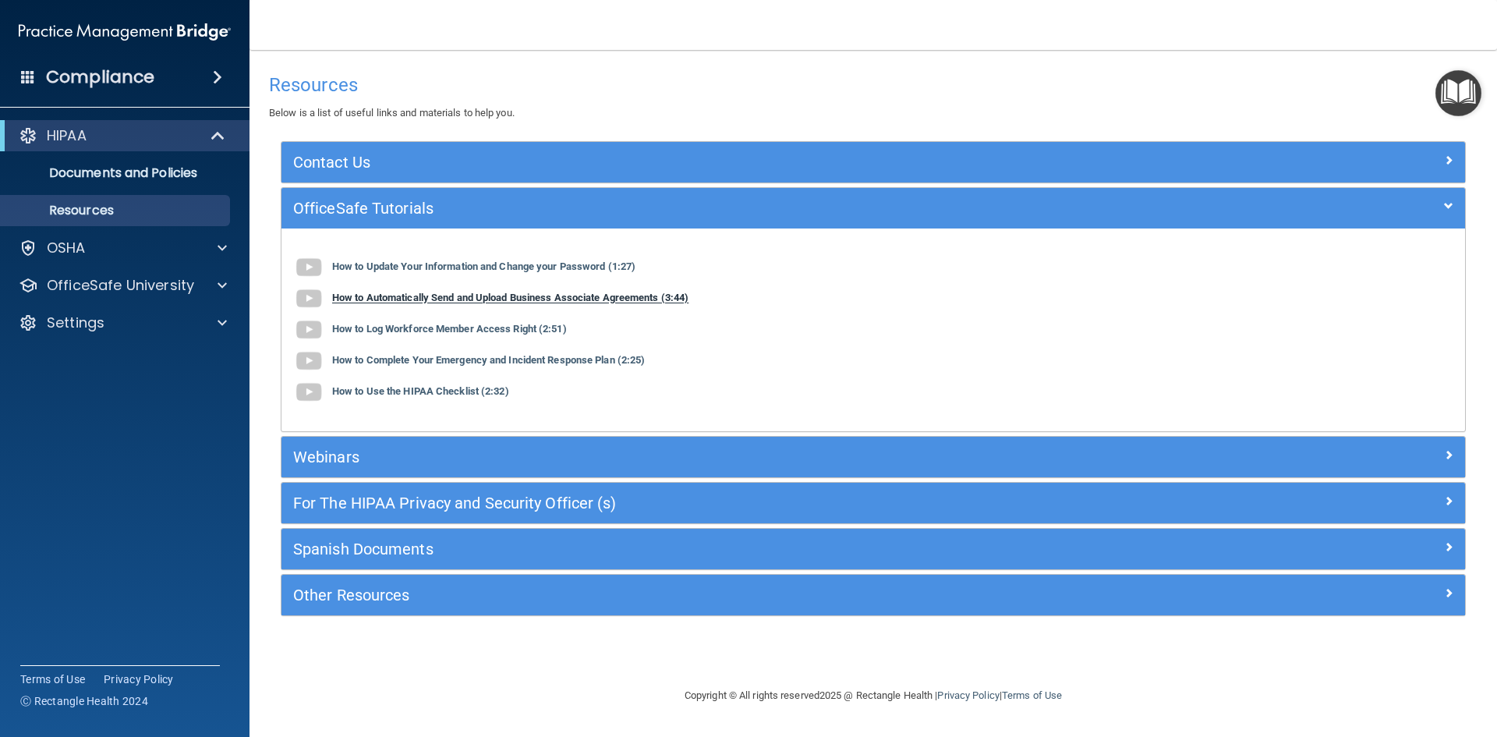
click at [416, 302] on b "How to Automatically Send and Upload Business Associate Agreements (3:44)" at bounding box center [510, 298] width 356 height 12
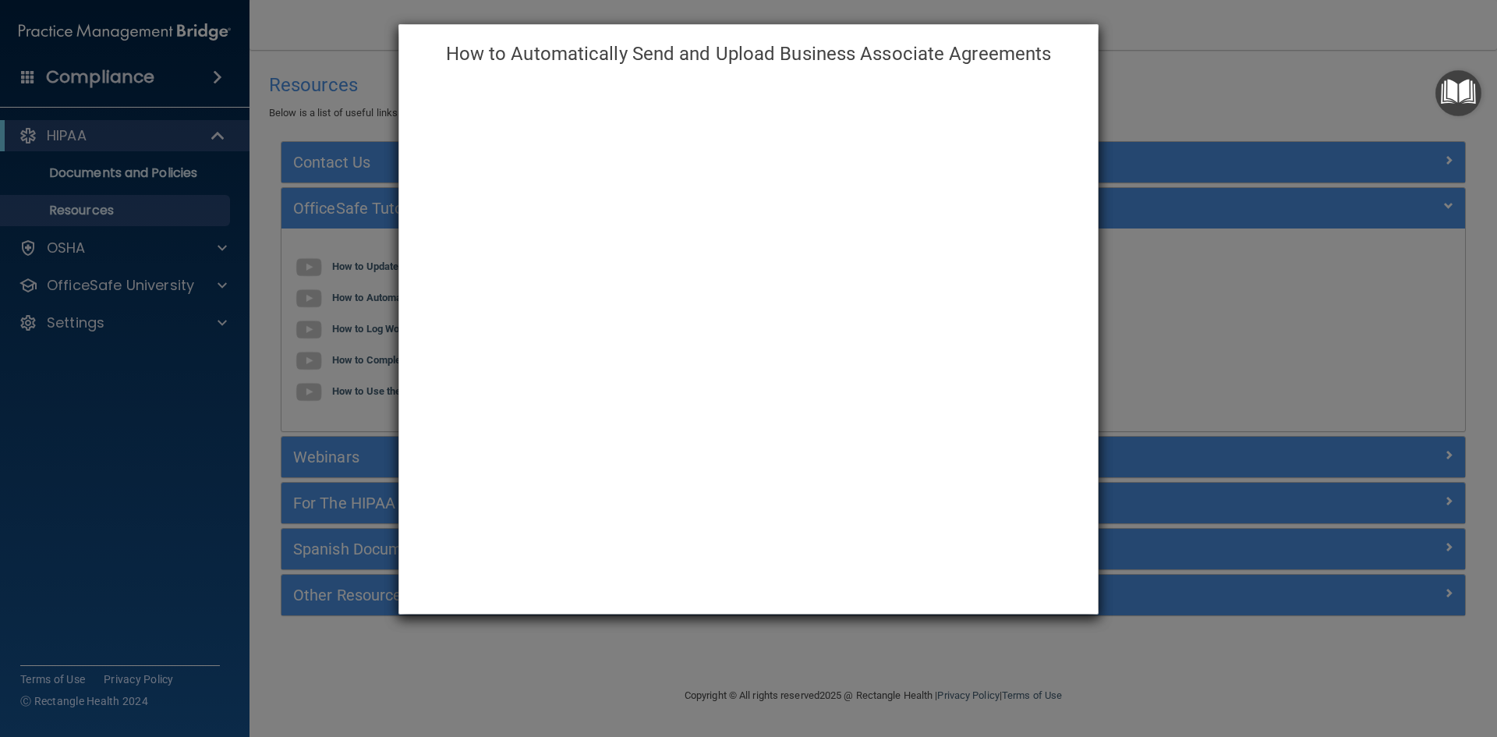
click at [1057, 49] on h4 "How to Automatically Send and Upload Business Associate Agreements" at bounding box center [748, 54] width 675 height 34
click at [376, 60] on div "How to Automatically Send and Upload Business Associate Agreements" at bounding box center [748, 368] width 1497 height 737
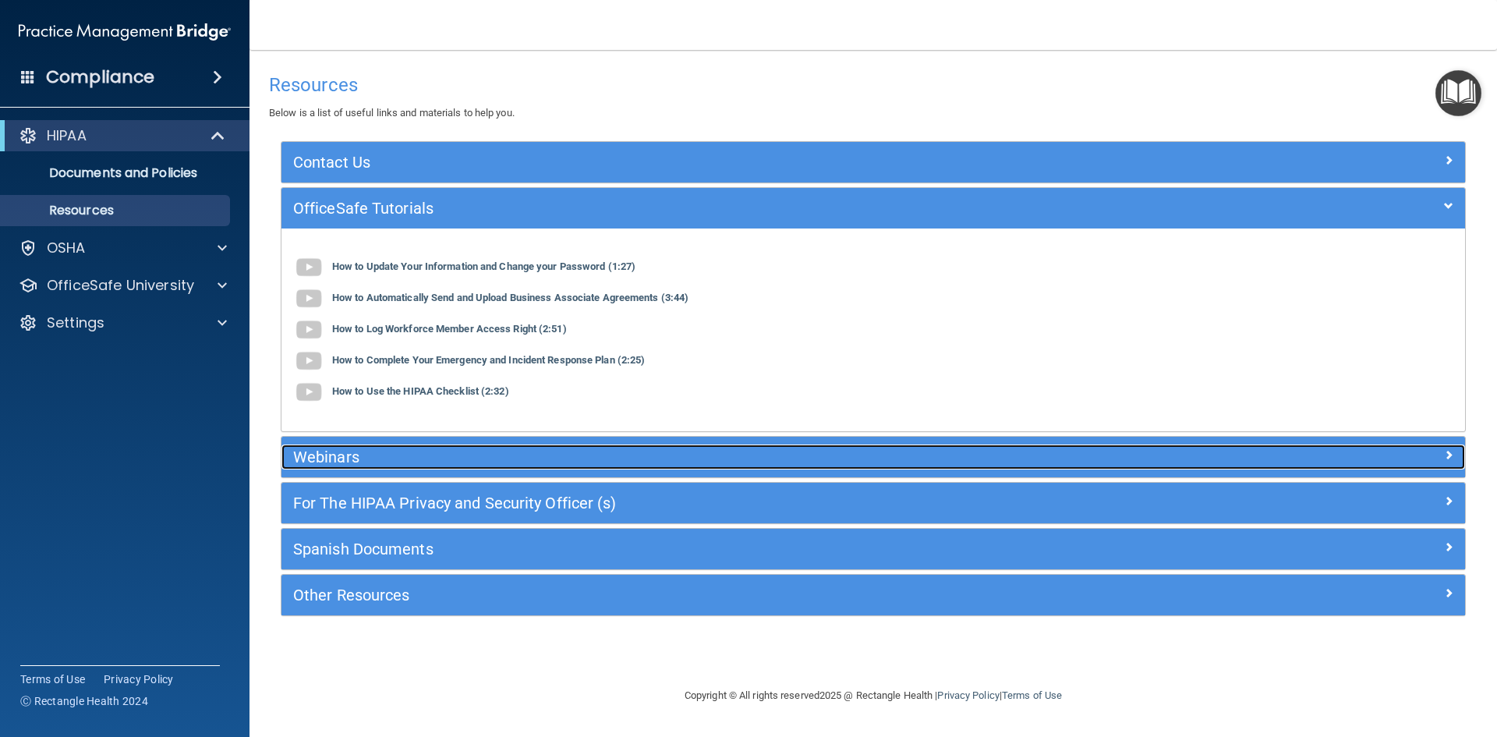
click at [341, 465] on h5 "Webinars" at bounding box center [725, 456] width 865 height 17
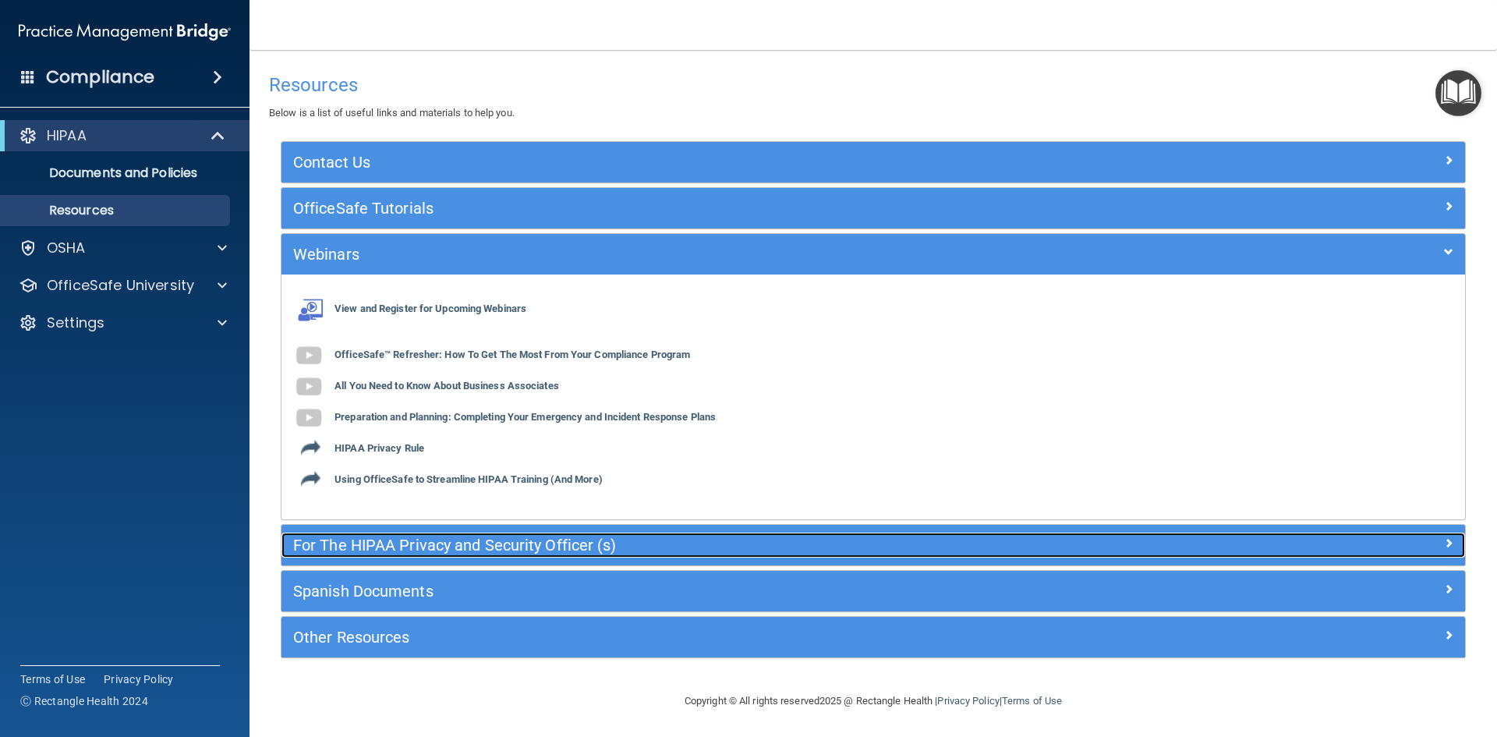
click at [347, 544] on h5 "For The HIPAA Privacy and Security Officer (s)" at bounding box center [725, 544] width 865 height 17
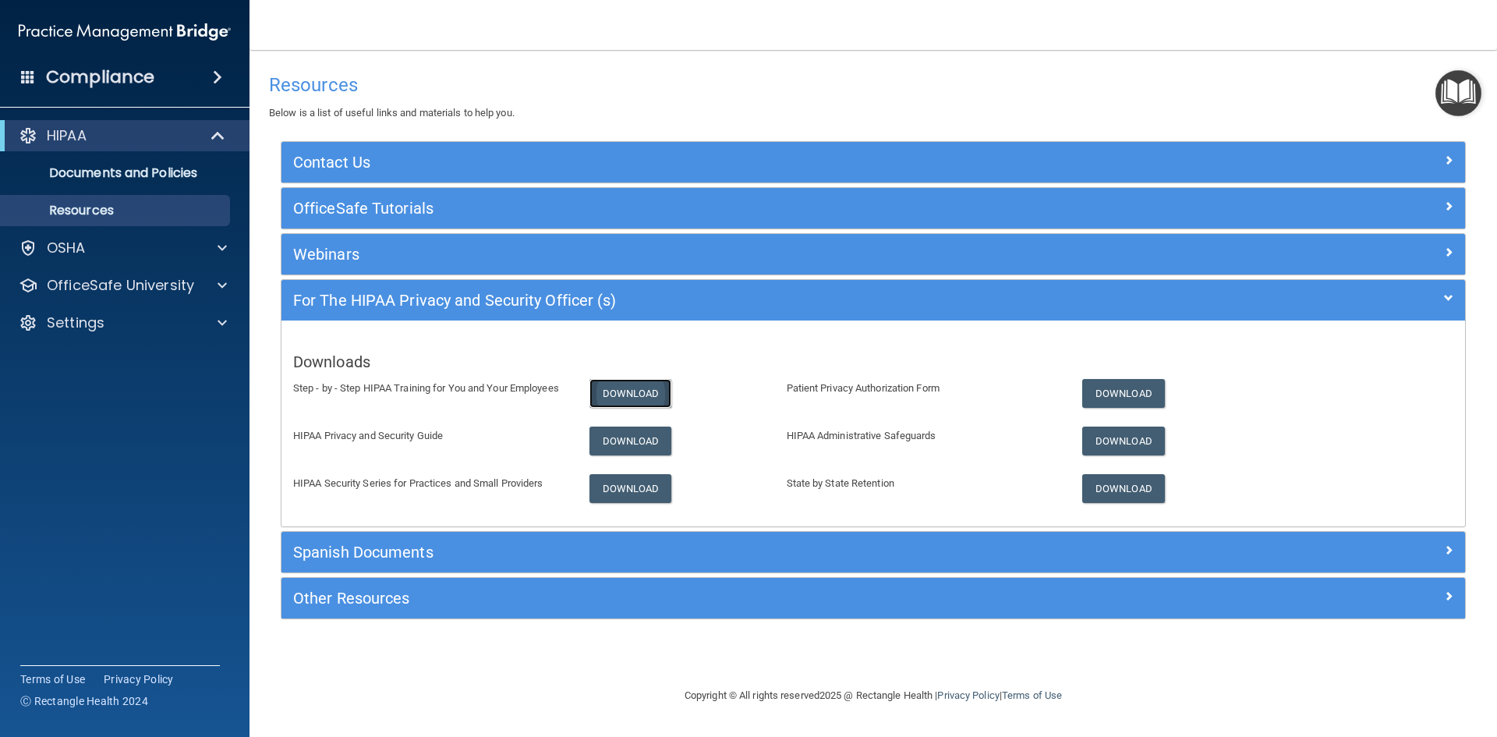
click at [600, 394] on link "Download" at bounding box center [630, 393] width 83 height 29
drag, startPoint x: 393, startPoint y: 279, endPoint x: 394, endPoint y: 289, distance: 10.2
click at [393, 279] on div "For The HIPAA Privacy and Security Officer (s) Downloads Step - by - Step HIPAA…" at bounding box center [873, 403] width 1185 height 248
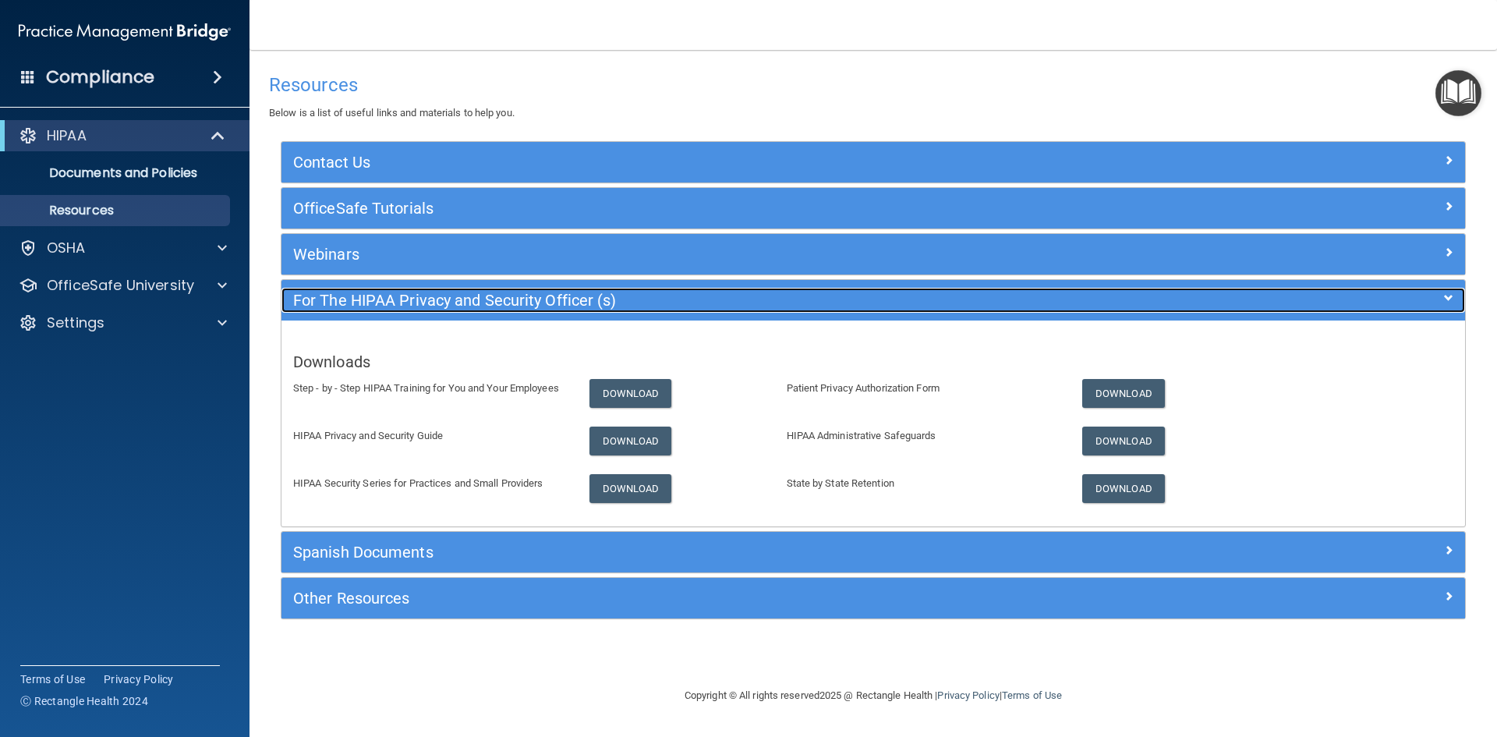
click at [394, 300] on h5 "For The HIPAA Privacy and Security Officer (s)" at bounding box center [725, 300] width 865 height 17
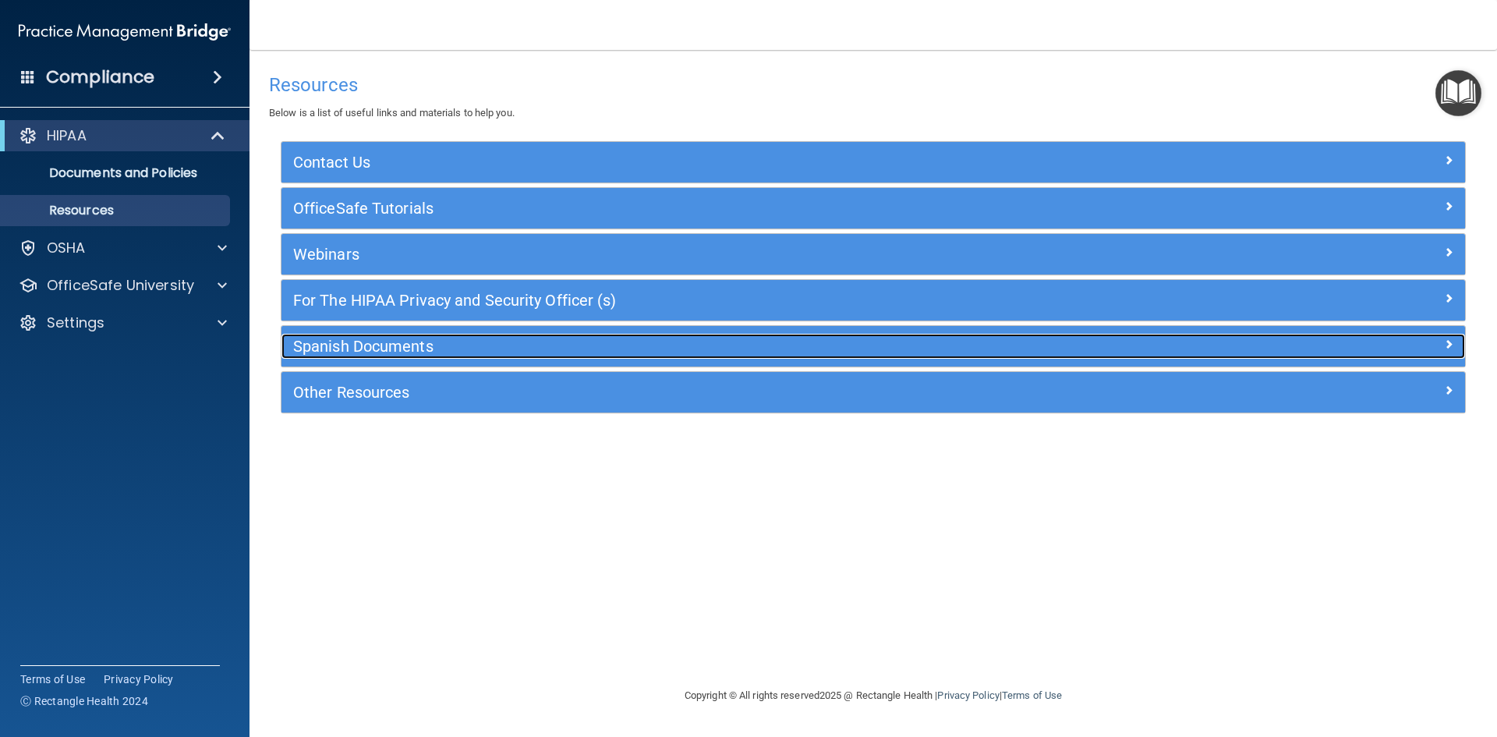
click at [386, 342] on h5 "Spanish Documents" at bounding box center [725, 346] width 865 height 17
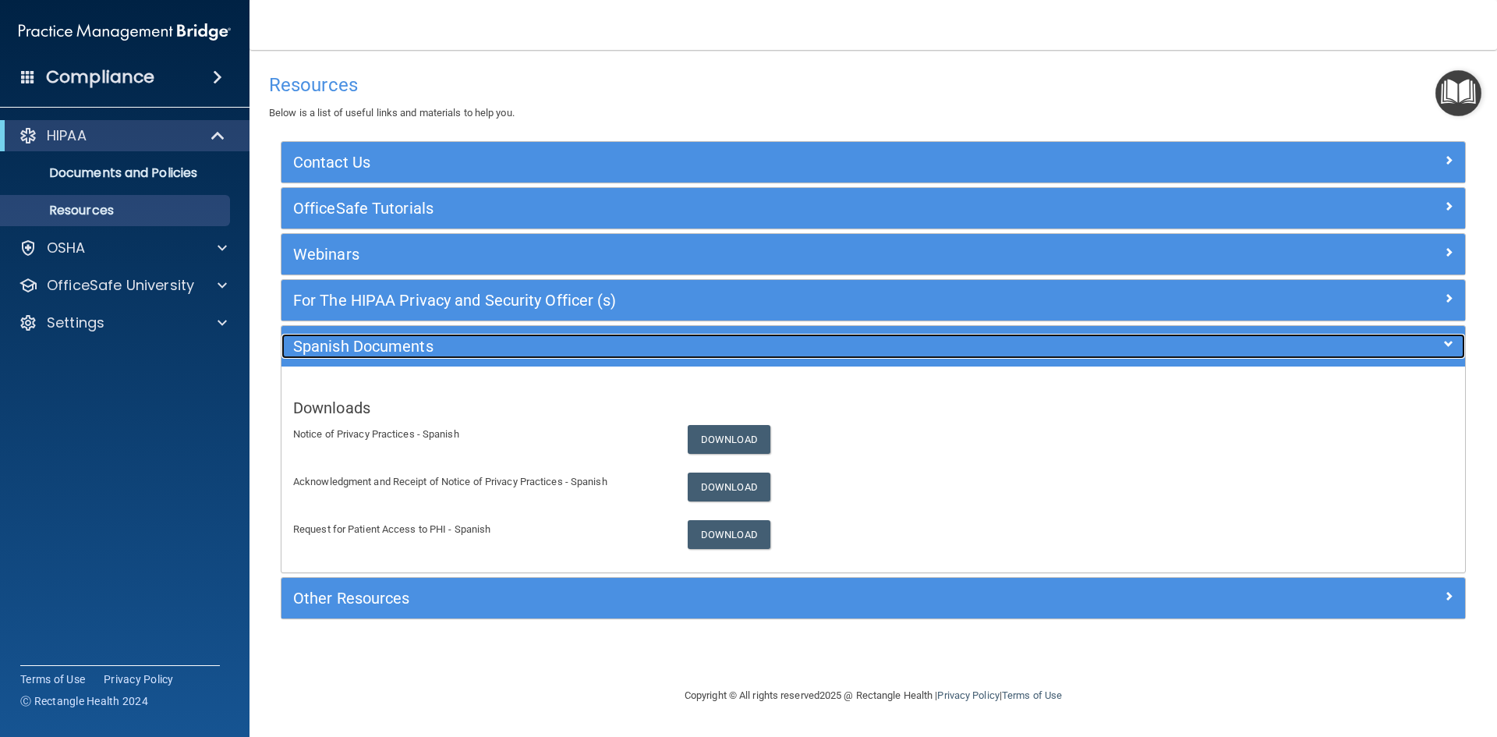
click at [386, 342] on h5 "Spanish Documents" at bounding box center [725, 346] width 865 height 17
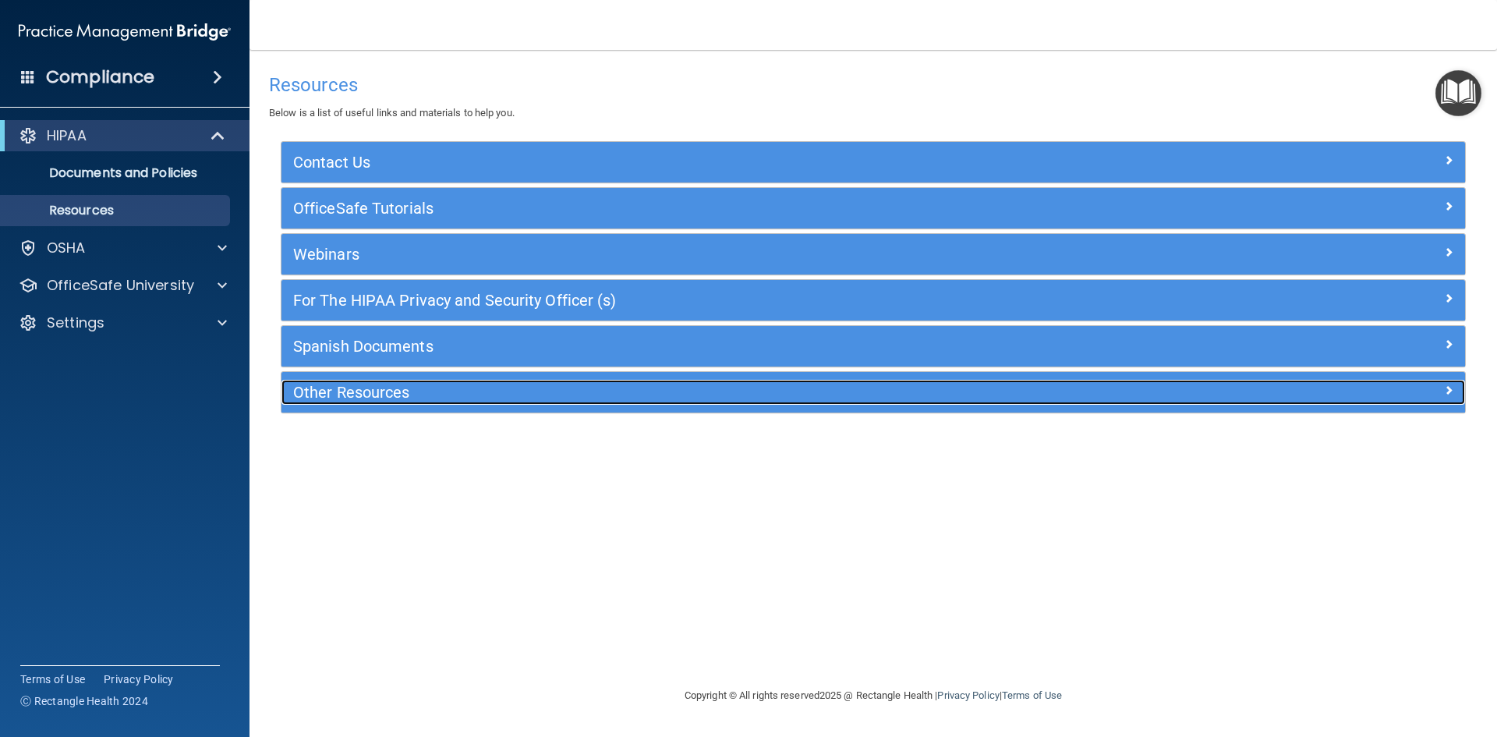
click at [383, 395] on h5 "Other Resources" at bounding box center [725, 392] width 865 height 17
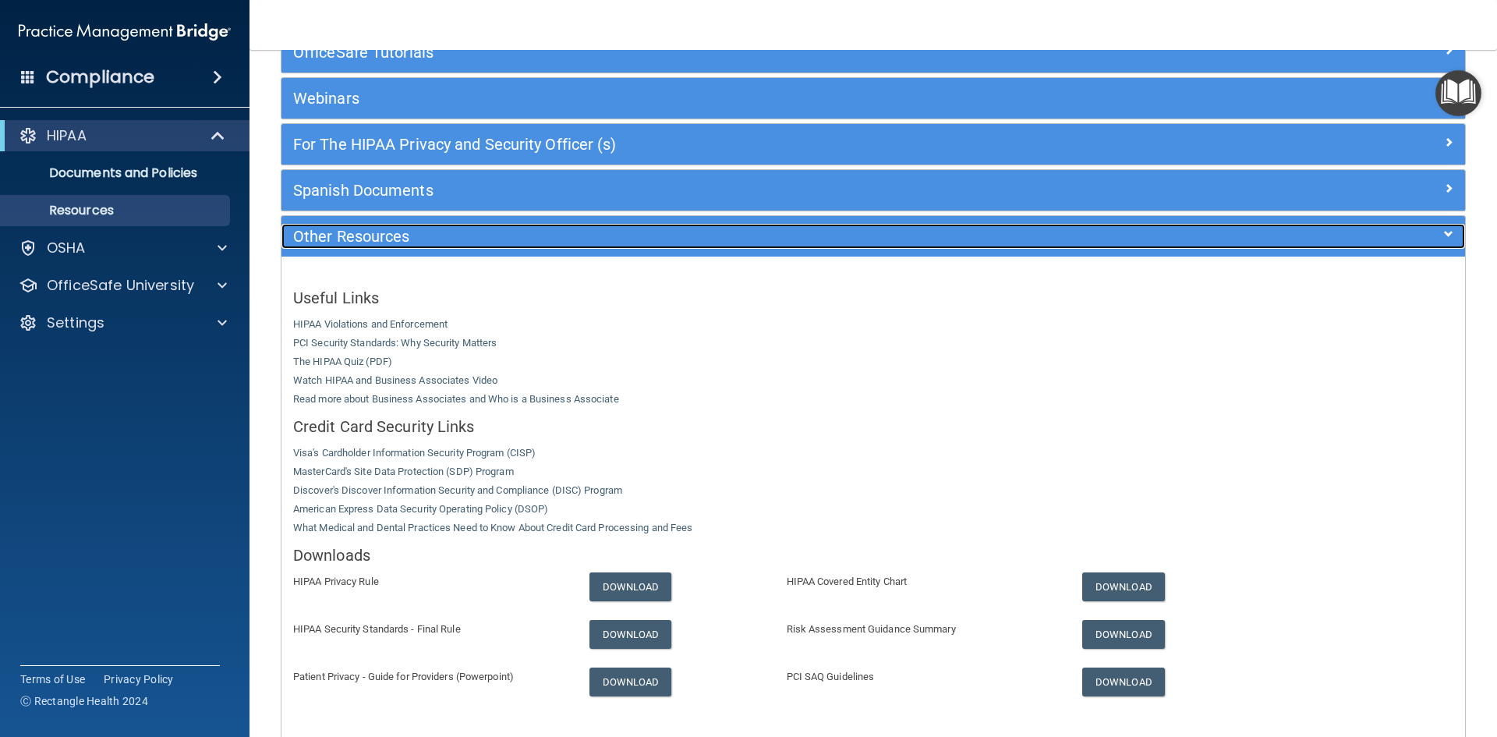
scroll to position [234, 0]
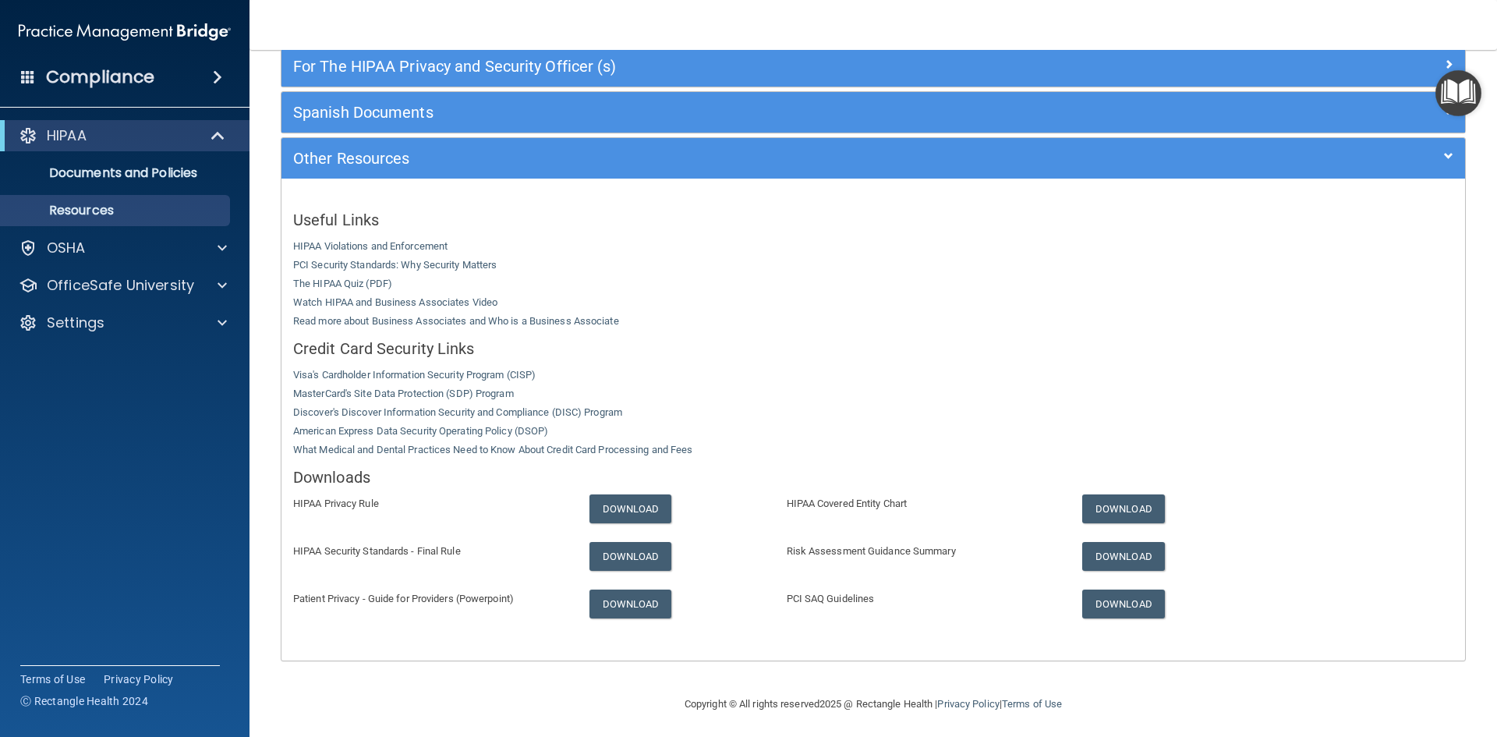
click at [179, 73] on div "Compliance" at bounding box center [124, 77] width 249 height 34
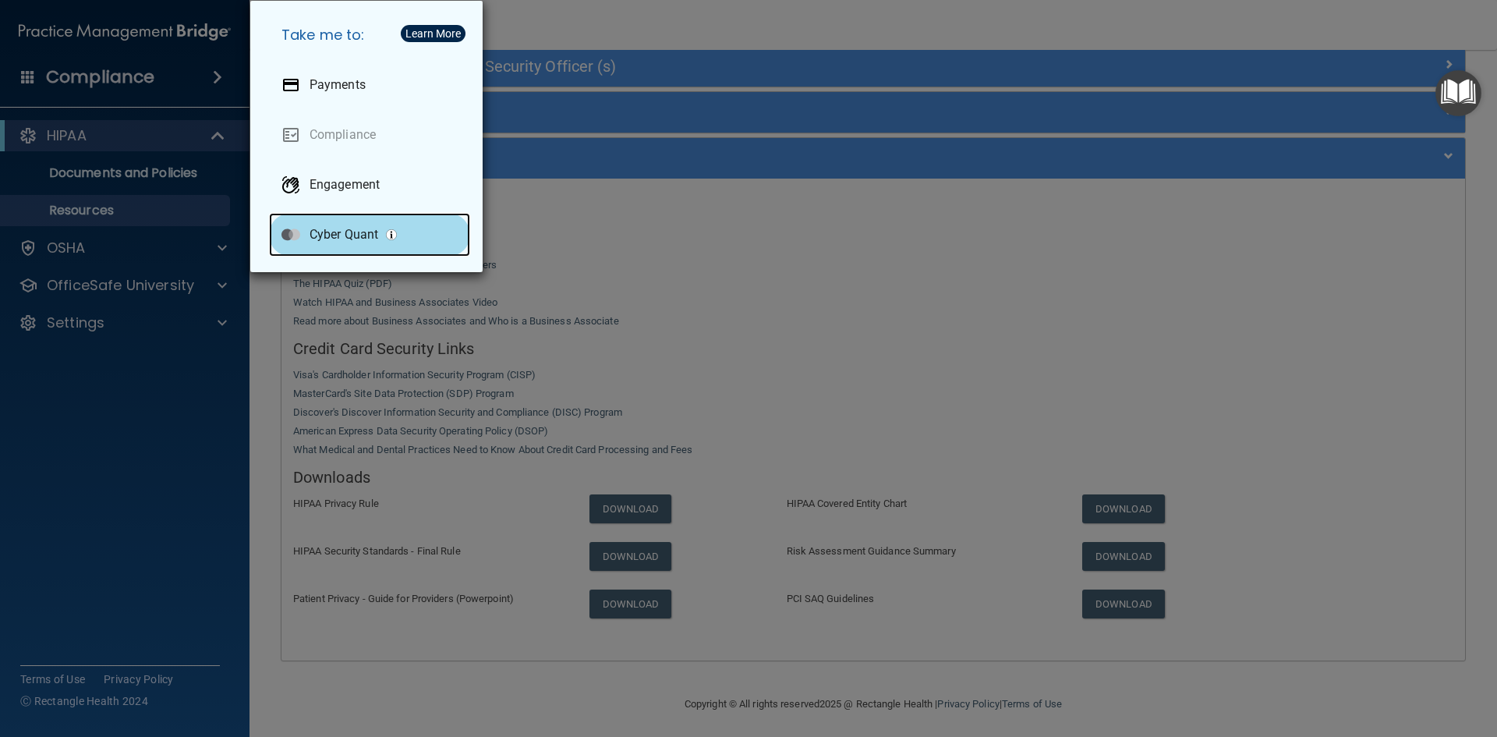
click at [353, 225] on div "Cyber Quant" at bounding box center [369, 235] width 201 height 44
click at [424, 25] on button "Learn More" at bounding box center [433, 33] width 65 height 17
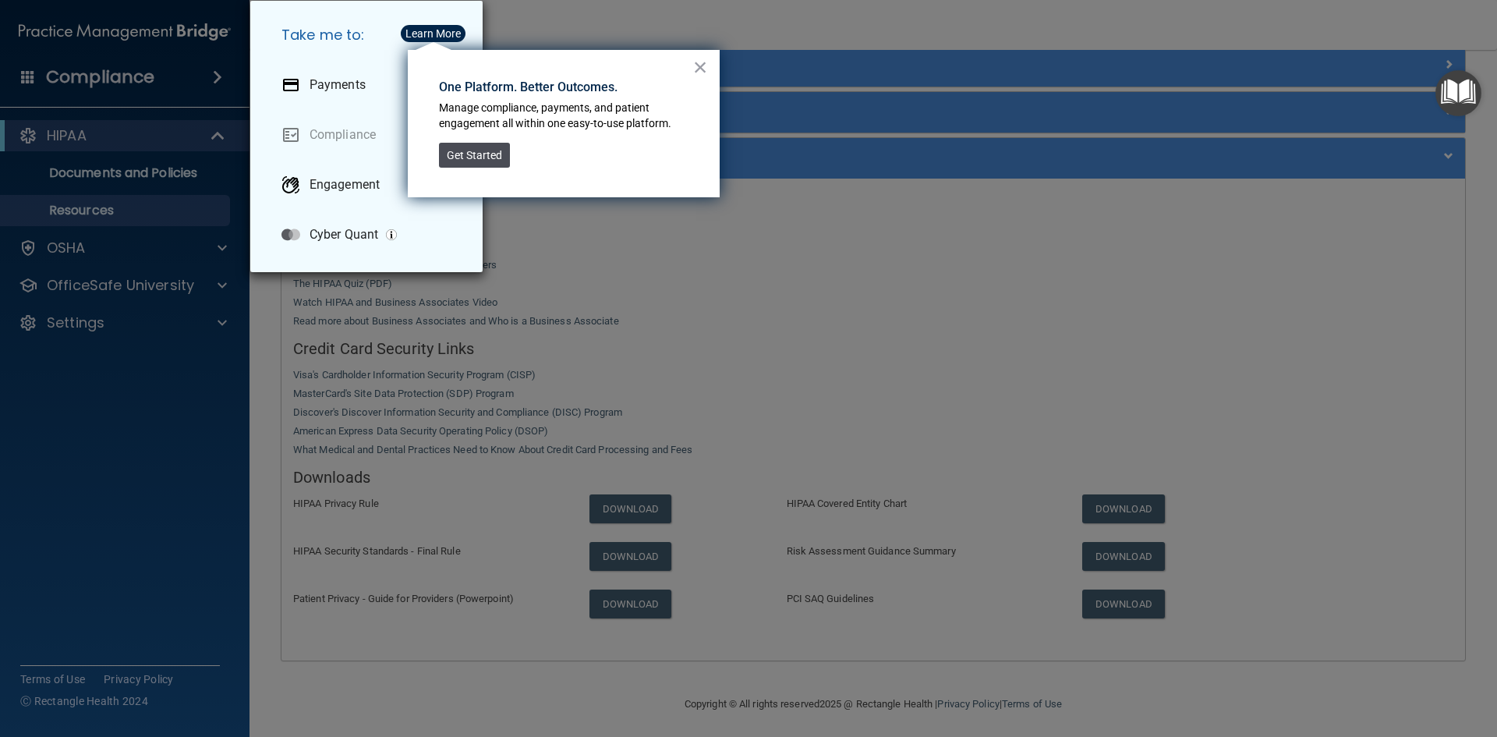
click at [462, 161] on button "Get Started" at bounding box center [474, 155] width 71 height 25
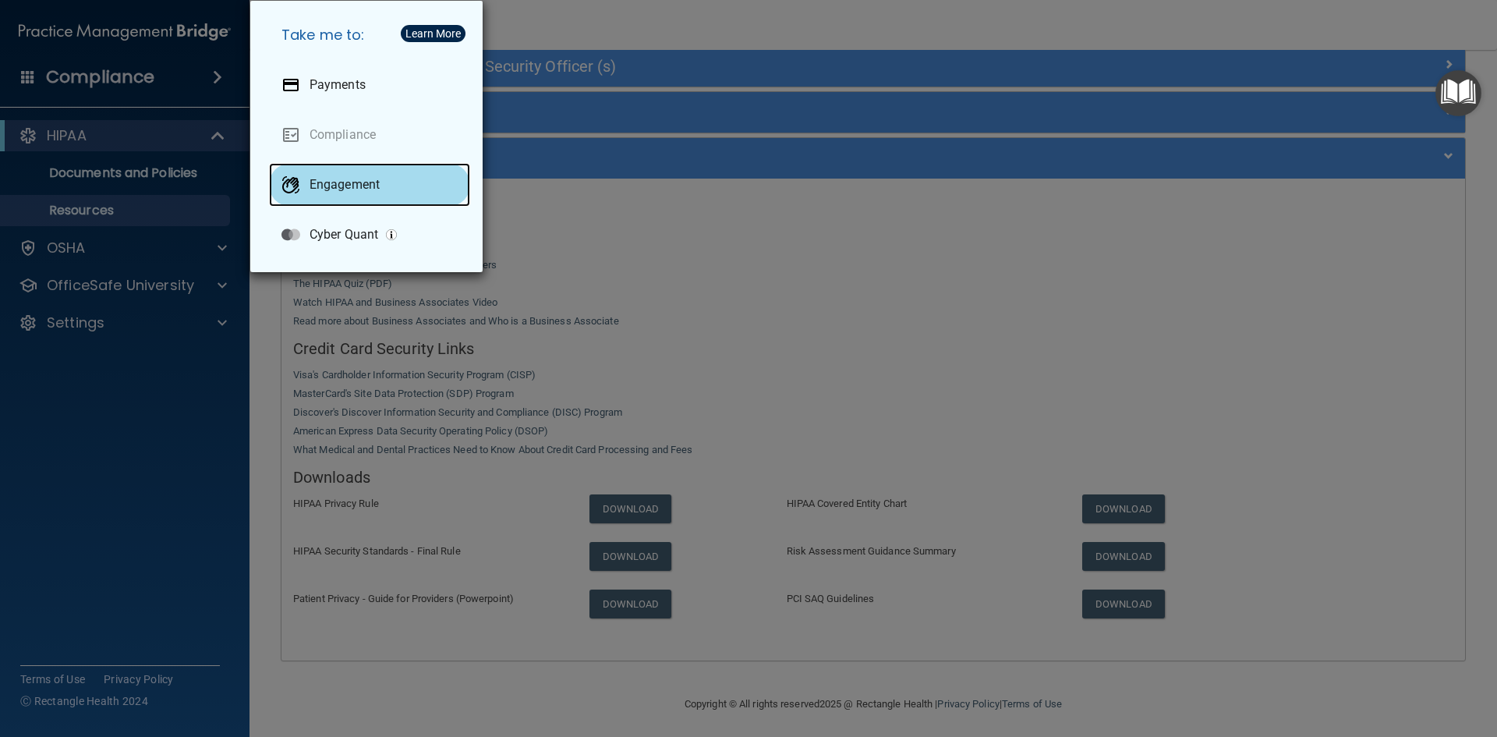
click at [370, 182] on p "Engagement" at bounding box center [345, 185] width 70 height 16
click at [591, 154] on div "Take me to: Payments Compliance Engagement Cyber Quant" at bounding box center [748, 368] width 1497 height 737
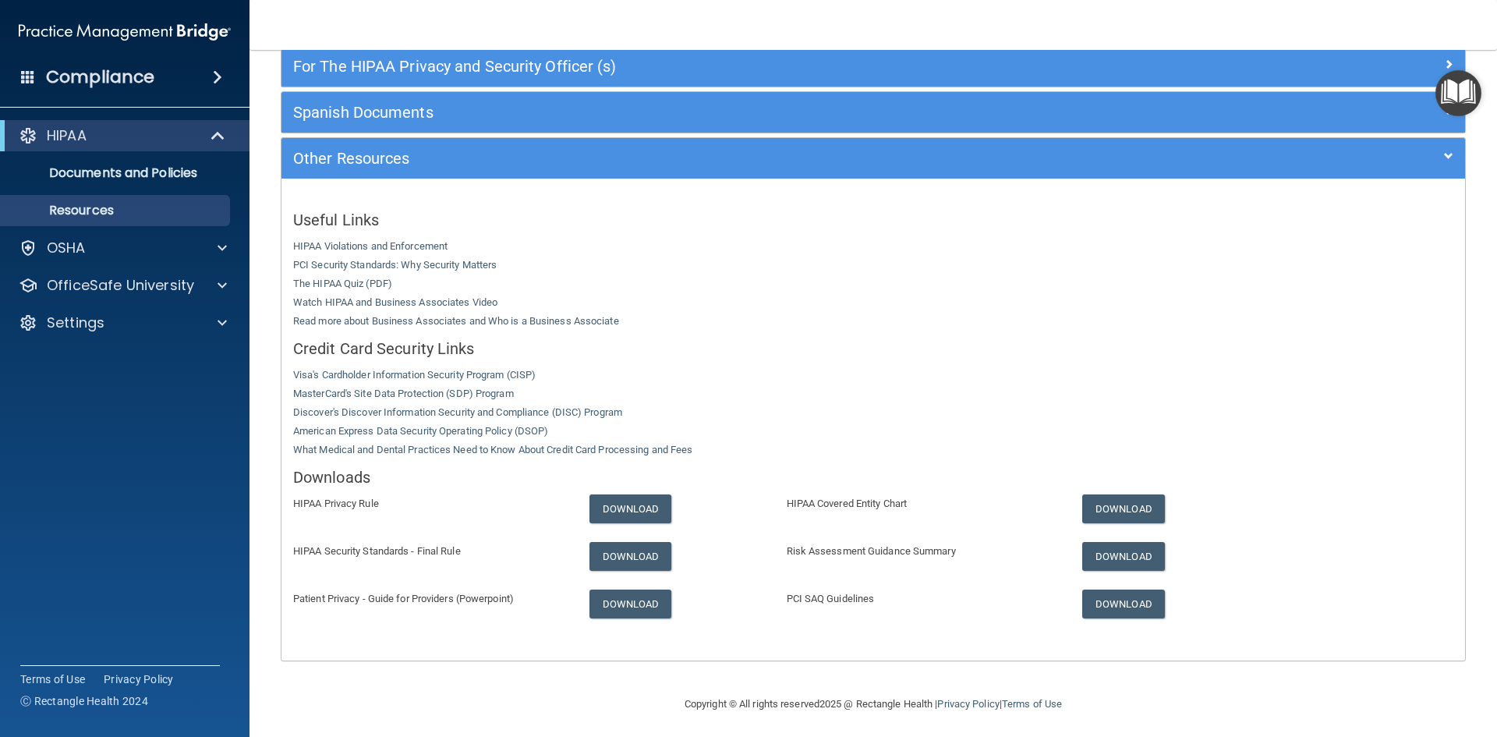
click at [26, 82] on span at bounding box center [28, 76] width 14 height 14
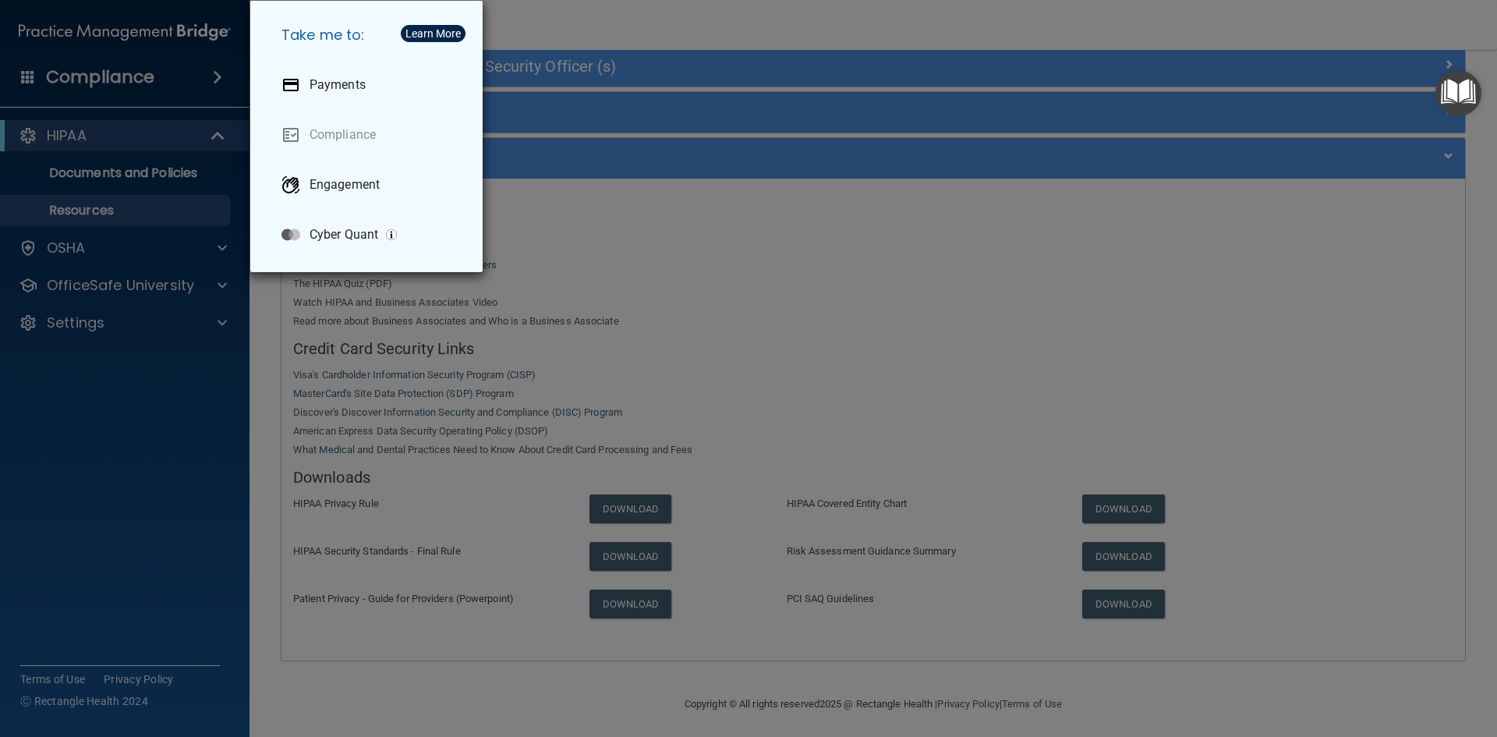
click at [26, 82] on div "Take me to: Payments Compliance Engagement Cyber Quant" at bounding box center [748, 368] width 1497 height 737
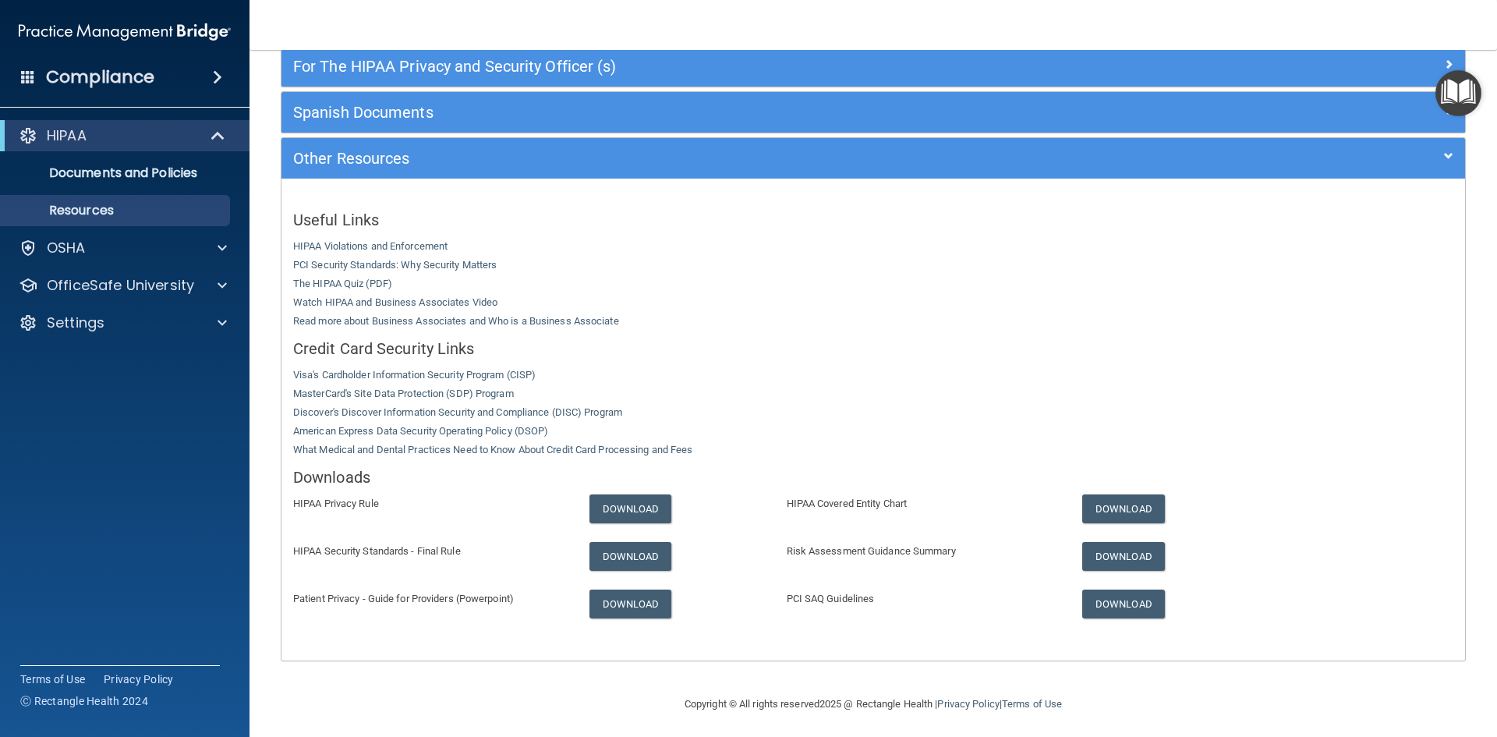
click at [147, 32] on img at bounding box center [125, 31] width 212 height 31
click at [135, 146] on div "HIPAA" at bounding box center [124, 135] width 249 height 31
click at [37, 147] on div "HIPAA" at bounding box center [124, 135] width 249 height 31
click at [39, 130] on div "HIPAA" at bounding box center [103, 135] width 193 height 19
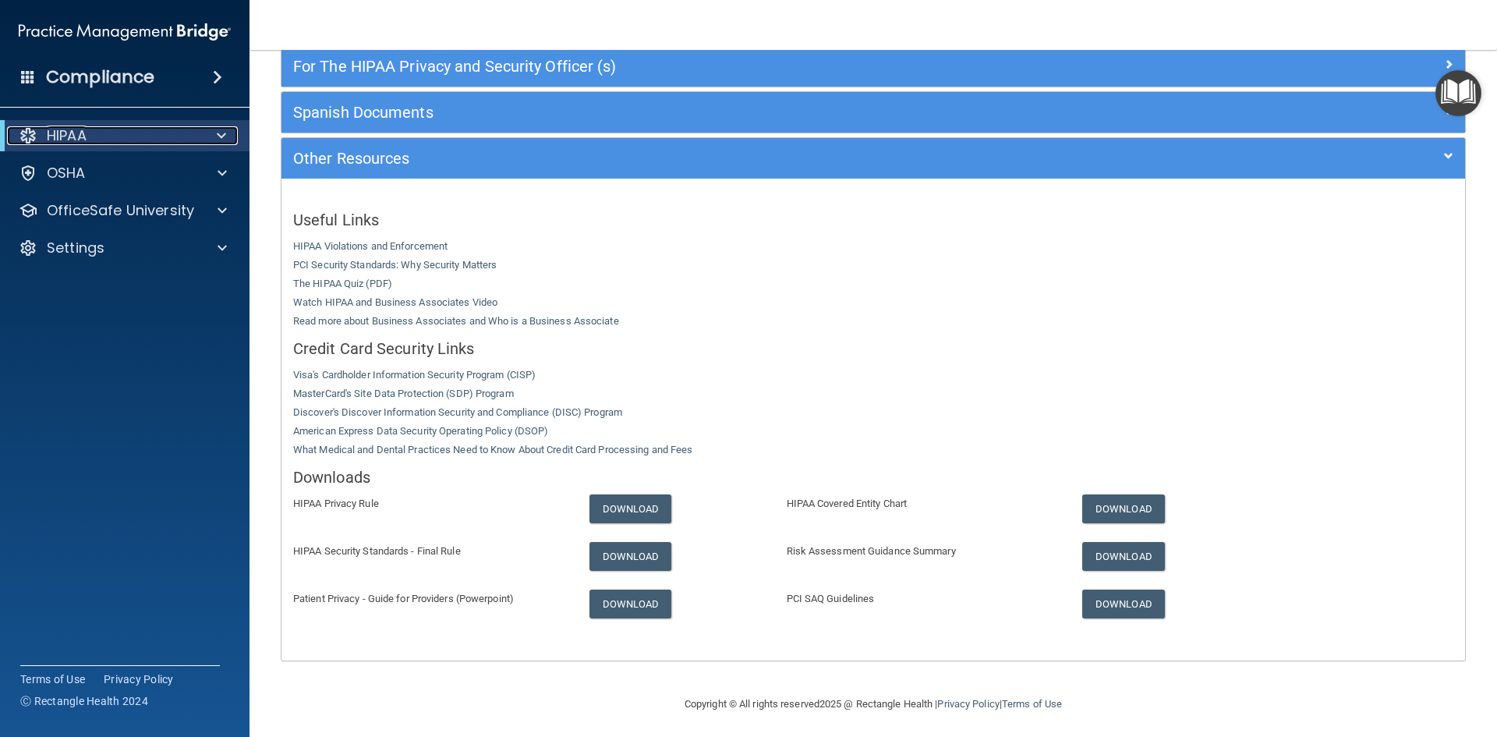
click at [27, 130] on div at bounding box center [28, 135] width 19 height 19
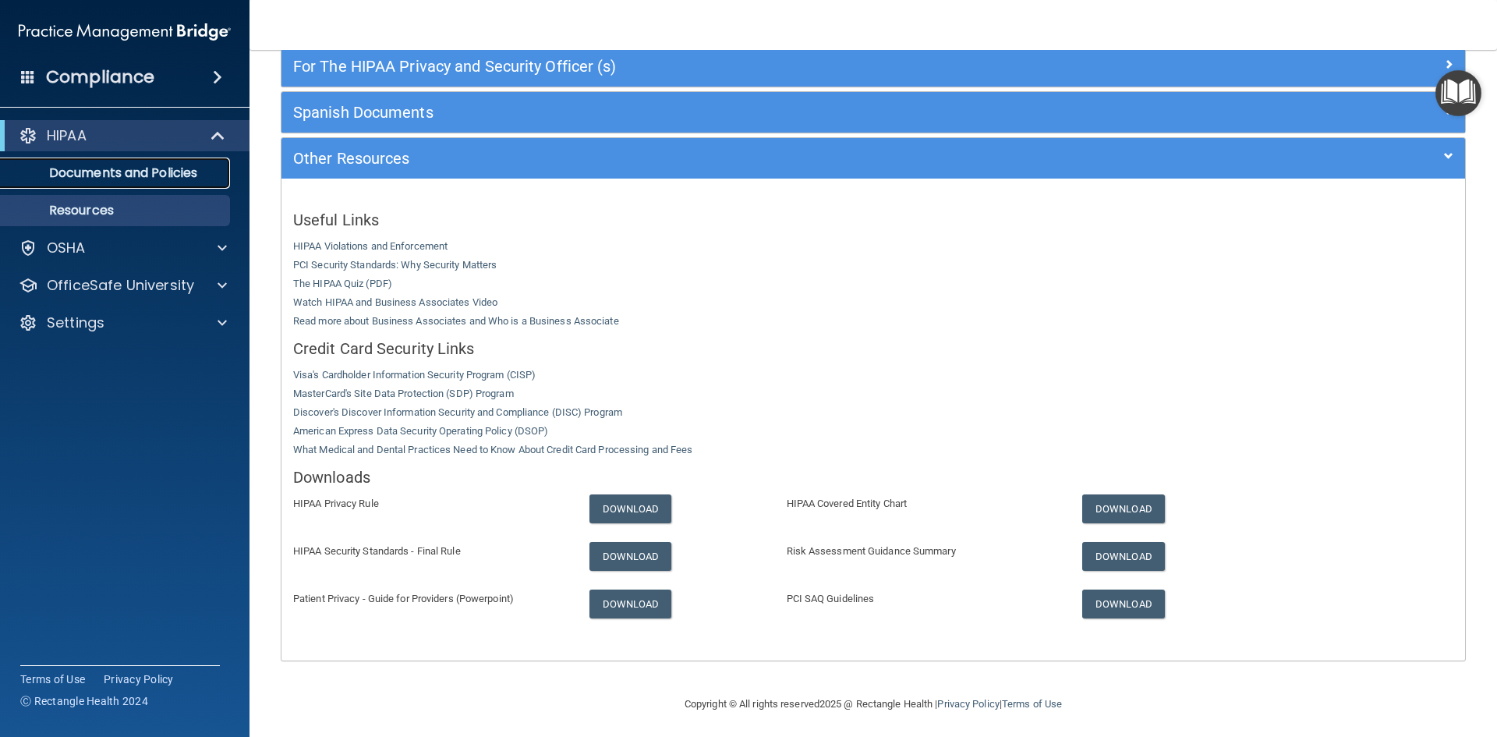
click at [84, 179] on p "Documents and Policies" at bounding box center [116, 173] width 213 height 16
